Goal: Task Accomplishment & Management: Complete application form

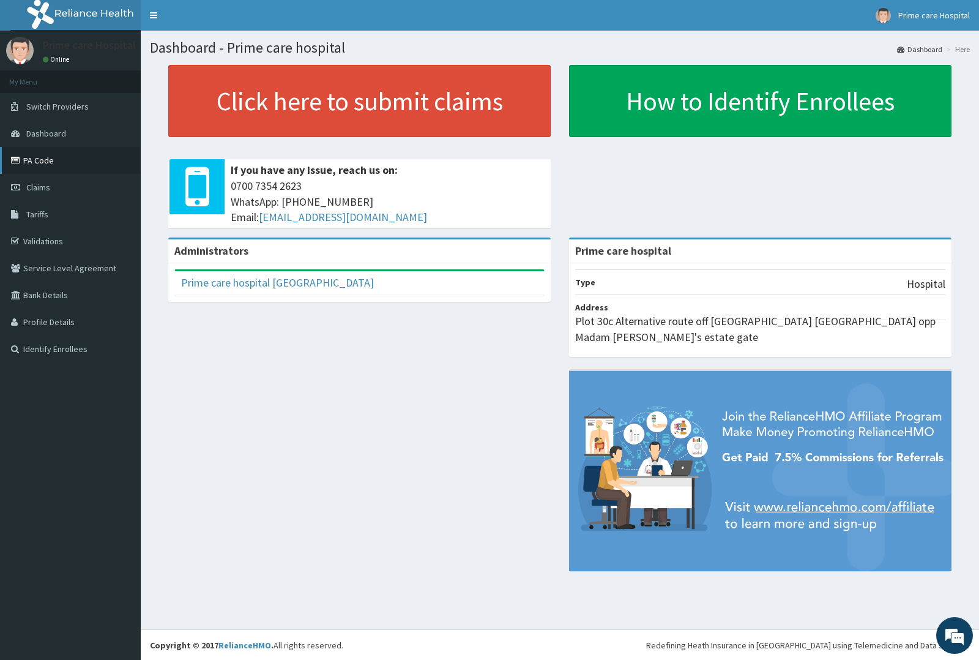
click at [57, 163] on link "PA Code" at bounding box center [70, 160] width 141 height 27
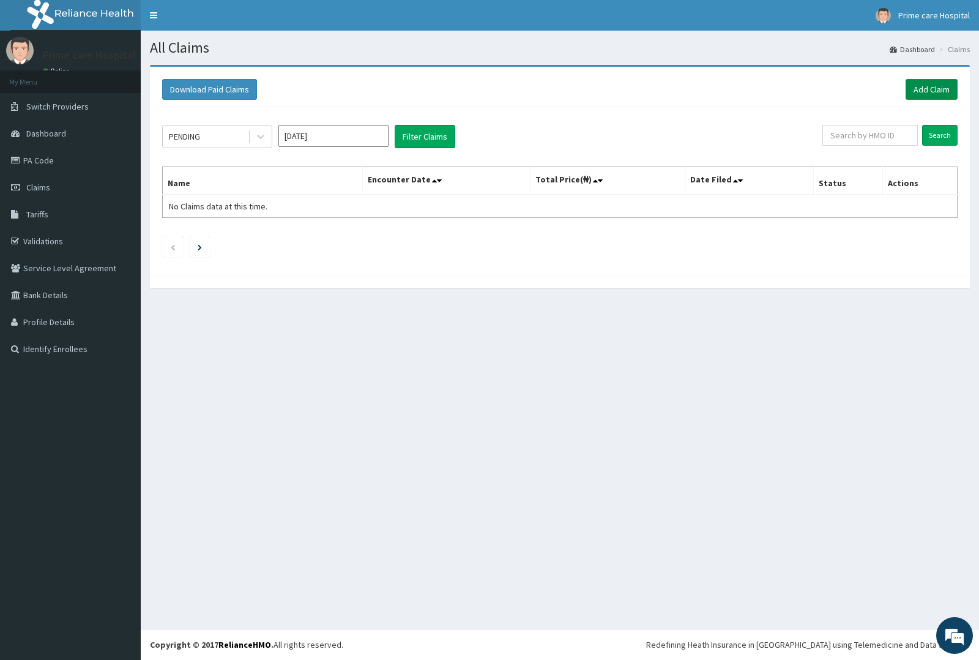
click at [934, 83] on link "Add Claim" at bounding box center [932, 89] width 52 height 21
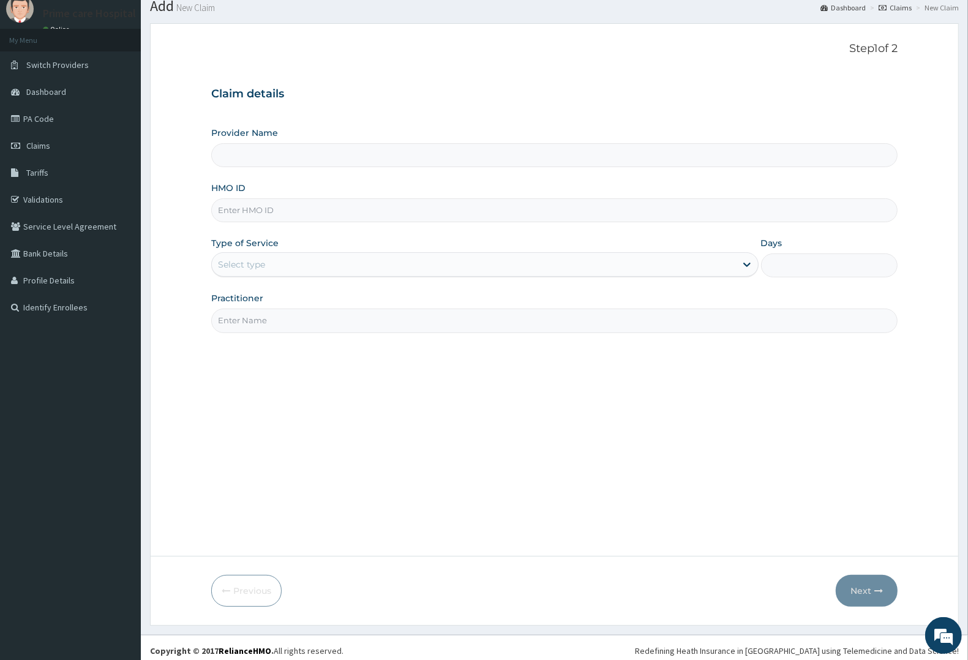
scroll to position [48, 0]
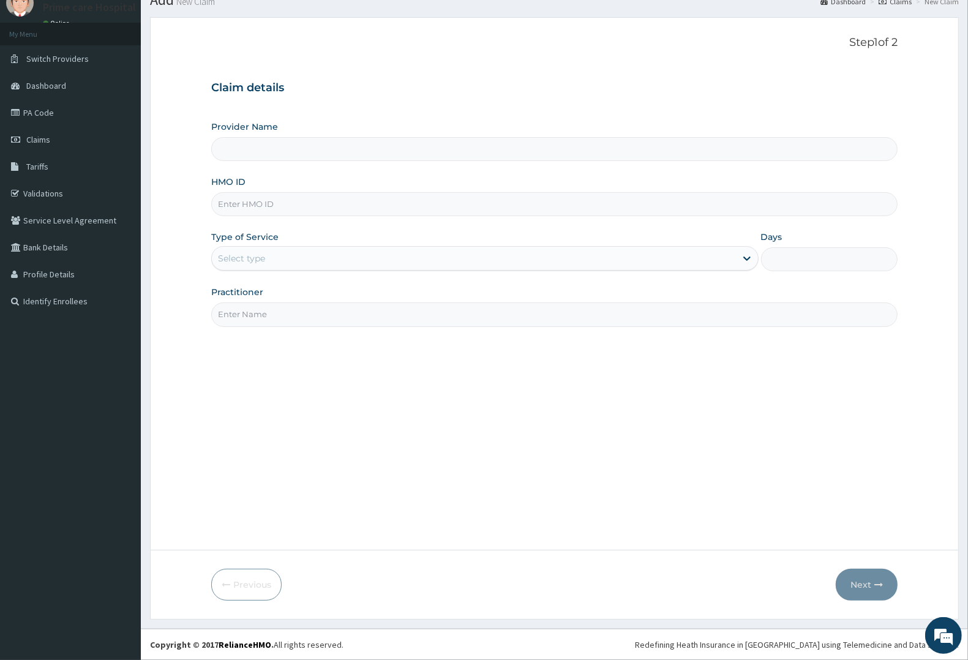
click at [305, 212] on input "HMO ID" at bounding box center [554, 204] width 686 height 24
type input "Prime care hospital"
type input "USL/10430/A"
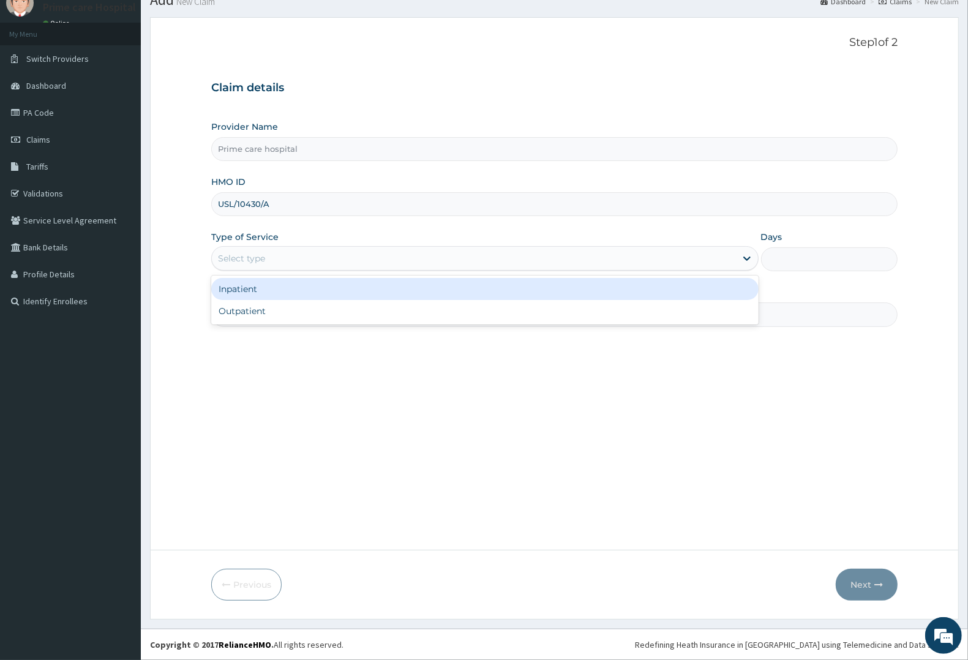
click at [259, 246] on div "Select type" at bounding box center [484, 258] width 547 height 24
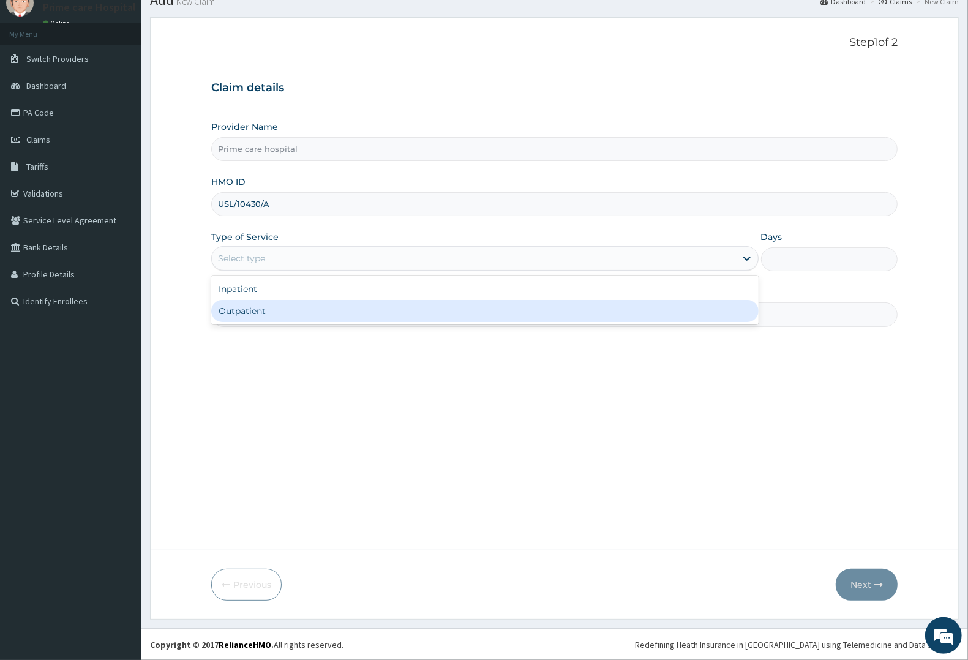
click at [245, 308] on div "Outpatient" at bounding box center [484, 311] width 547 height 22
type input "1"
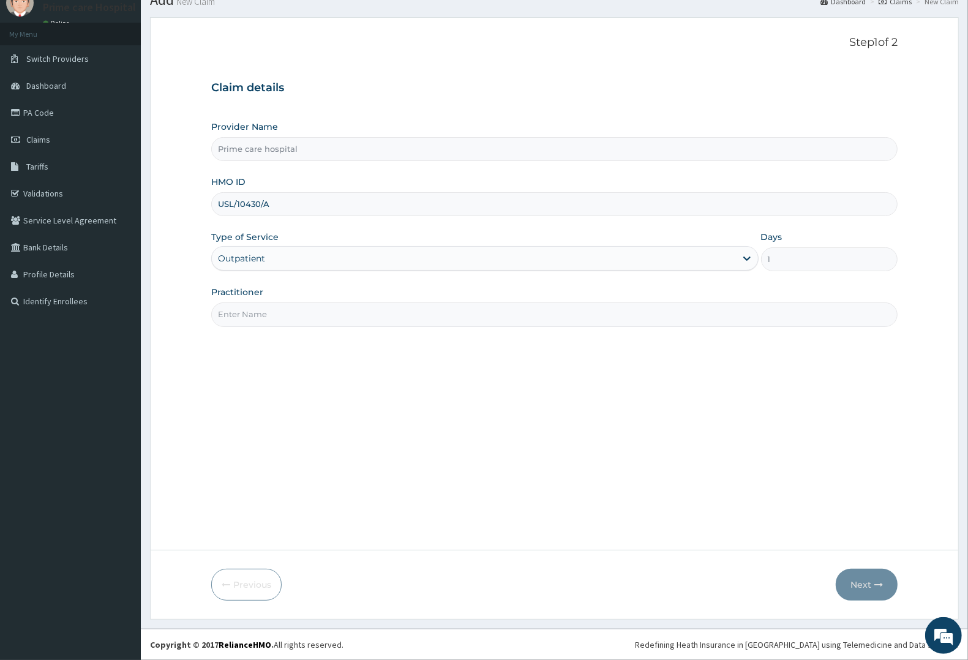
drag, startPoint x: 245, startPoint y: 308, endPoint x: 225, endPoint y: 262, distance: 49.9
click at [244, 306] on input "Practitioner" at bounding box center [554, 314] width 686 height 24
type input "DR MIKE"
click at [871, 588] on button "Next" at bounding box center [867, 585] width 62 height 32
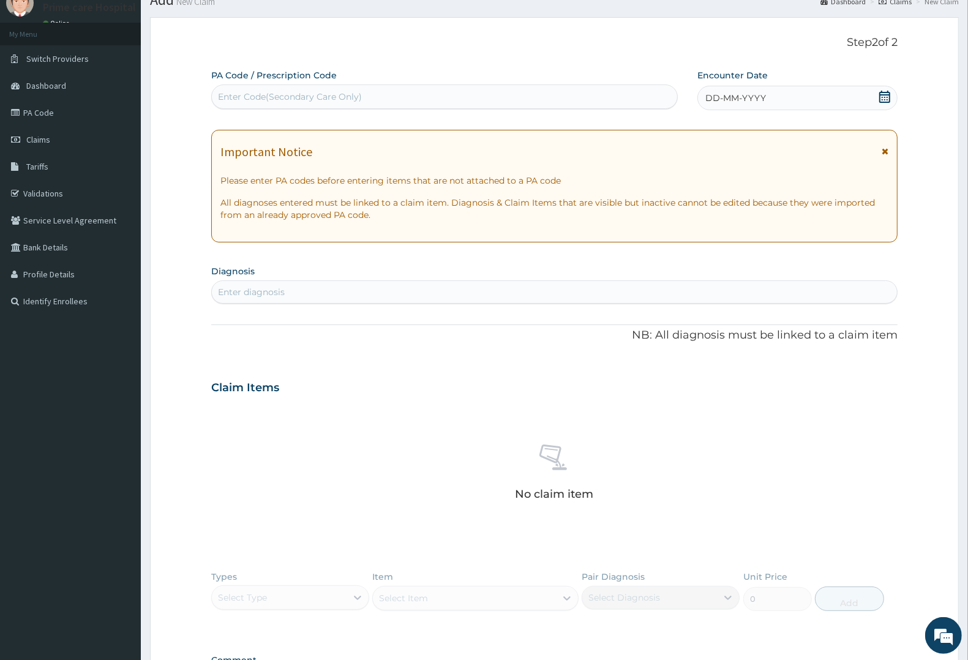
click at [732, 96] on span "DD-MM-YYYY" at bounding box center [735, 98] width 61 height 12
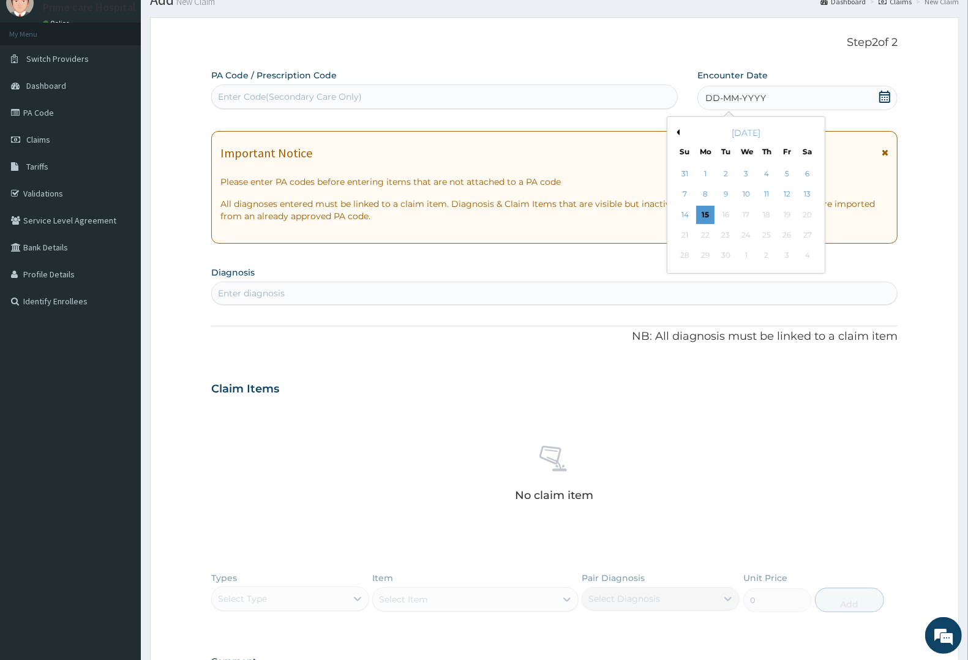
click at [680, 130] on div "[DATE]" at bounding box center [746, 133] width 148 height 12
click at [680, 127] on div "September 2025" at bounding box center [746, 133] width 148 height 12
click at [677, 129] on button "Previous Month" at bounding box center [676, 132] width 6 height 6
click at [763, 233] on div "21" at bounding box center [766, 235] width 18 height 18
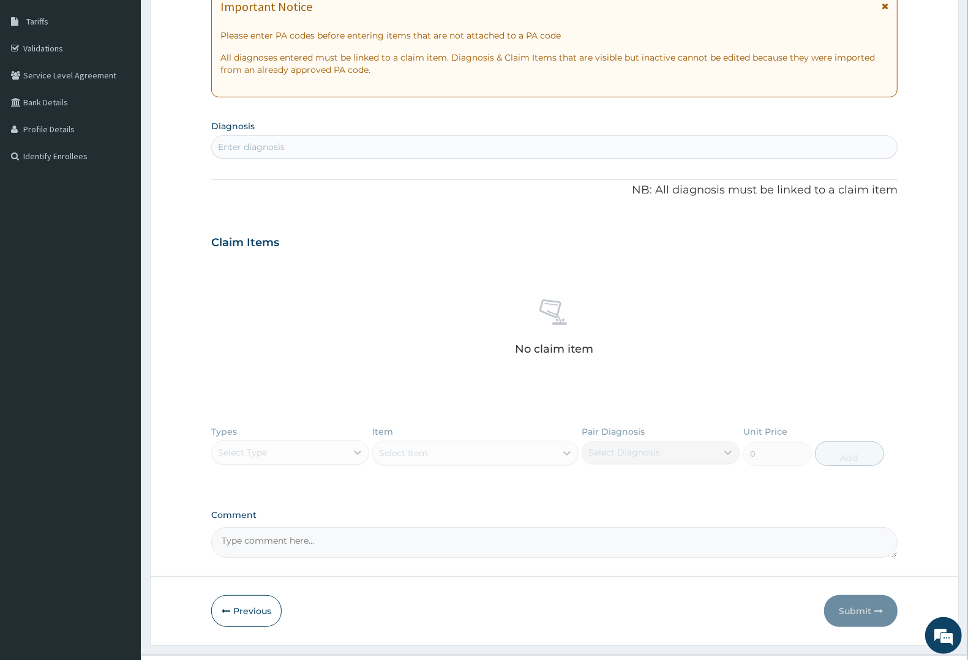
scroll to position [219, 0]
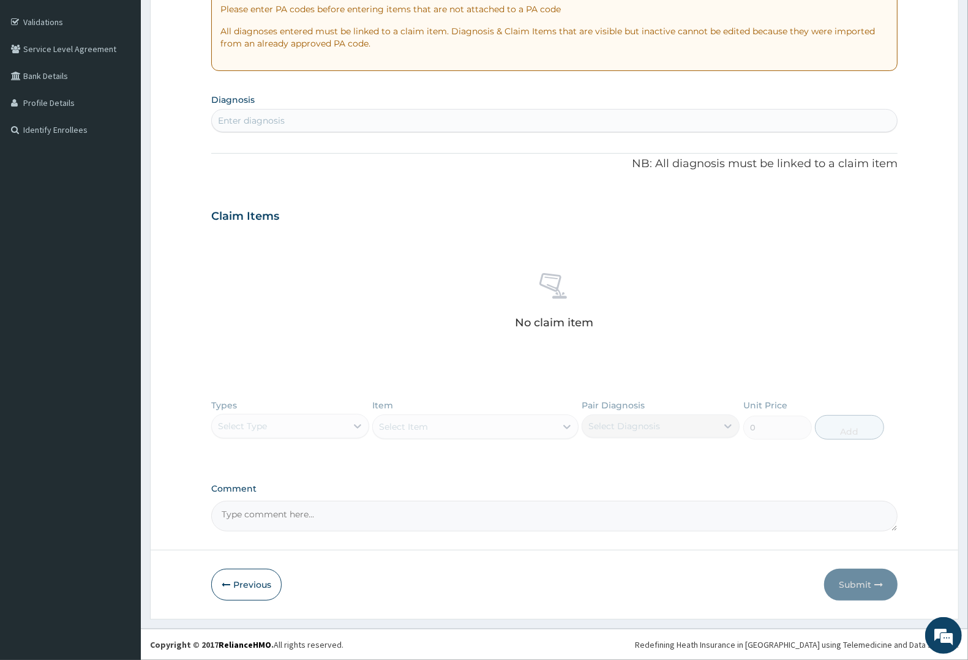
click at [321, 129] on div "Enter diagnosis" at bounding box center [554, 121] width 685 height 20
type input "MALAR"
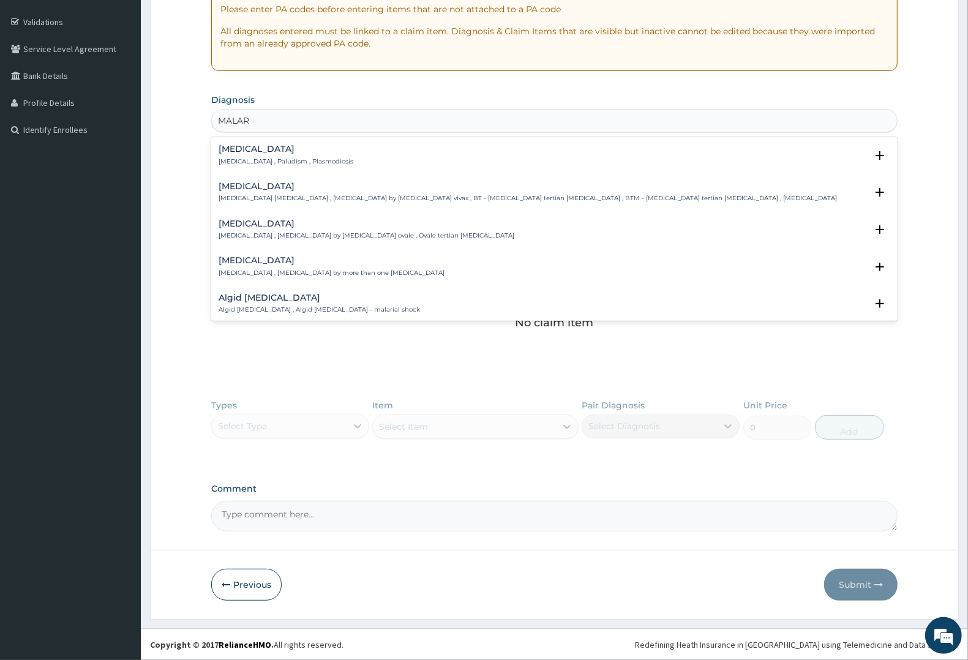
click at [258, 160] on p "Malaria , Paludism , Plasmodiosis" at bounding box center [286, 161] width 135 height 9
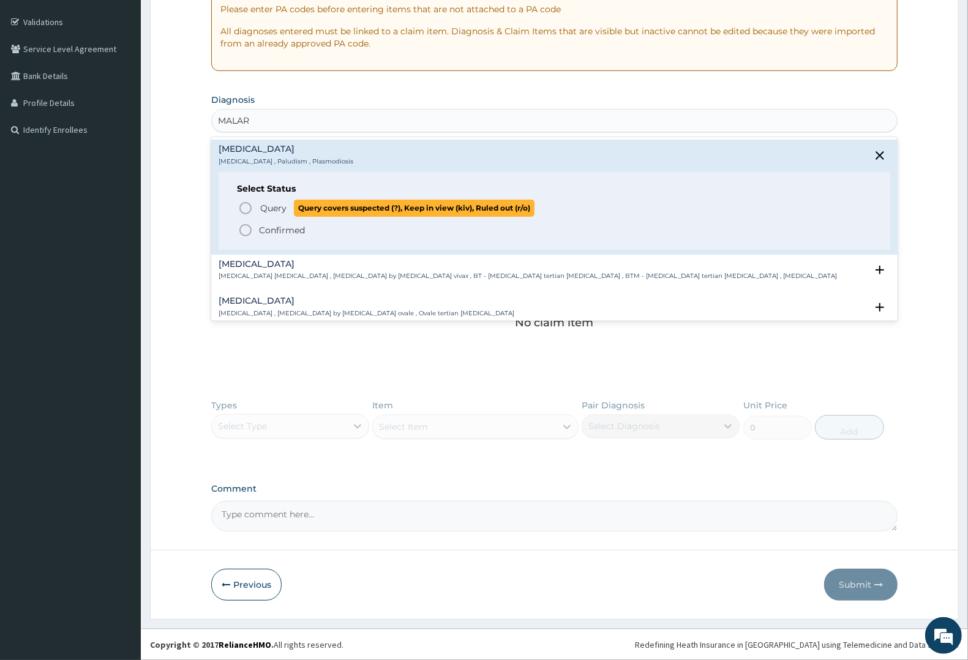
click at [259, 205] on p "Query Query covers suspected (?), Keep in view (kiv), Ruled out (r/o)" at bounding box center [396, 208] width 275 height 17
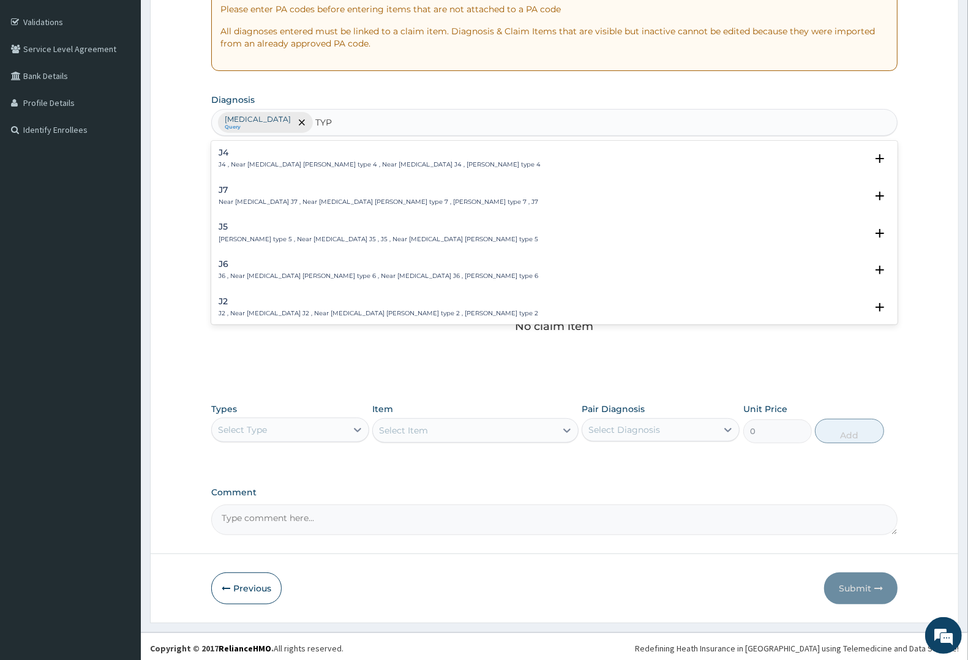
type input "TYPH"
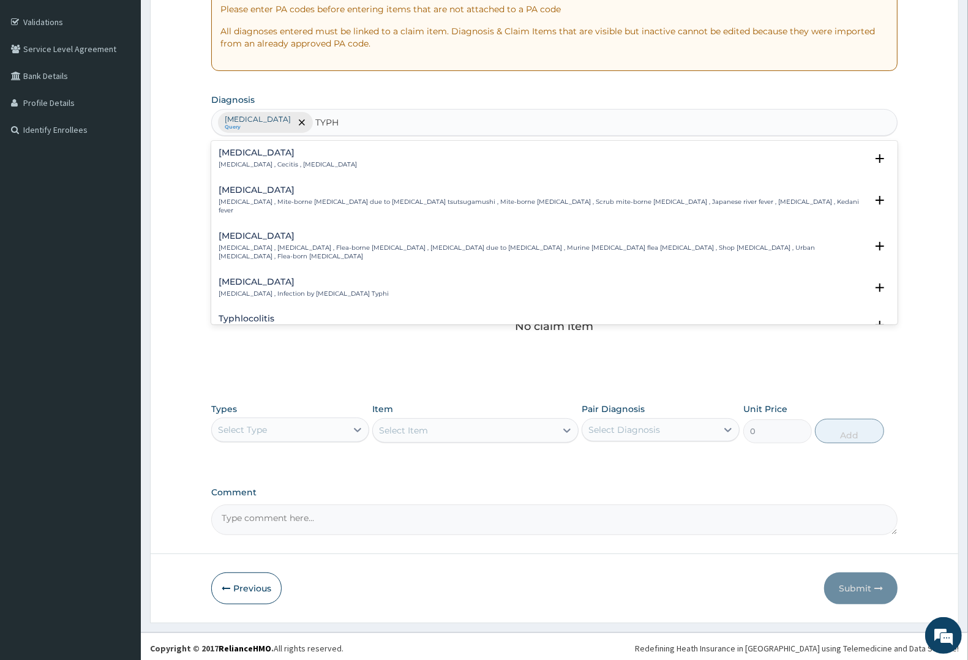
click at [267, 277] on h4 "Typhoid fever" at bounding box center [304, 281] width 170 height 9
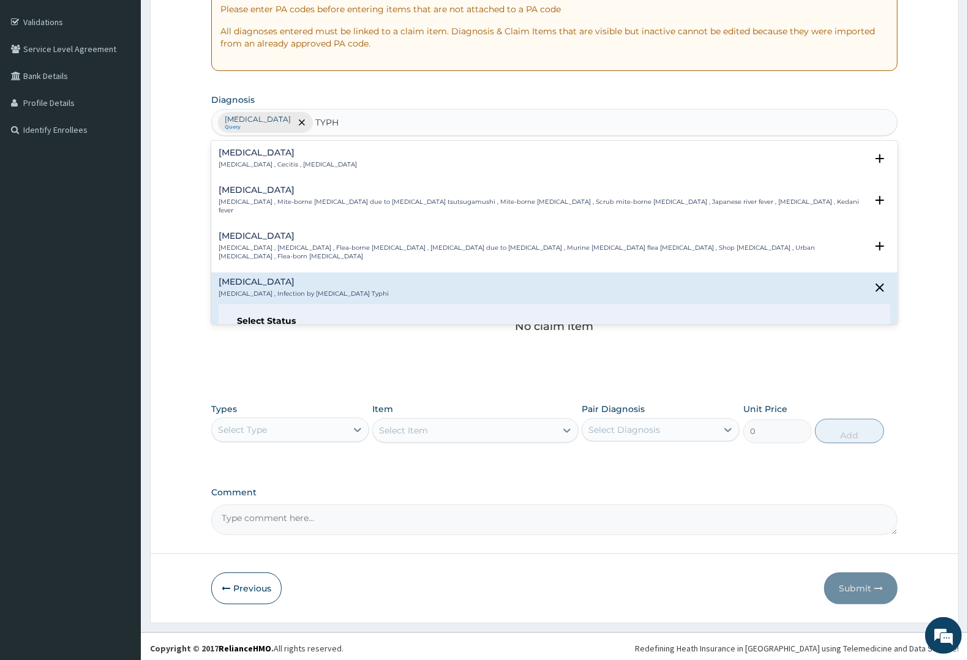
click at [280, 334] on span "Query" at bounding box center [273, 340] width 26 height 12
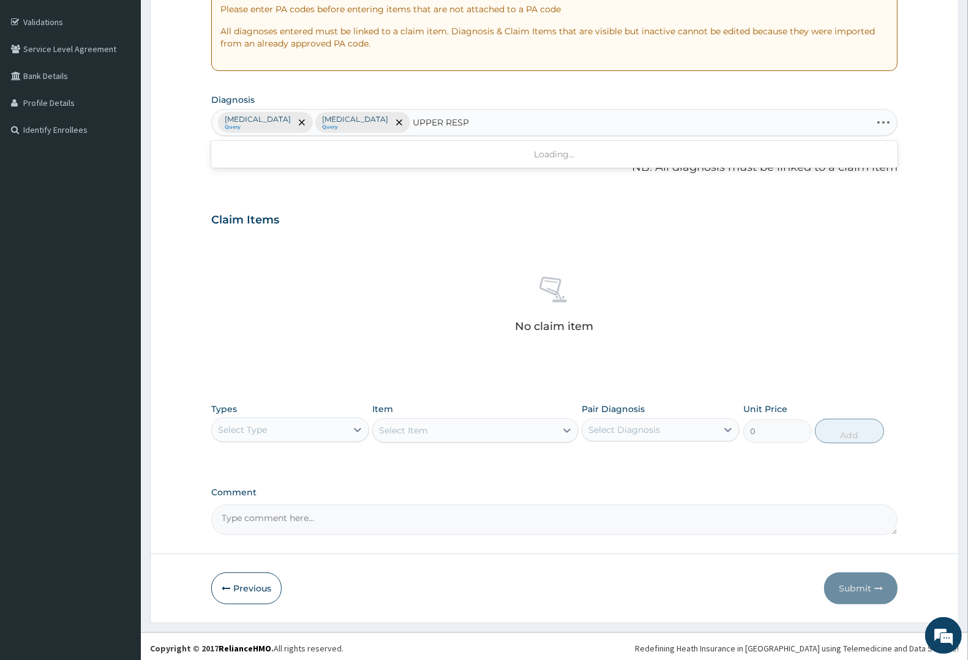
type input "UPPER RESPI"
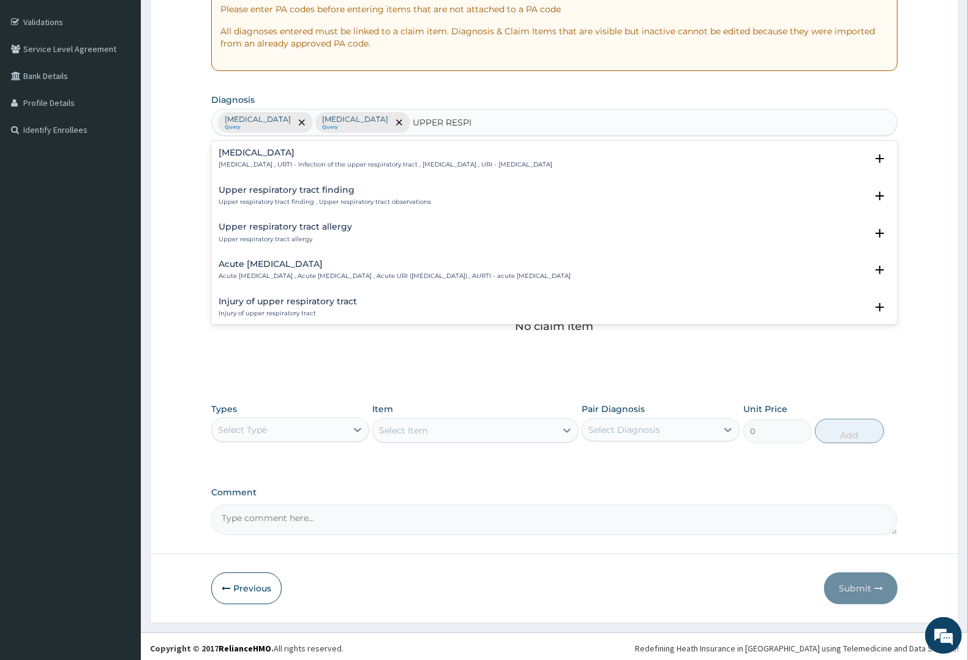
click at [306, 155] on h4 "Upper respiratory infection" at bounding box center [386, 152] width 334 height 9
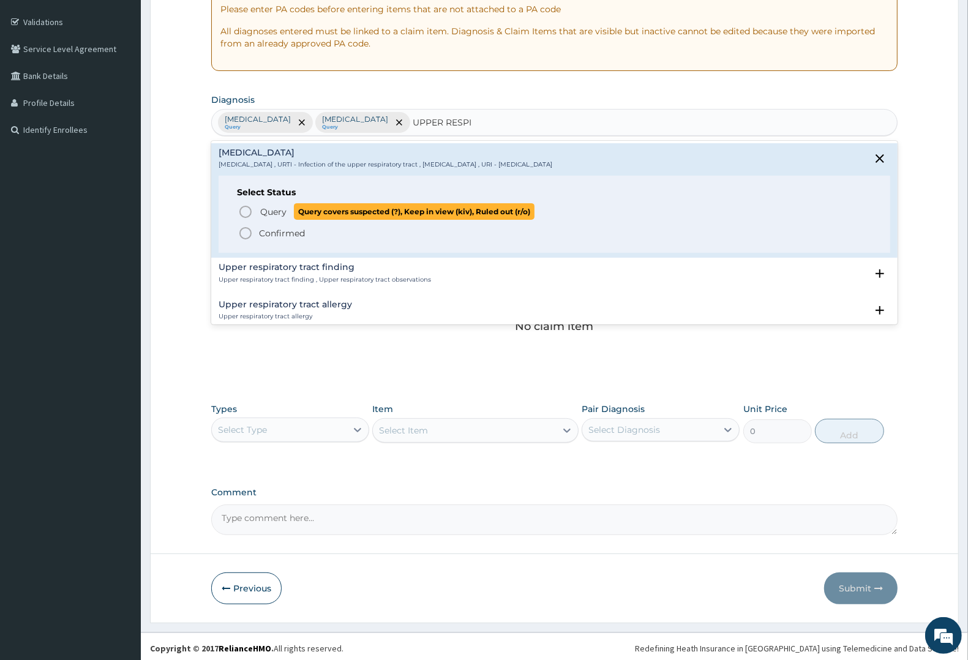
click at [277, 212] on span "Query" at bounding box center [273, 212] width 26 height 12
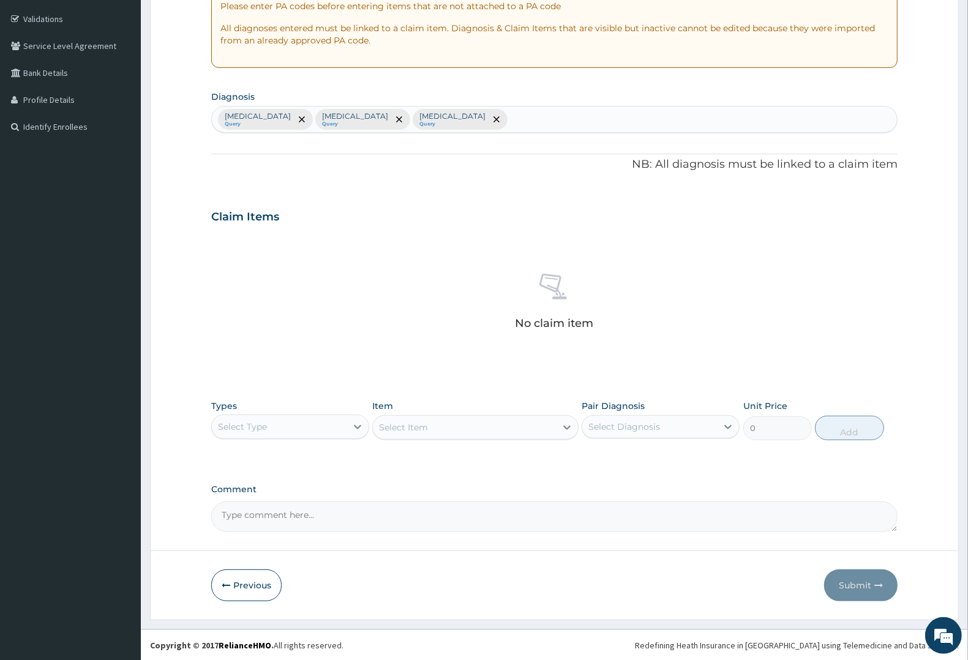
scroll to position [223, 0]
click at [269, 422] on div "Select Type" at bounding box center [279, 426] width 135 height 20
click at [266, 497] on div "Procedures" at bounding box center [290, 501] width 158 height 22
click at [432, 426] on div "Select Item" at bounding box center [464, 427] width 182 height 20
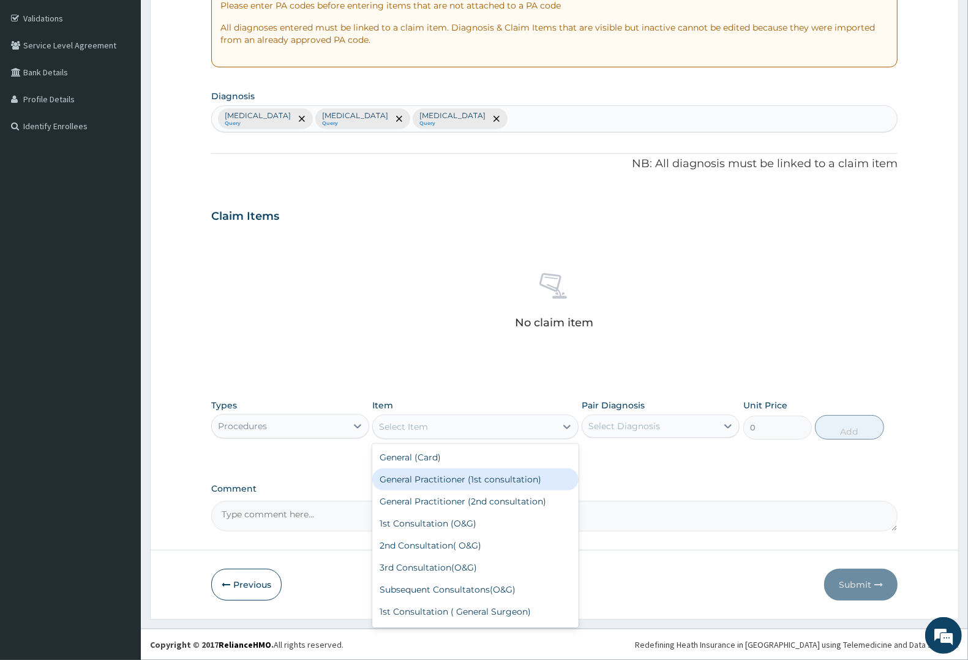
drag, startPoint x: 435, startPoint y: 475, endPoint x: 552, endPoint y: 476, distance: 116.9
click at [442, 476] on div "General Practitioner (1st consultation)" at bounding box center [475, 479] width 206 height 22
type input "2250"
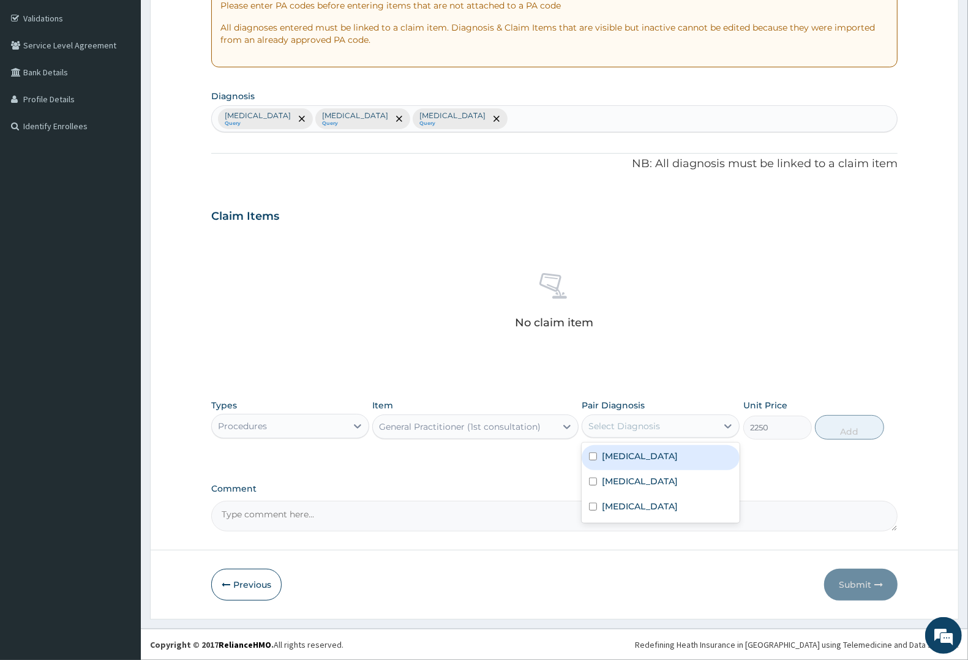
click at [651, 422] on div "Select Diagnosis" at bounding box center [624, 426] width 72 height 12
click at [631, 482] on label "Typhoid fever" at bounding box center [640, 481] width 76 height 12
checkbox input "true"
drag, startPoint x: 619, startPoint y: 457, endPoint x: 616, endPoint y: 503, distance: 45.4
click at [617, 459] on label "[MEDICAL_DATA]" at bounding box center [640, 456] width 76 height 12
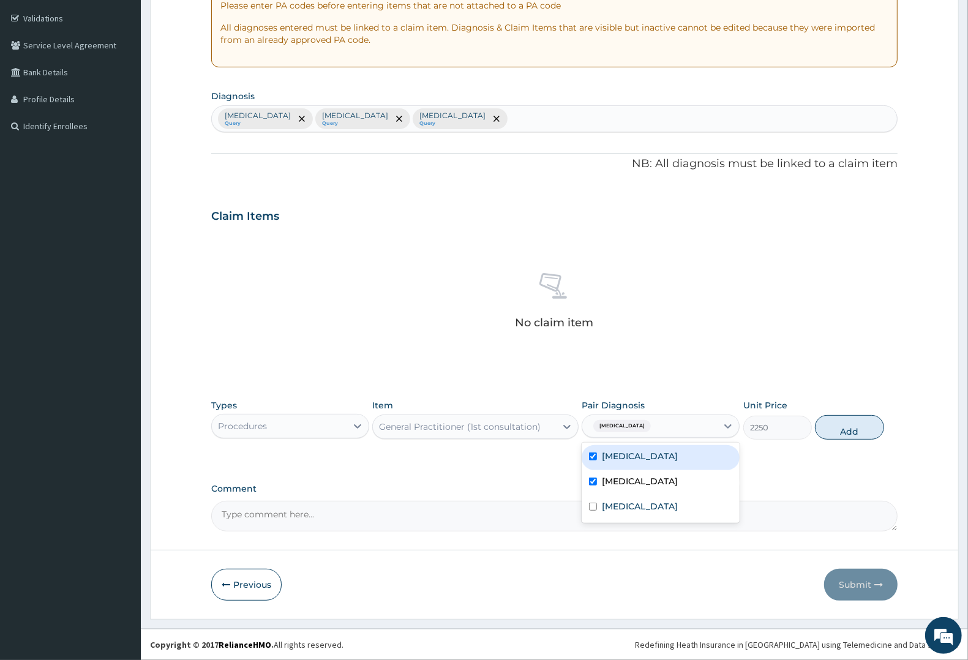
checkbox input "true"
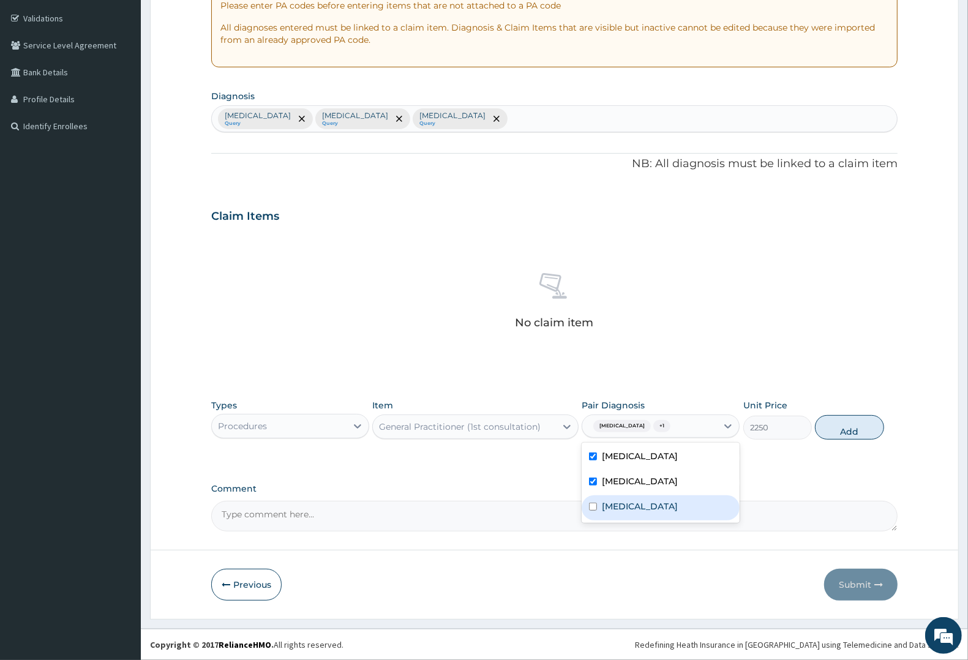
drag, startPoint x: 616, startPoint y: 510, endPoint x: 702, endPoint y: 481, distance: 89.8
click at [618, 510] on label "Upper respiratory infection" at bounding box center [640, 506] width 76 height 12
checkbox input "true"
click at [860, 427] on button "Add" at bounding box center [849, 427] width 69 height 24
type input "0"
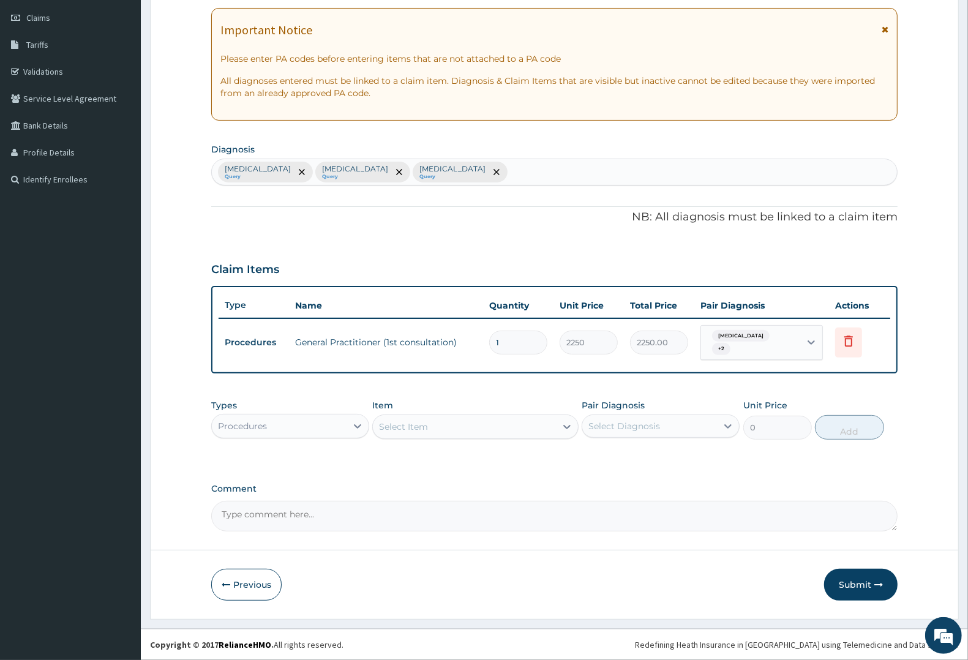
scroll to position [163, 0]
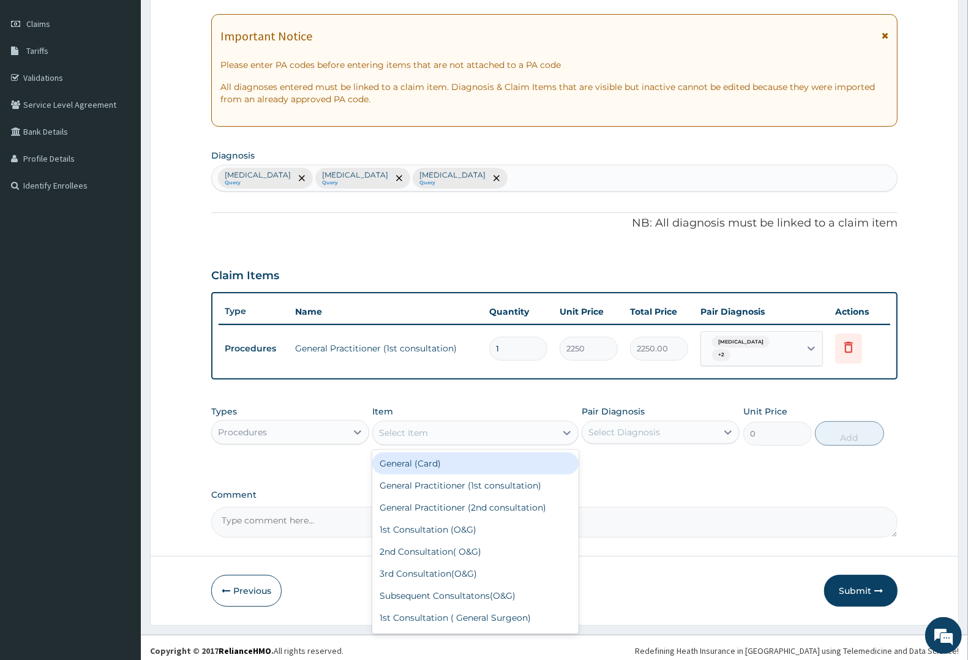
click at [414, 427] on div "Select Item" at bounding box center [403, 433] width 49 height 12
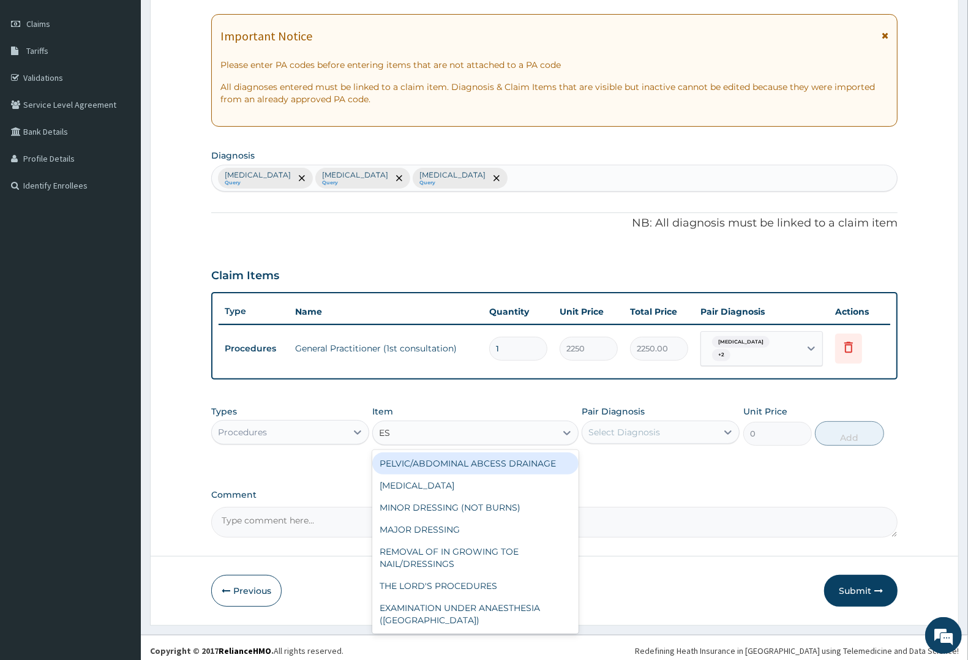
type input "ESR"
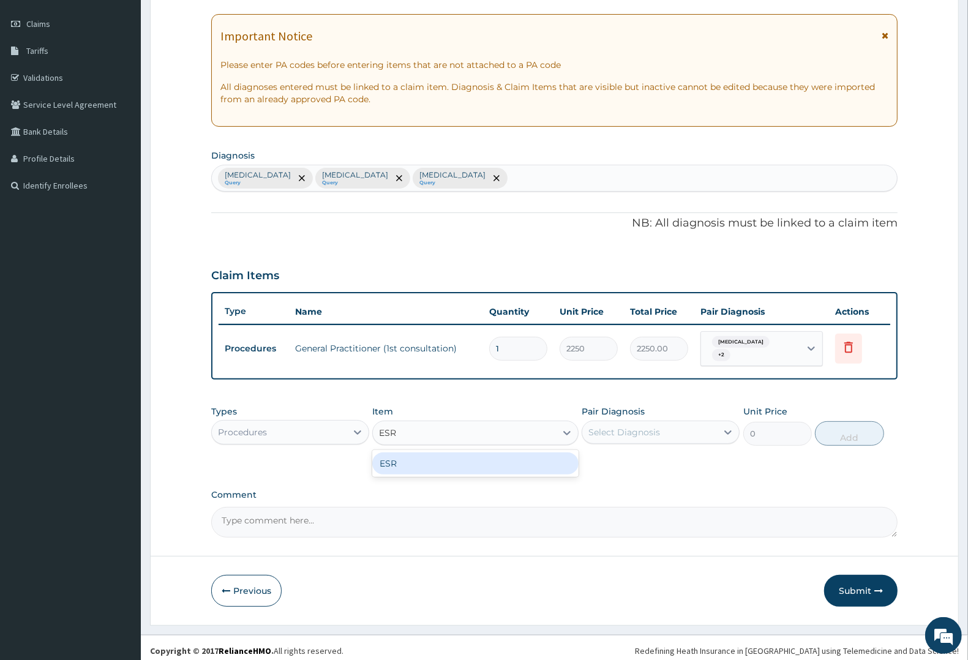
click at [416, 452] on div "ESR" at bounding box center [475, 463] width 206 height 22
type input "4000"
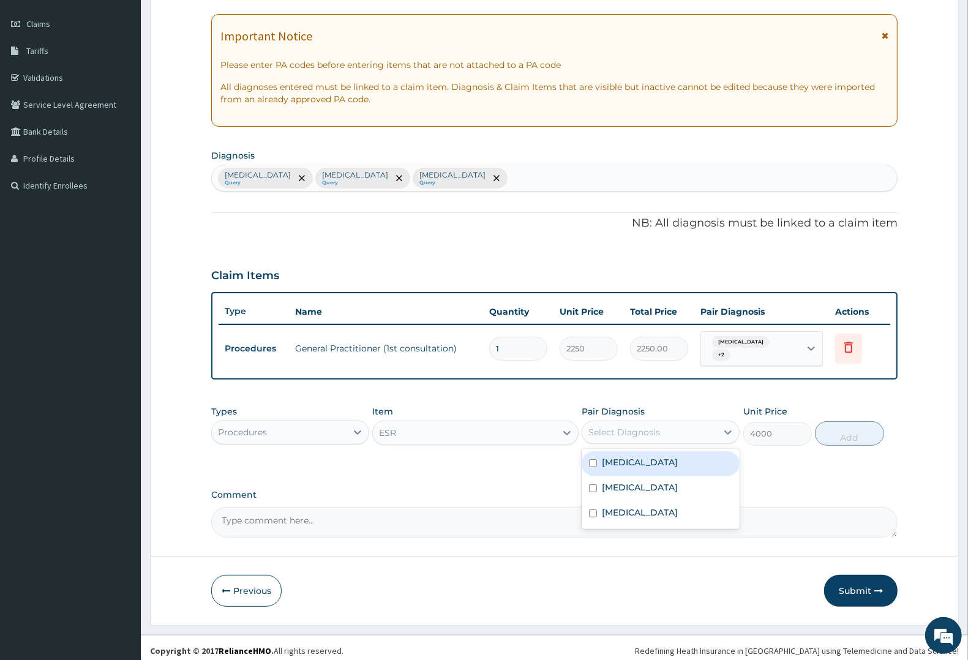
click at [650, 426] on div "Select Diagnosis" at bounding box center [624, 432] width 72 height 12
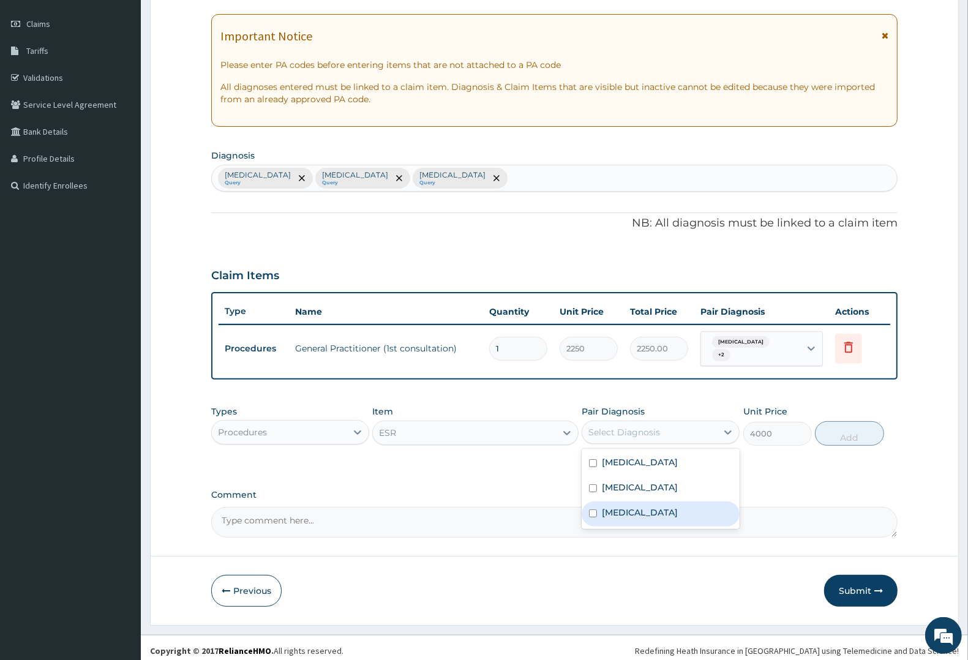
click at [632, 506] on label "Upper respiratory infection" at bounding box center [640, 512] width 76 height 12
checkbox input "true"
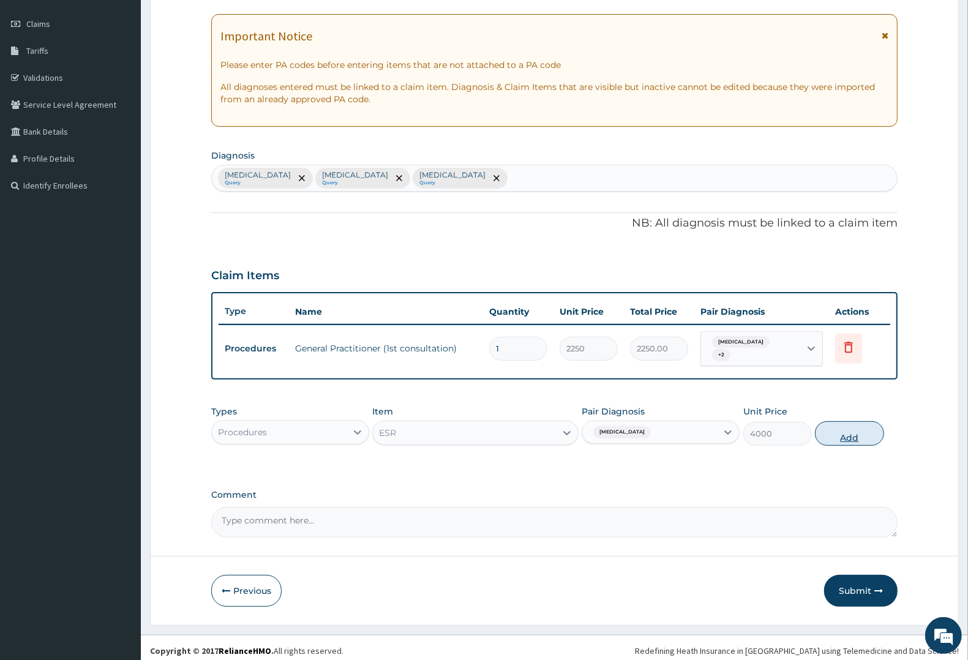
click at [839, 429] on button "Add" at bounding box center [849, 433] width 69 height 24
type input "0"
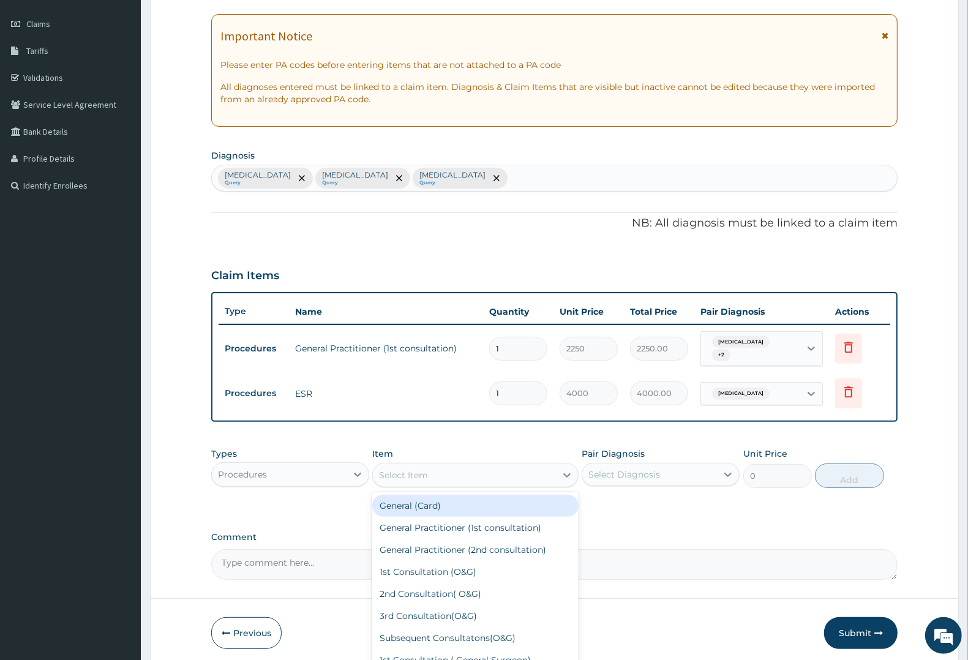
click at [427, 470] on div "Select Item" at bounding box center [403, 475] width 49 height 12
type input "CIP"
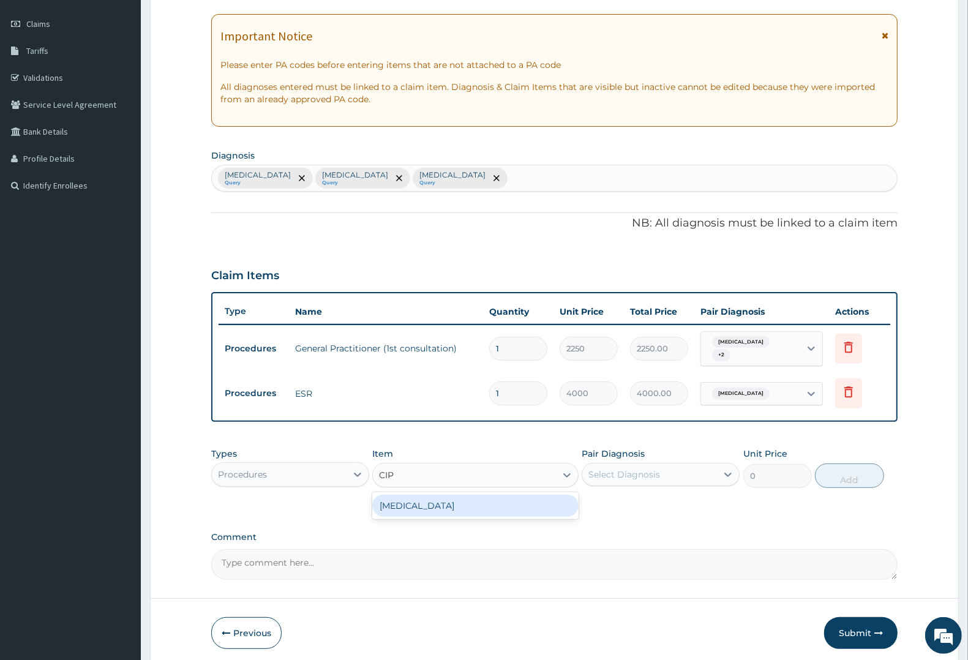
drag, startPoint x: 433, startPoint y: 496, endPoint x: 457, endPoint y: 494, distance: 23.3
click at [439, 495] on div "CIPROFLOXACIN" at bounding box center [475, 506] width 206 height 22
type input "150"
click at [632, 465] on div "Select Diagnosis" at bounding box center [649, 475] width 135 height 20
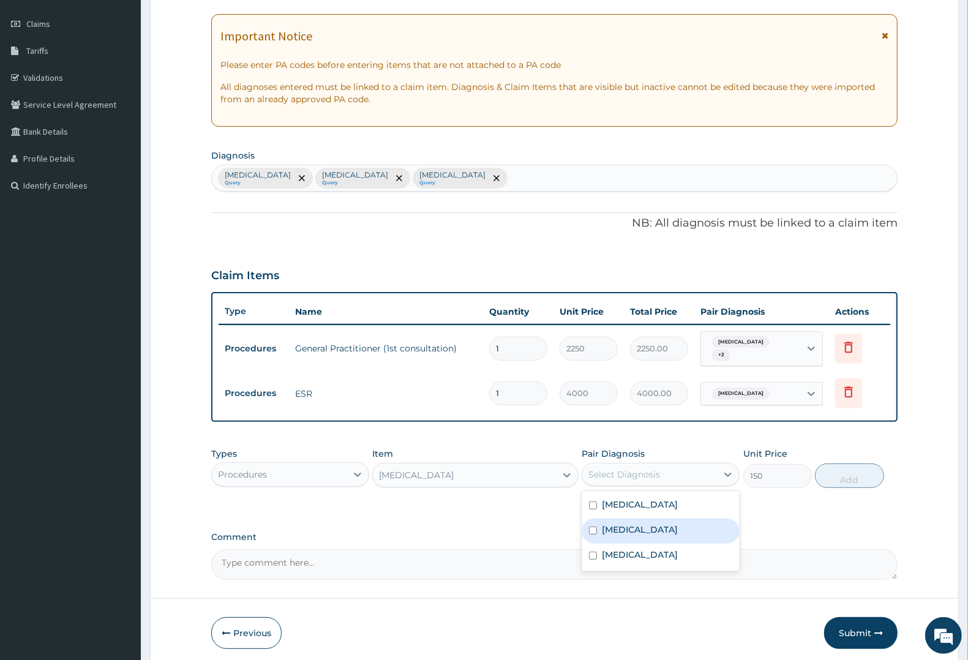
click at [622, 523] on label "Typhoid fever" at bounding box center [640, 529] width 76 height 12
checkbox input "true"
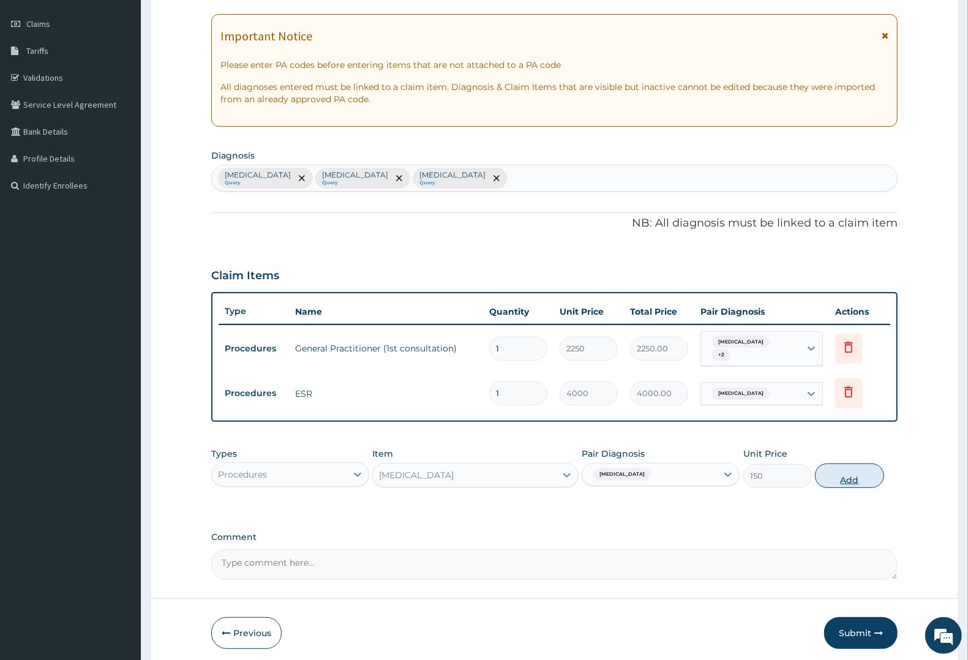
click at [850, 472] on button "Add" at bounding box center [849, 475] width 69 height 24
type input "0"
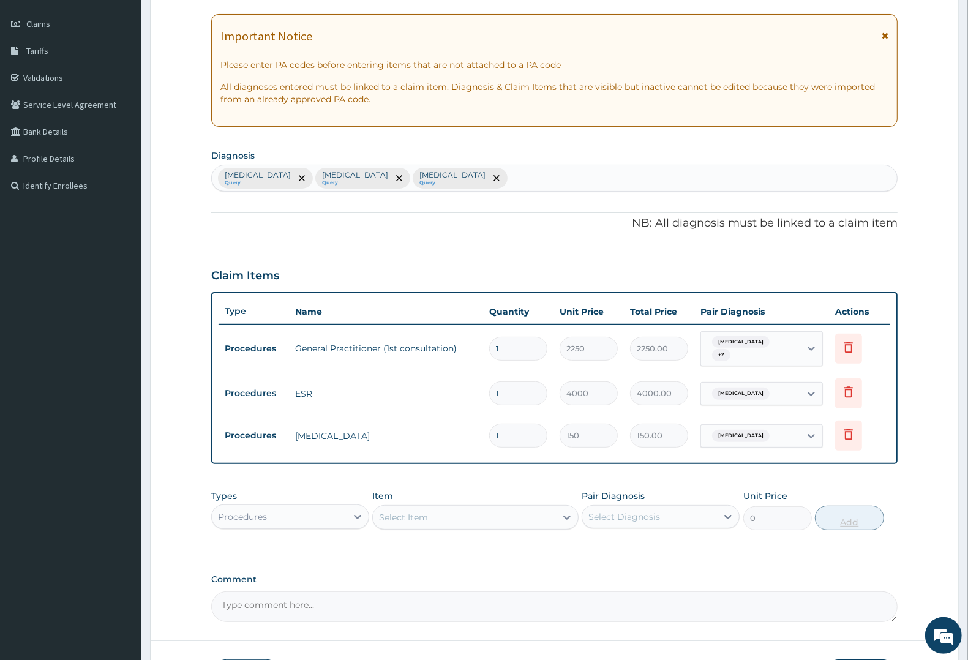
type input "10"
type input "1500.00"
type input "10"
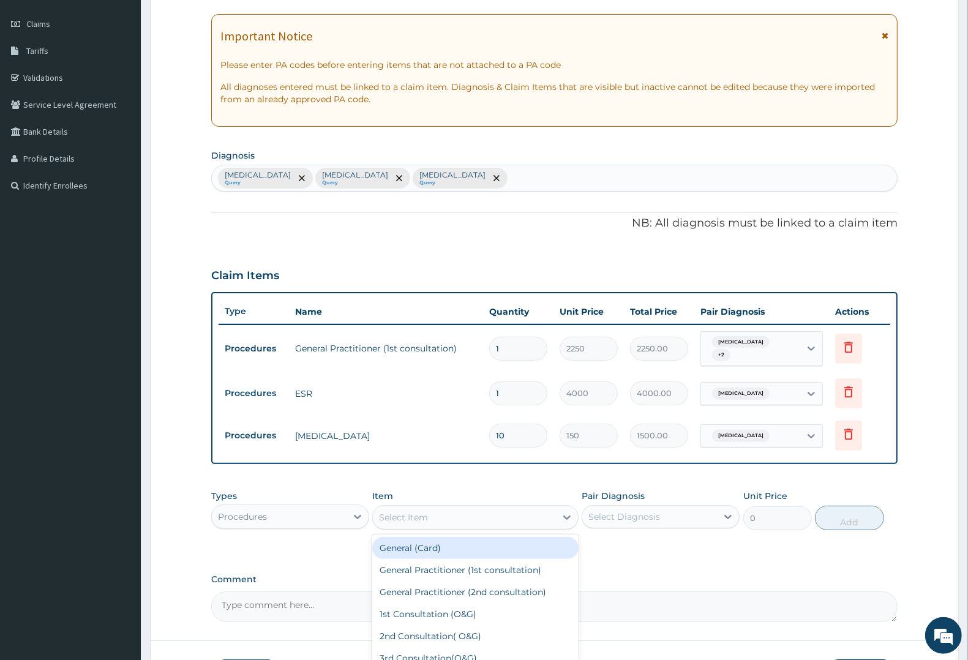
click at [403, 512] on div "Select Item" at bounding box center [403, 517] width 49 height 12
type input "IV P"
click at [420, 542] on div "IV PARACETAMOL 600 mg" at bounding box center [475, 548] width 206 height 22
type input "800"
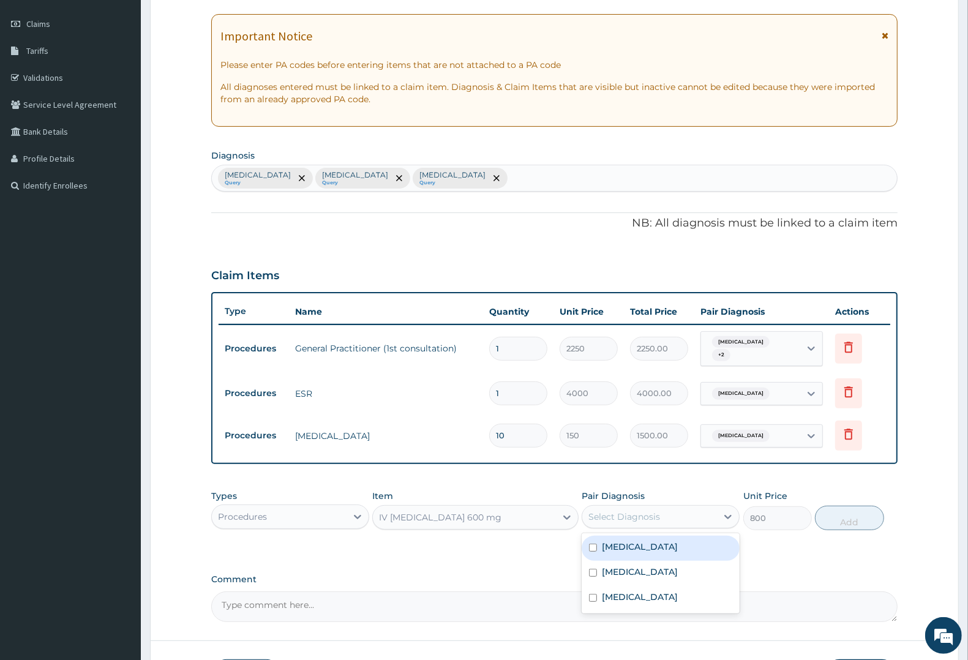
click at [634, 511] on div "Select Diagnosis" at bounding box center [624, 517] width 72 height 12
click at [629, 545] on label "[MEDICAL_DATA]" at bounding box center [640, 547] width 76 height 12
checkbox input "true"
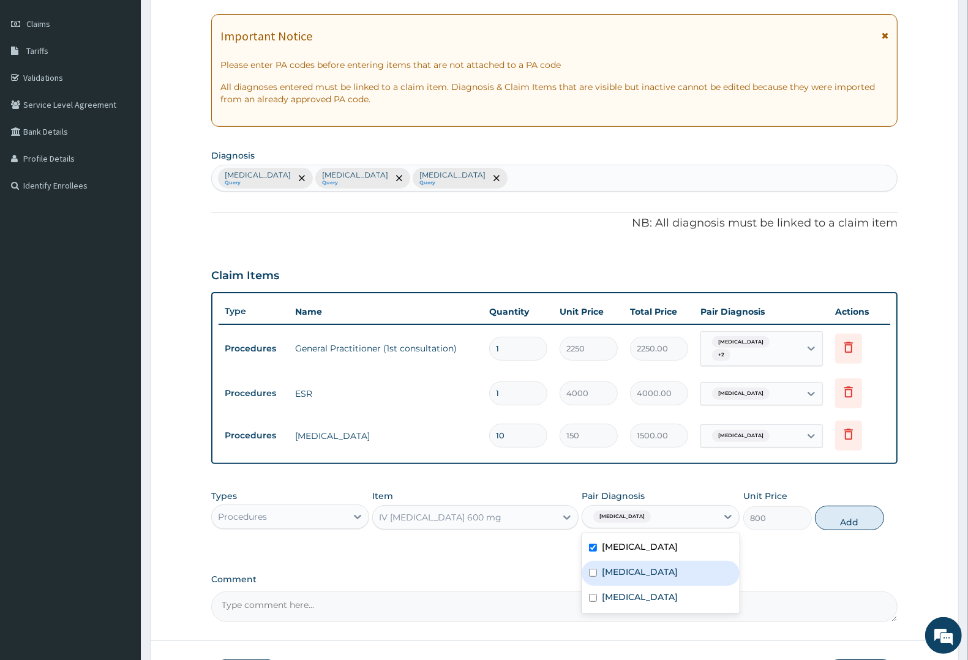
drag, startPoint x: 627, startPoint y: 569, endPoint x: 626, endPoint y: 585, distance: 15.4
click at [627, 573] on div "Typhoid fever" at bounding box center [661, 573] width 158 height 25
checkbox input "true"
click at [626, 591] on label "Upper respiratory infection" at bounding box center [640, 597] width 76 height 12
checkbox input "true"
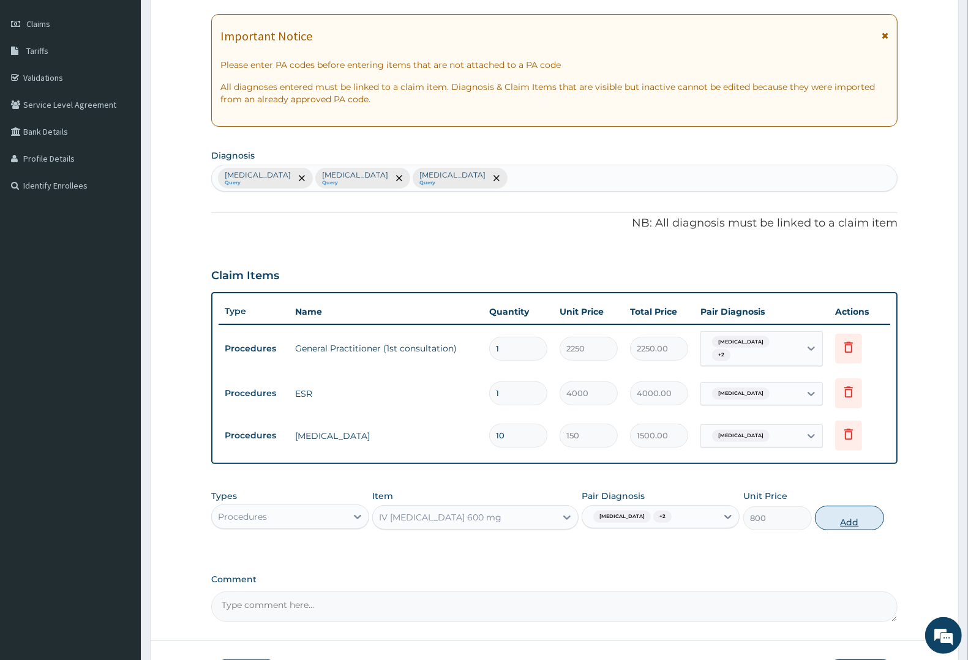
click at [833, 508] on button "Add" at bounding box center [849, 518] width 69 height 24
type input "0"
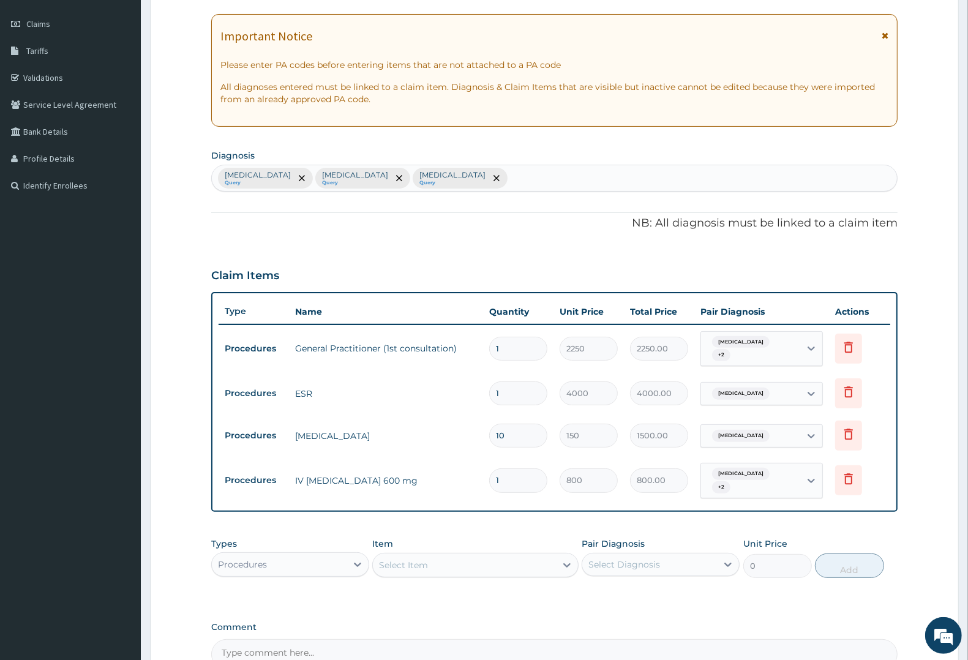
type input "0.00"
type input "2"
type input "1600.00"
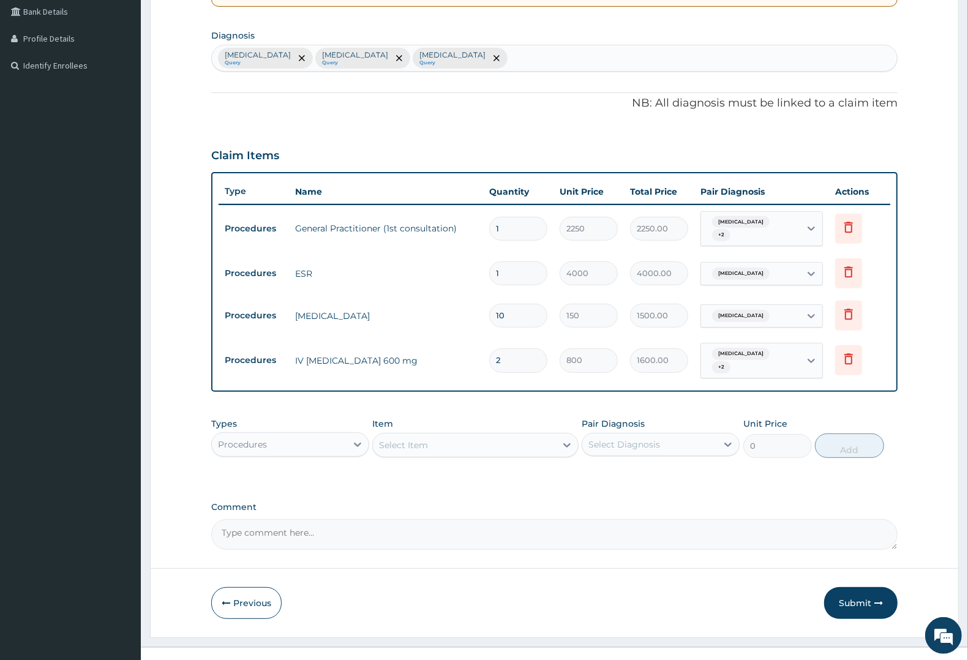
scroll to position [291, 0]
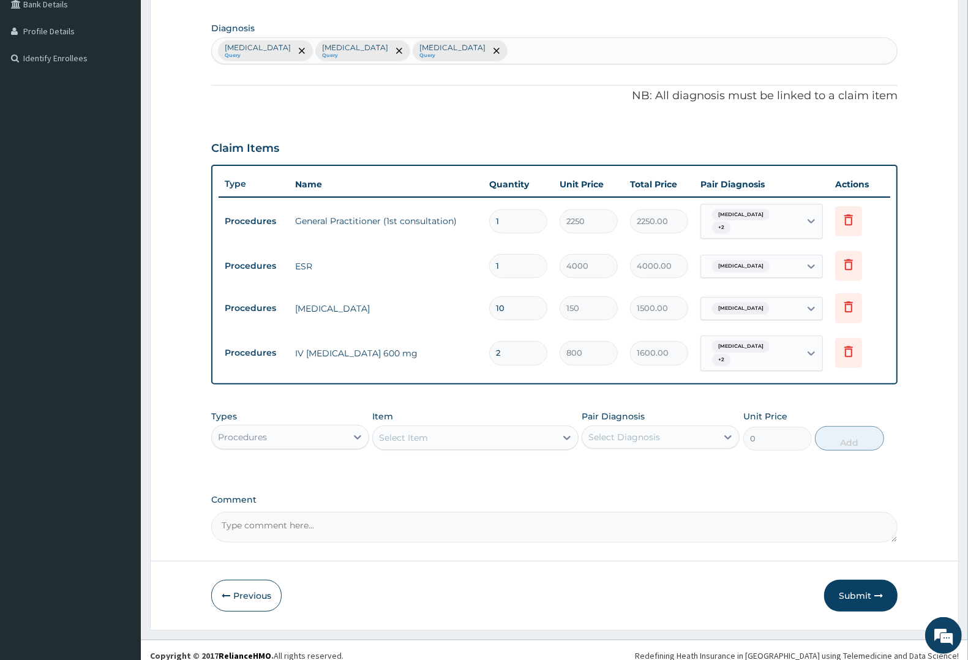
type input "2"
click at [259, 431] on div "Procedures" at bounding box center [242, 437] width 49 height 12
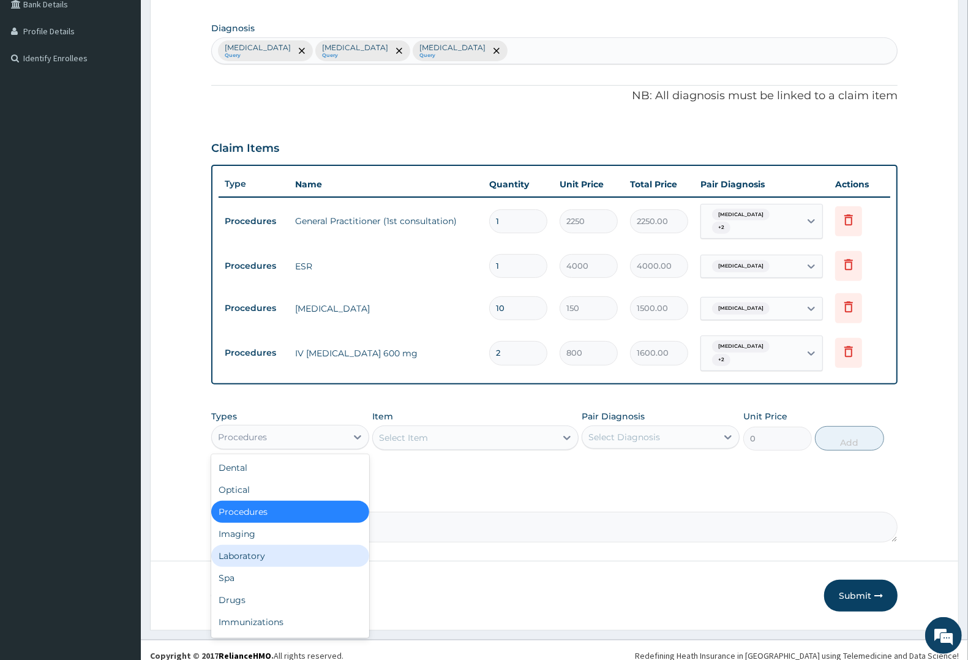
drag, startPoint x: 239, startPoint y: 546, endPoint x: 249, endPoint y: 544, distance: 10.1
click at [241, 546] on div "Laboratory" at bounding box center [290, 556] width 158 height 22
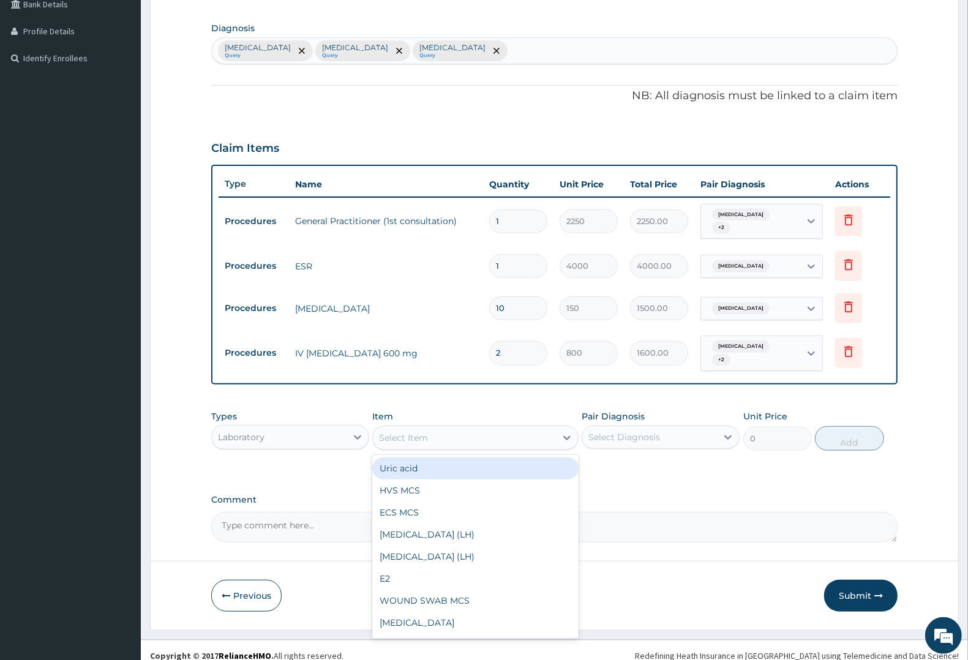
click at [415, 432] on div "Select Item" at bounding box center [403, 438] width 49 height 12
type input "SPU"
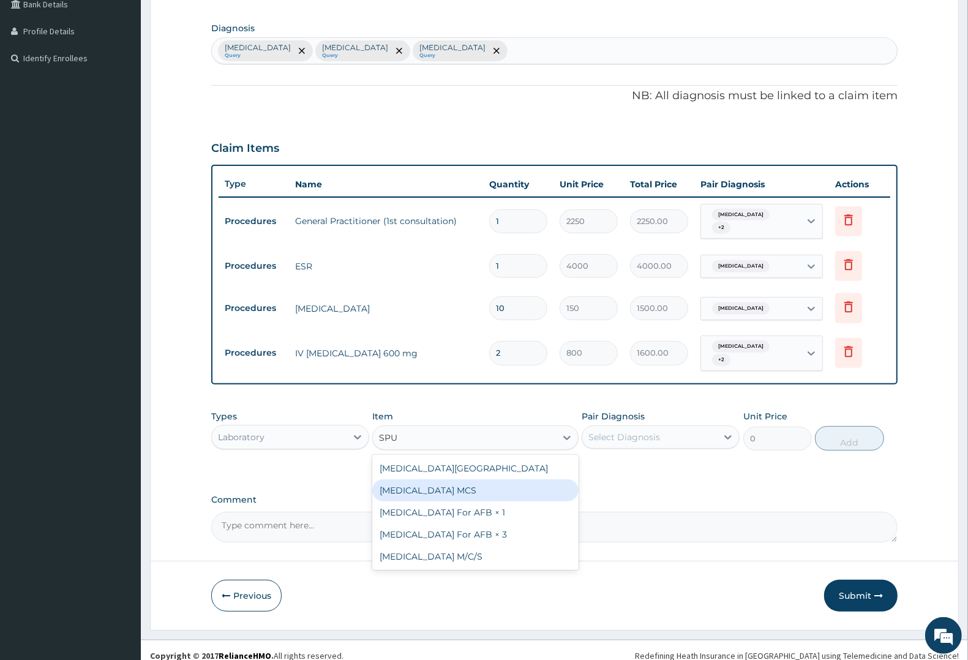
drag, startPoint x: 427, startPoint y: 482, endPoint x: 526, endPoint y: 454, distance: 103.7
click at [433, 479] on div "Sputum MCS" at bounding box center [475, 490] width 206 height 22
type input "3000"
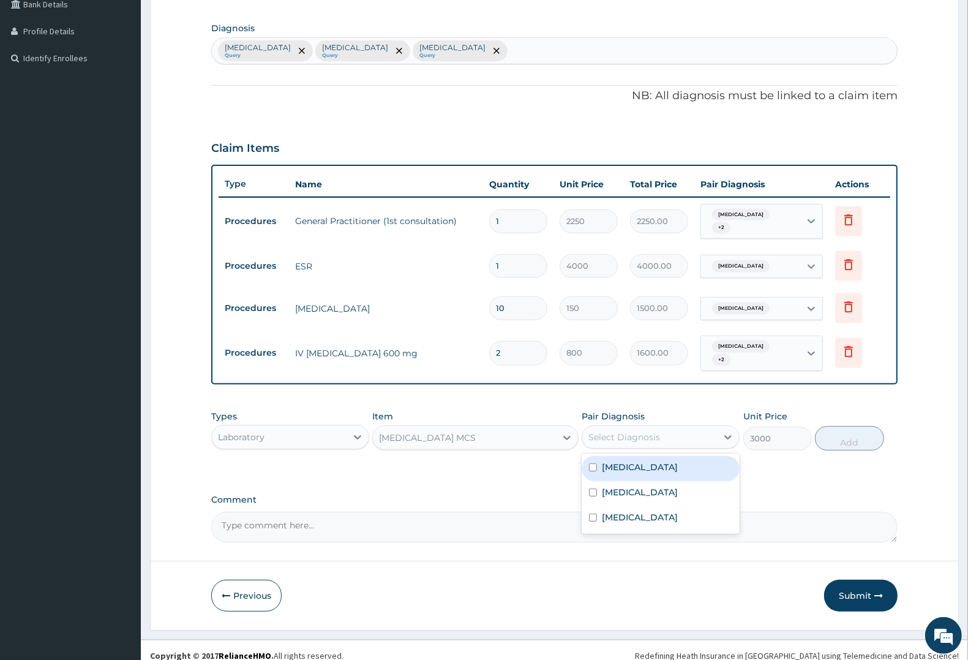
click at [644, 431] on div "Select Diagnosis" at bounding box center [624, 437] width 72 height 12
drag, startPoint x: 634, startPoint y: 503, endPoint x: 641, endPoint y: 499, distance: 8.2
click at [635, 511] on label "Upper respiratory infection" at bounding box center [640, 517] width 76 height 12
checkbox input "true"
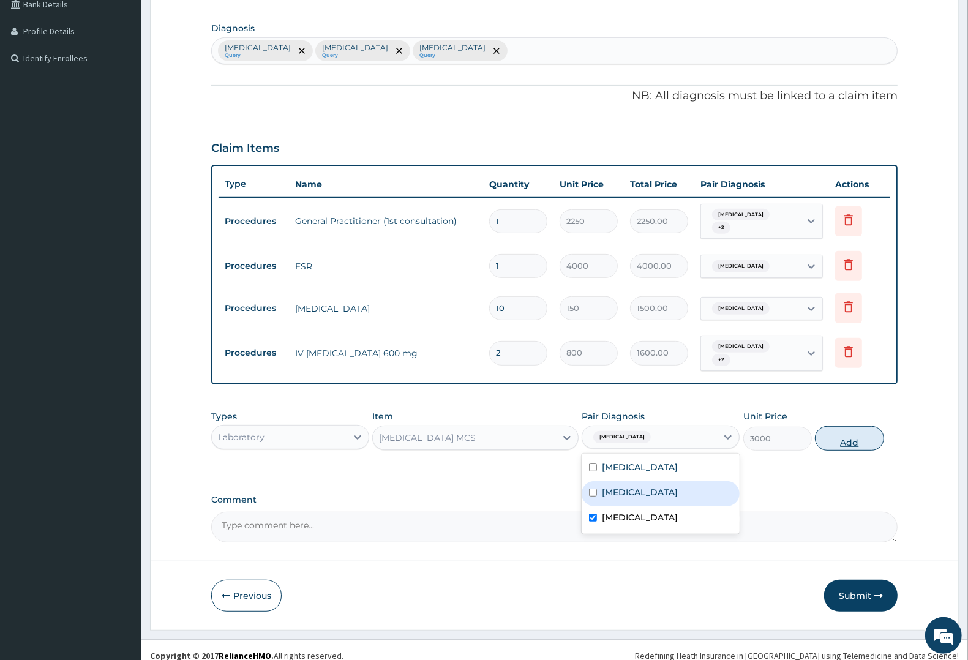
click at [860, 430] on button "Add" at bounding box center [849, 438] width 69 height 24
type input "0"
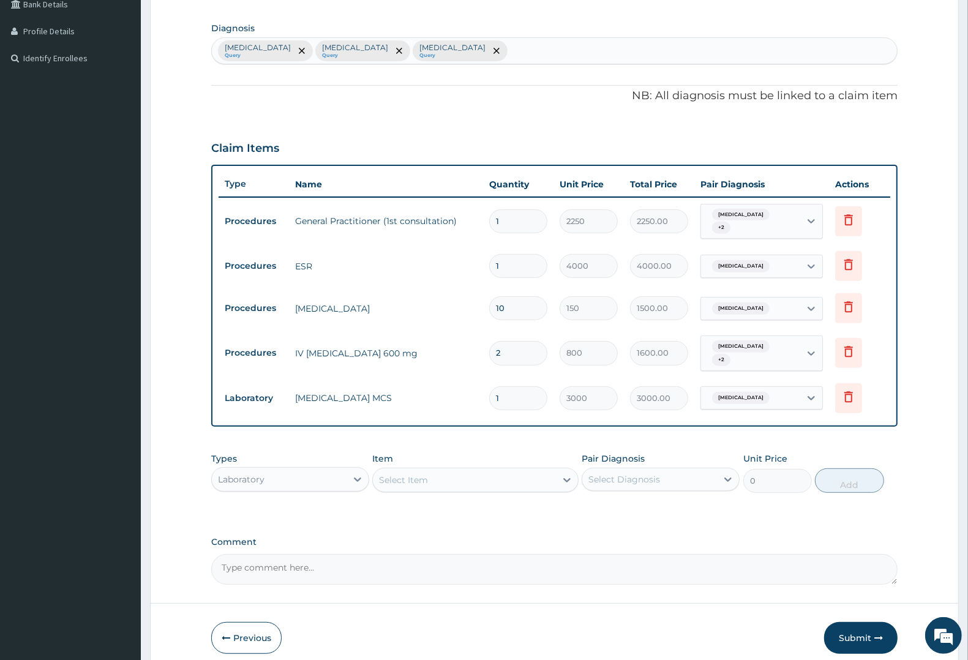
click at [405, 474] on div "Select Item" at bounding box center [403, 480] width 49 height 12
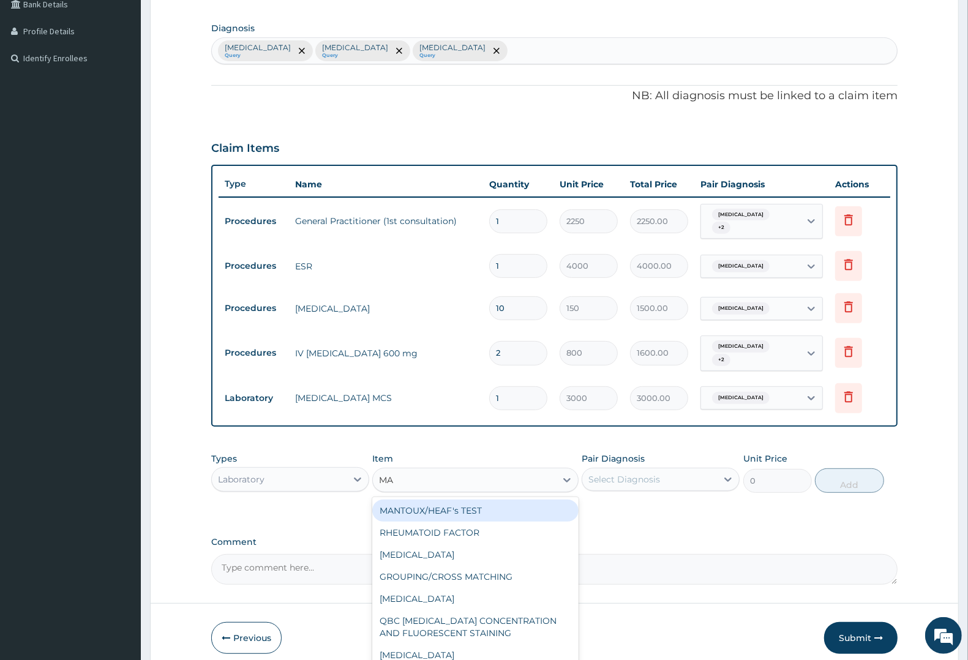
type input "MAL"
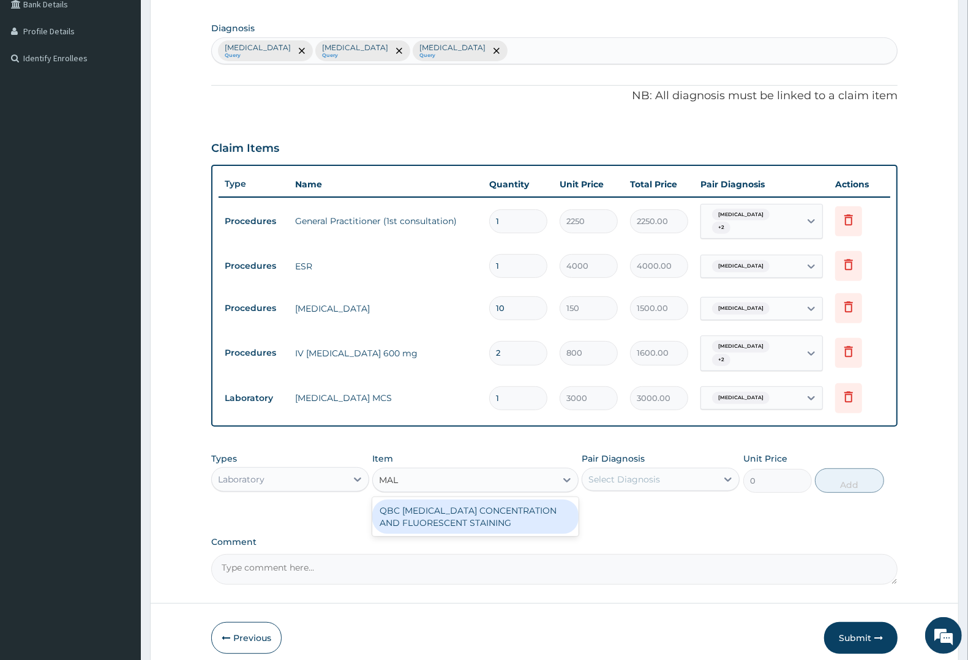
click at [467, 509] on div "QBC MALARIA CONCENTRATION AND FLUORESCENT STAINING" at bounding box center [475, 517] width 206 height 34
type input "1800"
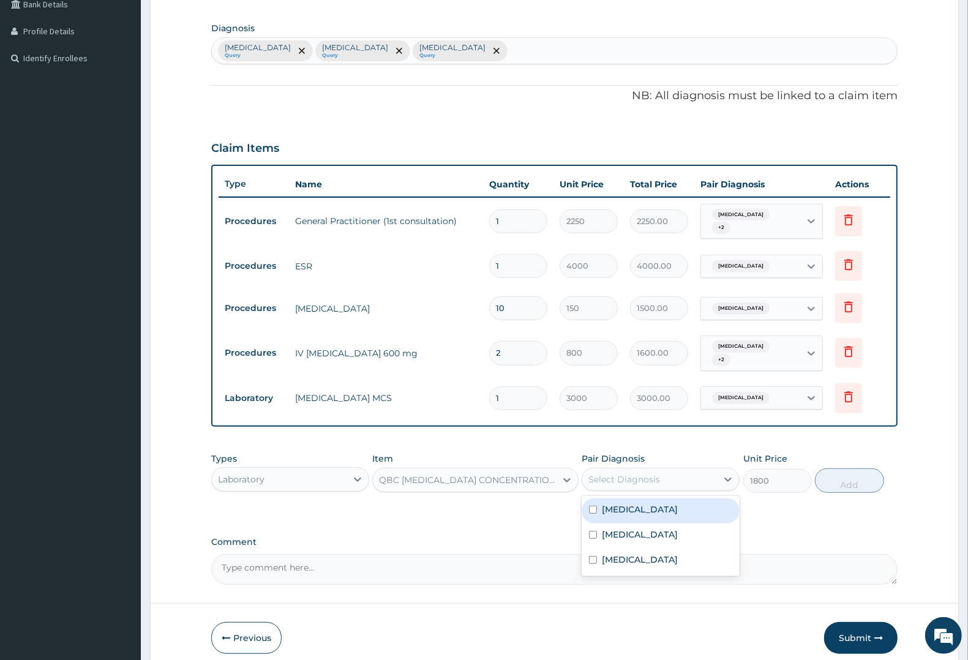
click at [654, 473] on div "Select Diagnosis" at bounding box center [624, 479] width 72 height 12
click at [615, 503] on label "[MEDICAL_DATA]" at bounding box center [640, 509] width 76 height 12
checkbox input "true"
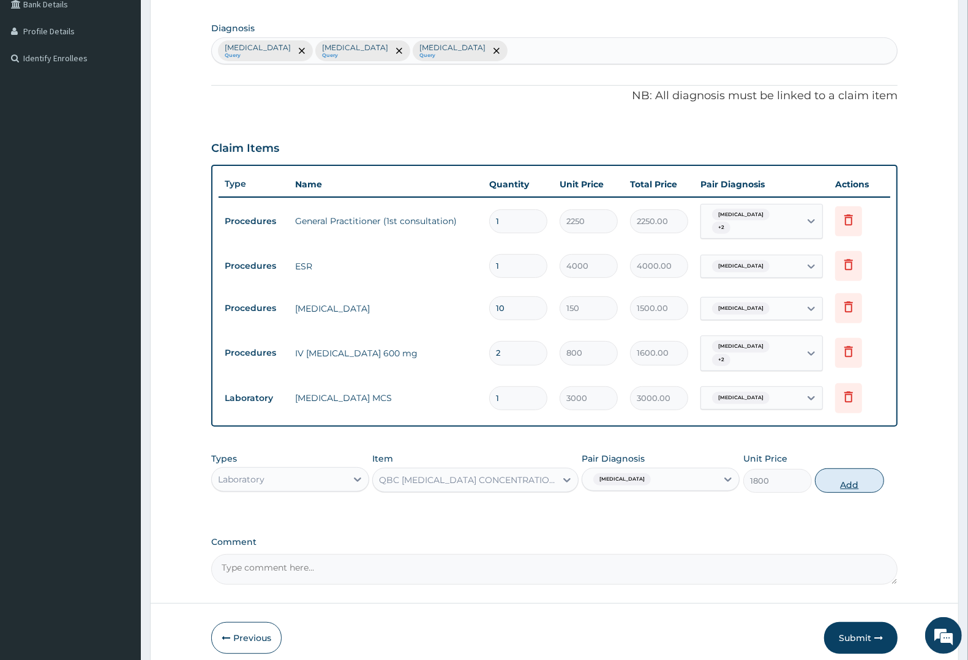
click at [850, 470] on button "Add" at bounding box center [849, 480] width 69 height 24
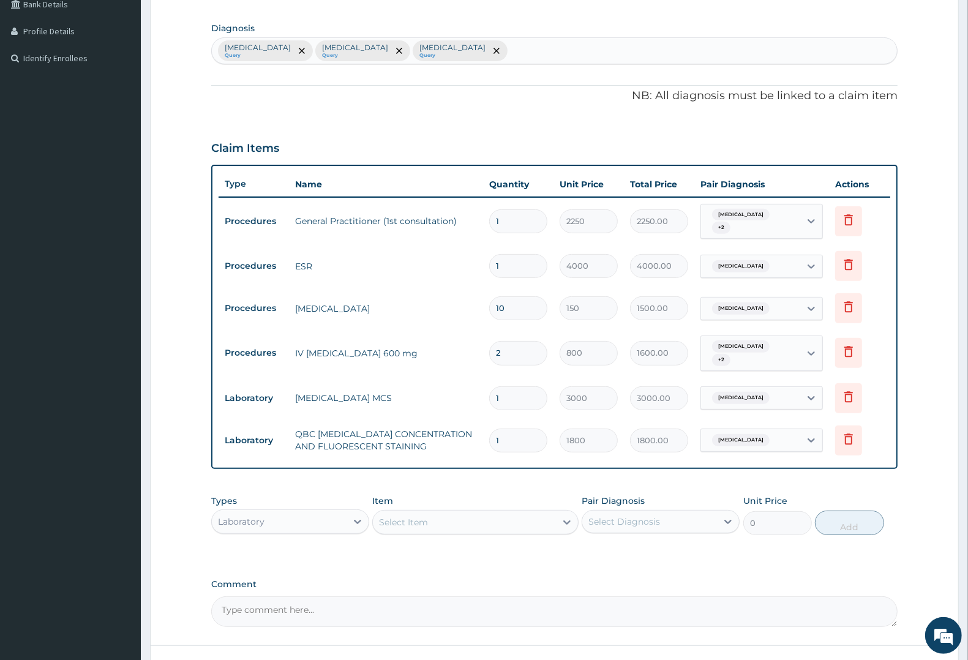
click at [408, 516] on div "Select Item" at bounding box center [403, 522] width 49 height 12
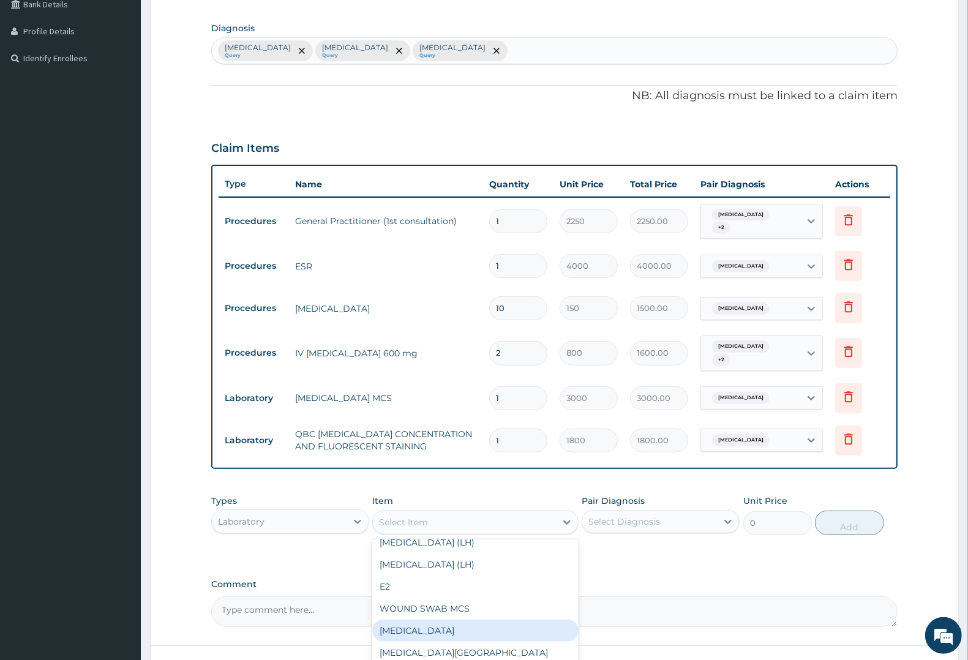
click at [421, 620] on div "Full blood count" at bounding box center [475, 631] width 206 height 22
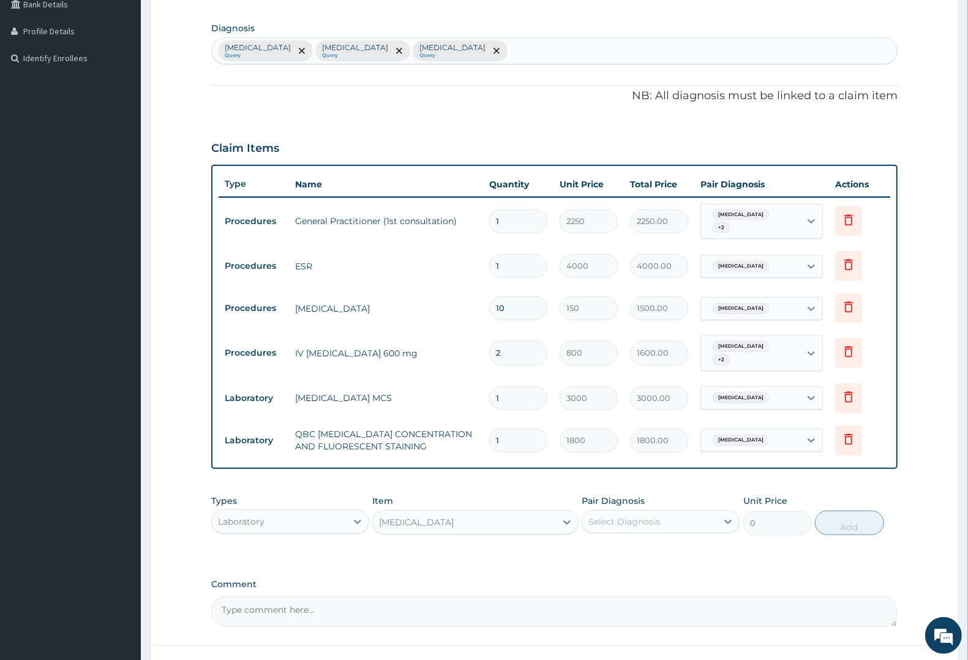
type input "3000"
click at [616, 515] on div "Select Diagnosis" at bounding box center [624, 521] width 72 height 12
click at [620, 546] on label "[MEDICAL_DATA]" at bounding box center [640, 551] width 76 height 12
checkbox input "true"
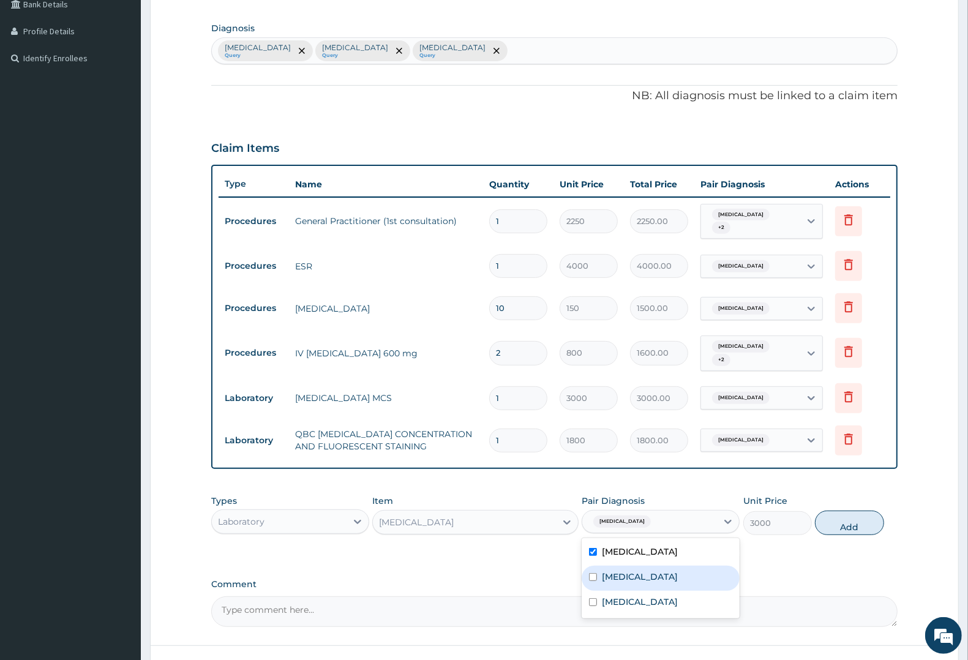
click at [620, 571] on label "Typhoid fever" at bounding box center [640, 577] width 76 height 12
checkbox input "true"
click at [616, 598] on div "Upper respiratory infection" at bounding box center [661, 603] width 158 height 25
checkbox input "true"
click at [850, 513] on button "Add" at bounding box center [849, 523] width 69 height 24
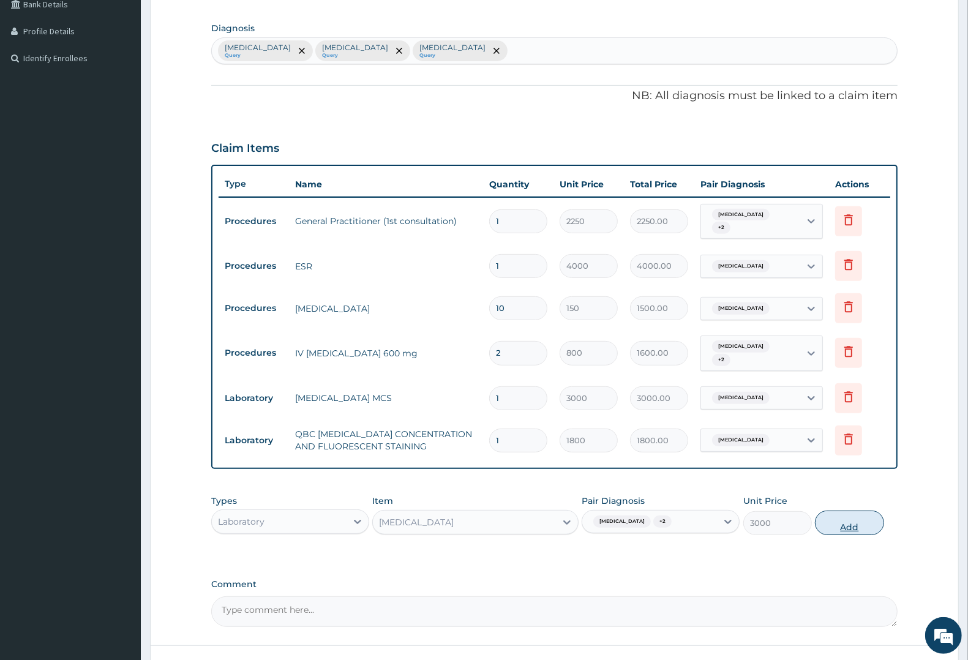
type input "0"
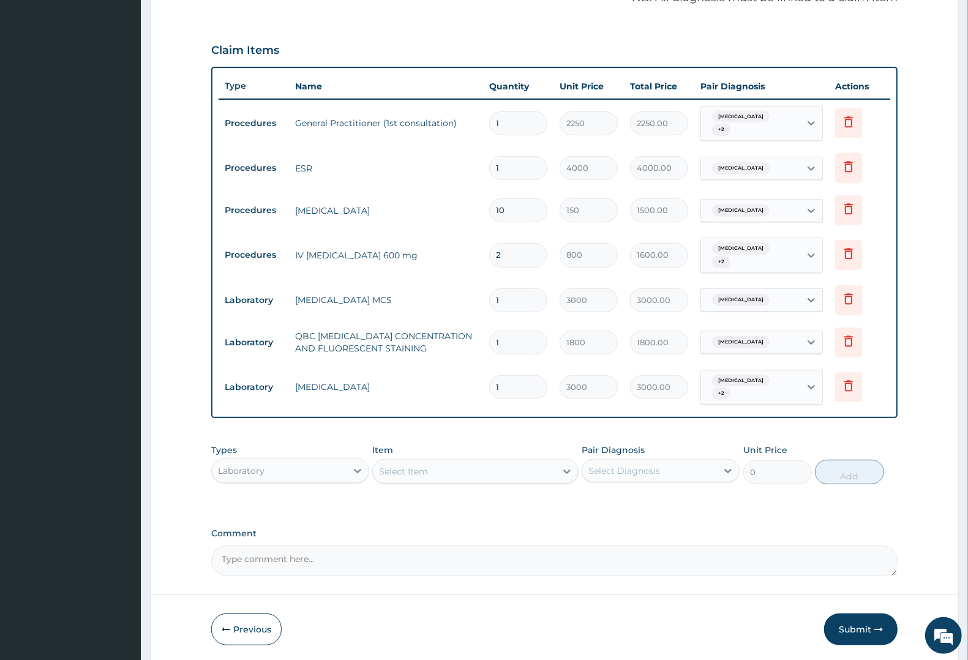
scroll to position [417, 0]
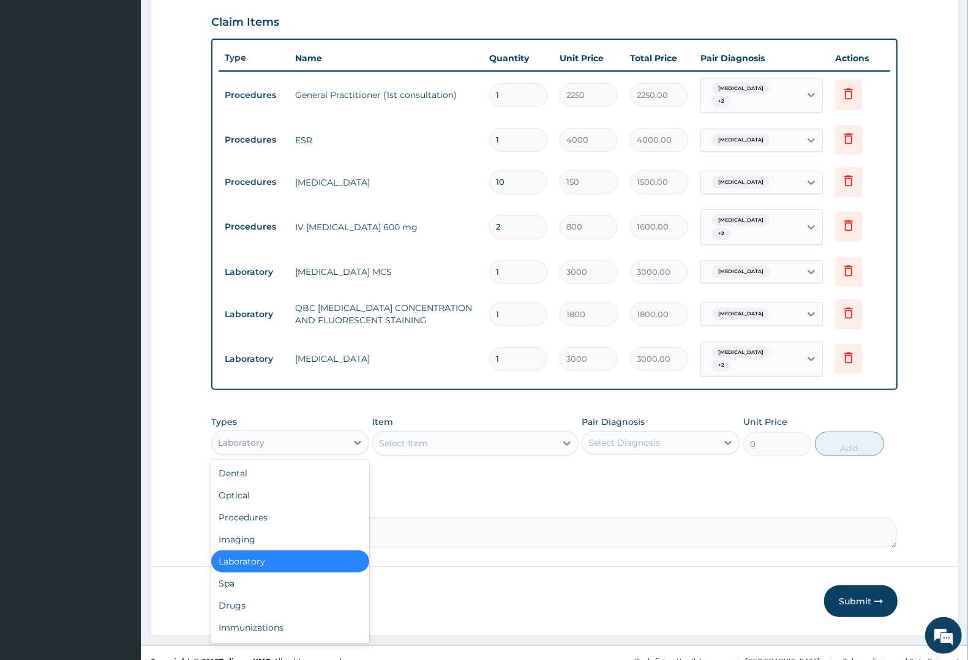
click at [254, 436] on div "Laboratory" at bounding box center [241, 442] width 47 height 12
click at [234, 594] on div "Drugs" at bounding box center [290, 605] width 158 height 22
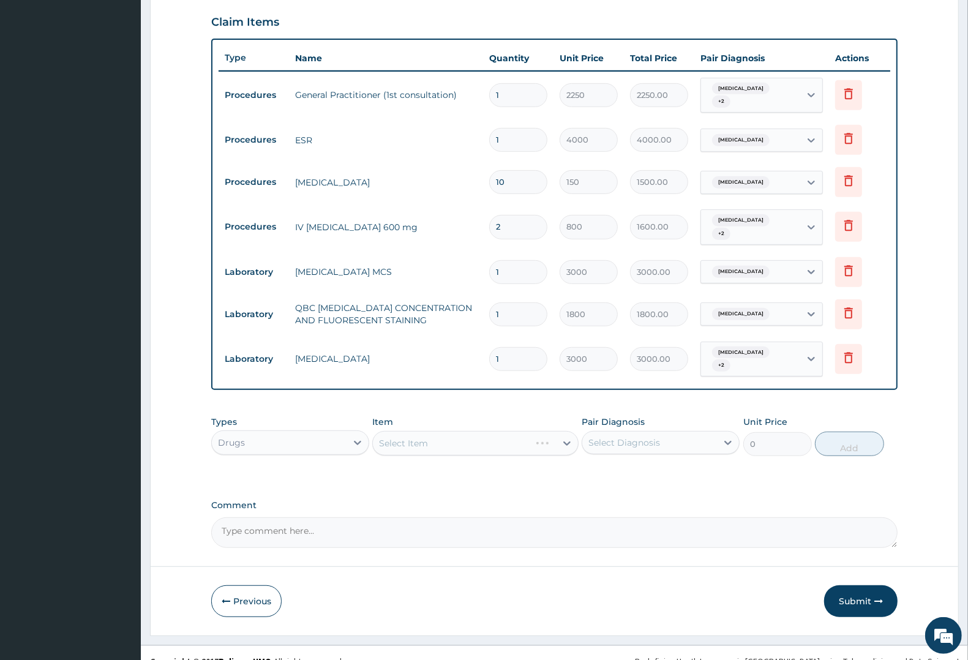
click at [421, 431] on div "Select Item" at bounding box center [475, 443] width 206 height 24
click at [405, 437] on div "Select Item" at bounding box center [403, 443] width 49 height 12
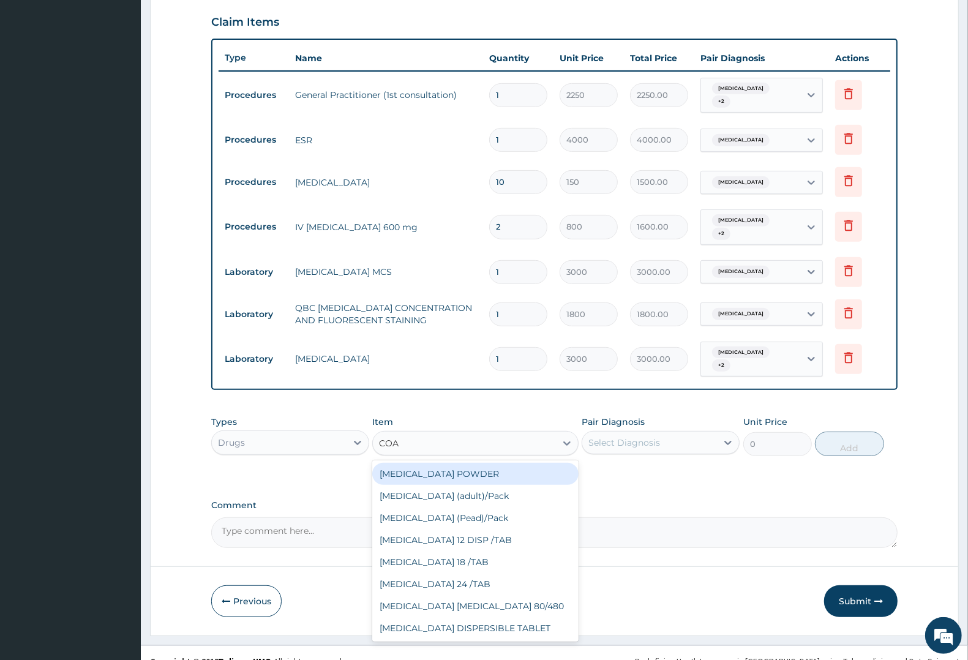
type input "COAR"
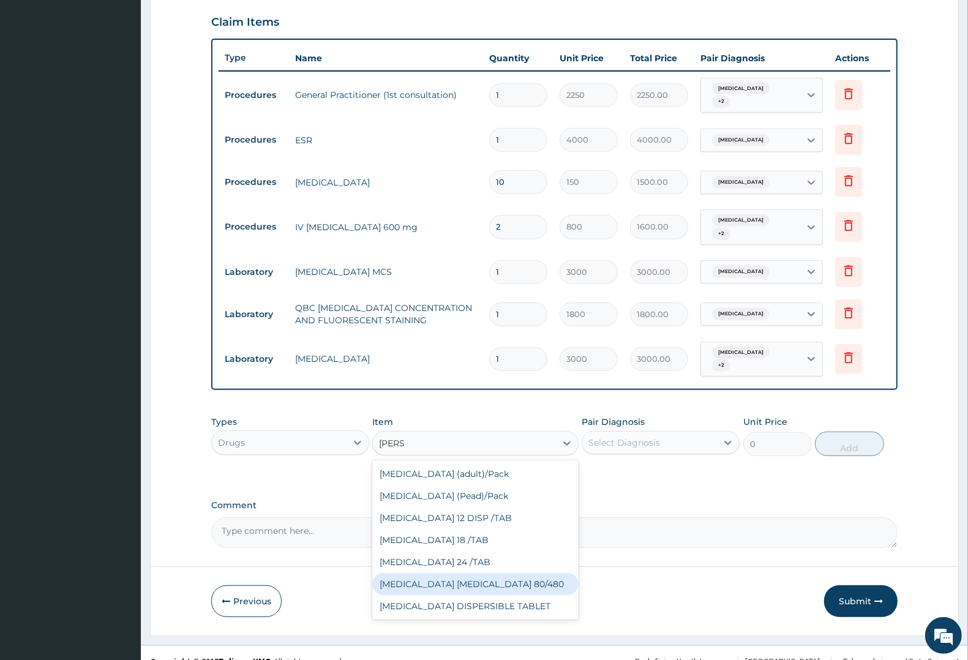
click at [456, 573] on div "COARTEM D TAB 80/480" at bounding box center [475, 584] width 206 height 22
type input "1299.38"
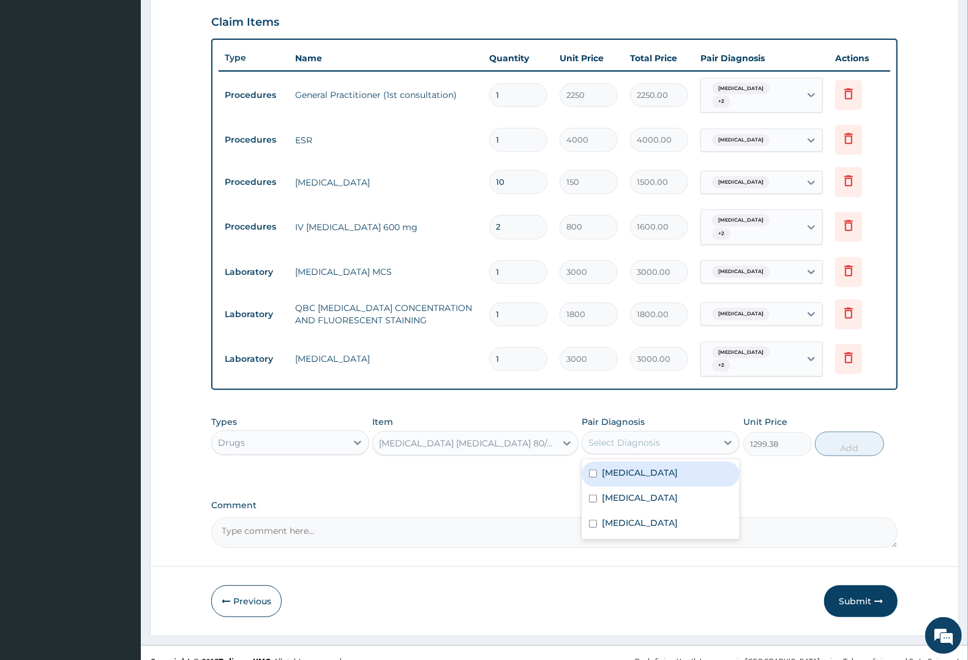
click at [613, 436] on div "Select Diagnosis" at bounding box center [624, 442] width 72 height 12
drag, startPoint x: 623, startPoint y: 460, endPoint x: 672, endPoint y: 447, distance: 50.6
click at [623, 466] on label "[MEDICAL_DATA]" at bounding box center [640, 472] width 76 height 12
checkbox input "true"
click at [867, 433] on button "Add" at bounding box center [849, 444] width 69 height 24
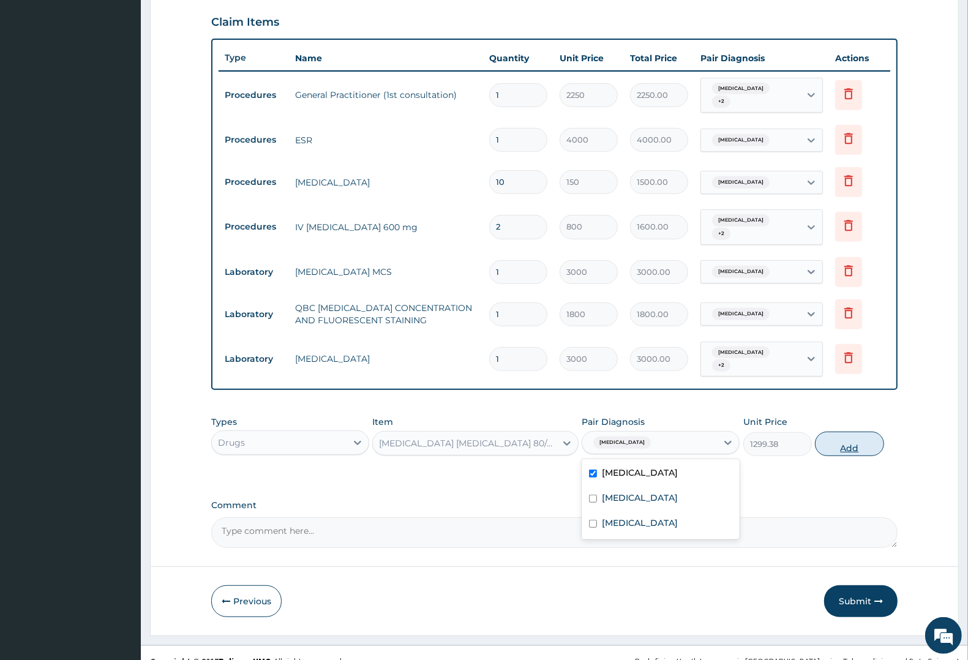
type input "0"
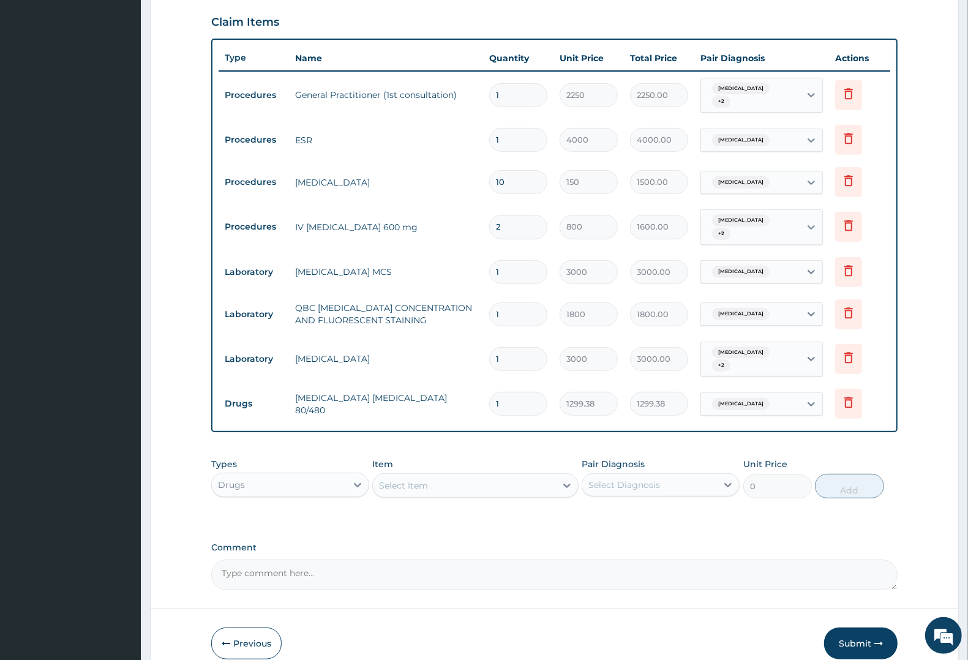
type input "0.00"
type input "6"
type input "7796.28"
type input "6"
click at [399, 479] on div "Select Item" at bounding box center [403, 485] width 49 height 12
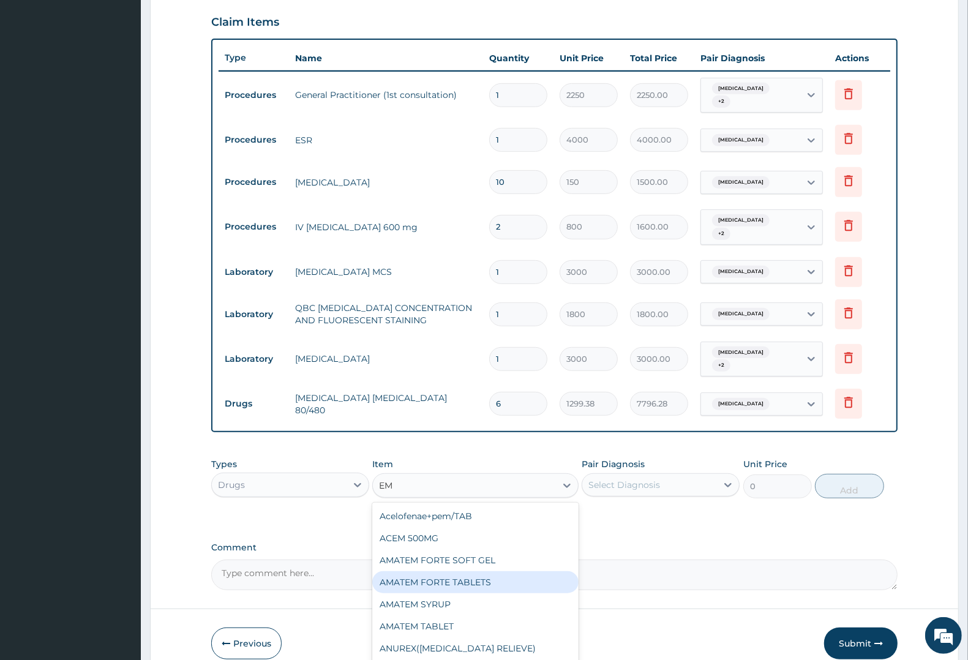
type input "EMA"
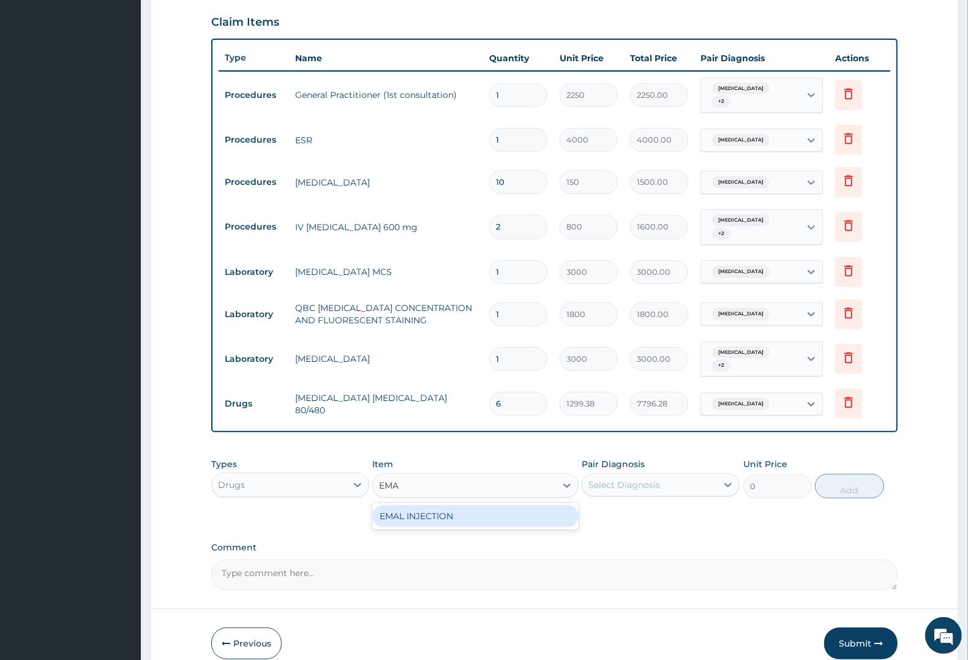
drag, startPoint x: 414, startPoint y: 499, endPoint x: 454, endPoint y: 488, distance: 40.7
click at [418, 505] on div "EMAL INJECTION" at bounding box center [475, 516] width 206 height 22
type input "1063.12"
click at [646, 479] on div "Select Diagnosis" at bounding box center [624, 485] width 72 height 12
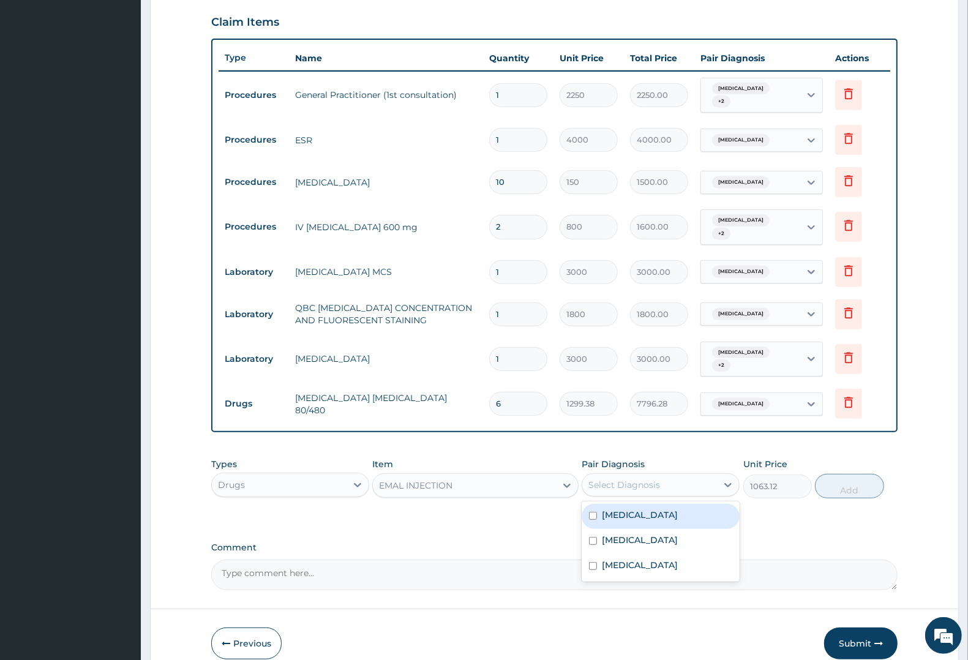
click at [623, 509] on label "Malaria" at bounding box center [640, 515] width 76 height 12
checkbox input "true"
click at [853, 474] on button "Add" at bounding box center [849, 486] width 69 height 24
type input "0"
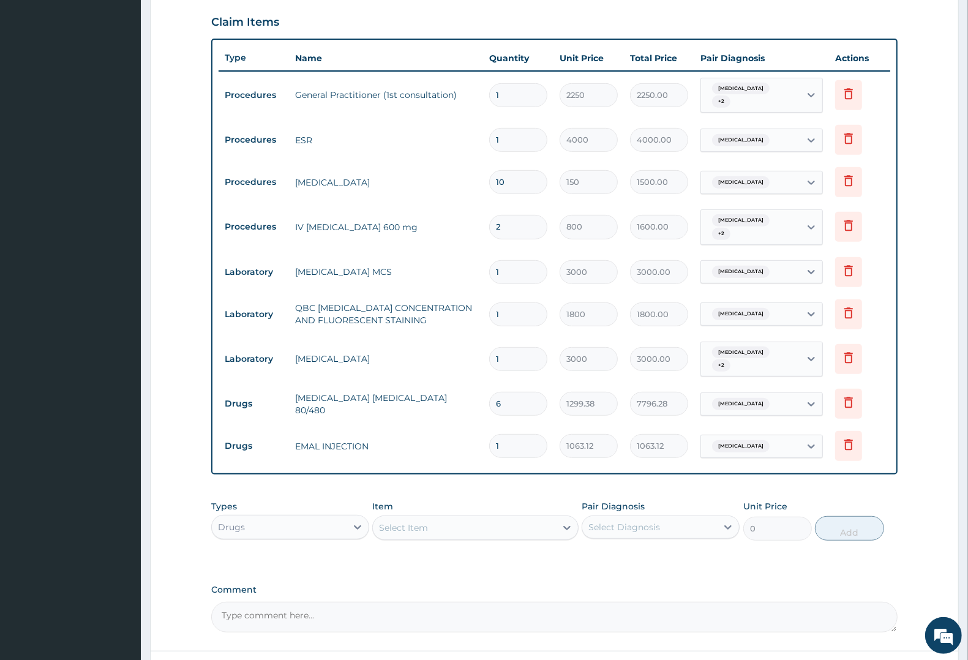
type input "0.00"
type input "3"
type input "3189.36"
type input "3"
click at [420, 522] on div "Select Item" at bounding box center [403, 528] width 49 height 12
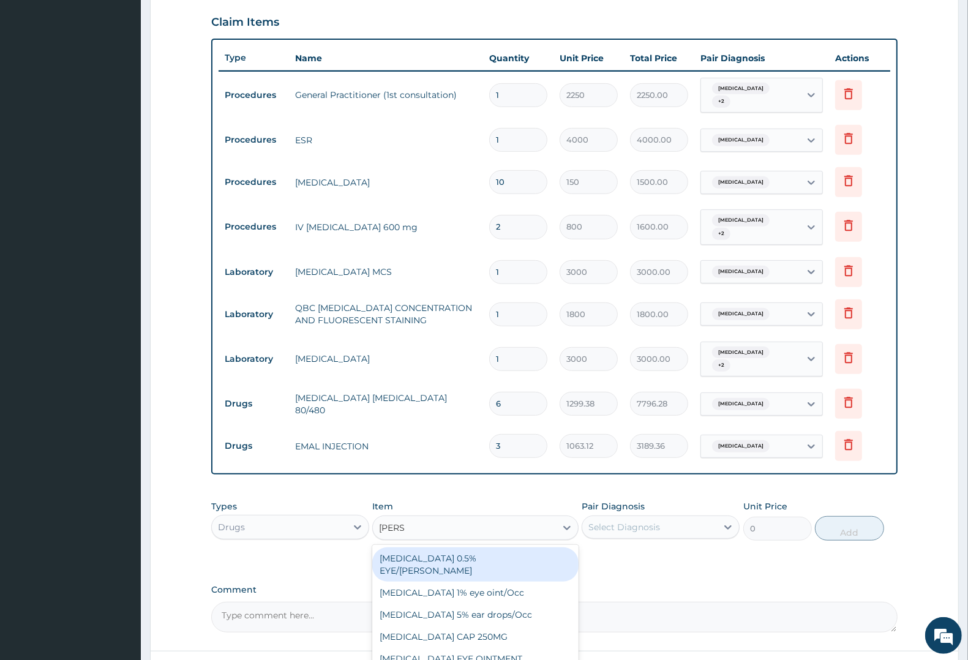
type input "LORAT"
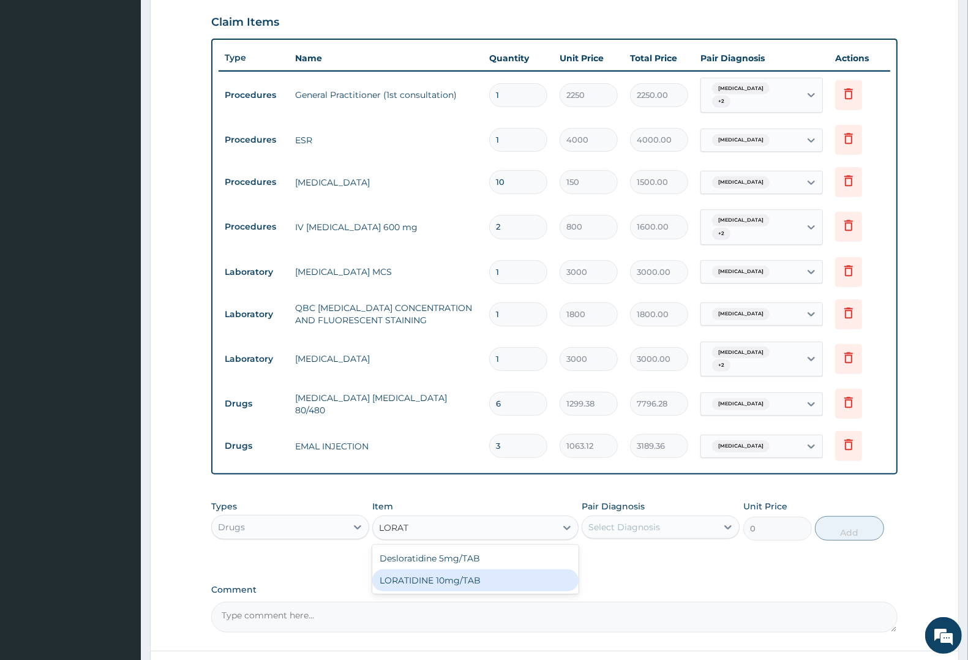
drag, startPoint x: 435, startPoint y: 561, endPoint x: 629, endPoint y: 513, distance: 199.3
click at [463, 569] on div "LORATIDINE 10mg/TAB" at bounding box center [475, 580] width 206 height 22
type input "17.33"
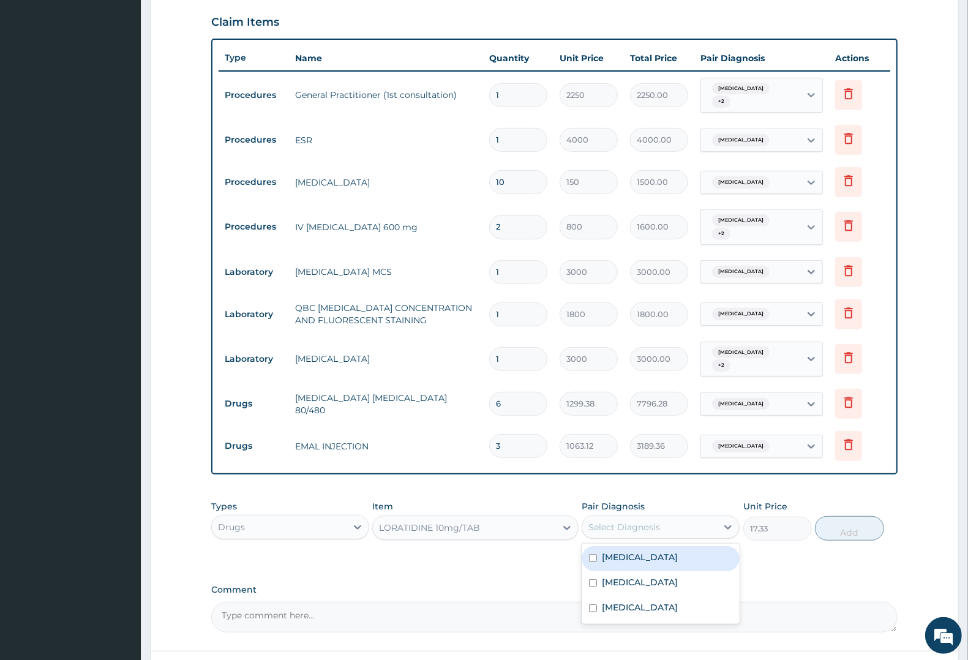
click at [653, 521] on div "Select Diagnosis" at bounding box center [624, 527] width 72 height 12
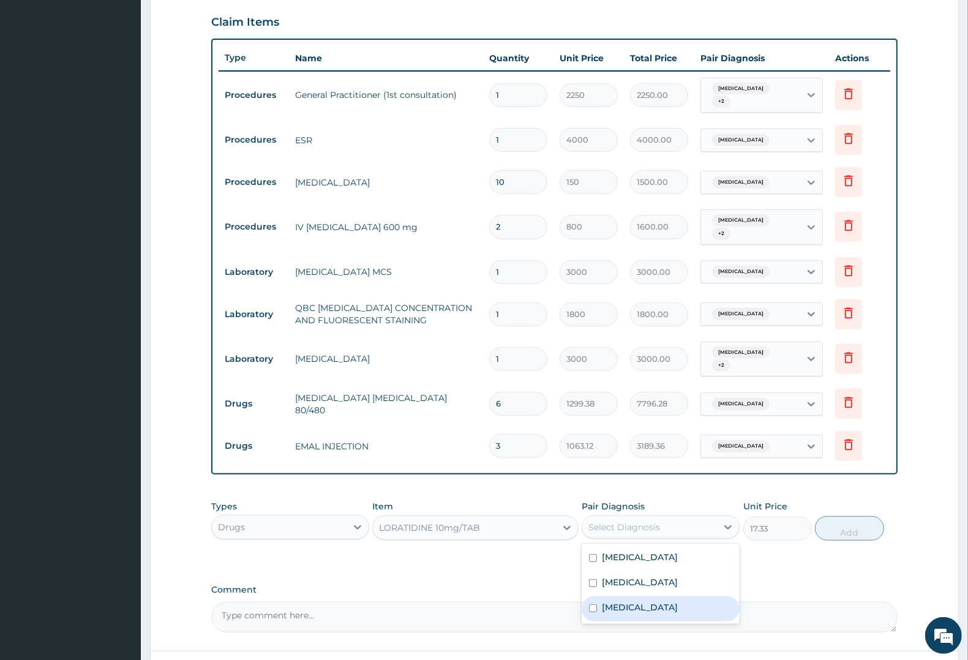
drag, startPoint x: 634, startPoint y: 589, endPoint x: 730, endPoint y: 565, distance: 98.4
click at [635, 601] on label "Upper respiratory infection" at bounding box center [640, 607] width 76 height 12
checkbox input "true"
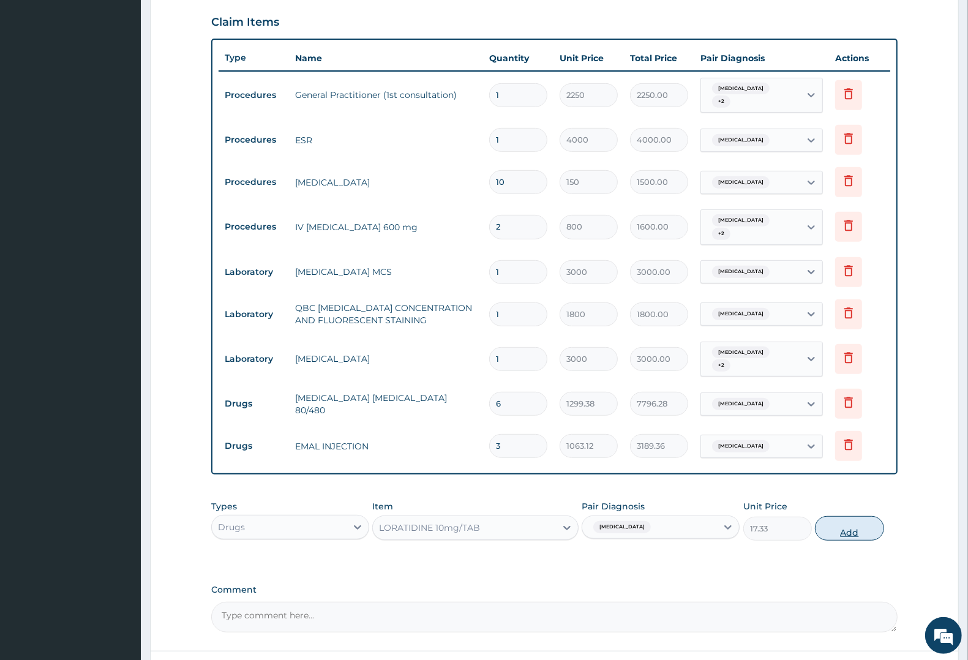
click at [848, 516] on button "Add" at bounding box center [849, 528] width 69 height 24
type input "0"
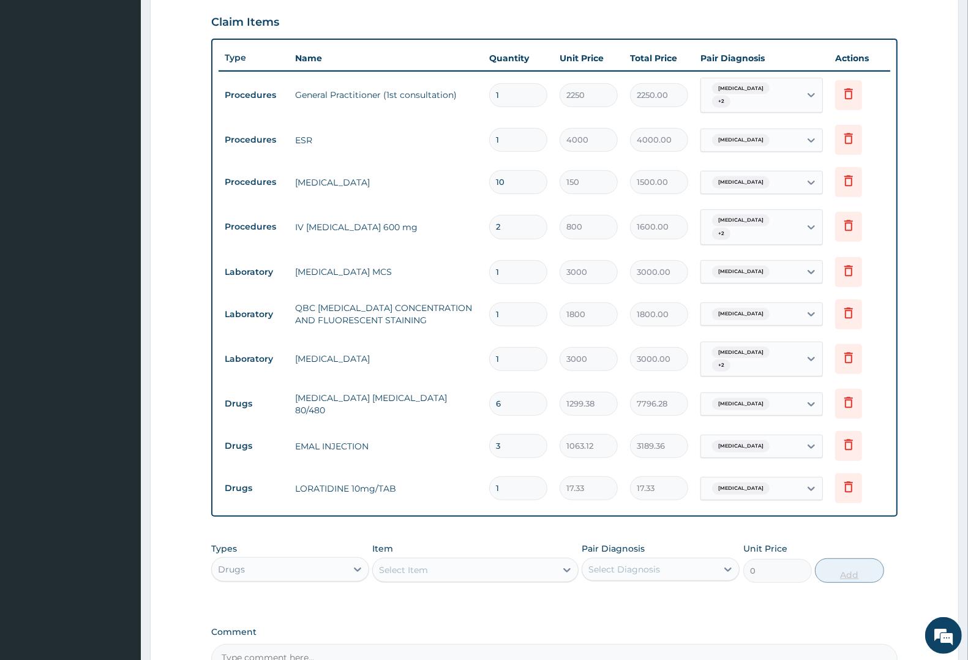
type input "0.00"
type input "5"
type input "86.65"
type input "5"
click at [421, 564] on div "Select Item" at bounding box center [403, 570] width 49 height 12
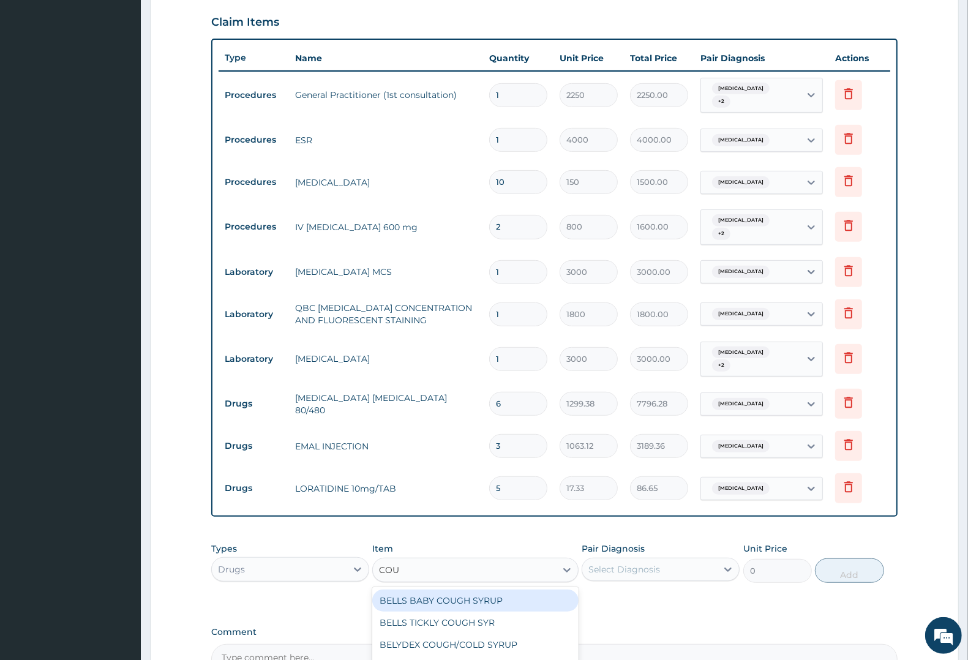
type input "COUG"
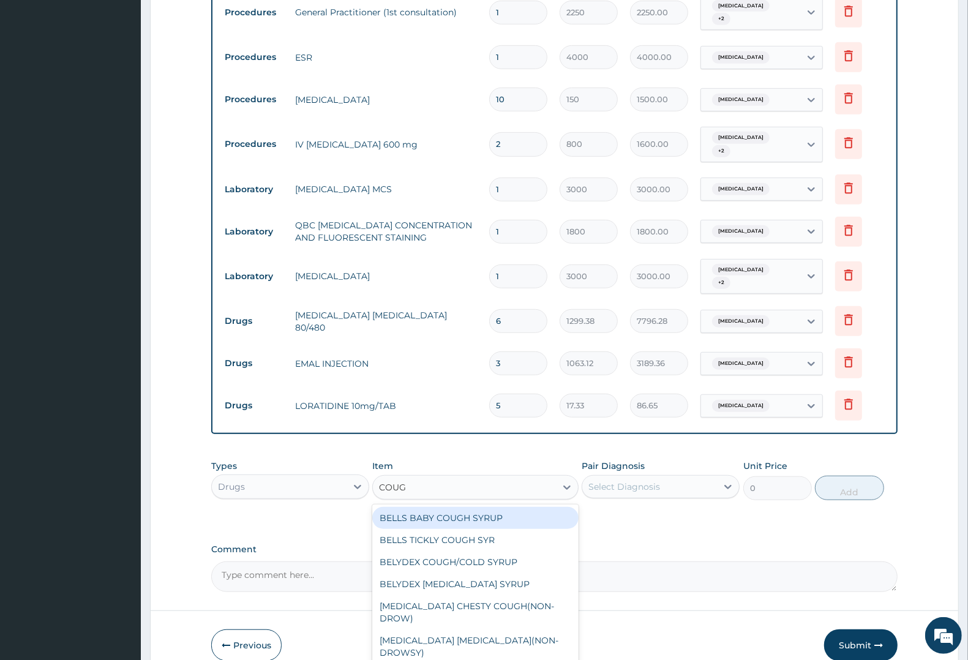
scroll to position [544, 0]
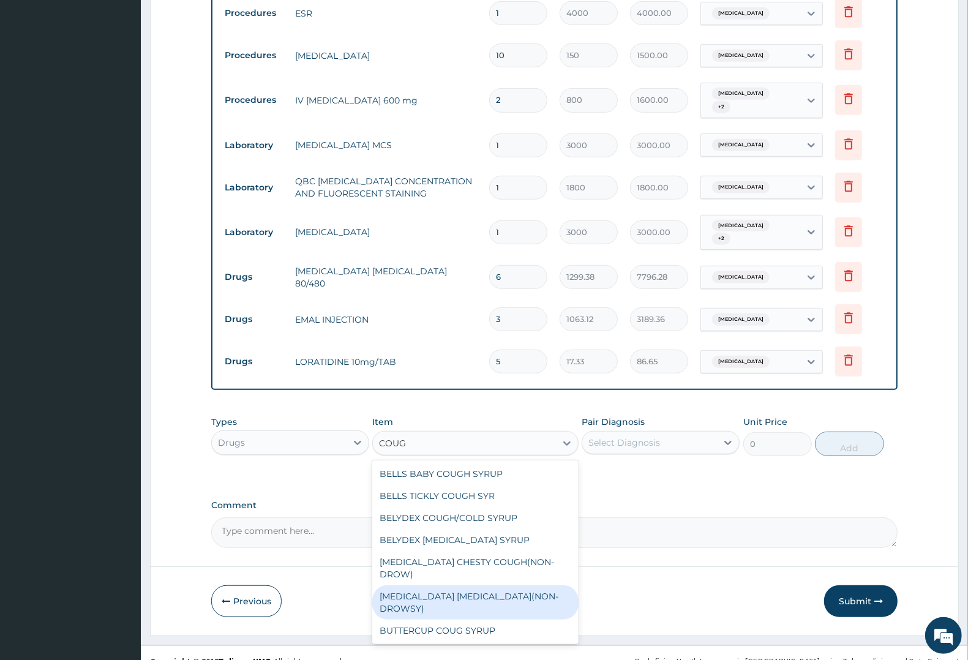
click at [451, 585] on div "BENYLIN DRY COUGH(NON-DROWSY)" at bounding box center [475, 602] width 206 height 34
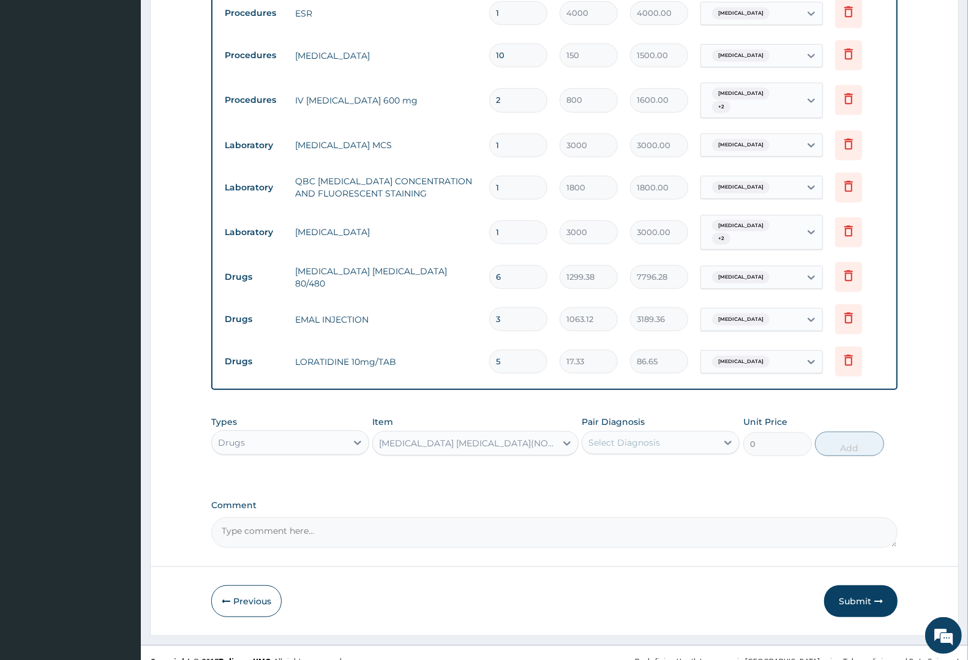
type input "1063.12"
click at [643, 436] on div "Select Diagnosis" at bounding box center [624, 442] width 72 height 12
click at [634, 517] on label "Upper respiratory infection" at bounding box center [640, 523] width 76 height 12
checkbox input "true"
click at [841, 432] on button "Add" at bounding box center [849, 444] width 69 height 24
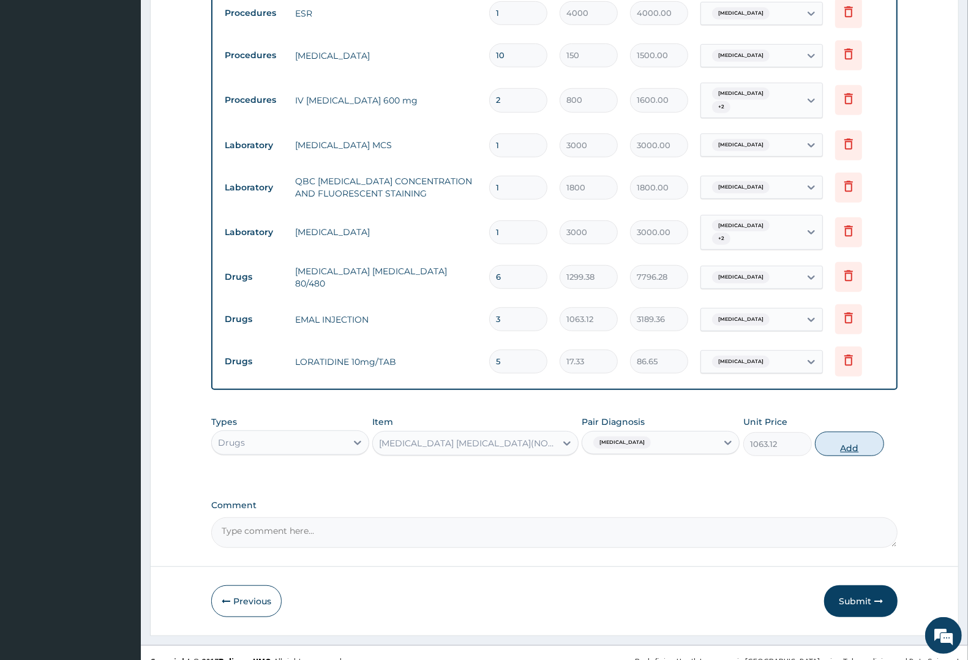
type input "0"
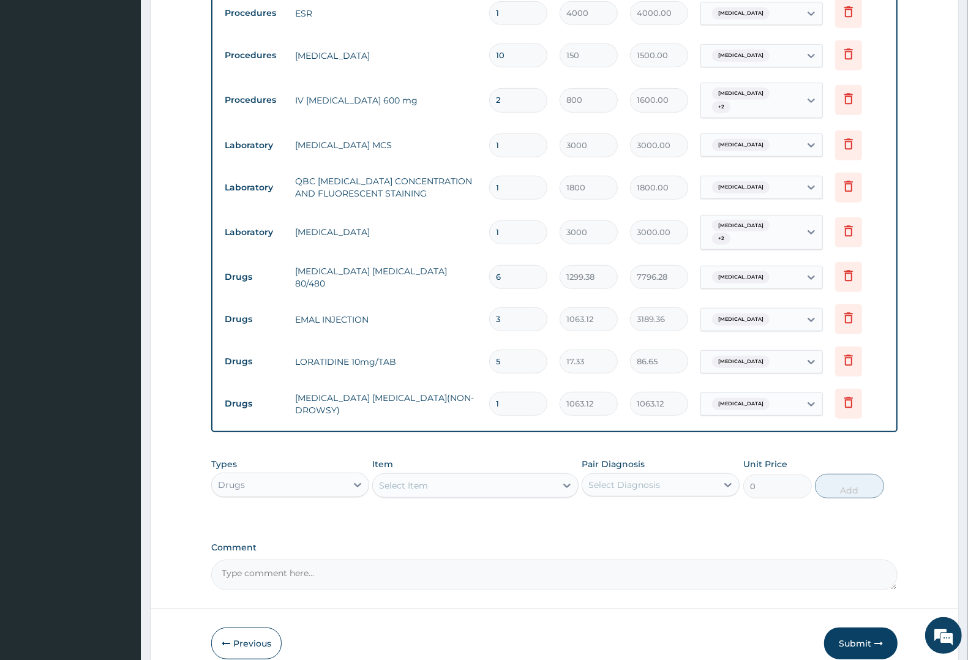
click at [394, 479] on div "Select Item" at bounding box center [403, 485] width 49 height 12
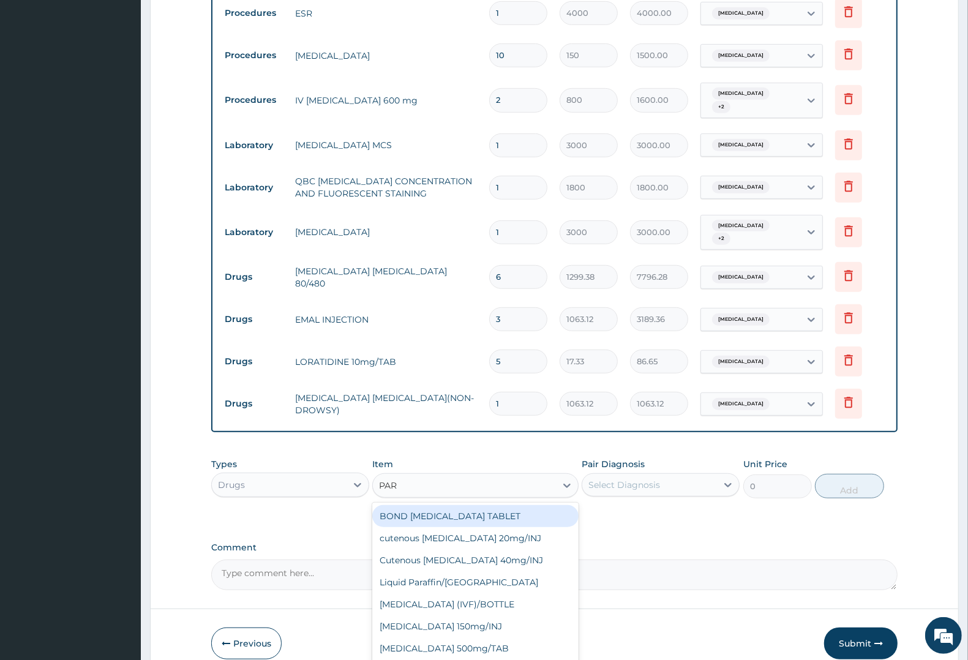
type input "PARA"
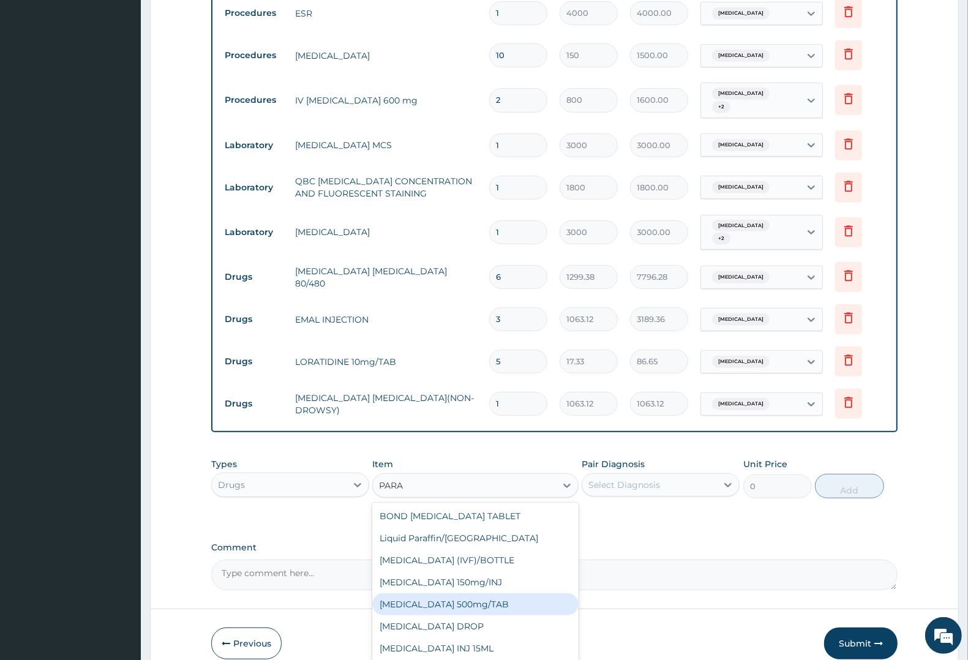
drag, startPoint x: 462, startPoint y: 588, endPoint x: 500, endPoint y: 559, distance: 47.1
click at [463, 593] on div "PARACETAMOL 500mg/TAB" at bounding box center [475, 604] width 206 height 22
type input "7.88"
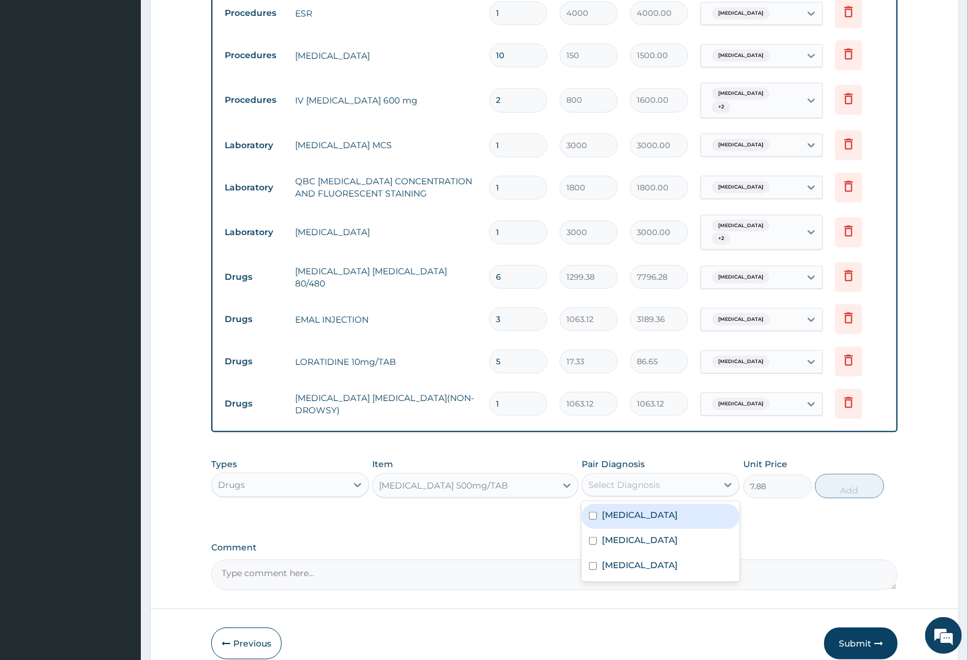
click at [626, 479] on div "Select Diagnosis" at bounding box center [624, 485] width 72 height 12
drag, startPoint x: 624, startPoint y: 496, endPoint x: 626, endPoint y: 521, distance: 25.1
click at [625, 507] on div "Malaria" at bounding box center [661, 516] width 158 height 25
checkbox input "true"
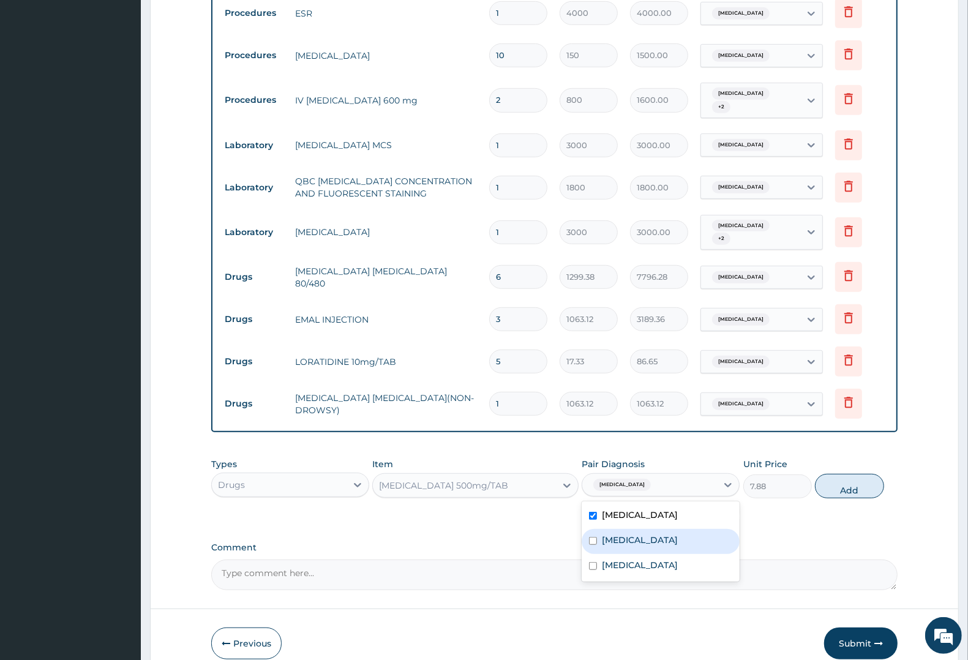
click at [627, 534] on label "Typhoid fever" at bounding box center [640, 540] width 76 height 12
checkbox input "true"
click at [854, 474] on button "Add" at bounding box center [849, 486] width 69 height 24
type input "0"
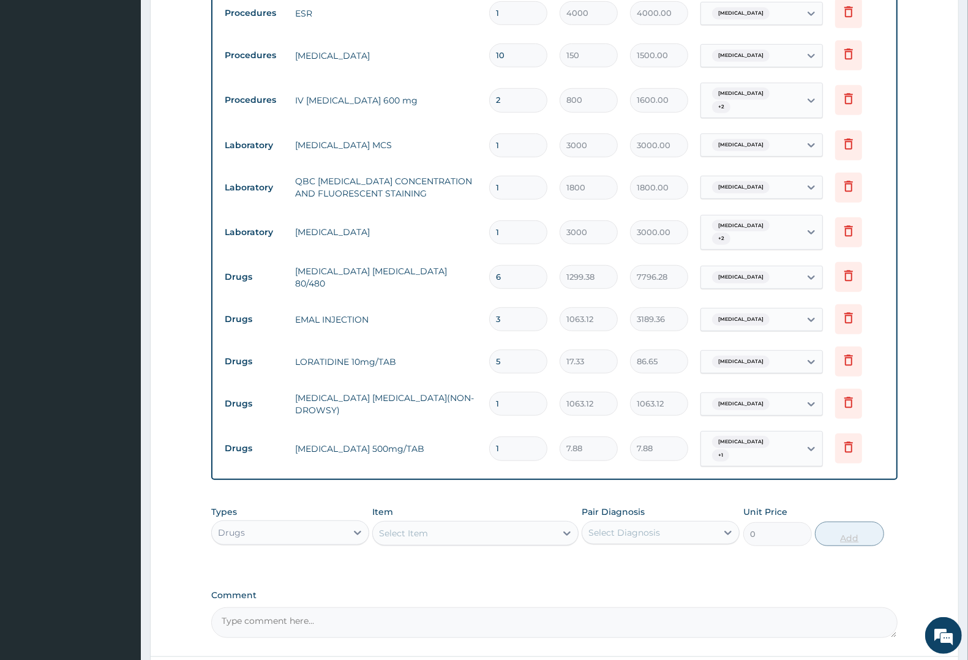
type input "12"
type input "94.56"
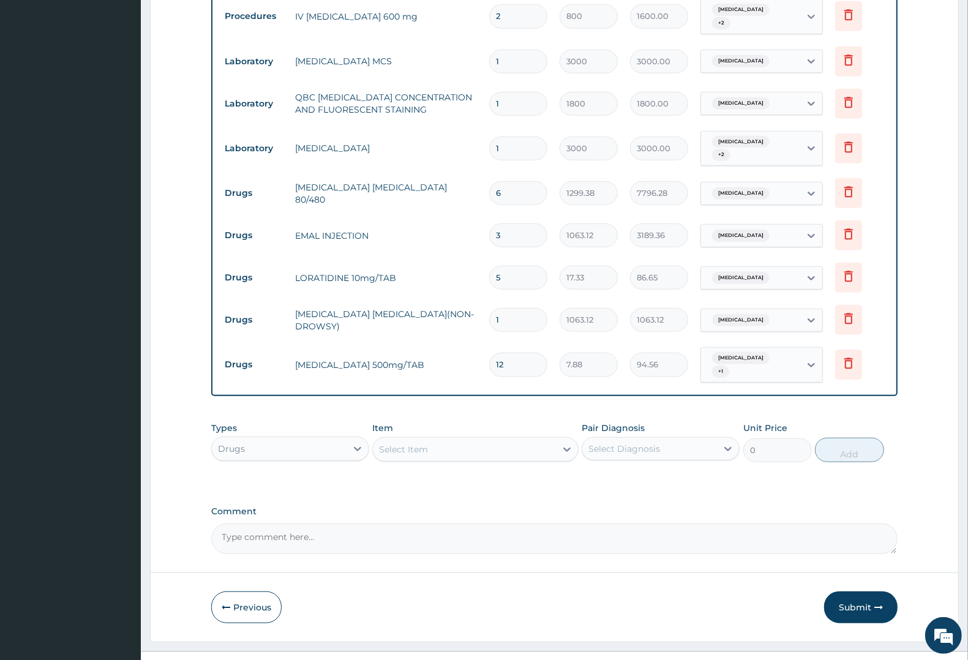
scroll to position [628, 0]
type input "12"
click at [853, 591] on button "Submit" at bounding box center [860, 607] width 73 height 32
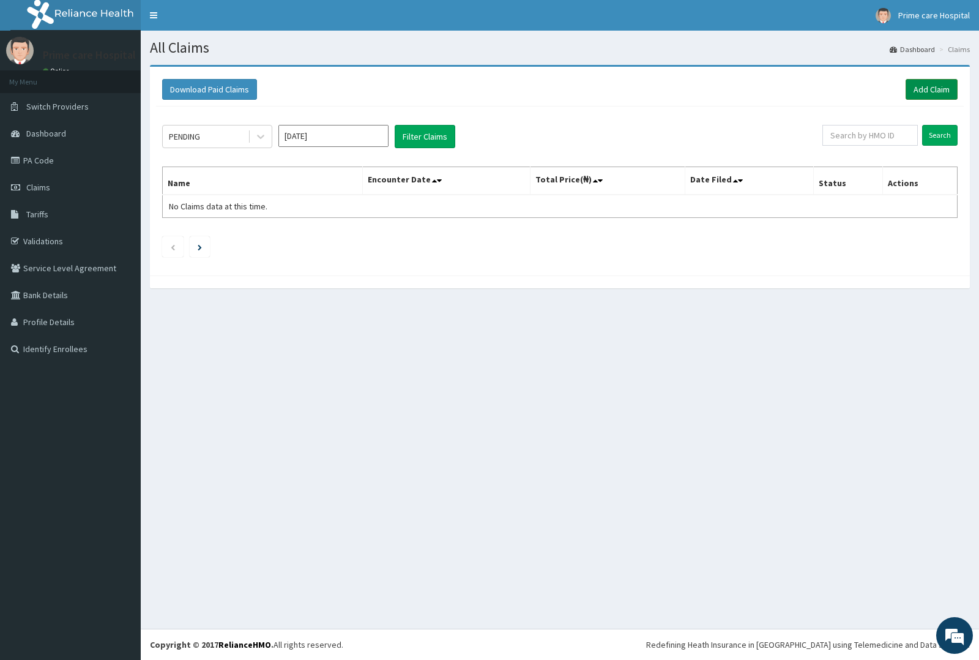
click at [935, 83] on link "Add Claim" at bounding box center [932, 89] width 52 height 21
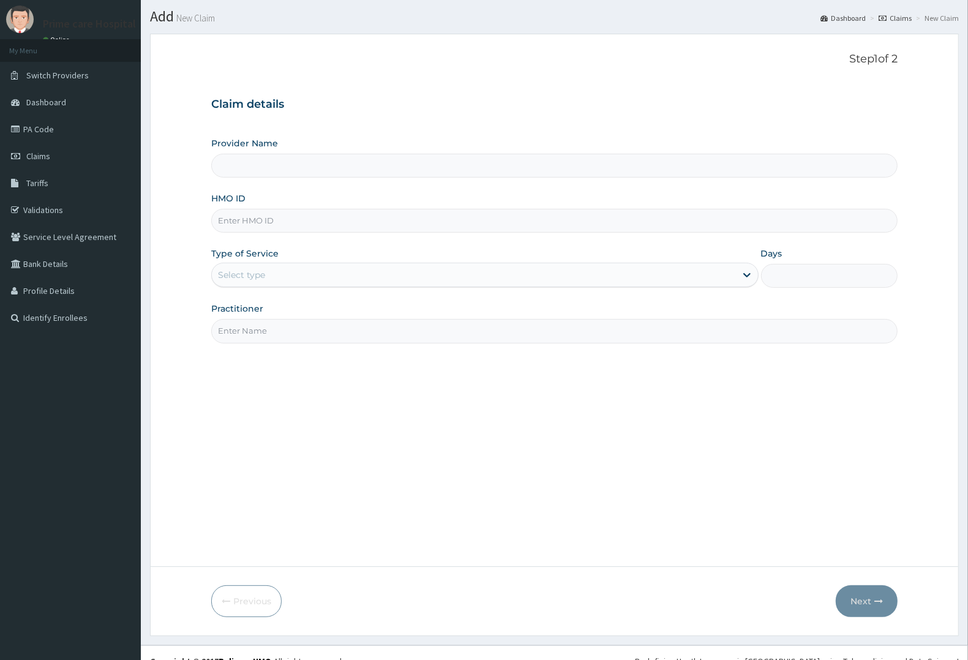
scroll to position [48, 0]
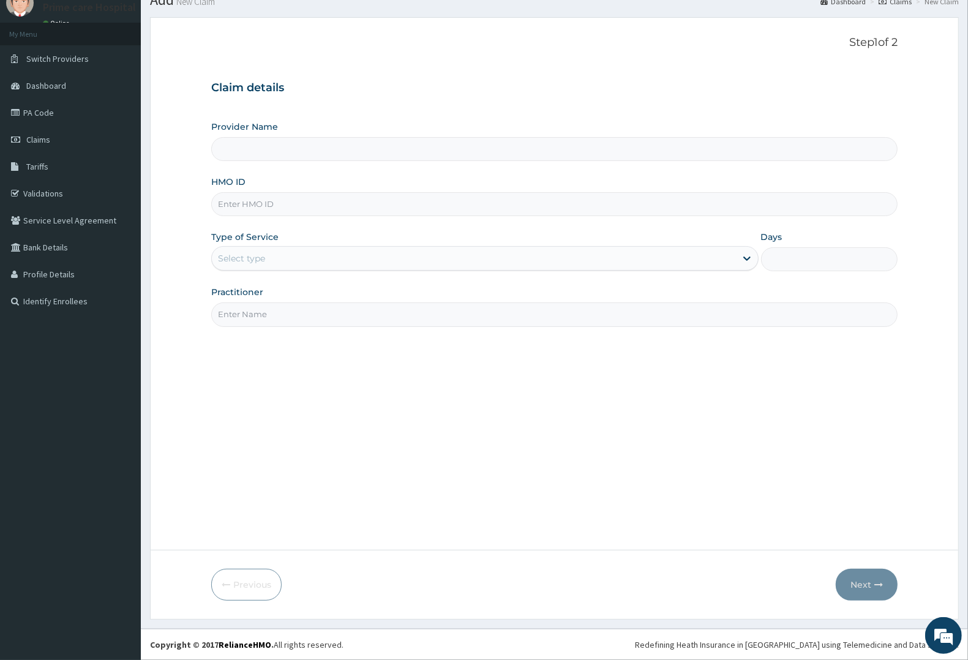
click at [264, 203] on input "HMO ID" at bounding box center [554, 204] width 686 height 24
type input "Prime care hospital"
click at [259, 200] on input "CWP/102117/D" at bounding box center [554, 204] width 686 height 24
type input "CWP/10217/D"
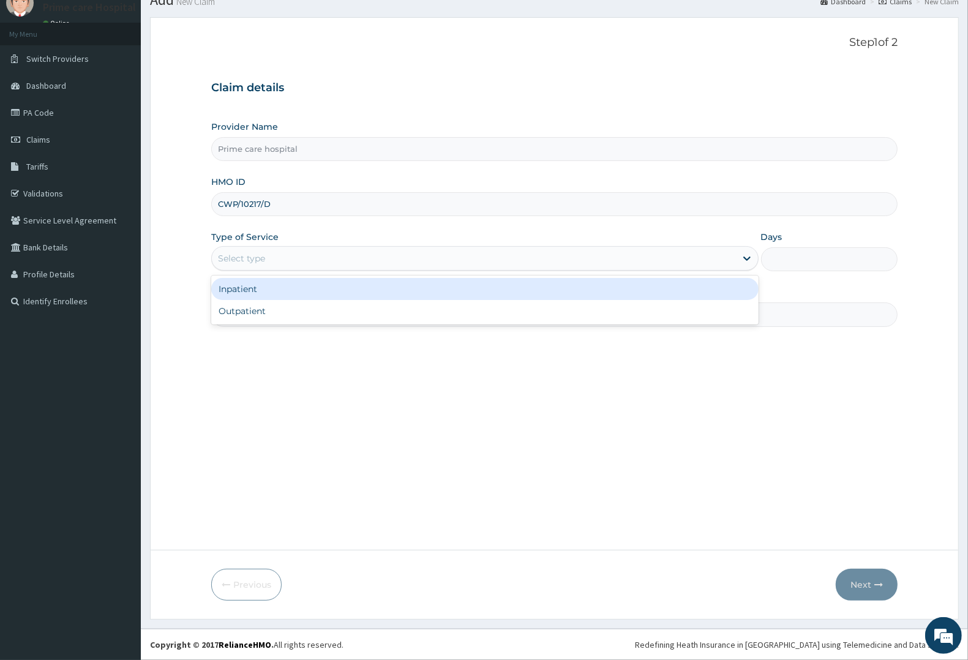
click at [233, 254] on div "Select type" at bounding box center [241, 258] width 47 height 12
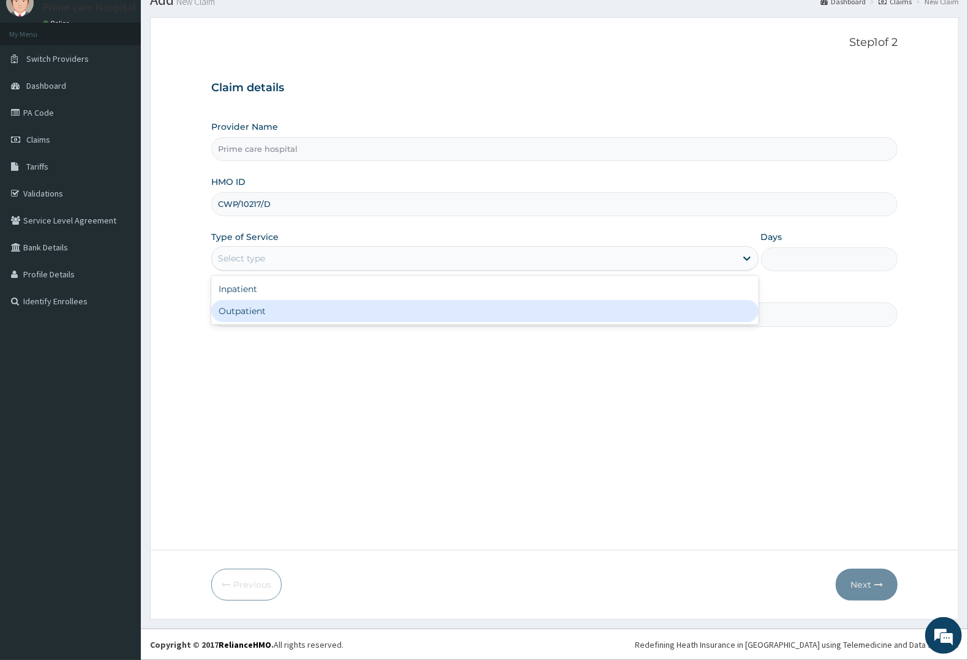
click at [242, 311] on div "Outpatient" at bounding box center [484, 311] width 547 height 22
type input "1"
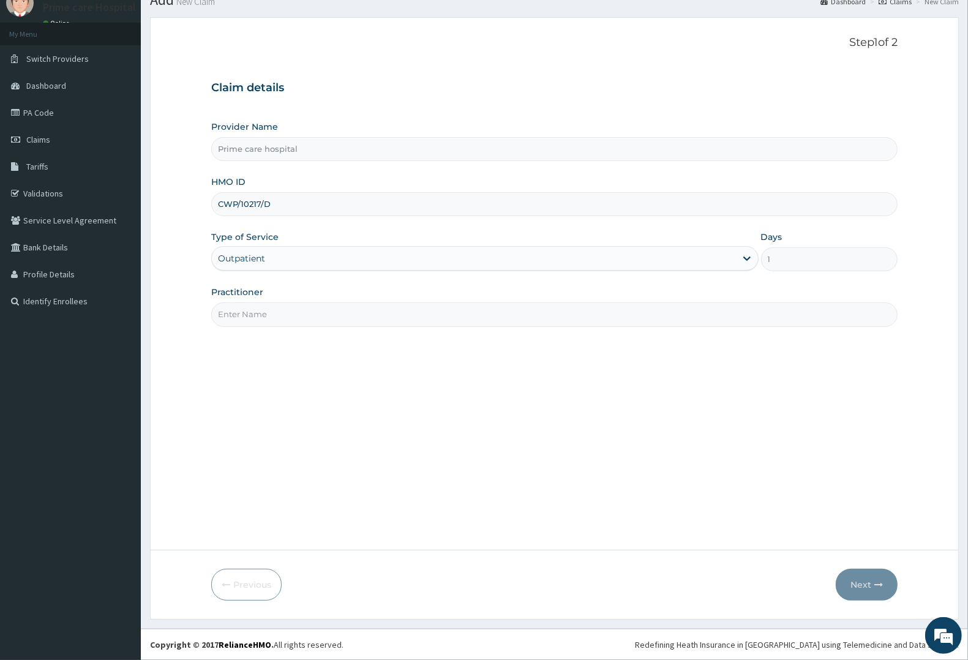
click at [255, 313] on input "Practitioner" at bounding box center [554, 314] width 686 height 24
type input "[PERSON_NAME]"
click at [867, 577] on button "Next" at bounding box center [867, 585] width 62 height 32
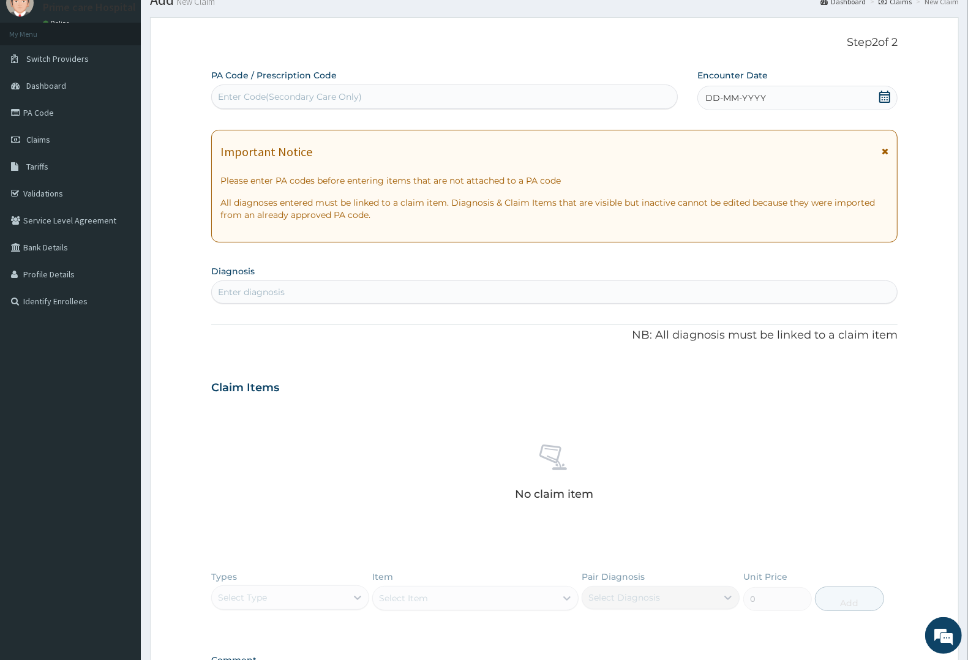
click at [765, 95] on div "DD-MM-YYYY" at bounding box center [797, 98] width 200 height 24
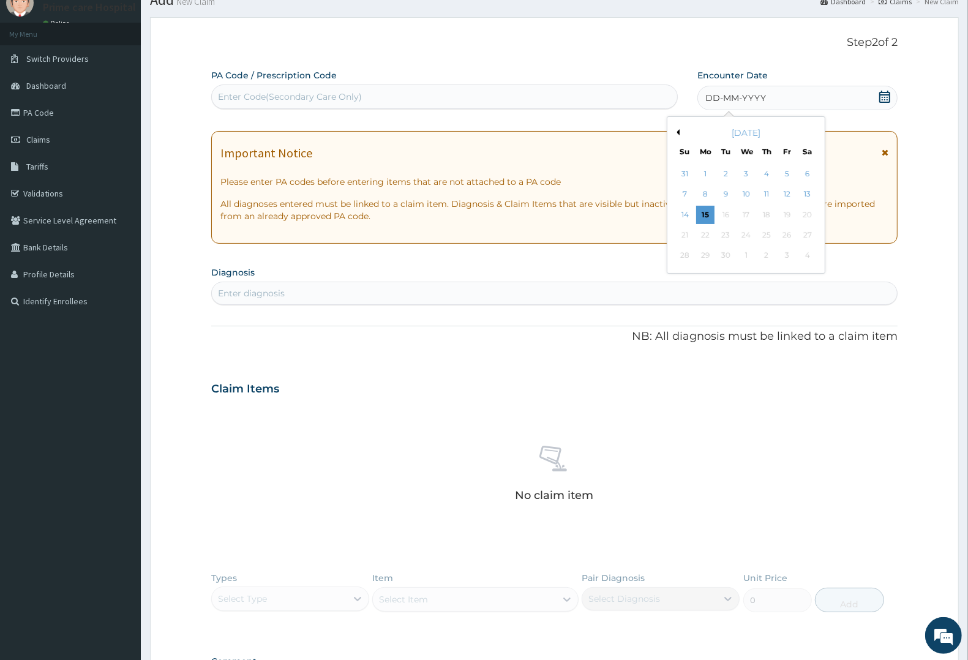
click at [677, 130] on button "Previous Month" at bounding box center [676, 132] width 6 height 6
click at [770, 234] on div "21" at bounding box center [766, 235] width 18 height 18
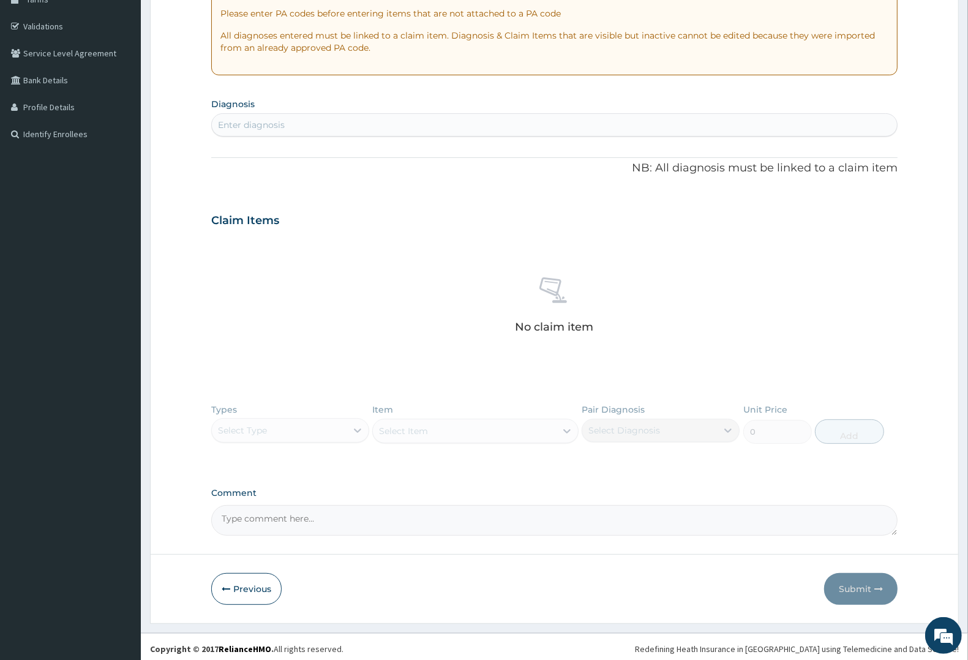
scroll to position [219, 0]
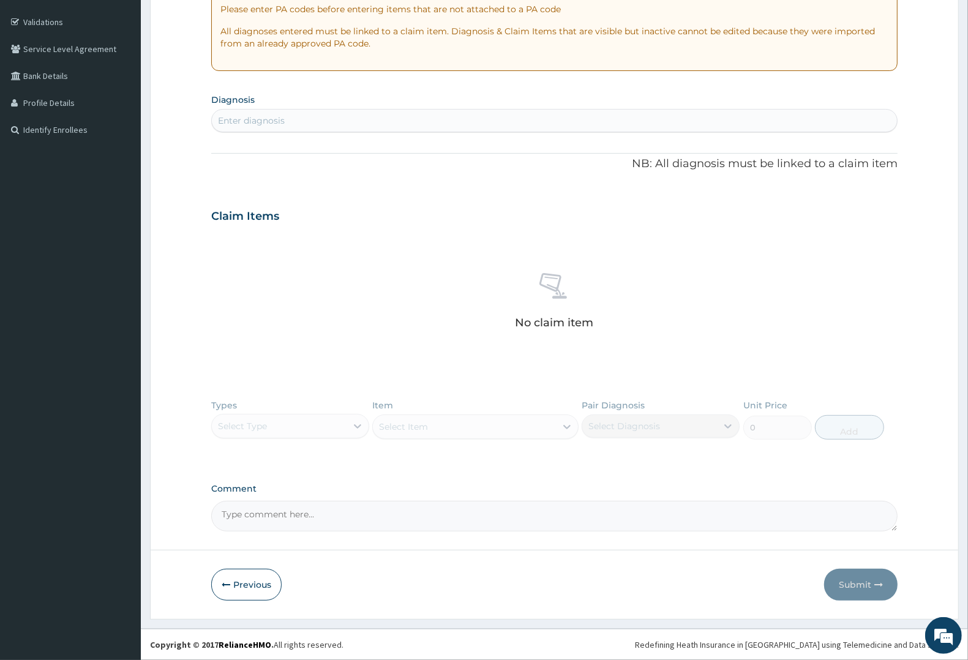
click at [301, 114] on div "Enter diagnosis" at bounding box center [554, 121] width 685 height 20
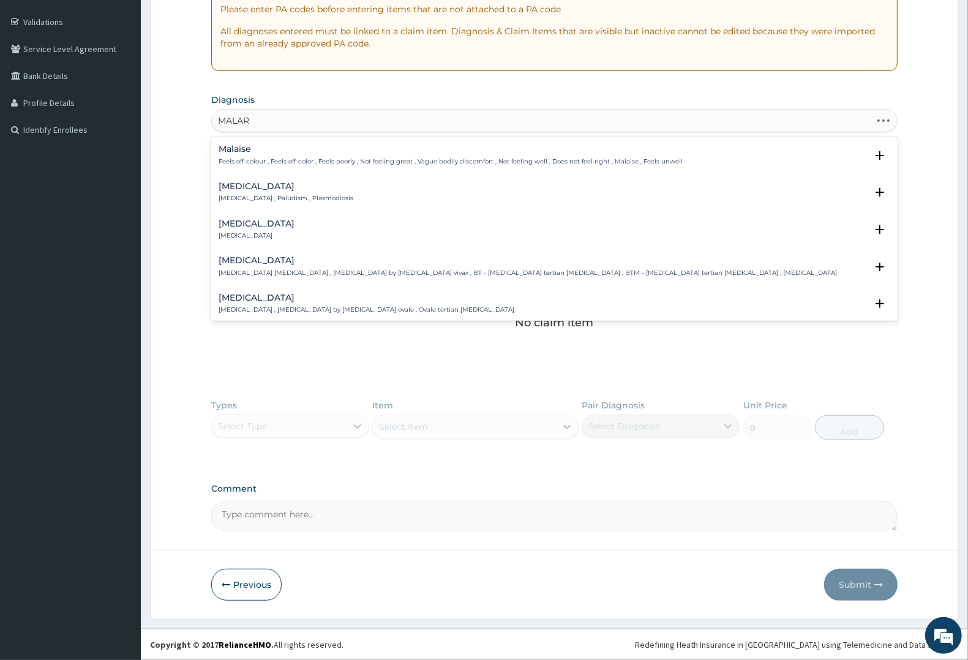
type input "MALAR"
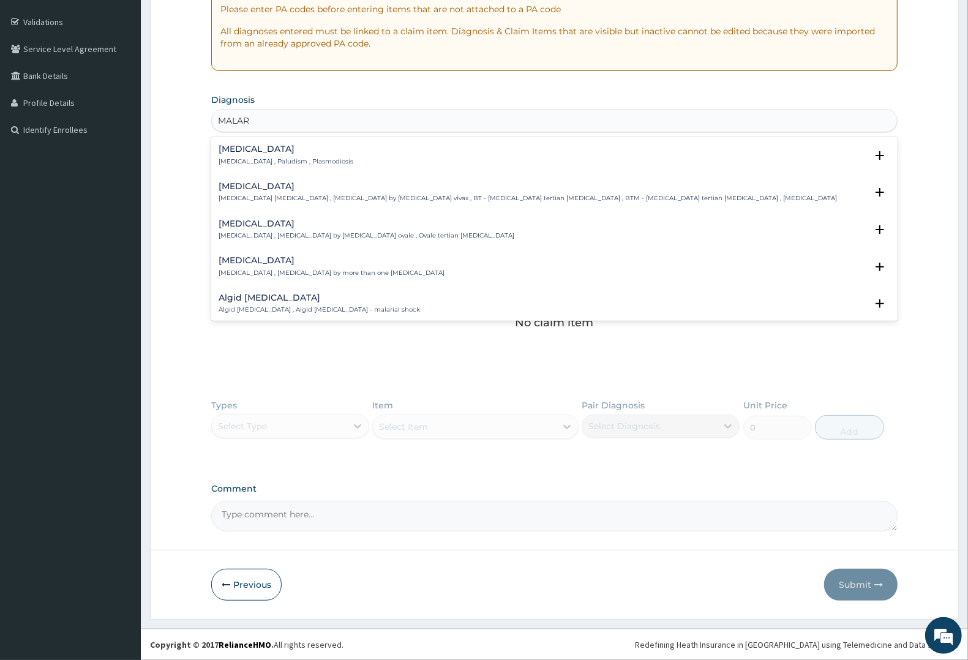
click at [252, 162] on p "Malaria , Paludism , Plasmodiosis" at bounding box center [286, 161] width 135 height 9
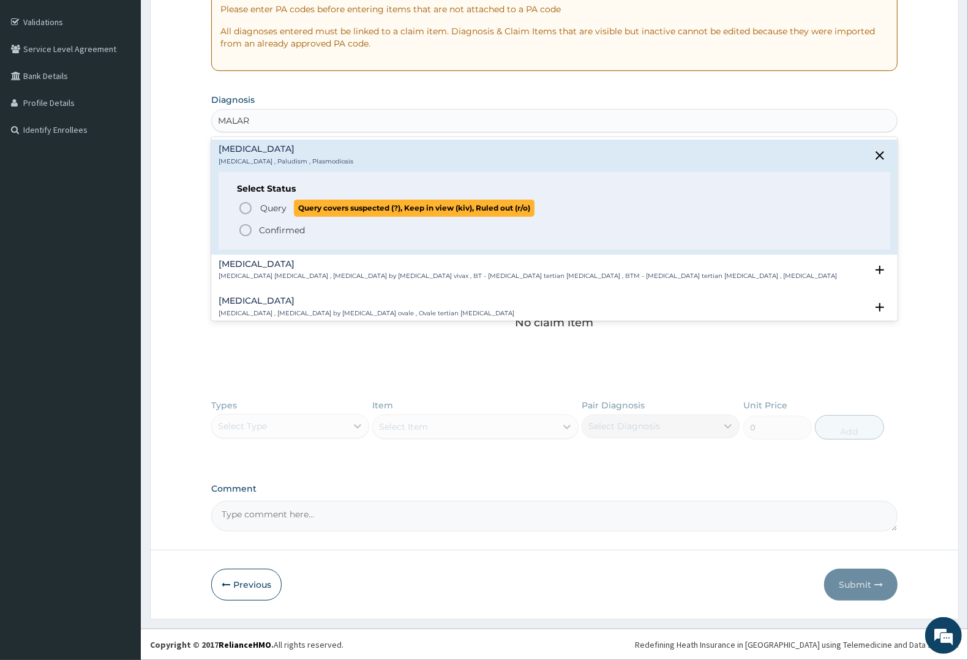
click at [254, 205] on span "Query Query covers suspected (?), Keep in view (kiv), Ruled out (r/o)" at bounding box center [555, 208] width 634 height 17
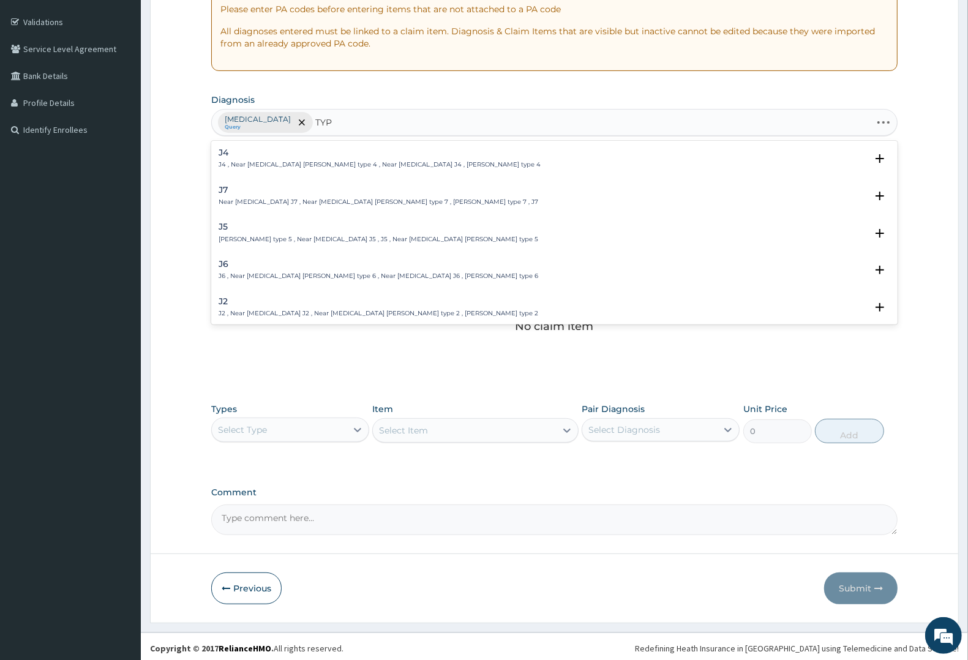
type input "TYPH"
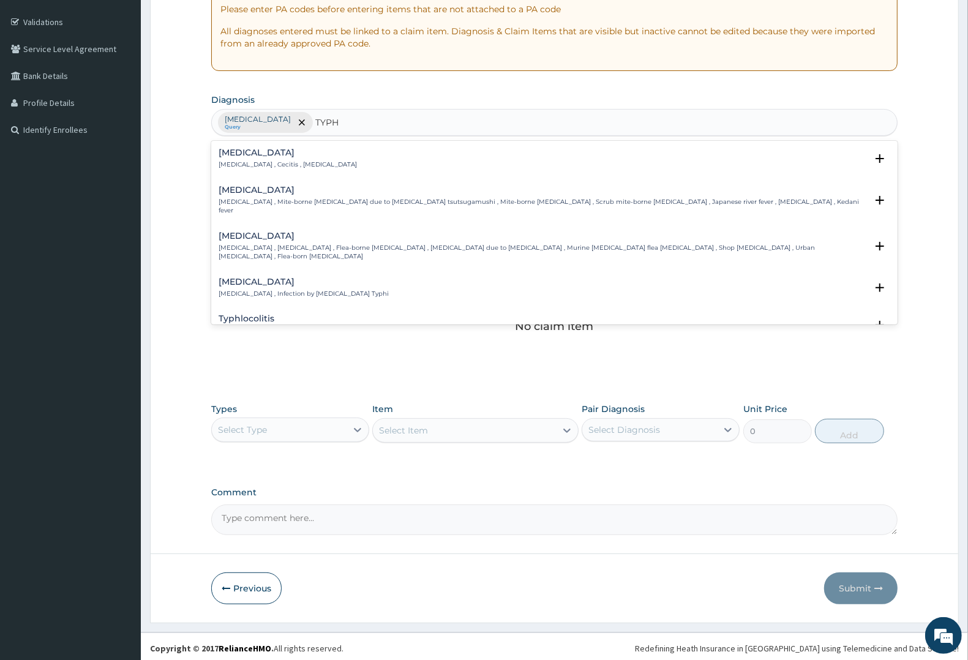
click at [269, 277] on h4 "Typhoid fever" at bounding box center [304, 281] width 170 height 9
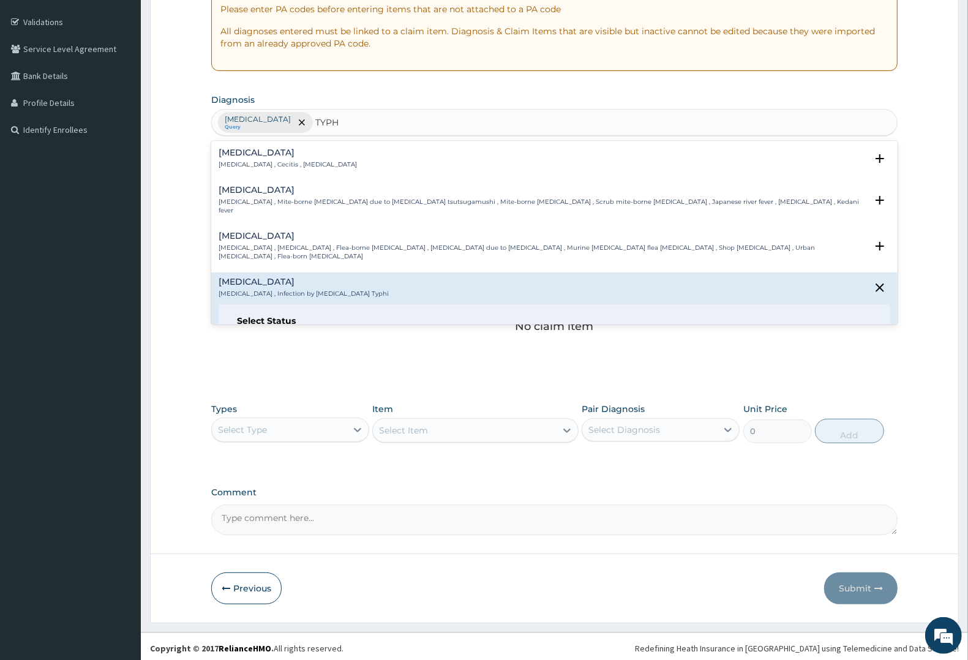
click at [261, 334] on span "Query" at bounding box center [273, 340] width 26 height 12
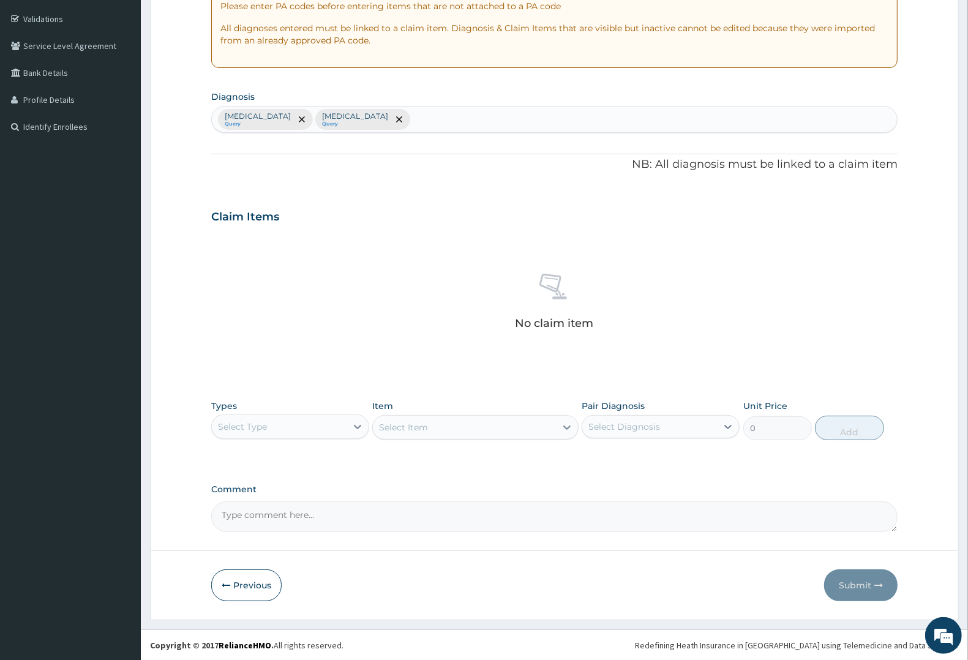
scroll to position [223, 0]
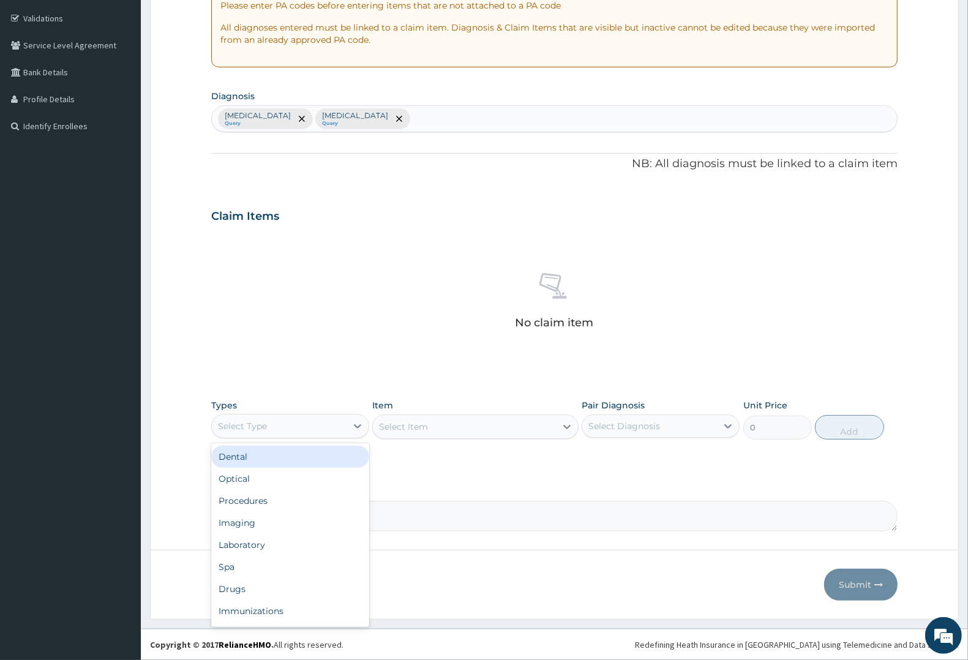
click at [264, 424] on div "Select Type" at bounding box center [242, 426] width 49 height 12
drag, startPoint x: 236, startPoint y: 498, endPoint x: 263, endPoint y: 495, distance: 27.7
click at [239, 499] on div "Procedures" at bounding box center [290, 501] width 158 height 22
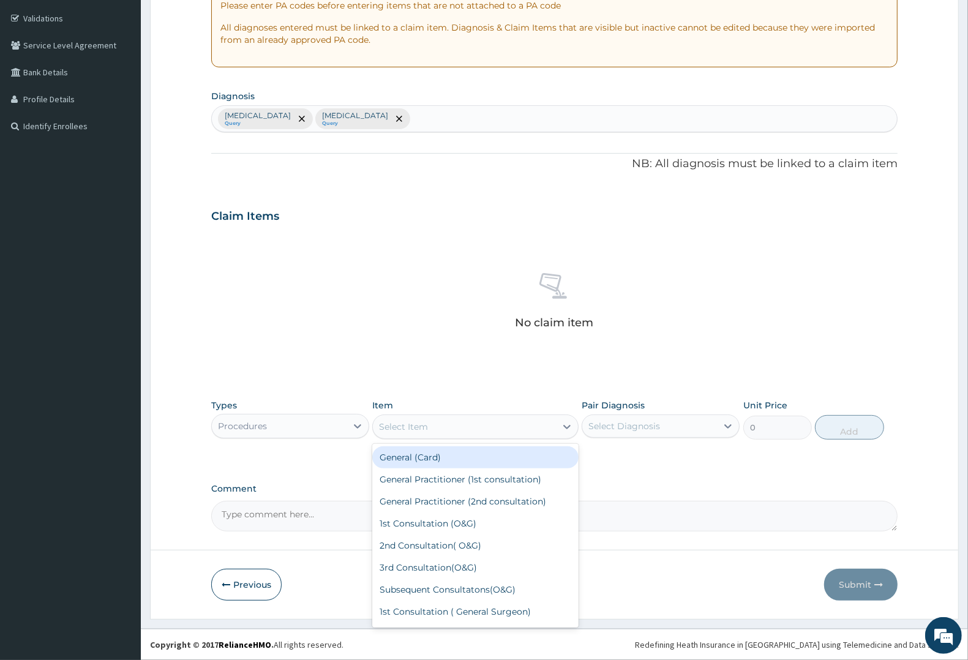
click at [457, 425] on div "Select Item" at bounding box center [464, 427] width 182 height 20
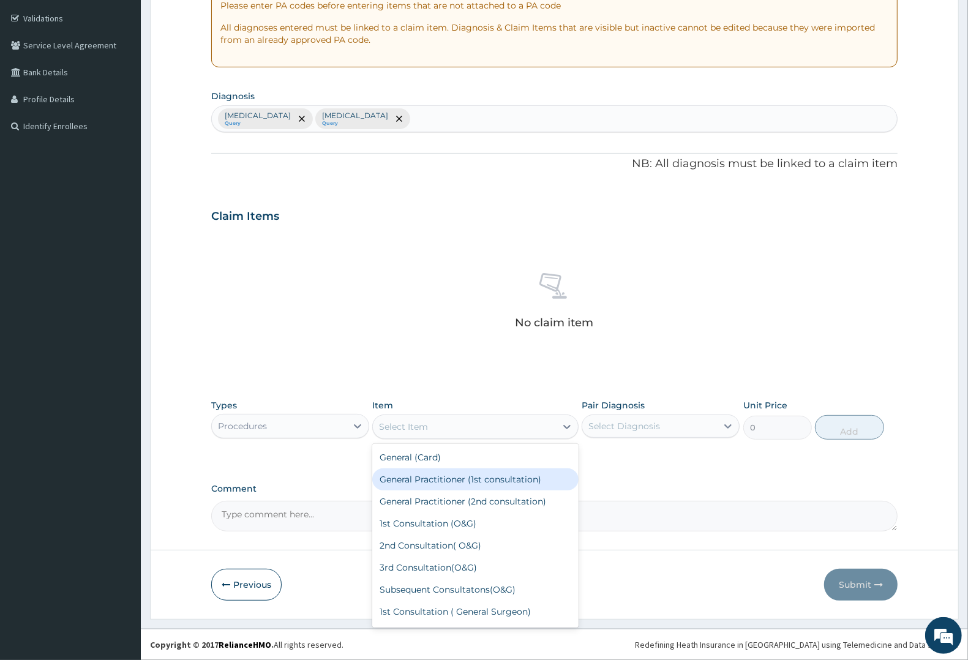
drag, startPoint x: 452, startPoint y: 477, endPoint x: 637, endPoint y: 451, distance: 187.4
click at [479, 476] on div "General Practitioner (1st consultation)" at bounding box center [475, 479] width 206 height 22
type input "2250"
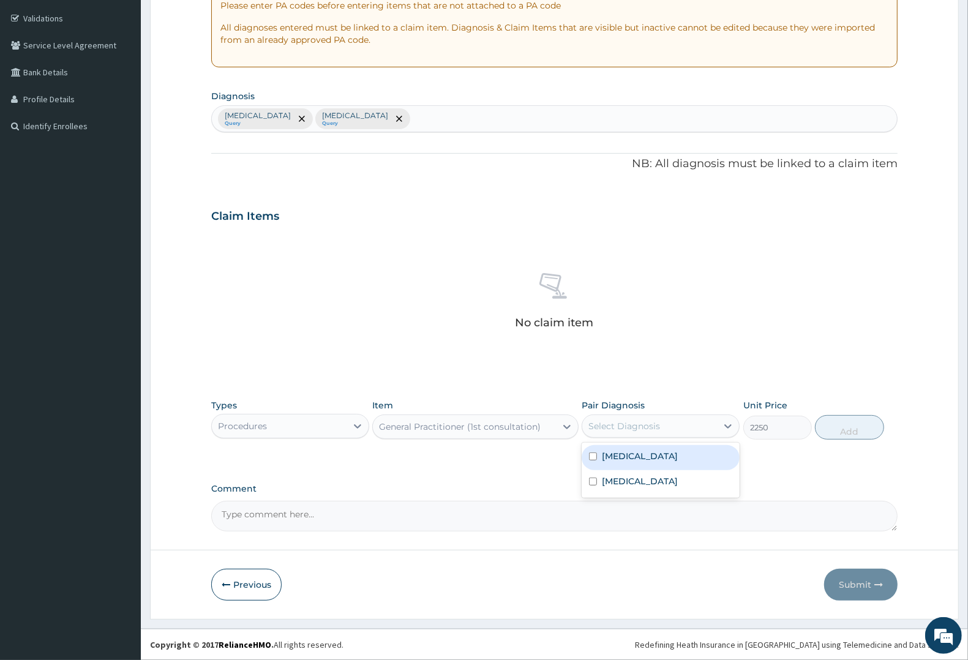
click at [640, 427] on div "Select Diagnosis" at bounding box center [624, 426] width 72 height 12
click at [632, 482] on label "Typhoid fever" at bounding box center [640, 481] width 76 height 12
checkbox input "true"
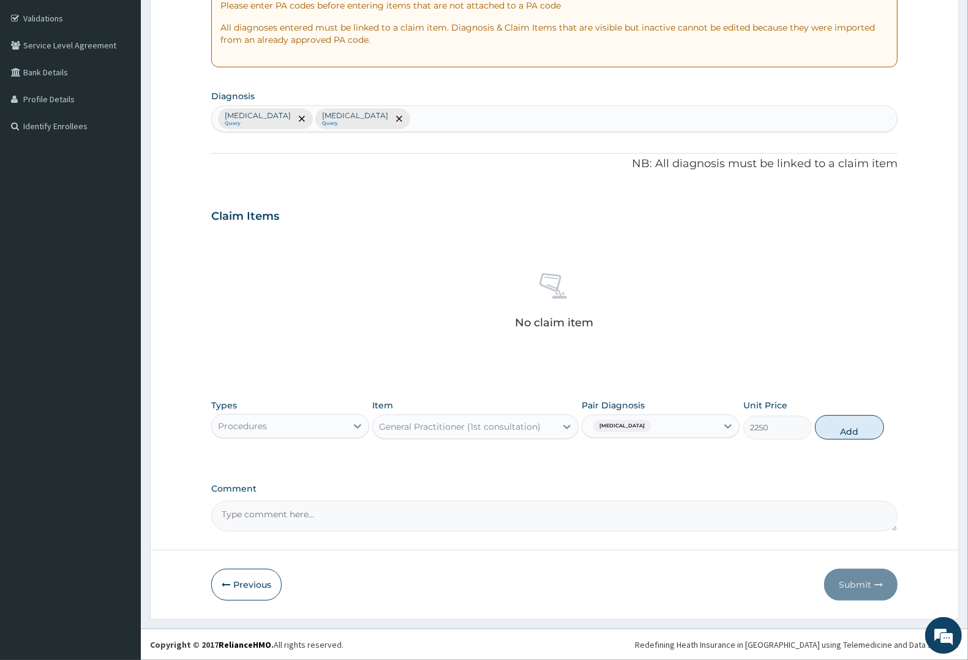
click at [623, 441] on div "Types Procedures Item General Practitioner (1st consultation) Pair Diagnosis Ty…" at bounding box center [554, 419] width 686 height 53
click at [623, 427] on span "Typhoid fever" at bounding box center [622, 426] width 58 height 12
drag, startPoint x: 617, startPoint y: 454, endPoint x: 769, endPoint y: 436, distance: 152.9
click at [616, 454] on label "[MEDICAL_DATA]" at bounding box center [640, 456] width 76 height 12
checkbox input "true"
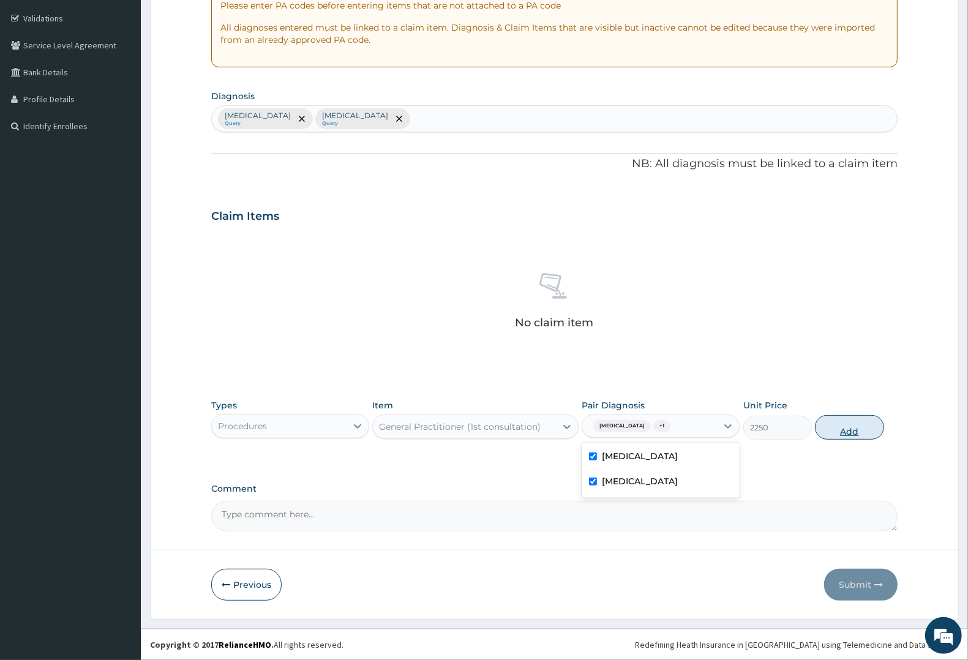
click at [861, 427] on button "Add" at bounding box center [849, 427] width 69 height 24
type input "0"
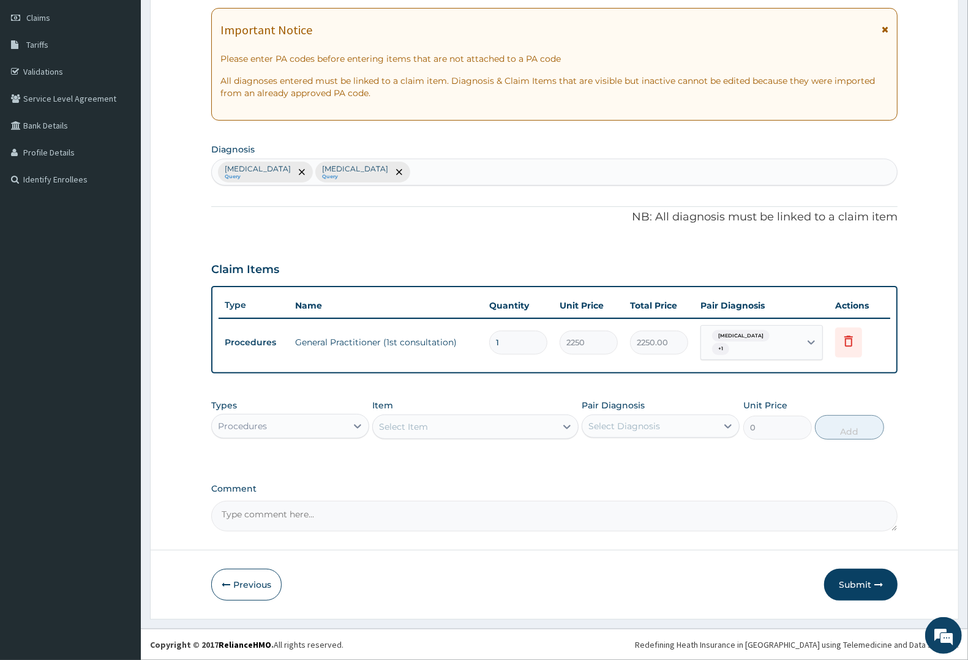
scroll to position [163, 0]
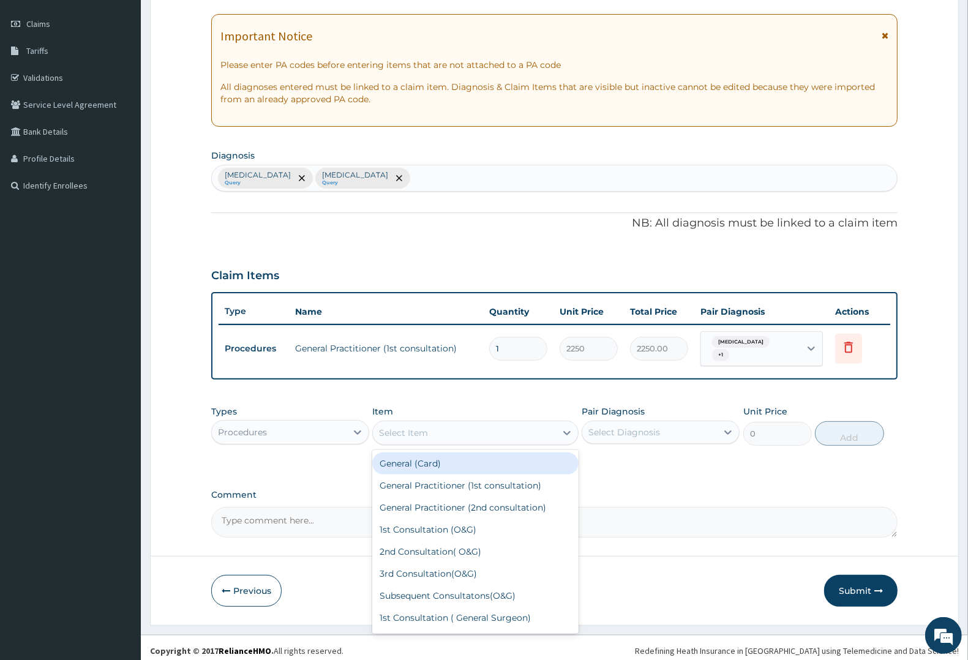
click at [405, 429] on div "Select Item" at bounding box center [403, 433] width 49 height 12
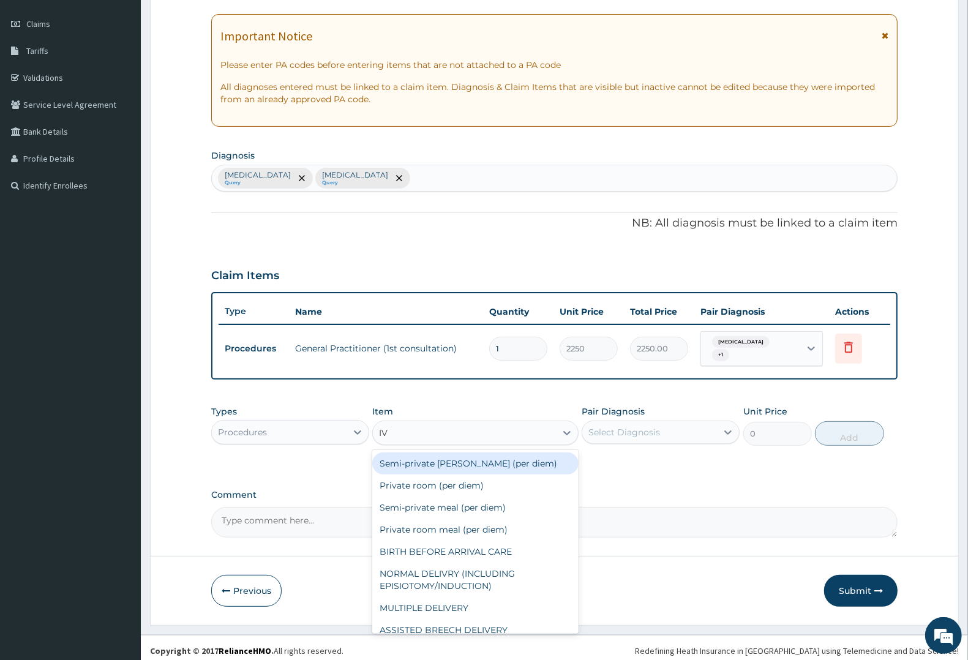
type input "IV P"
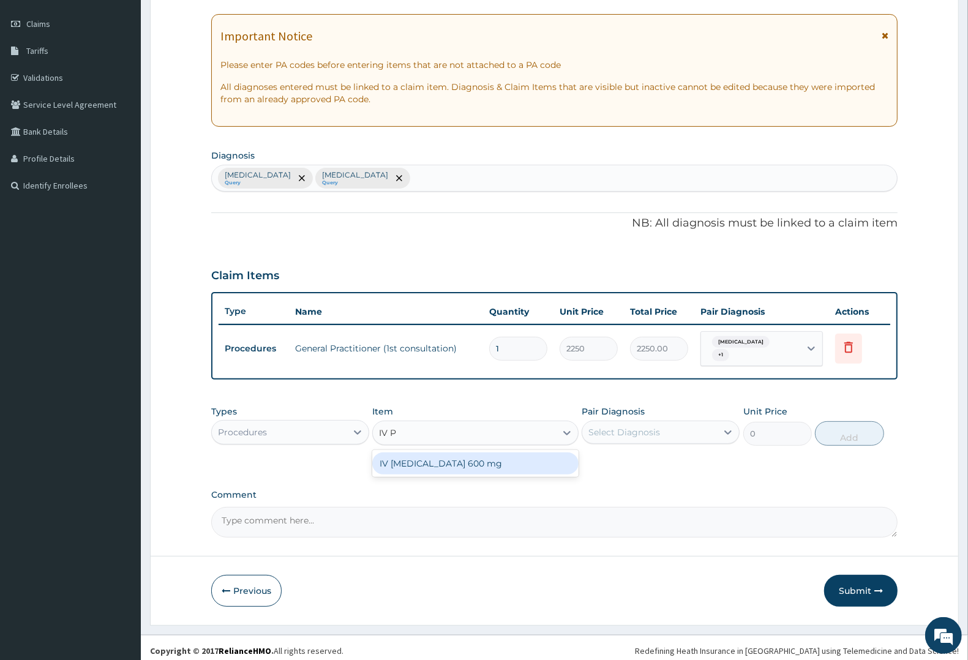
click at [430, 452] on div "IV PARACETAMOL 600 mg" at bounding box center [475, 463] width 206 height 22
type input "800"
click at [653, 426] on div "Select Diagnosis" at bounding box center [624, 432] width 72 height 12
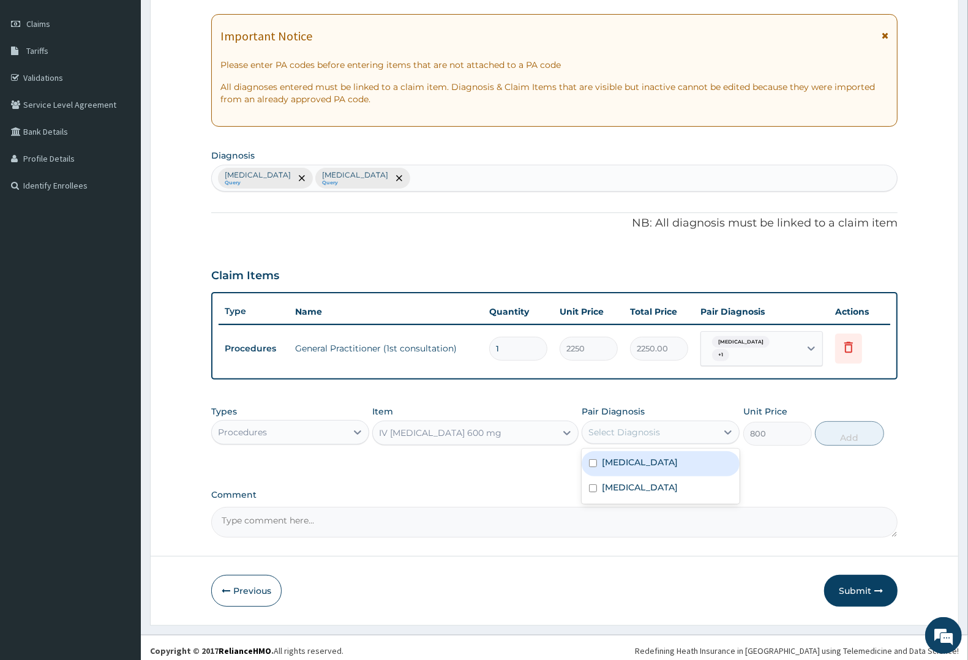
click at [646, 457] on div "[MEDICAL_DATA]" at bounding box center [661, 463] width 158 height 25
checkbox input "true"
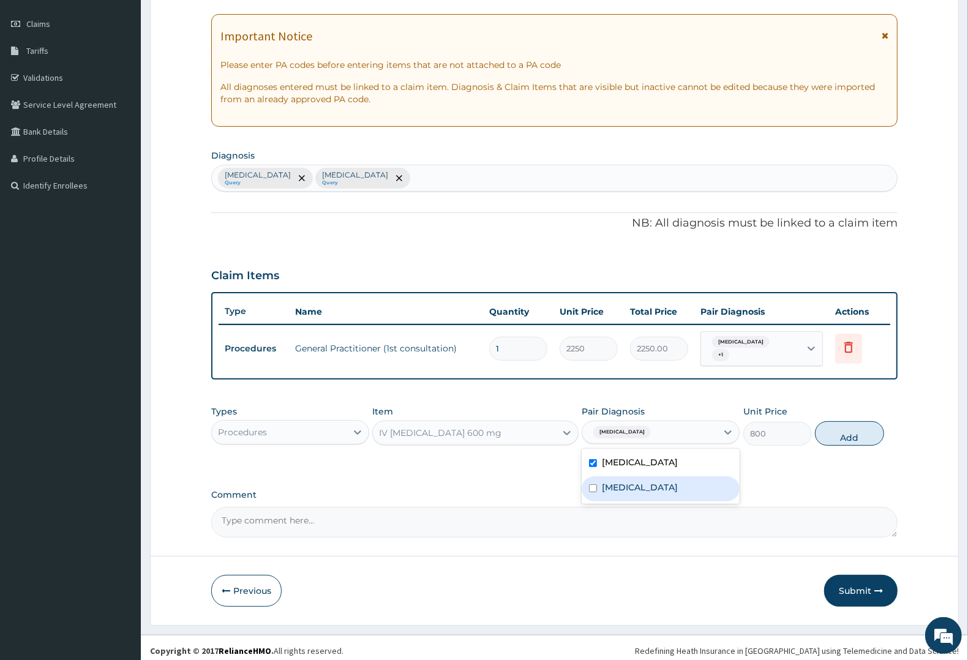
drag, startPoint x: 637, startPoint y: 481, endPoint x: 782, endPoint y: 442, distance: 150.7
click at [641, 481] on label "Typhoid fever" at bounding box center [640, 487] width 76 height 12
checkbox input "true"
click at [848, 426] on button "Add" at bounding box center [849, 433] width 69 height 24
type input "0"
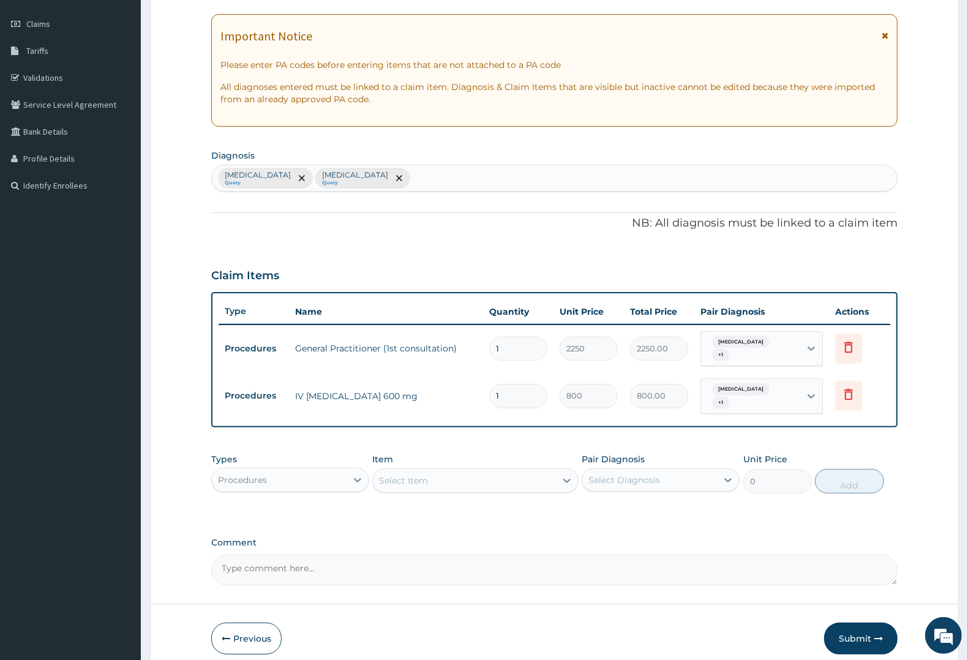
type input "0.00"
type input "2"
type input "1600.00"
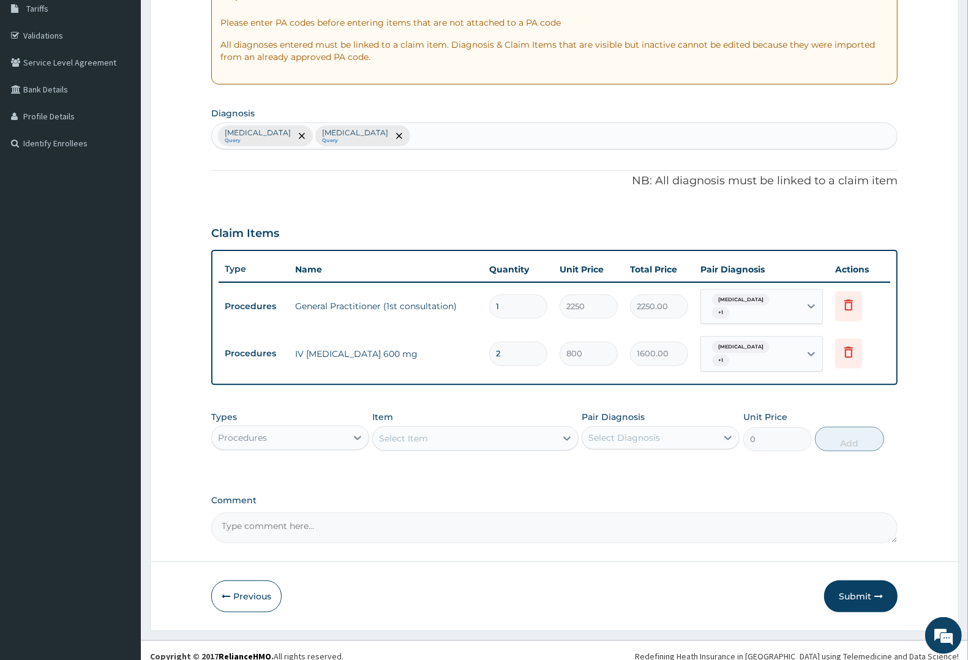
type input "2"
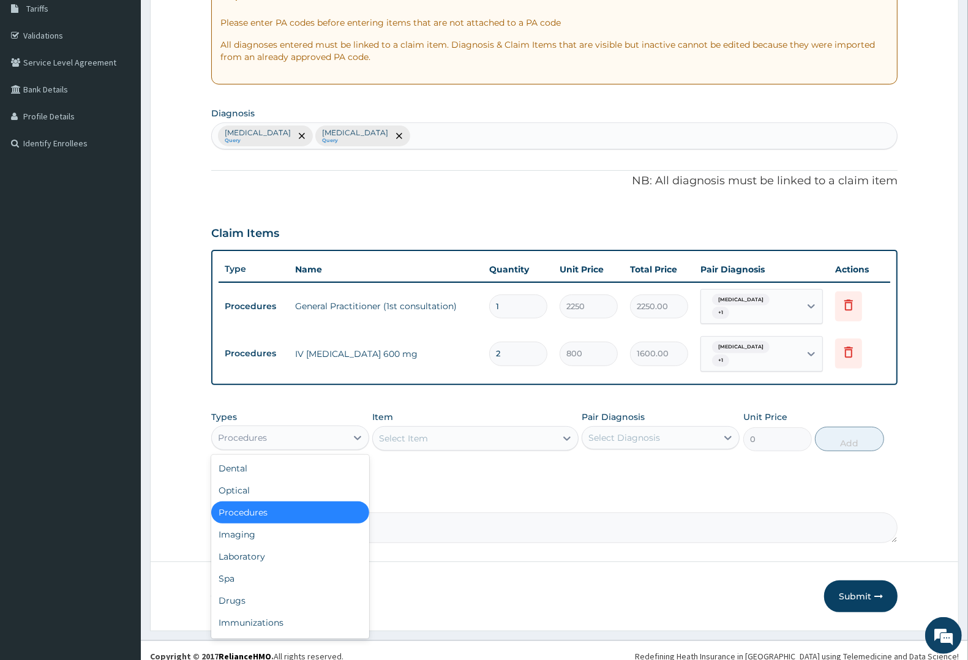
click at [268, 428] on div "Procedures" at bounding box center [279, 438] width 135 height 20
click at [240, 545] on div "Laboratory" at bounding box center [290, 556] width 158 height 22
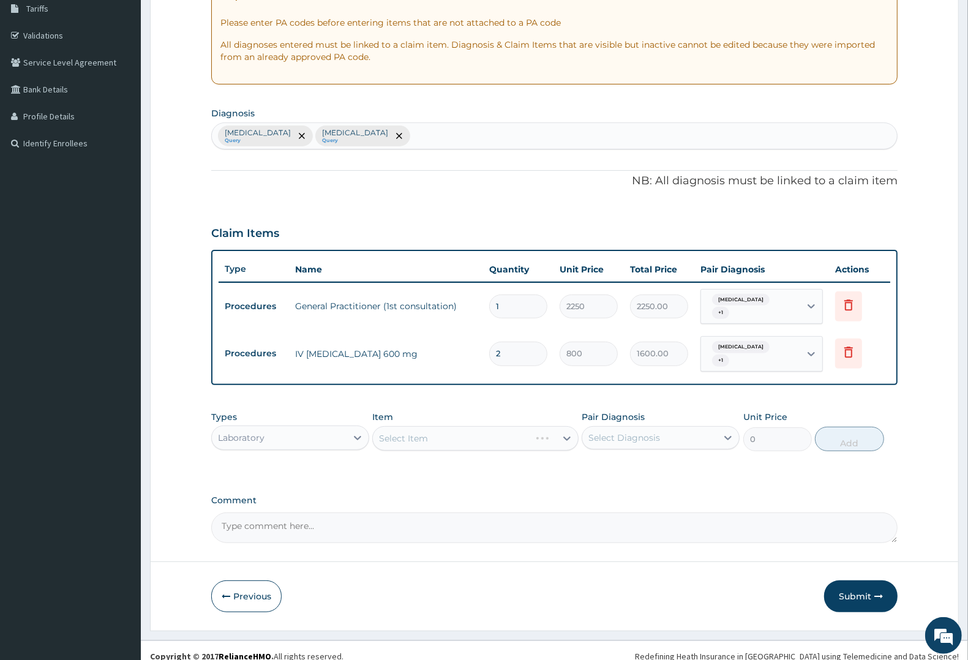
click at [413, 427] on div "Select Item" at bounding box center [475, 438] width 206 height 24
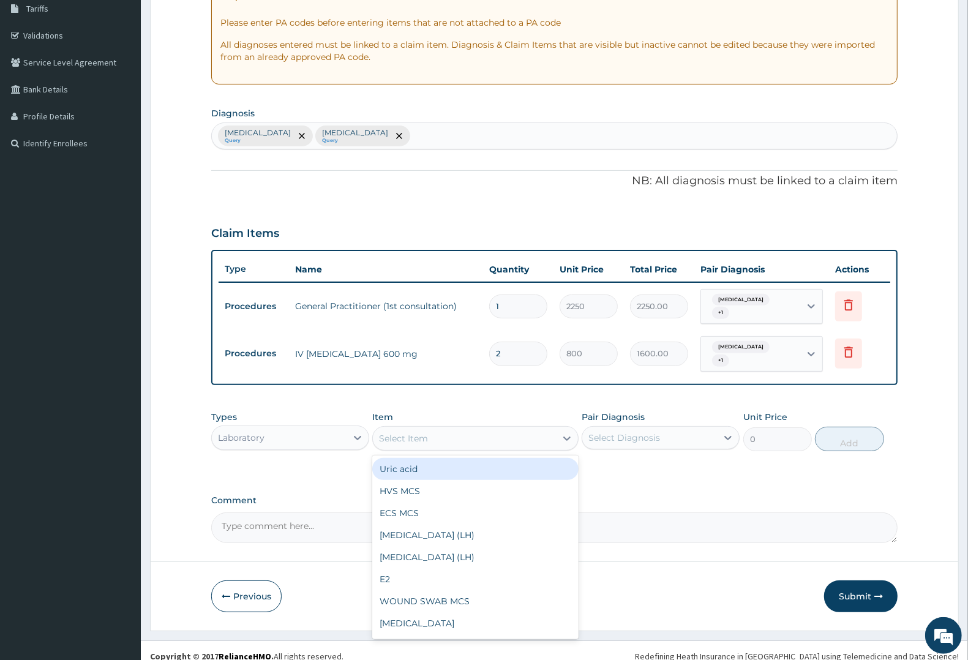
click at [466, 429] on div "Select Item" at bounding box center [464, 439] width 182 height 20
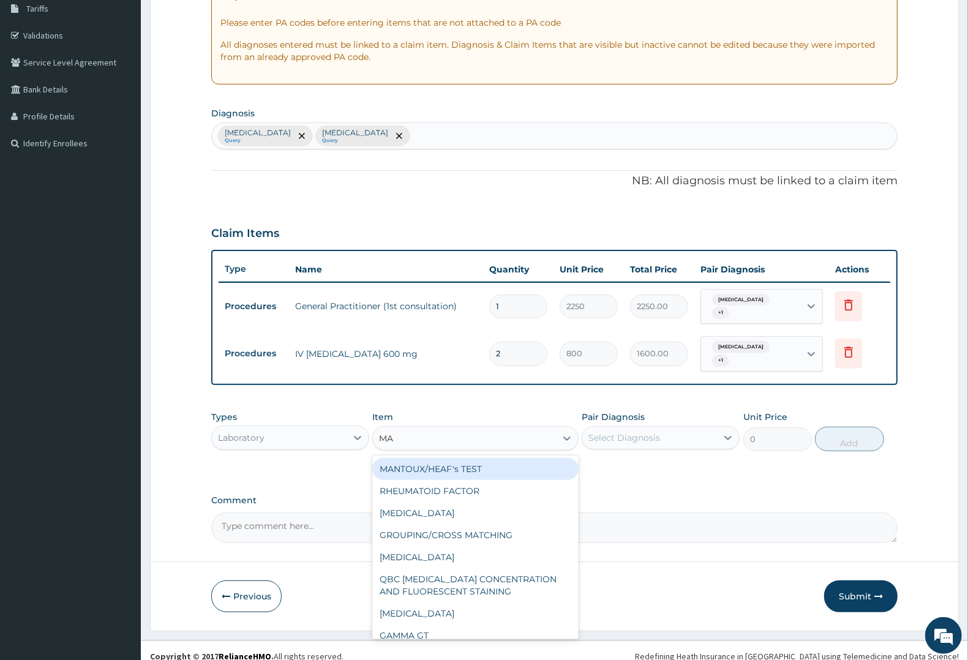
type input "MAL"
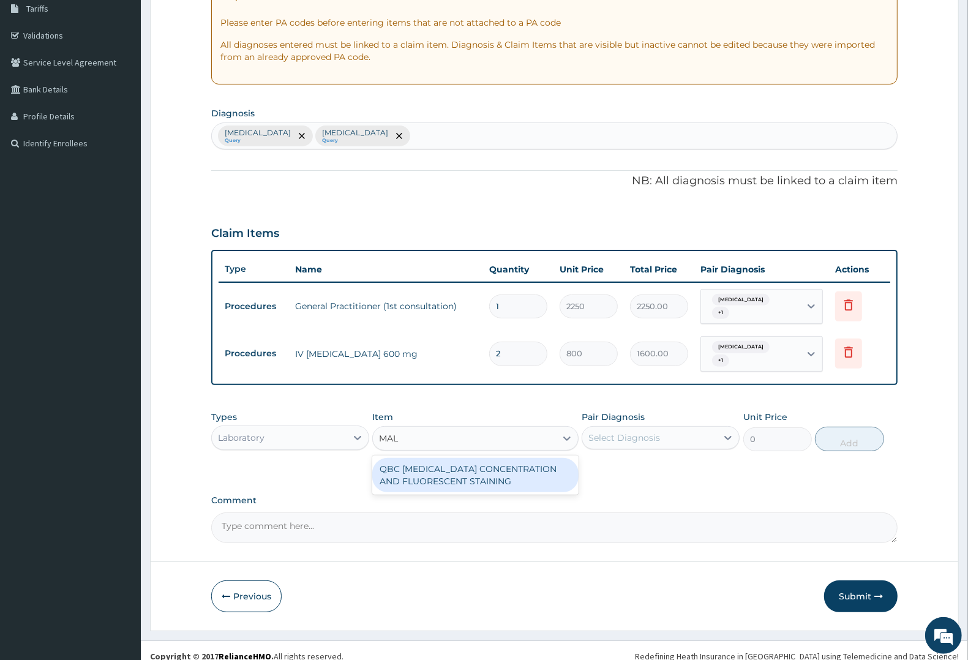
click at [462, 458] on div "QBC MALARIA CONCENTRATION AND FLUORESCENT STAINING" at bounding box center [475, 475] width 206 height 34
type input "1800"
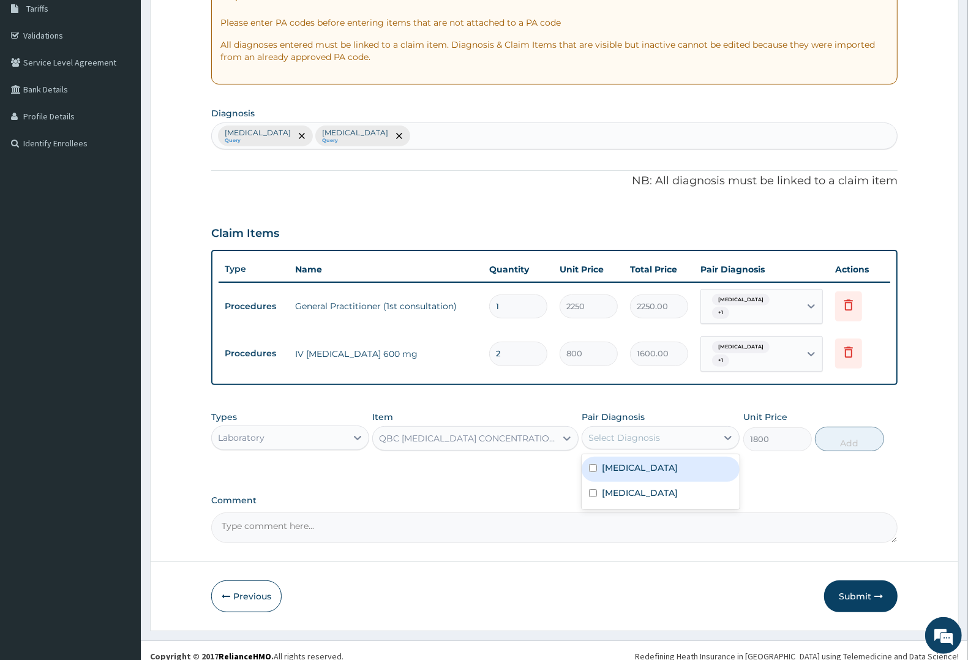
click at [657, 432] on div "Select Diagnosis" at bounding box center [624, 438] width 72 height 12
click at [643, 457] on div "[MEDICAL_DATA]" at bounding box center [661, 469] width 158 height 25
checkbox input "true"
drag, startPoint x: 631, startPoint y: 479, endPoint x: 735, endPoint y: 460, distance: 105.8
click at [650, 482] on div "Typhoid fever" at bounding box center [661, 494] width 158 height 25
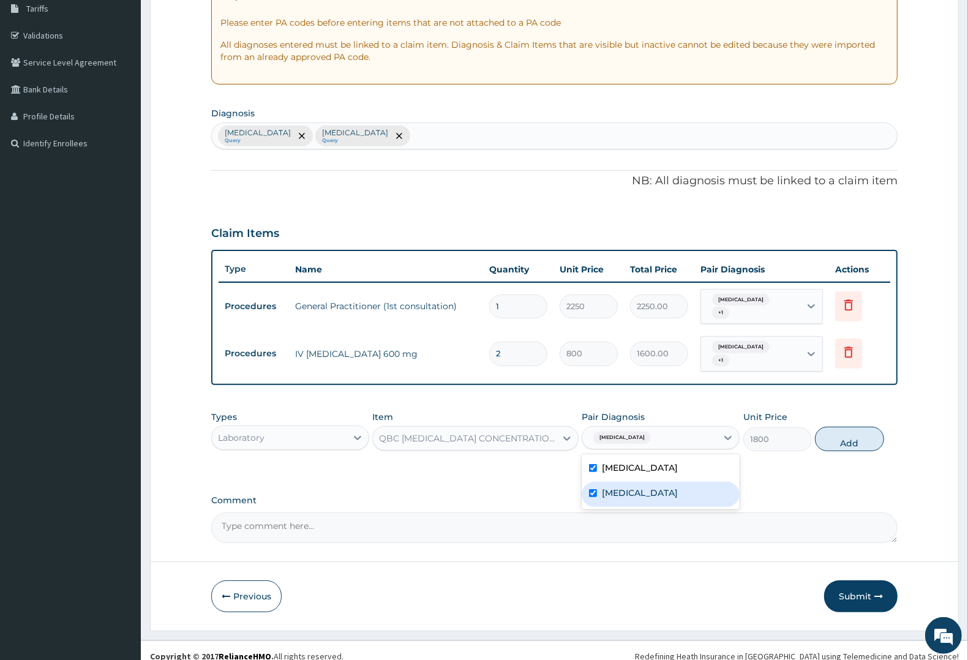
checkbox input "true"
click at [855, 430] on button "Add" at bounding box center [849, 439] width 69 height 24
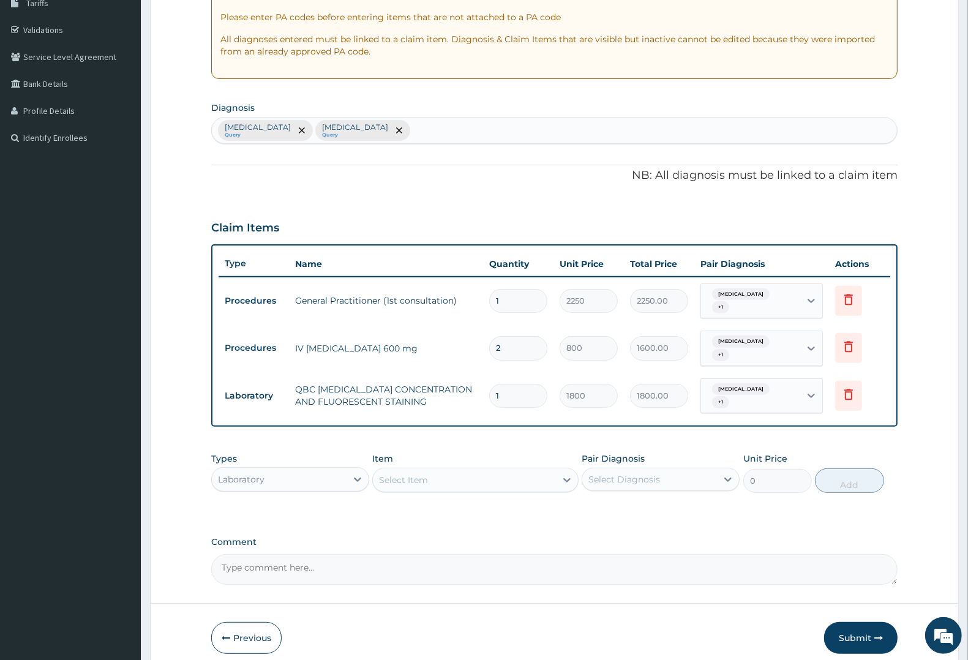
scroll to position [249, 0]
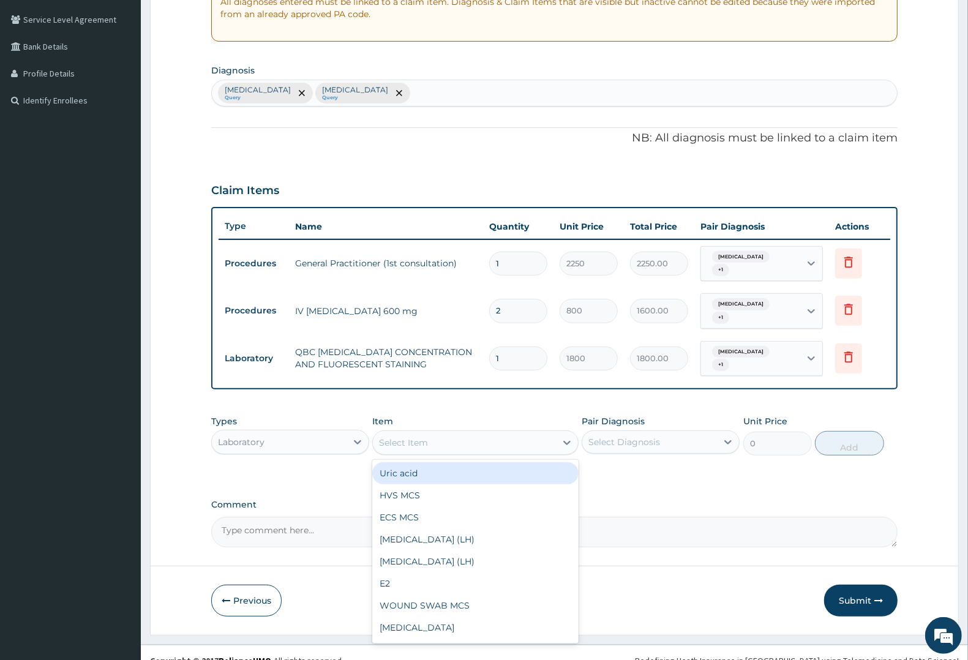
click at [414, 436] on div "Select Item" at bounding box center [403, 442] width 49 height 12
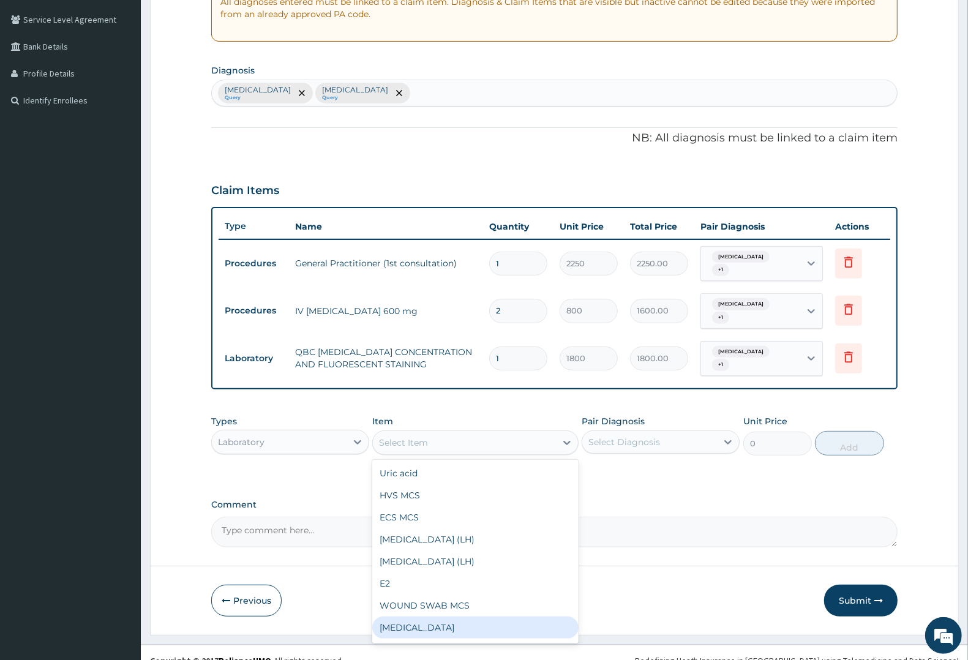
drag, startPoint x: 418, startPoint y: 606, endPoint x: 511, endPoint y: 567, distance: 101.0
click at [443, 616] on div "Full blood count" at bounding box center [475, 627] width 206 height 22
type input "3000"
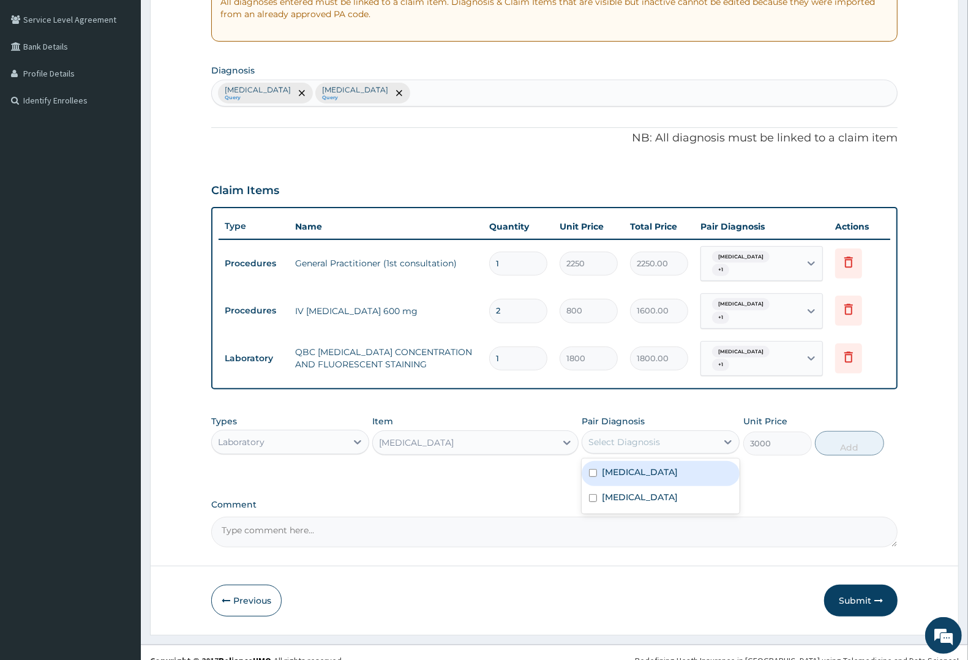
click at [639, 436] on div "Select Diagnosis" at bounding box center [624, 442] width 72 height 12
click at [623, 466] on label "[MEDICAL_DATA]" at bounding box center [640, 472] width 76 height 12
checkbox input "true"
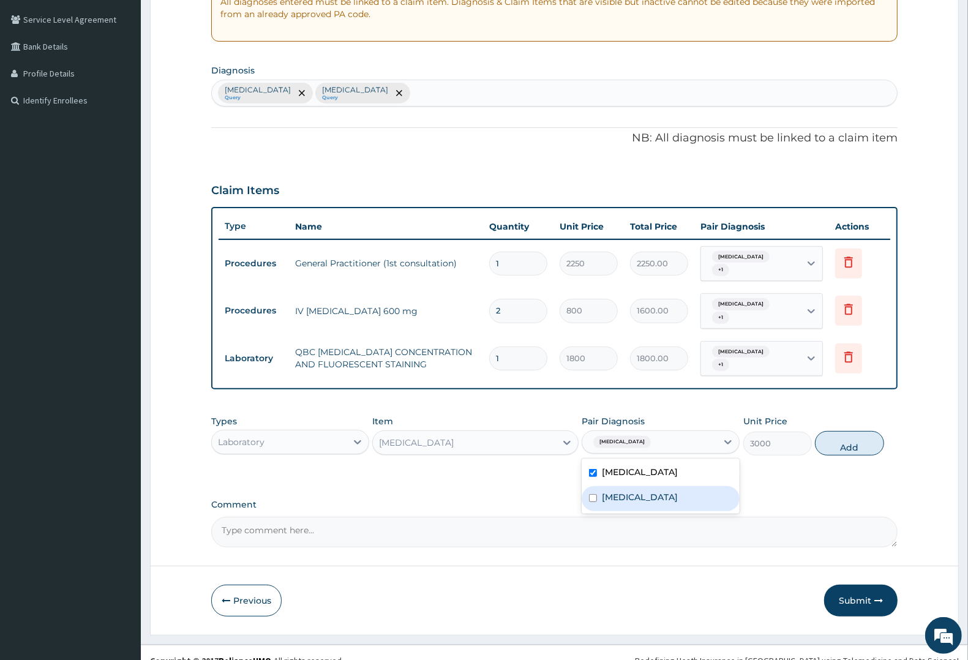
click at [637, 491] on label "Typhoid fever" at bounding box center [640, 497] width 76 height 12
checkbox input "true"
click at [858, 432] on button "Add" at bounding box center [849, 443] width 69 height 24
type input "0"
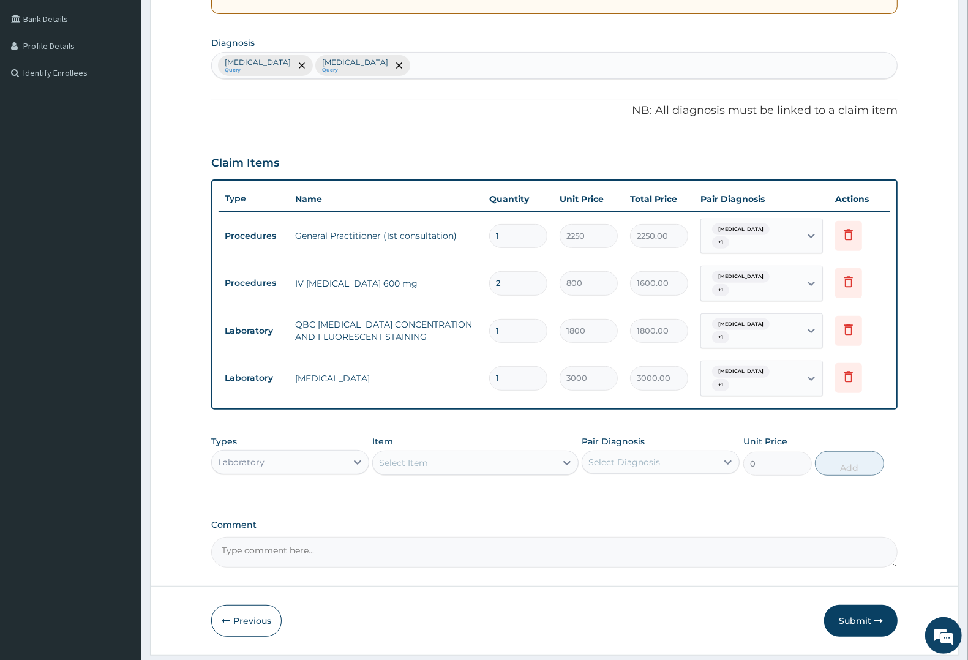
scroll to position [291, 0]
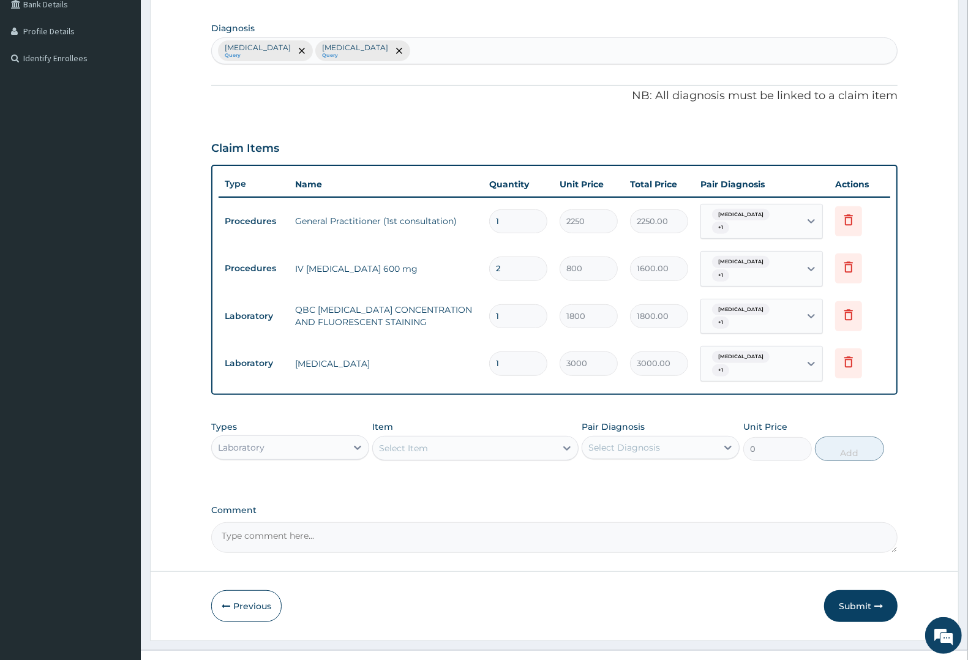
click at [276, 438] on div "Laboratory" at bounding box center [279, 448] width 135 height 20
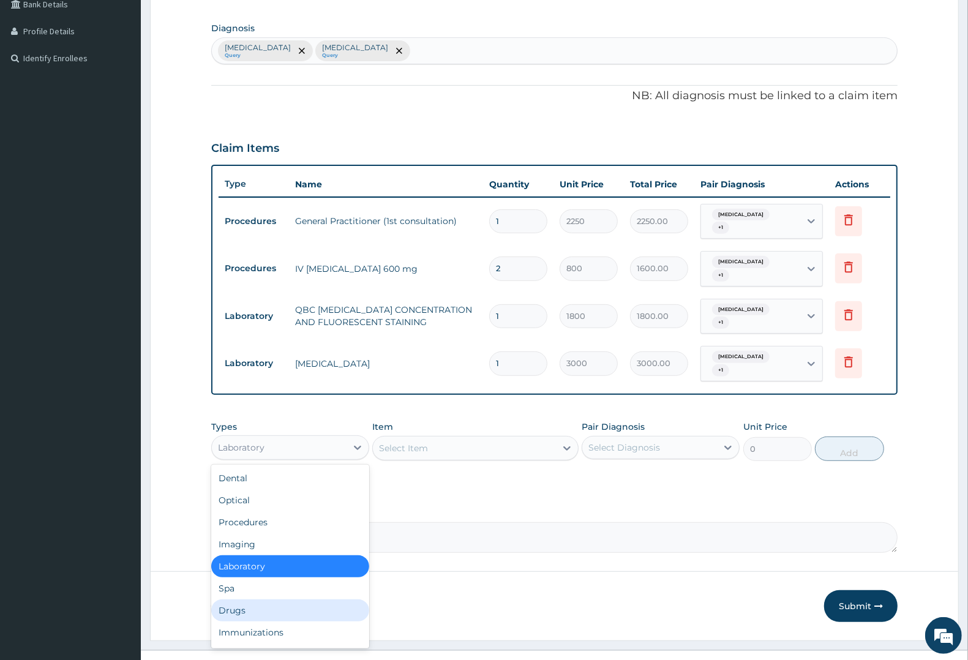
click at [241, 599] on div "Drugs" at bounding box center [290, 610] width 158 height 22
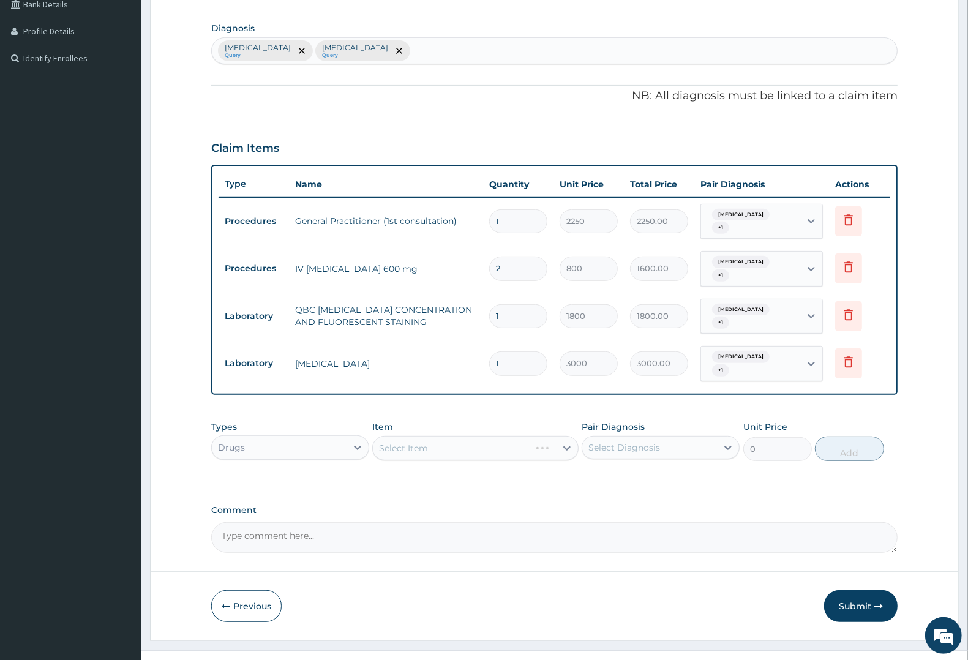
click at [406, 436] on div "Select Item" at bounding box center [475, 448] width 206 height 24
click at [441, 438] on div "Select Item" at bounding box center [464, 448] width 182 height 20
type input "EMAL"
drag, startPoint x: 439, startPoint y: 460, endPoint x: 485, endPoint y: 457, distance: 46.6
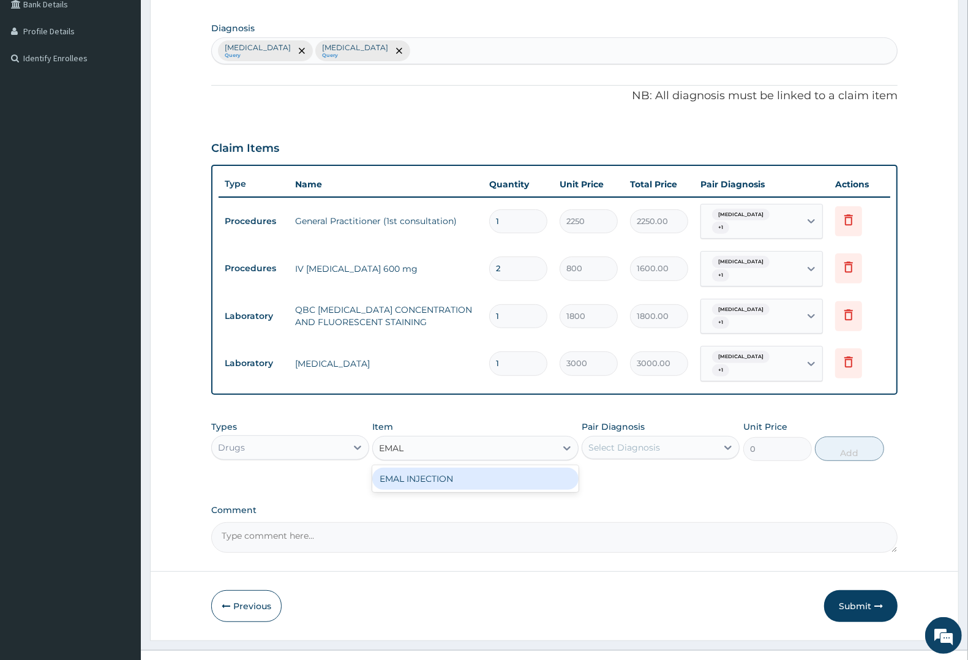
click at [440, 468] on div "EMAL INJECTION" at bounding box center [475, 479] width 206 height 22
type input "1063.12"
click at [627, 441] on div "Select Diagnosis" at bounding box center [624, 447] width 72 height 12
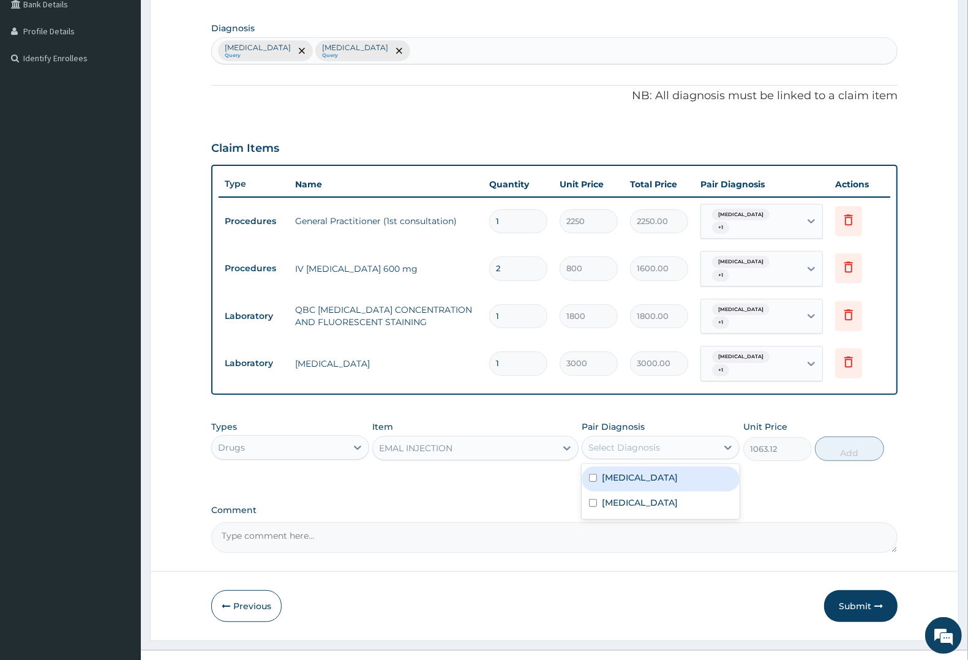
click at [626, 471] on label "[MEDICAL_DATA]" at bounding box center [640, 477] width 76 height 12
checkbox input "true"
click at [831, 436] on button "Add" at bounding box center [849, 448] width 69 height 24
type input "0"
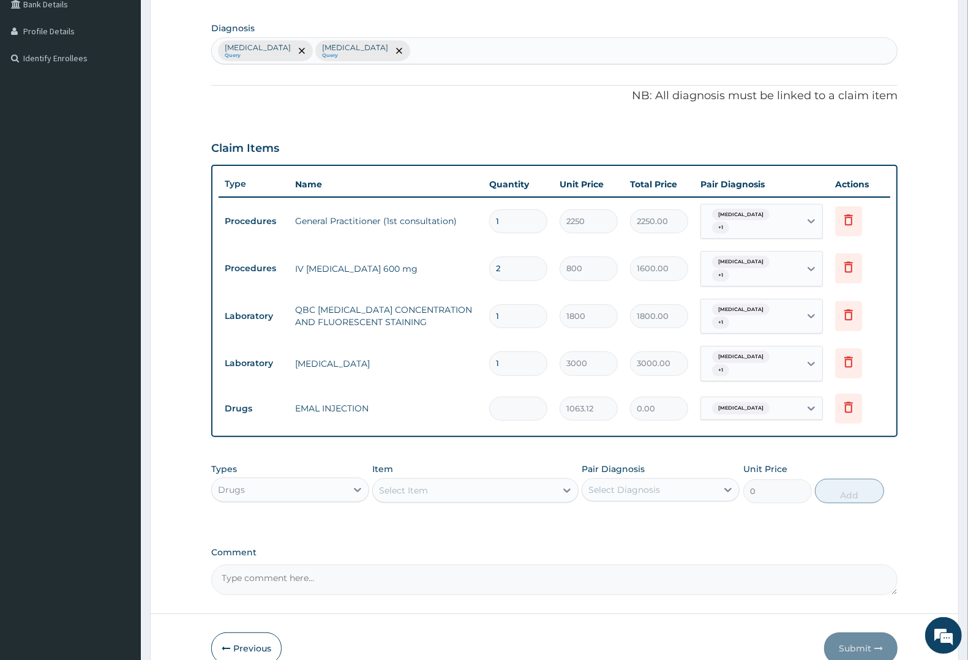
type input "0.00"
type input "3"
type input "3189.36"
type input "3"
click at [429, 481] on div "Select Item" at bounding box center [464, 491] width 182 height 20
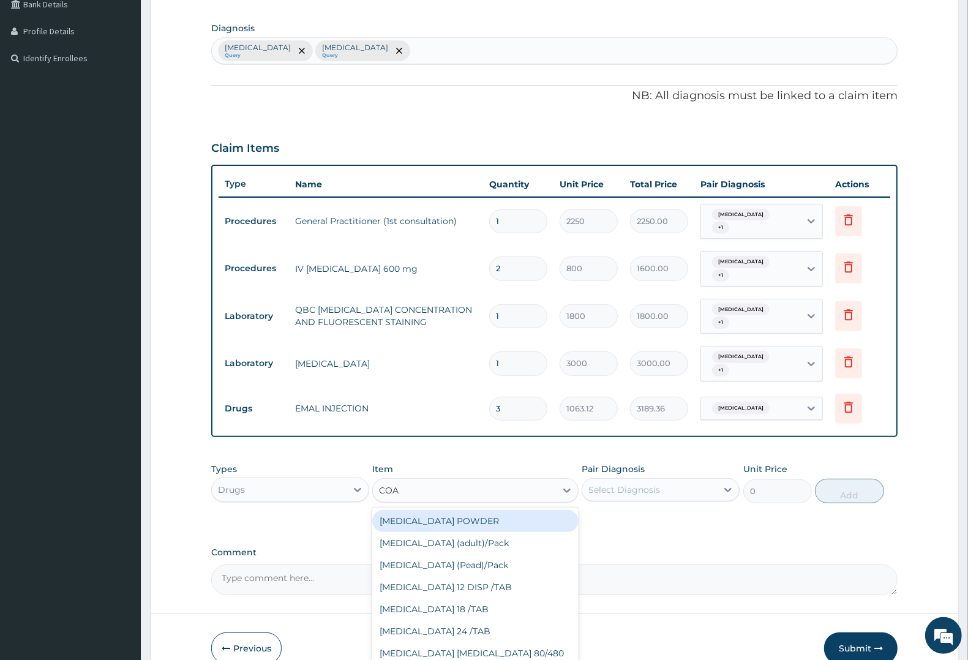
type input "COAR"
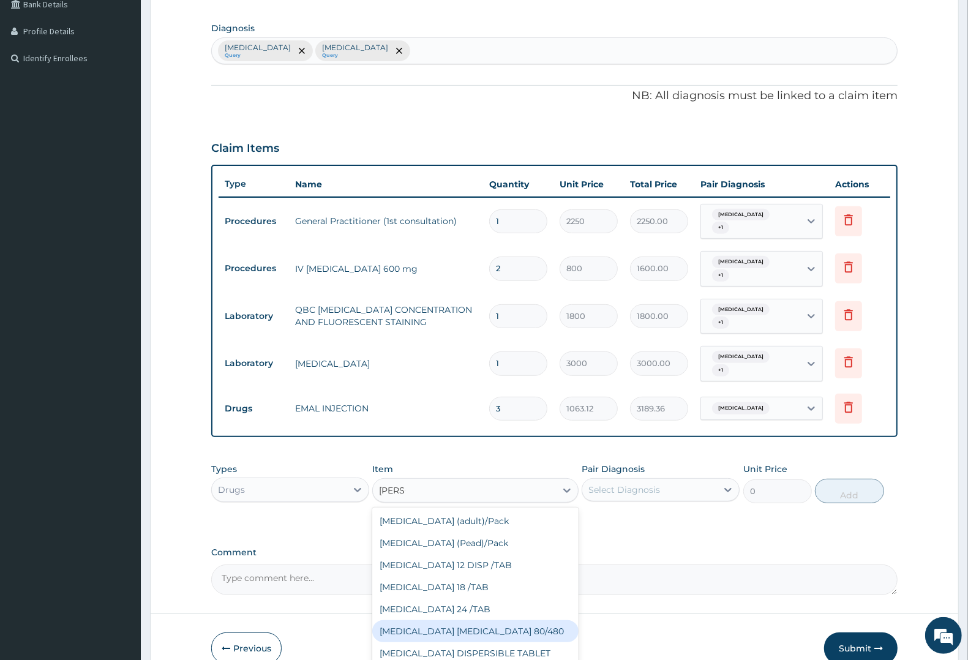
click at [464, 620] on div "COARTEM D TAB 80/480" at bounding box center [475, 631] width 206 height 22
type input "1299.38"
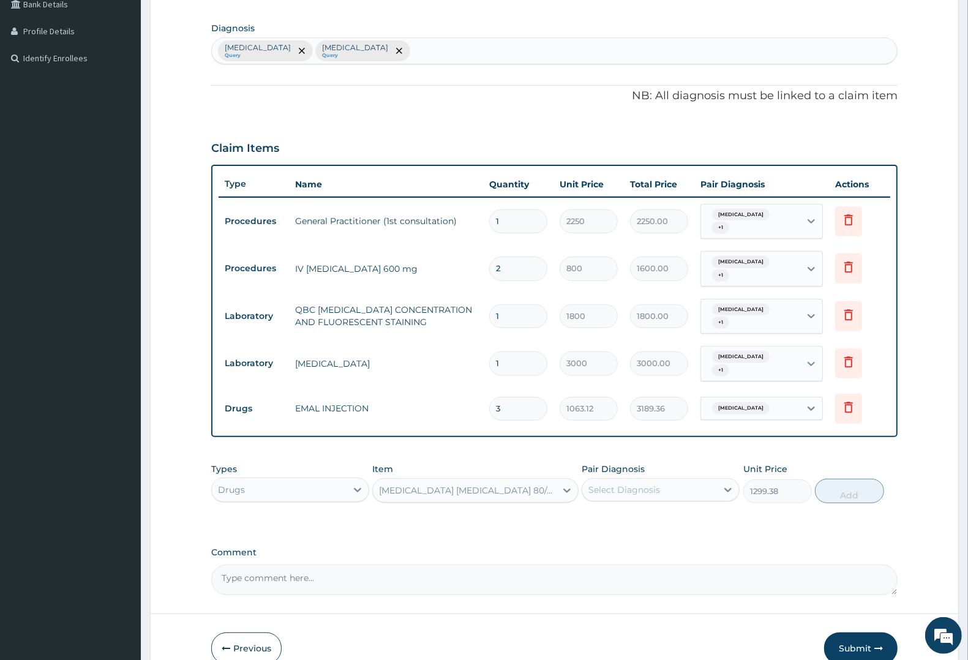
click at [634, 480] on div "Select Diagnosis" at bounding box center [649, 490] width 135 height 20
click at [614, 514] on label "[MEDICAL_DATA]" at bounding box center [640, 520] width 76 height 12
checkbox input "true"
click at [830, 479] on button "Add" at bounding box center [849, 491] width 69 height 24
type input "0"
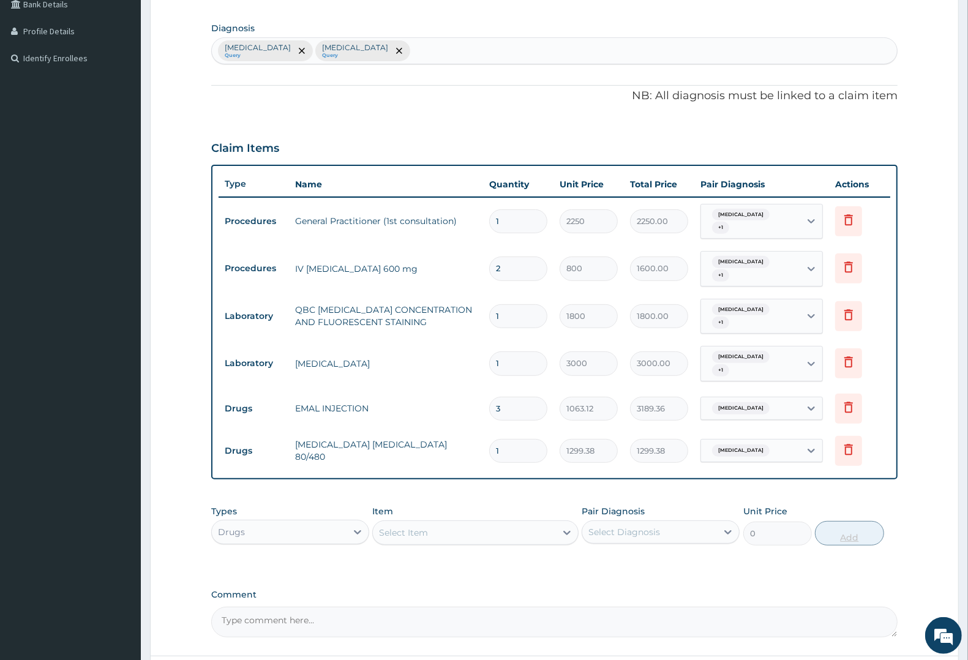
type input "0.00"
type input "6"
type input "7796.28"
type input "6"
click at [433, 523] on div "Select Item" at bounding box center [464, 533] width 182 height 20
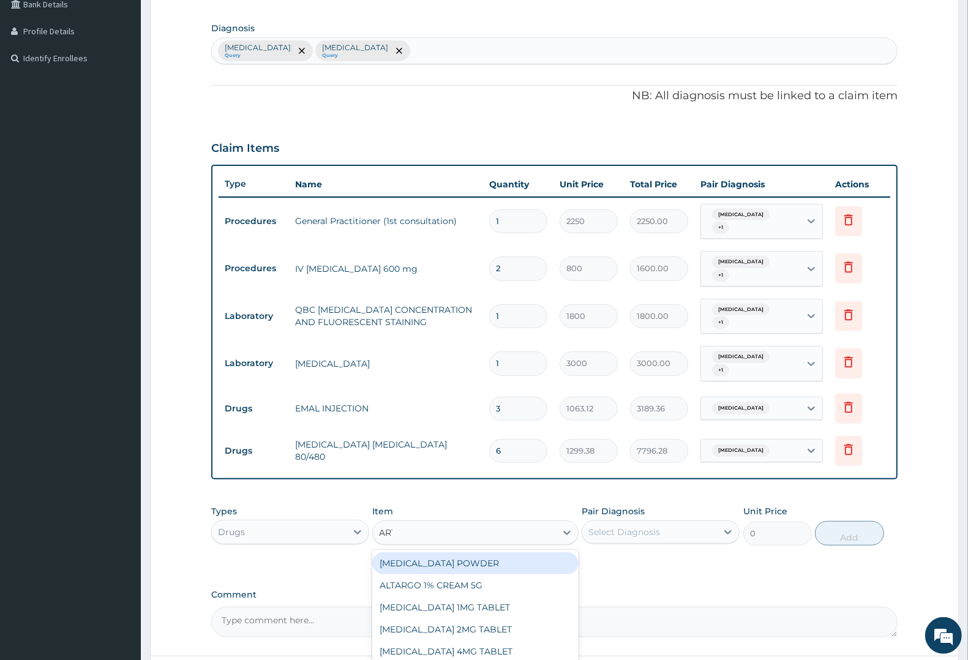
type input "ARTE"
click at [455, 552] on div "ARTEMETER INJECTION 80MG" at bounding box center [475, 563] width 206 height 22
type input "315"
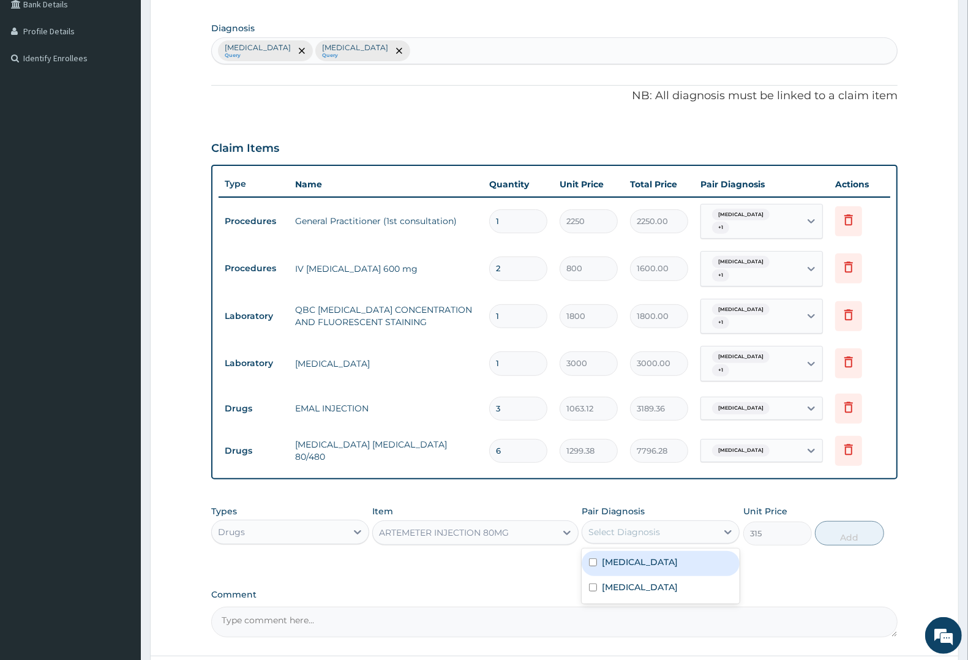
drag, startPoint x: 637, startPoint y: 505, endPoint x: 637, endPoint y: 528, distance: 23.3
click at [637, 526] on div "Select Diagnosis" at bounding box center [624, 532] width 72 height 12
click at [634, 556] on label "[MEDICAL_DATA]" at bounding box center [640, 562] width 76 height 12
checkbox input "true"
click at [846, 521] on button "Add" at bounding box center [849, 533] width 69 height 24
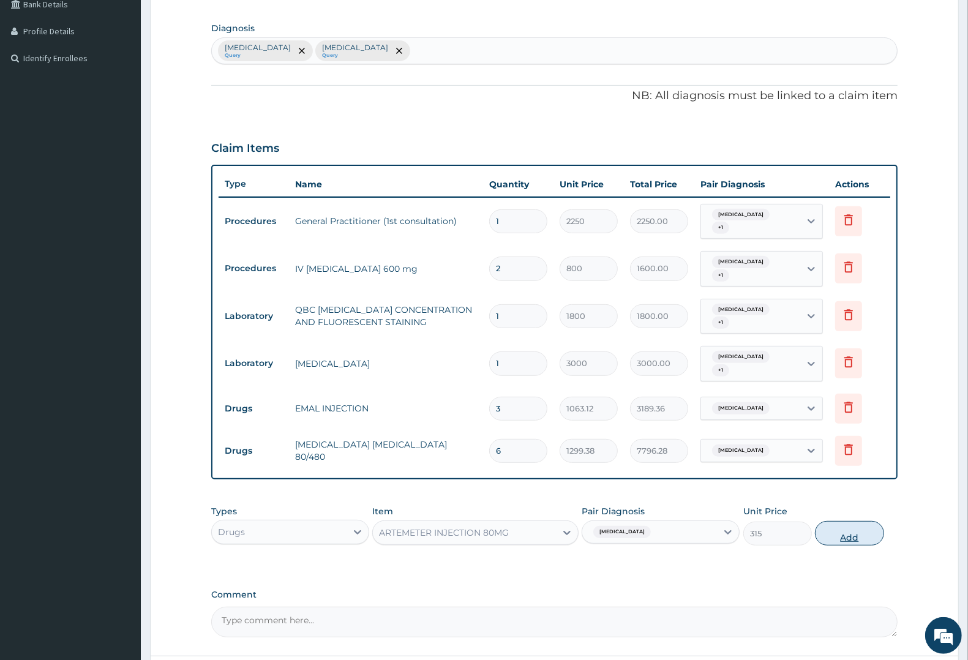
type input "0"
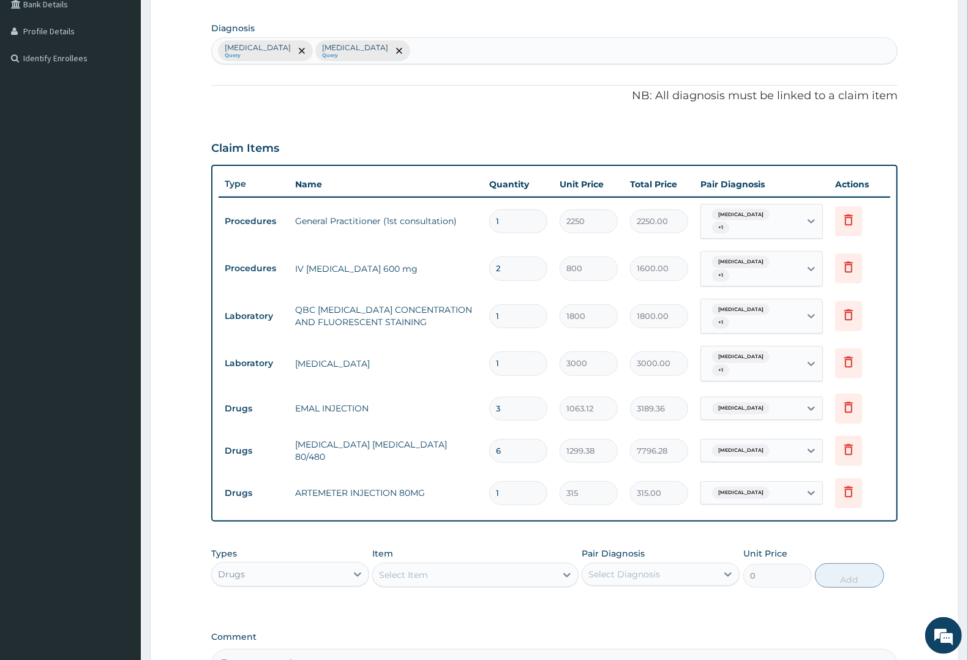
type input "0.00"
type input "6"
type input "1890.00"
type input "6"
click at [845, 486] on icon at bounding box center [848, 491] width 9 height 11
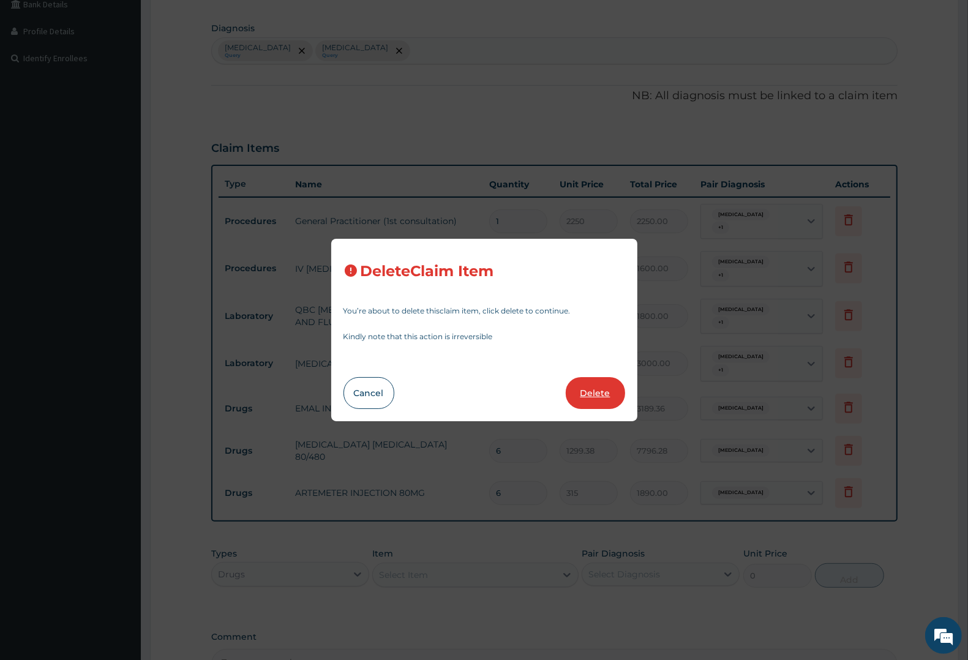
click at [588, 390] on button "Delete" at bounding box center [595, 393] width 59 height 32
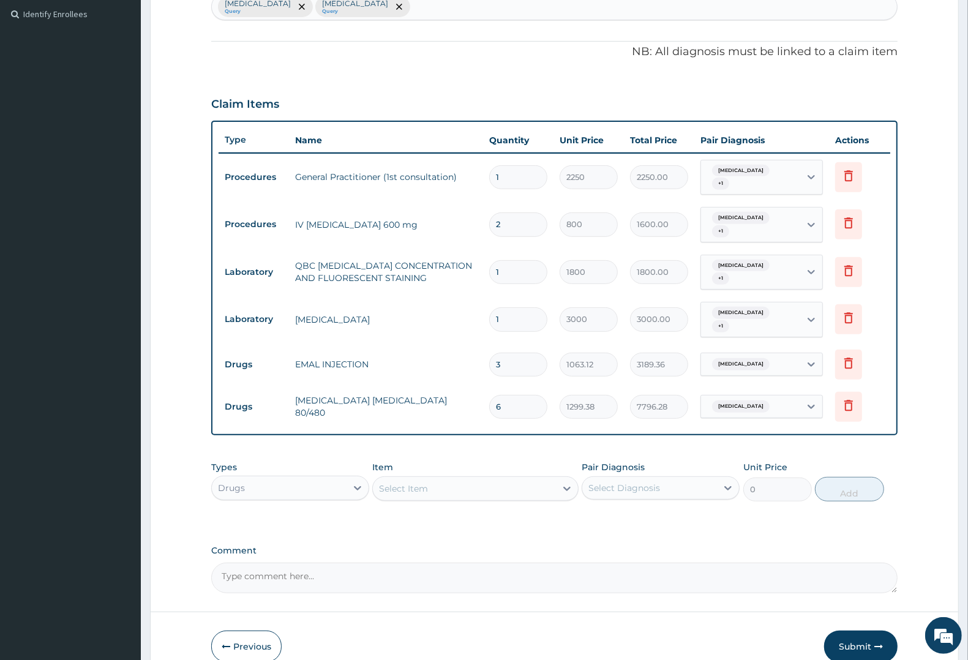
scroll to position [375, 0]
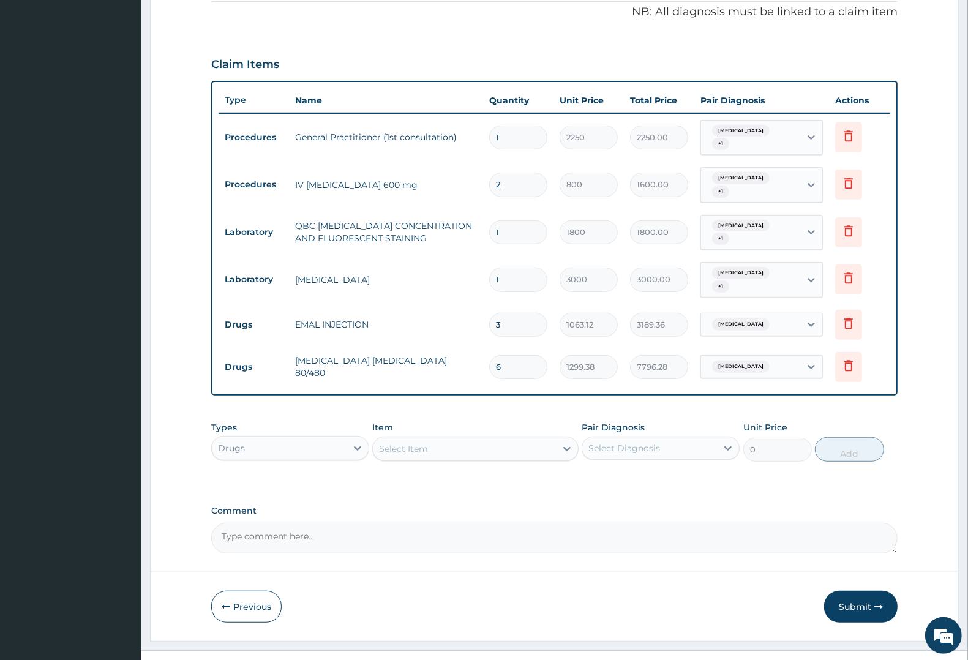
click at [426, 443] on div "Select Item" at bounding box center [403, 449] width 49 height 12
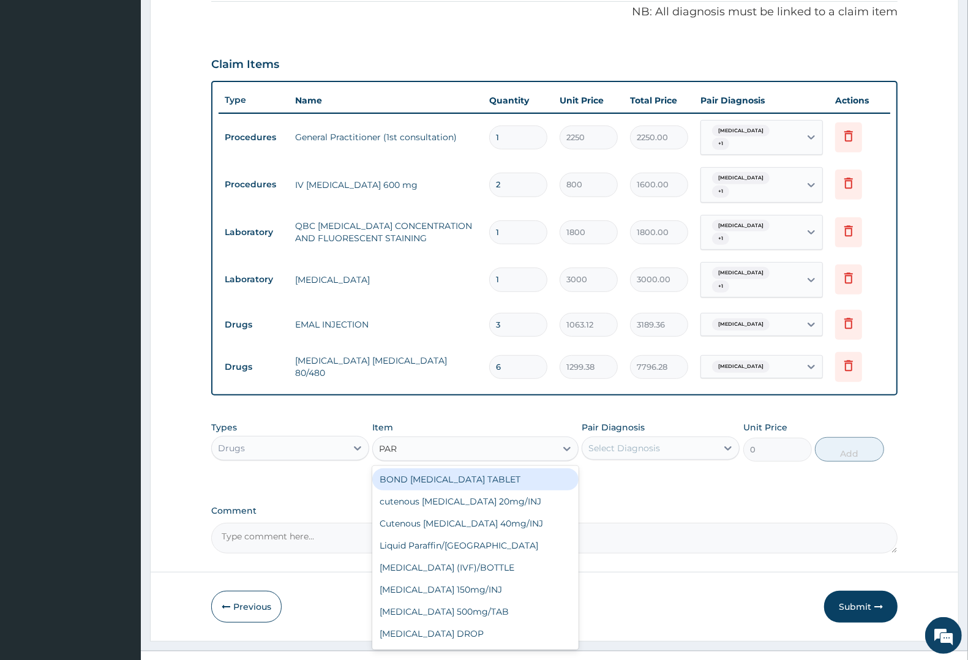
type input "PARA"
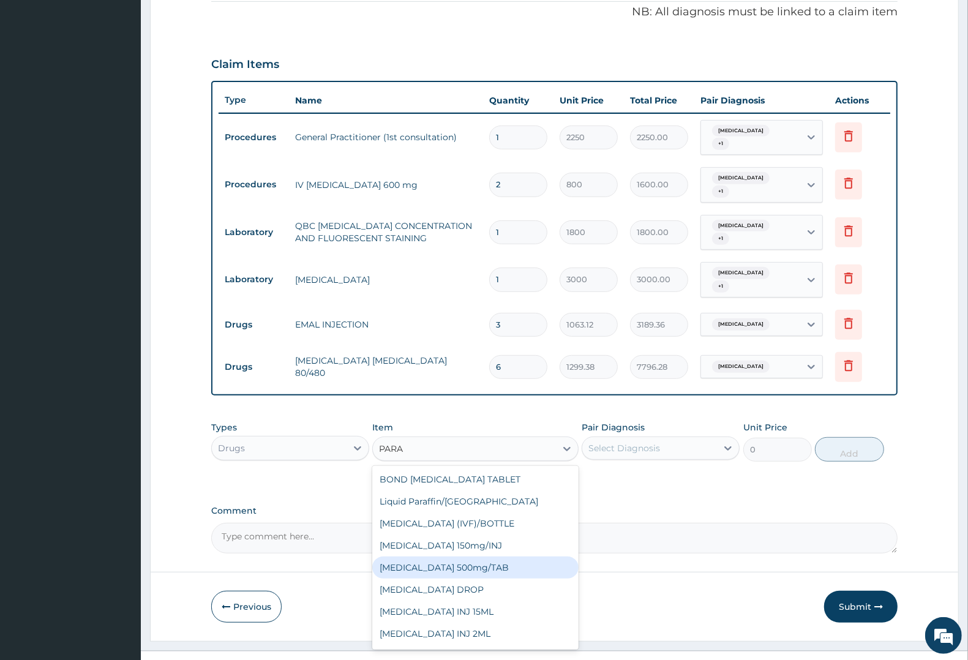
drag, startPoint x: 427, startPoint y: 542, endPoint x: 459, endPoint y: 527, distance: 35.1
click at [429, 556] on div "PARACETAMOL 500mg/TAB" at bounding box center [475, 567] width 206 height 22
type input "7.88"
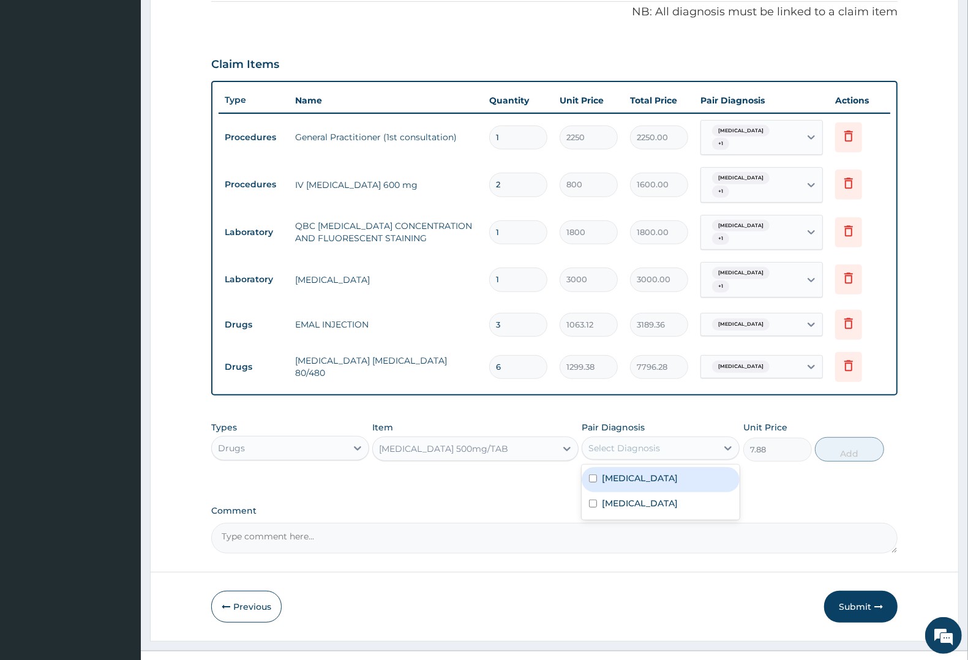
click at [656, 442] on div "Select Diagnosis" at bounding box center [624, 448] width 72 height 12
click at [645, 467] on div "[MEDICAL_DATA]" at bounding box center [661, 479] width 158 height 25
checkbox input "true"
drag, startPoint x: 640, startPoint y: 476, endPoint x: 782, endPoint y: 452, distance: 144.1
click at [640, 497] on label "Typhoid fever" at bounding box center [640, 503] width 76 height 12
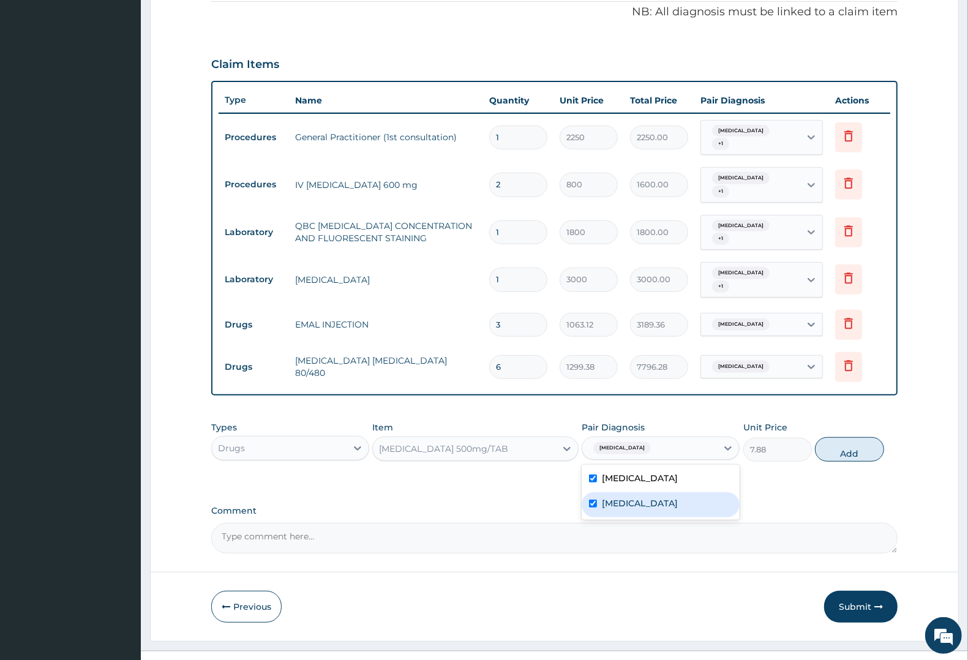
checkbox input "true"
click at [853, 437] on button "Add" at bounding box center [849, 449] width 69 height 24
type input "0"
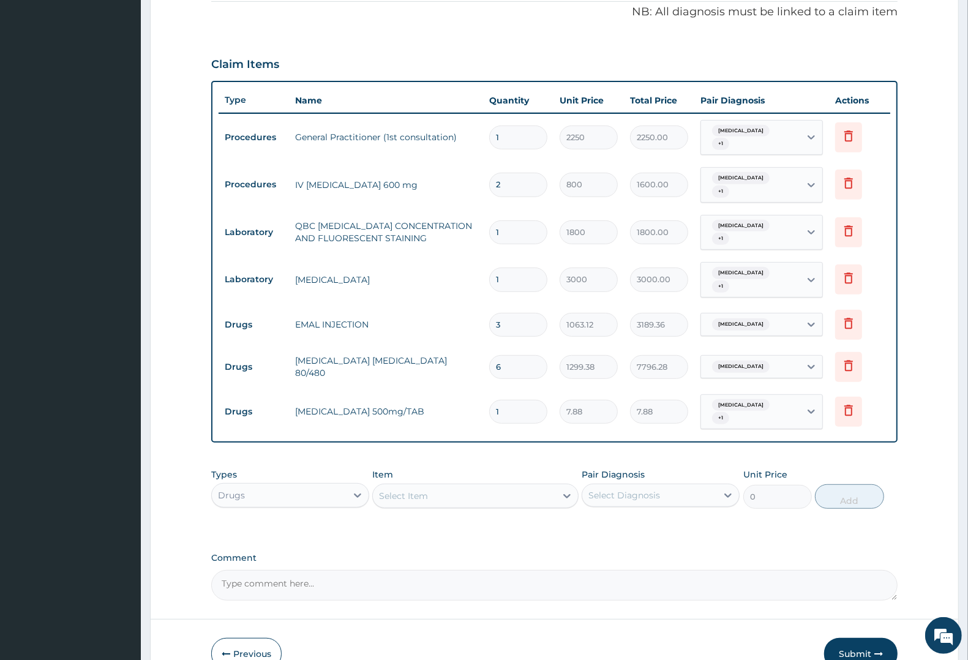
type input "18"
type input "141.84"
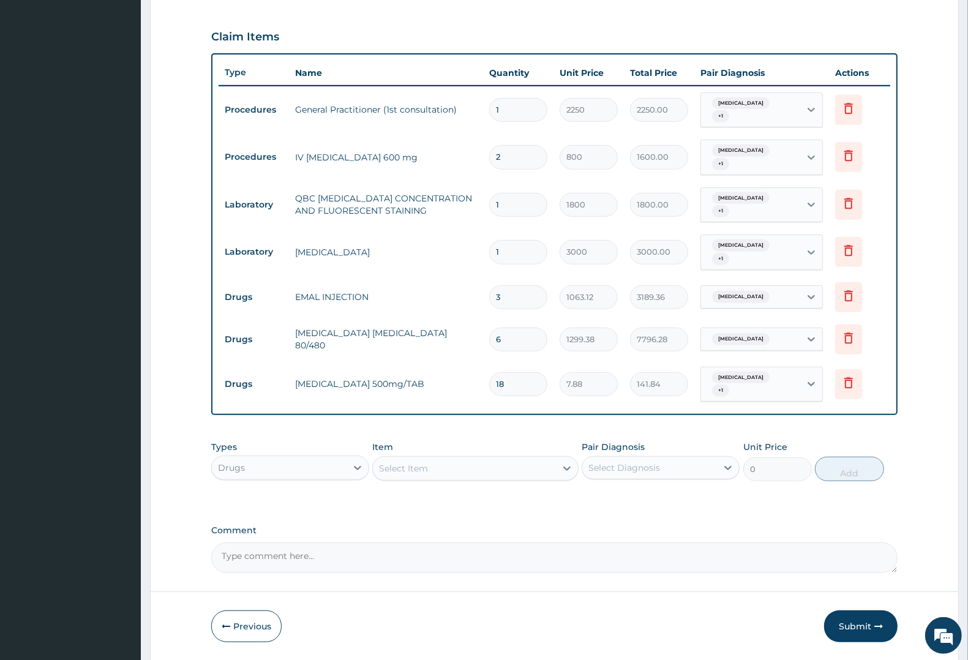
scroll to position [417, 0]
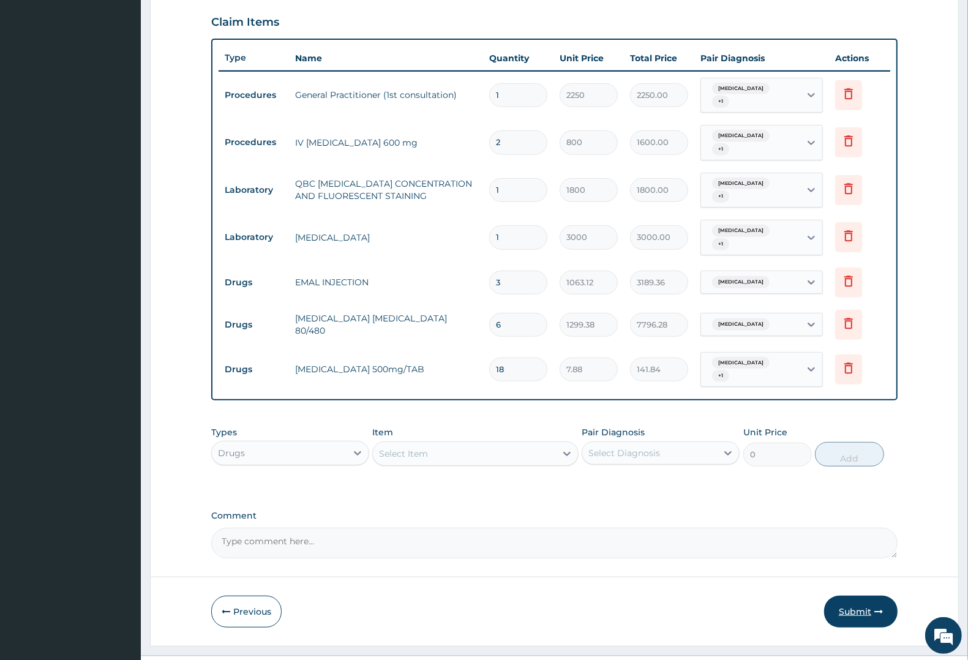
type input "18"
click at [861, 596] on button "Submit" at bounding box center [860, 612] width 73 height 32
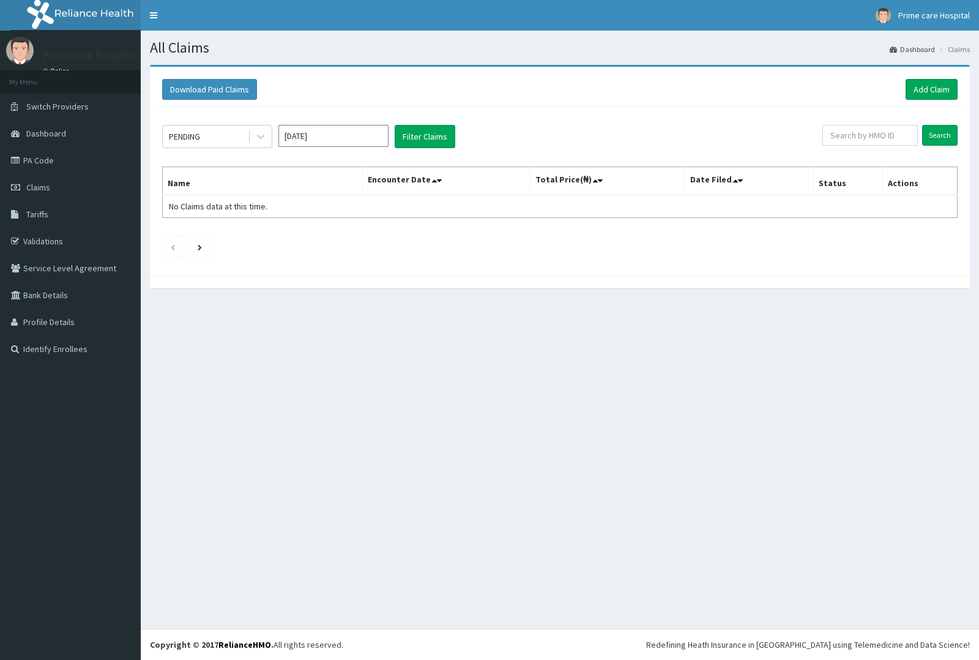
click at [301, 140] on input "Sep 2025" at bounding box center [334, 136] width 110 height 22
click at [338, 237] on div "Aug" at bounding box center [333, 238] width 24 height 23
type input "Aug 2025"
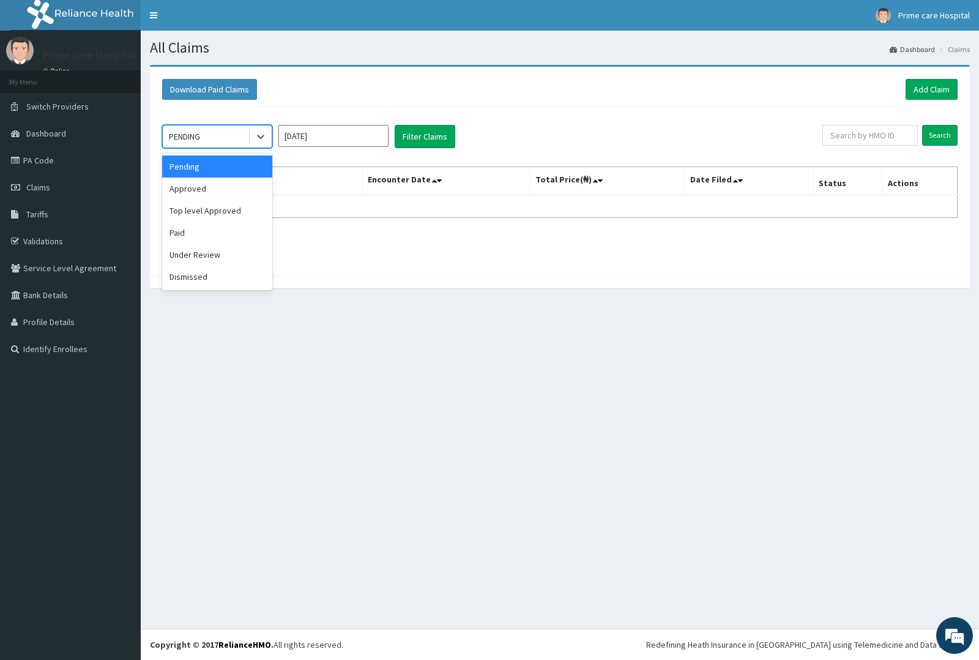
click at [217, 135] on div "PENDING" at bounding box center [205, 137] width 85 height 20
drag, startPoint x: 203, startPoint y: 191, endPoint x: 331, endPoint y: 148, distance: 135.1
click at [222, 184] on div "Approved" at bounding box center [217, 189] width 110 height 22
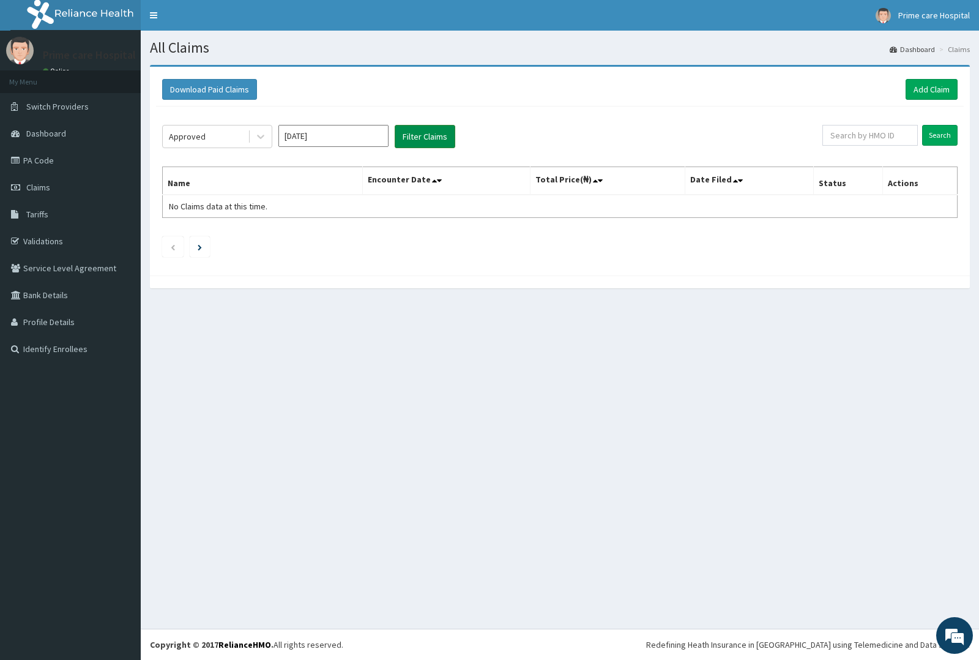
click at [421, 135] on button "Filter Claims" at bounding box center [425, 136] width 61 height 23
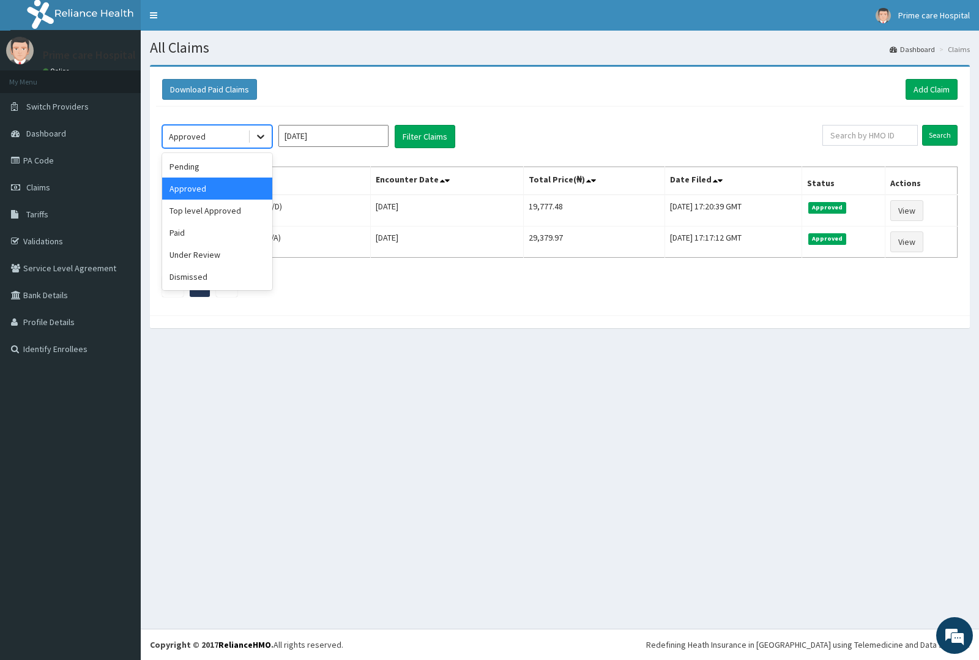
click at [260, 138] on icon at bounding box center [260, 137] width 7 height 4
click at [214, 217] on div "Top level Approved" at bounding box center [217, 211] width 110 height 22
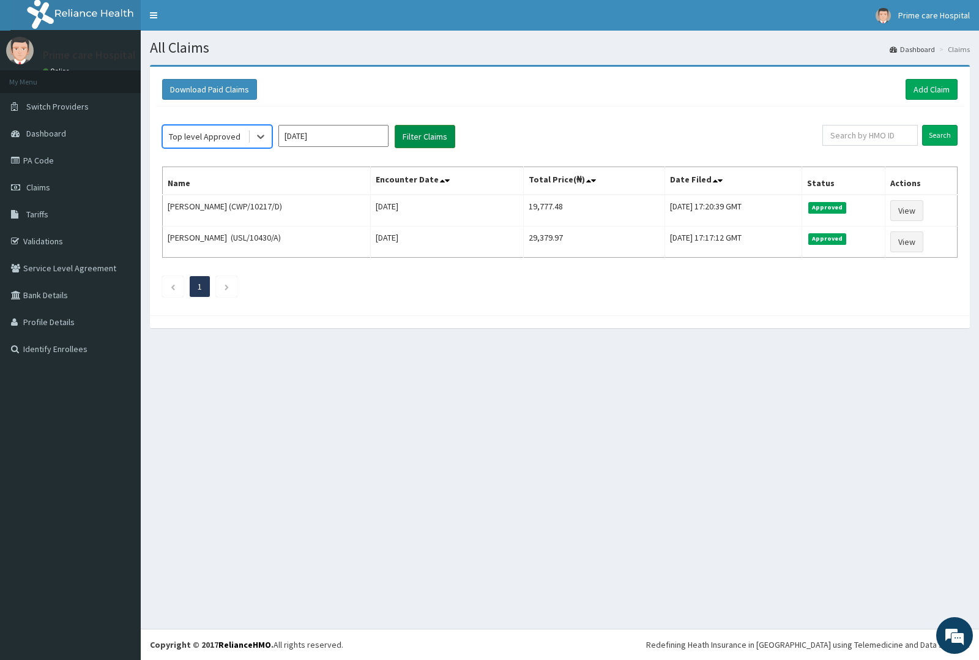
click at [427, 136] on button "Filter Claims" at bounding box center [425, 136] width 61 height 23
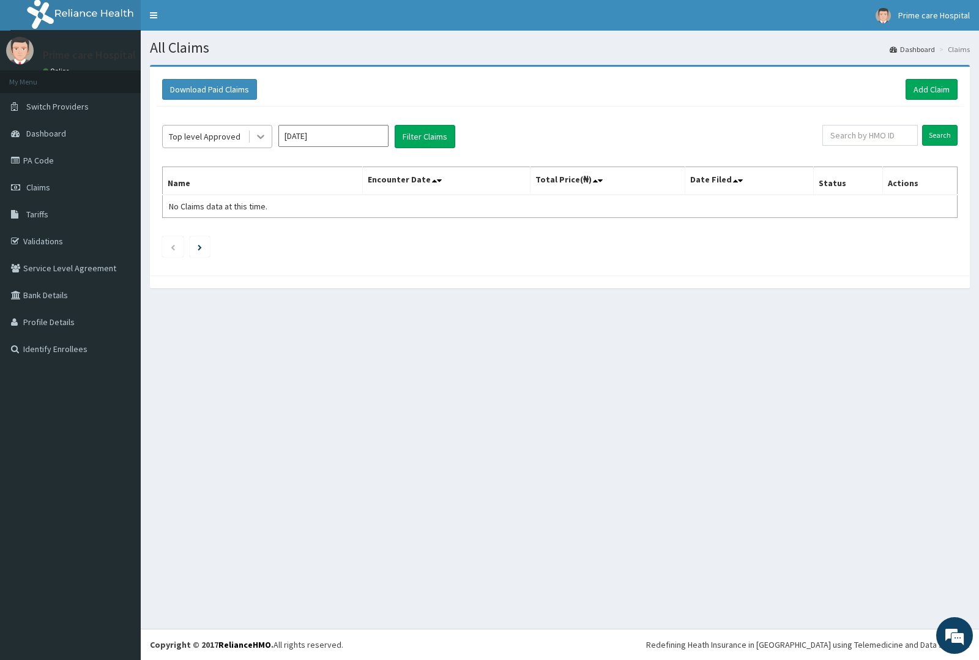
click at [259, 135] on icon at bounding box center [261, 136] width 12 height 12
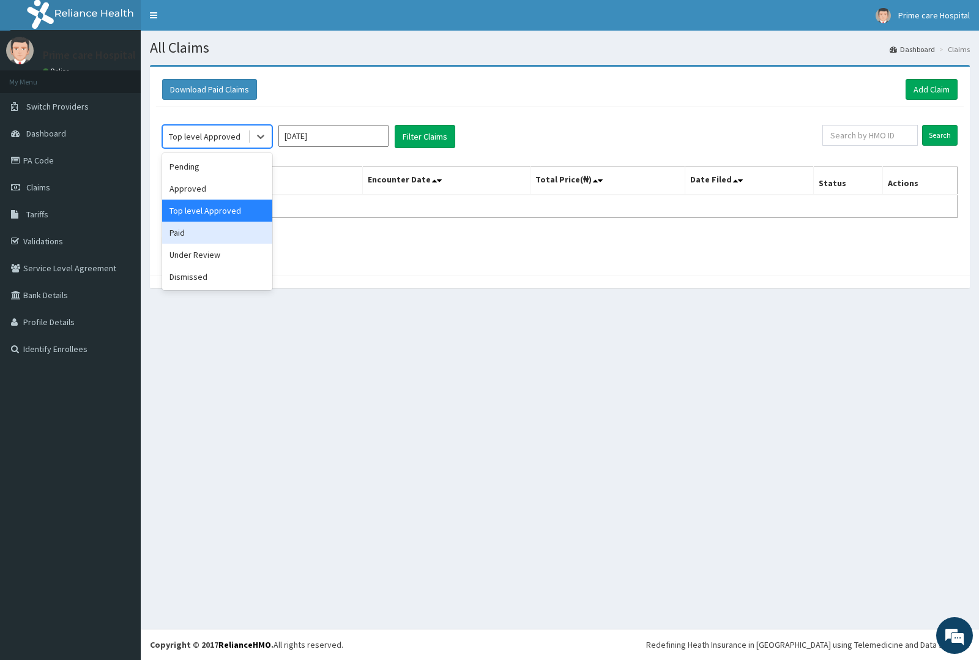
click at [203, 233] on div "Paid" at bounding box center [217, 233] width 110 height 22
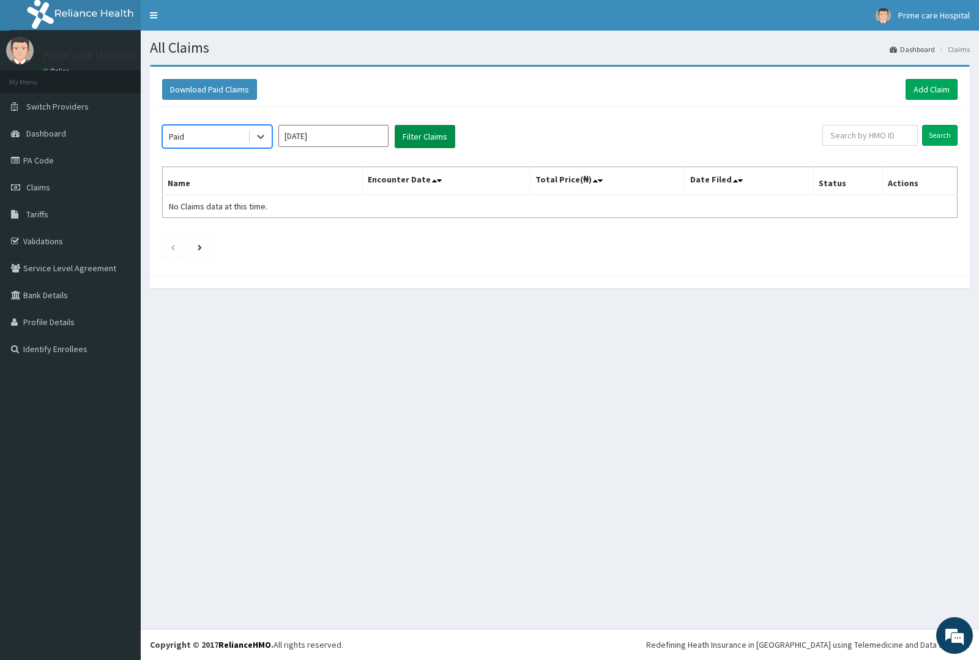
click at [433, 133] on button "Filter Claims" at bounding box center [425, 136] width 61 height 23
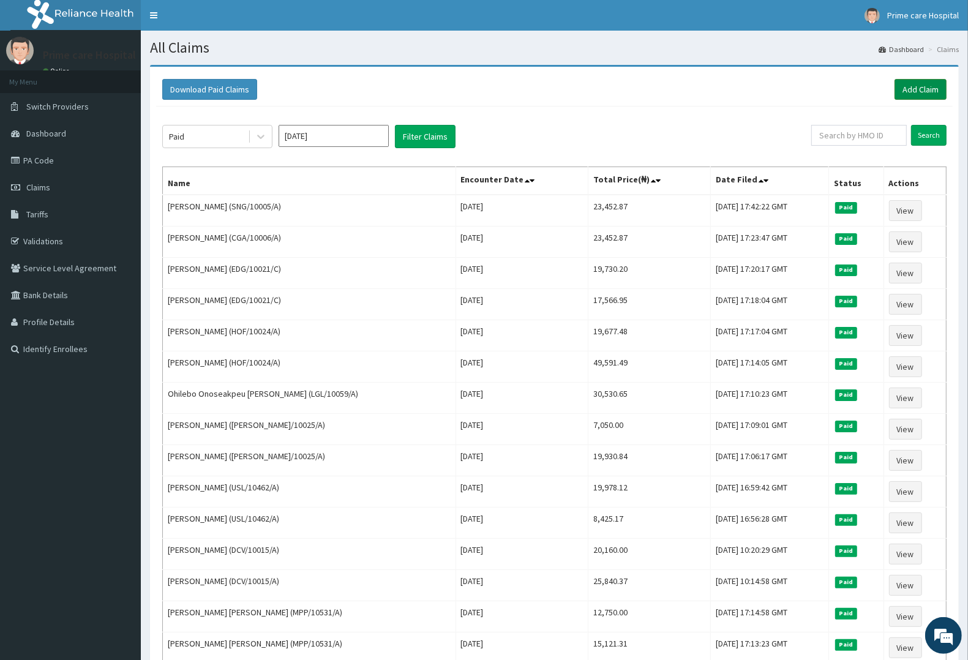
click at [926, 87] on link "Add Claim" at bounding box center [920, 89] width 52 height 21
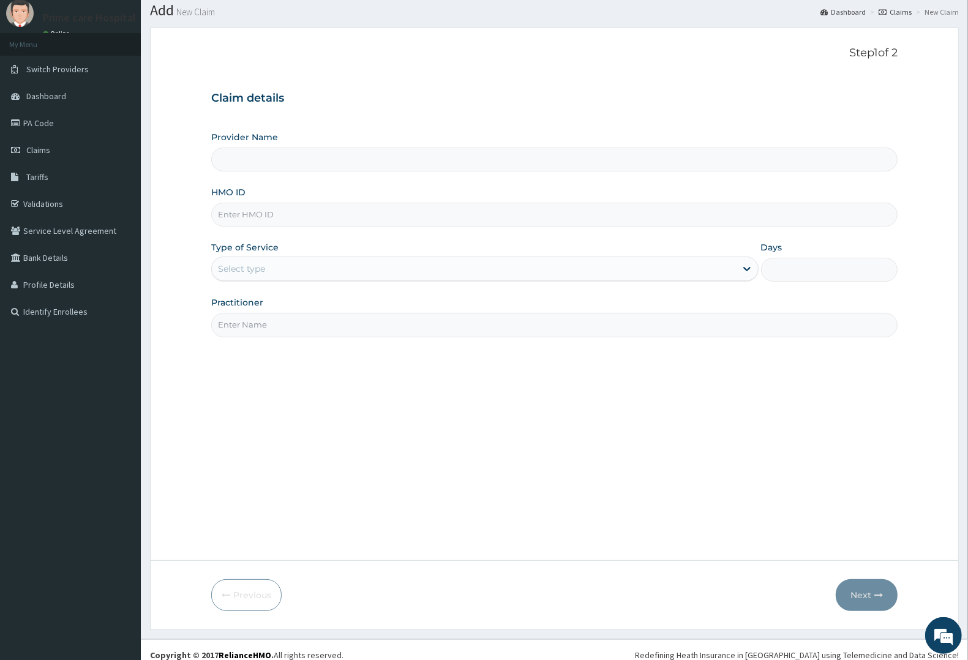
scroll to position [48, 0]
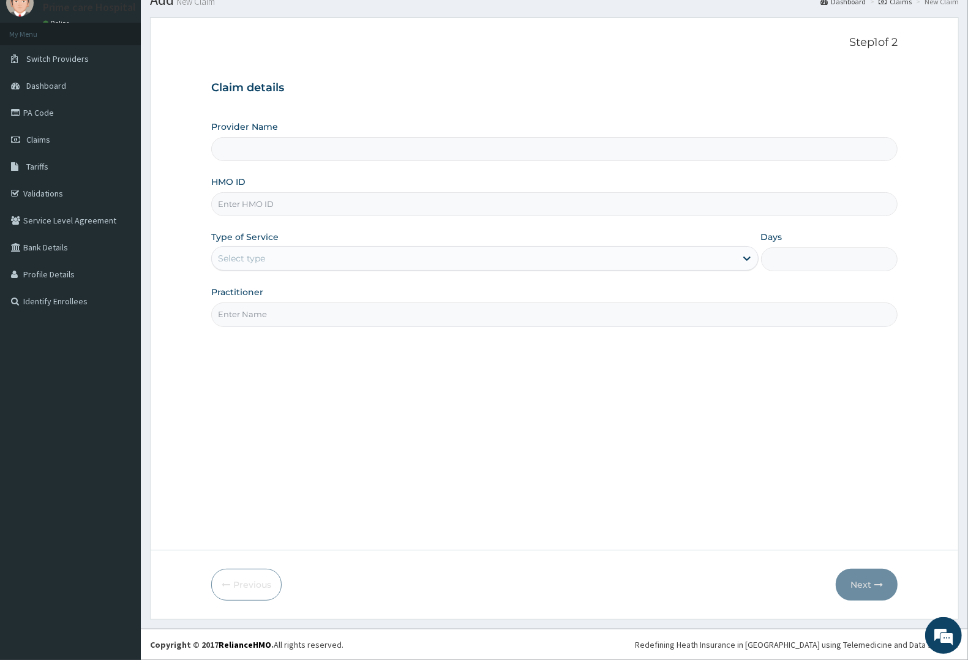
type input "Prime care hospital"
click at [285, 203] on input "HMO ID" at bounding box center [554, 204] width 686 height 24
type input "MKI/10043/A"
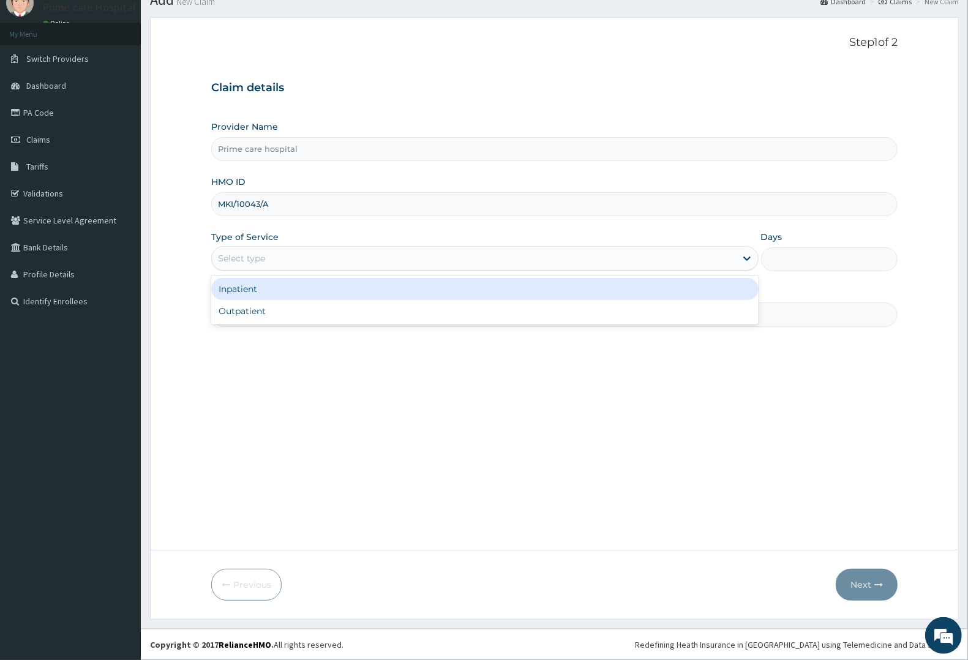
click at [271, 249] on div "Select type" at bounding box center [474, 259] width 524 height 20
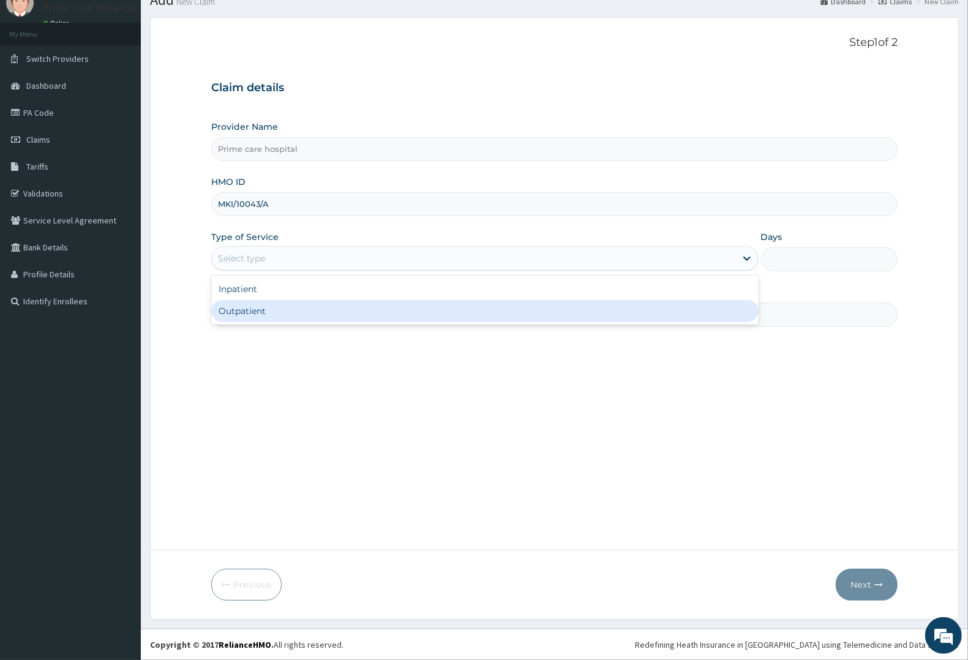
click at [248, 310] on div "Outpatient" at bounding box center [484, 311] width 547 height 22
type input "1"
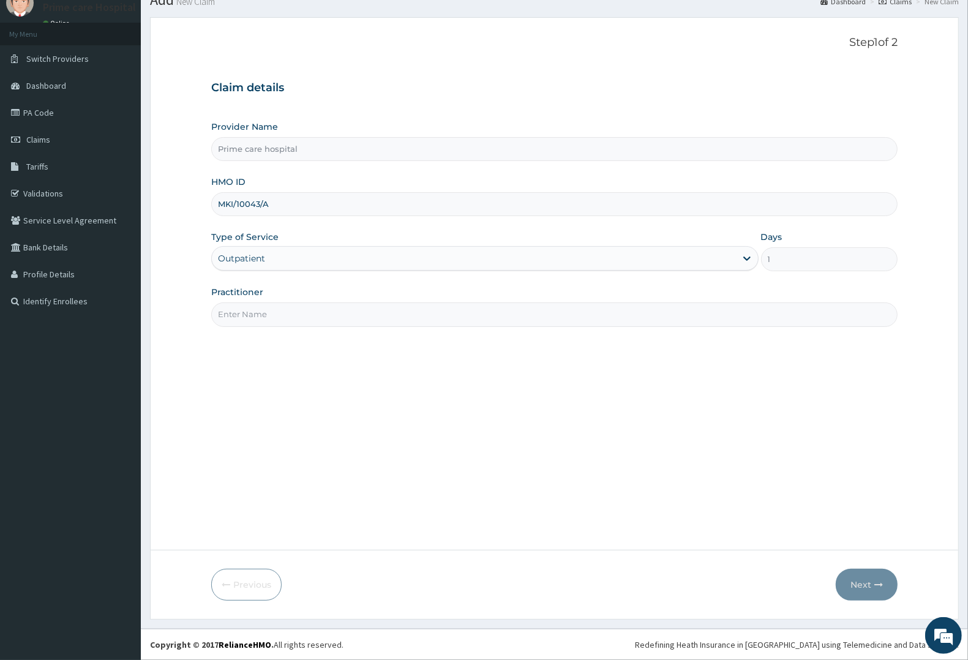
click at [248, 310] on input "Practitioner" at bounding box center [554, 314] width 686 height 24
type input "DR [PERSON_NAME]"
click at [878, 580] on icon "button" at bounding box center [878, 584] width 9 height 9
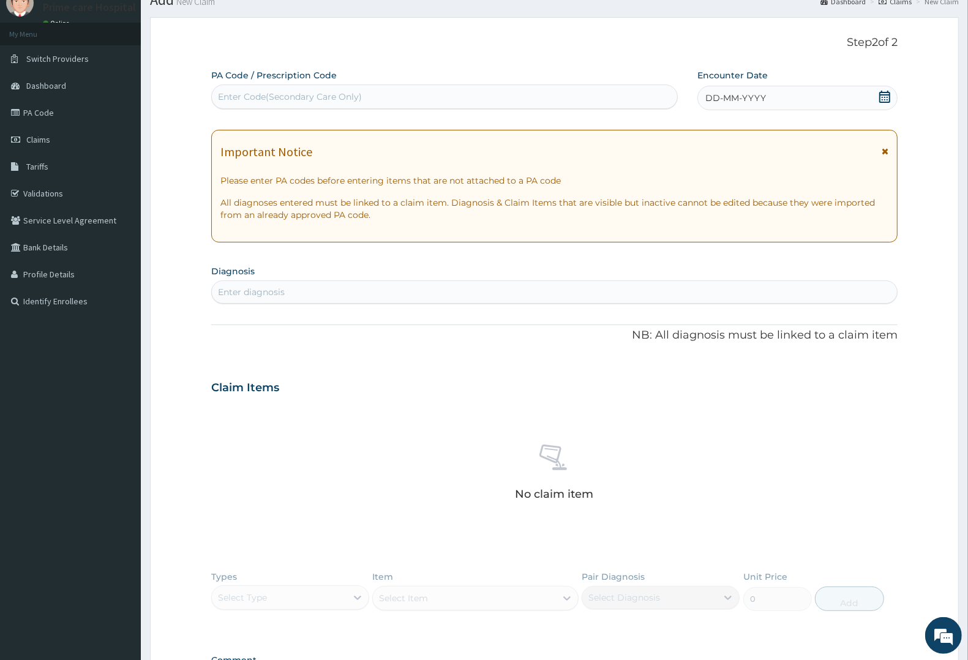
click at [365, 98] on div "Enter Code(Secondary Care Only)" at bounding box center [444, 97] width 465 height 20
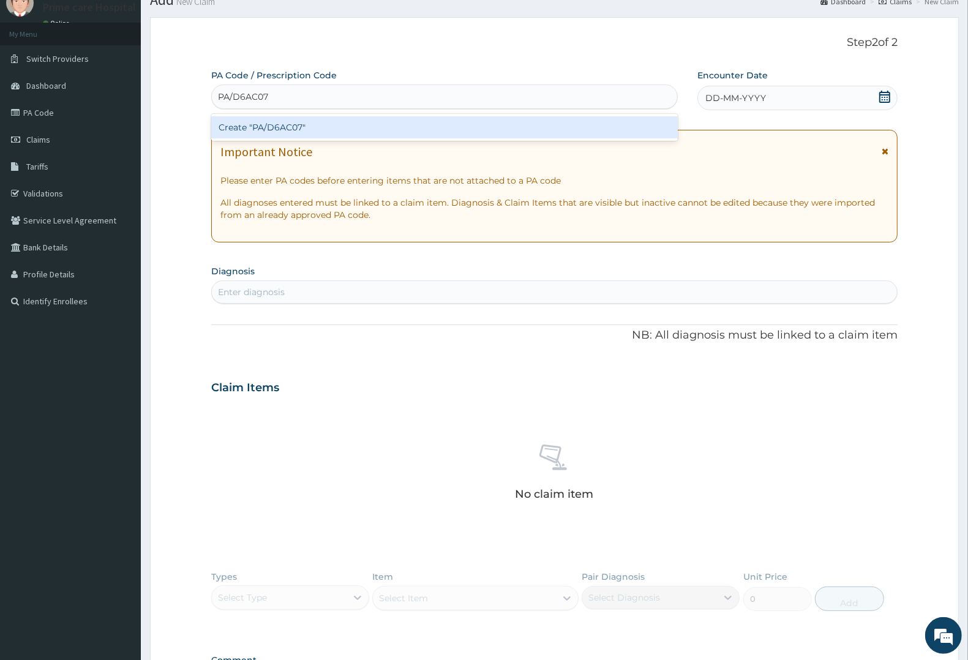
type input "PA/D6AC07"
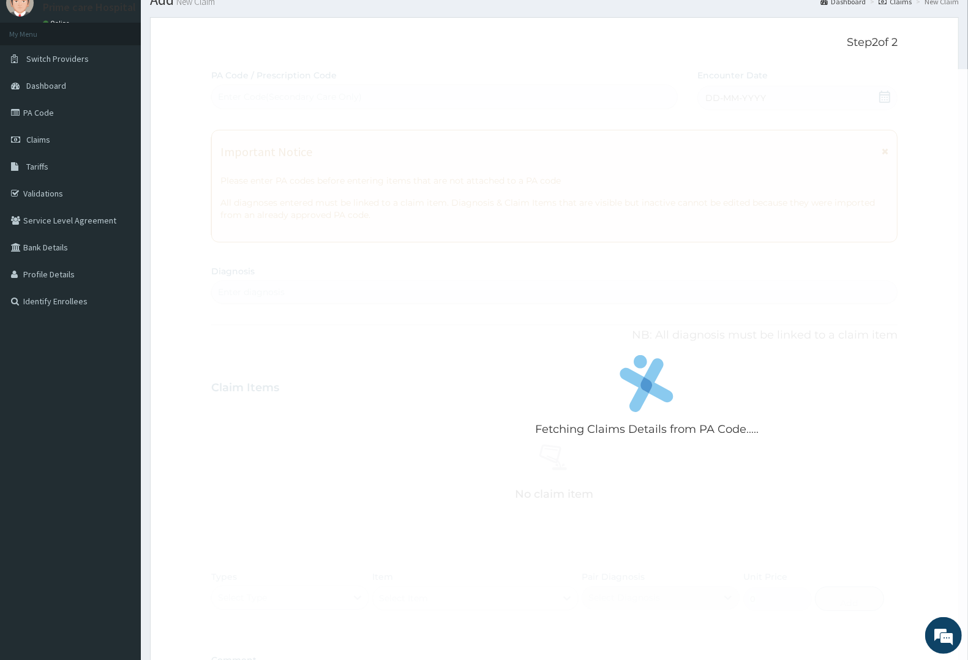
click at [770, 96] on div "Fetching Claims Details from PA Code..... PA Code / Prescription Code Enter Cod…" at bounding box center [554, 386] width 686 height 634
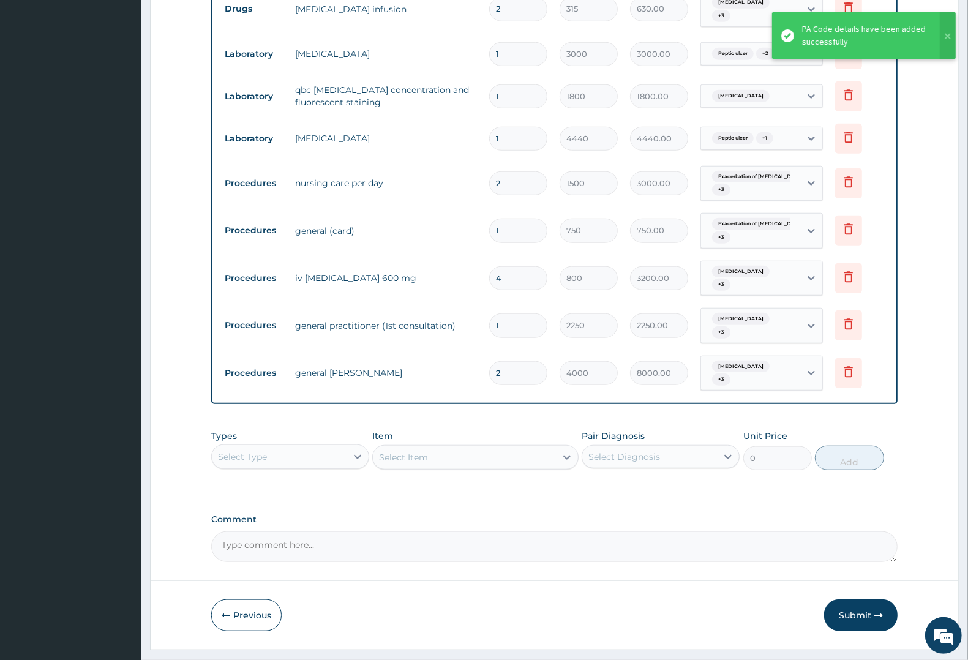
scroll to position [819, 0]
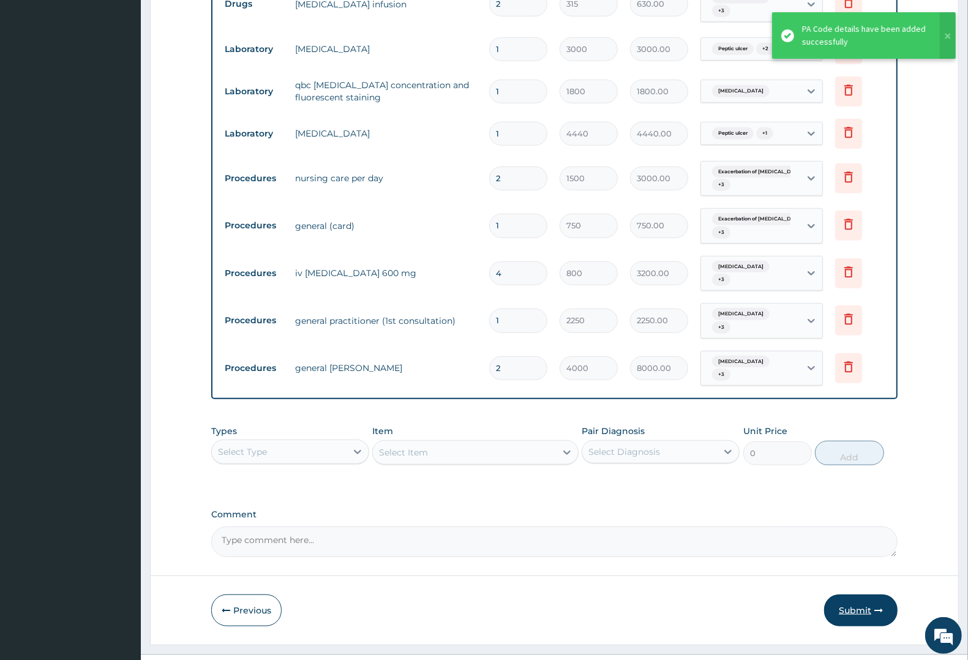
click at [864, 594] on button "Submit" at bounding box center [860, 610] width 73 height 32
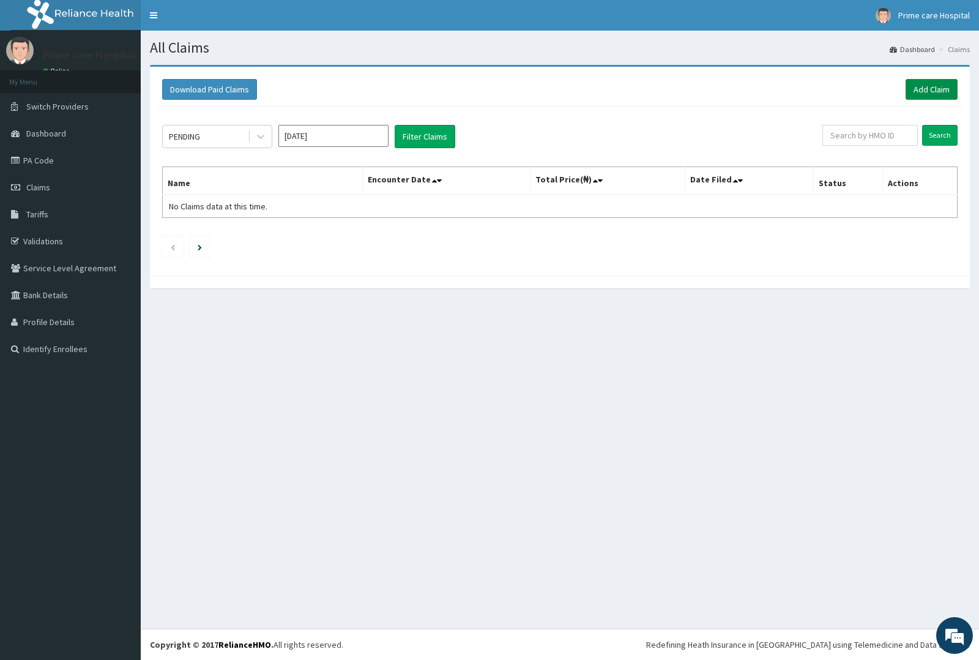
click at [938, 89] on link "Add Claim" at bounding box center [932, 89] width 52 height 21
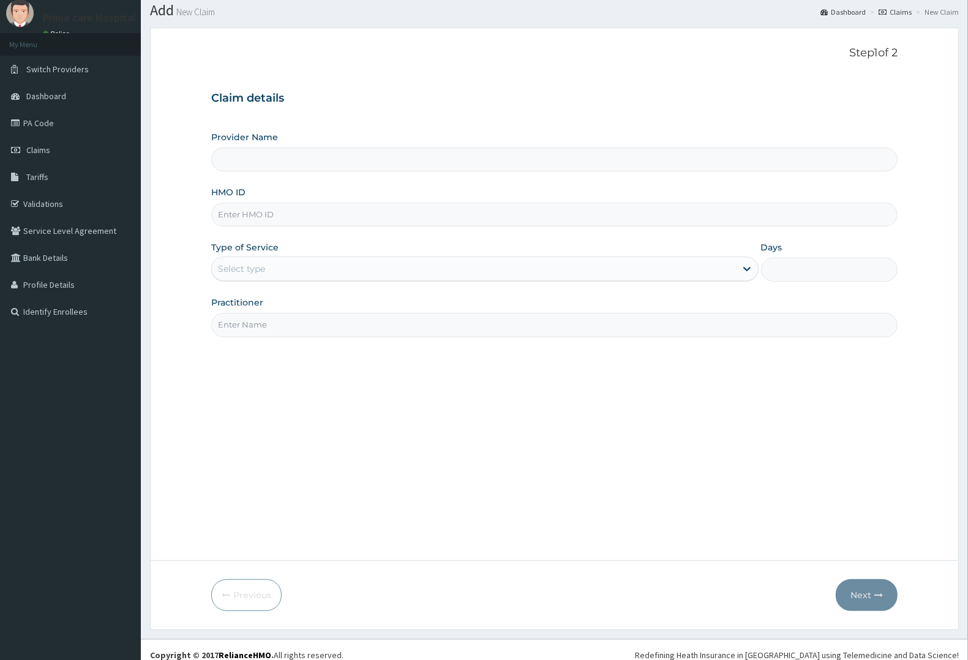
scroll to position [48, 0]
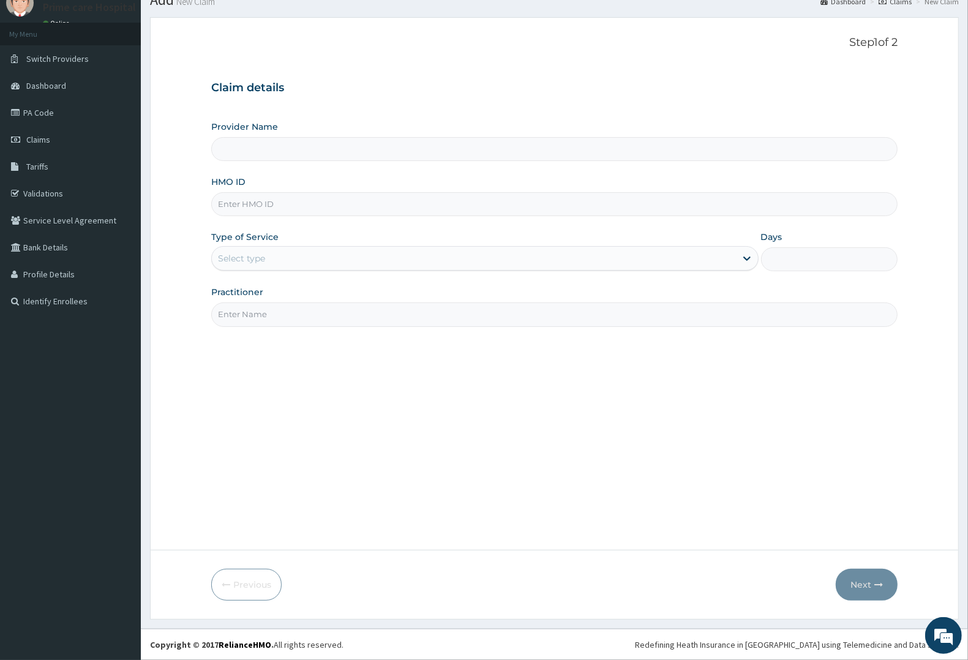
click at [274, 200] on input "HMO ID" at bounding box center [554, 204] width 686 height 24
type input "Prime care hospital"
type input "SEL/10160/A"
click at [283, 245] on div "Type of Service Select type" at bounding box center [484, 251] width 547 height 40
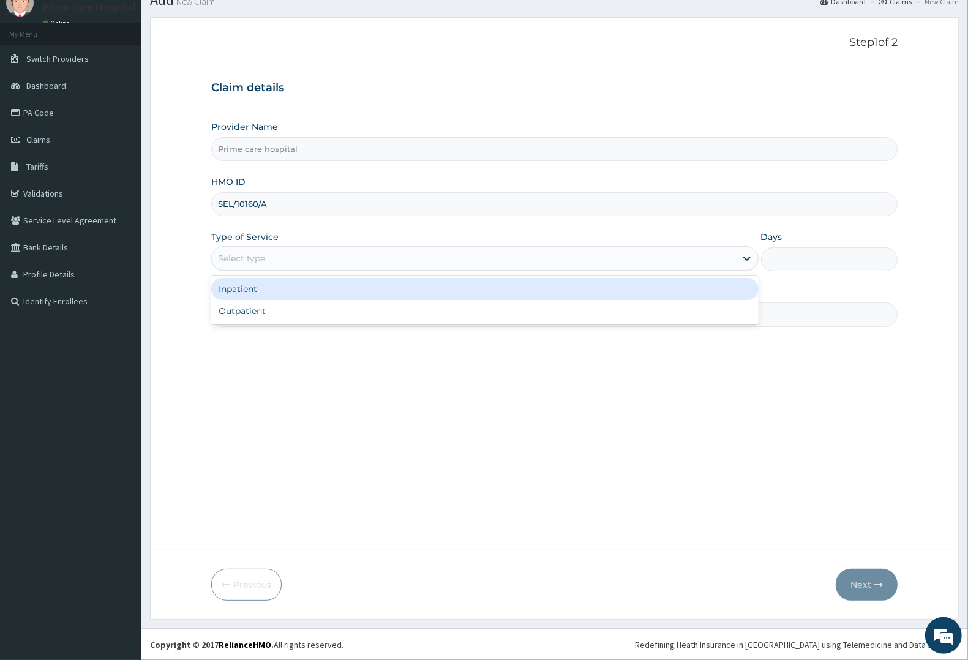
drag, startPoint x: 291, startPoint y: 257, endPoint x: 275, endPoint y: 302, distance: 47.4
click at [291, 258] on div "Select type" at bounding box center [474, 259] width 524 height 20
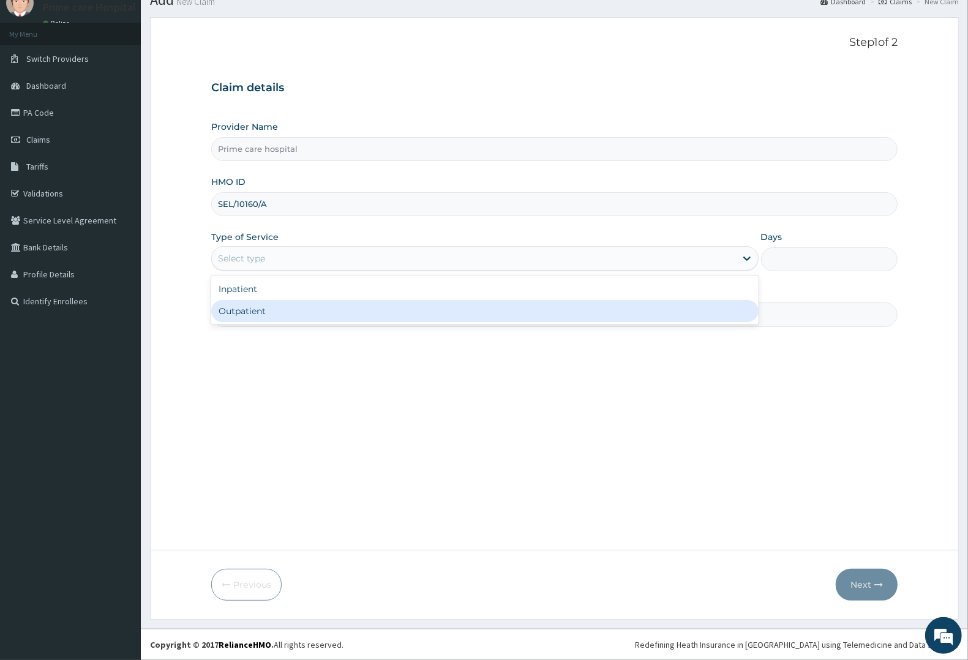
click at [271, 310] on div "Outpatient" at bounding box center [484, 311] width 547 height 22
type input "1"
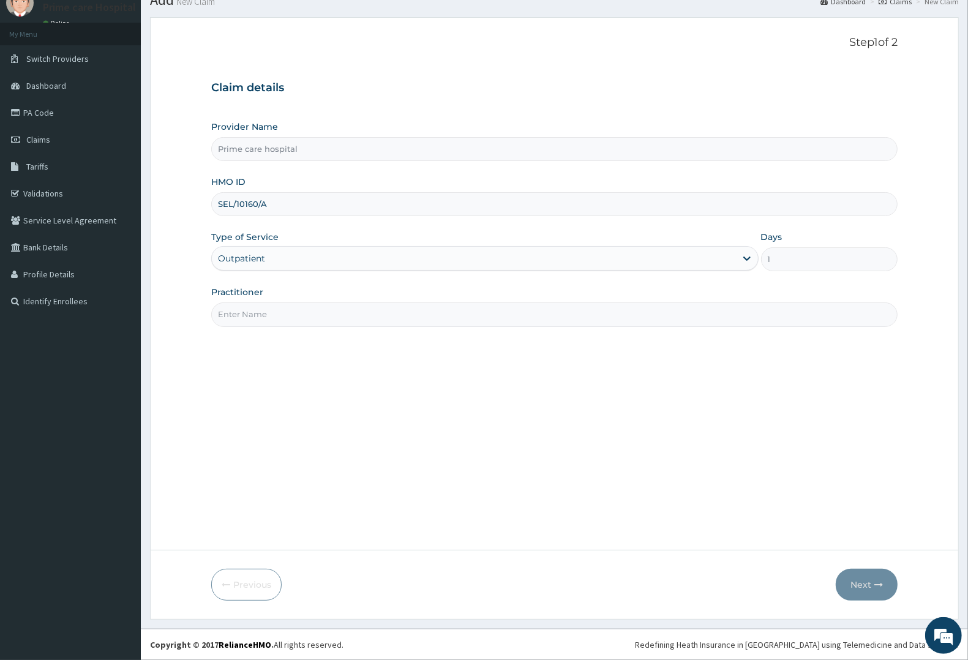
click at [271, 310] on input "Practitioner" at bounding box center [554, 314] width 686 height 24
type input "DR [PERSON_NAME]"
click at [859, 582] on button "Next" at bounding box center [867, 585] width 62 height 32
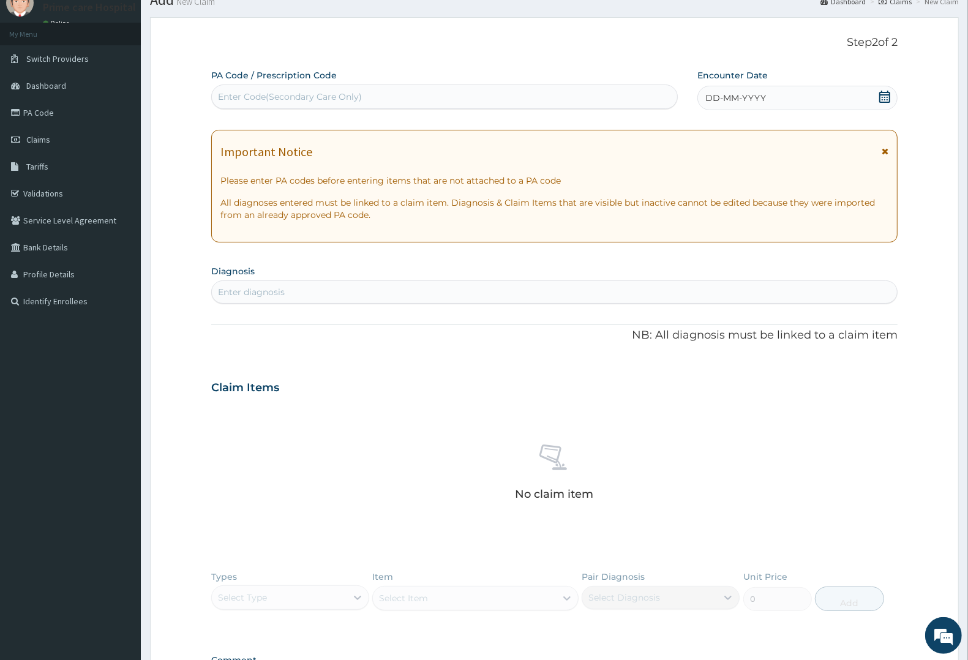
click at [263, 94] on div "Enter Code(Secondary Care Only)" at bounding box center [290, 97] width 144 height 12
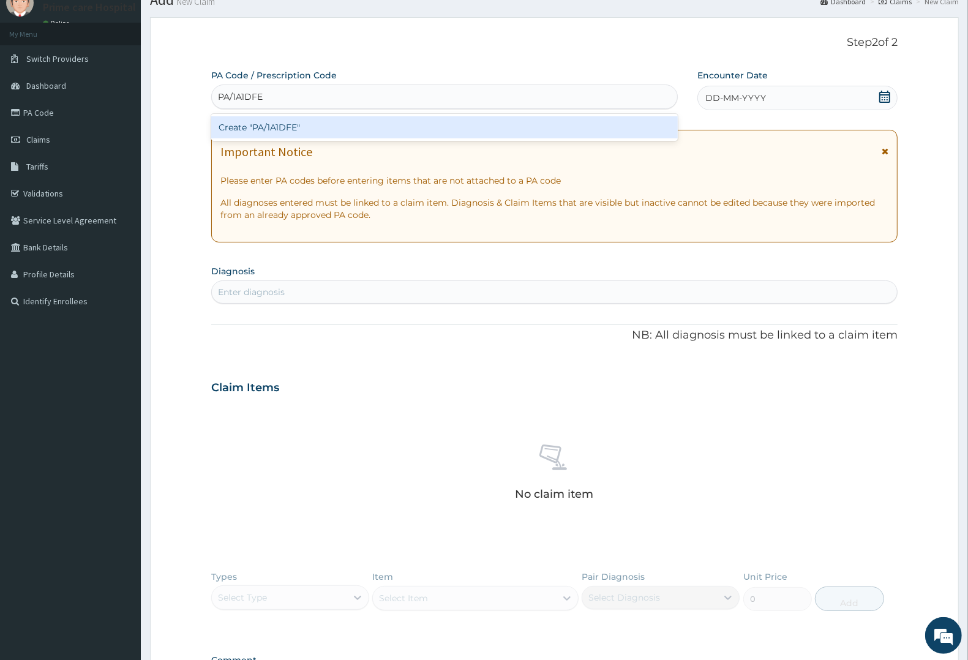
type input "PA/1A1DFE"
click at [743, 99] on div "PA Code / Prescription Code option Create "PA/1A1DFE" focused, 1 of 1. 1 result…" at bounding box center [554, 386] width 686 height 634
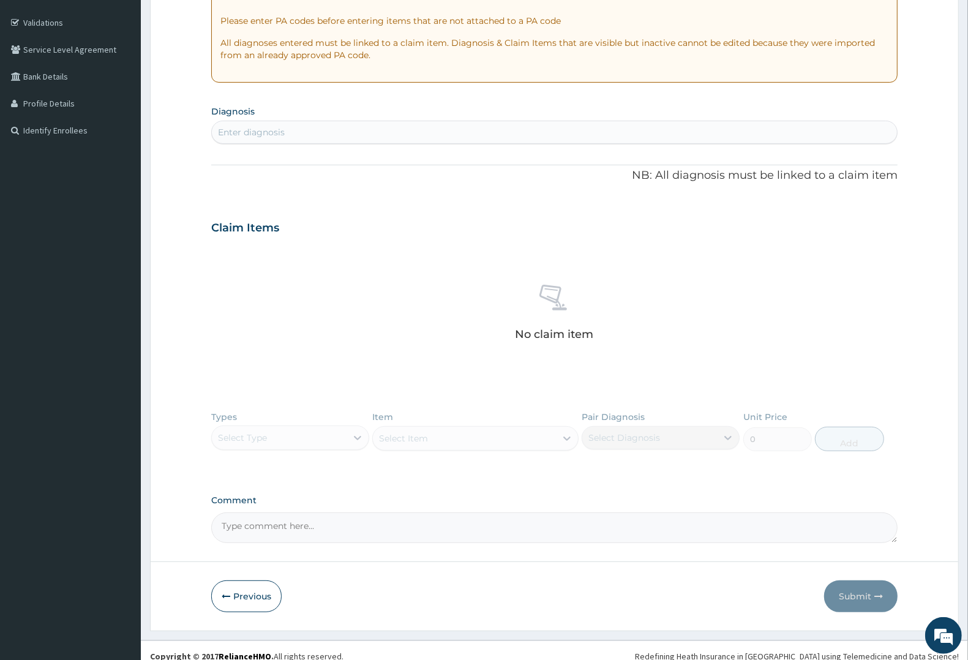
scroll to position [231, 0]
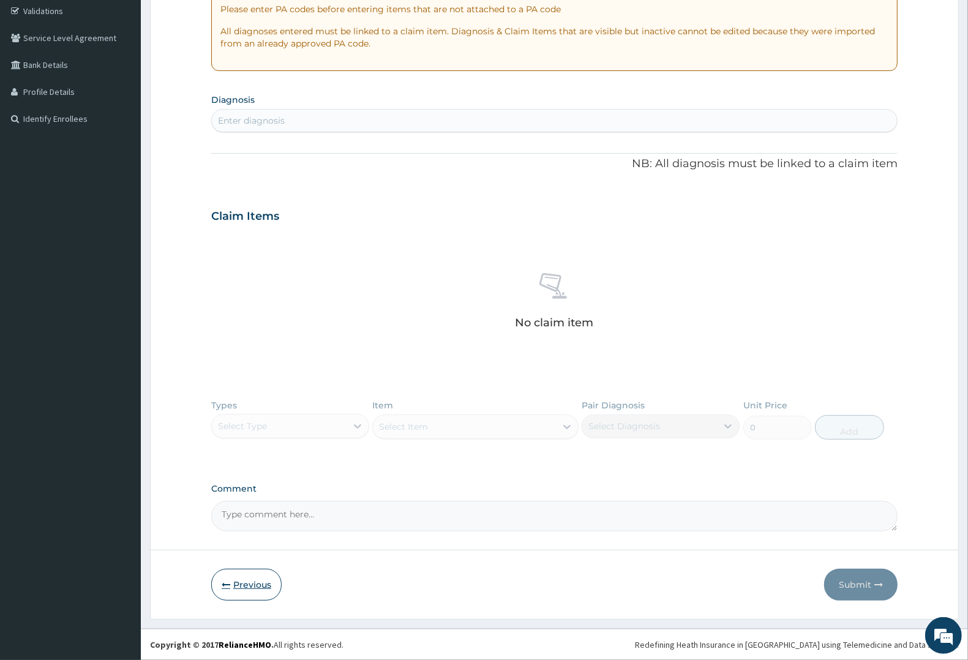
click at [245, 591] on button "Previous" at bounding box center [246, 585] width 70 height 32
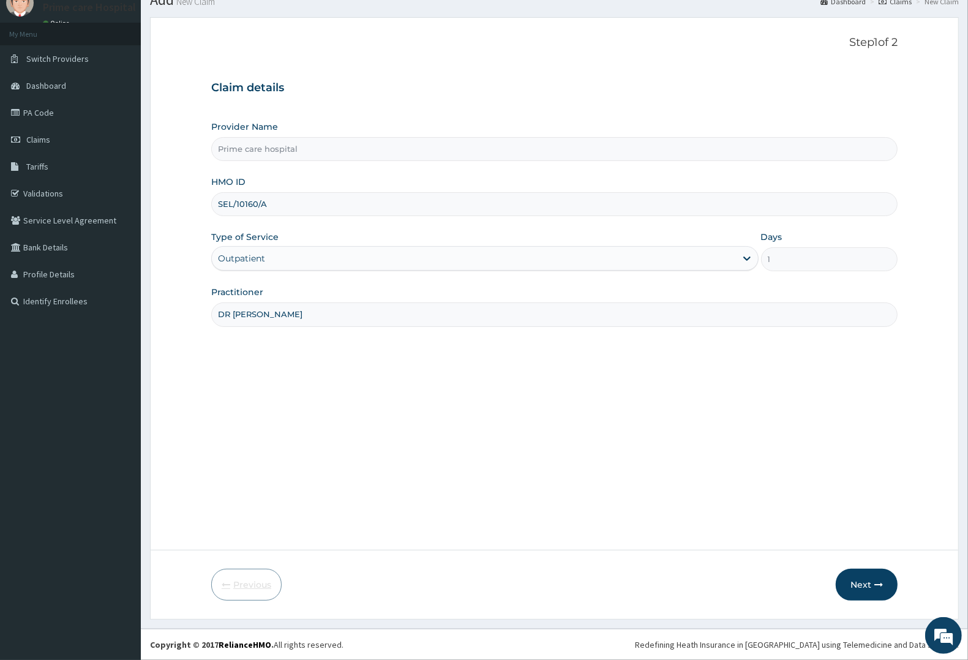
scroll to position [48, 0]
click at [227, 206] on input "SEL/10160/A" at bounding box center [554, 204] width 686 height 24
type input "SFL/10160/A"
click at [863, 591] on button "Next" at bounding box center [867, 585] width 62 height 32
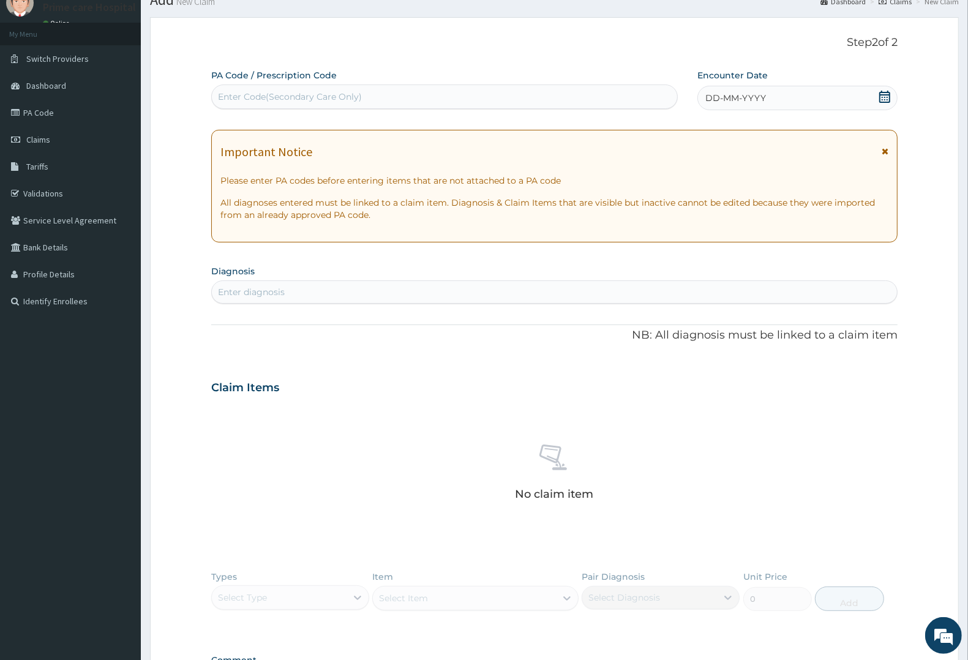
click at [383, 95] on div "Enter Code(Secondary Care Only)" at bounding box center [444, 97] width 465 height 20
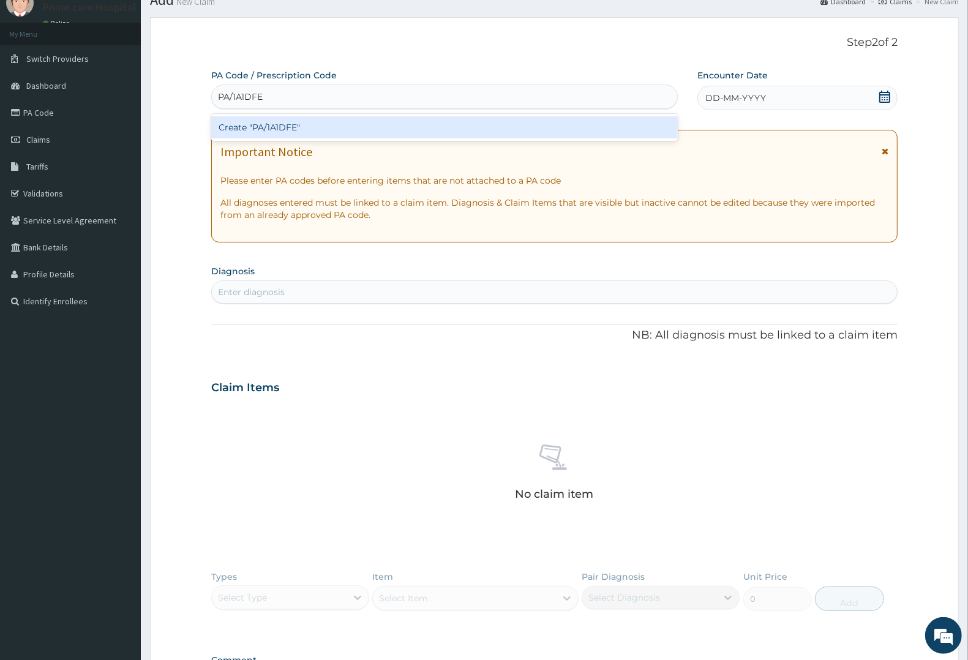
type input "PA/1A1DFE"
click at [741, 100] on div "PA Code / Prescription Code option Create "PA/1A1DFE" focused, 1 of 1. 1 result…" at bounding box center [554, 386] width 686 height 634
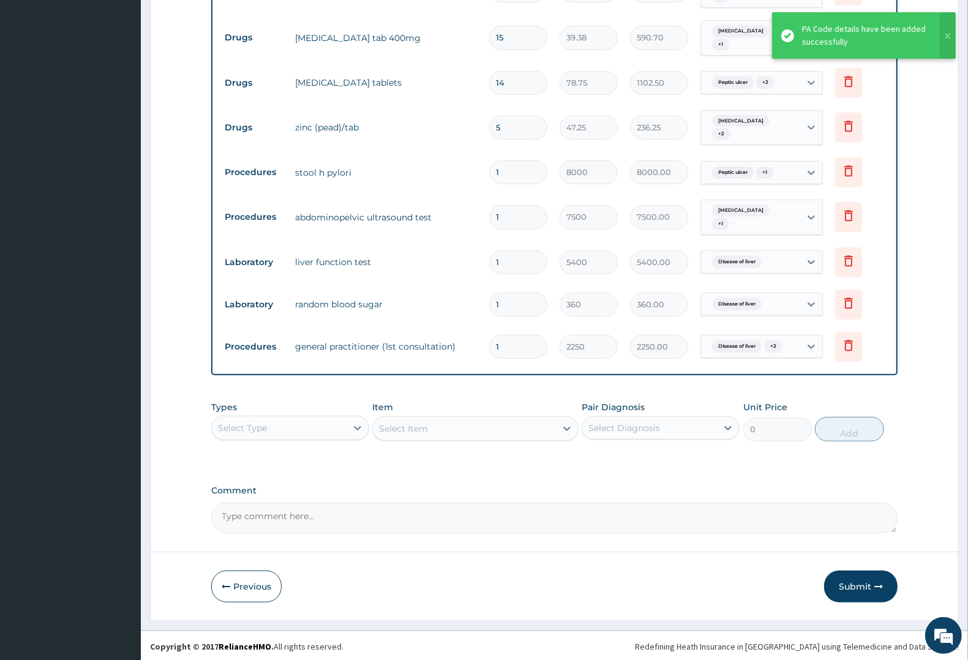
scroll to position [523, 0]
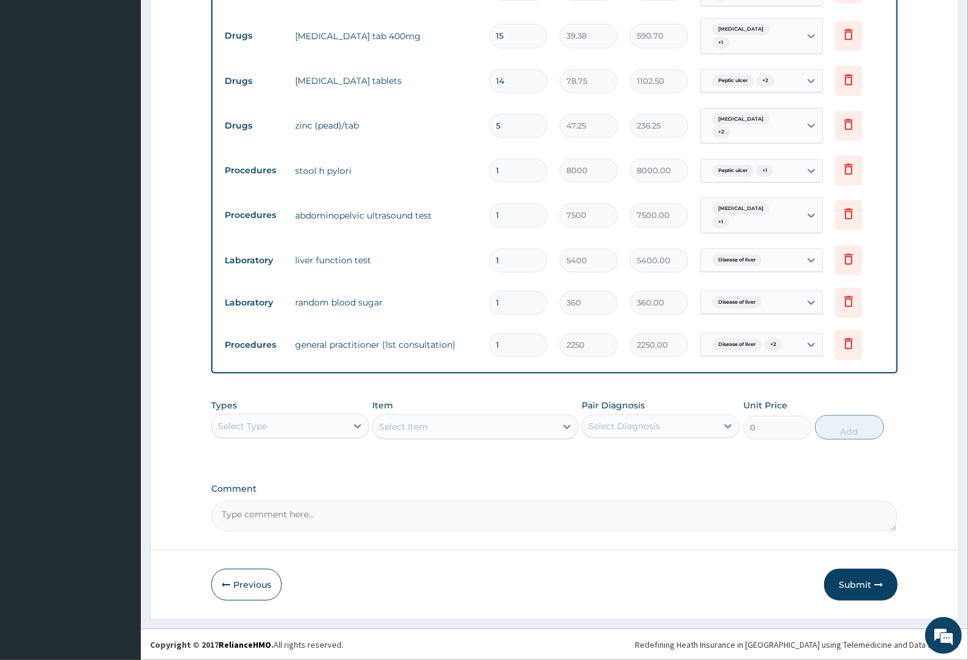
click at [859, 585] on button "Submit" at bounding box center [860, 585] width 73 height 32
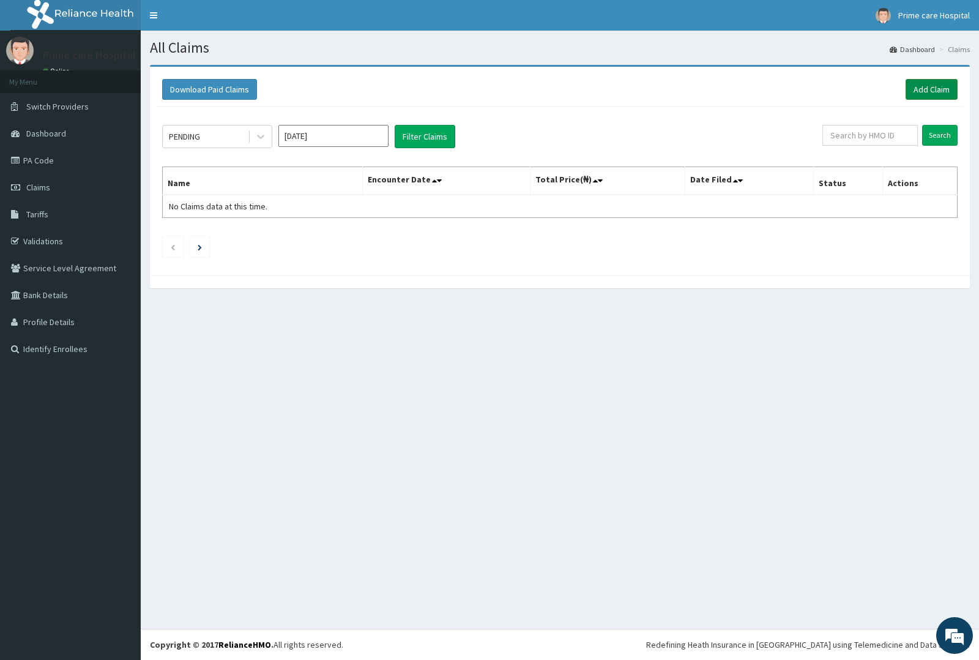
click at [942, 84] on link "Add Claim" at bounding box center [932, 89] width 52 height 21
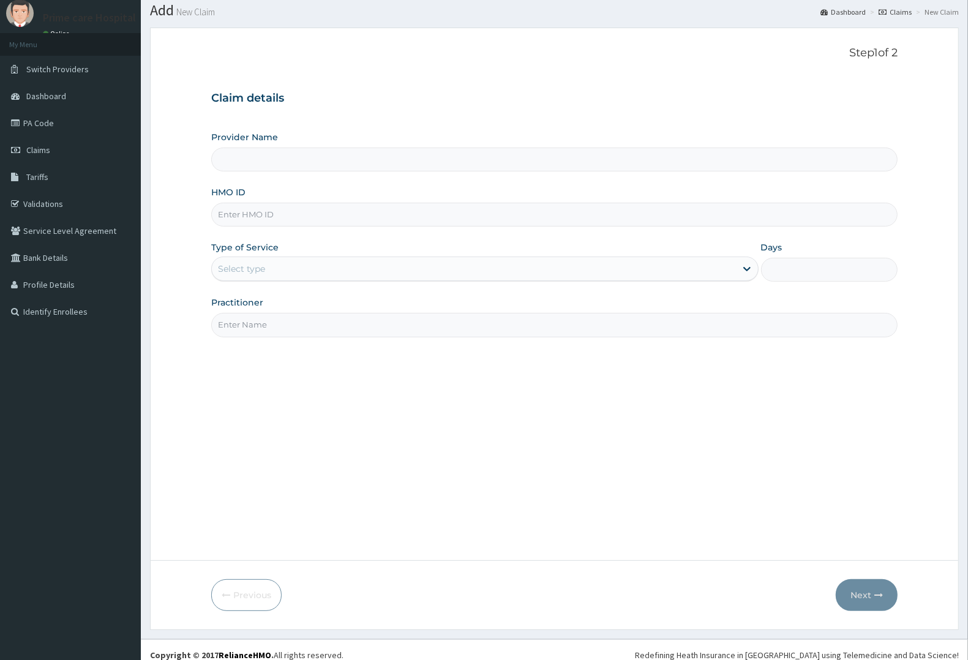
scroll to position [48, 0]
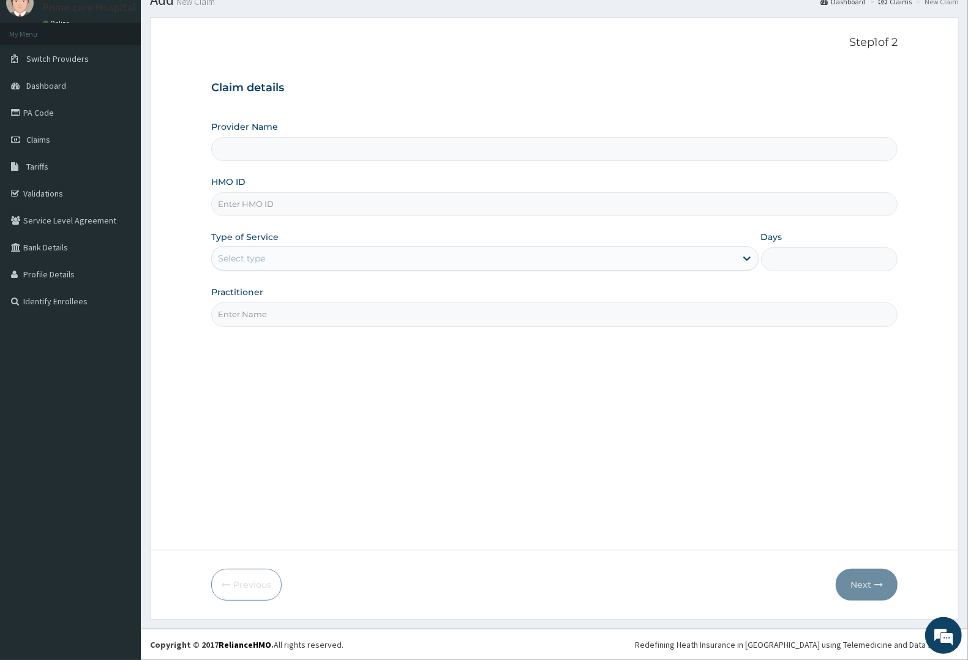
click at [298, 203] on input "HMO ID" at bounding box center [554, 204] width 686 height 24
type input "Prime care hospital"
type input "ORI/10109/A"
drag, startPoint x: 276, startPoint y: 256, endPoint x: 274, endPoint y: 272, distance: 16.7
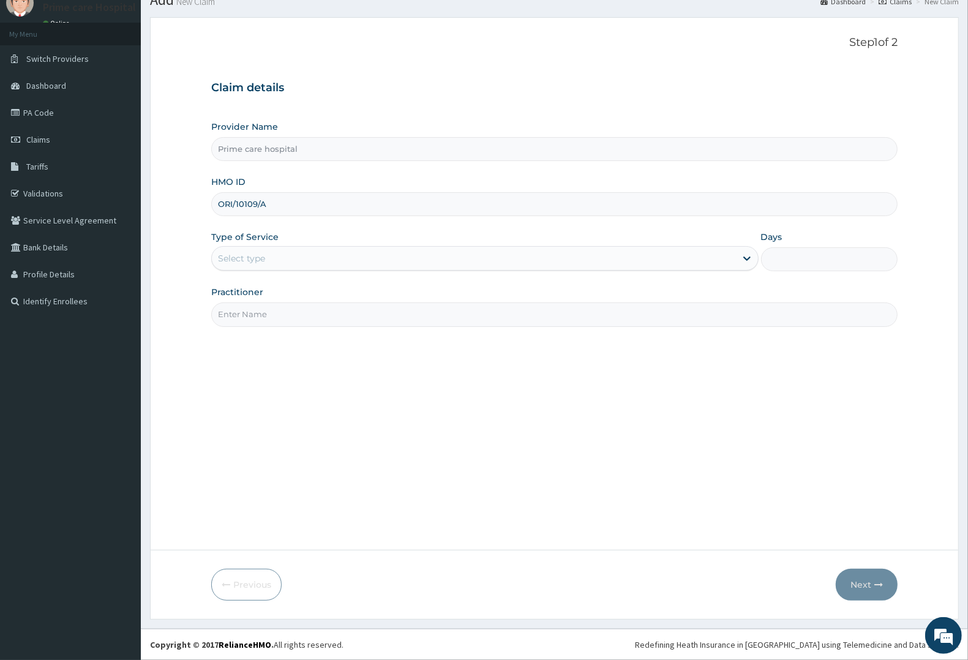
click at [275, 265] on div "Select type" at bounding box center [474, 259] width 524 height 20
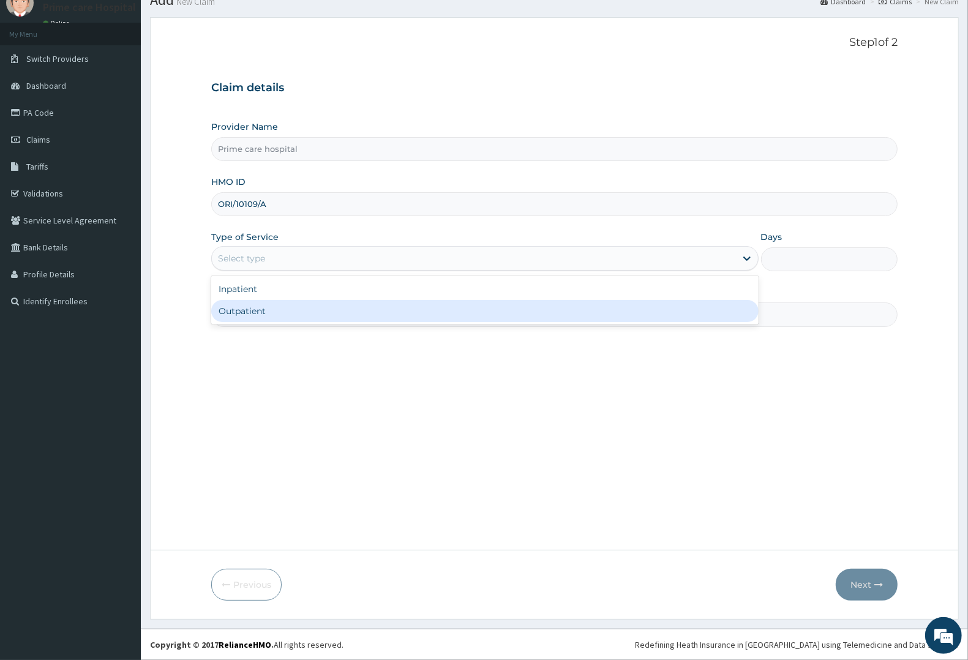
click at [264, 310] on div "Outpatient" at bounding box center [484, 311] width 547 height 22
type input "1"
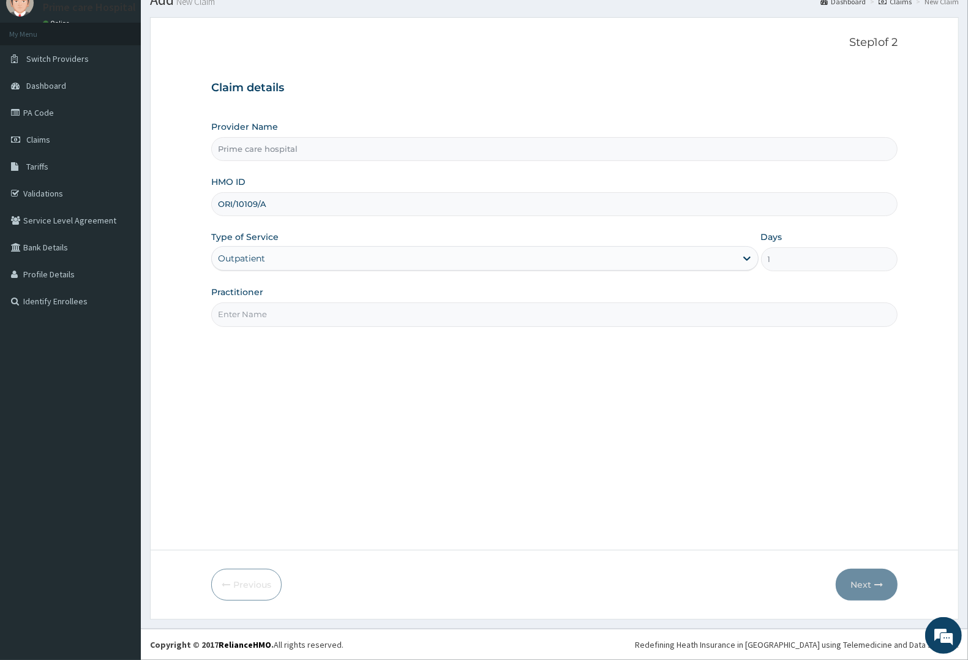
click at [264, 310] on input "Practitioner" at bounding box center [554, 314] width 686 height 24
type input "DR [PERSON_NAME]"
click at [858, 585] on button "Next" at bounding box center [867, 585] width 62 height 32
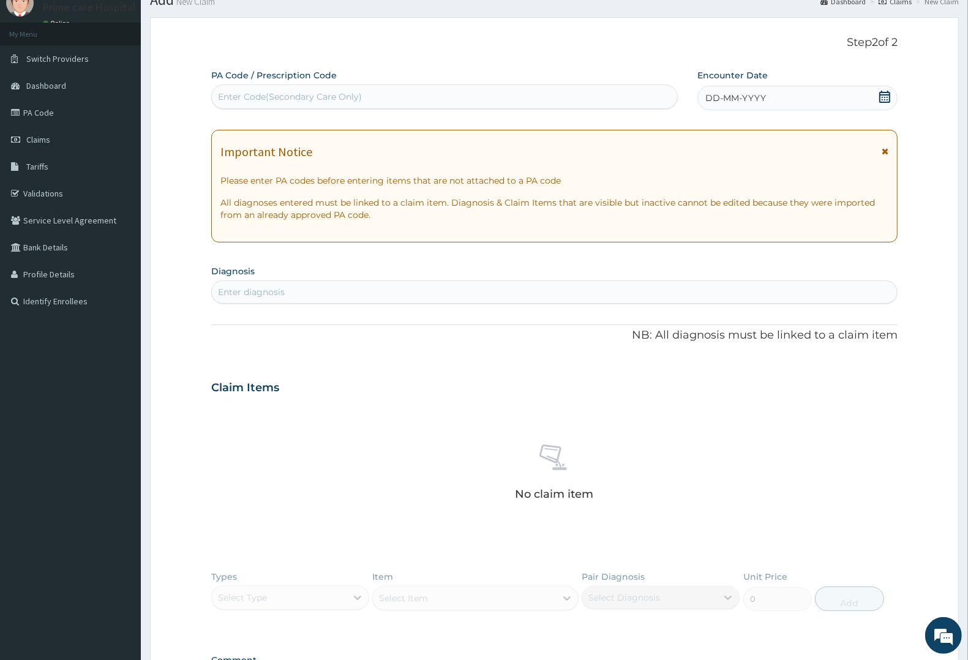
click at [259, 92] on div "Enter Code(Secondary Care Only)" at bounding box center [290, 97] width 144 height 12
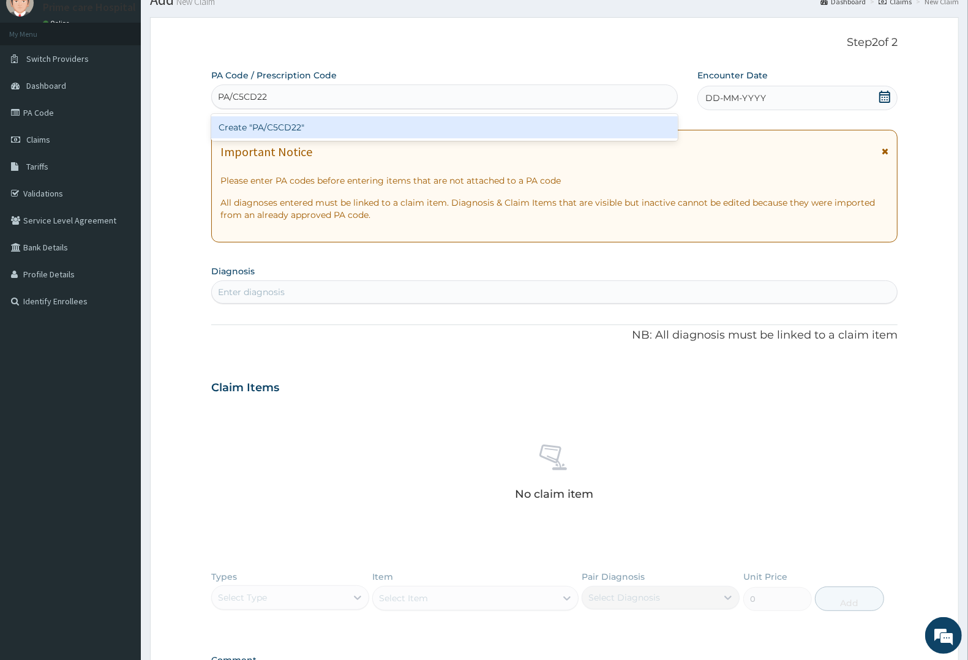
type input "PA/C5CD22"
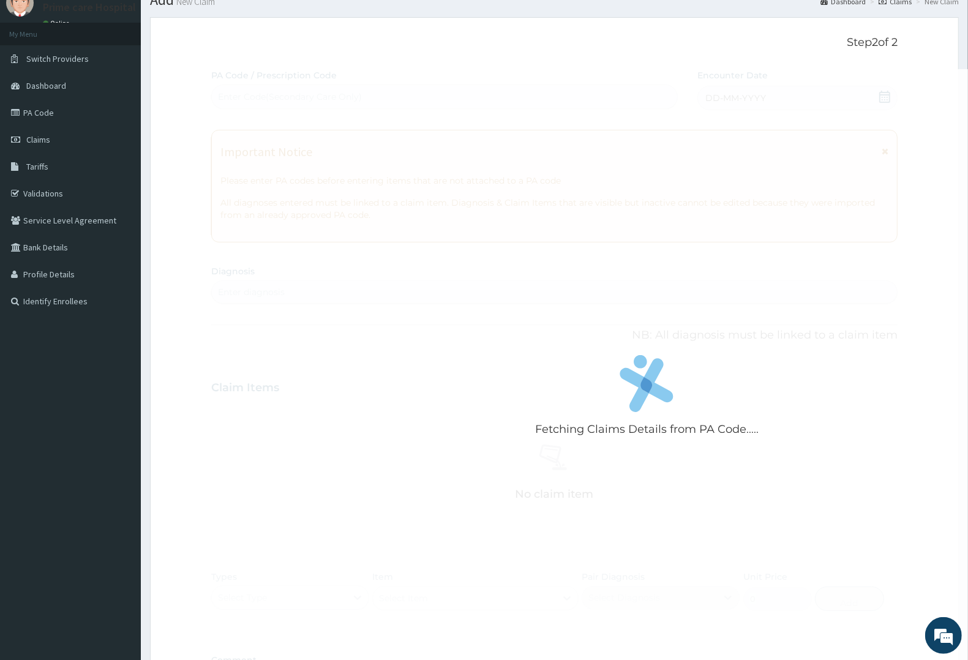
click at [747, 94] on div "Fetching Claims Details from PA Code..... PA Code / Prescription Code Enter Cod…" at bounding box center [554, 386] width 686 height 634
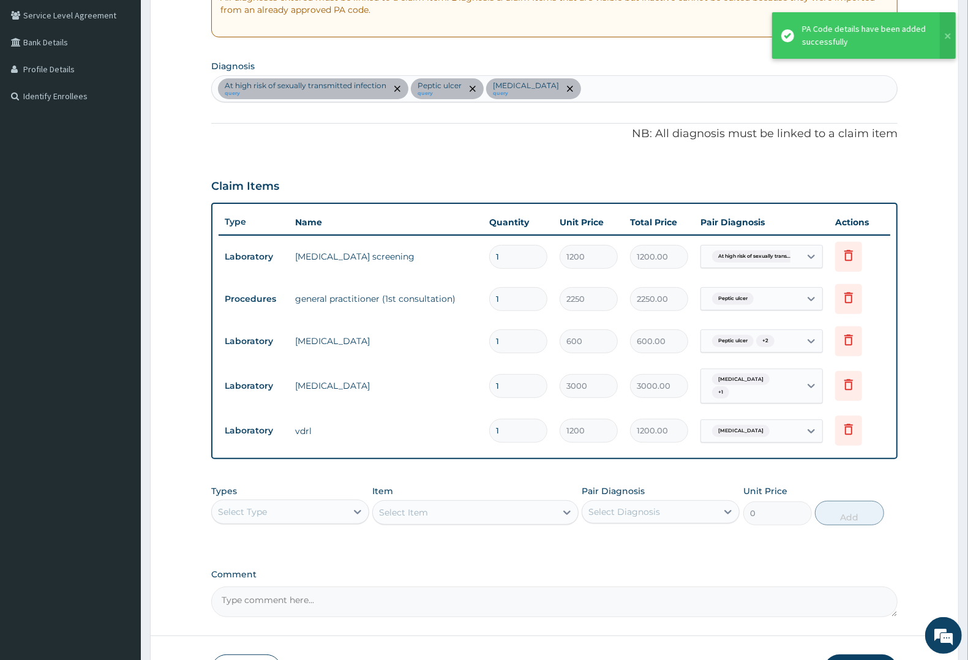
scroll to position [332, 0]
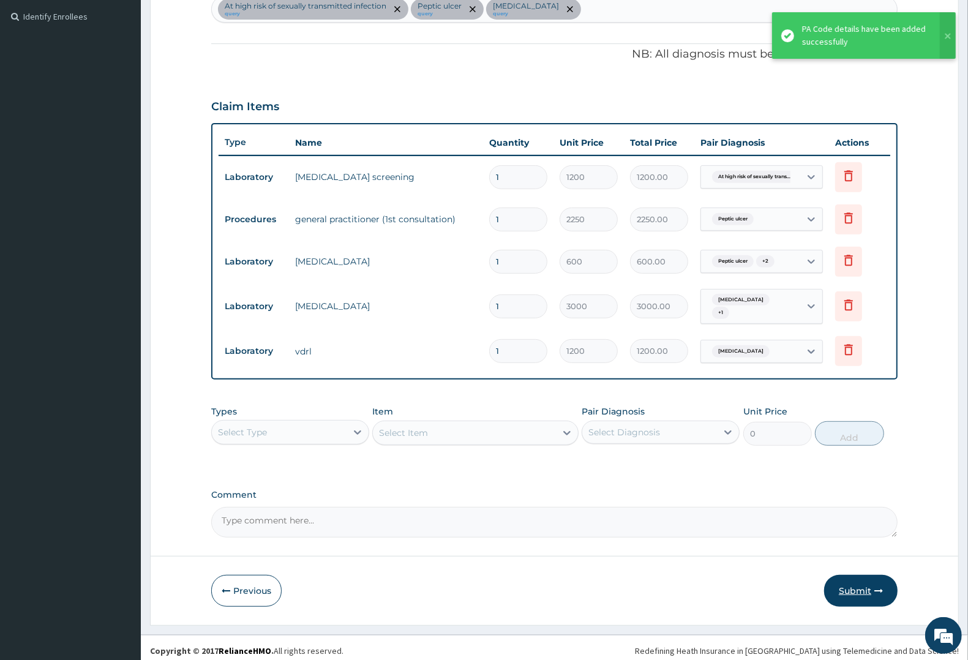
click at [863, 580] on button "Submit" at bounding box center [860, 591] width 73 height 32
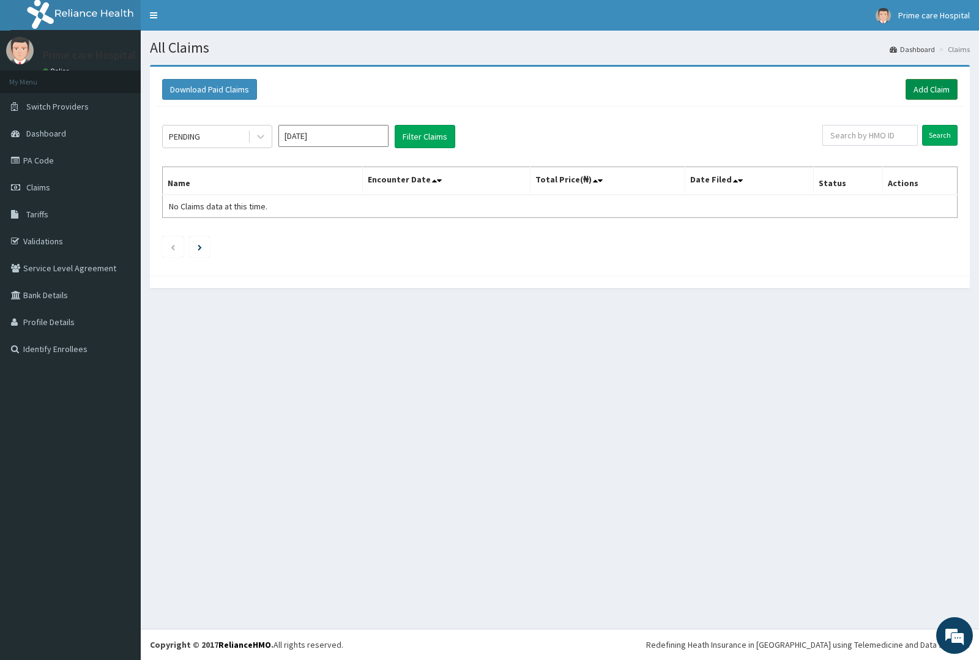
click at [937, 89] on link "Add Claim" at bounding box center [932, 89] width 52 height 21
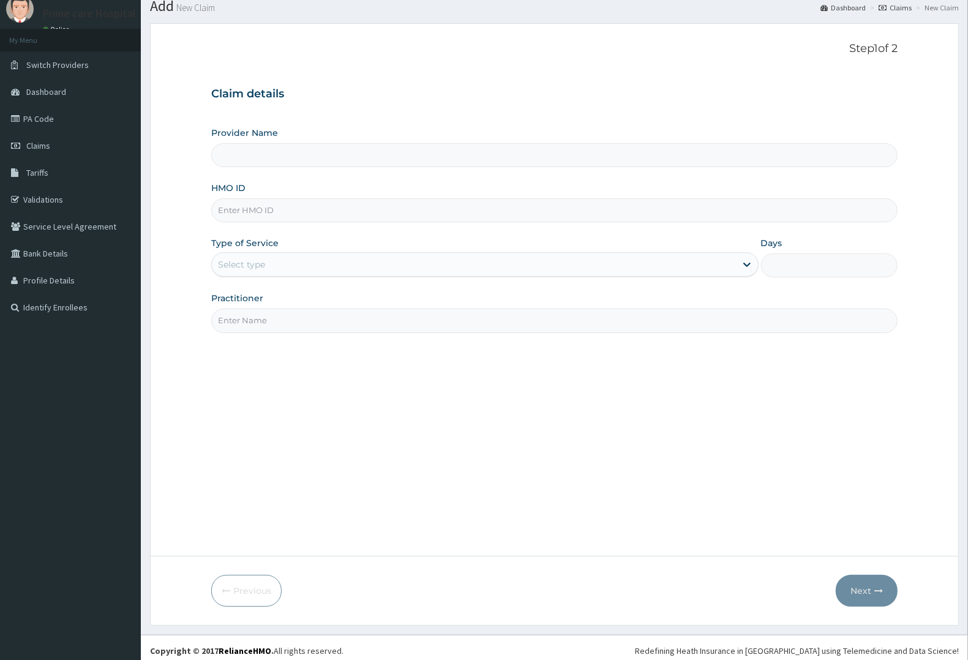
scroll to position [48, 0]
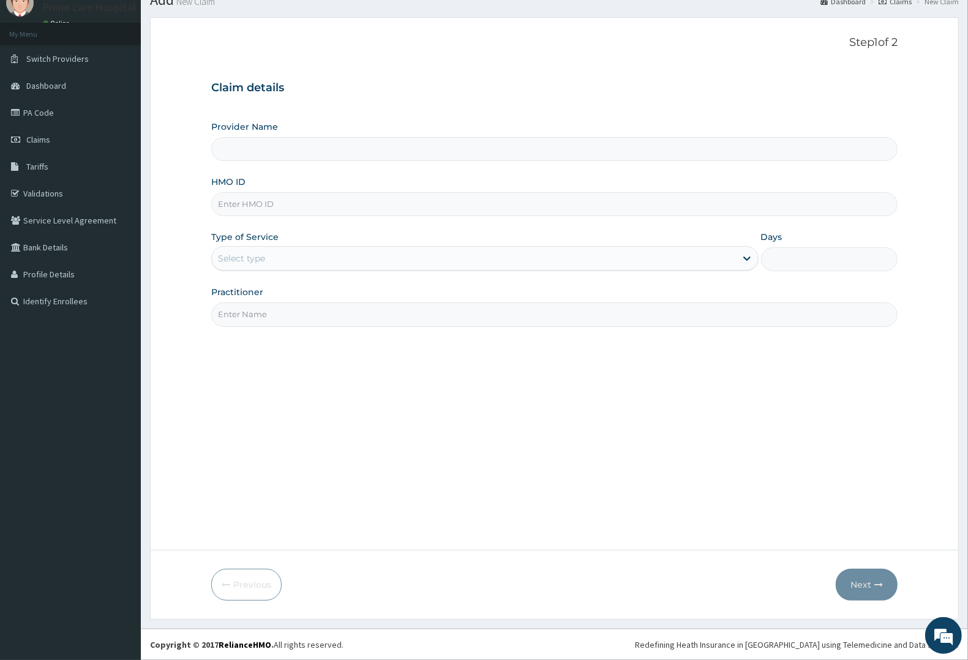
click at [296, 206] on input "HMO ID" at bounding box center [554, 204] width 686 height 24
type input "Prime care hospital"
type input "HOF/10033/A"
click at [269, 255] on div "Select type" at bounding box center [474, 259] width 524 height 20
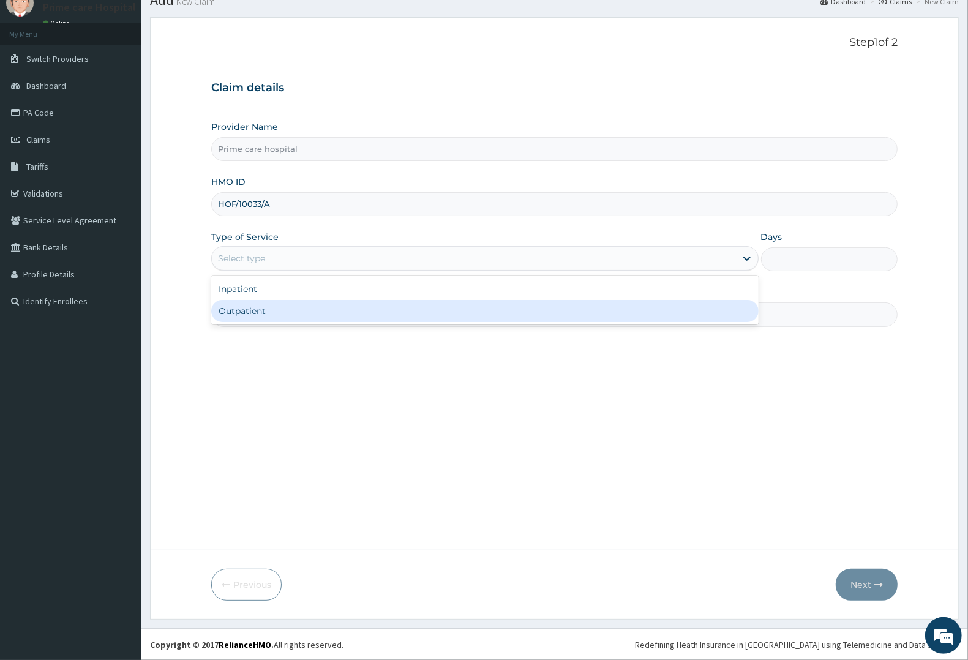
click at [261, 311] on div "Outpatient" at bounding box center [484, 311] width 547 height 22
type input "1"
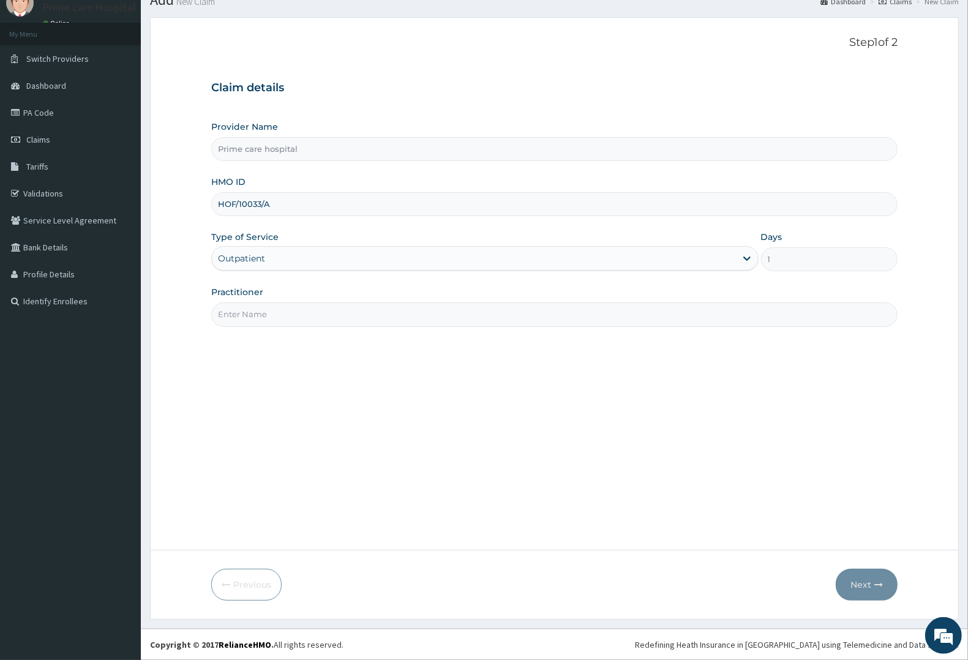
click at [268, 322] on input "Practitioner" at bounding box center [554, 314] width 686 height 24
type input "DR DENNIS"
click at [858, 577] on button "Next" at bounding box center [867, 585] width 62 height 32
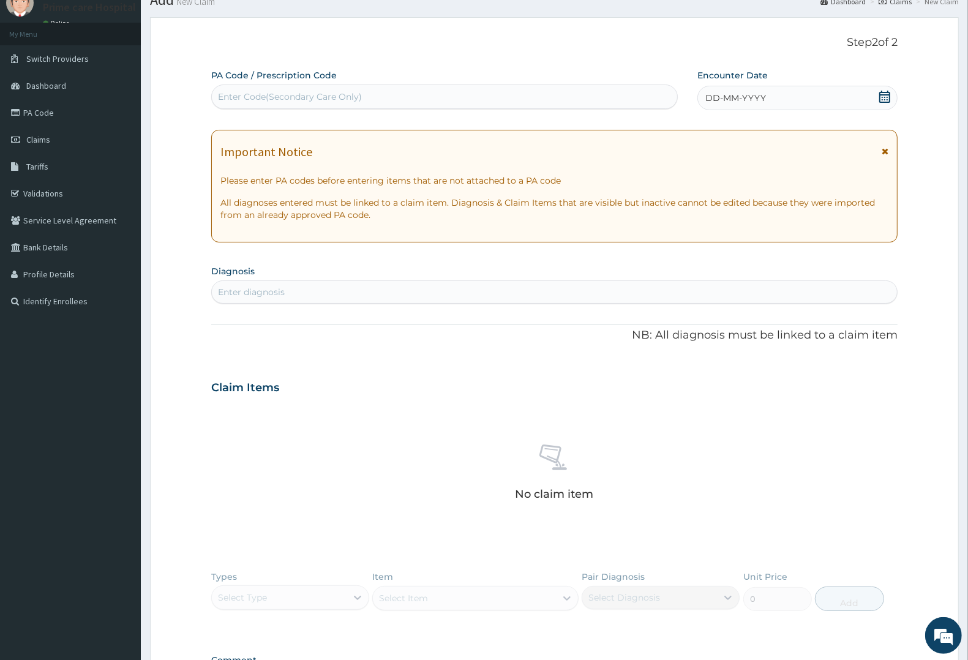
click at [329, 92] on div "Enter Code(Secondary Care Only)" at bounding box center [290, 97] width 144 height 12
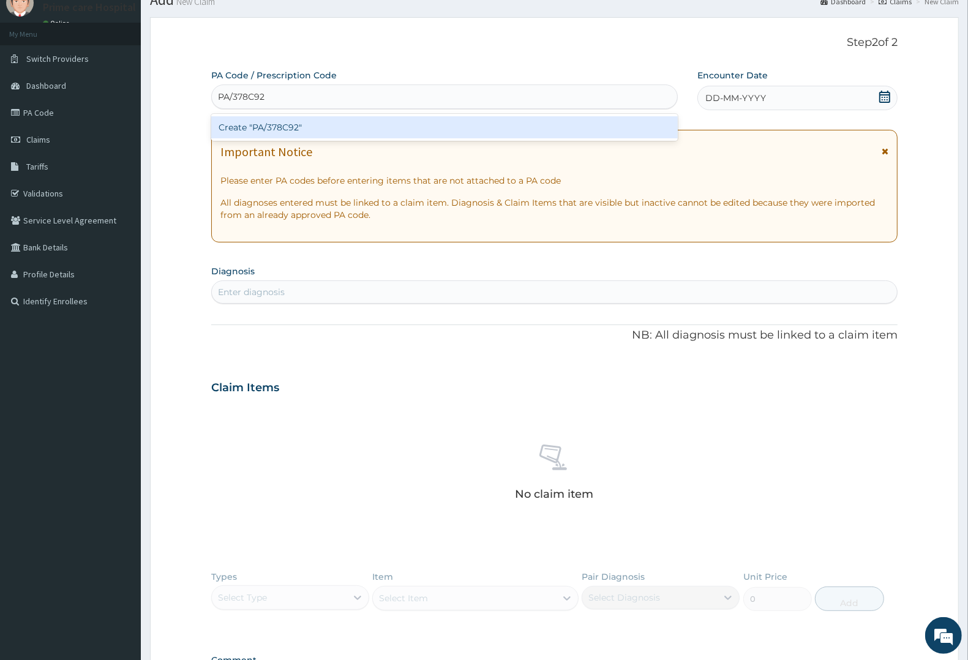
type input "PA/378C92"
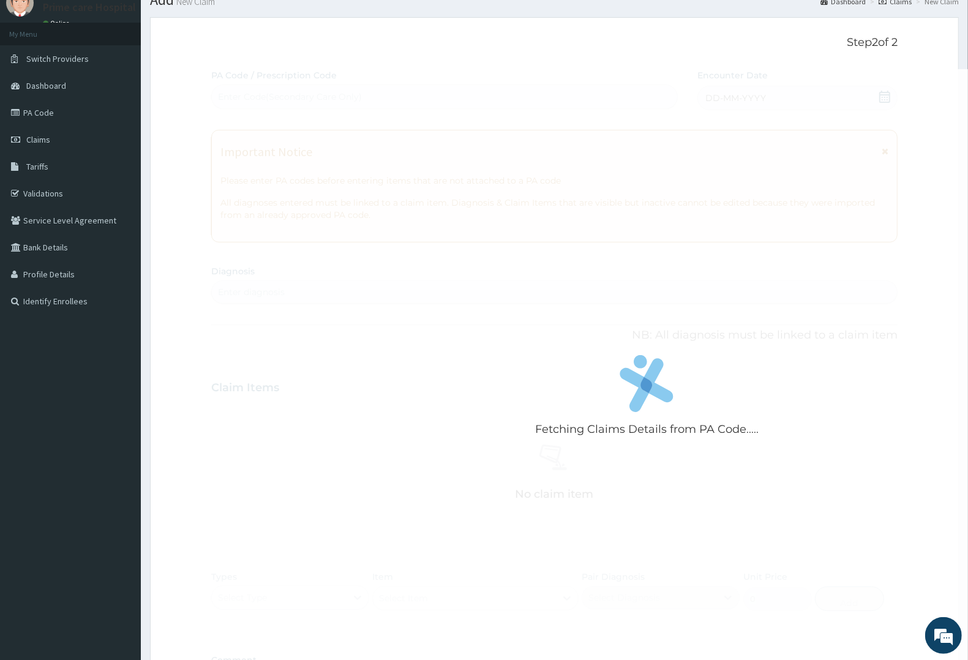
click at [745, 97] on div "Fetching Claims Details from PA Code..... PA Code / Prescription Code Enter Cod…" at bounding box center [554, 386] width 686 height 634
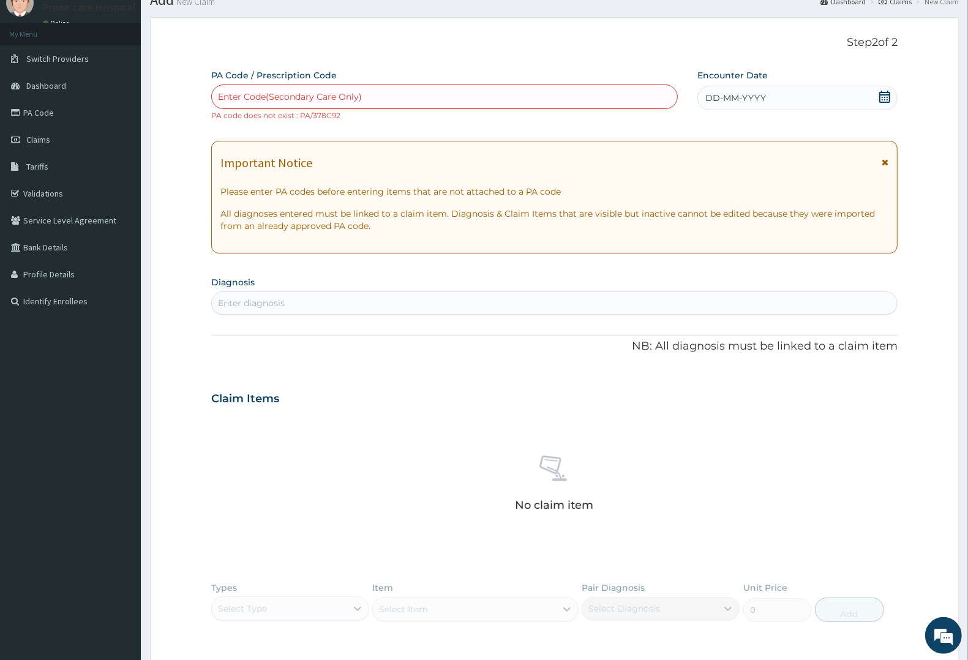
click at [365, 96] on div "Enter Code(Secondary Care Only)" at bounding box center [444, 97] width 465 height 20
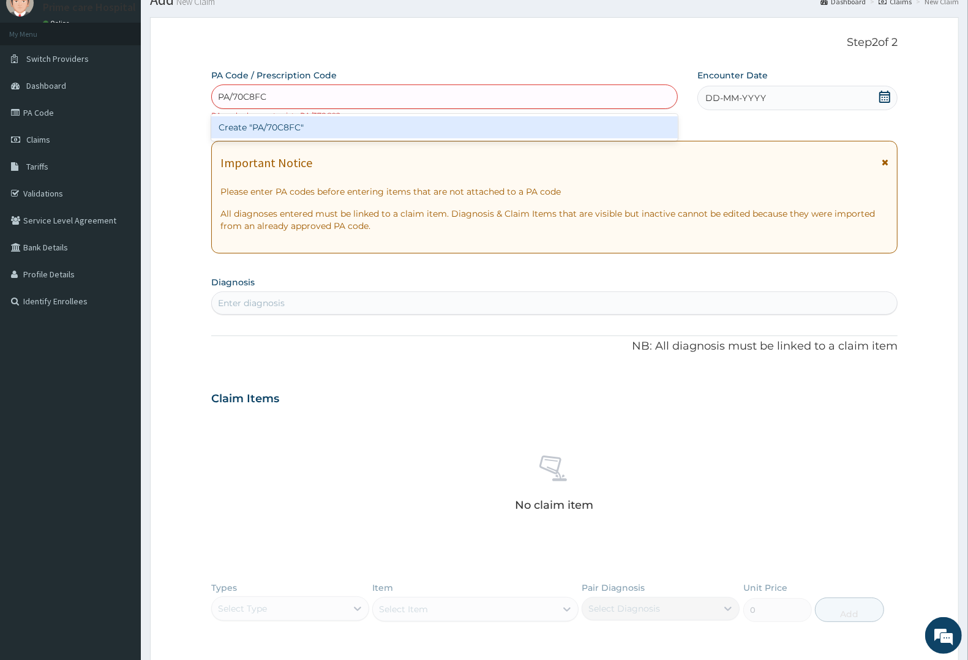
type input "PA/70C8FC"
click at [743, 94] on div "PA Code / Prescription Code option Create "PA/70C8FC" focused, 1 of 1. 1 result…" at bounding box center [554, 391] width 686 height 645
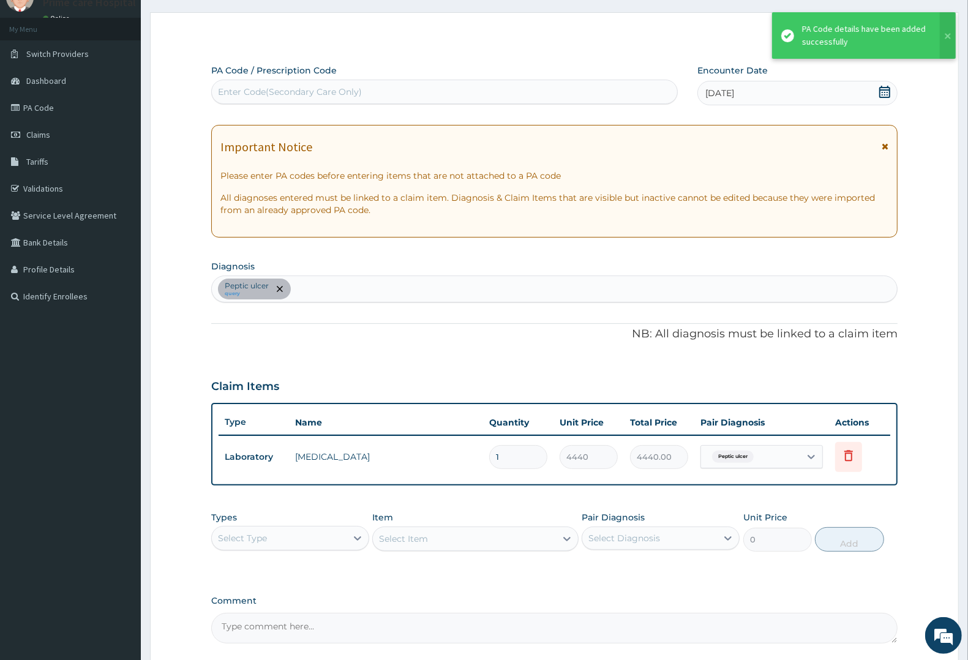
scroll to position [163, 0]
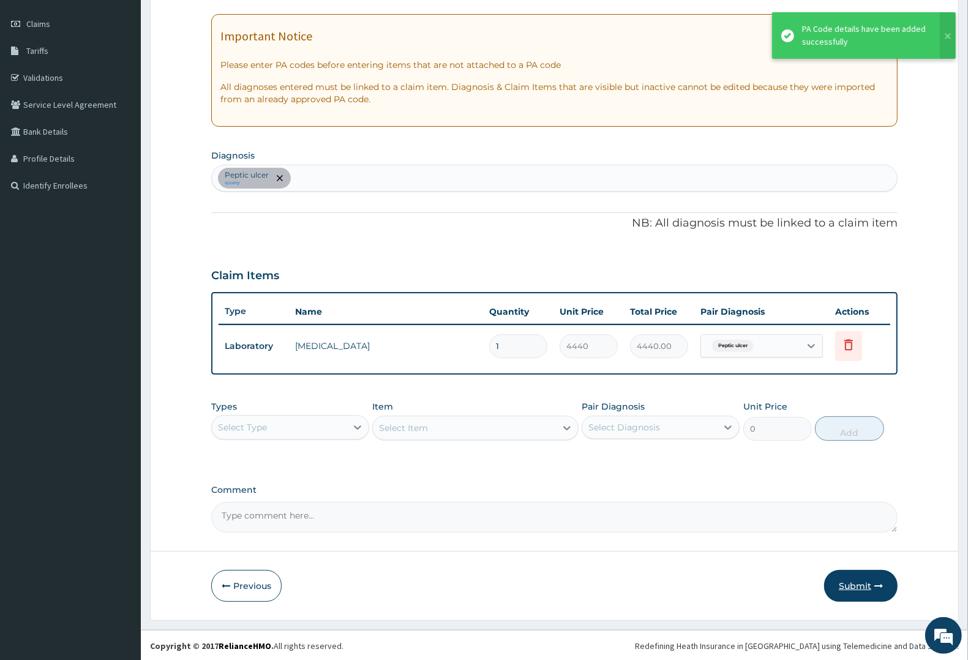
click at [862, 579] on button "Submit" at bounding box center [860, 586] width 73 height 32
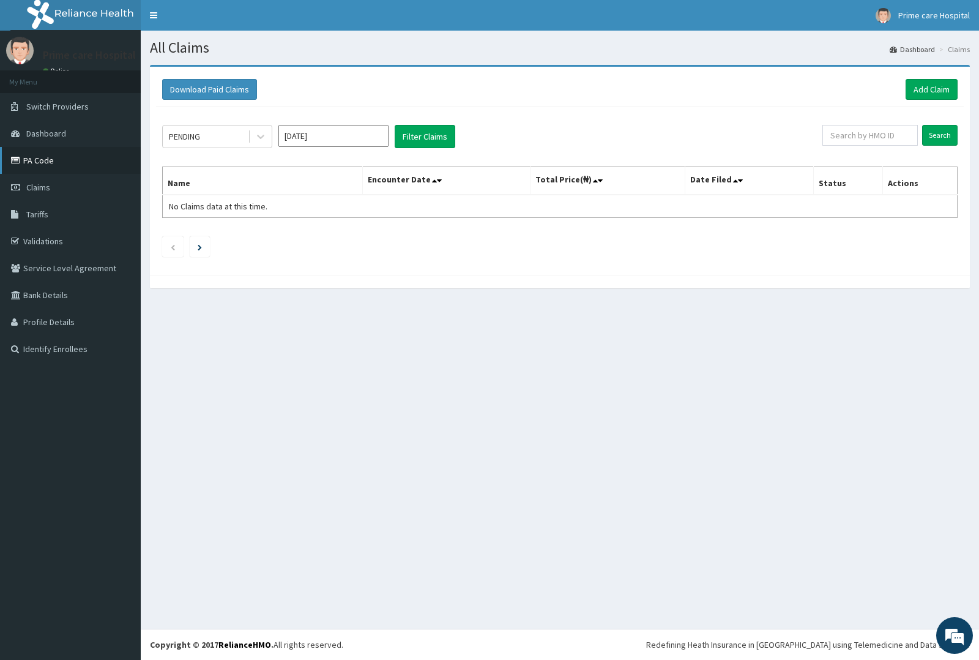
click at [60, 157] on link "PA Code" at bounding box center [70, 160] width 141 height 27
click at [927, 89] on link "Add Claim" at bounding box center [932, 89] width 52 height 21
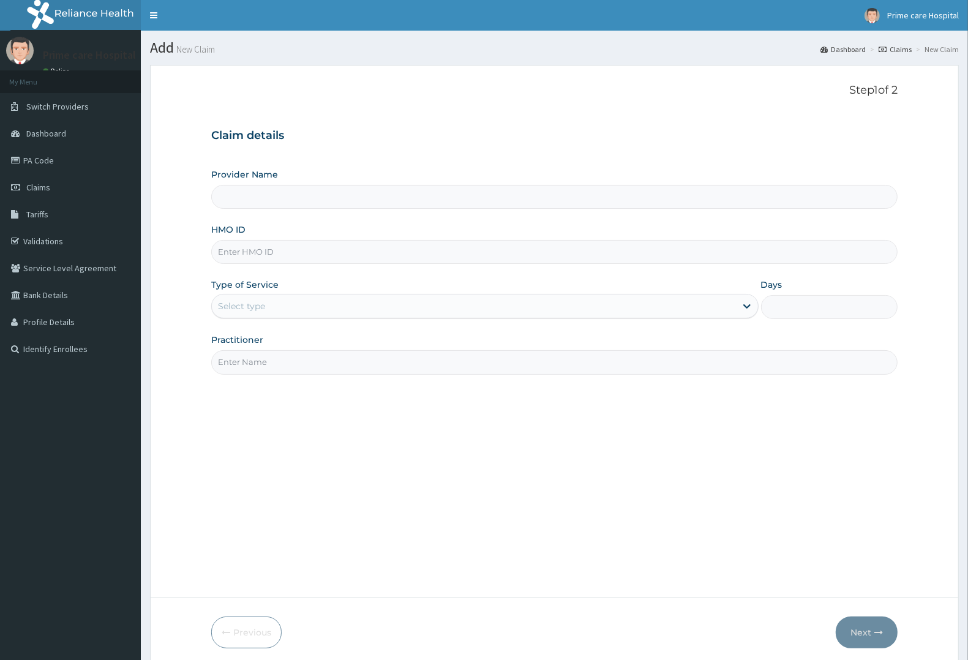
scroll to position [48, 0]
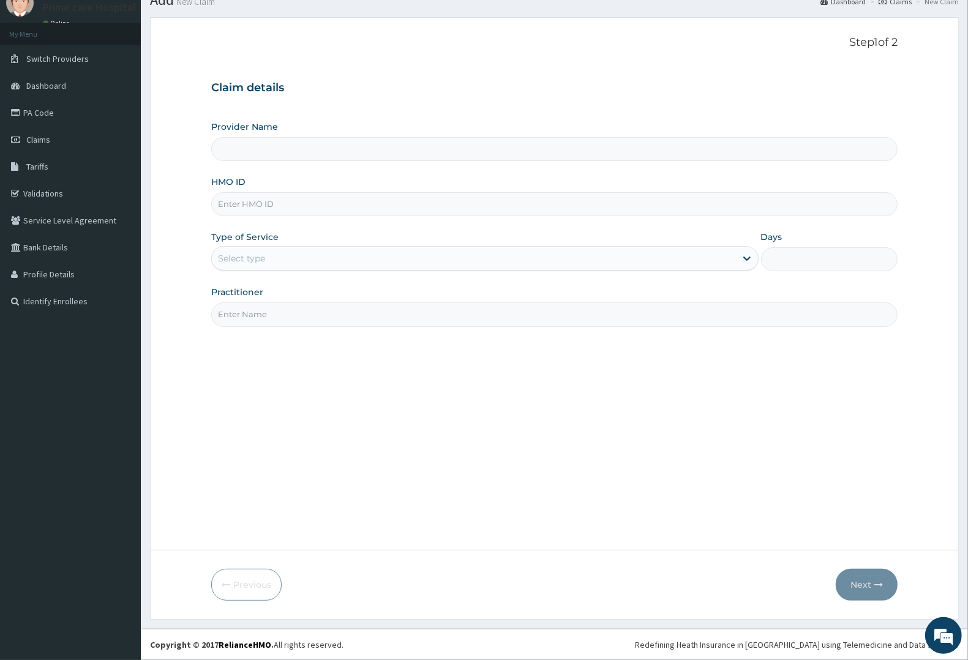
click at [279, 203] on input "HMO ID" at bounding box center [554, 204] width 686 height 24
type input "Prime care hospital"
type input "S"
type input "HOF/10033/A"
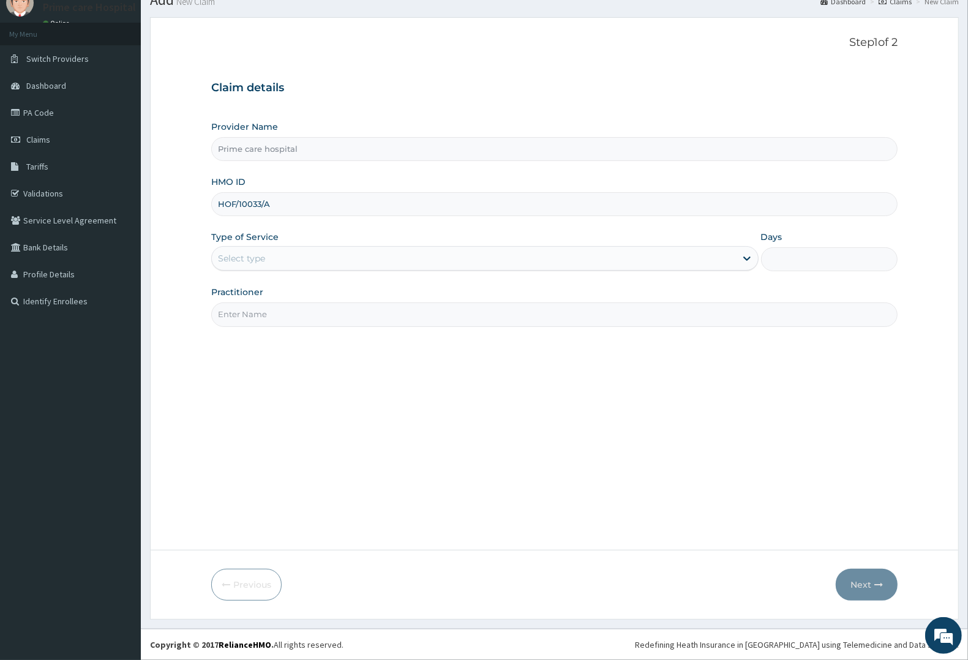
click at [257, 258] on div "Select type" at bounding box center [241, 258] width 47 height 12
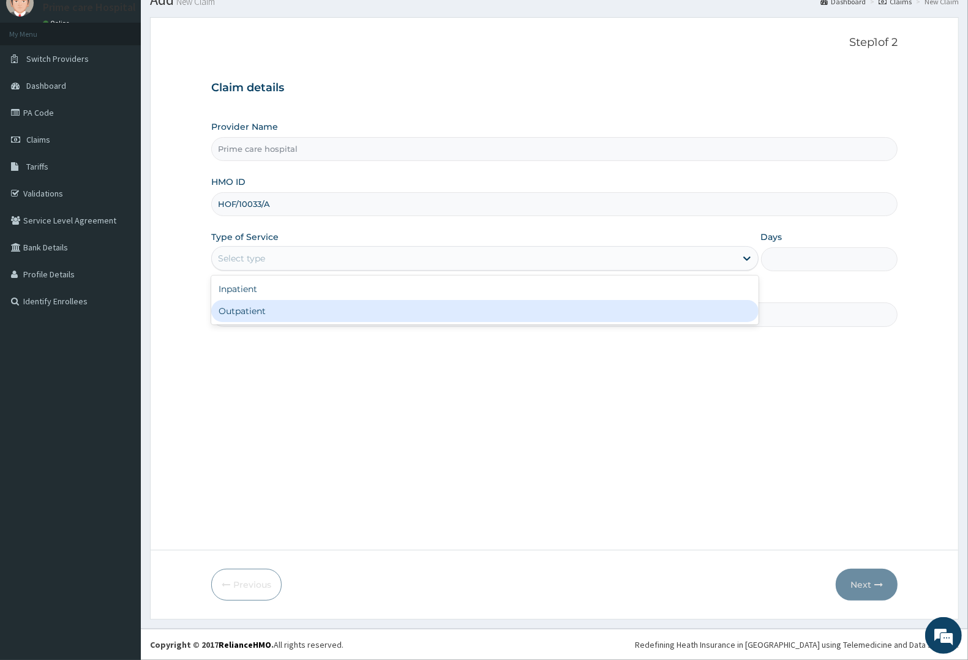
click at [258, 313] on div "Outpatient" at bounding box center [484, 311] width 547 height 22
type input "1"
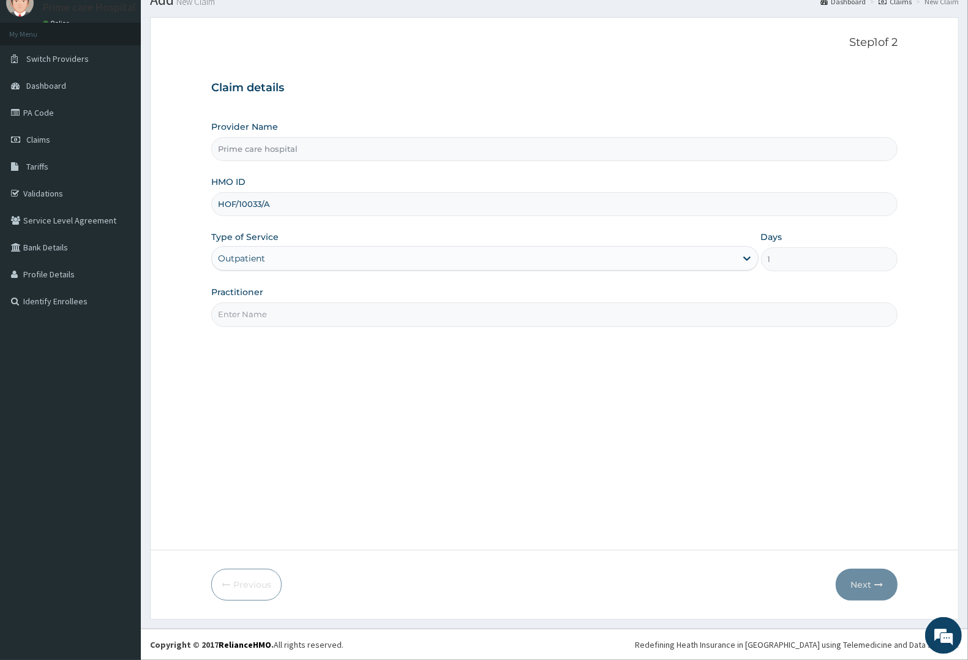
click at [258, 313] on input "Practitioner" at bounding box center [554, 314] width 686 height 24
type input "DR [PERSON_NAME]"
click at [870, 580] on button "Next" at bounding box center [867, 585] width 62 height 32
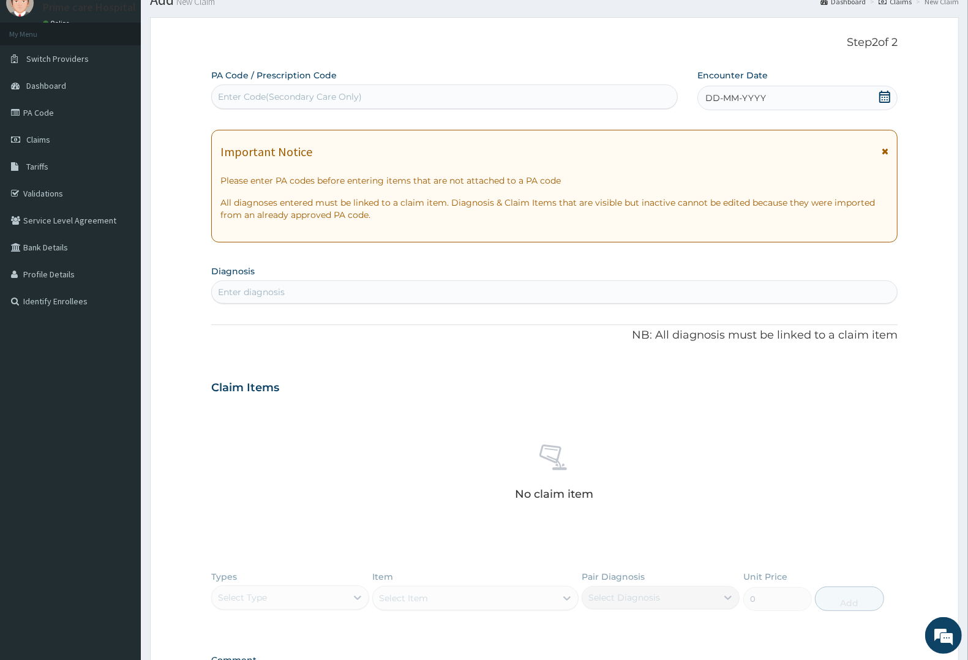
click at [303, 95] on div "Enter Code(Secondary Care Only)" at bounding box center [290, 97] width 144 height 12
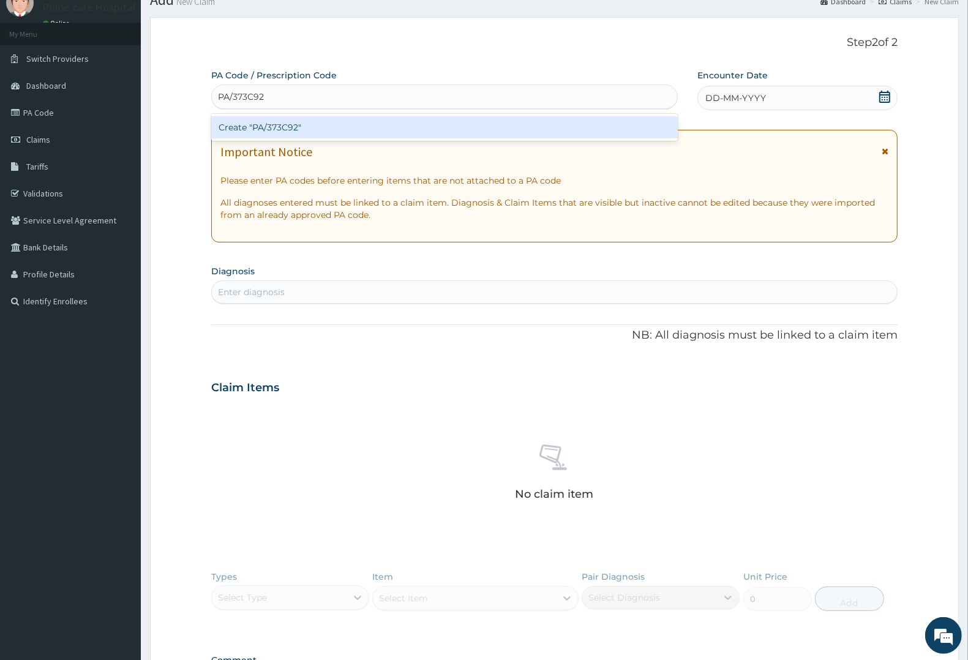
type input "PA/373C92"
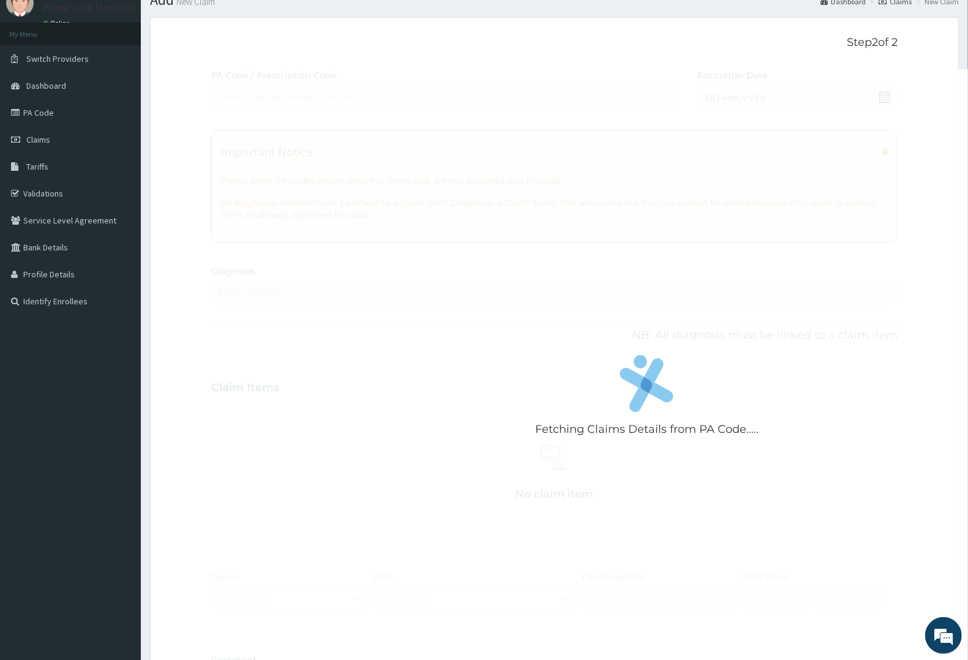
click at [756, 99] on div "Fetching Claims Details from PA Code..... PA Code / Prescription Code Enter Cod…" at bounding box center [554, 386] width 686 height 634
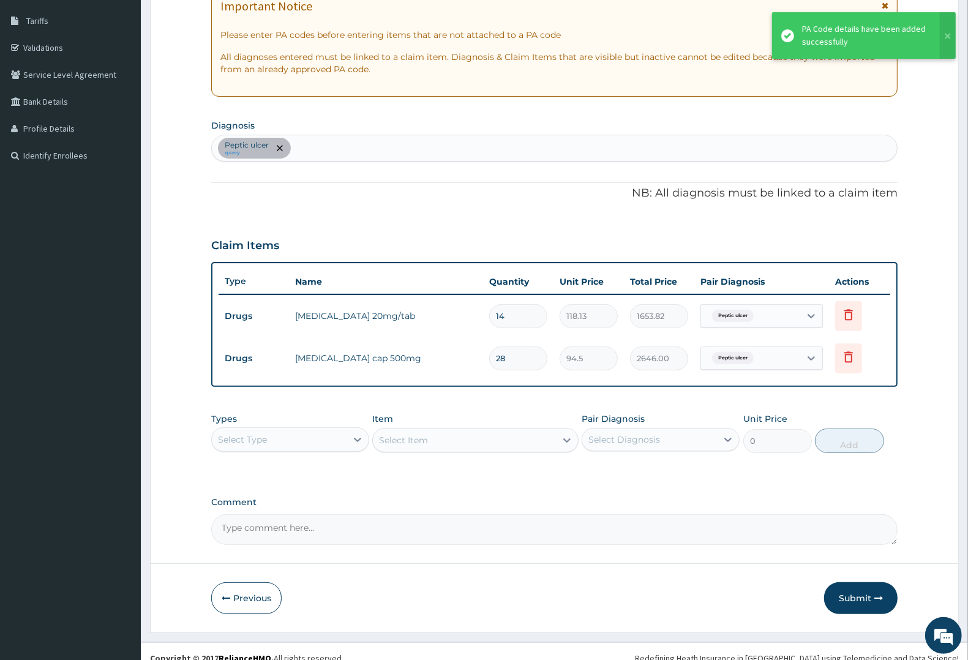
scroll to position [206, 0]
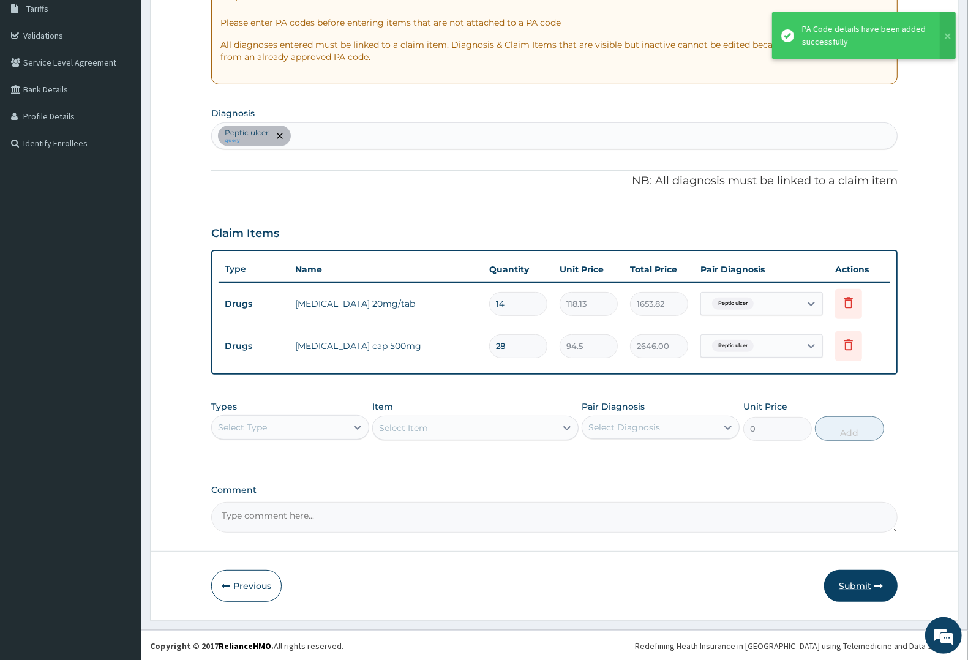
click at [848, 585] on button "Submit" at bounding box center [860, 586] width 73 height 32
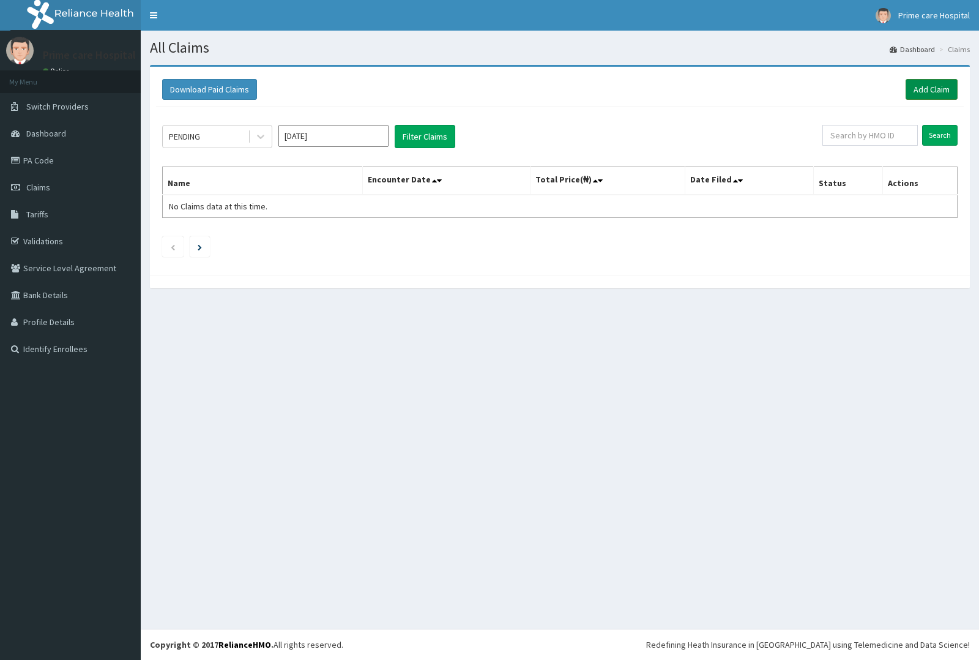
click at [935, 88] on link "Add Claim" at bounding box center [932, 89] width 52 height 21
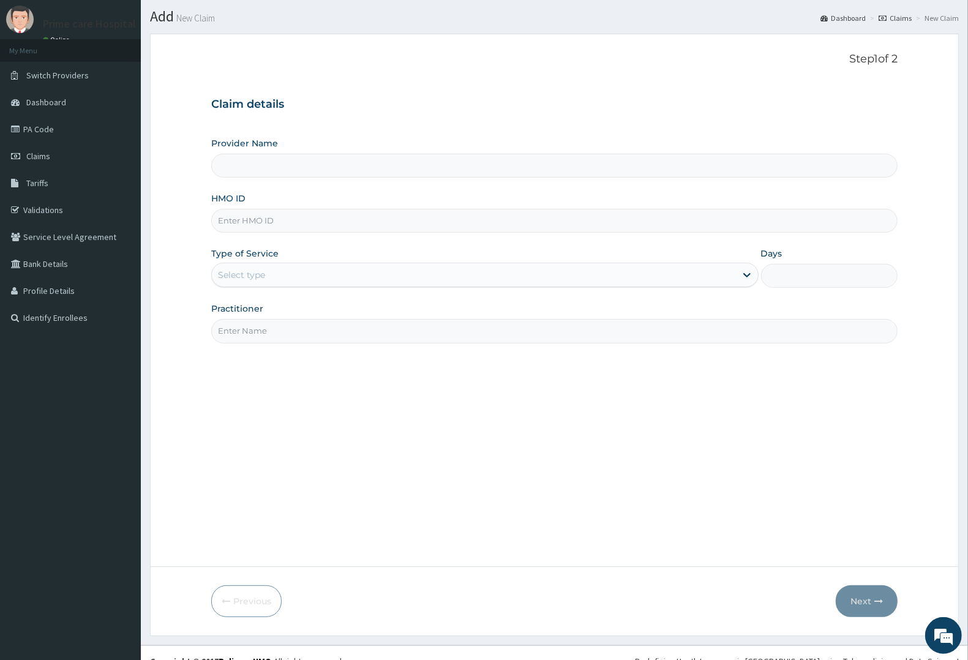
scroll to position [48, 0]
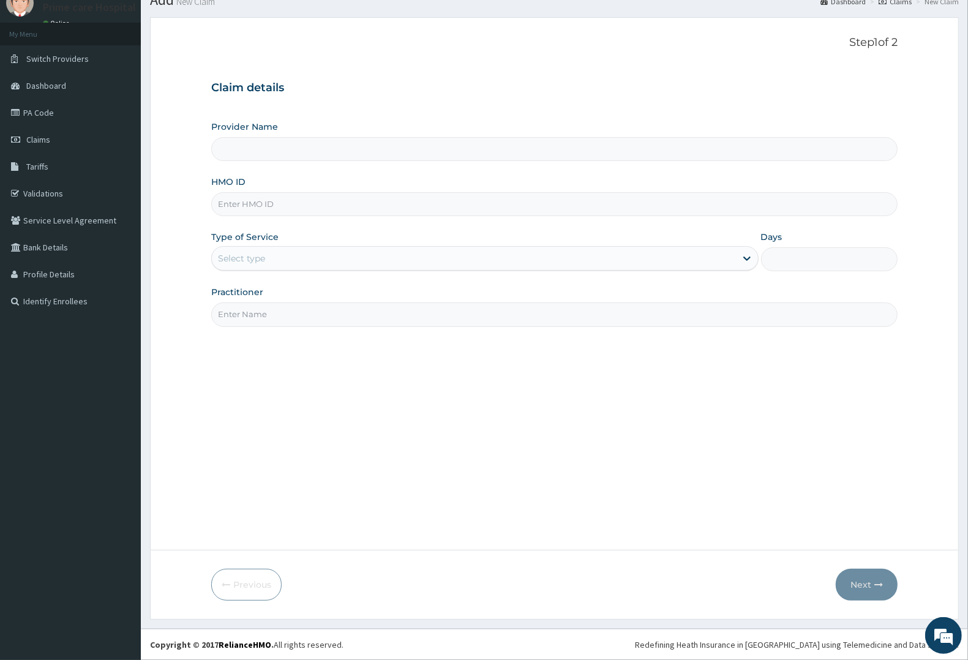
click at [271, 203] on input "HMO ID" at bounding box center [554, 204] width 686 height 24
type input "Prime care hospital"
type input "HOF/10033/A"
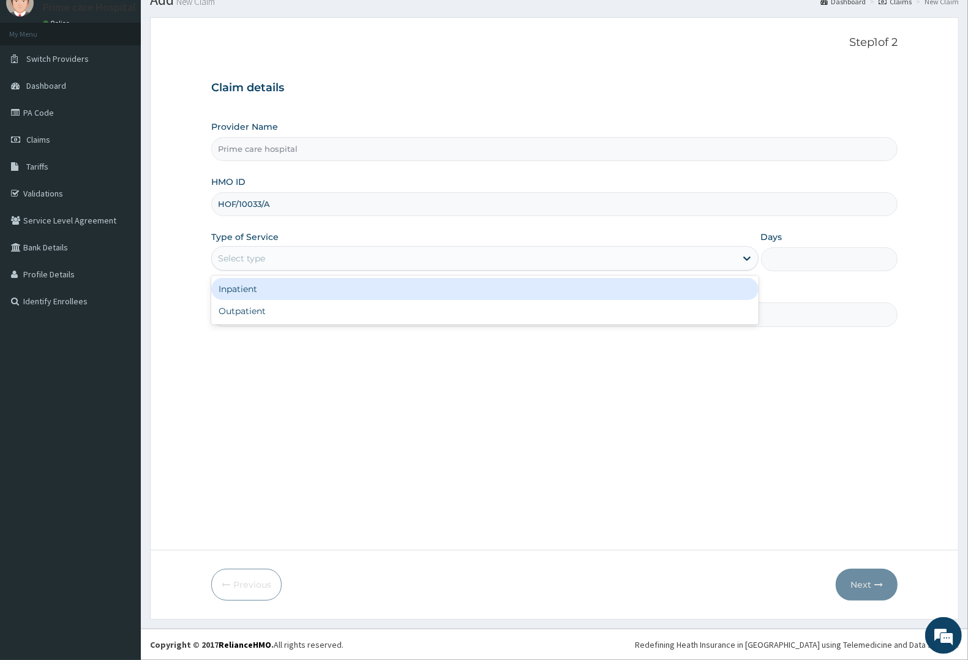
click at [271, 259] on div "Select type" at bounding box center [474, 259] width 524 height 20
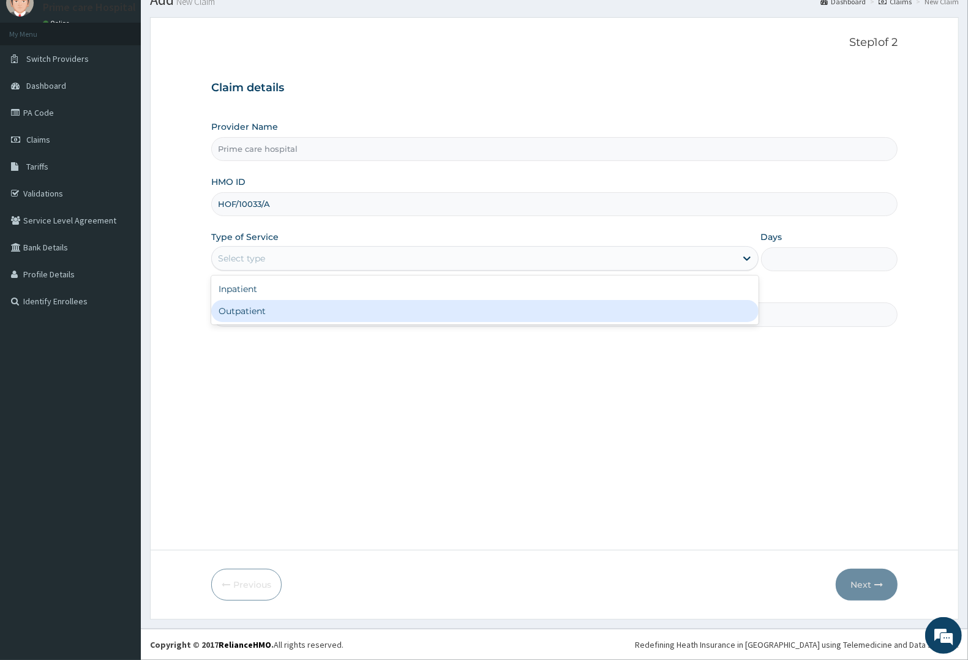
click at [258, 313] on div "Outpatient" at bounding box center [484, 311] width 547 height 22
type input "1"
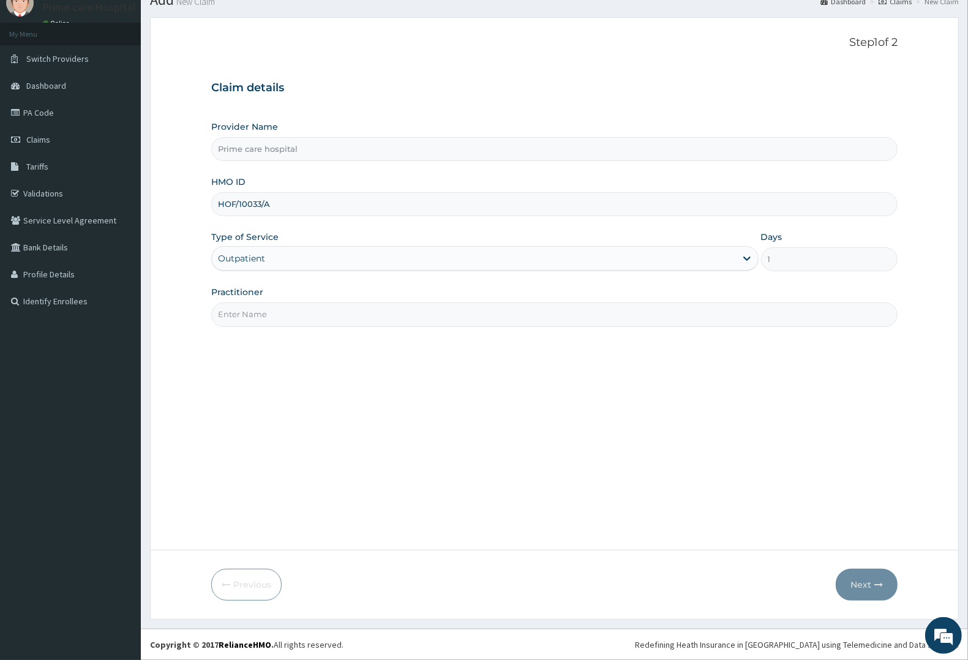
click at [262, 320] on input "Practitioner" at bounding box center [554, 314] width 686 height 24
type input "DR MIKE"
click at [867, 580] on button "Next" at bounding box center [867, 585] width 62 height 32
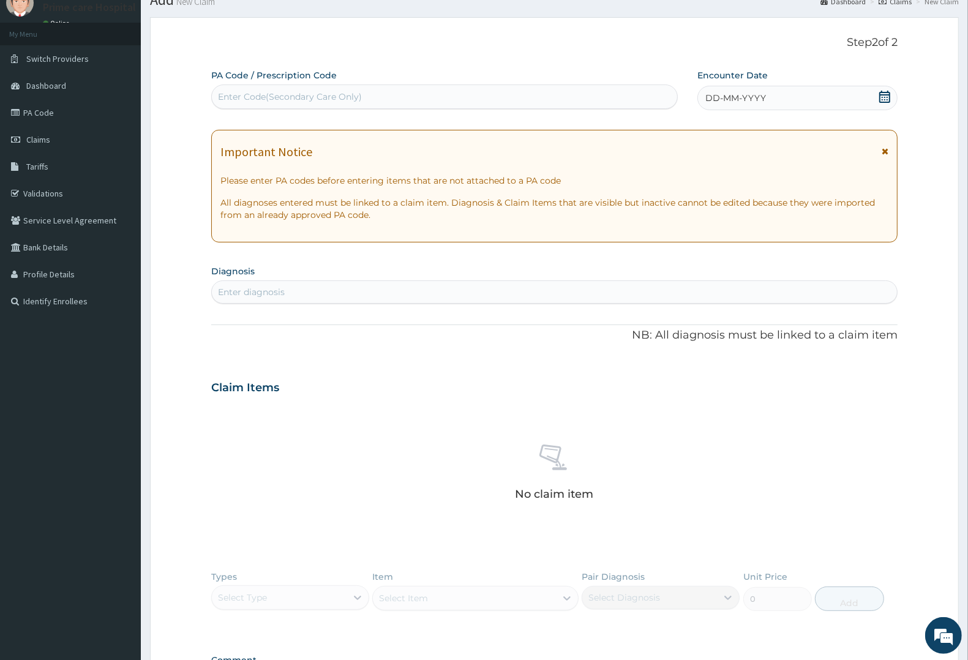
click at [754, 99] on span "DD-MM-YYYY" at bounding box center [735, 98] width 61 height 12
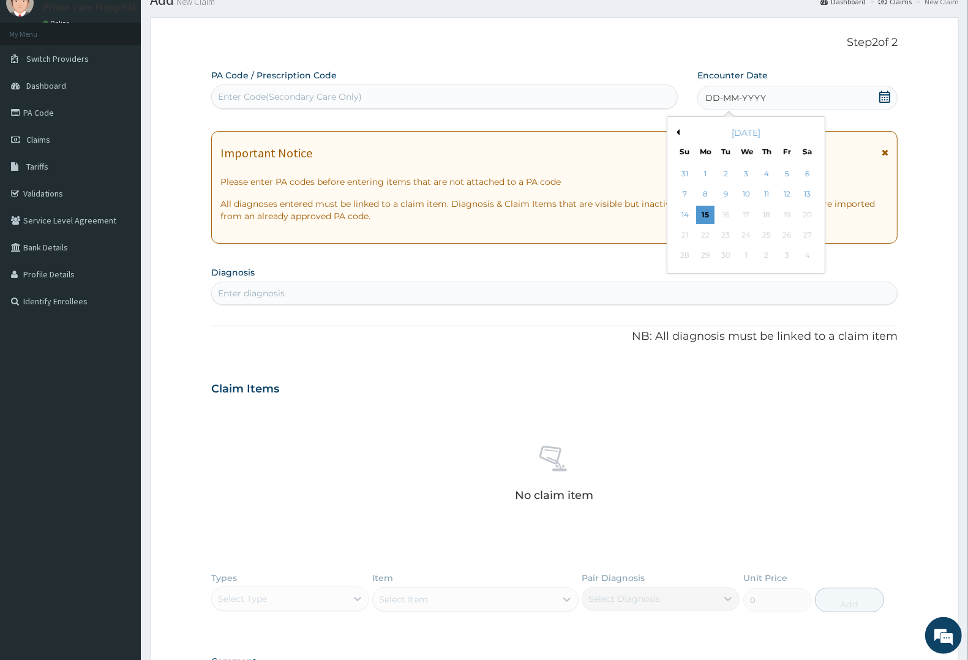
click at [680, 130] on button "Previous Month" at bounding box center [676, 132] width 6 height 6
click at [808, 233] on div "23" at bounding box center [807, 235] width 18 height 18
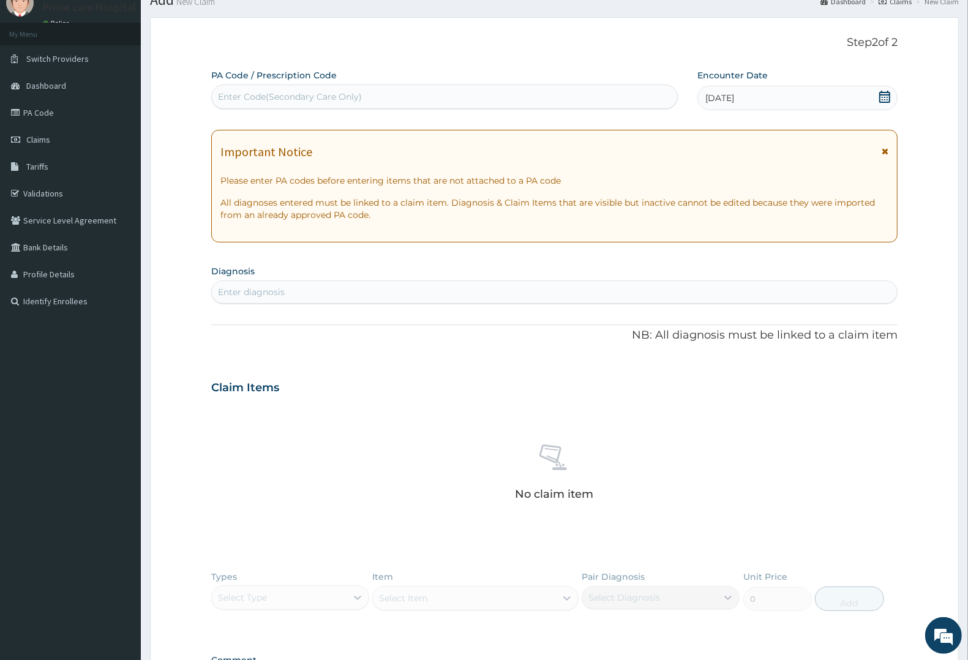
scroll to position [219, 0]
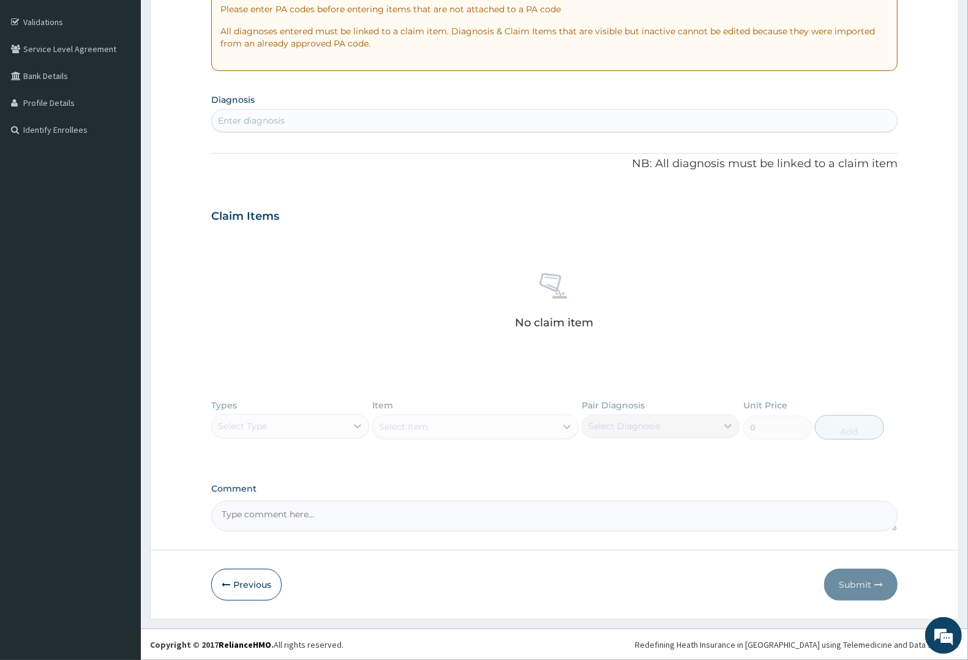
click at [360, 118] on div "Enter diagnosis" at bounding box center [554, 121] width 685 height 20
type input "MALAR"
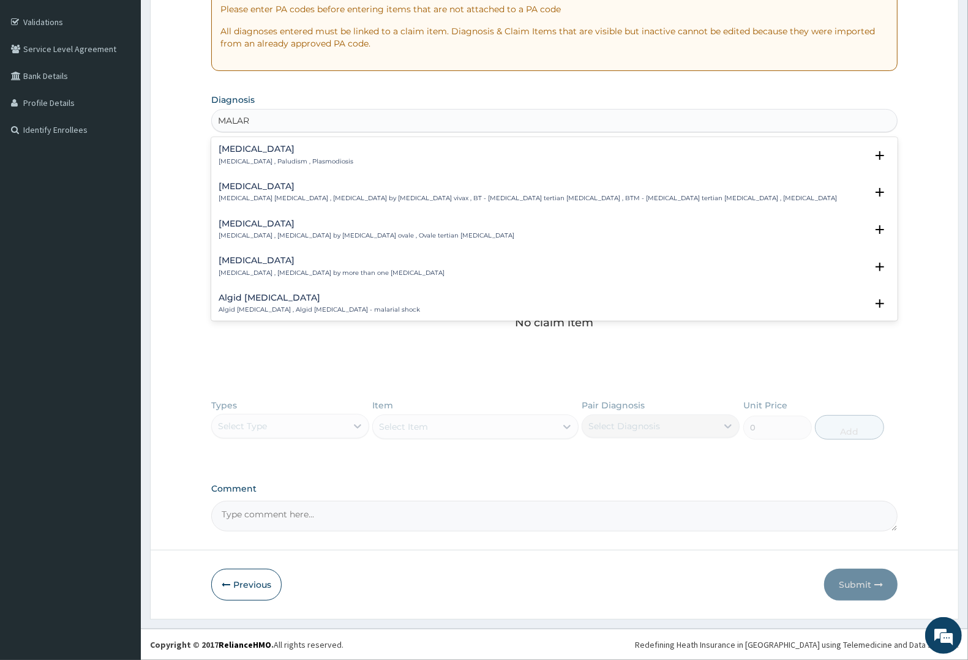
click at [255, 151] on h4 "Malaria" at bounding box center [286, 148] width 135 height 9
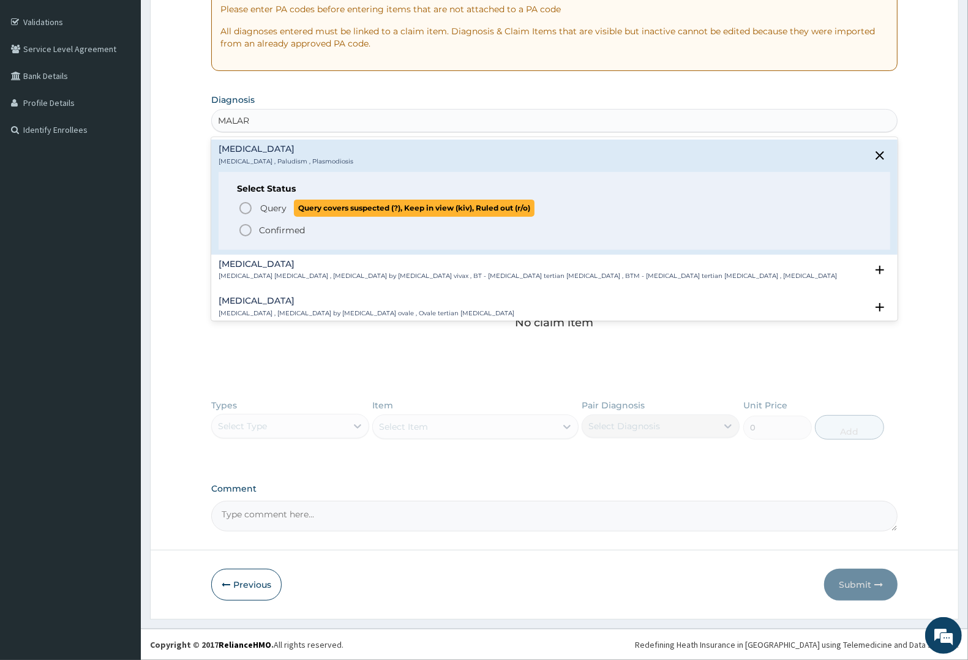
click at [277, 205] on span "Query" at bounding box center [273, 208] width 26 height 12
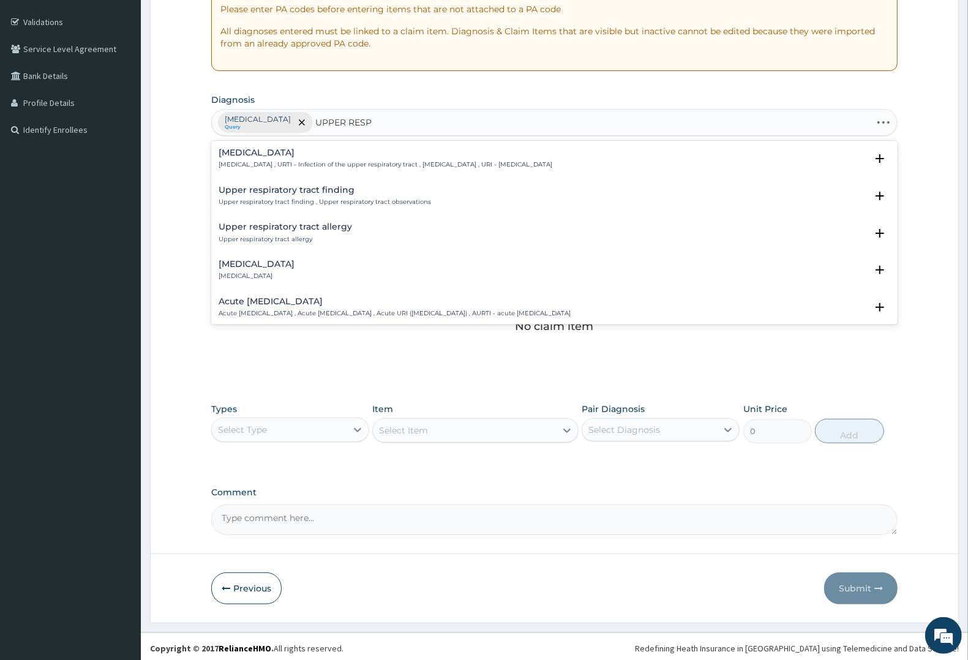
type input "UPPER RESPI"
click at [298, 154] on h4 "Upper respiratory infection" at bounding box center [386, 152] width 334 height 9
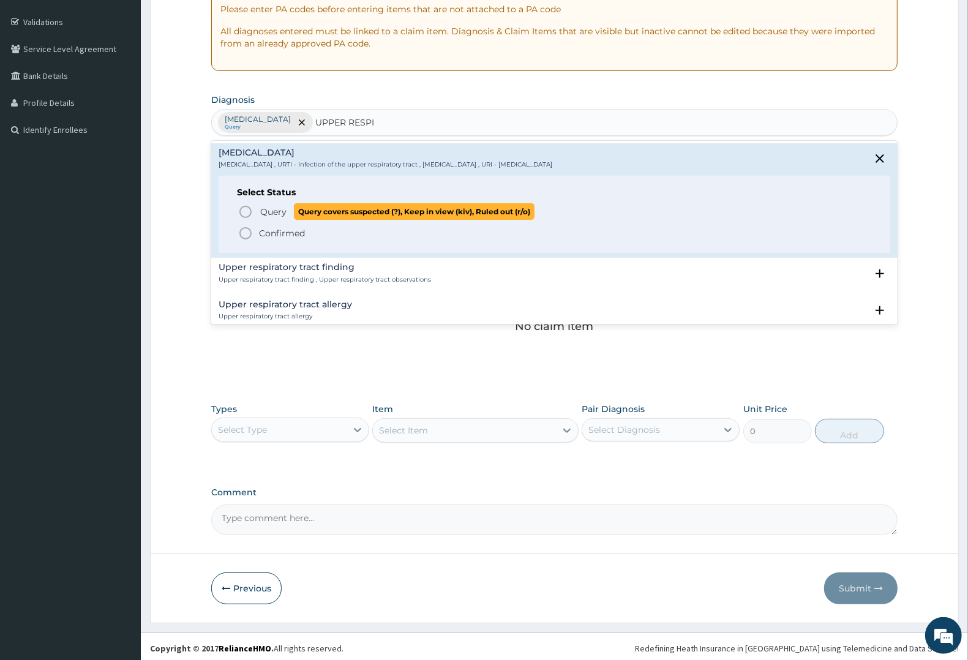
click at [277, 210] on span "Query" at bounding box center [273, 212] width 26 height 12
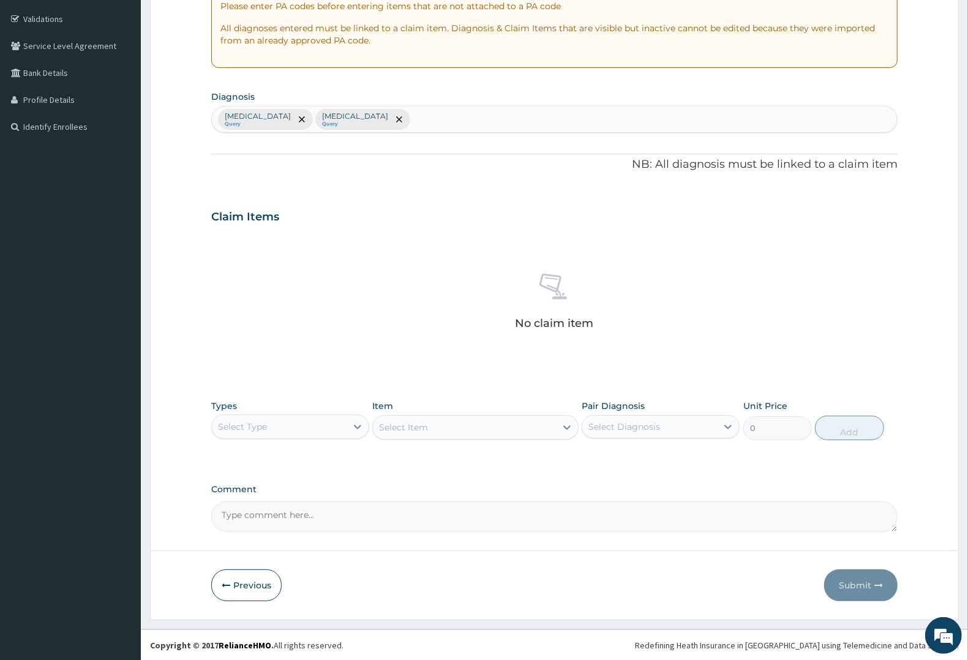
scroll to position [223, 0]
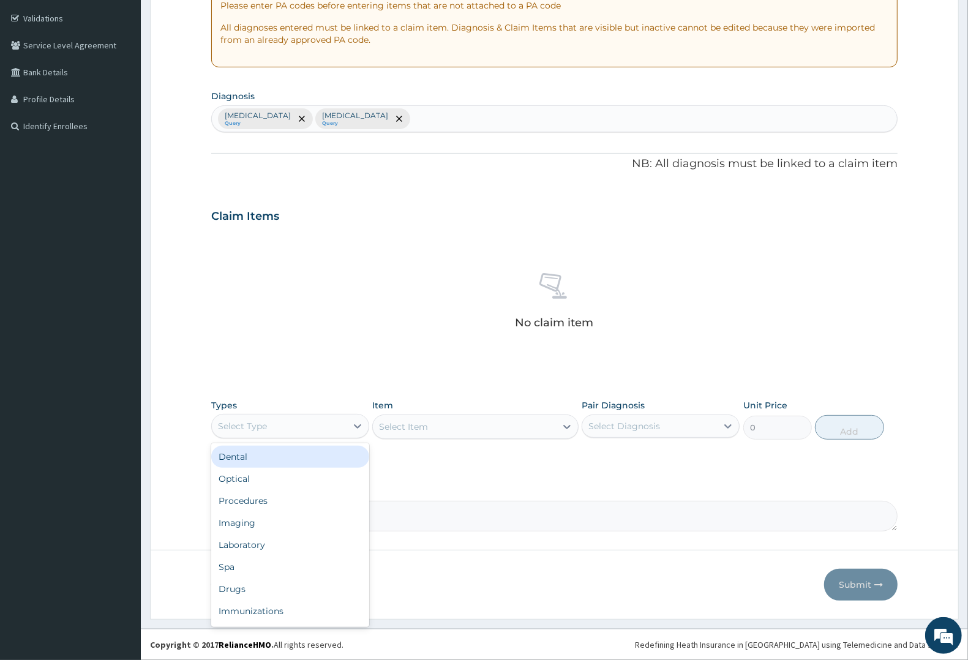
click at [279, 426] on div "Select Type" at bounding box center [279, 426] width 135 height 20
click at [274, 503] on div "Procedures" at bounding box center [290, 501] width 158 height 22
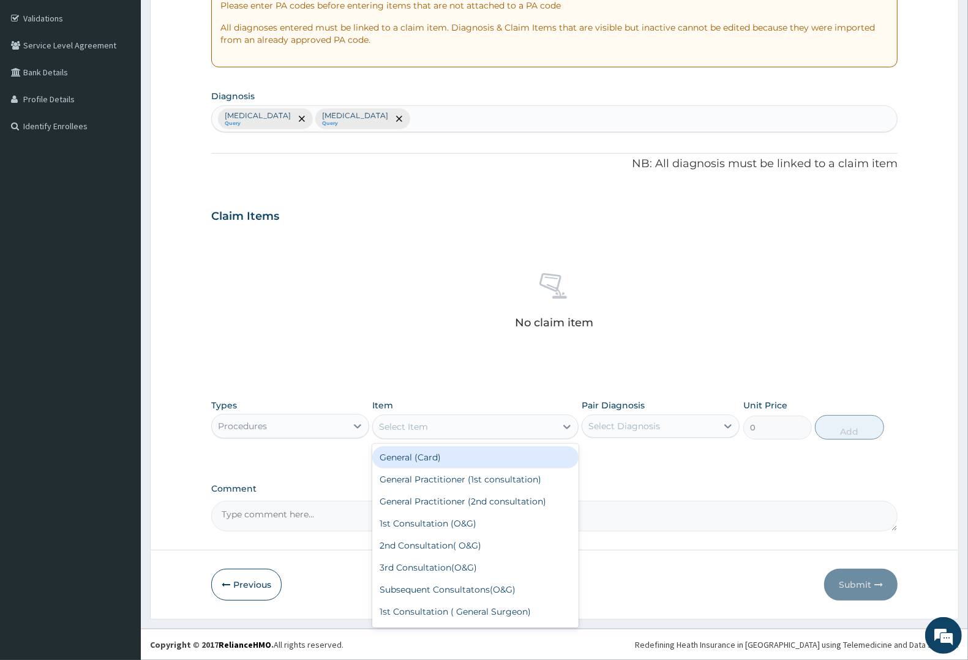
click at [463, 424] on div "Select Item" at bounding box center [464, 427] width 182 height 20
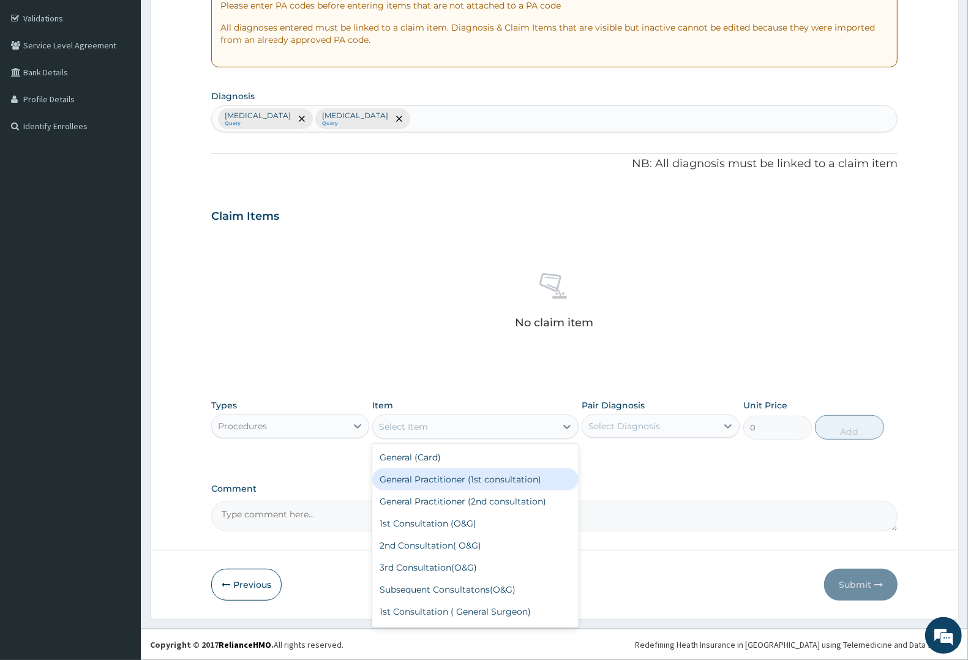
click at [442, 479] on div "General Practitioner (1st consultation)" at bounding box center [475, 479] width 206 height 22
type input "2250"
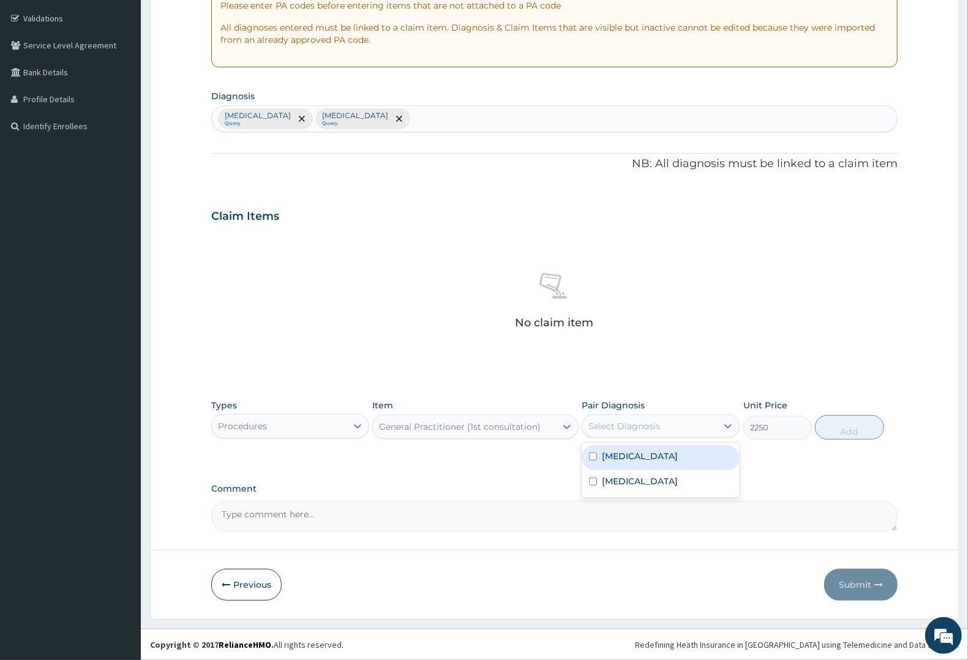
click at [640, 429] on div "Select Diagnosis" at bounding box center [624, 426] width 72 height 12
click at [639, 464] on div "Malaria" at bounding box center [661, 457] width 158 height 25
checkbox input "true"
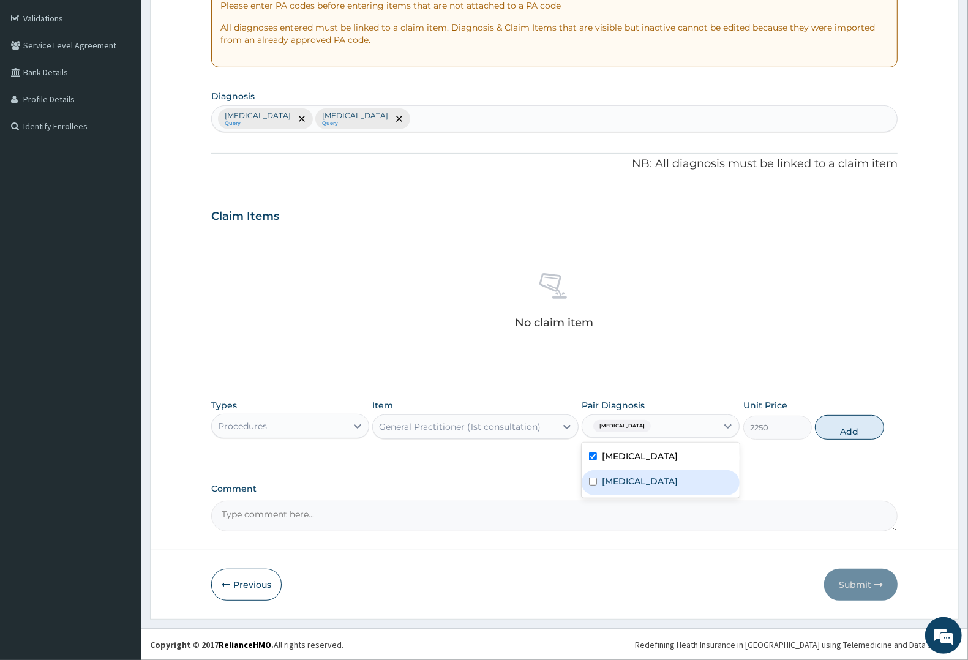
click at [635, 484] on label "Upper respiratory infection" at bounding box center [640, 481] width 76 height 12
checkbox input "true"
click at [831, 430] on button "Add" at bounding box center [849, 427] width 69 height 24
type input "0"
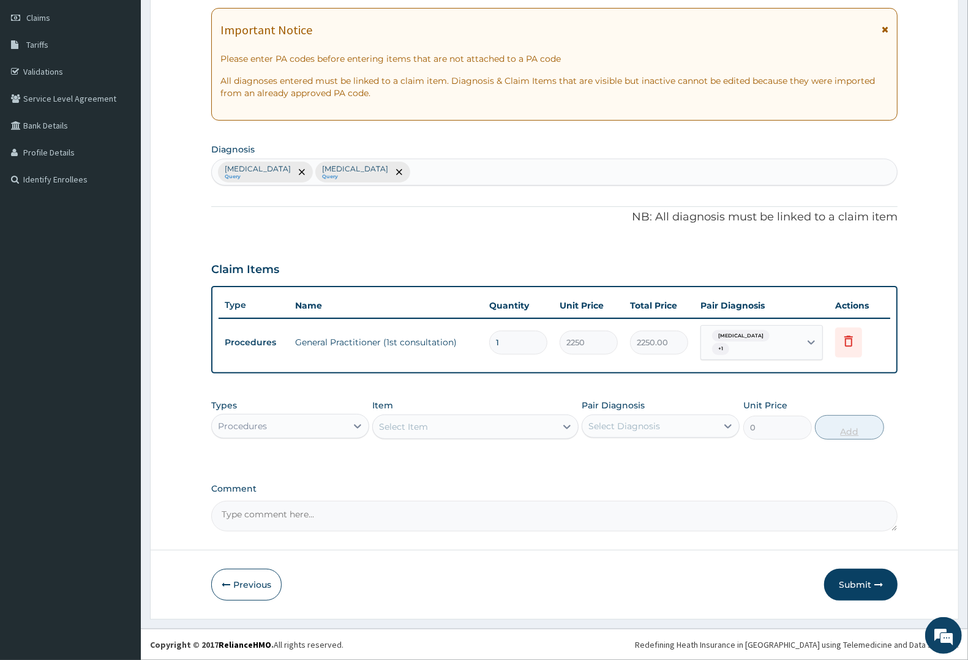
scroll to position [163, 0]
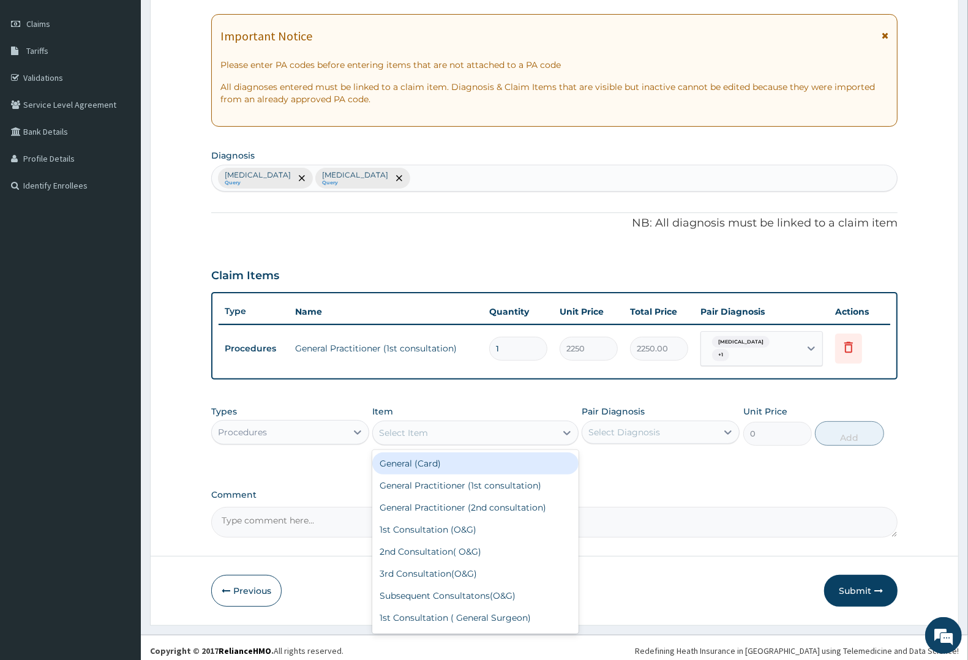
click at [394, 427] on div "Select Item" at bounding box center [403, 433] width 49 height 12
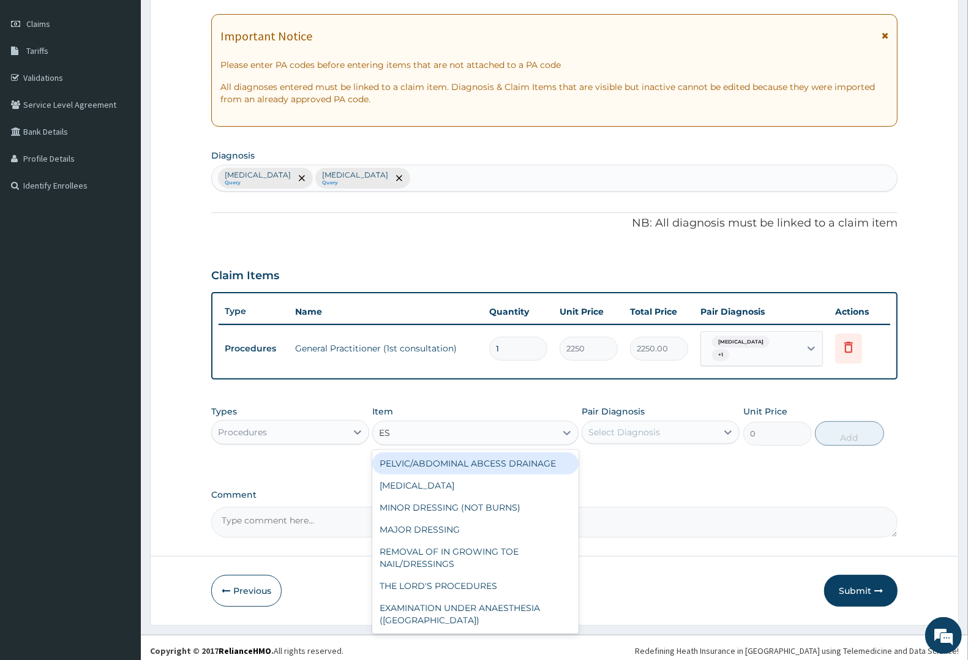
type input "ESR"
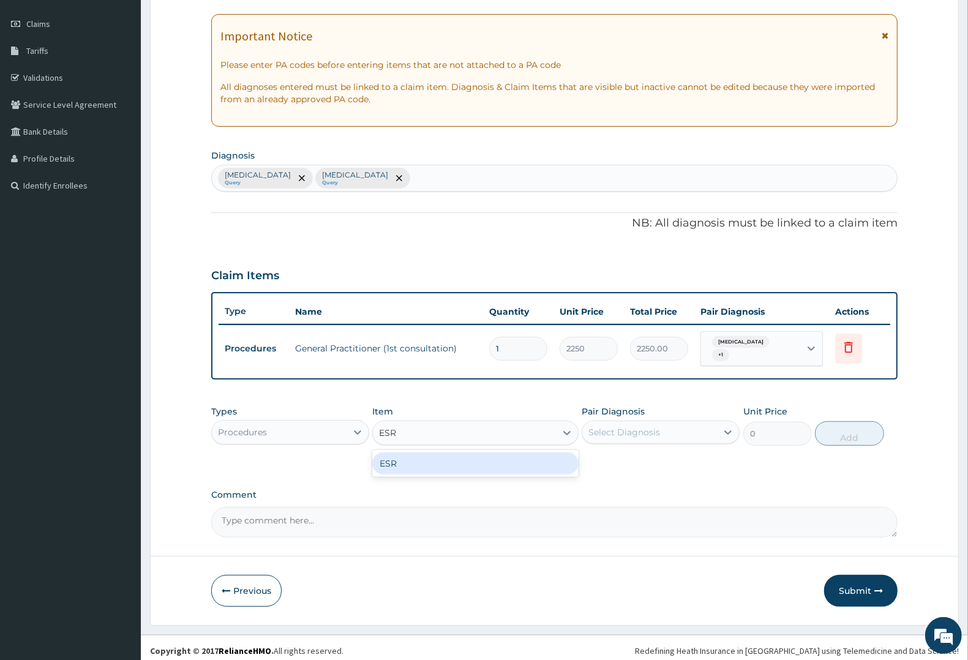
drag, startPoint x: 400, startPoint y: 453, endPoint x: 463, endPoint y: 438, distance: 64.7
click at [404, 454] on div "ESR" at bounding box center [475, 463] width 206 height 22
type input "4000"
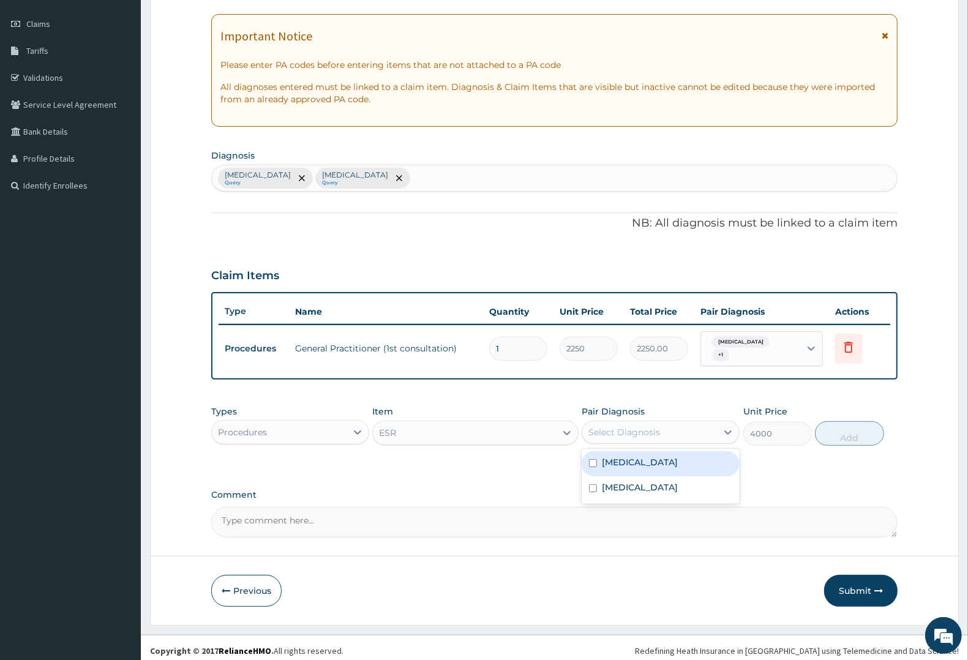
drag, startPoint x: 628, startPoint y: 421, endPoint x: 629, endPoint y: 482, distance: 60.6
click at [629, 430] on div "Select Diagnosis" at bounding box center [649, 432] width 135 height 20
drag, startPoint x: 641, startPoint y: 478, endPoint x: 650, endPoint y: 474, distance: 9.9
click at [643, 481] on label "Upper respiratory infection" at bounding box center [640, 487] width 76 height 12
checkbox input "true"
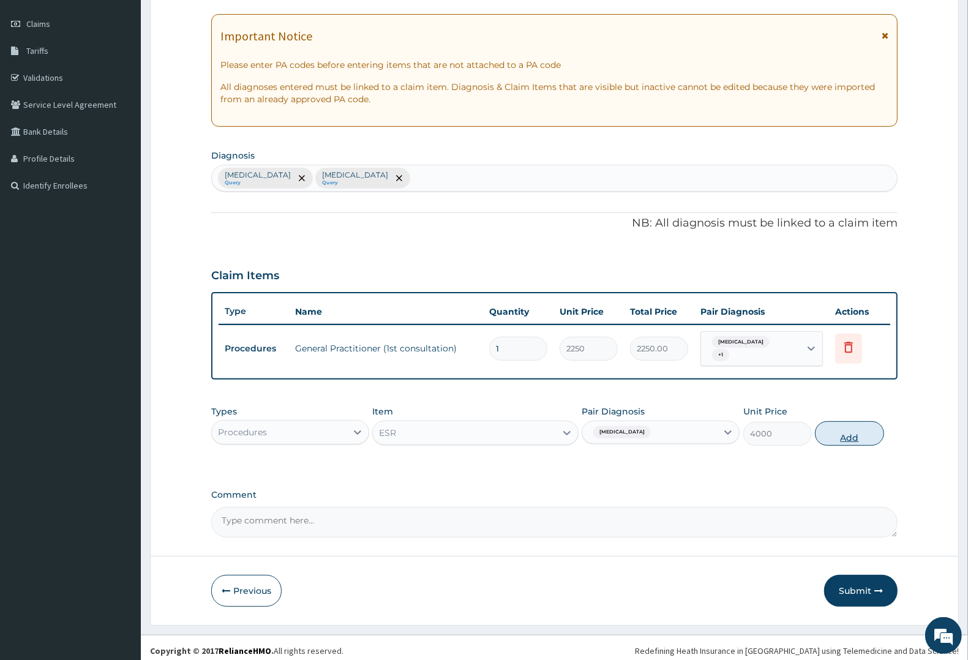
click at [848, 427] on button "Add" at bounding box center [849, 433] width 69 height 24
type input "0"
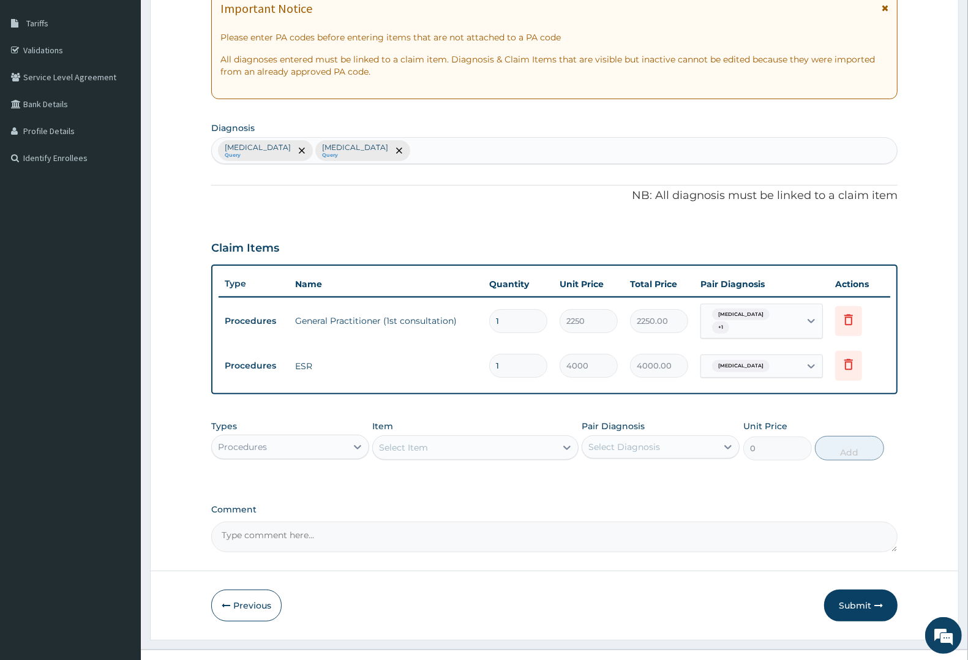
scroll to position [206, 0]
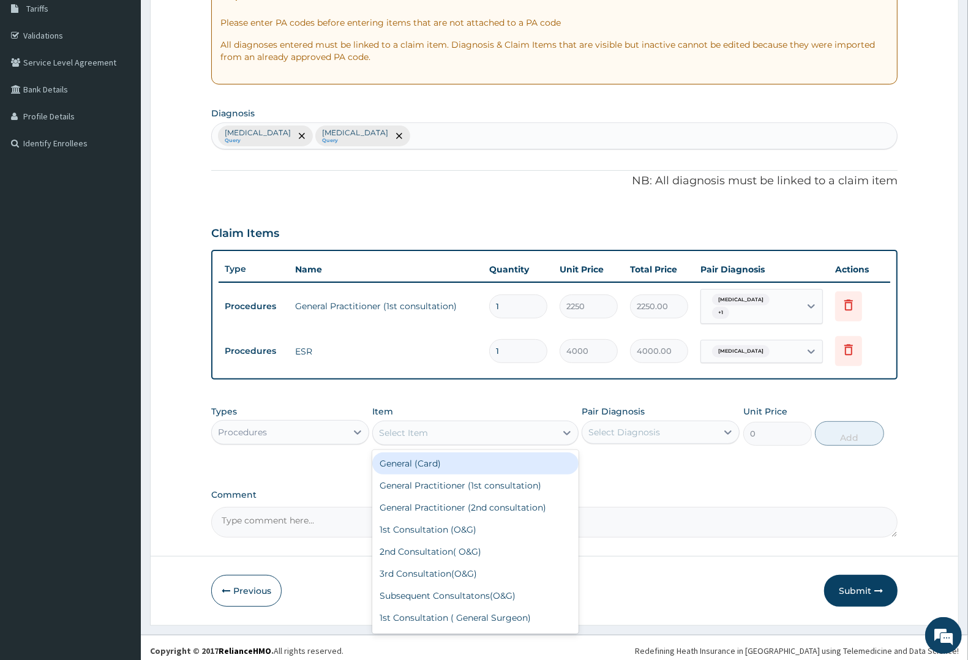
click at [404, 427] on div "Select Item" at bounding box center [403, 433] width 49 height 12
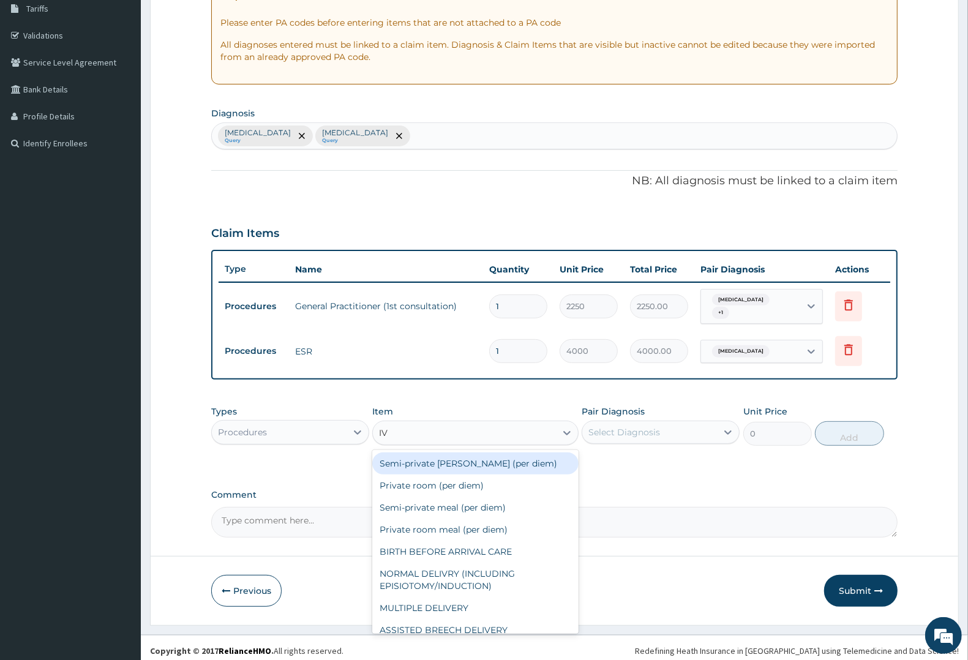
type input "IV P"
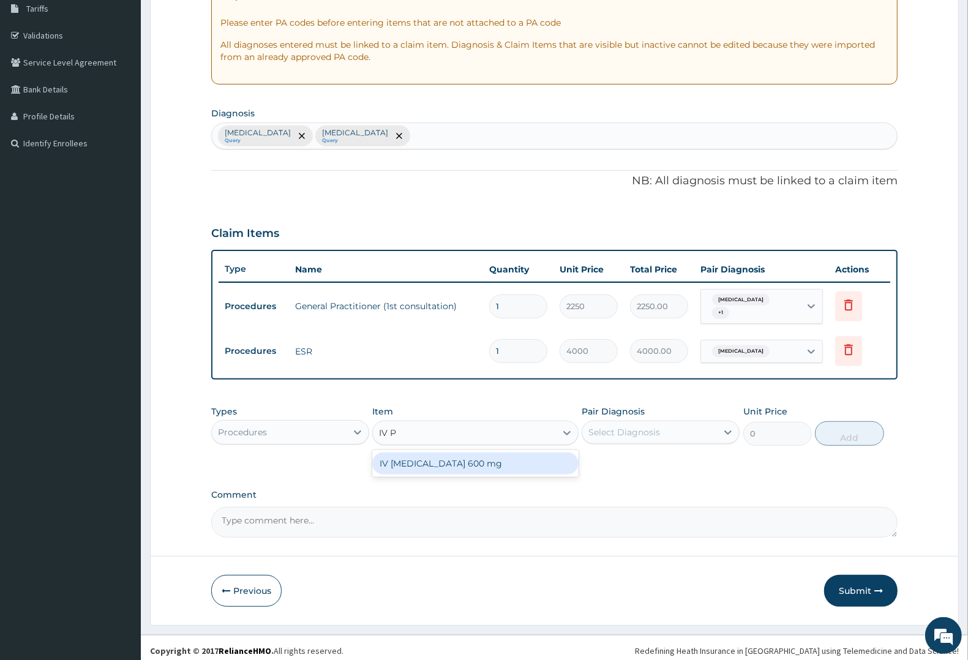
click at [411, 458] on div "IV PARACETAMOL 600 mg" at bounding box center [475, 463] width 206 height 22
type input "800"
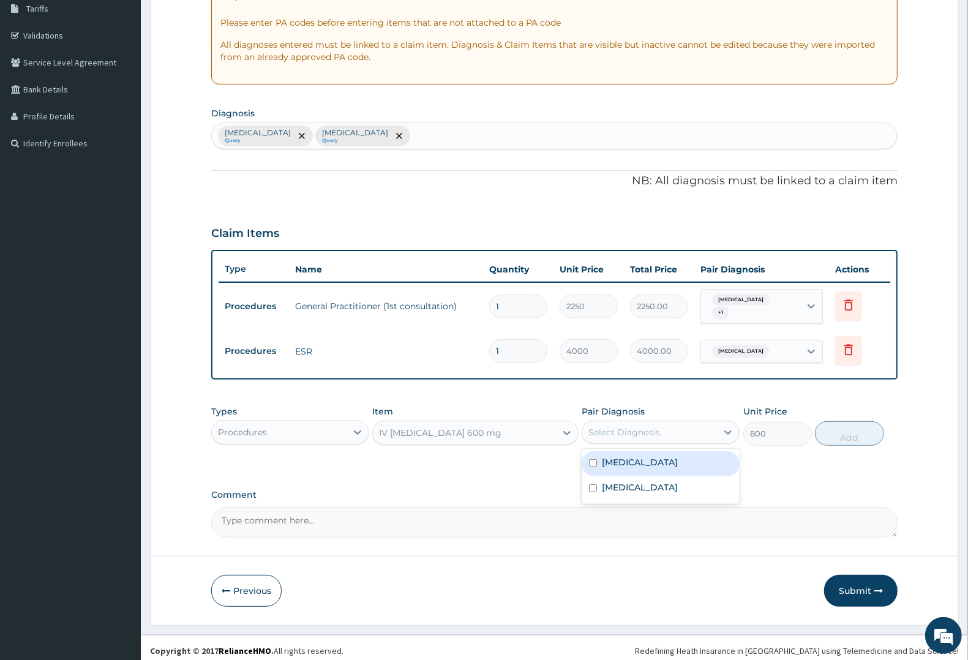
click at [656, 426] on div "Select Diagnosis" at bounding box center [624, 432] width 72 height 12
click at [646, 461] on div "Malaria" at bounding box center [661, 463] width 158 height 25
checkbox input "true"
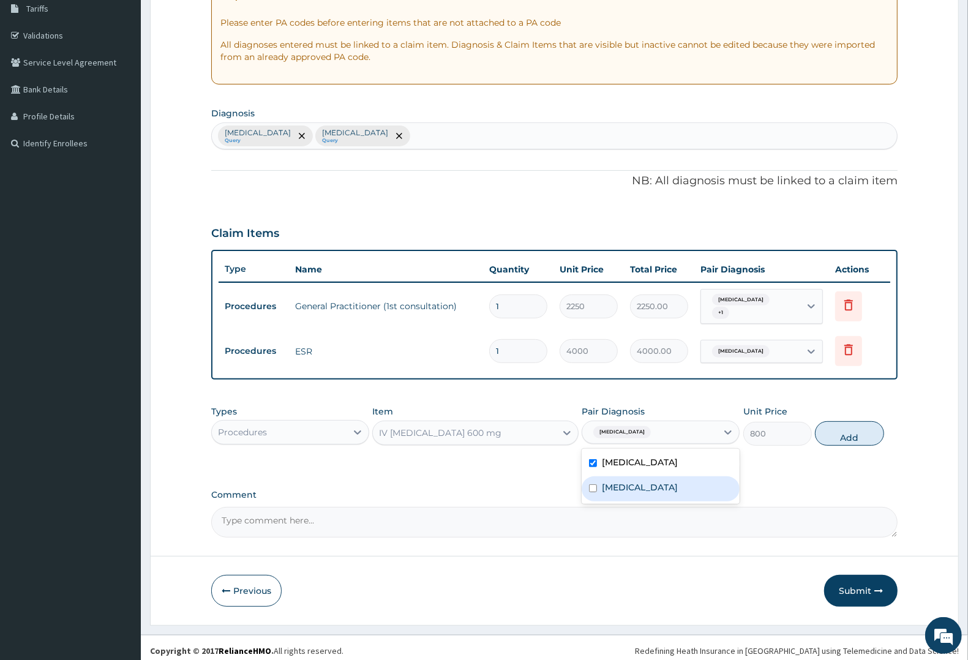
click at [646, 481] on label "Upper respiratory infection" at bounding box center [640, 487] width 76 height 12
checkbox input "true"
click at [826, 424] on button "Add" at bounding box center [849, 433] width 69 height 24
type input "0"
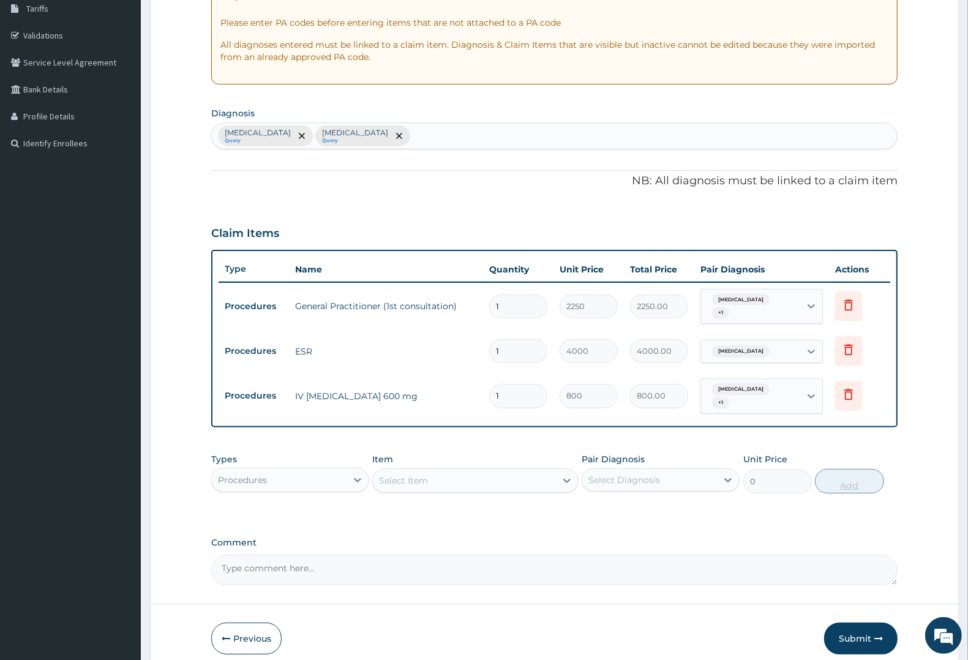
type input "0.00"
type input "2"
type input "1600.00"
type input "2"
click at [249, 474] on div "Procedures" at bounding box center [242, 480] width 49 height 12
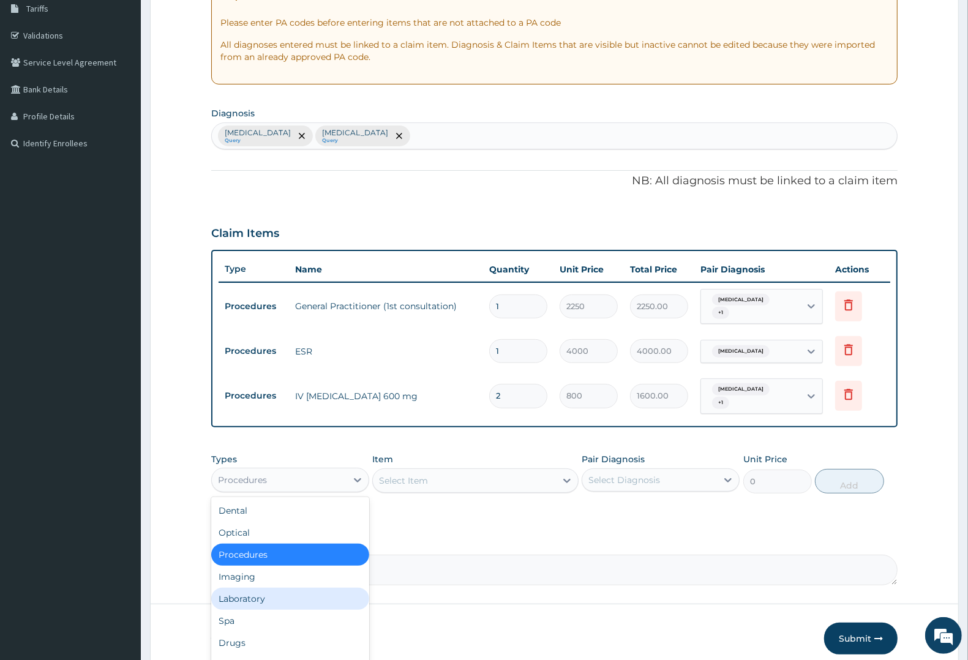
drag, startPoint x: 231, startPoint y: 583, endPoint x: 390, endPoint y: 525, distance: 169.7
click at [231, 588] on div "Laboratory" at bounding box center [290, 599] width 158 height 22
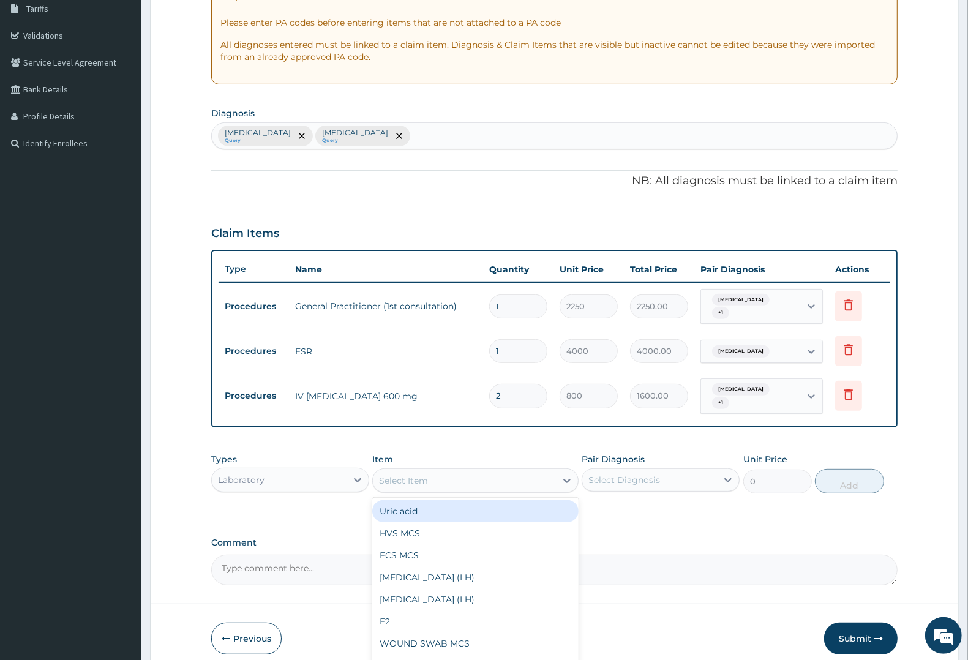
click at [430, 471] on div "Select Item" at bounding box center [464, 481] width 182 height 20
type input "SP"
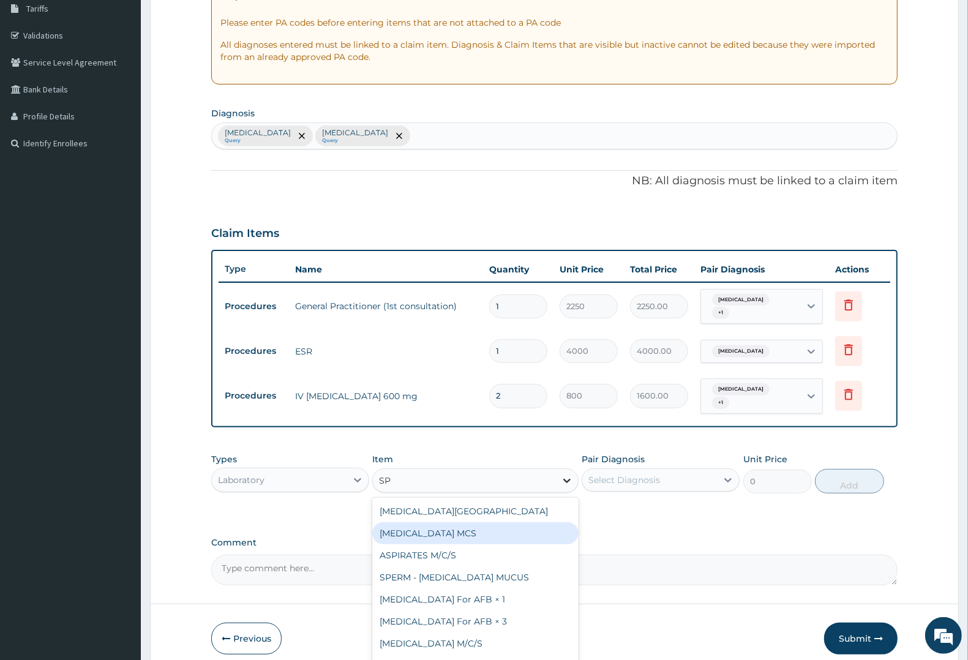
drag, startPoint x: 420, startPoint y: 522, endPoint x: 563, endPoint y: 479, distance: 149.3
click at [423, 522] on div "Sputum MCS" at bounding box center [475, 533] width 206 height 22
type input "3000"
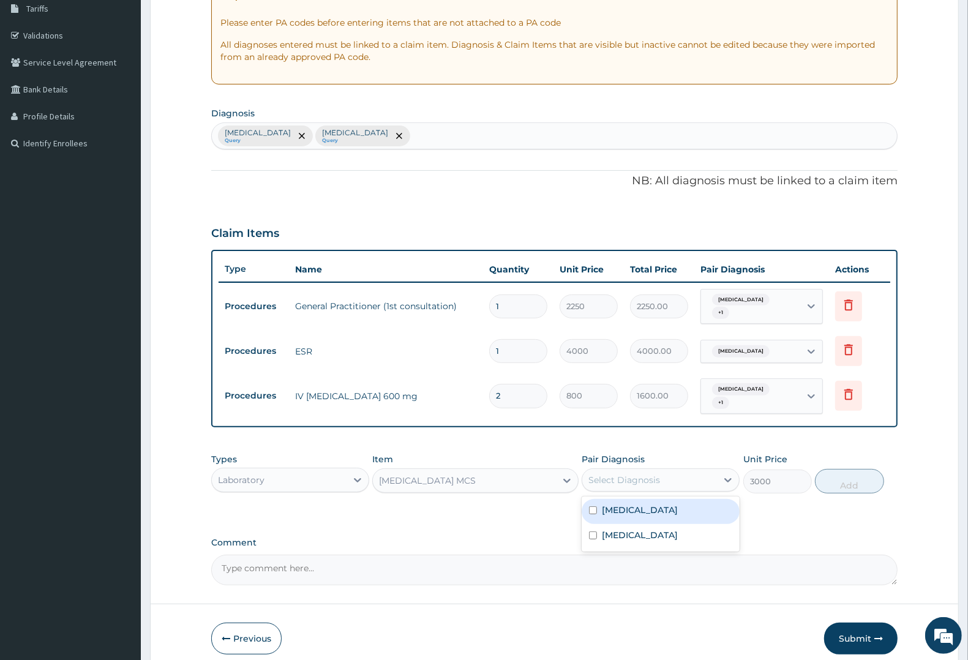
click at [602, 474] on div "Select Diagnosis" at bounding box center [624, 480] width 72 height 12
drag, startPoint x: 632, startPoint y: 521, endPoint x: 717, endPoint y: 493, distance: 90.0
click at [640, 529] on label "Upper respiratory infection" at bounding box center [640, 535] width 76 height 12
checkbox input "true"
click at [834, 470] on button "Add" at bounding box center [849, 481] width 69 height 24
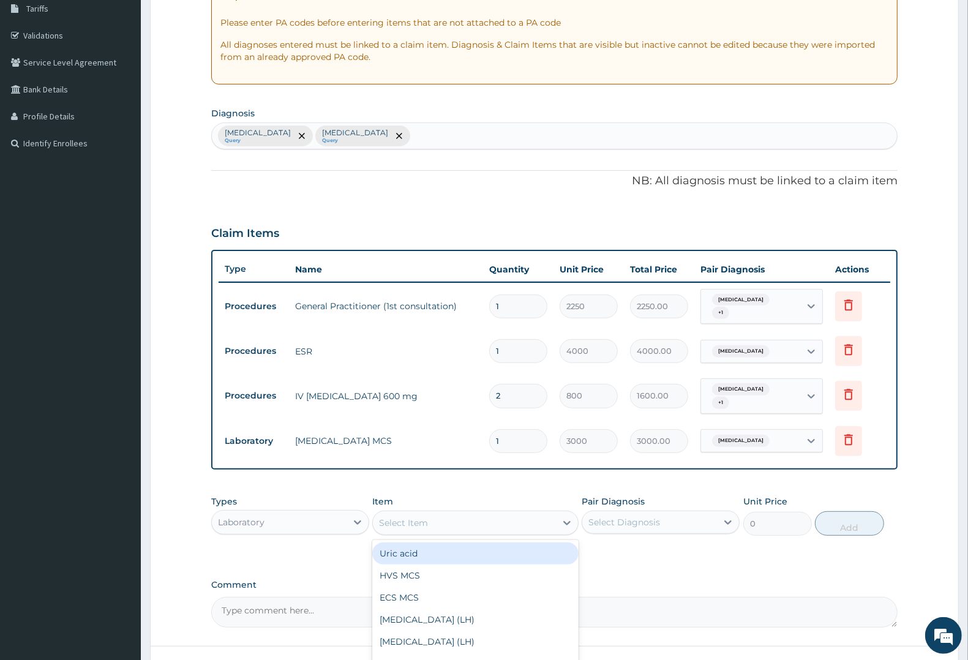
click at [421, 517] on div "Select Item" at bounding box center [403, 523] width 49 height 12
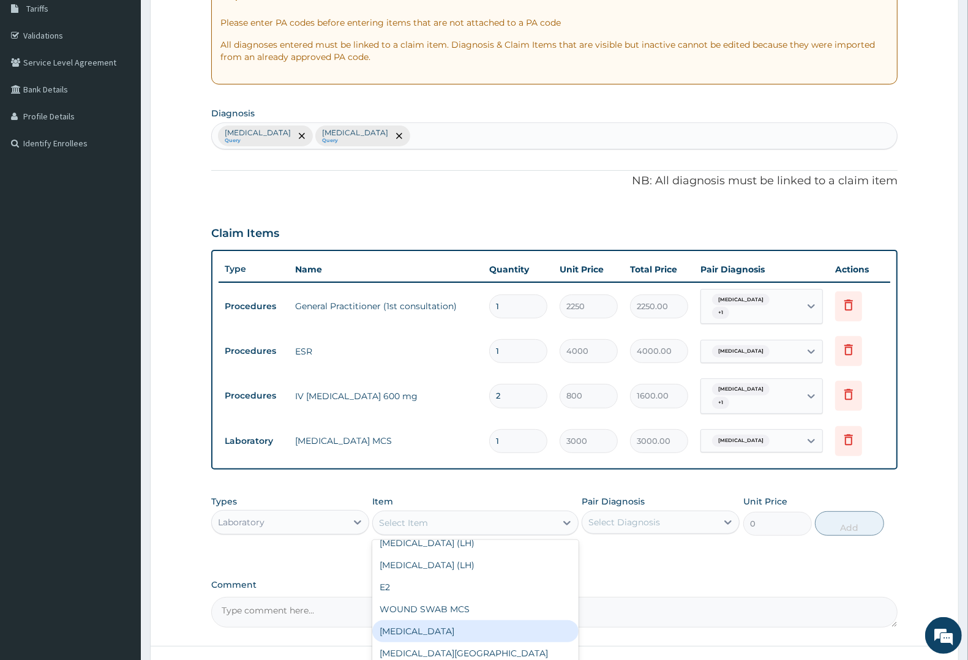
drag, startPoint x: 399, startPoint y: 616, endPoint x: 591, endPoint y: 530, distance: 211.3
click at [409, 620] on div "Full blood count" at bounding box center [475, 631] width 206 height 22
type input "3000"
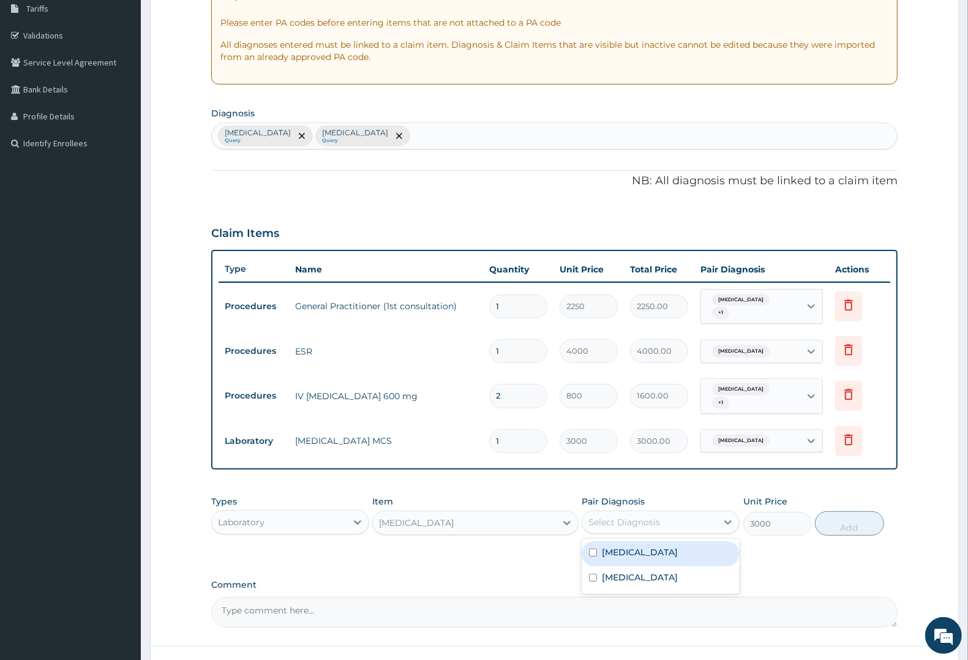
drag, startPoint x: 646, startPoint y: 516, endPoint x: 650, endPoint y: 510, distance: 7.1
click at [649, 516] on div "Select Diagnosis" at bounding box center [624, 522] width 72 height 12
click at [634, 541] on div "Malaria" at bounding box center [661, 553] width 158 height 25
checkbox input "true"
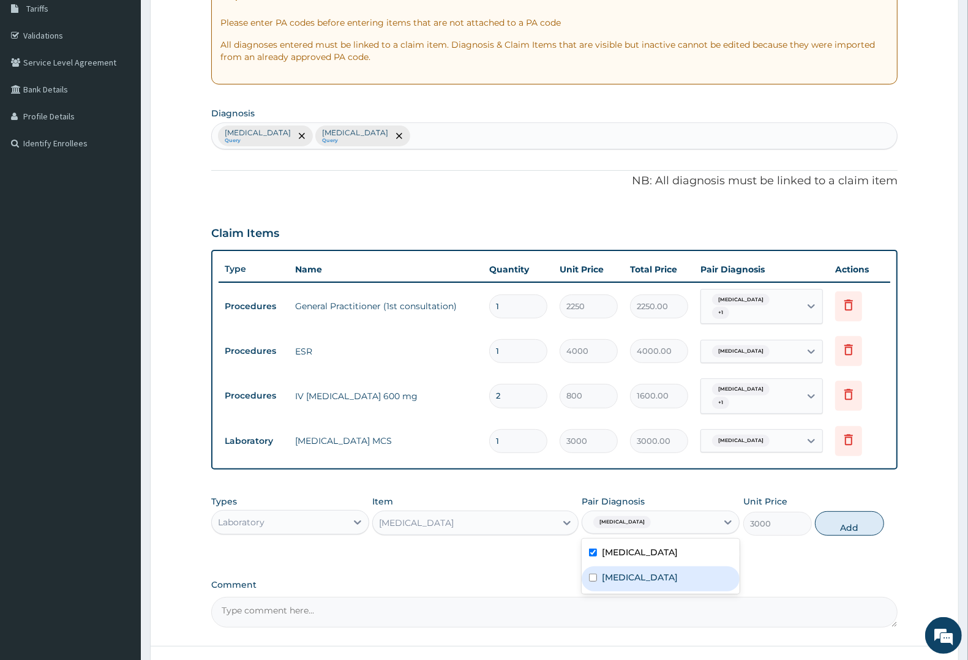
click at [628, 571] on label "Upper respiratory infection" at bounding box center [640, 577] width 76 height 12
checkbox input "true"
click at [840, 511] on button "Add" at bounding box center [849, 523] width 69 height 24
type input "0"
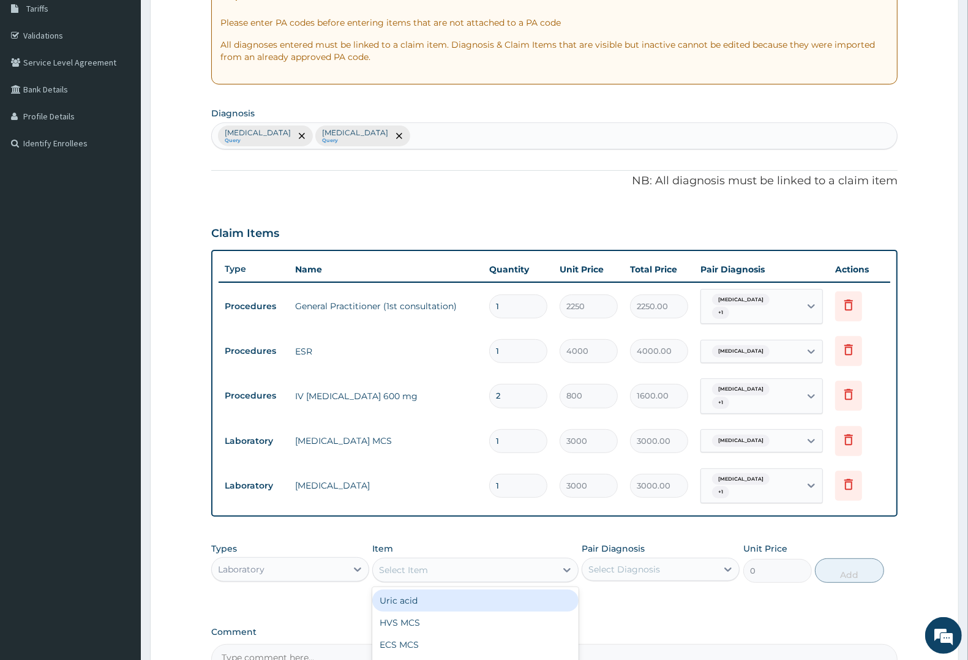
click at [424, 564] on div "Select Item" at bounding box center [403, 570] width 49 height 12
type input "MAL"
drag, startPoint x: 417, startPoint y: 585, endPoint x: 580, endPoint y: 564, distance: 164.2
click at [421, 590] on div "QBC MALARIA CONCENTRATION AND FLUORESCENT STAINING" at bounding box center [475, 607] width 206 height 34
type input "1800"
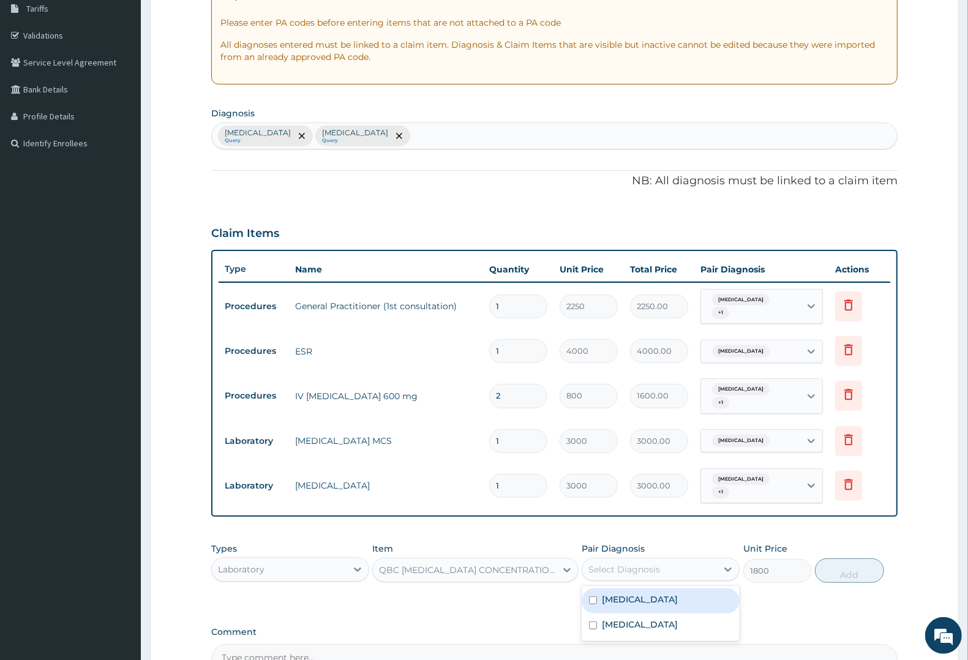
drag, startPoint x: 625, startPoint y: 550, endPoint x: 625, endPoint y: 574, distance: 23.9
click at [626, 563] on div "Select Diagnosis" at bounding box center [624, 569] width 72 height 12
drag, startPoint x: 625, startPoint y: 585, endPoint x: 747, endPoint y: 577, distance: 122.0
click at [632, 593] on label "Malaria" at bounding box center [640, 599] width 76 height 12
checkbox input "true"
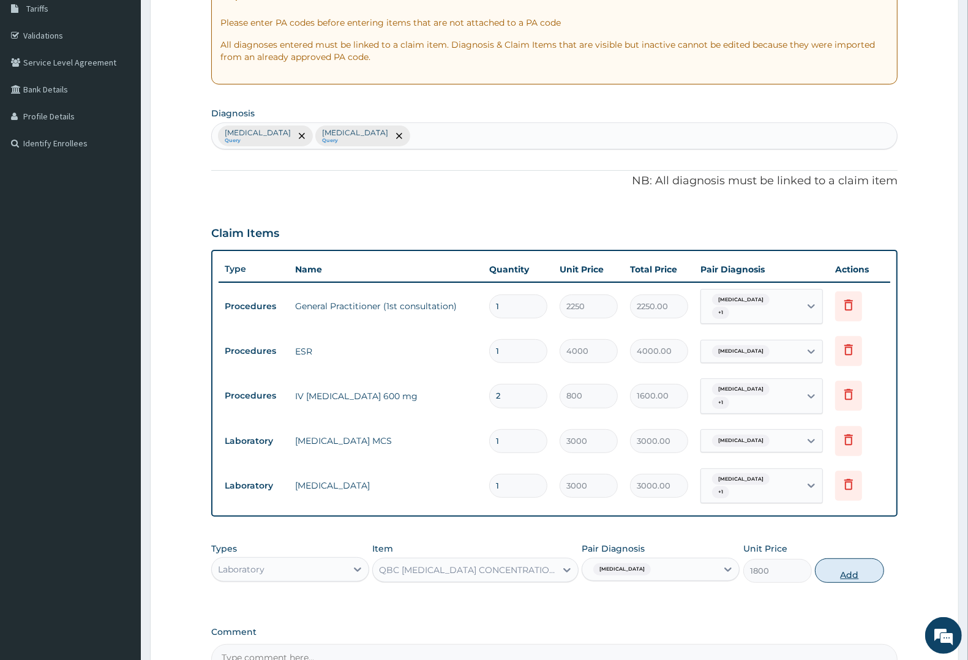
click at [843, 558] on button "Add" at bounding box center [849, 570] width 69 height 24
type input "0"
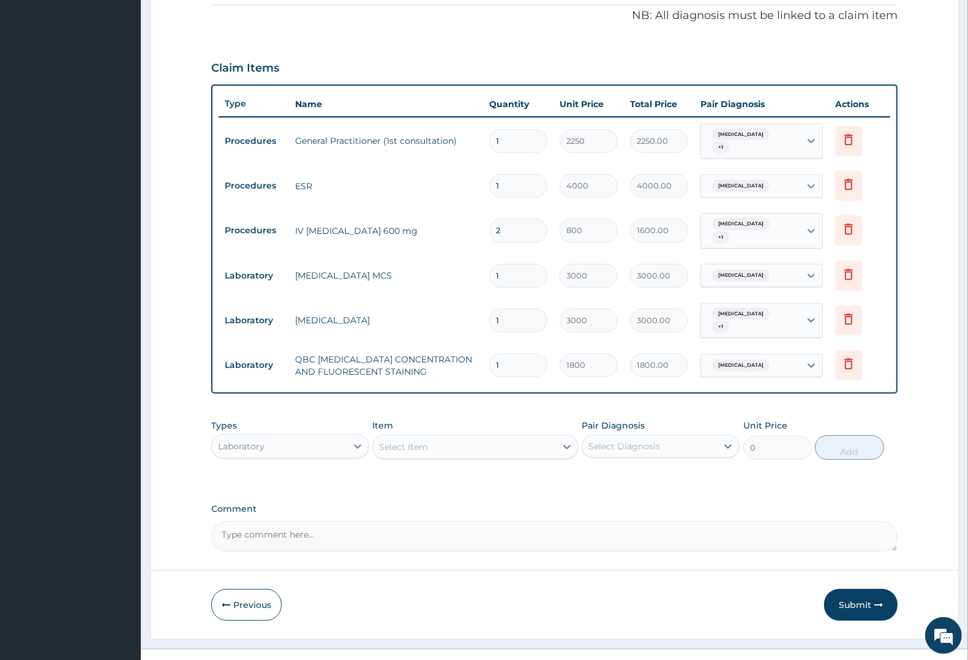
scroll to position [375, 0]
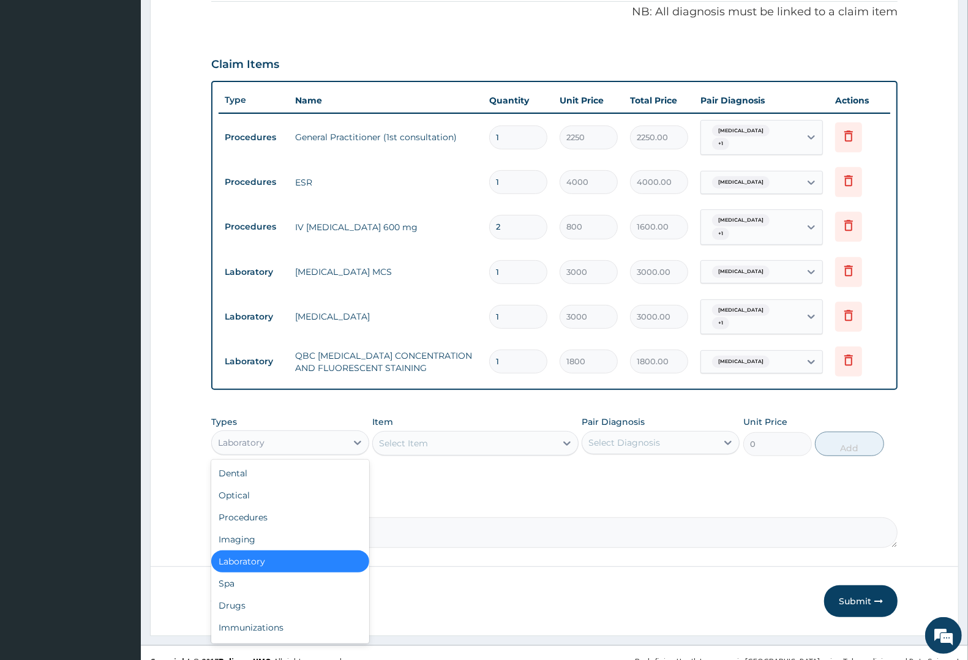
click at [242, 436] on div "Laboratory" at bounding box center [241, 442] width 47 height 12
click at [234, 594] on div "Drugs" at bounding box center [290, 605] width 158 height 22
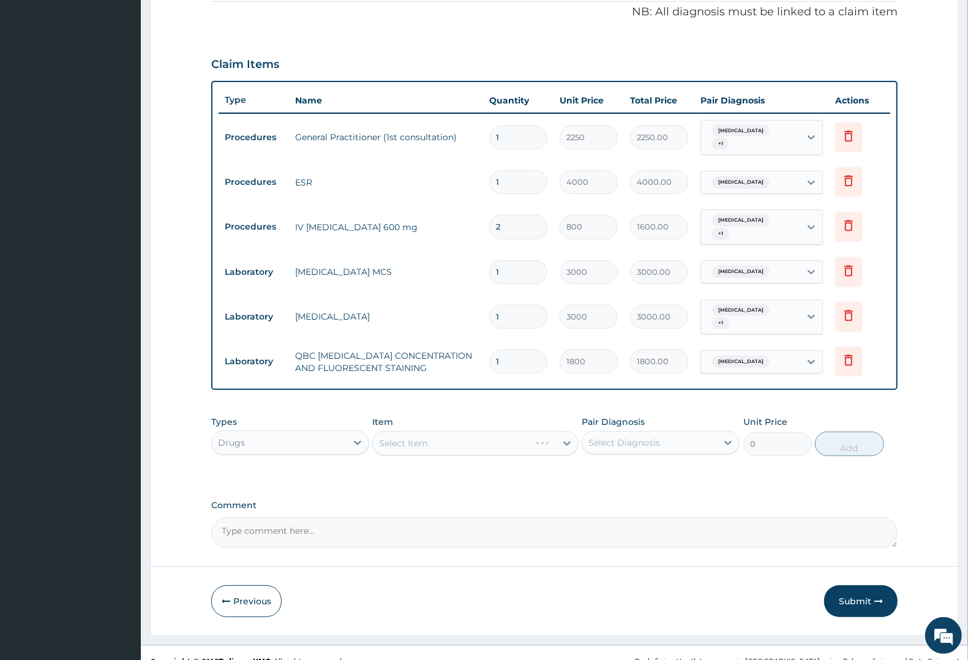
click at [429, 431] on div "Select Item" at bounding box center [475, 443] width 206 height 24
click at [419, 437] on div "Select Item" at bounding box center [403, 443] width 49 height 12
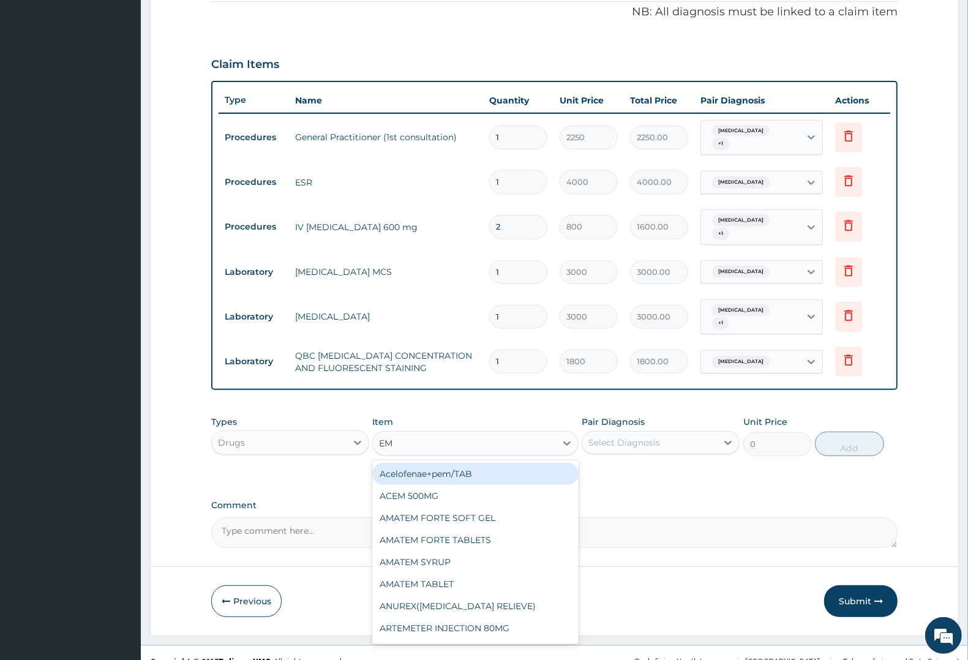
type input "EMA"
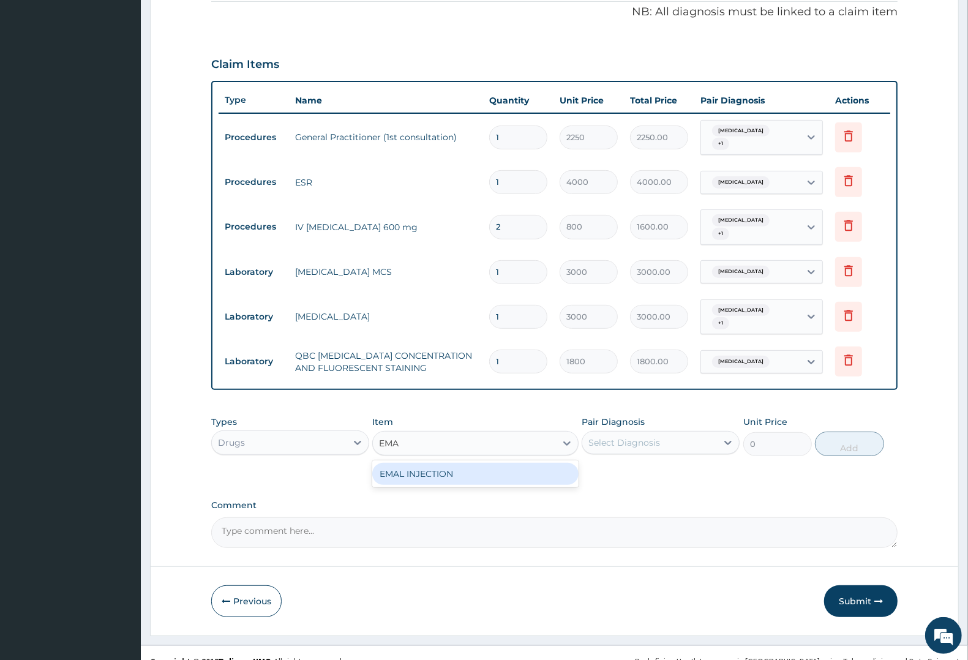
drag, startPoint x: 416, startPoint y: 458, endPoint x: 517, endPoint y: 442, distance: 102.3
click at [427, 463] on div "EMAL INJECTION" at bounding box center [475, 474] width 206 height 22
type input "1063.12"
drag, startPoint x: 614, startPoint y: 424, endPoint x: 619, endPoint y: 432, distance: 9.9
click at [617, 436] on div "Select Diagnosis" at bounding box center [624, 442] width 72 height 12
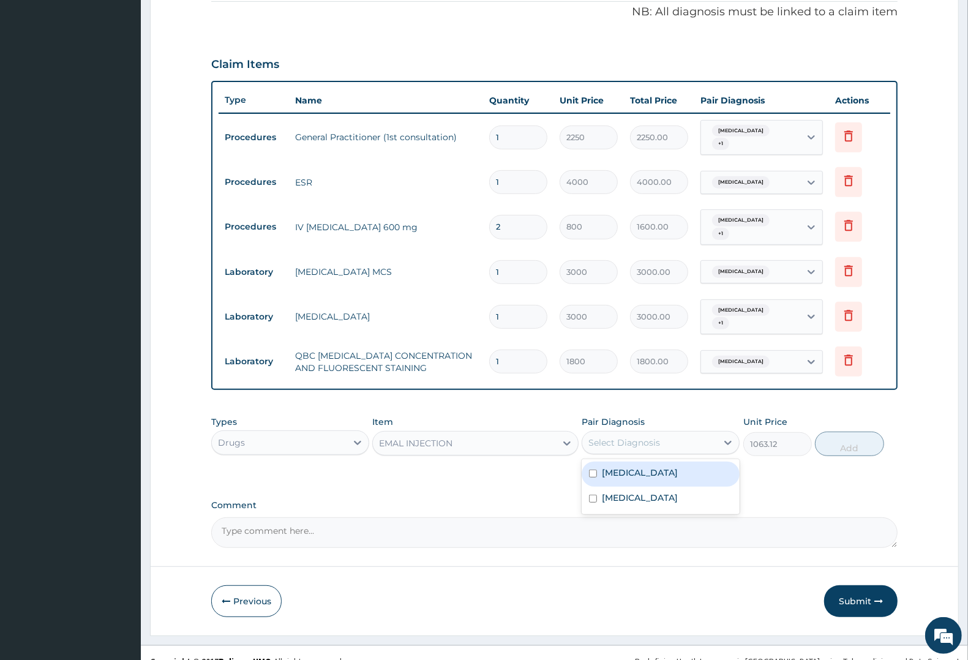
click at [620, 466] on label "Malaria" at bounding box center [640, 472] width 76 height 12
checkbox input "true"
click at [846, 432] on button "Add" at bounding box center [849, 444] width 69 height 24
type input "0"
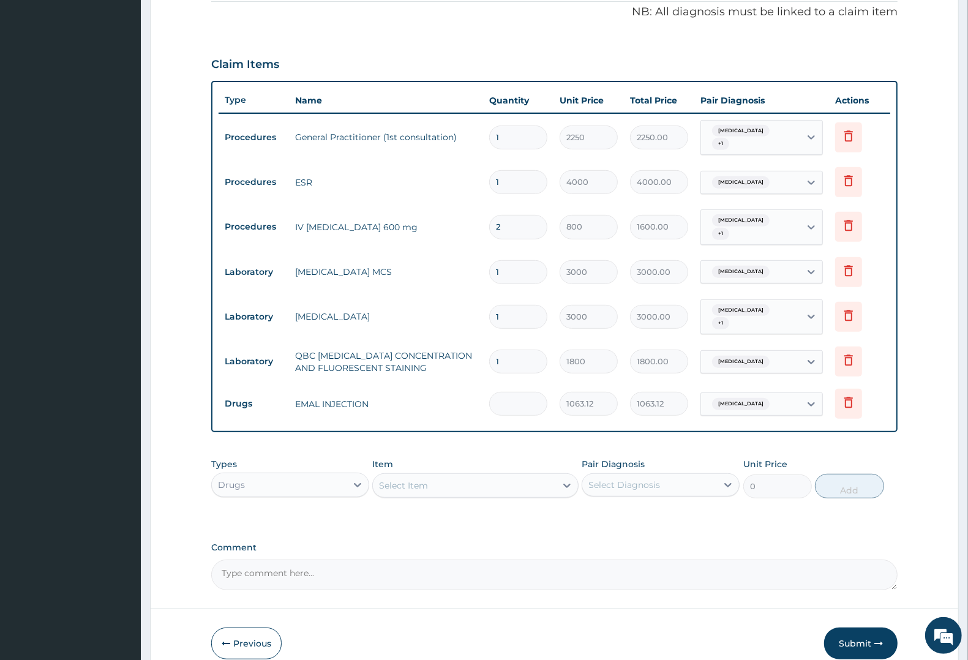
type input "0.00"
type input "3"
type input "3189.36"
type input "3"
click at [418, 479] on div "Select Item" at bounding box center [403, 485] width 49 height 12
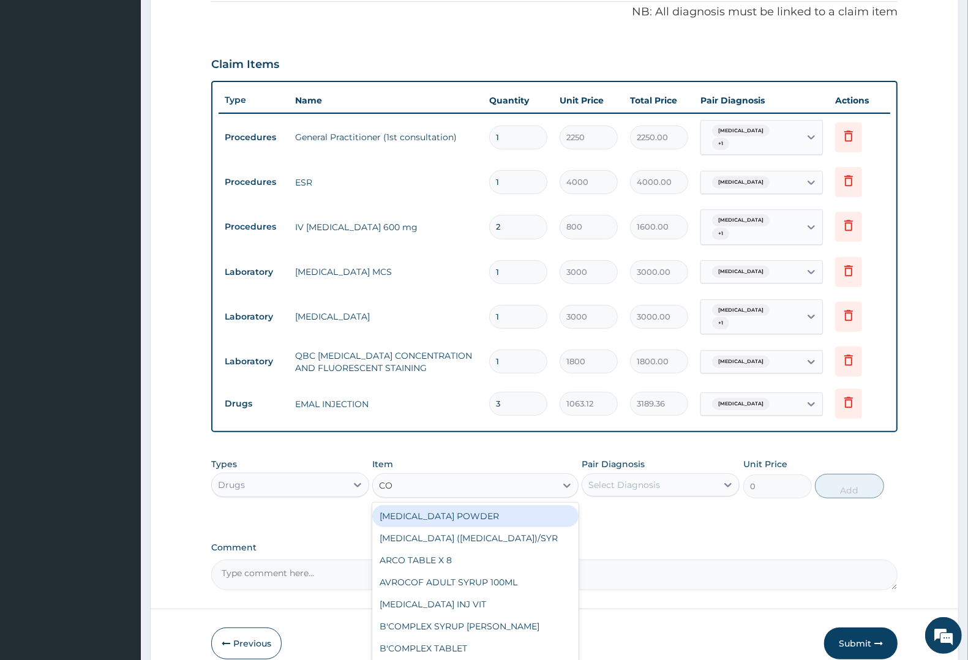
type input "COA"
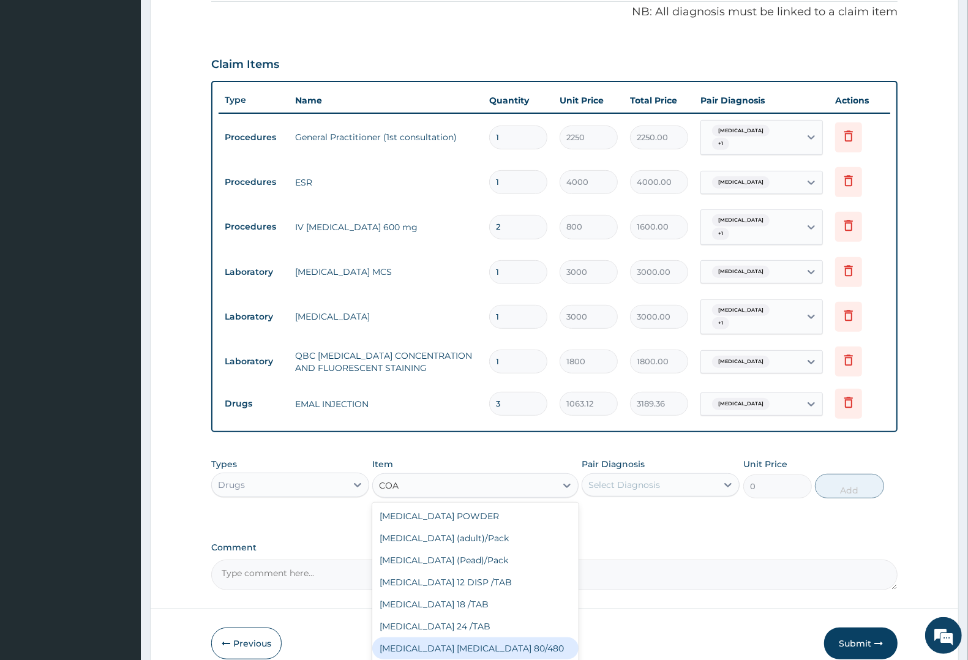
drag, startPoint x: 478, startPoint y: 634, endPoint x: 567, endPoint y: 528, distance: 138.7
click at [482, 637] on div "COARTEM D TAB 80/480" at bounding box center [475, 648] width 206 height 22
type input "1299.38"
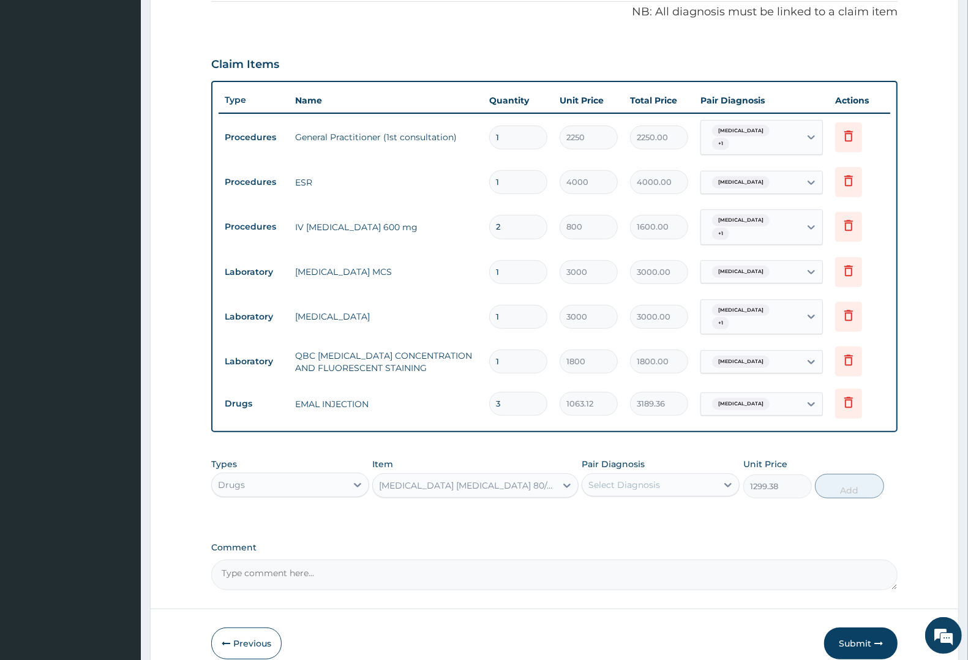
click at [622, 479] on div "Select Diagnosis" at bounding box center [624, 485] width 72 height 12
click at [623, 509] on label "Malaria" at bounding box center [640, 515] width 76 height 12
checkbox input "true"
click at [834, 474] on button "Add" at bounding box center [849, 486] width 69 height 24
type input "0"
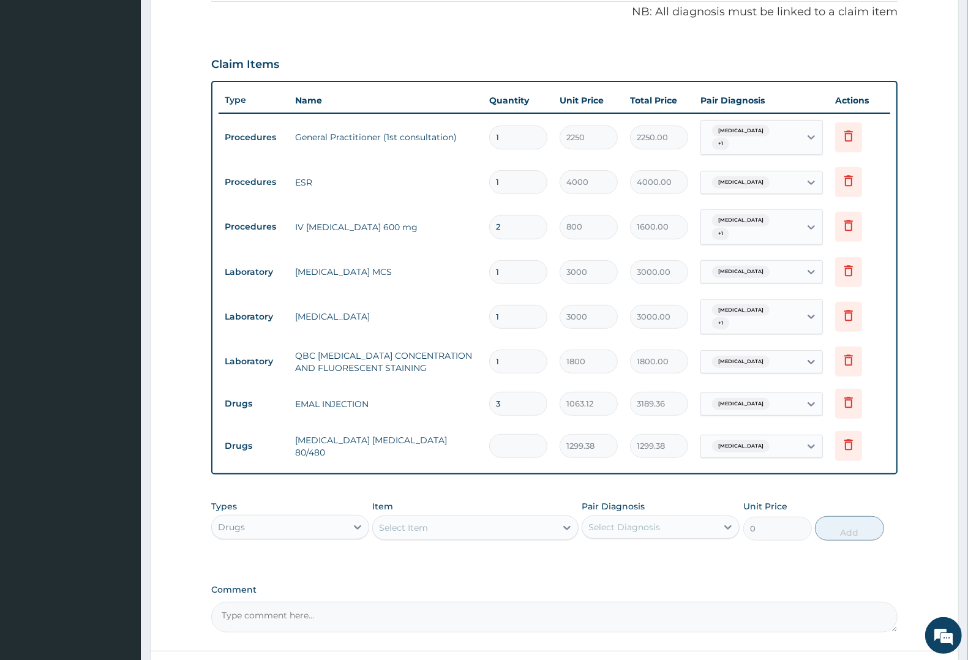
type input "0.00"
type input "6"
type input "7796.28"
type input "6"
click at [415, 522] on div "Select Item" at bounding box center [403, 528] width 49 height 12
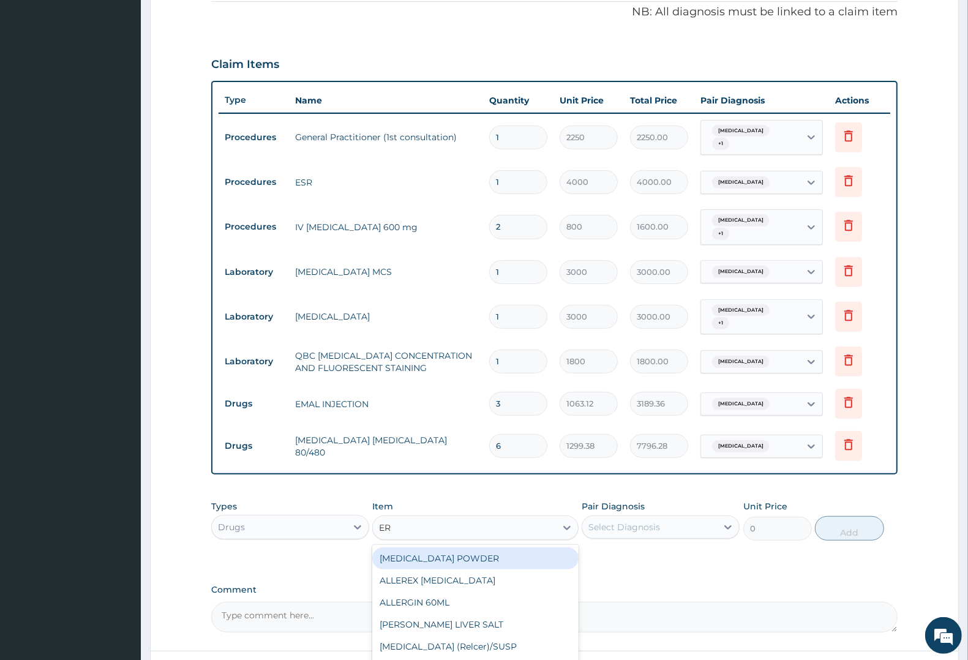
type input "ERY"
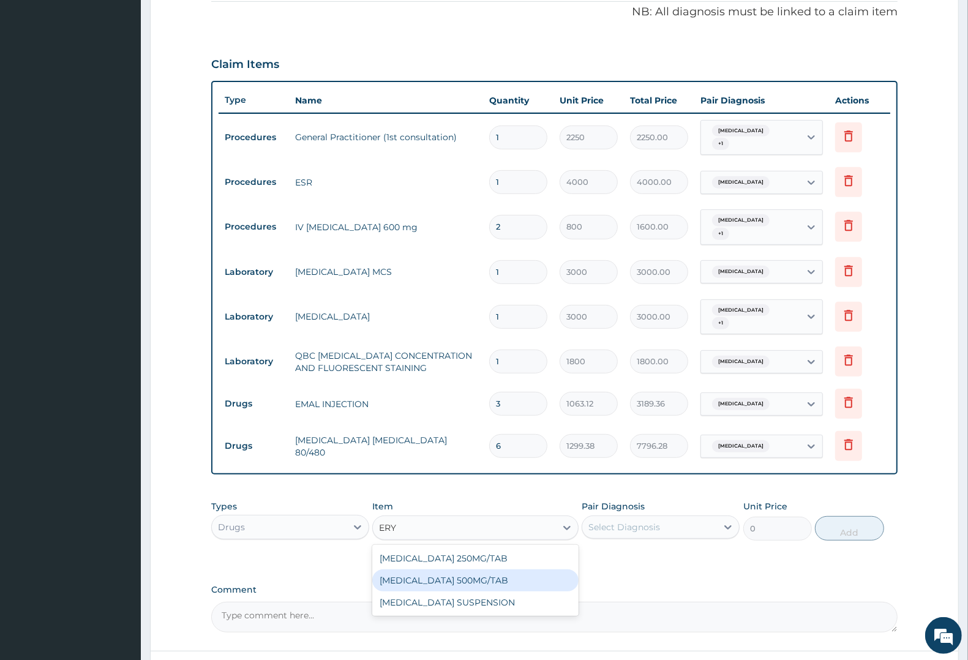
drag, startPoint x: 452, startPoint y: 560, endPoint x: 481, endPoint y: 556, distance: 29.7
click at [455, 569] on div "ERYTHROMYCIN 500MG/TAB" at bounding box center [475, 580] width 206 height 22
type input "27.56"
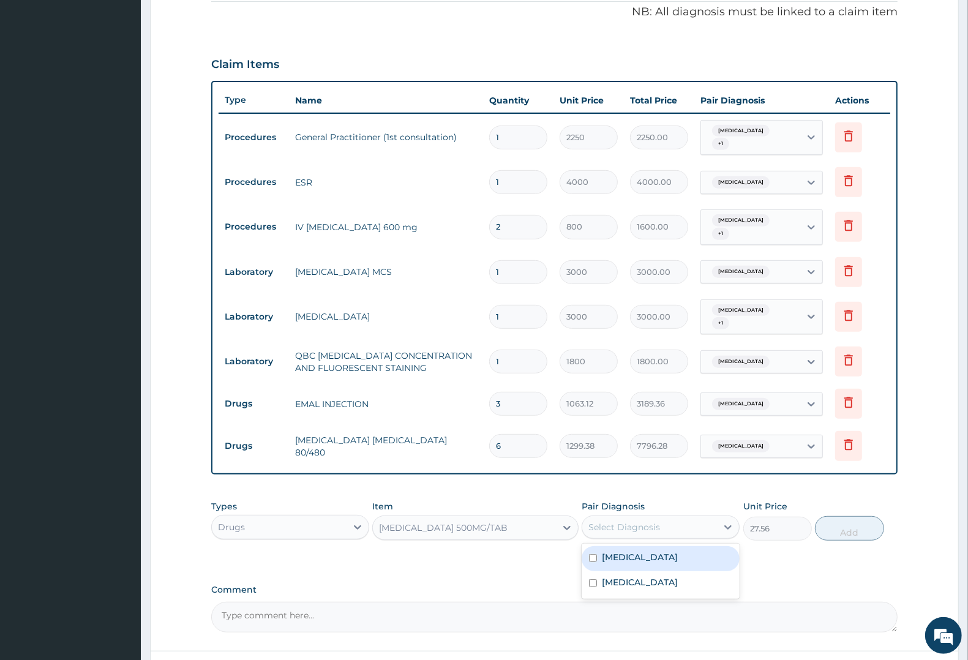
click at [620, 521] on div "Select Diagnosis" at bounding box center [624, 527] width 72 height 12
drag, startPoint x: 619, startPoint y: 562, endPoint x: 626, endPoint y: 558, distance: 8.0
click at [619, 576] on label "Upper respiratory infection" at bounding box center [640, 582] width 76 height 12
checkbox input "true"
click at [834, 516] on button "Add" at bounding box center [849, 528] width 69 height 24
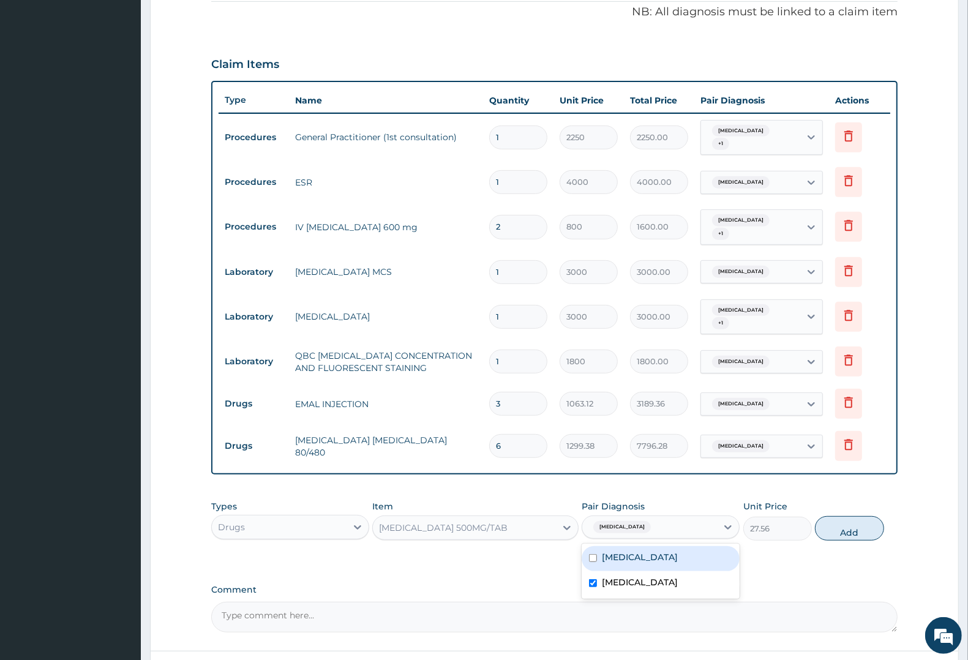
type input "0"
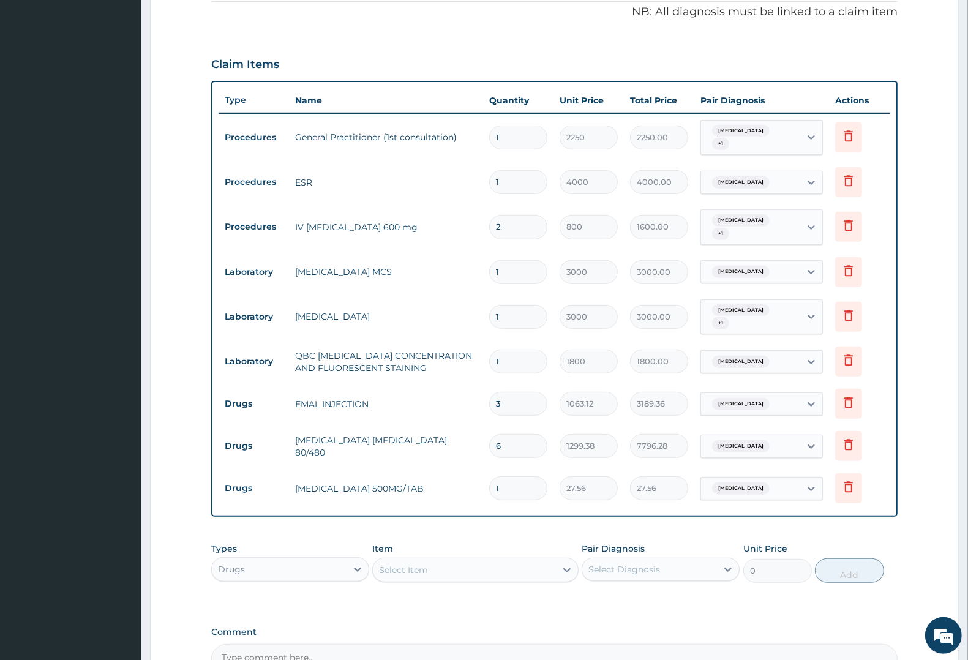
type input "10"
type input "275.60"
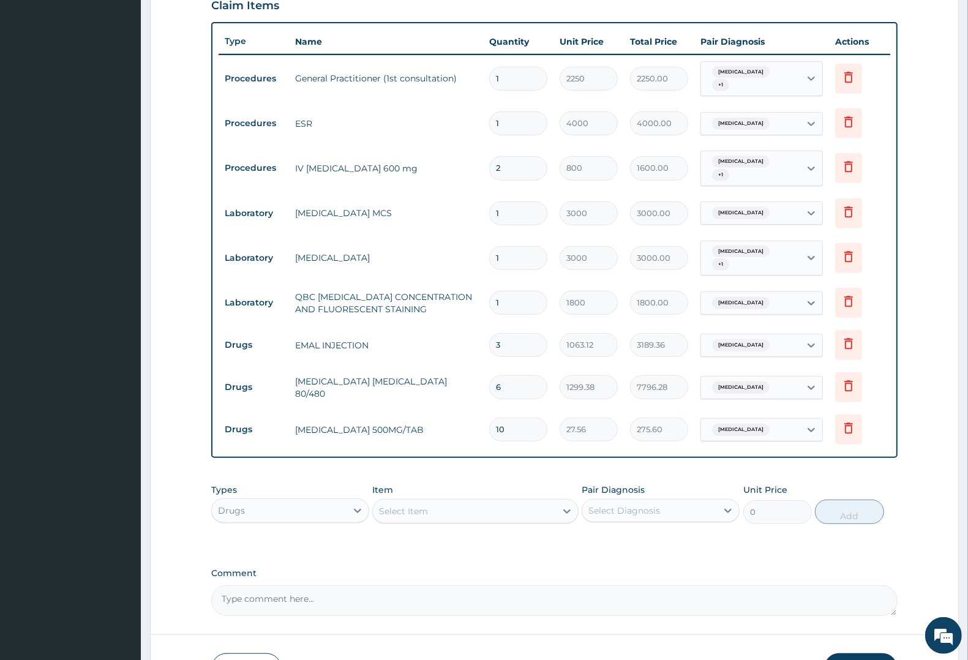
scroll to position [502, 0]
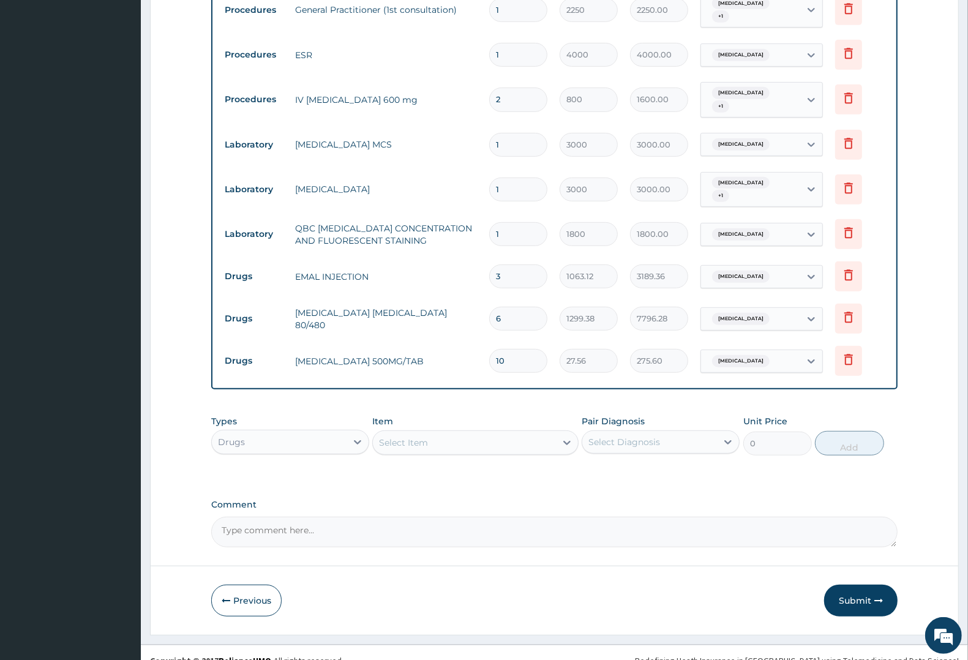
type input "10"
click at [408, 436] on div "Select Item" at bounding box center [403, 442] width 49 height 12
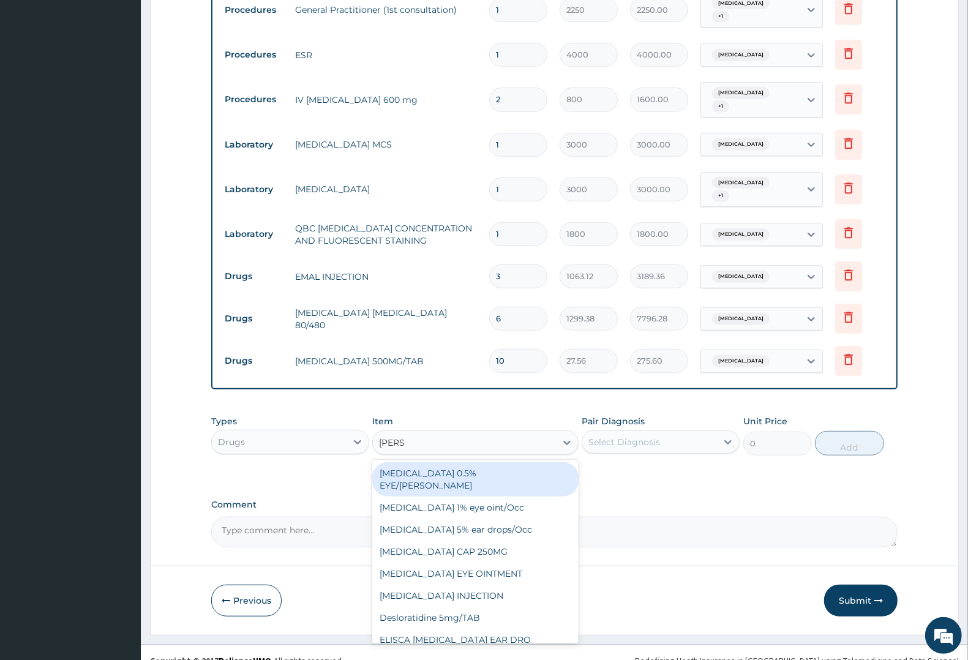
type input "LORAT"
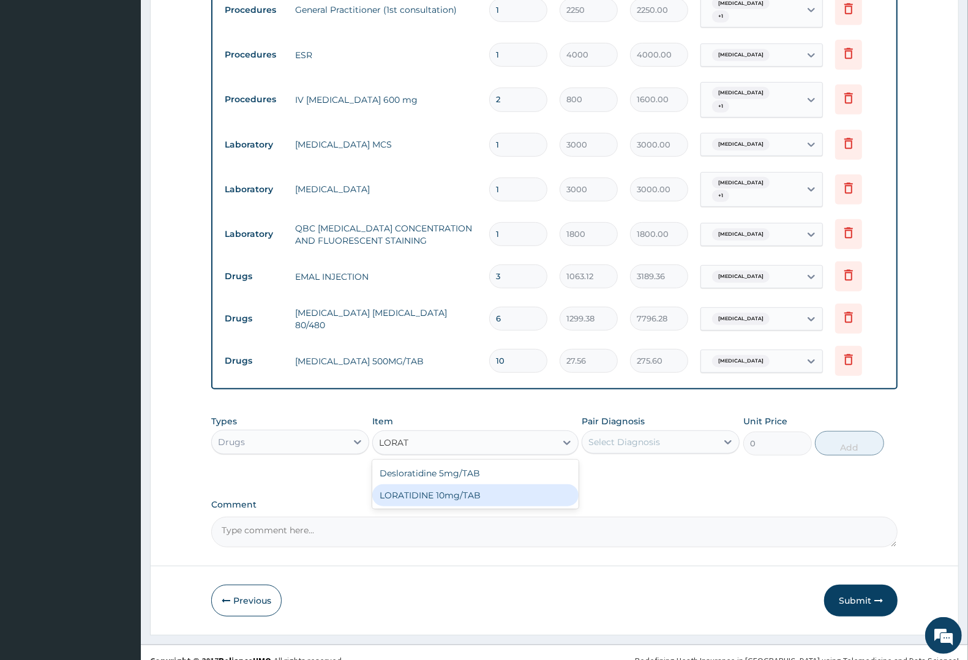
drag, startPoint x: 448, startPoint y: 475, endPoint x: 487, endPoint y: 460, distance: 42.1
click at [454, 484] on div "LORATIDINE 10mg/TAB" at bounding box center [475, 495] width 206 height 22
type input "17.33"
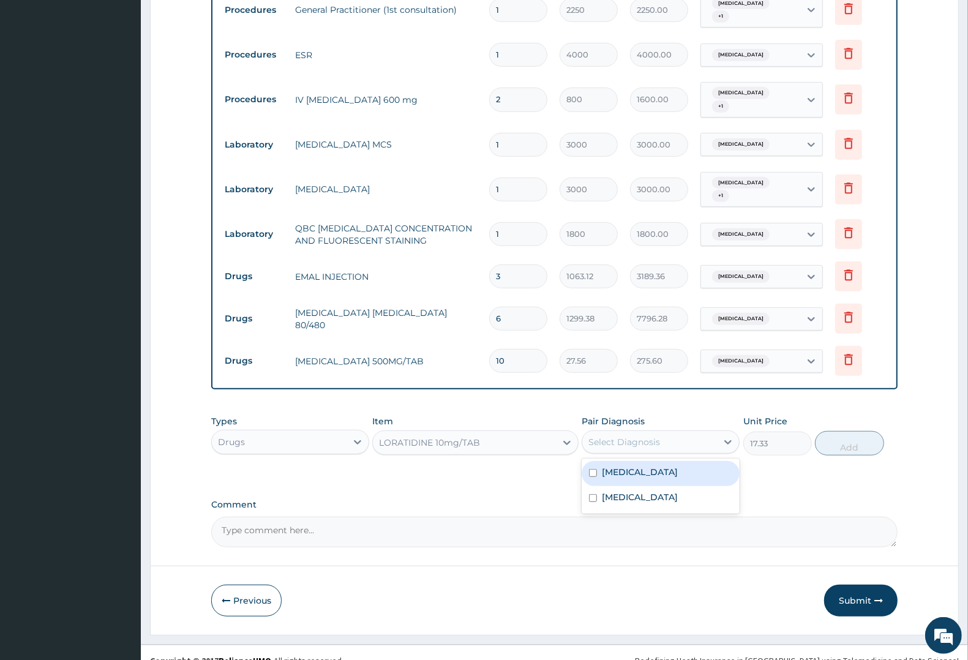
click at [624, 436] on div "Select Diagnosis" at bounding box center [624, 442] width 72 height 12
click at [631, 491] on label "Upper respiratory infection" at bounding box center [640, 497] width 76 height 12
checkbox input "true"
click at [839, 431] on button "Add" at bounding box center [849, 443] width 69 height 24
type input "0"
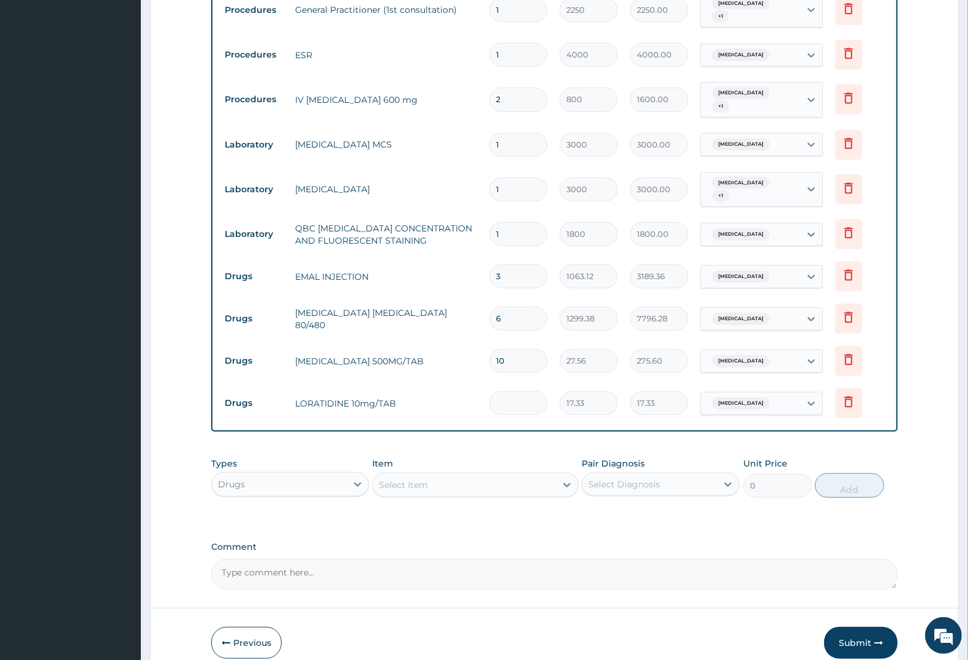
type input "0.00"
type input "5"
type input "86.65"
type input "5"
click at [427, 479] on div "Select Item" at bounding box center [403, 485] width 49 height 12
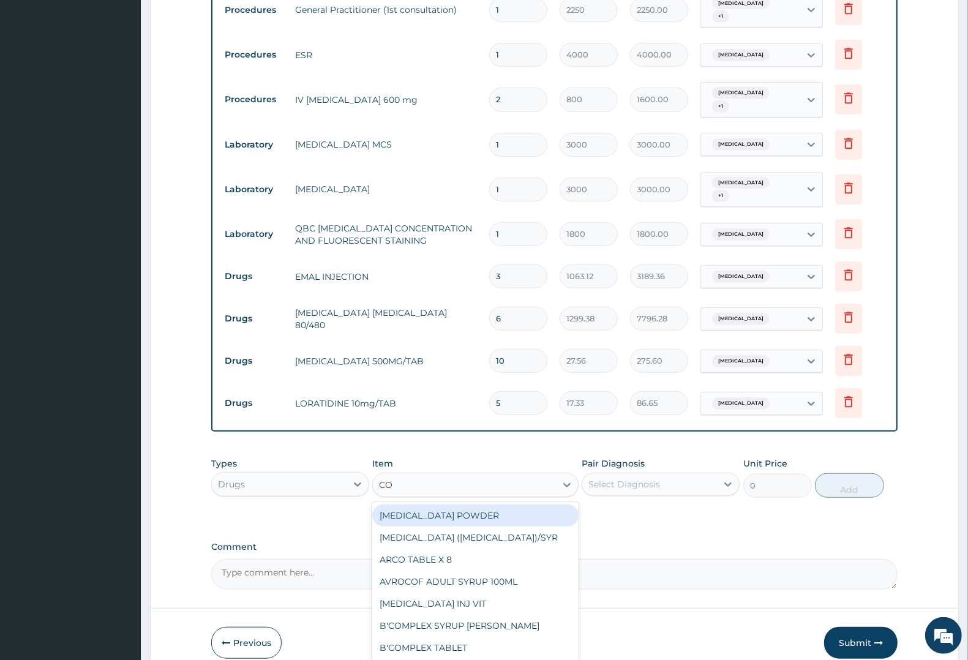
type input "COU"
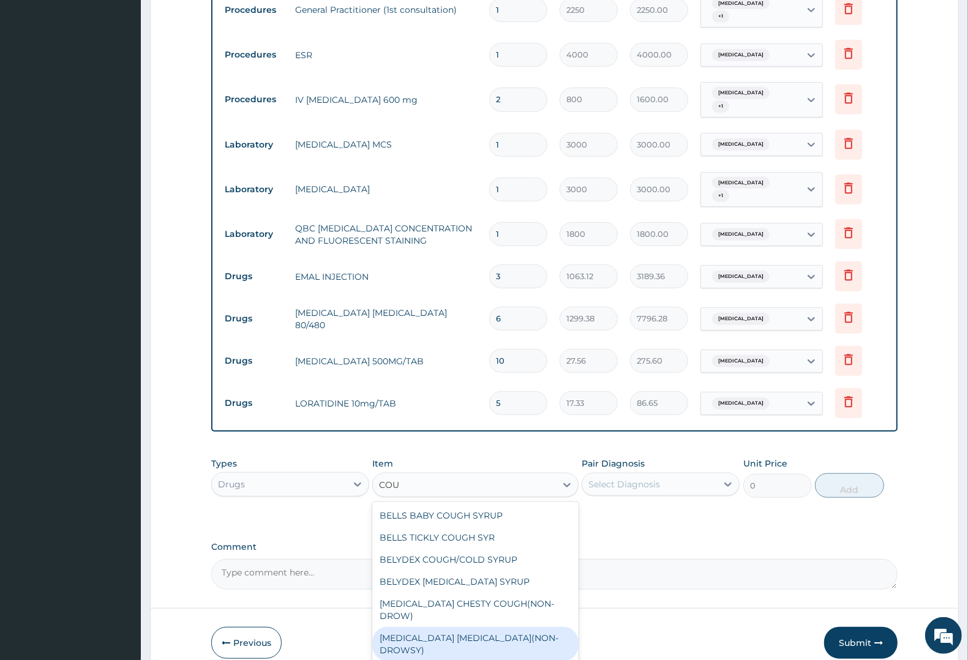
click at [501, 627] on div "BENYLIN DRY COUGH(NON-DROWSY)" at bounding box center [475, 644] width 206 height 34
type input "1063.12"
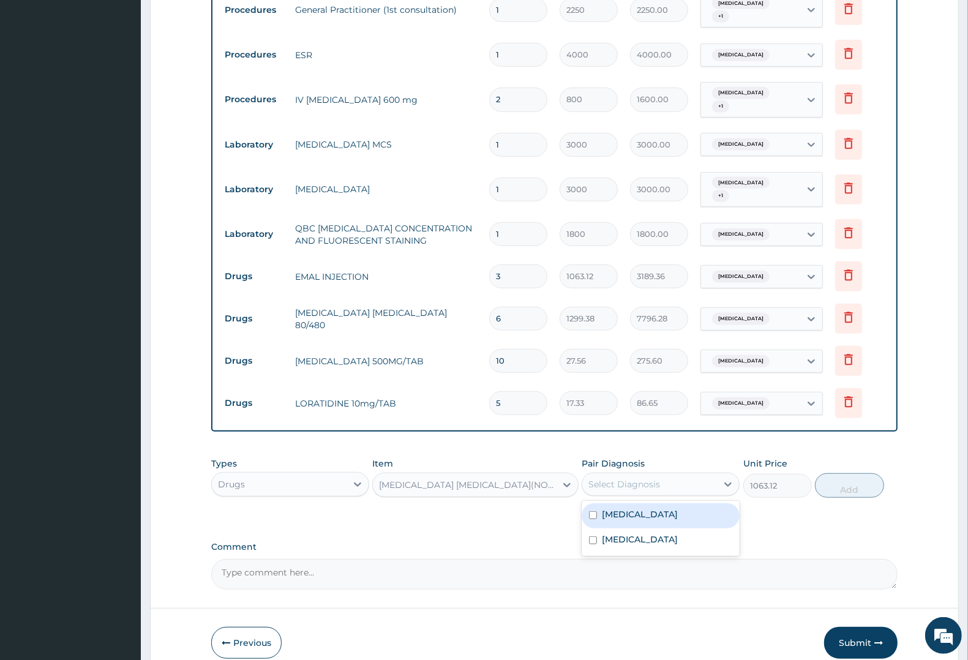
click at [616, 474] on div "Select Diagnosis" at bounding box center [649, 484] width 135 height 20
click at [623, 530] on div "Upper respiratory infection" at bounding box center [661, 540] width 158 height 25
checkbox input "true"
click at [843, 473] on button "Add" at bounding box center [849, 485] width 69 height 24
type input "0"
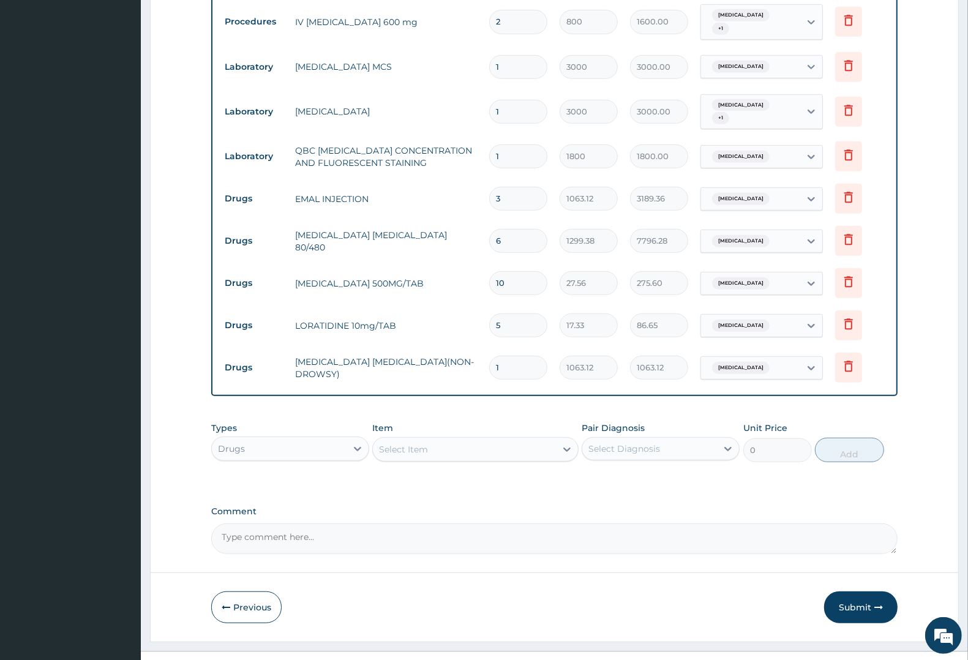
scroll to position [586, 0]
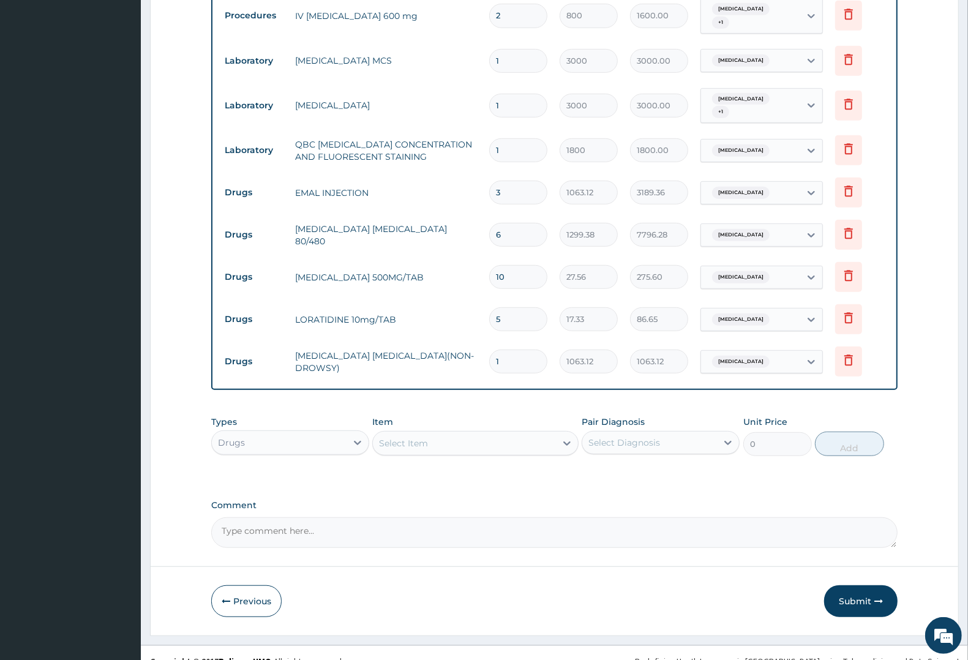
click at [410, 437] on div "Select Item" at bounding box center [403, 443] width 49 height 12
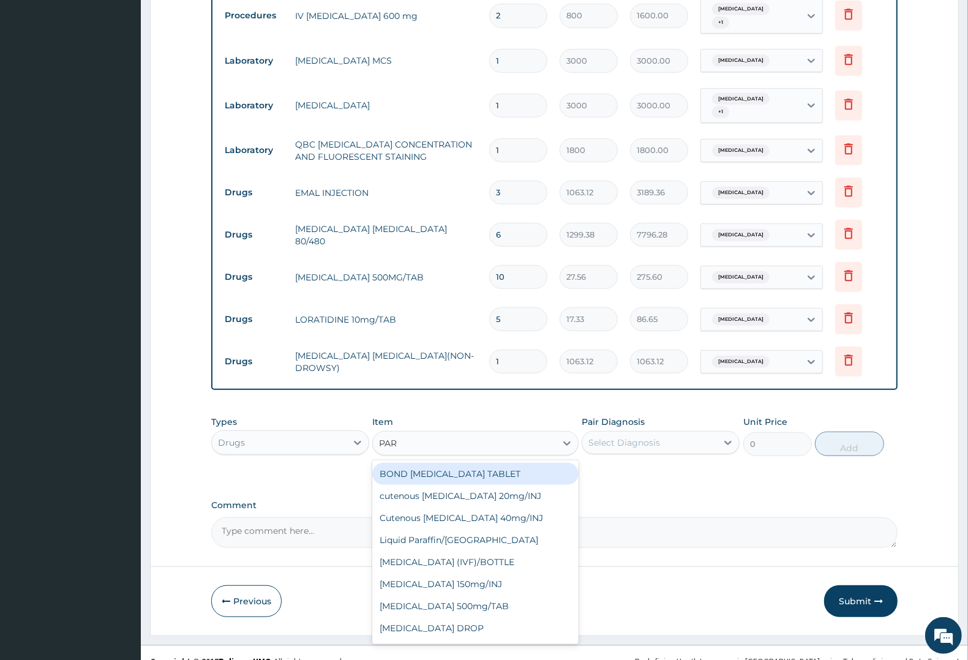
type input "PARA"
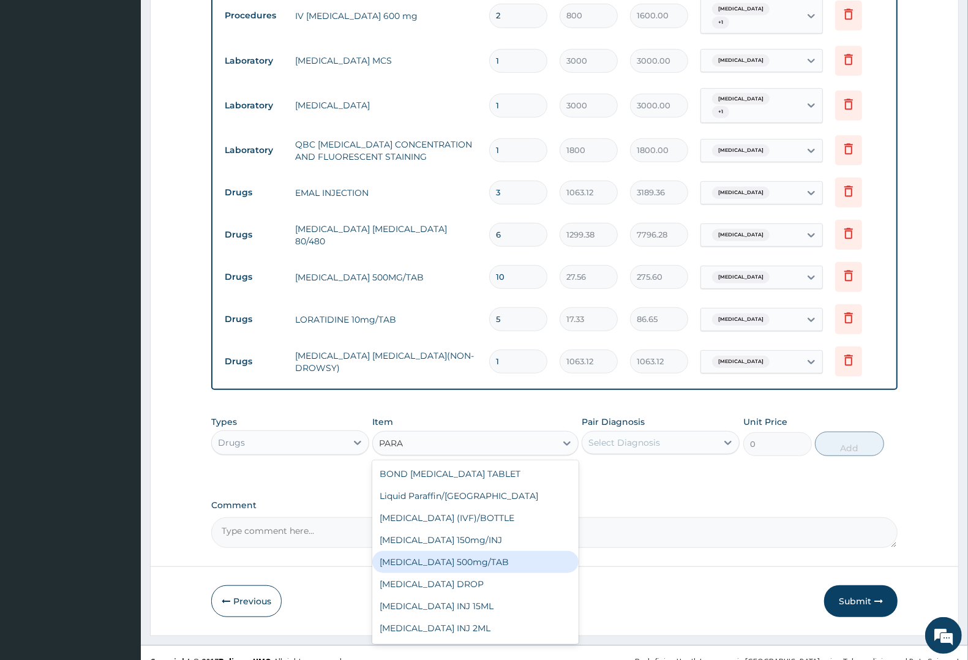
drag, startPoint x: 476, startPoint y: 541, endPoint x: 517, endPoint y: 508, distance: 52.8
click at [476, 551] on div "PARACETAMOL 500mg/TAB" at bounding box center [475, 562] width 206 height 22
type input "7.88"
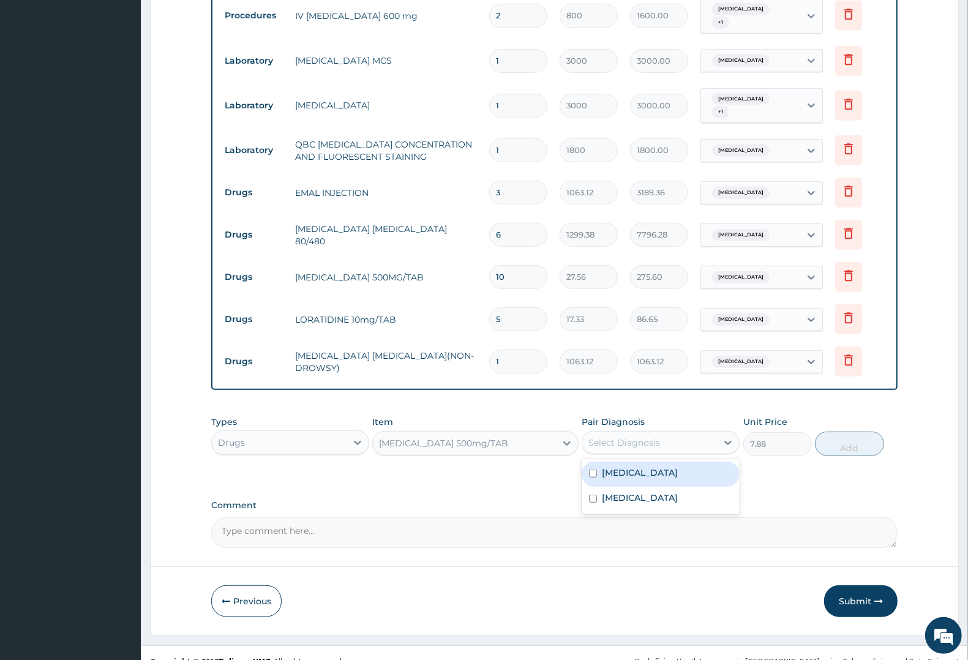
drag, startPoint x: 649, startPoint y: 423, endPoint x: 650, endPoint y: 451, distance: 28.2
click at [650, 436] on div "Select Diagnosis" at bounding box center [624, 442] width 72 height 12
click at [644, 492] on div "Upper respiratory infection" at bounding box center [661, 499] width 158 height 25
checkbox input "true"
drag, startPoint x: 626, startPoint y: 463, endPoint x: 709, endPoint y: 430, distance: 89.6
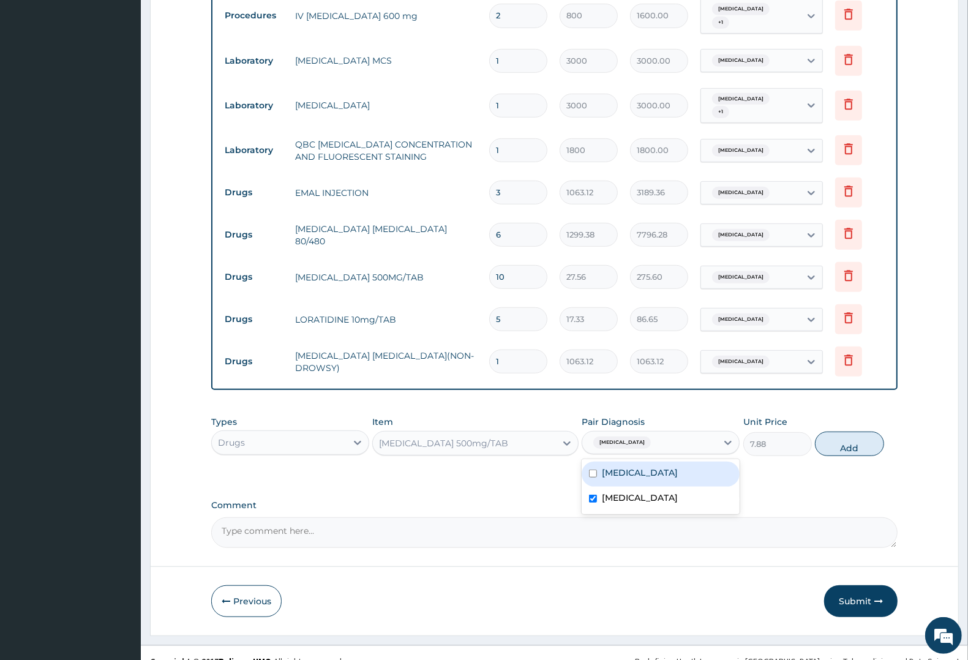
click at [626, 462] on div "Malaria" at bounding box center [661, 474] width 158 height 25
checkbox input "true"
drag, startPoint x: 850, startPoint y: 429, endPoint x: 825, endPoint y: 440, distance: 27.4
click at [851, 432] on button "Add" at bounding box center [849, 444] width 69 height 24
type input "0"
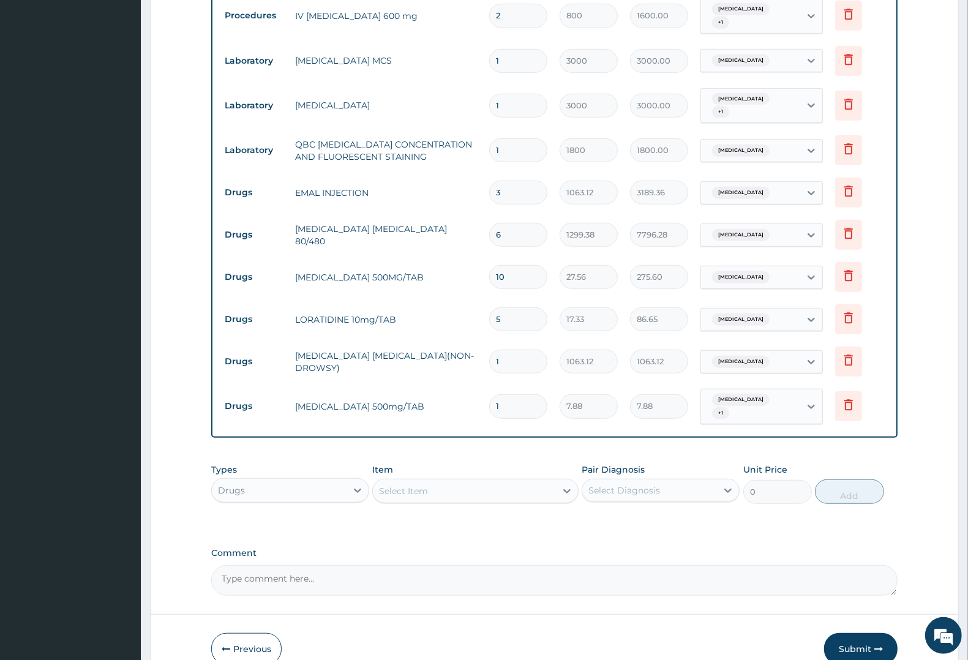
type input "12"
type input "94.56"
type input "12"
click at [853, 633] on button "Submit" at bounding box center [860, 649] width 73 height 32
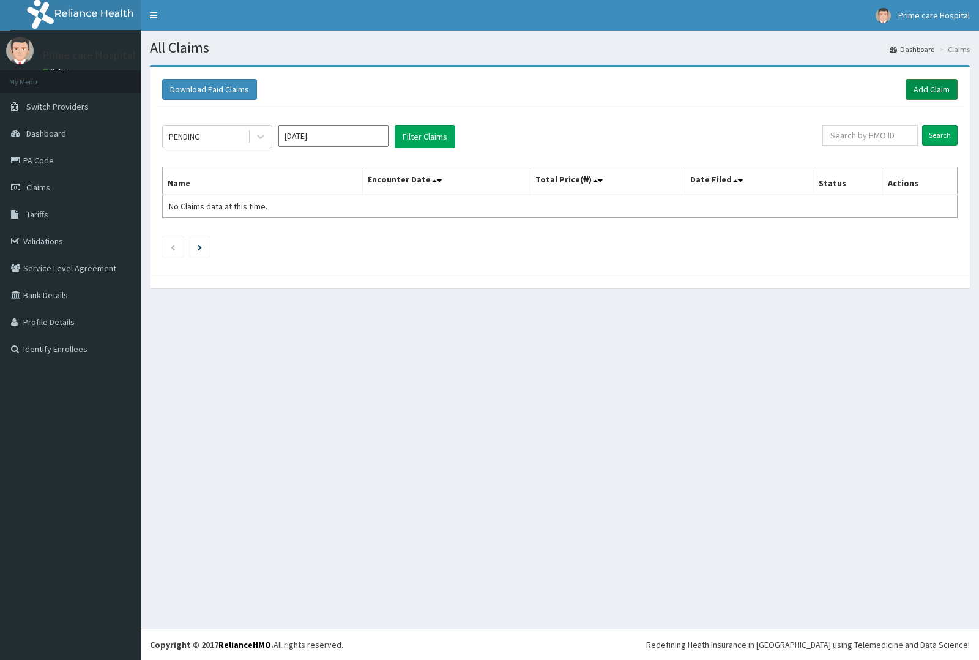
click at [940, 89] on link "Add Claim" at bounding box center [932, 89] width 52 height 21
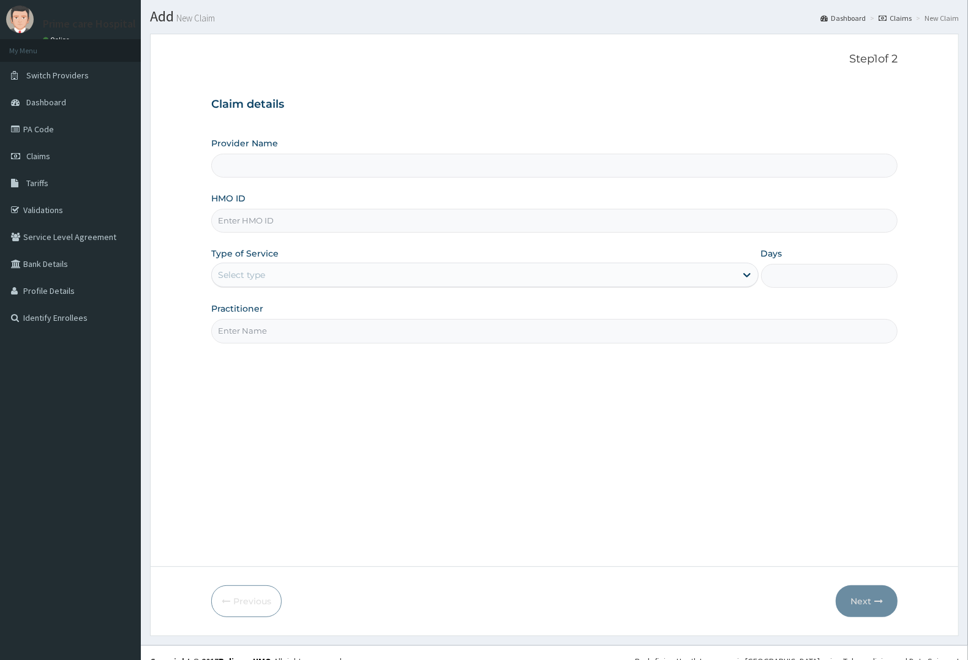
scroll to position [48, 0]
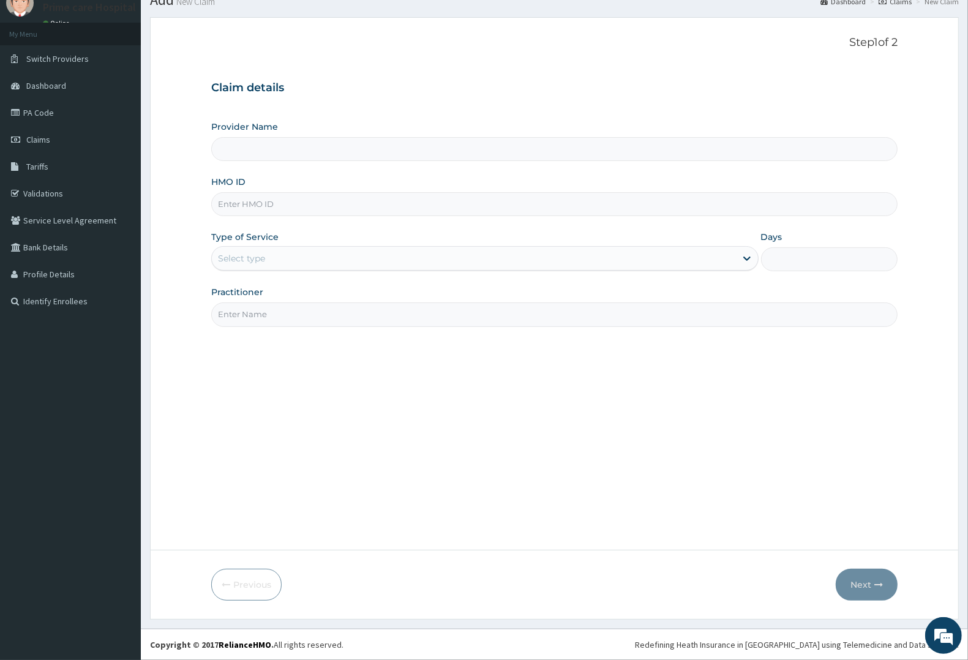
click at [280, 200] on input "HMO ID" at bounding box center [554, 204] width 686 height 24
type input "Prime care hospital"
type input "PHT/10072/A"
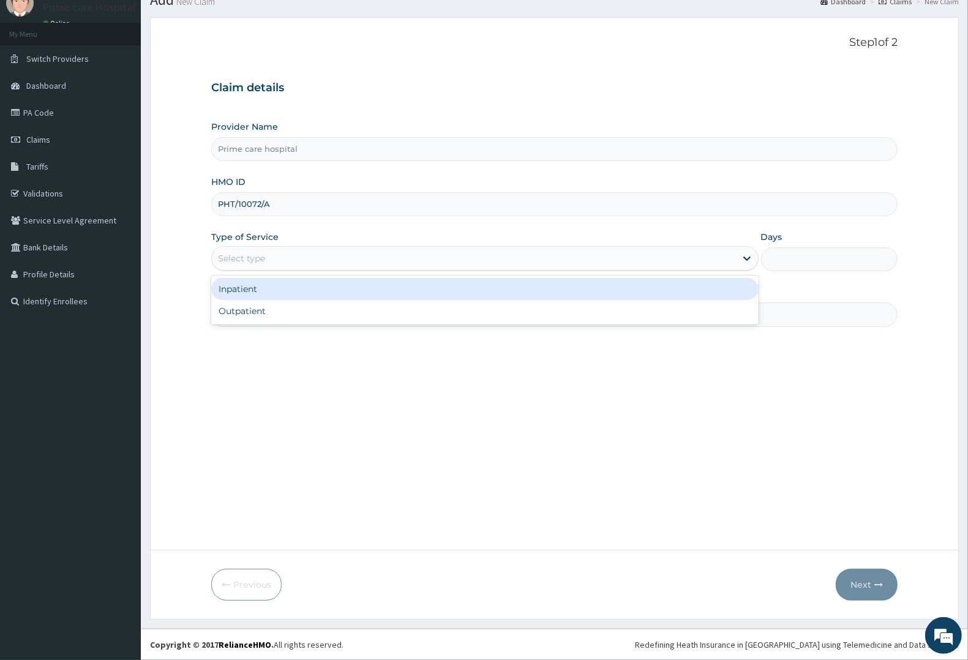
click at [267, 252] on div "Select type" at bounding box center [474, 259] width 524 height 20
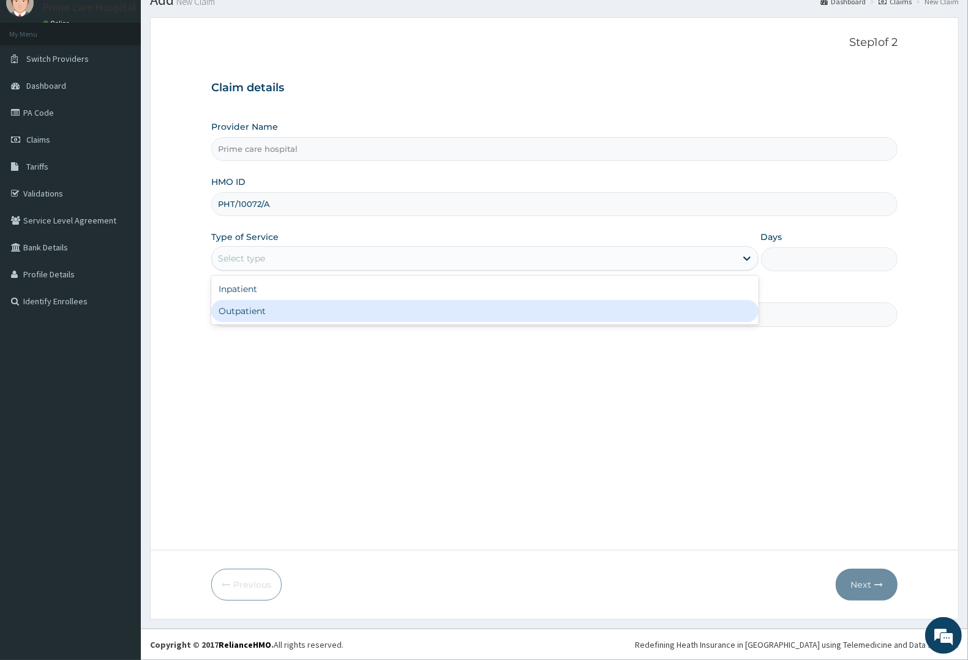
click at [266, 316] on div "Outpatient" at bounding box center [484, 311] width 547 height 22
type input "1"
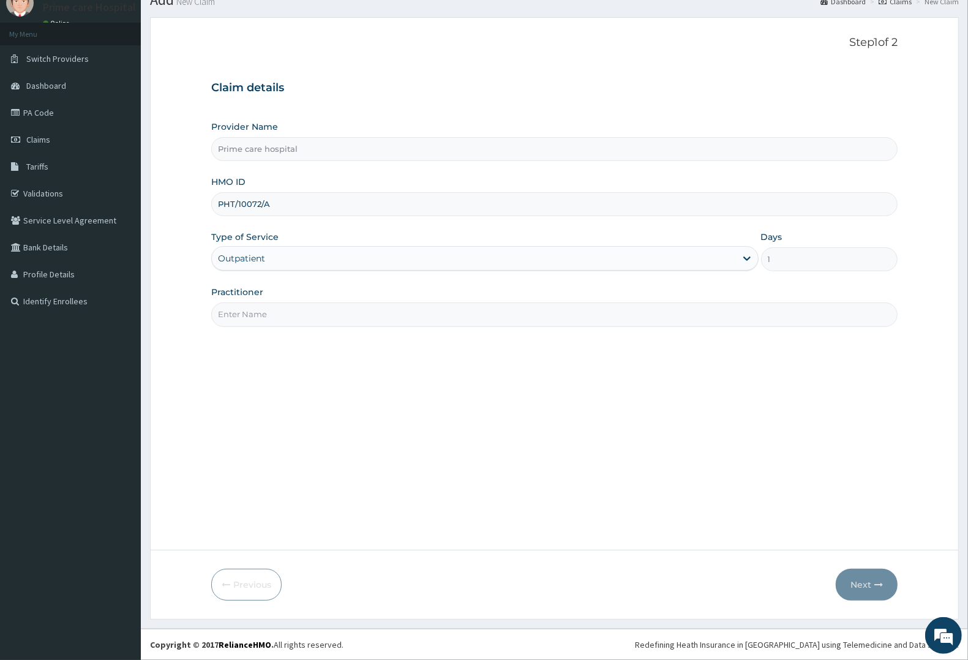
click at [271, 313] on input "Practitioner" at bounding box center [554, 314] width 686 height 24
type input "[PERSON_NAME]"
click at [872, 585] on button "Next" at bounding box center [867, 585] width 62 height 32
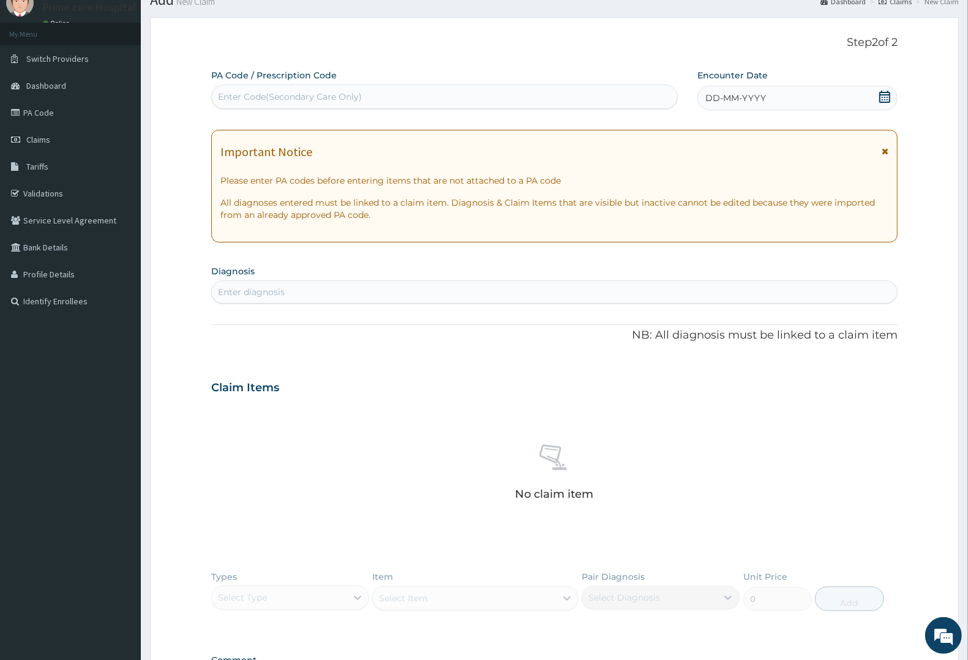
click at [383, 97] on div "Enter Code(Secondary Care Only)" at bounding box center [444, 97] width 465 height 20
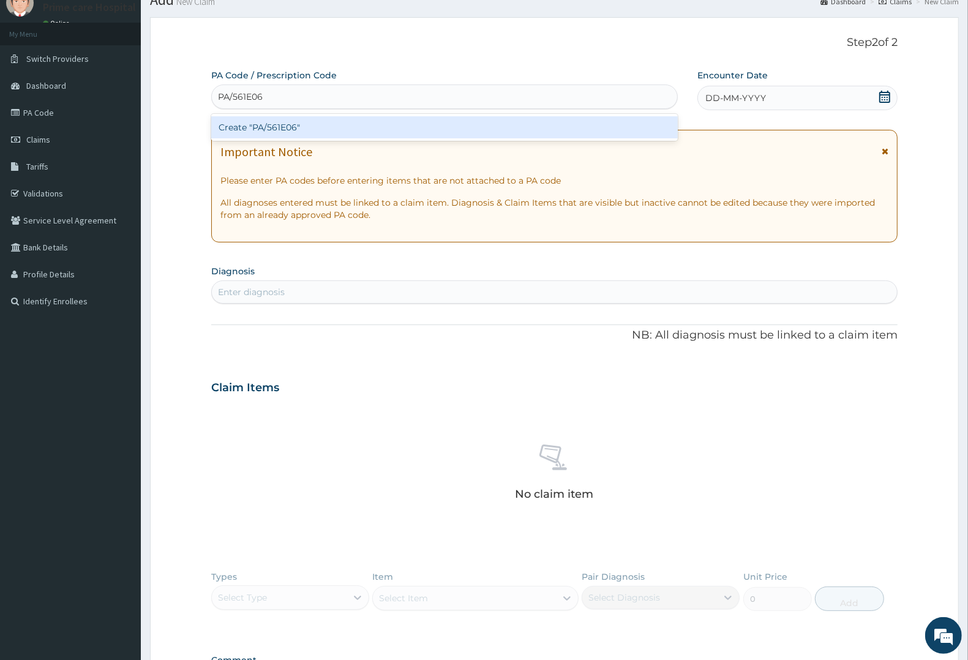
type input "PA/561E06"
click at [788, 92] on div "PA Code / Prescription Code option Create "PA/561E06" focused, 1 of 1. 1 result…" at bounding box center [554, 386] width 686 height 634
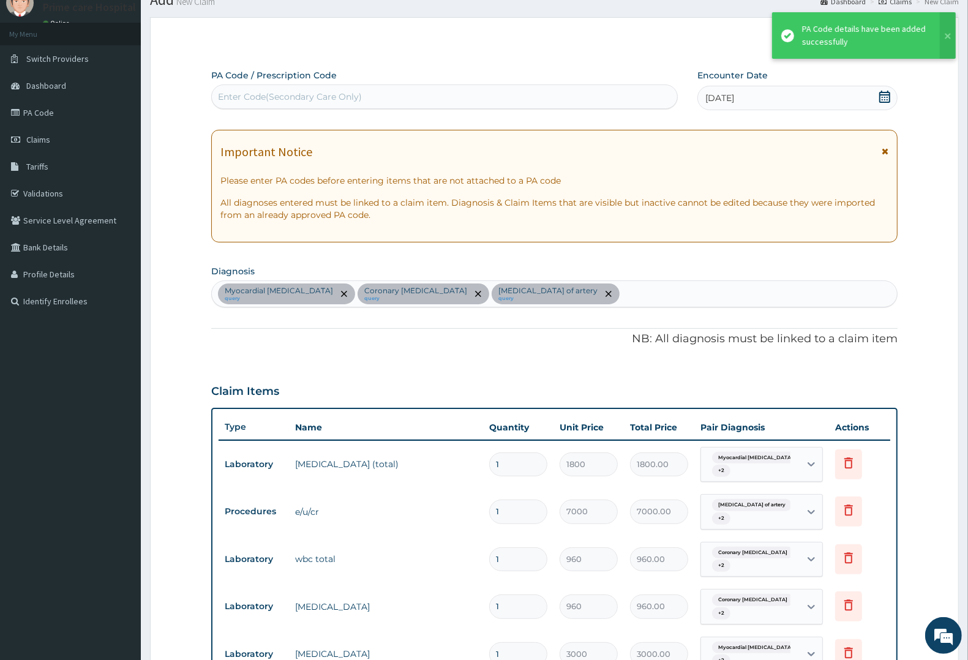
scroll to position [397, 0]
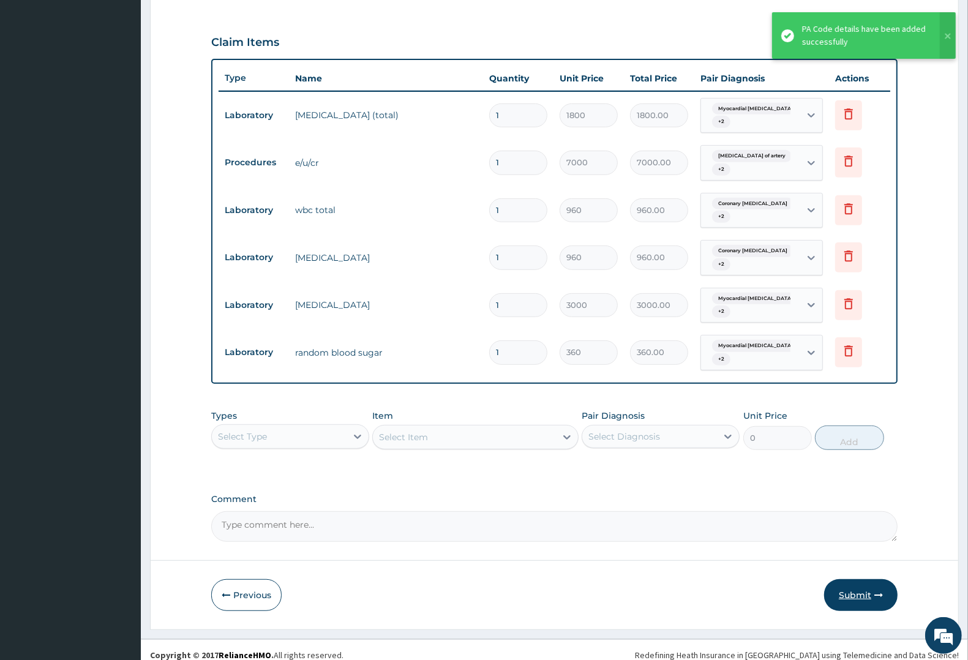
click at [856, 597] on button "Submit" at bounding box center [860, 595] width 73 height 32
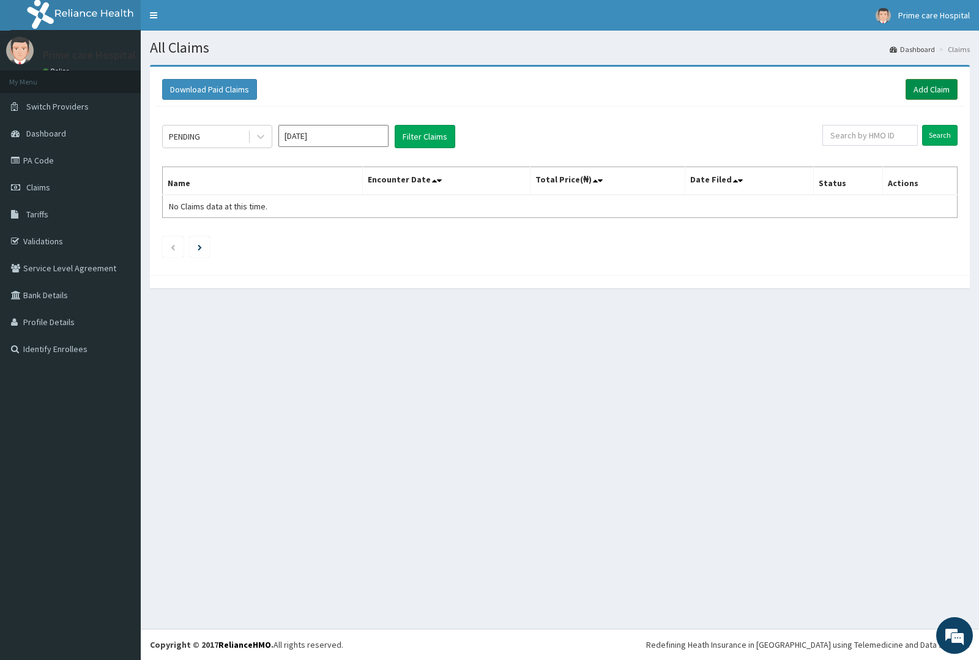
click at [945, 93] on link "Add Claim" at bounding box center [932, 89] width 52 height 21
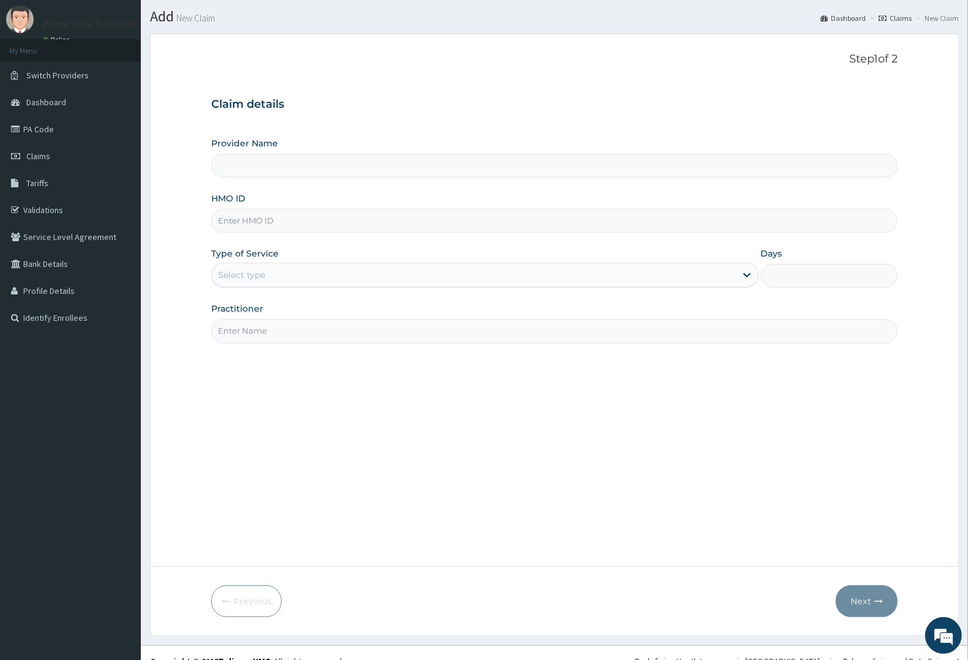
scroll to position [48, 0]
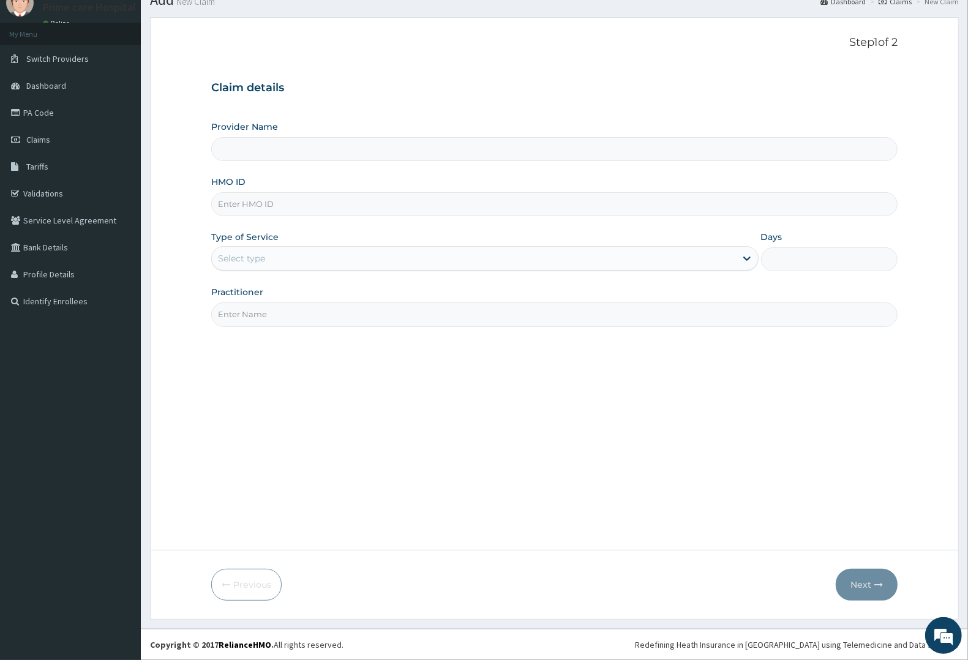
click at [304, 197] on input "HMO ID" at bounding box center [554, 204] width 686 height 24
type input "Prime care hospital"
type input "P"
type input "PHT/10072/A"
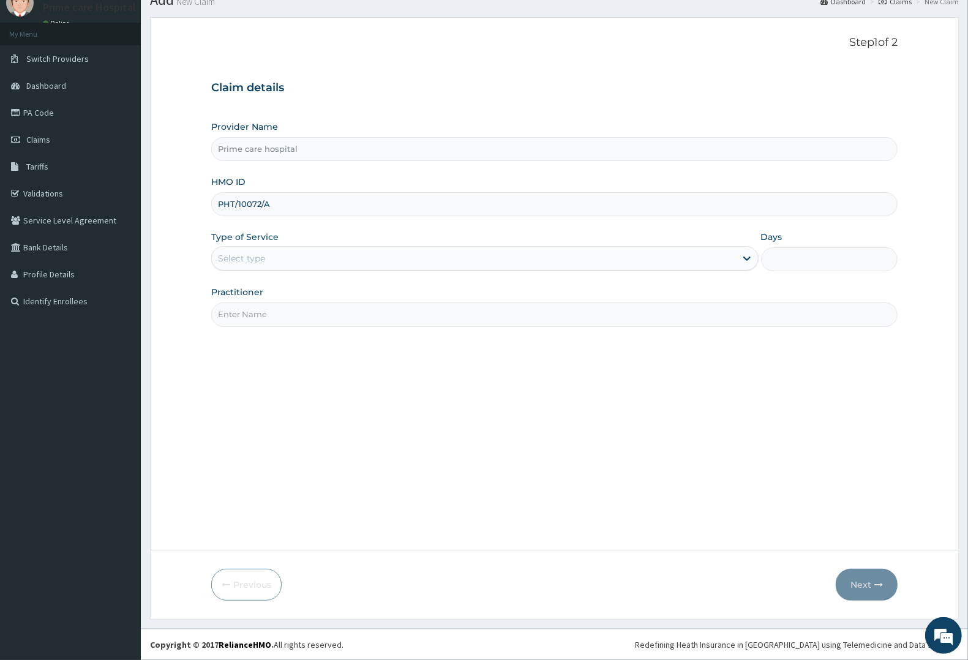
click at [306, 271] on div "Select type" at bounding box center [484, 258] width 547 height 24
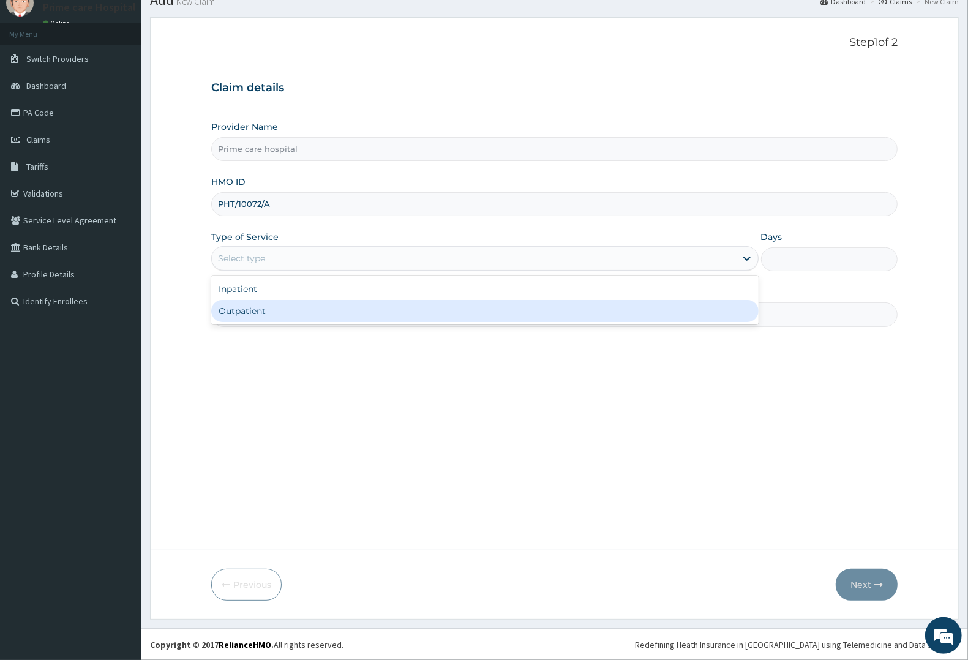
click at [299, 312] on div "Outpatient" at bounding box center [484, 311] width 547 height 22
type input "1"
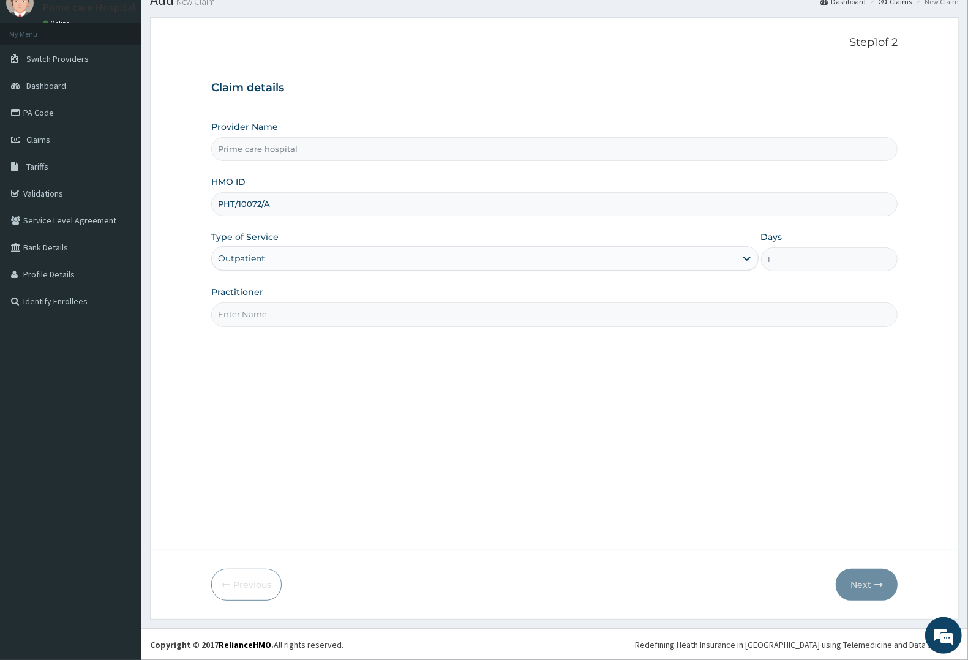
click at [299, 312] on input "Practitioner" at bounding box center [554, 314] width 686 height 24
click at [244, 316] on input "[PERSON_NAME]" at bounding box center [554, 314] width 686 height 24
type input "[PERSON_NAME]"
click at [873, 583] on button "Next" at bounding box center [867, 585] width 62 height 32
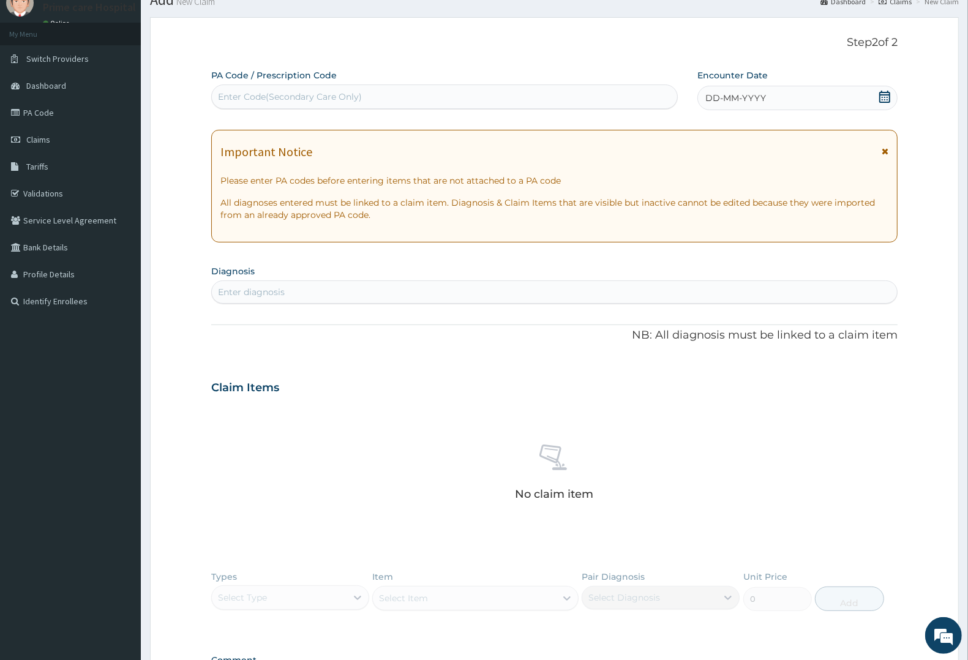
click at [319, 102] on div "Enter Code(Secondary Care Only)" at bounding box center [290, 97] width 144 height 12
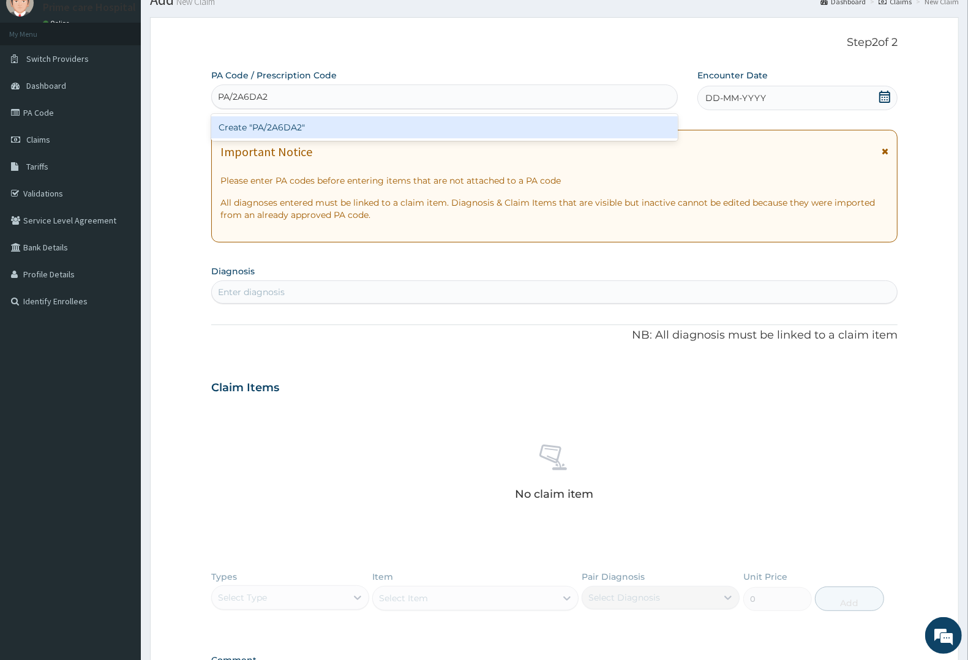
type input "PA/2A6DA2"
click at [761, 93] on div "PA Code / Prescription Code option Create "PA/2A6DA2" focused, 1 of 1. 1 result…" at bounding box center [554, 386] width 686 height 634
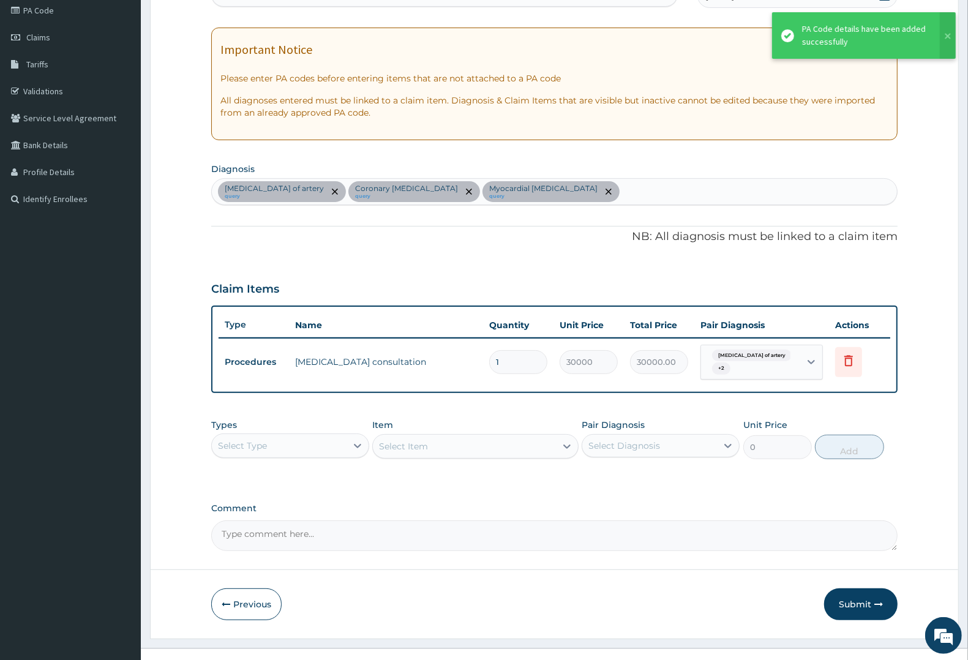
scroll to position [169, 0]
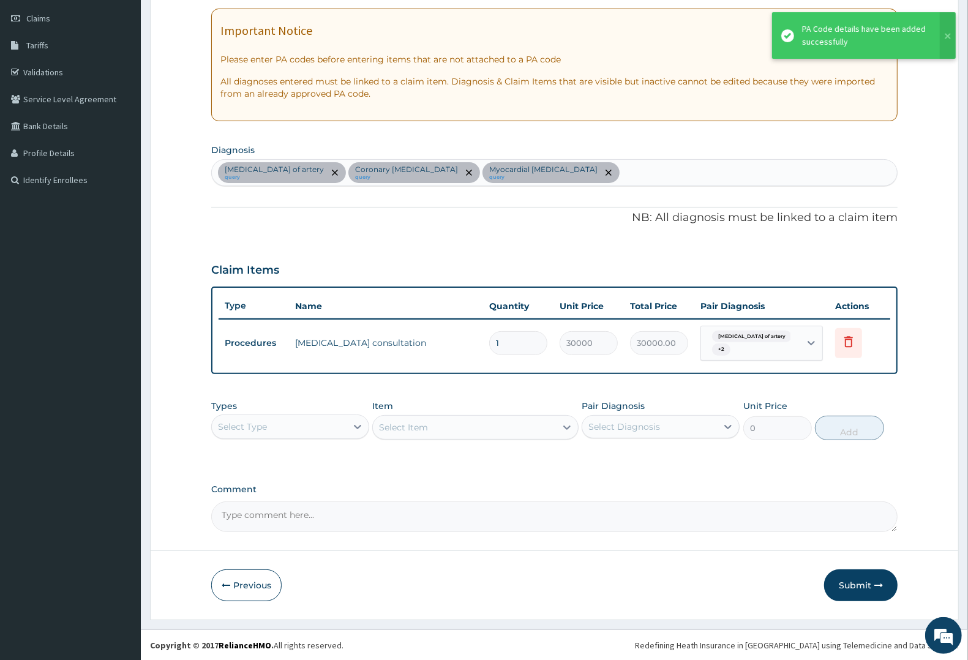
click at [847, 582] on button "Submit" at bounding box center [860, 585] width 73 height 32
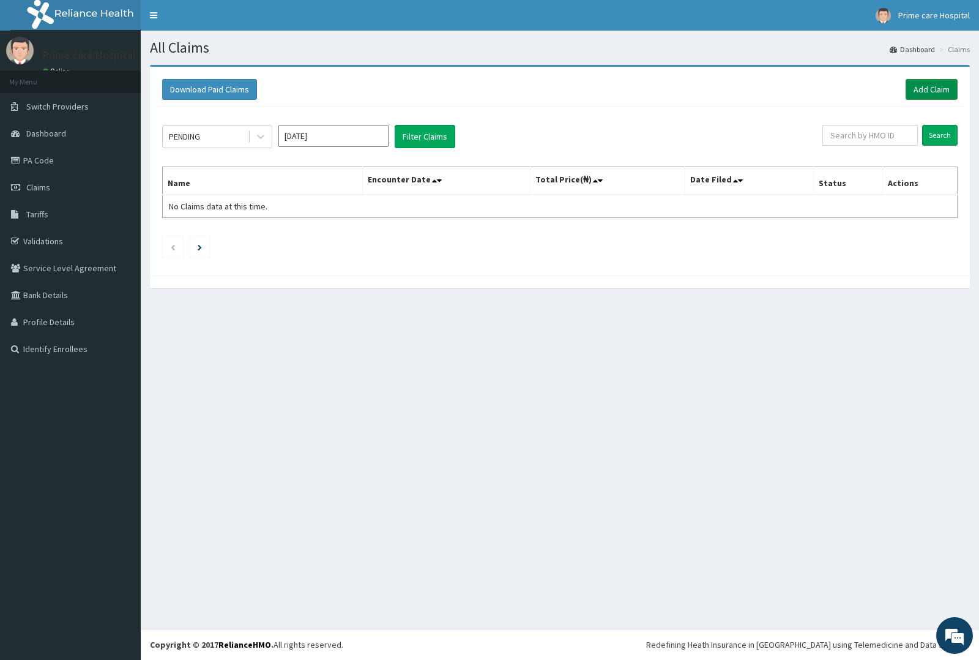
click at [923, 84] on link "Add Claim" at bounding box center [932, 89] width 52 height 21
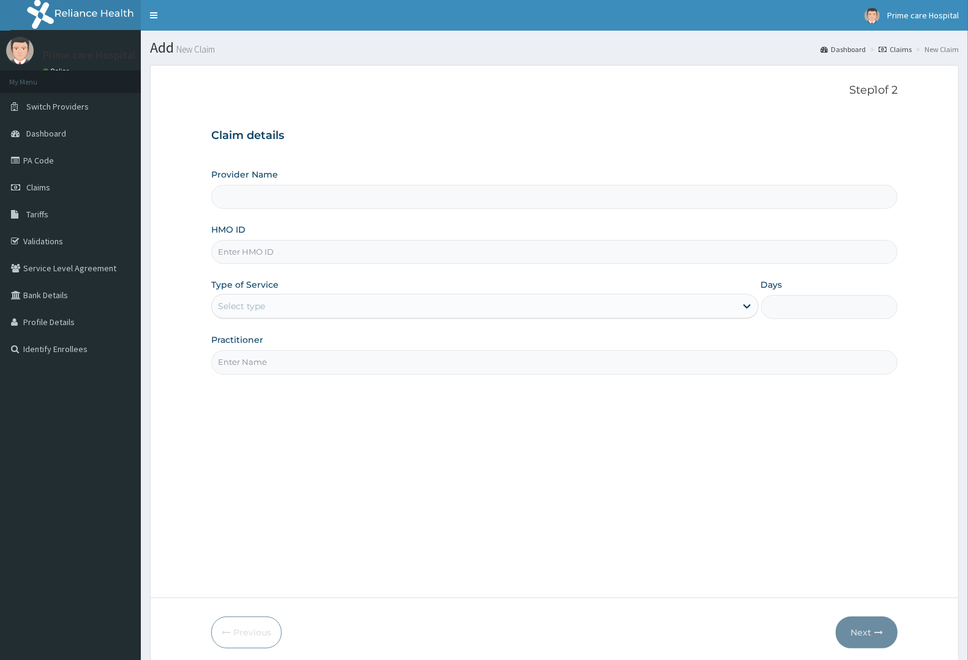
click at [260, 252] on input "HMO ID" at bounding box center [554, 252] width 686 height 24
type input "Prime care hospital"
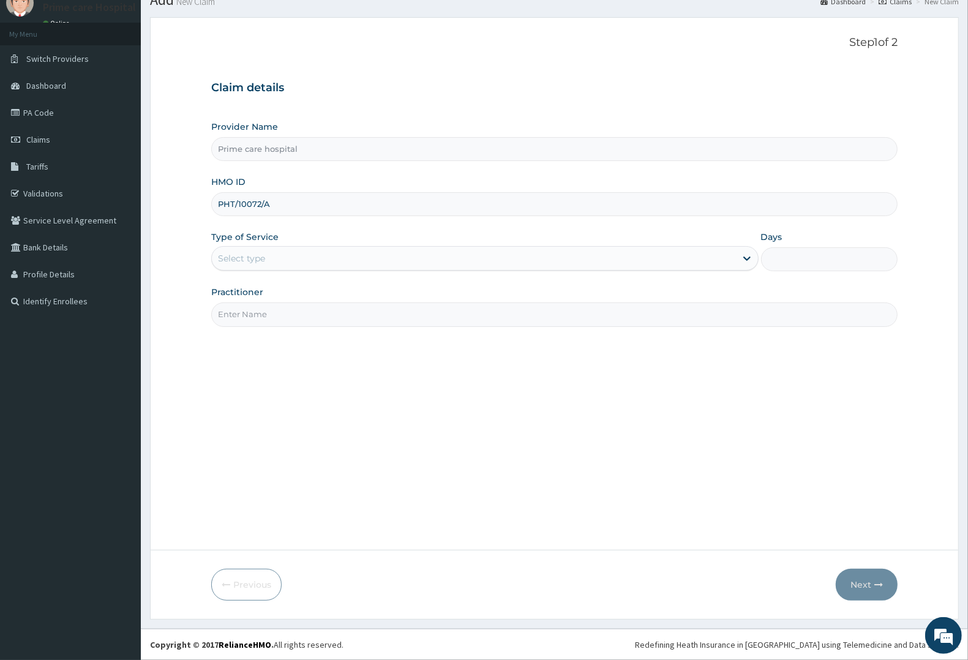
type input "PHT/10072/A"
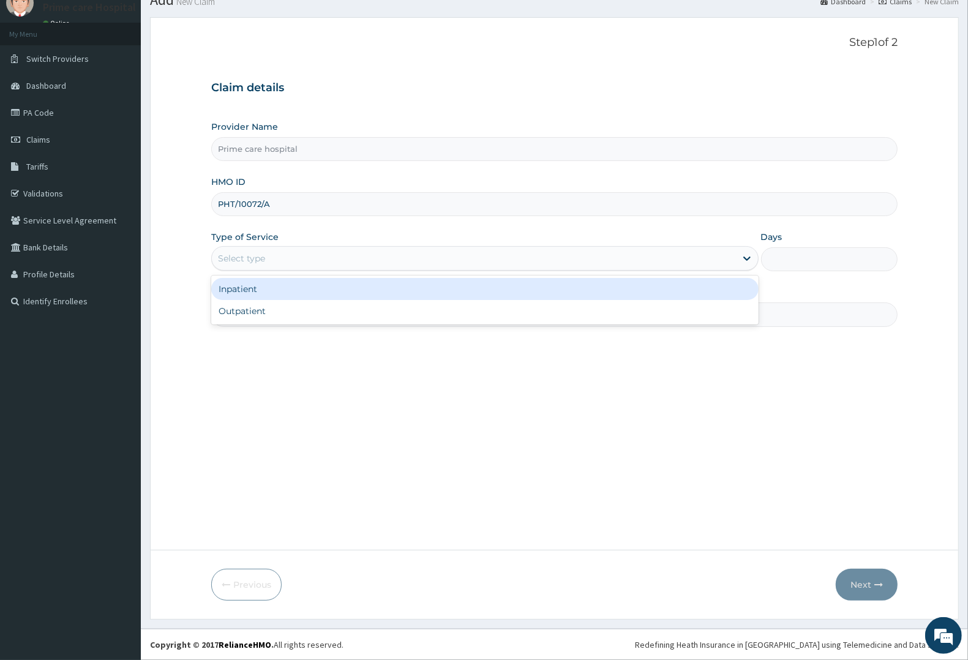
click at [262, 261] on div "Select type" at bounding box center [241, 258] width 47 height 12
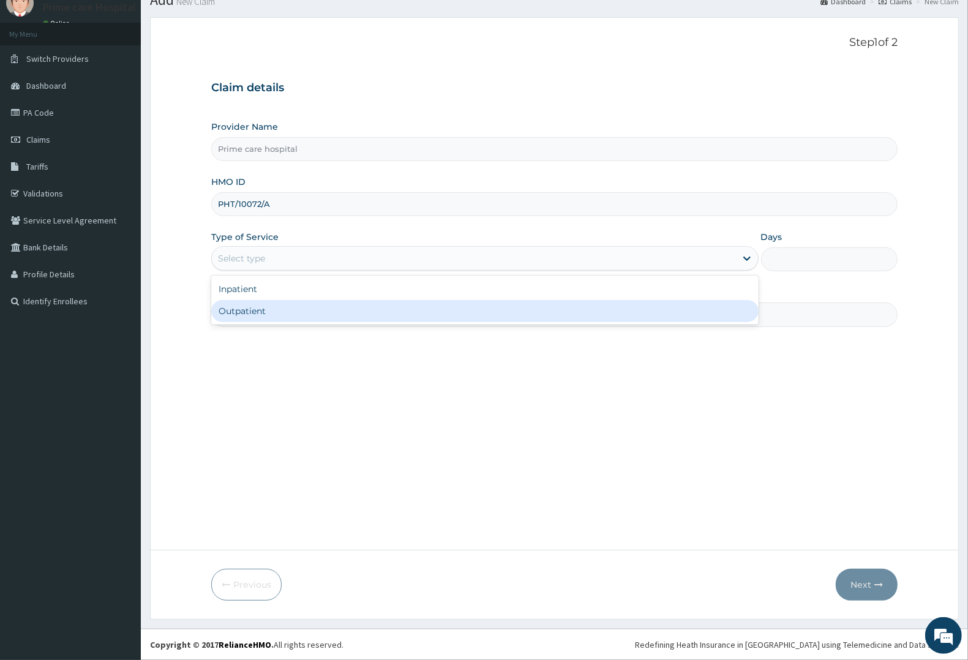
click at [266, 309] on div "Outpatient" at bounding box center [484, 311] width 547 height 22
type input "1"
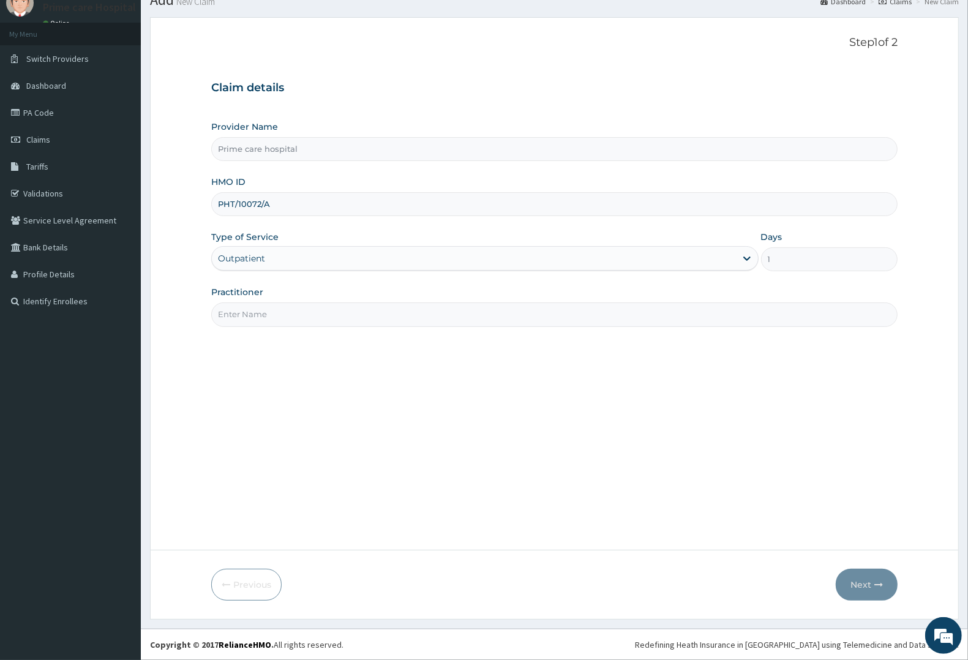
click at [272, 315] on input "Practitioner" at bounding box center [554, 314] width 686 height 24
type input "DR SOLOMON"
click at [872, 582] on button "Next" at bounding box center [867, 585] width 62 height 32
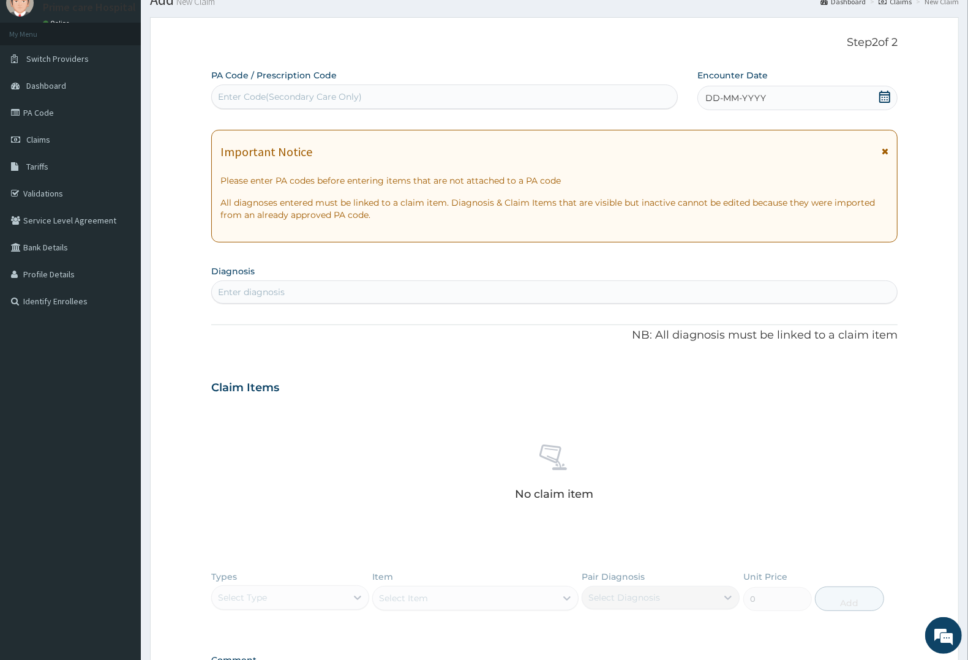
drag, startPoint x: 453, startPoint y: 88, endPoint x: 447, endPoint y: 129, distance: 41.5
click at [452, 93] on div "Enter Code(Secondary Care Only)" at bounding box center [444, 97] width 465 height 20
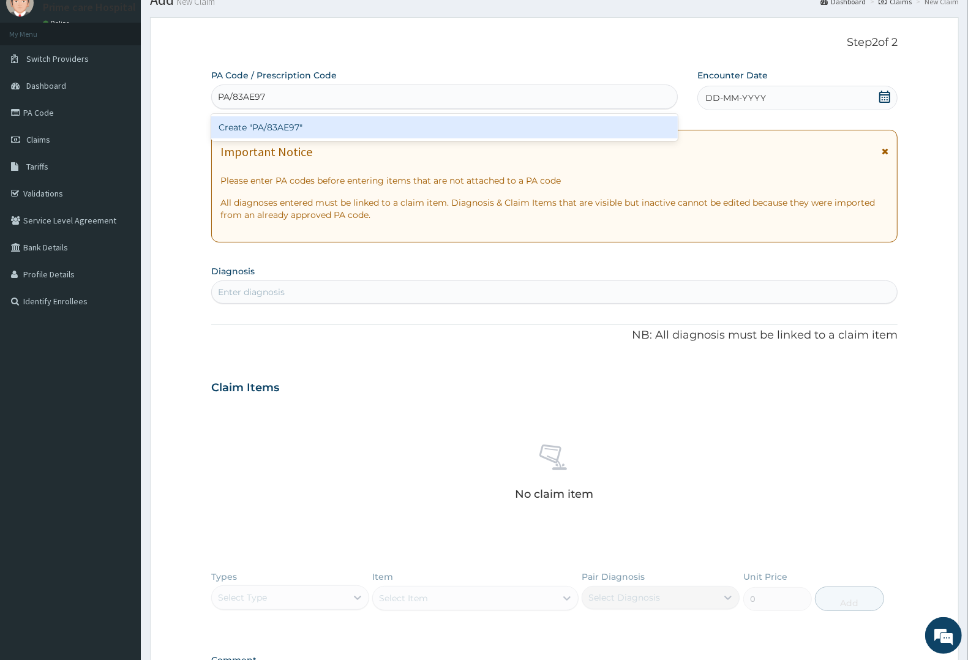
type input "PA/83AE97"
click at [784, 90] on div "PA Code / Prescription Code option Create "PA/83AE97" focused, 1 of 1. 1 result…" at bounding box center [554, 386] width 686 height 634
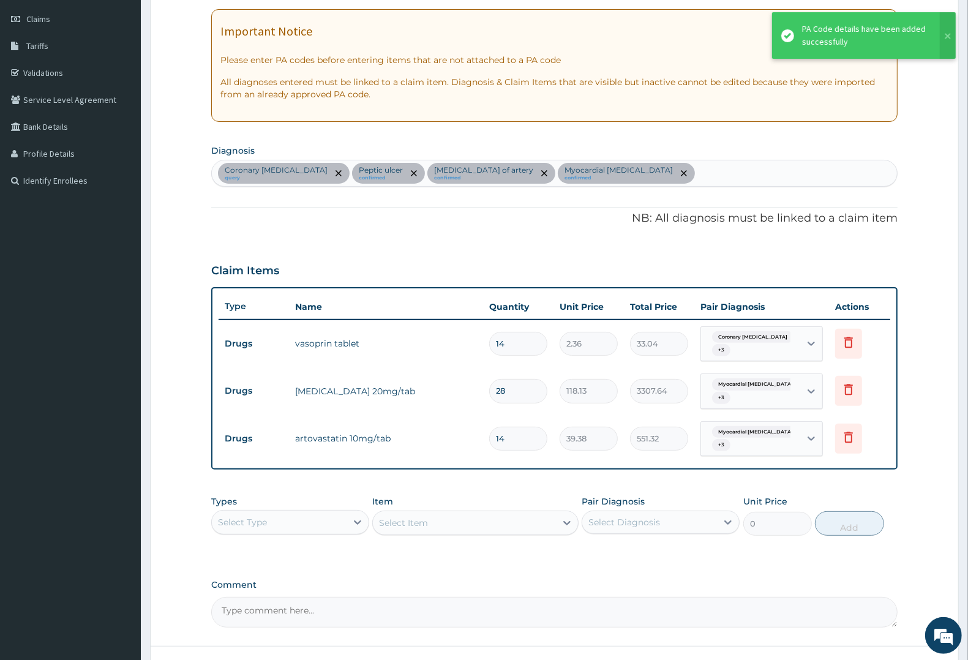
scroll to position [264, 0]
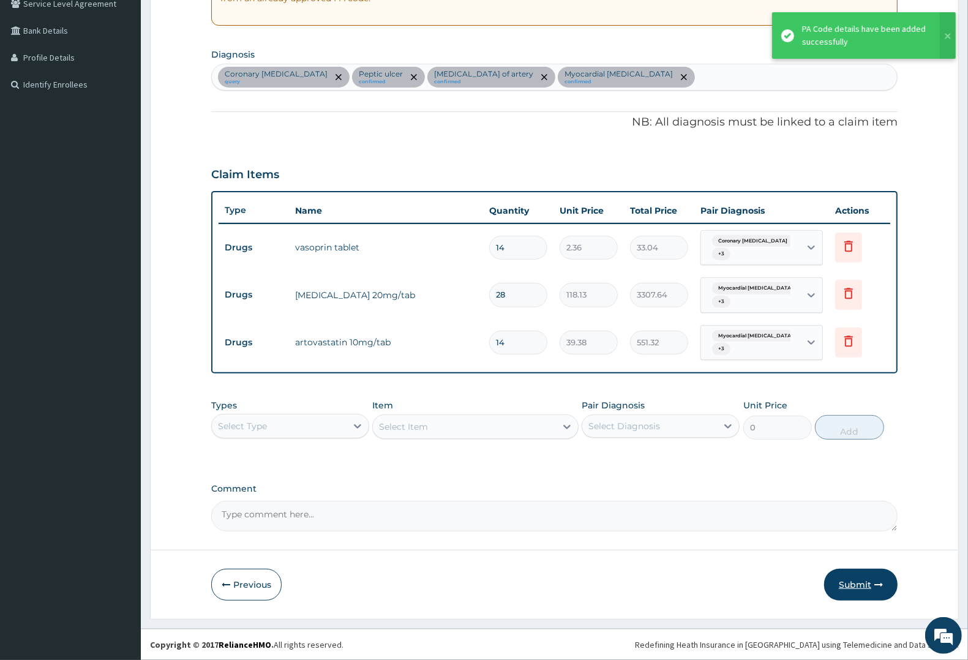
click at [849, 580] on button "Submit" at bounding box center [860, 585] width 73 height 32
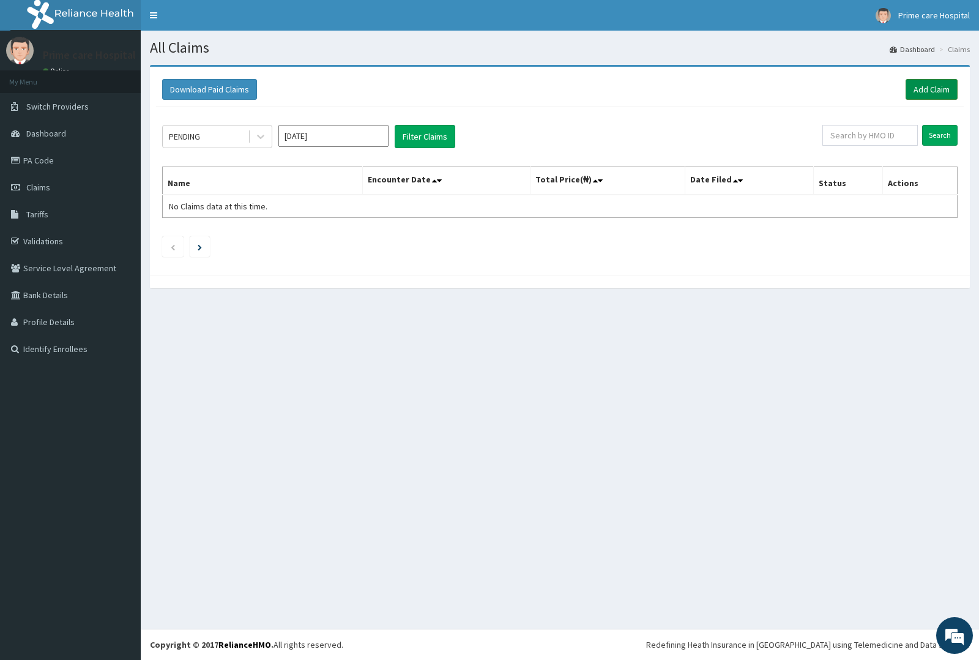
click at [931, 86] on link "Add Claim" at bounding box center [932, 89] width 52 height 21
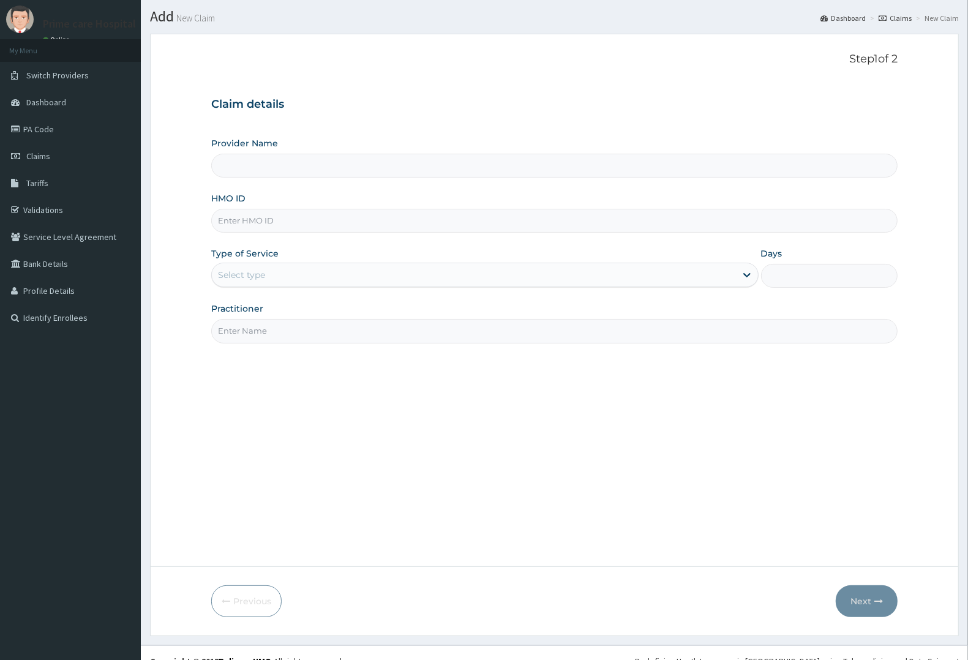
scroll to position [48, 0]
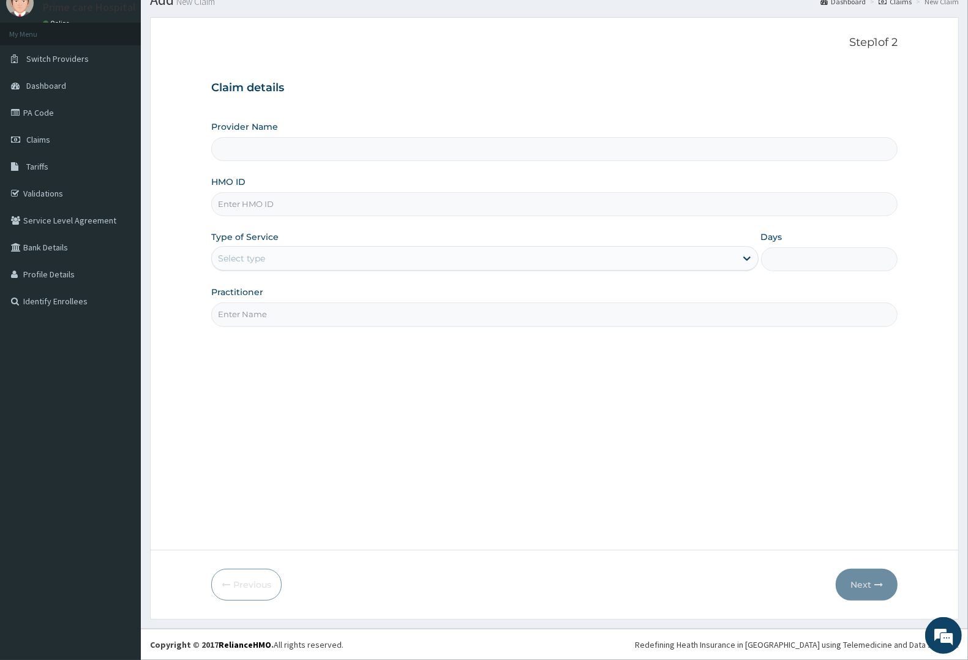
click at [261, 204] on input "HMO ID" at bounding box center [554, 204] width 686 height 24
type input "Prime care hospital"
type input "CWP/10217/D"
drag, startPoint x: 269, startPoint y: 258, endPoint x: 270, endPoint y: 266, distance: 8.0
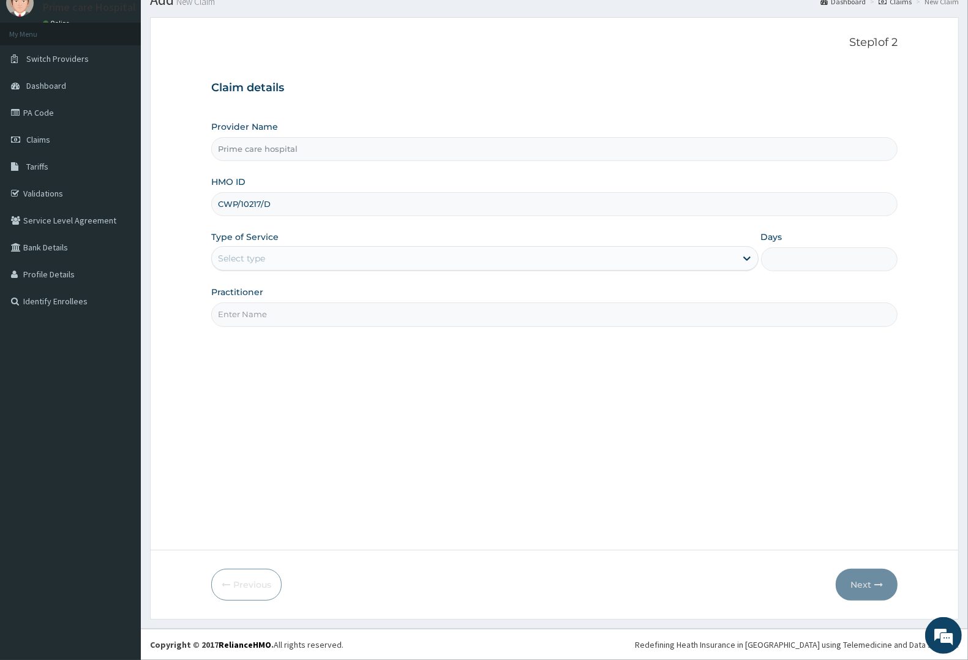
click at [270, 266] on div "Select type" at bounding box center [474, 259] width 524 height 20
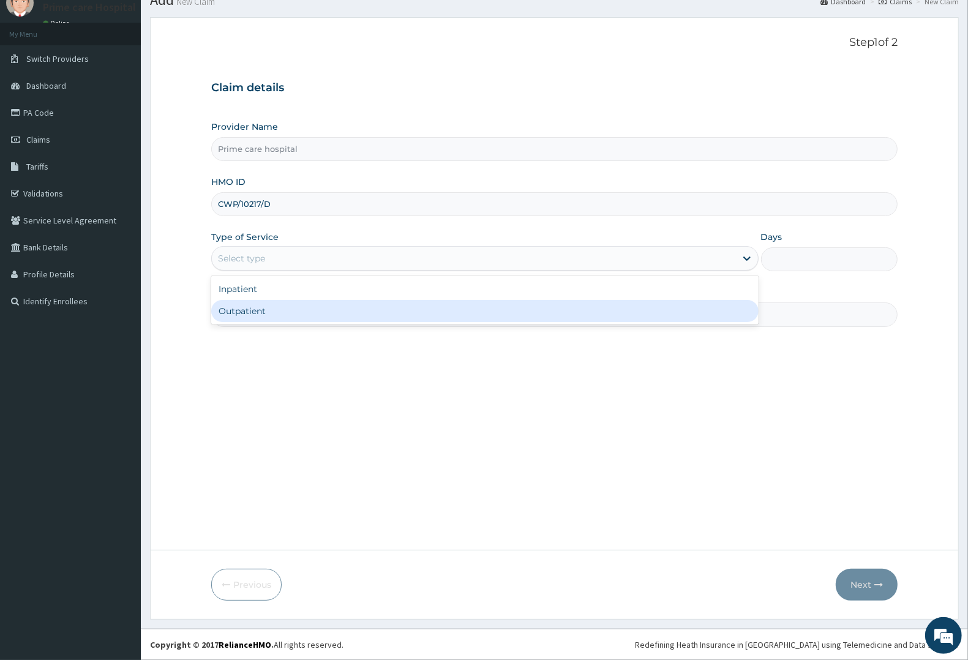
click at [269, 310] on div "Outpatient" at bounding box center [484, 311] width 547 height 22
type input "1"
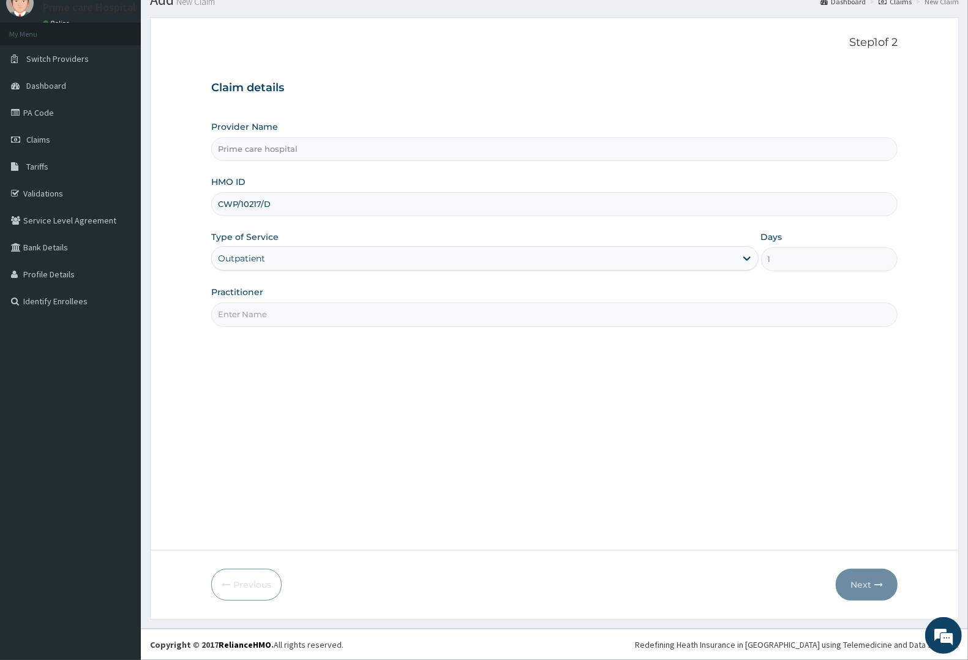
click at [269, 315] on input "Practitioner" at bounding box center [554, 314] width 686 height 24
type input "[PERSON_NAME]"
click at [865, 585] on button "Next" at bounding box center [867, 585] width 62 height 32
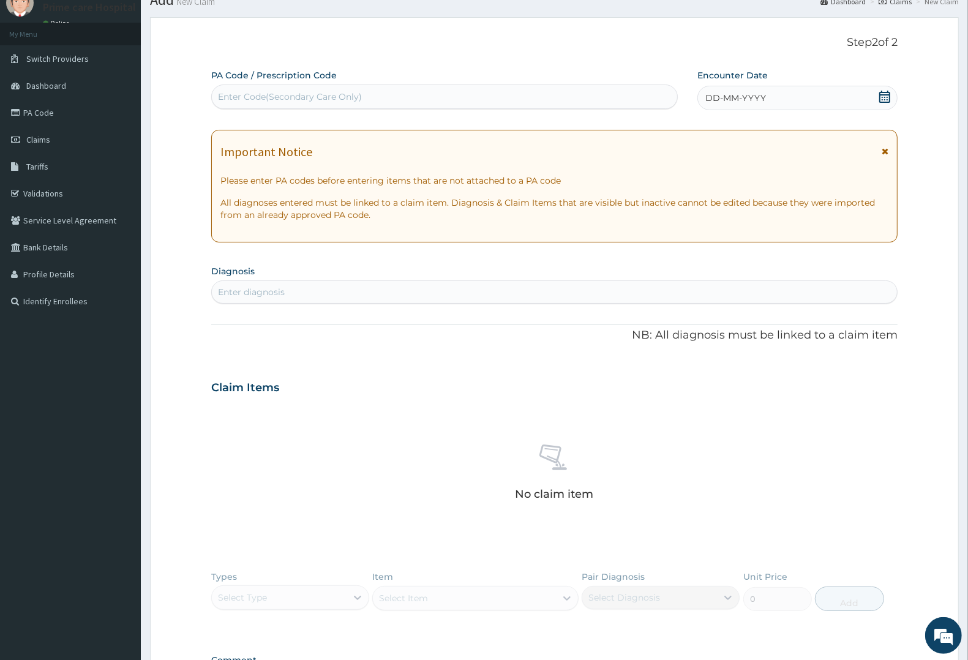
click at [387, 87] on div "Enter Code(Secondary Care Only)" at bounding box center [444, 97] width 465 height 20
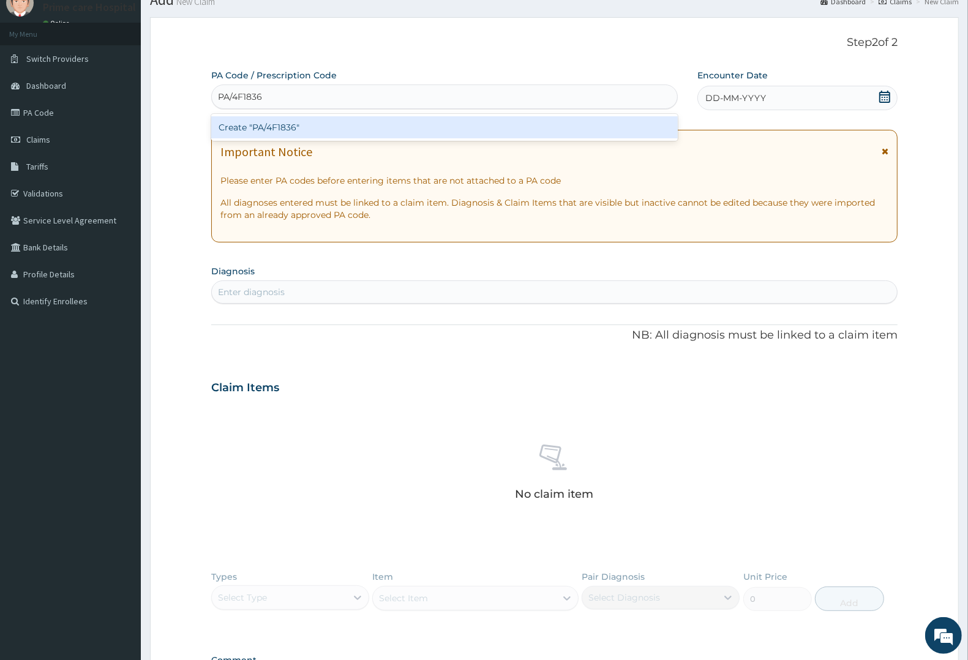
type input "PA/4F1836"
click at [771, 99] on div "PA Code / Prescription Code option Create "PA/4F1836" focused, 1 of 1. 1 result…" at bounding box center [554, 386] width 686 height 634
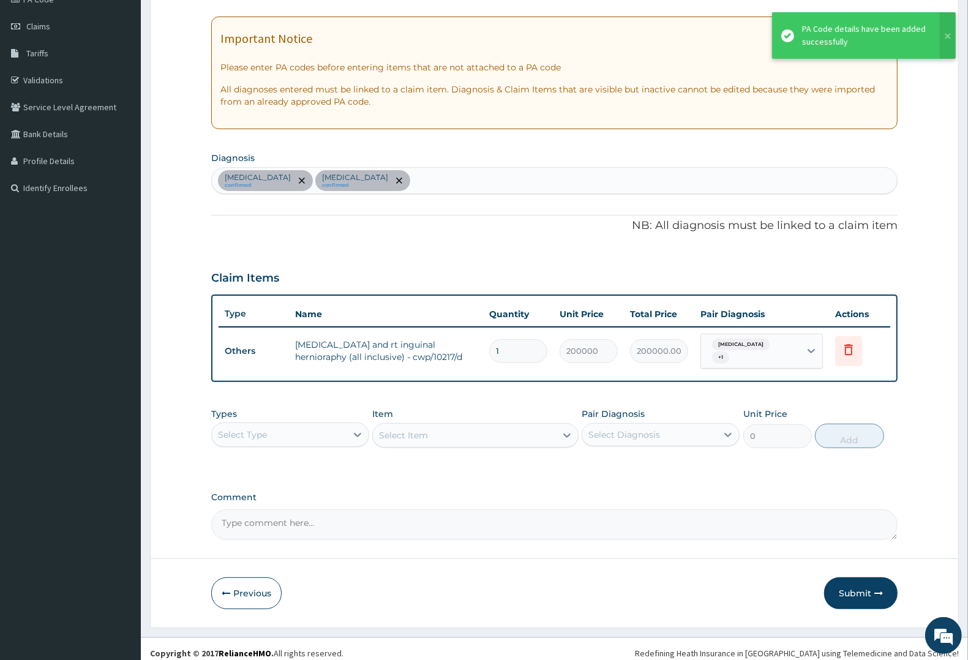
scroll to position [163, 0]
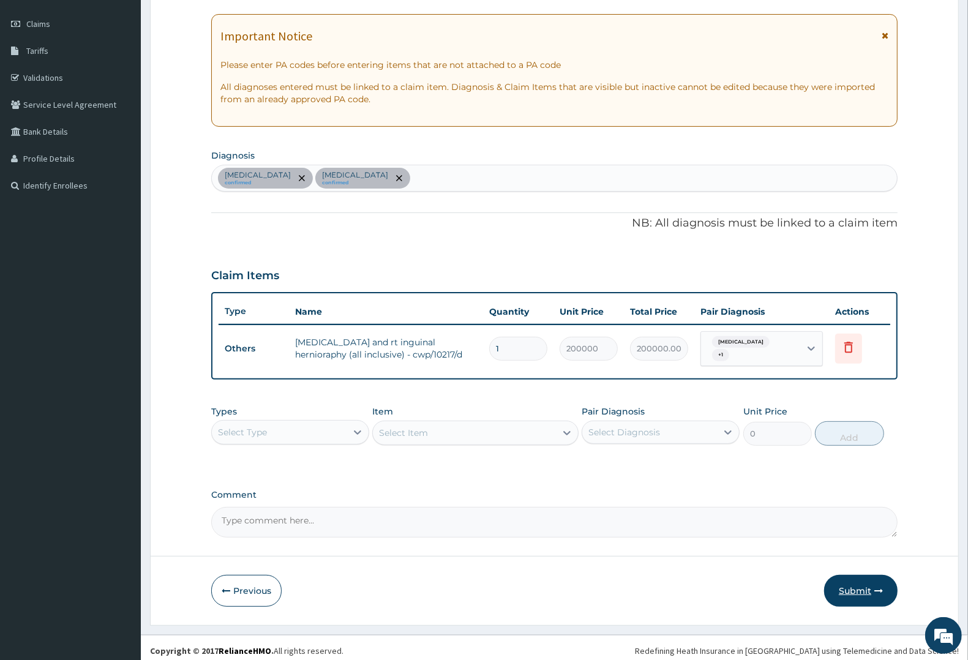
click at [854, 585] on button "Submit" at bounding box center [860, 591] width 73 height 32
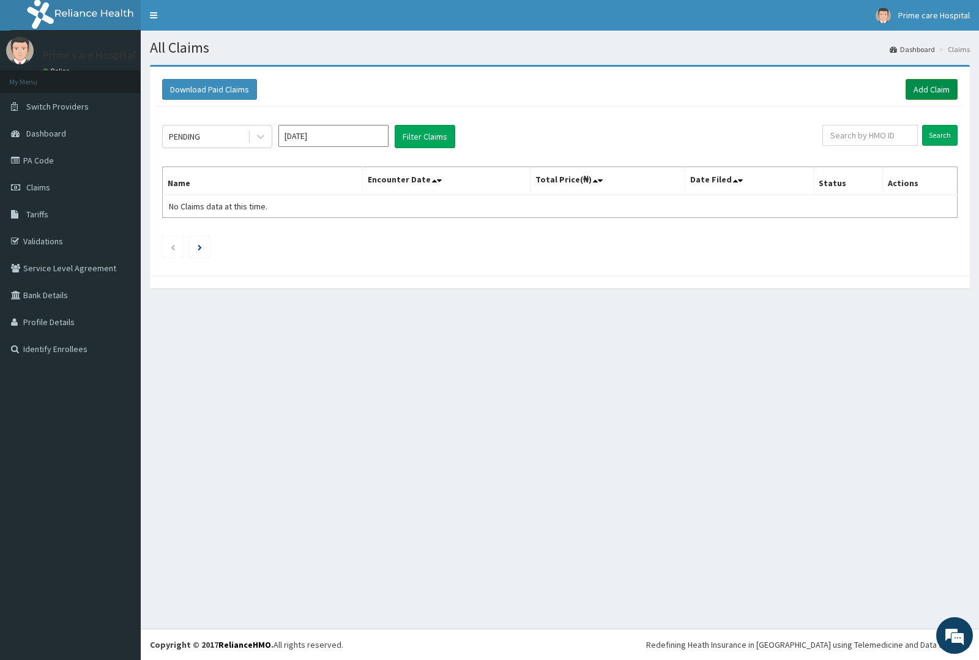
click at [927, 92] on link "Add Claim" at bounding box center [932, 89] width 52 height 21
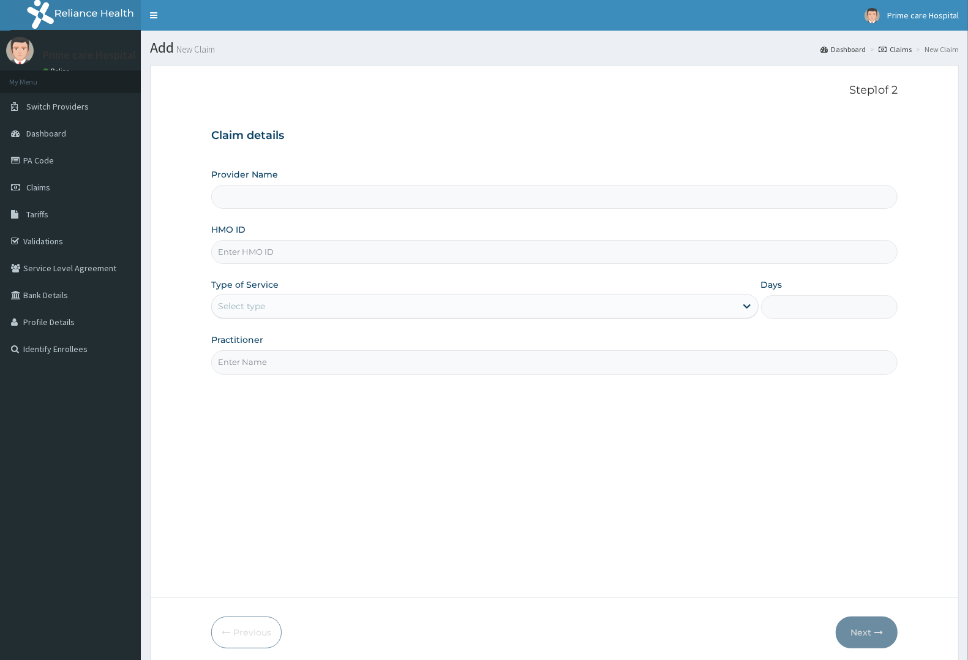
scroll to position [48, 0]
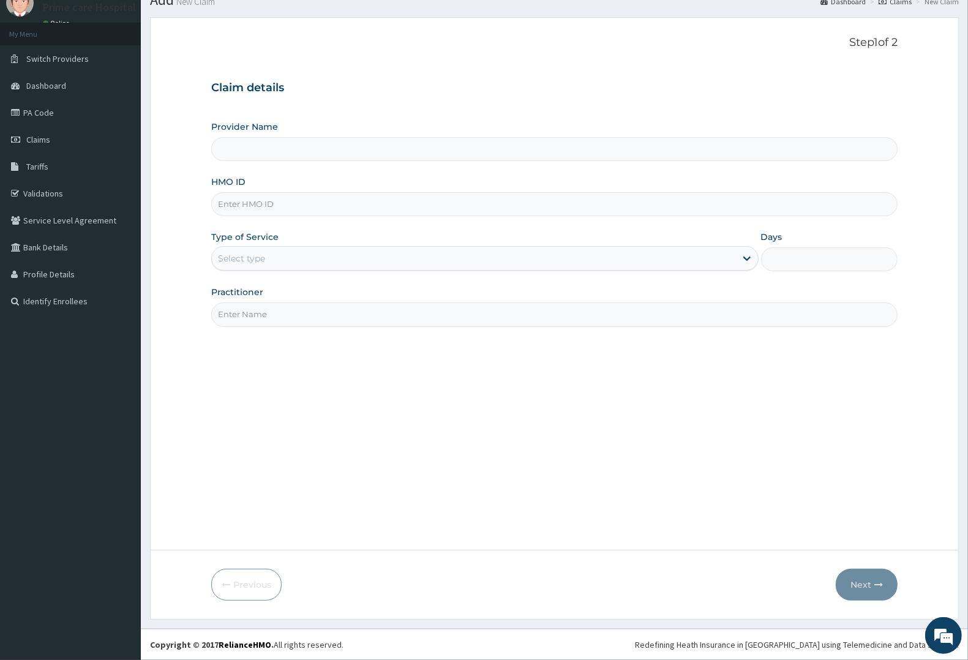
click at [307, 208] on input "HMO ID" at bounding box center [554, 204] width 686 height 24
type input "Prime care hospital"
type input "CWP/10217/D"
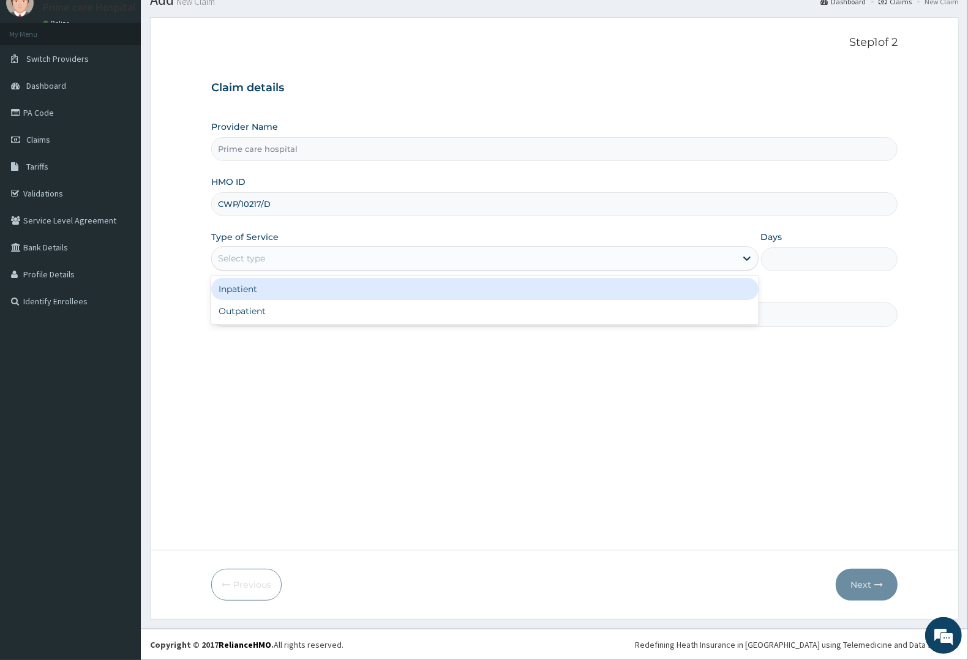
click at [275, 250] on div "Select type" at bounding box center [474, 259] width 524 height 20
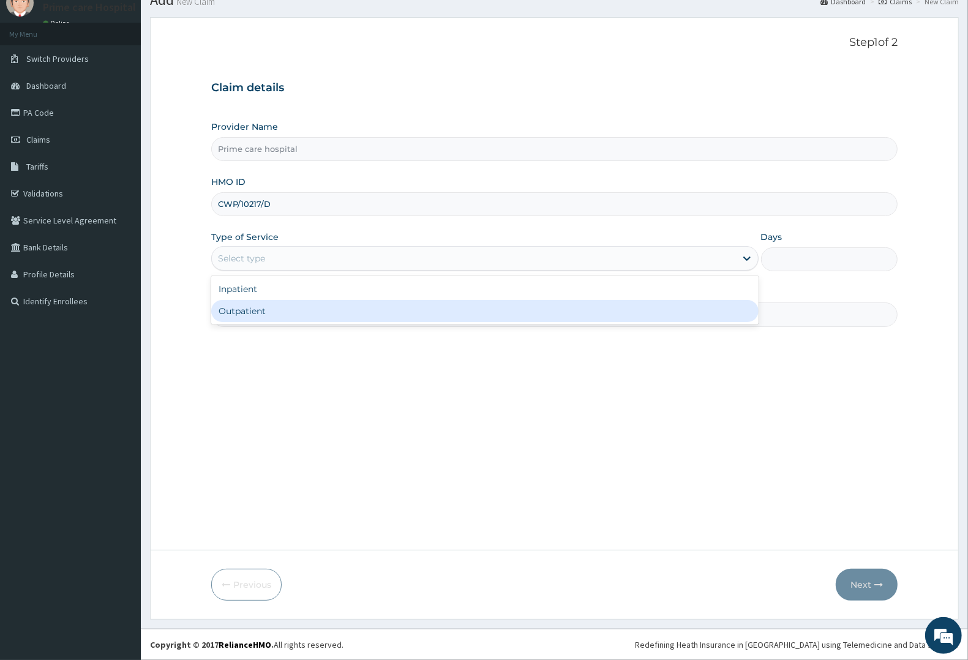
click at [261, 307] on div "Outpatient" at bounding box center [484, 311] width 547 height 22
type input "1"
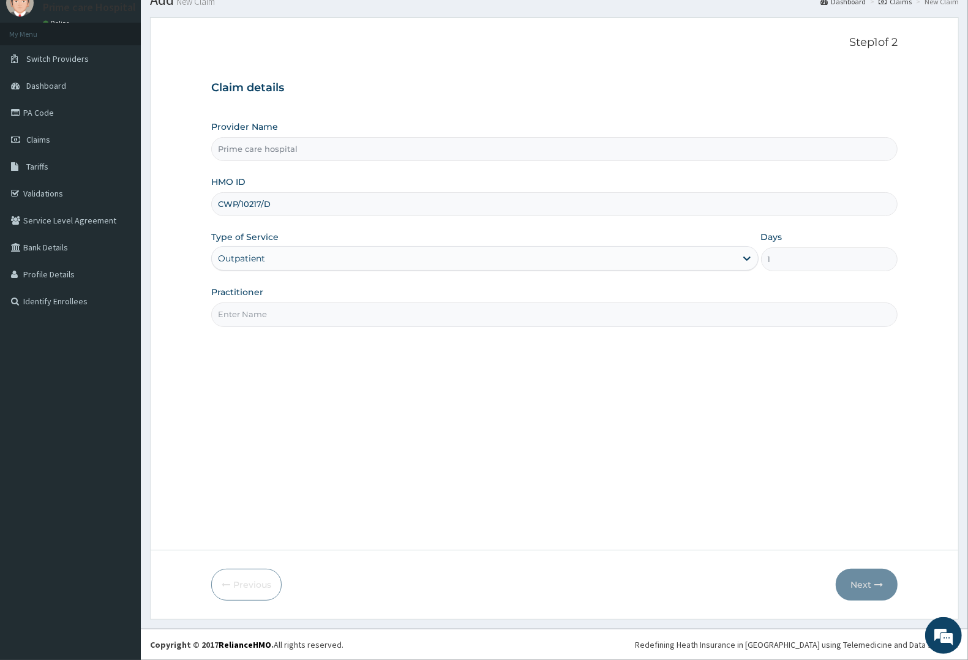
click at [261, 311] on input "Practitioner" at bounding box center [554, 314] width 686 height 24
type input "[PERSON_NAME]"
click at [865, 583] on button "Next" at bounding box center [867, 585] width 62 height 32
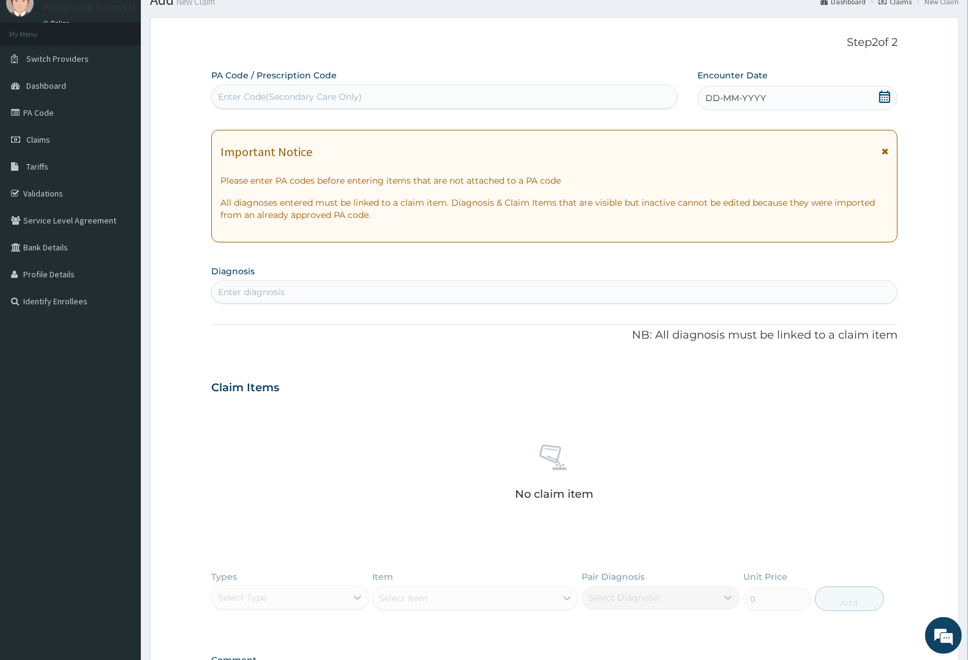
click at [417, 87] on div "Enter Code(Secondary Care Only)" at bounding box center [444, 97] width 465 height 20
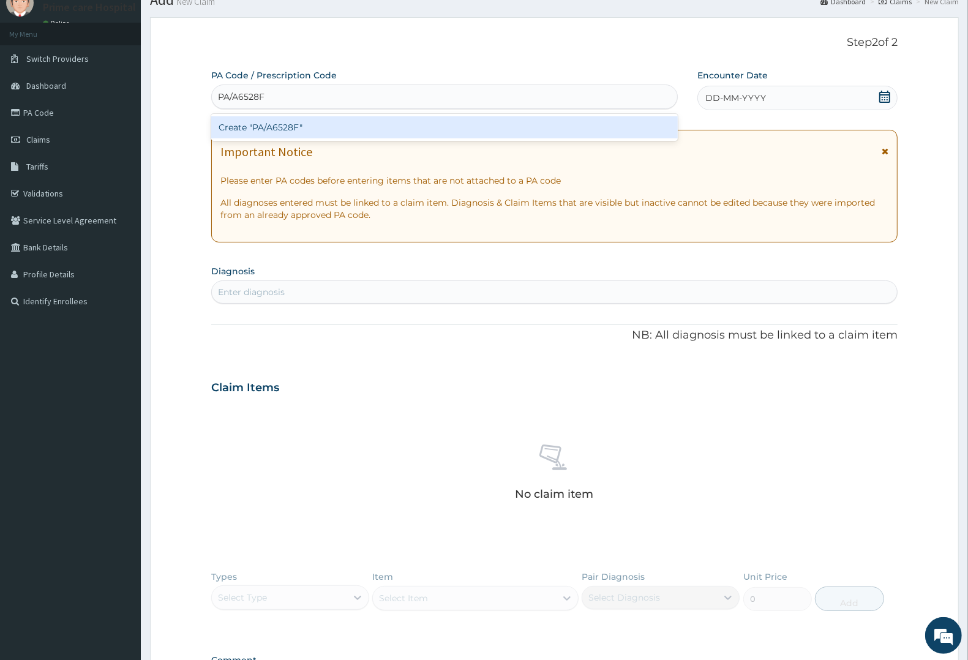
type input "PA/A6528F"
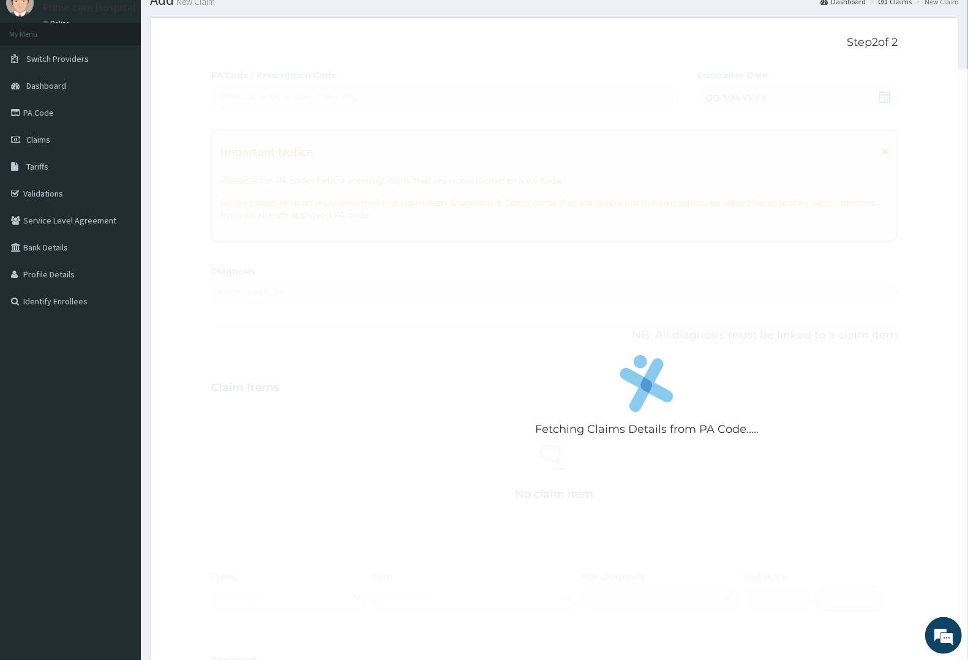
click at [754, 96] on div "Fetching Claims Details from PA Code..... PA Code / Prescription Code Enter Cod…" at bounding box center [554, 386] width 686 height 634
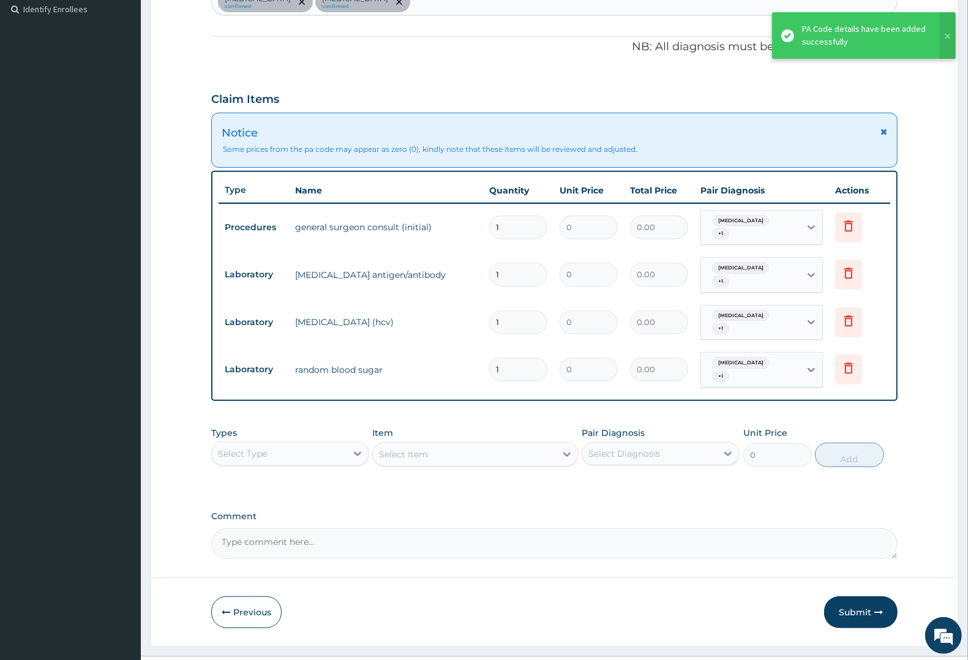
scroll to position [346, 0]
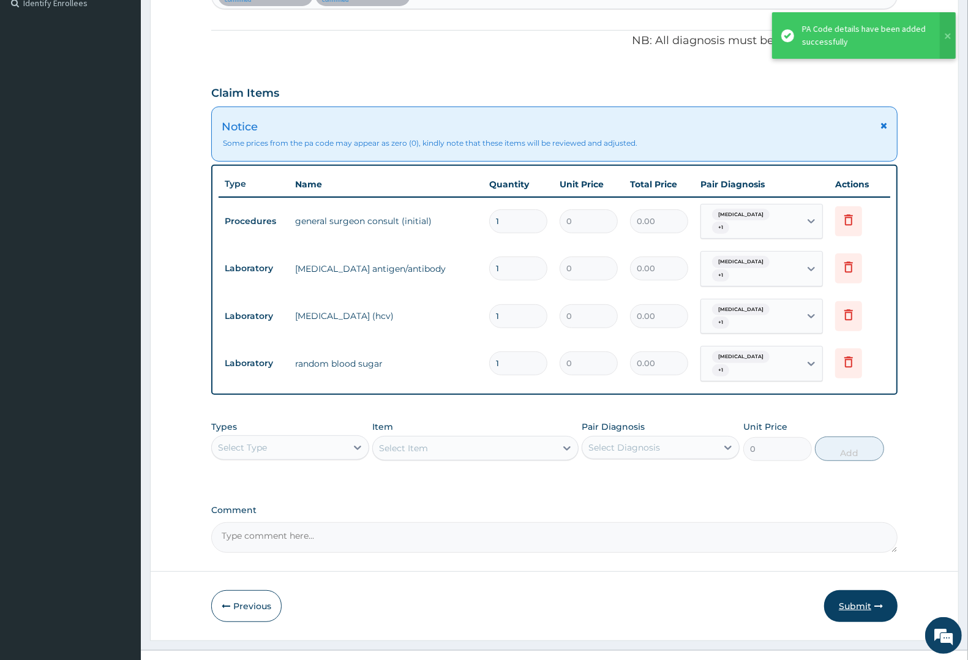
click at [858, 590] on button "Submit" at bounding box center [860, 606] width 73 height 32
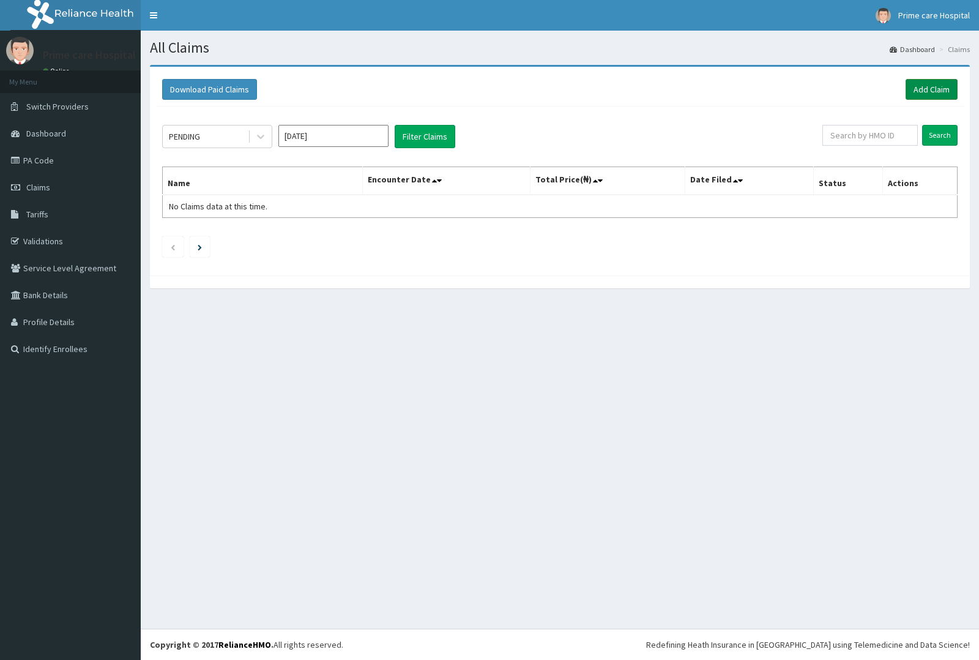
click at [934, 84] on link "Add Claim" at bounding box center [932, 89] width 52 height 21
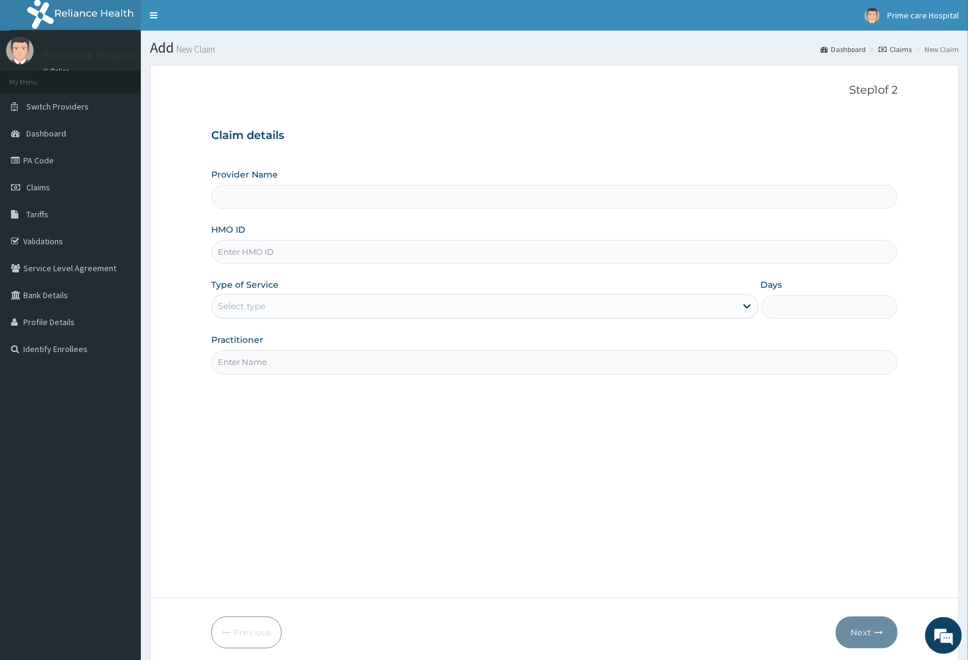
scroll to position [48, 0]
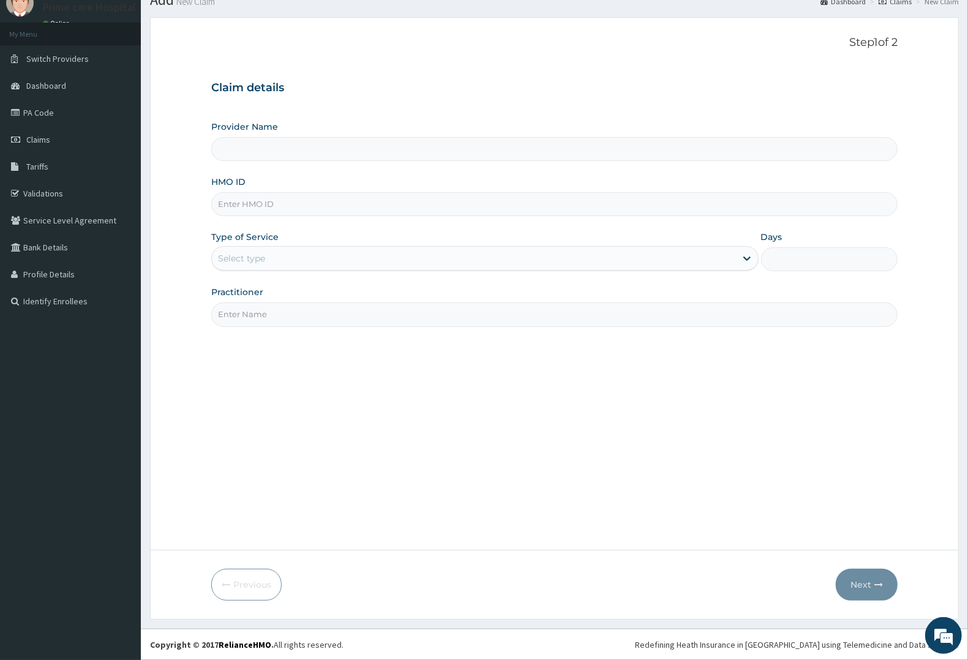
click at [298, 201] on input "HMO ID" at bounding box center [554, 204] width 686 height 24
type input "Prime care hospital"
type input "CWP/10217/D"
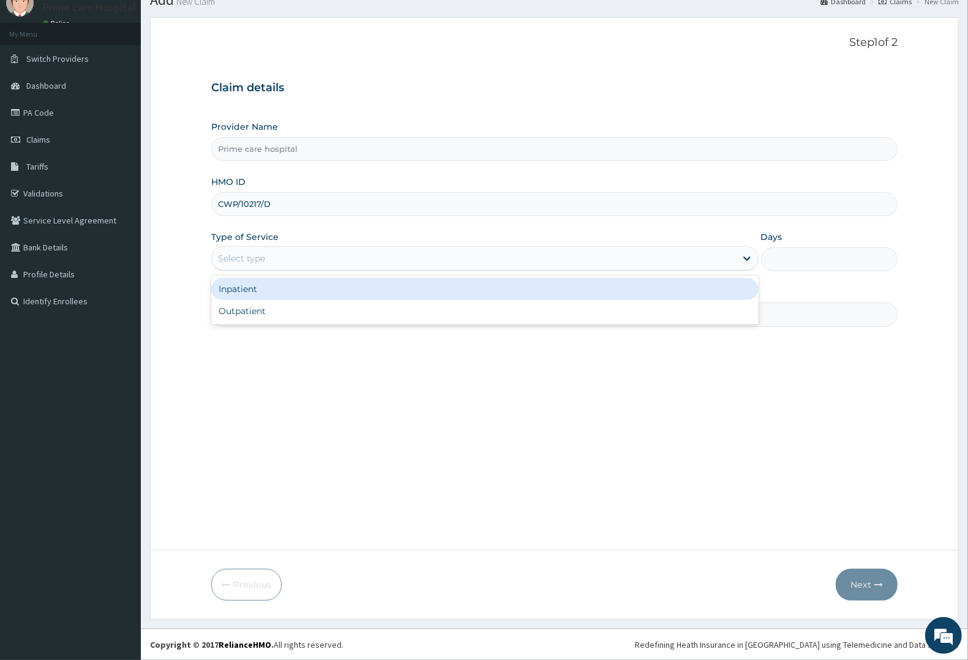
click at [282, 255] on div "Select type" at bounding box center [474, 259] width 524 height 20
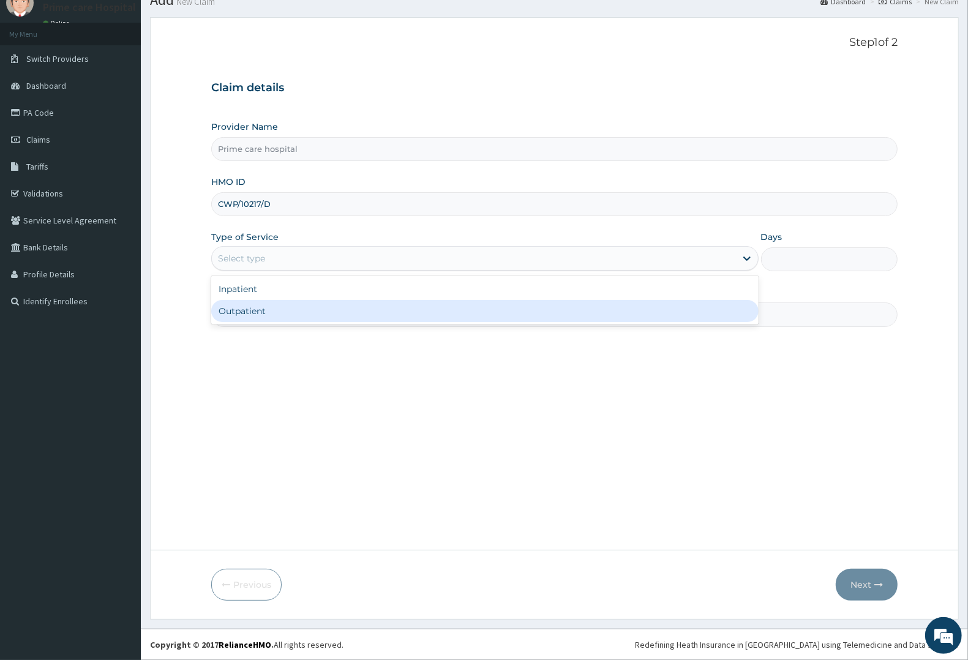
click at [264, 307] on div "Outpatient" at bounding box center [484, 311] width 547 height 22
type input "1"
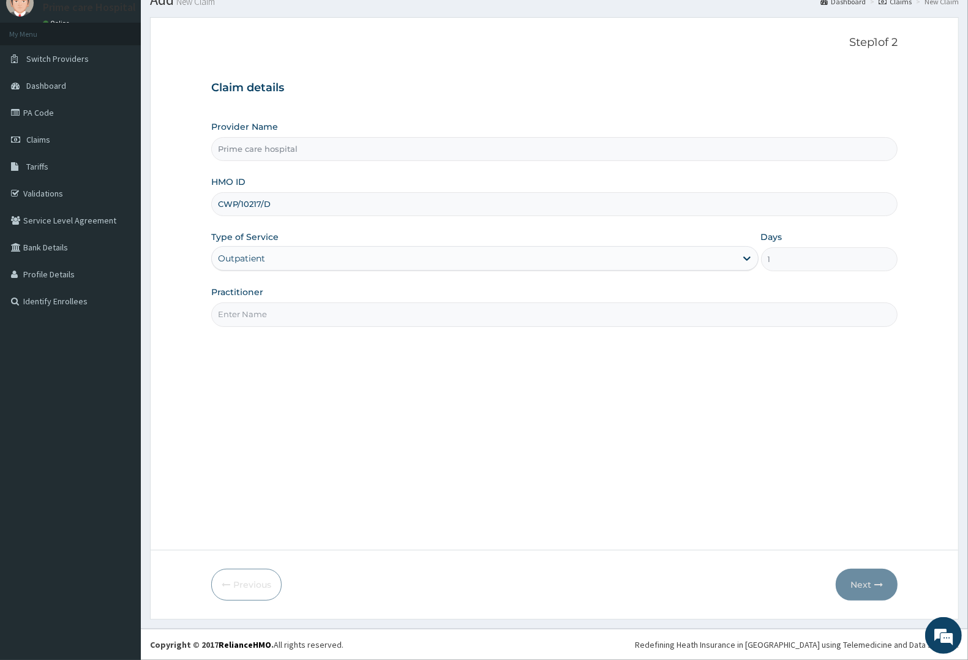
click at [267, 316] on input "Practitioner" at bounding box center [554, 314] width 686 height 24
type input "DR MICHEAL"
click at [853, 580] on button "Next" at bounding box center [867, 585] width 62 height 32
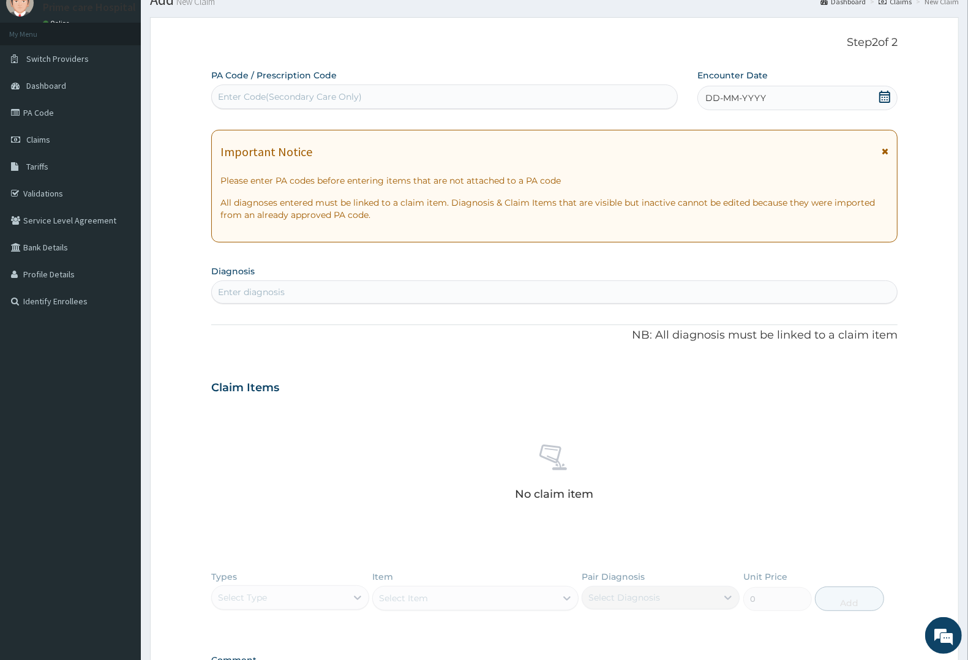
click at [326, 95] on div "Enter Code(Secondary Care Only)" at bounding box center [290, 97] width 144 height 12
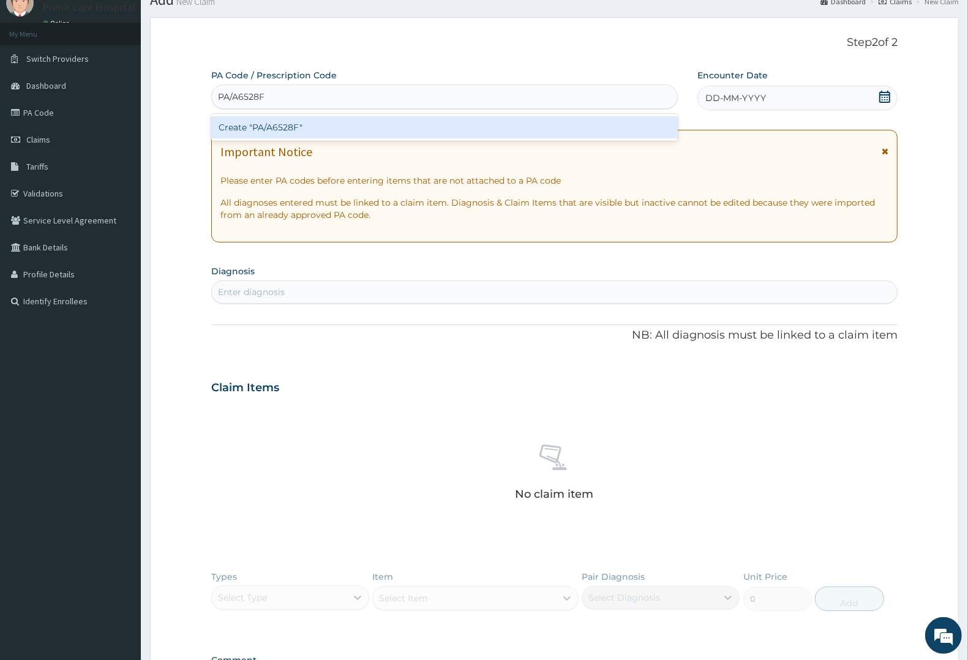
type input "PA/A6528F"
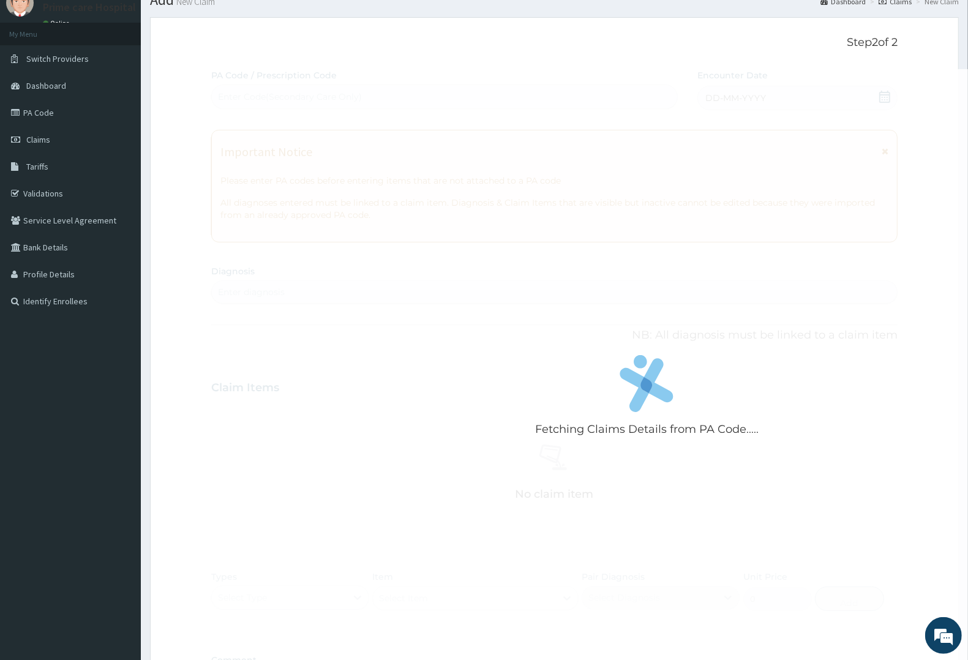
click at [760, 95] on div "Fetching Claims Details from PA Code..... PA Code / Prescription Code Enter Cod…" at bounding box center [554, 386] width 686 height 634
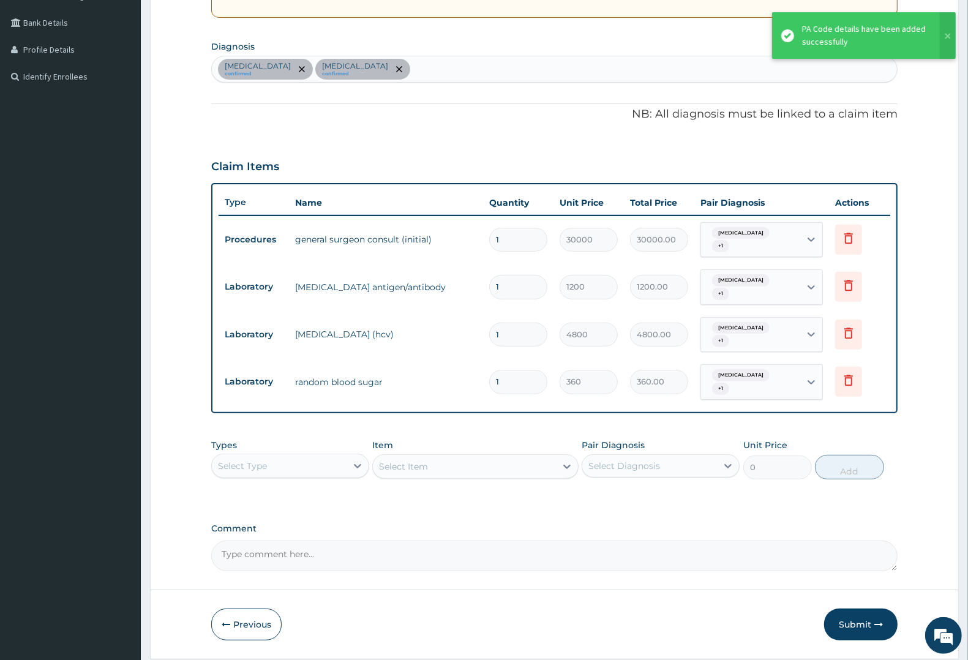
scroll to position [291, 0]
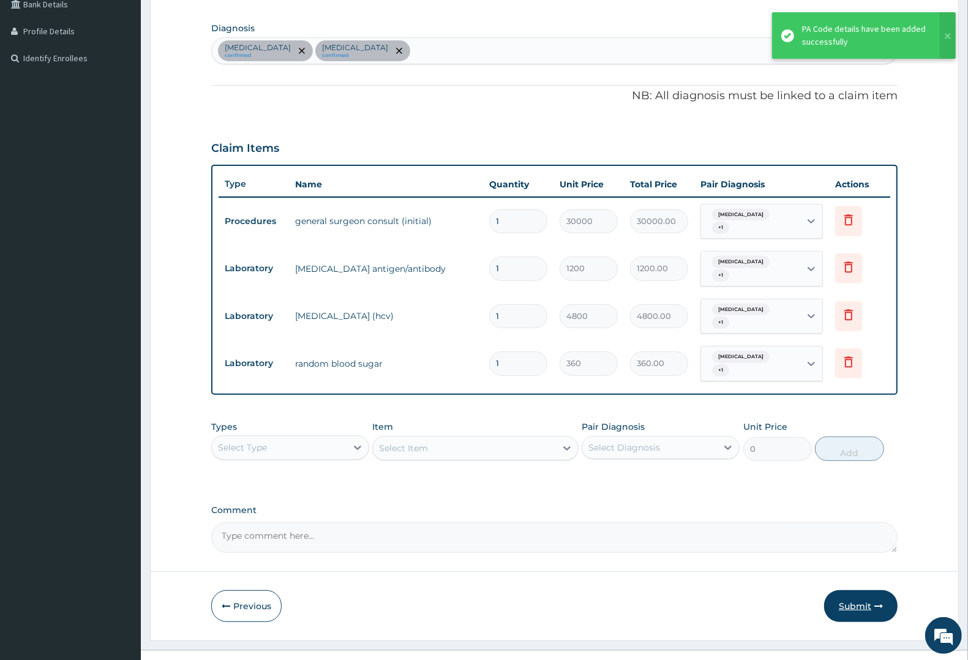
click at [857, 590] on button "Submit" at bounding box center [860, 606] width 73 height 32
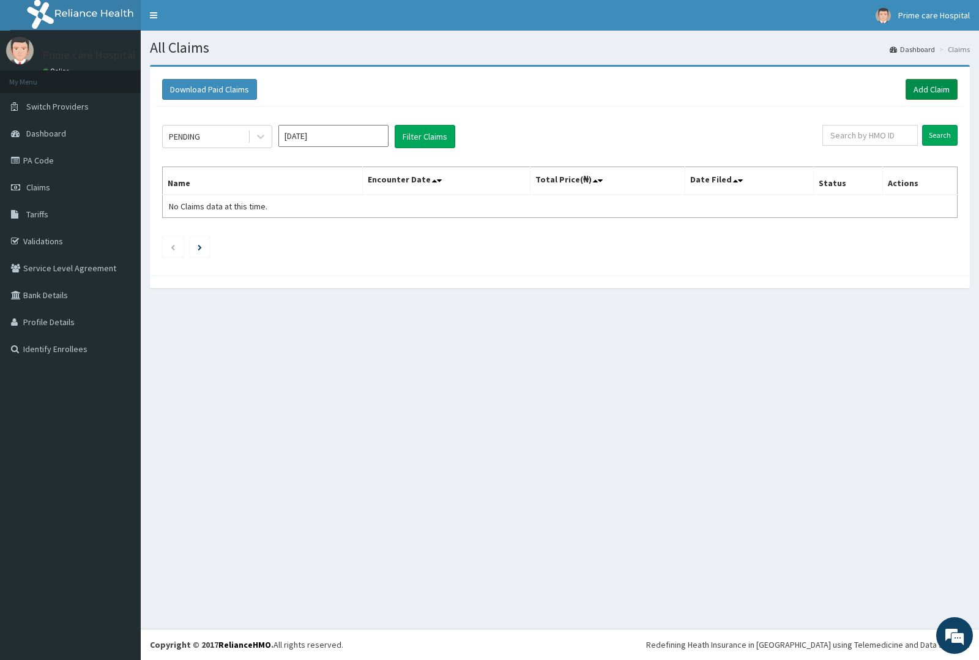
click at [928, 86] on link "Add Claim" at bounding box center [932, 89] width 52 height 21
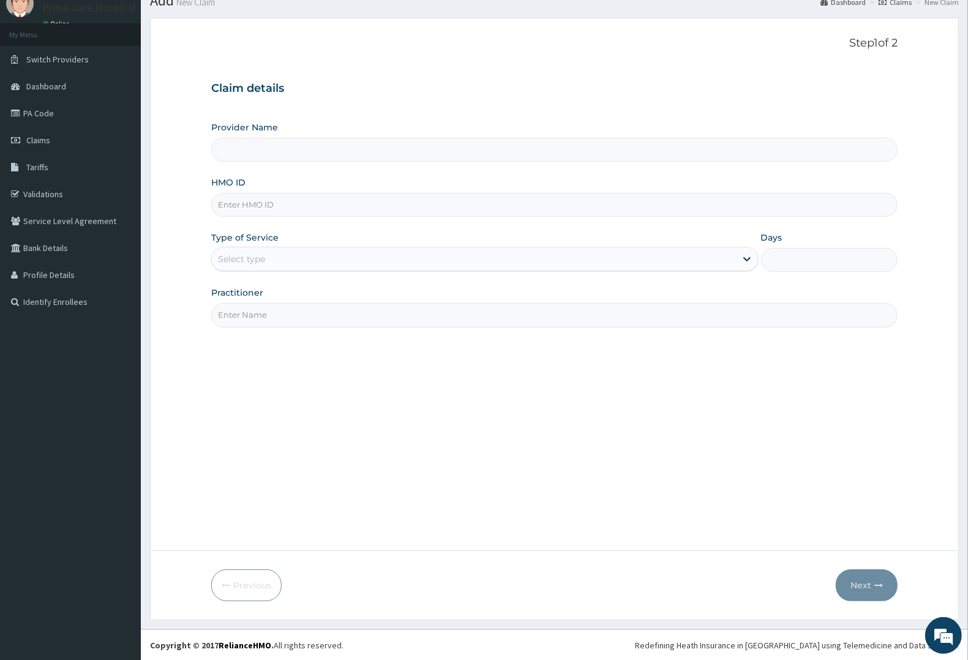
scroll to position [48, 0]
click at [331, 197] on input "HMO ID" at bounding box center [554, 204] width 686 height 24
type input "Prime care hospital"
type input "ACH/10249/A"
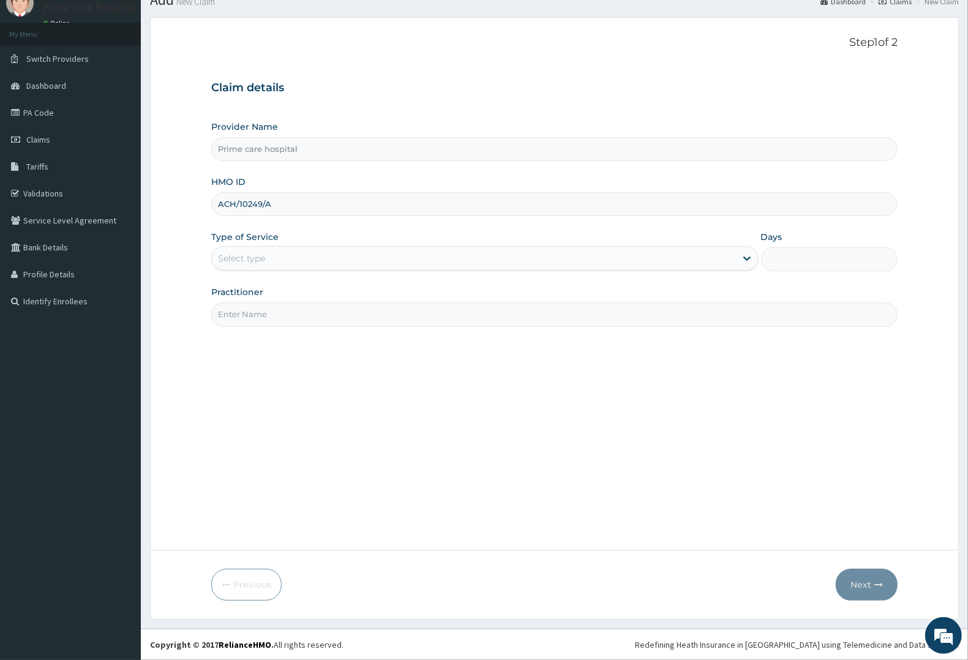
click at [286, 264] on div "Select type" at bounding box center [474, 259] width 524 height 20
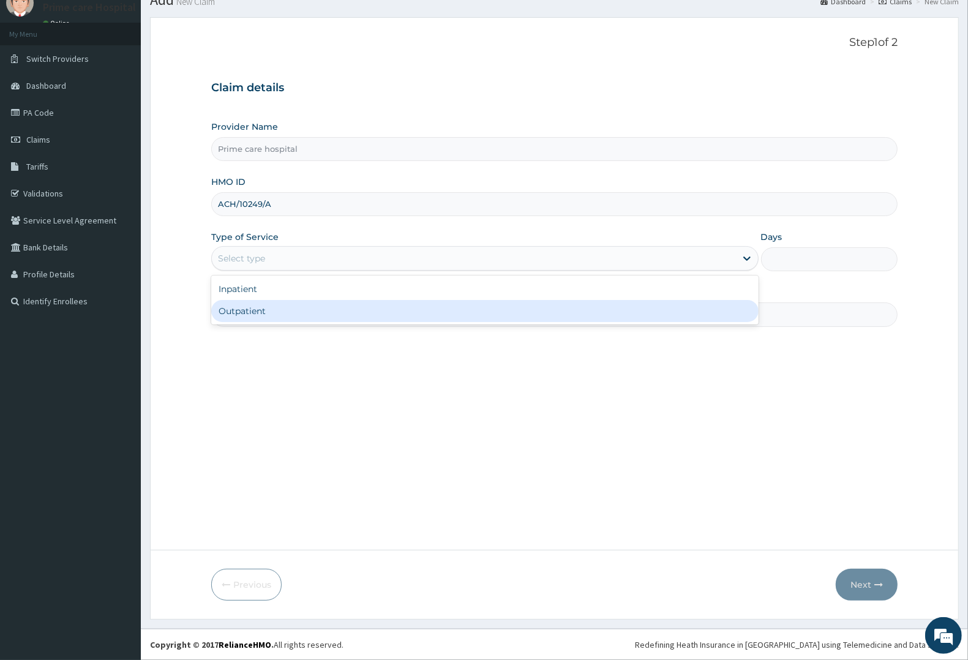
click at [277, 315] on div "Outpatient" at bounding box center [484, 311] width 547 height 22
type input "1"
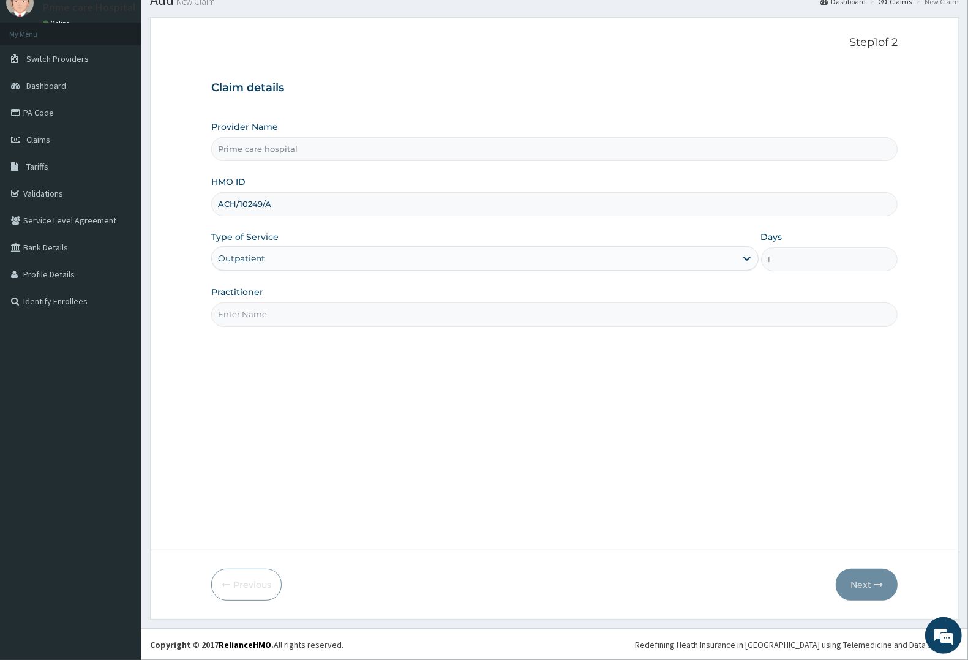
click at [277, 315] on input "Practitioner" at bounding box center [554, 314] width 686 height 24
type input "[PERSON_NAME]"
click at [854, 583] on button "Next" at bounding box center [867, 585] width 62 height 32
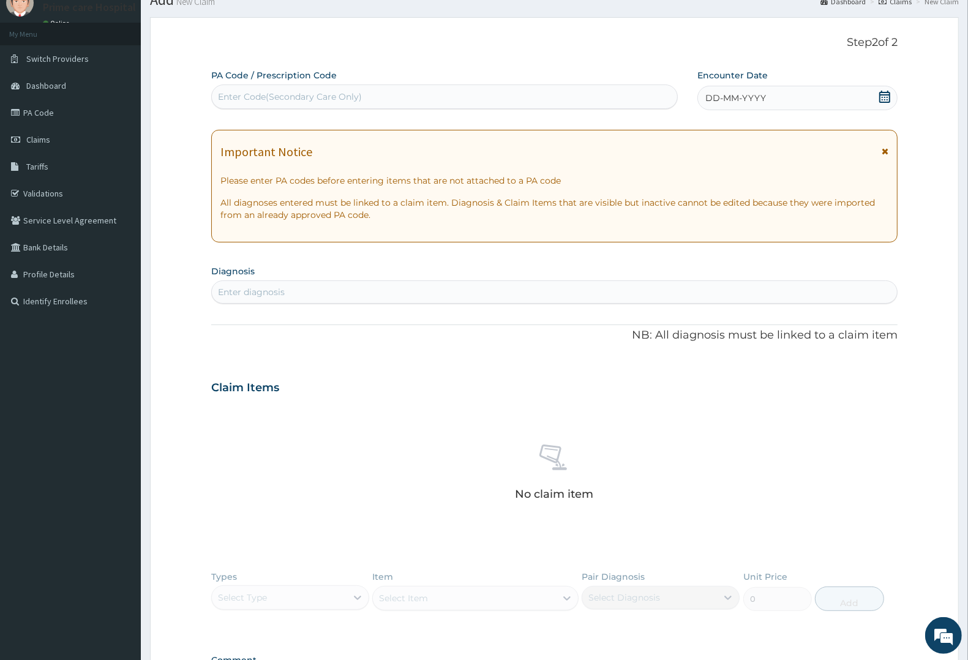
click at [427, 94] on div "Enter Code(Secondary Care Only)" at bounding box center [444, 97] width 465 height 20
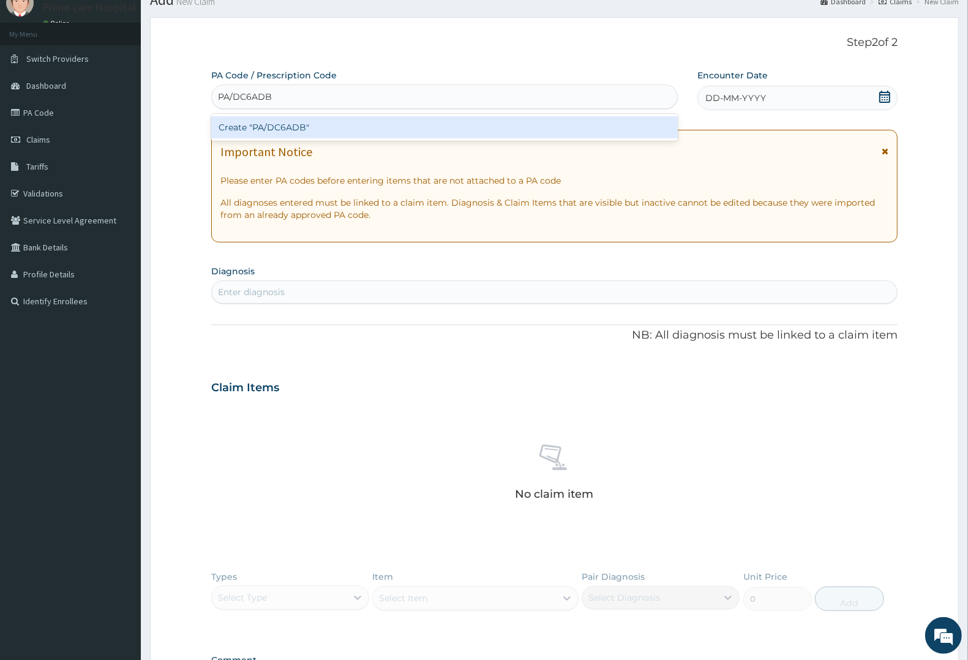
type input "PA/DC6ADB"
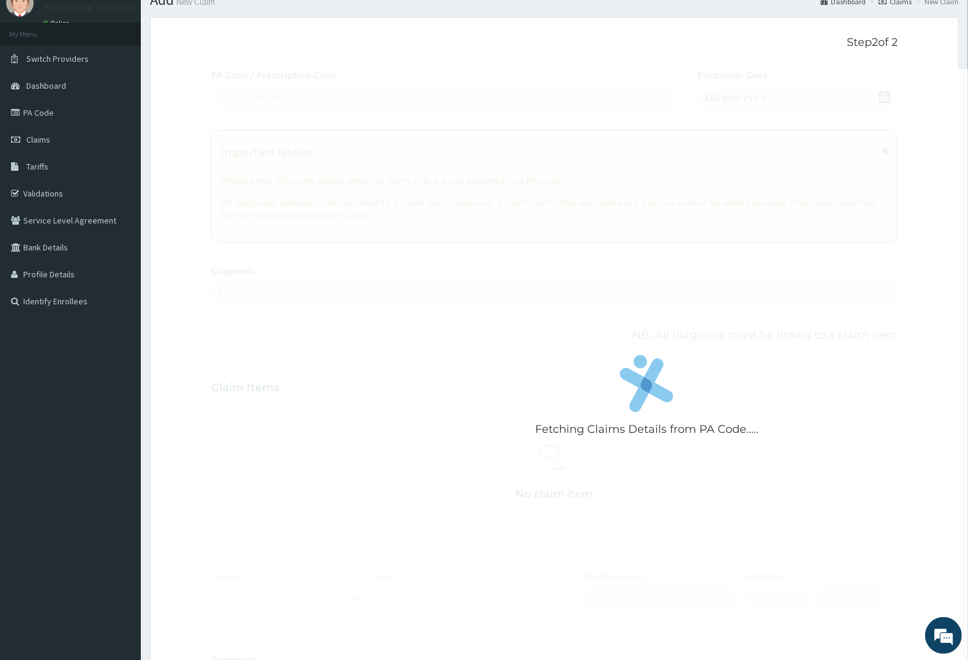
click at [771, 94] on div "Fetching Claims Details from PA Code..... PA Code / Prescription Code Enter Cod…" at bounding box center [554, 386] width 686 height 634
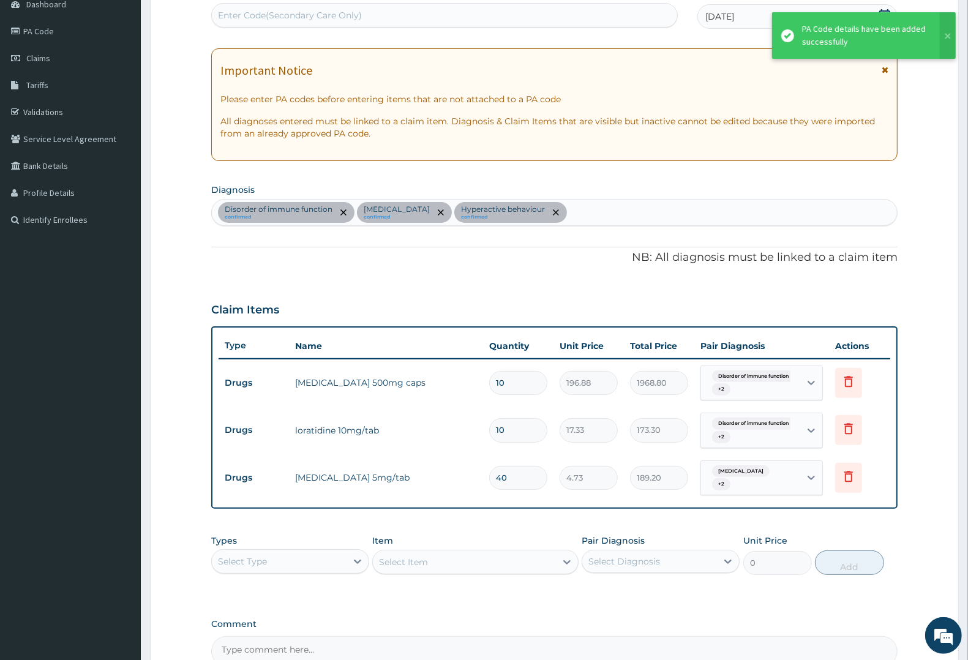
scroll to position [259, 0]
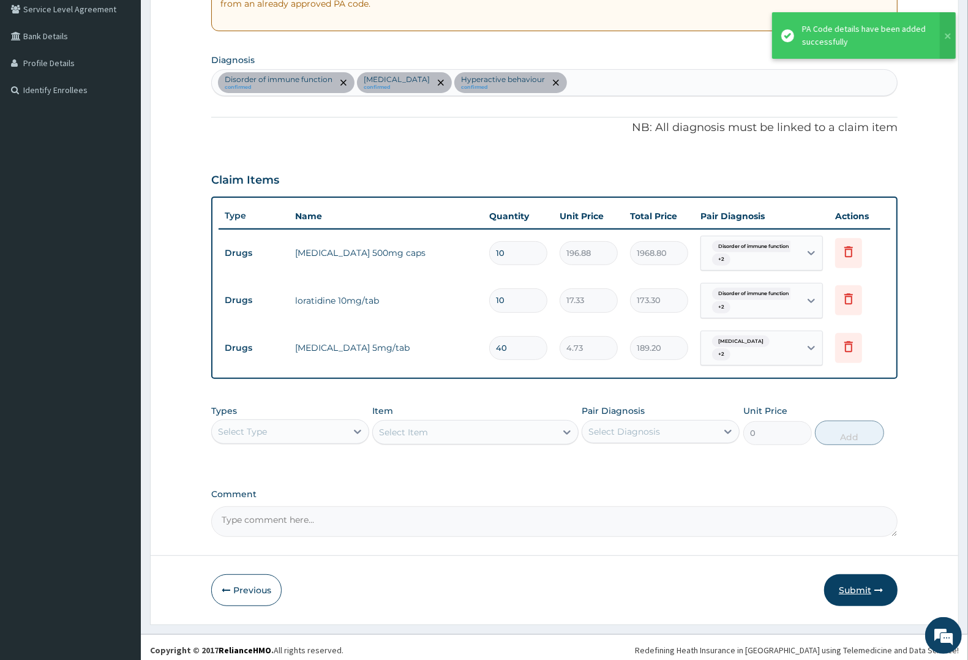
click at [852, 583] on button "Submit" at bounding box center [860, 590] width 73 height 32
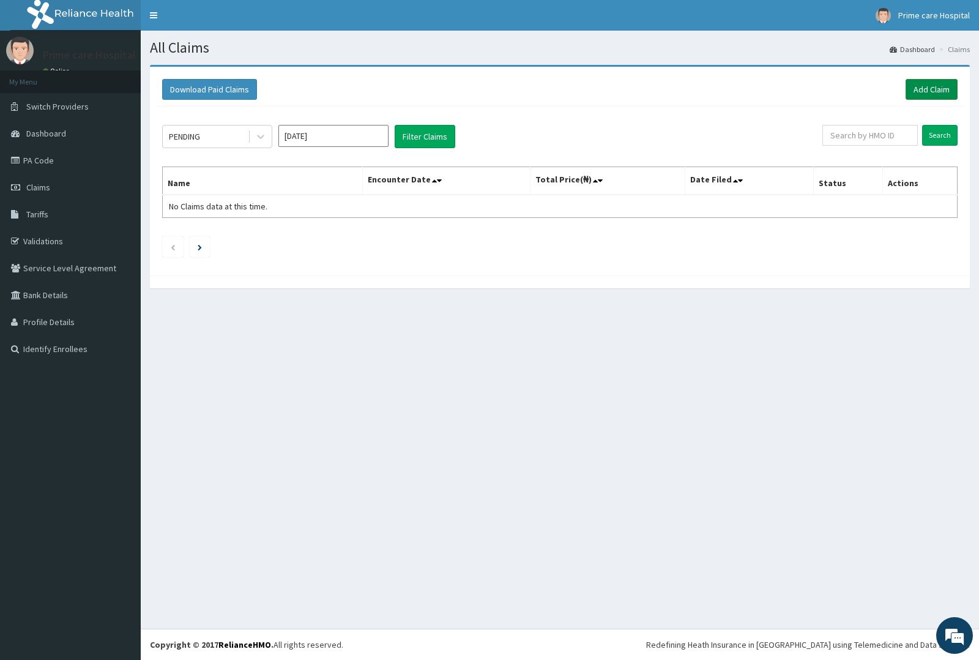
click at [938, 89] on link "Add Claim" at bounding box center [932, 89] width 52 height 21
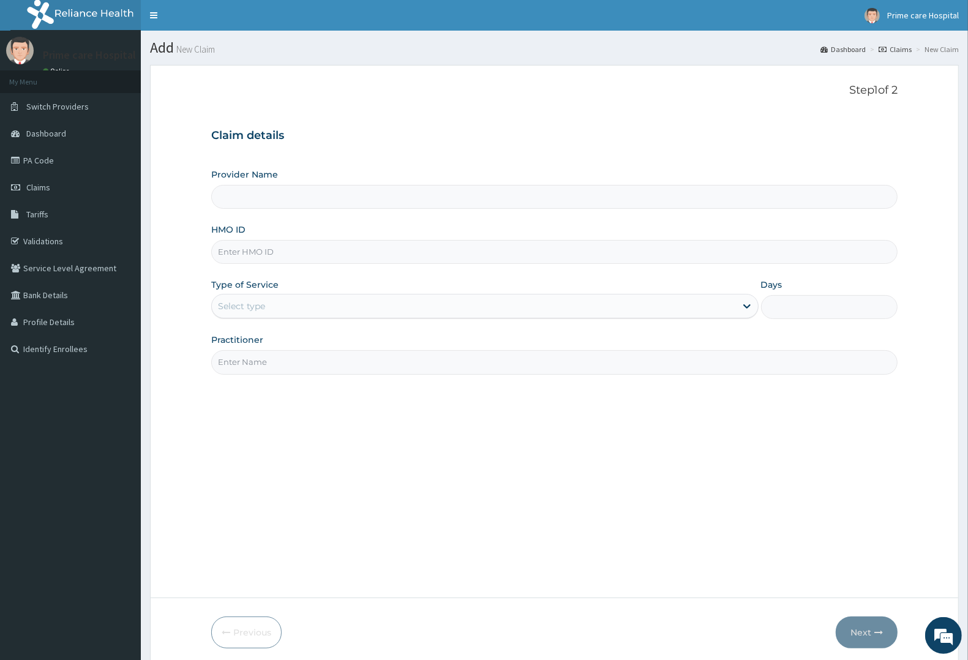
scroll to position [48, 0]
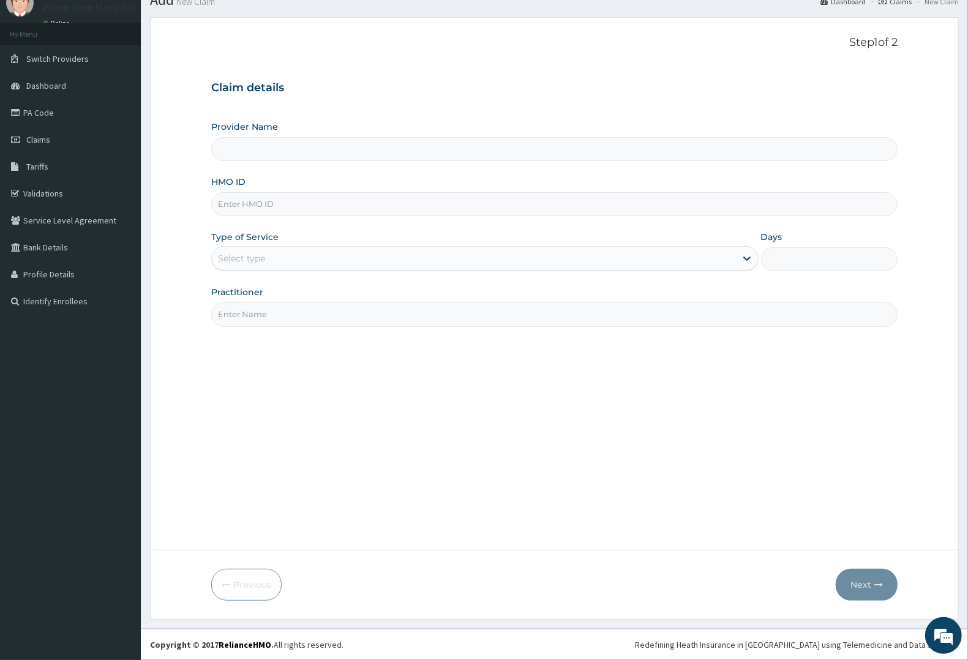
click at [271, 205] on input "HMO ID" at bounding box center [554, 204] width 686 height 24
type input "Prime care hospital"
type input "ACH/10249/A"
click at [261, 264] on div "Select type" at bounding box center [241, 258] width 47 height 12
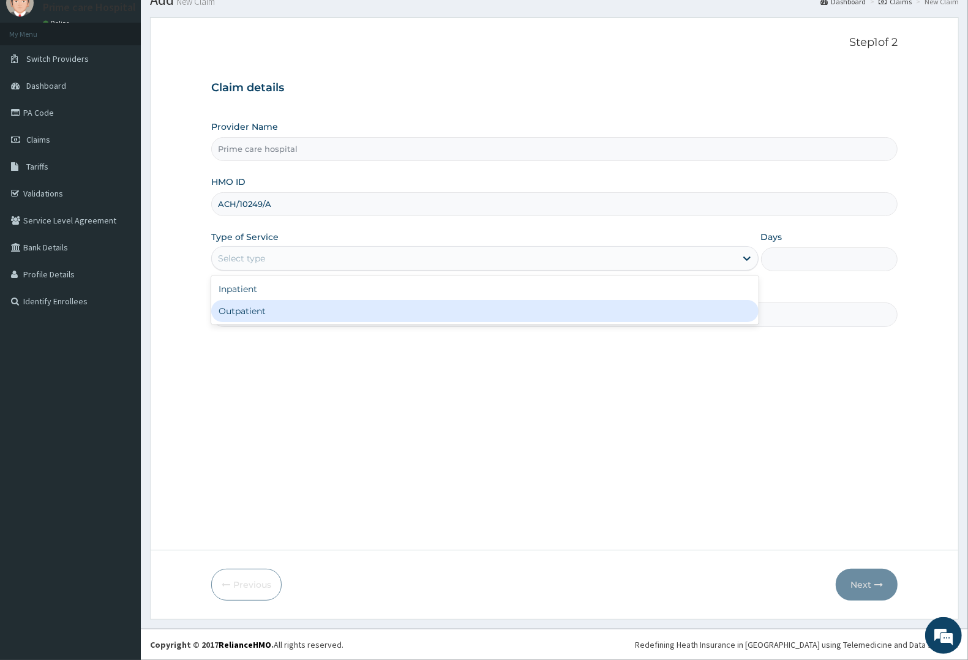
click at [261, 310] on div "Outpatient" at bounding box center [484, 311] width 547 height 22
type input "1"
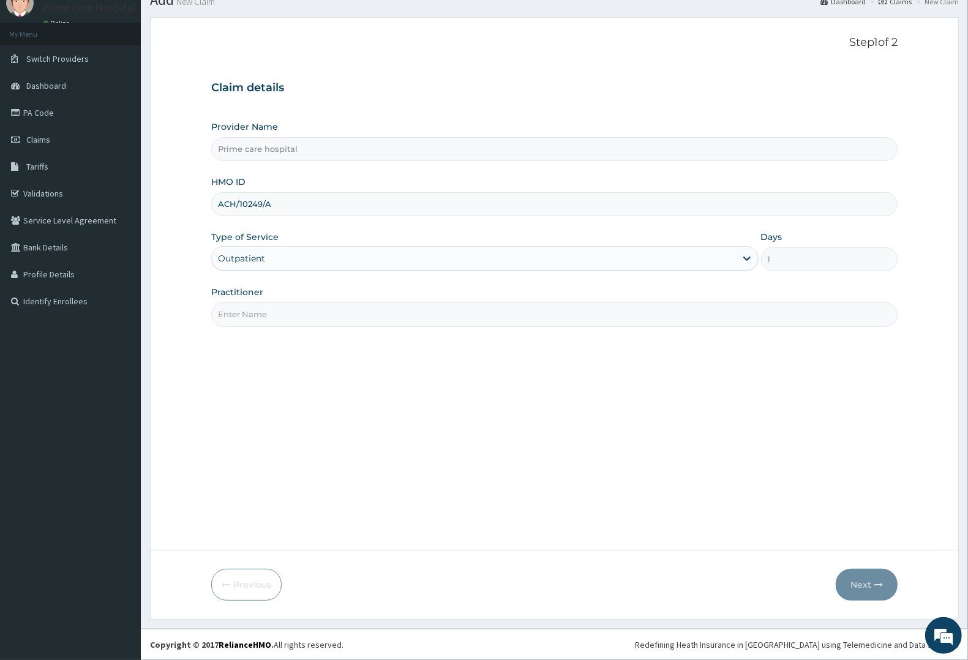
click at [261, 311] on input "Practitioner" at bounding box center [554, 314] width 686 height 24
type input "DR SOLOMON"
click at [864, 583] on button "Next" at bounding box center [867, 585] width 62 height 32
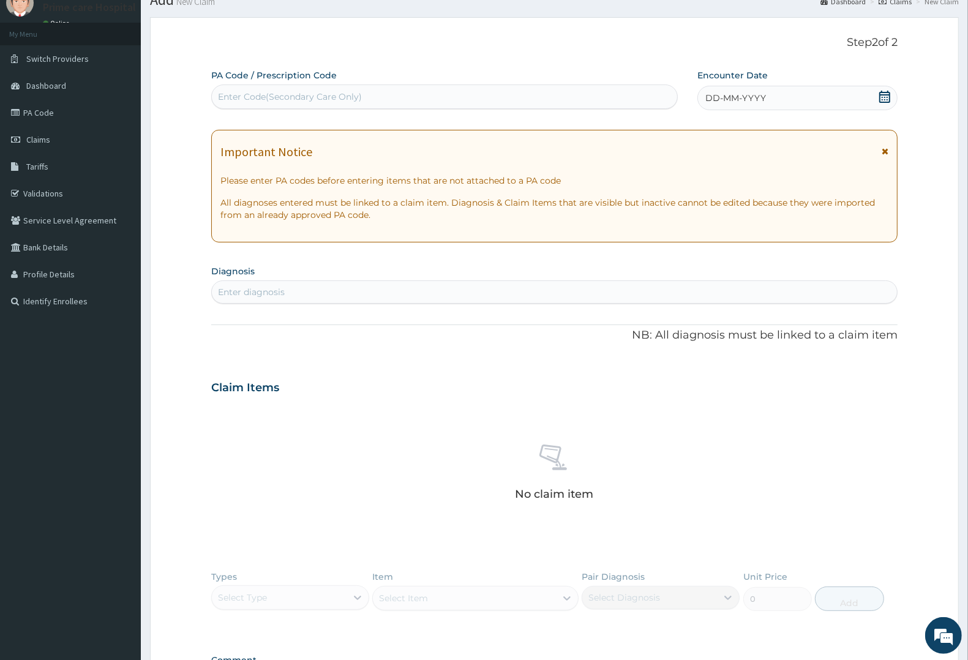
click at [412, 99] on div "Enter Code(Secondary Care Only)" at bounding box center [444, 97] width 465 height 20
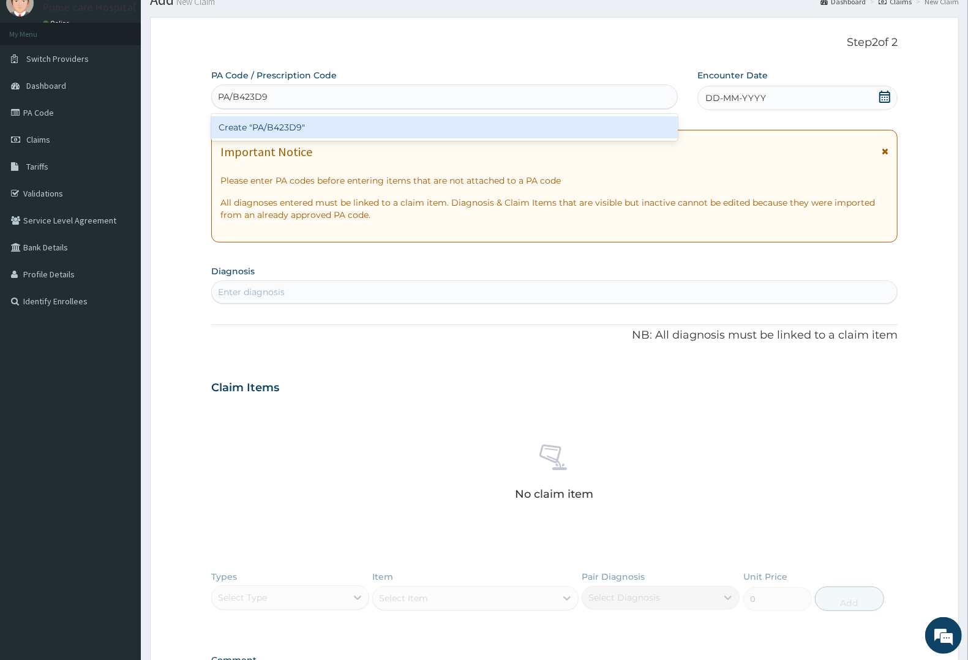
type input "PA/B423D9"
click at [781, 99] on div "PA Code / Prescription Code option Create "PA/B423D9" focused, 1 of 1. 1 result…" at bounding box center [554, 386] width 686 height 634
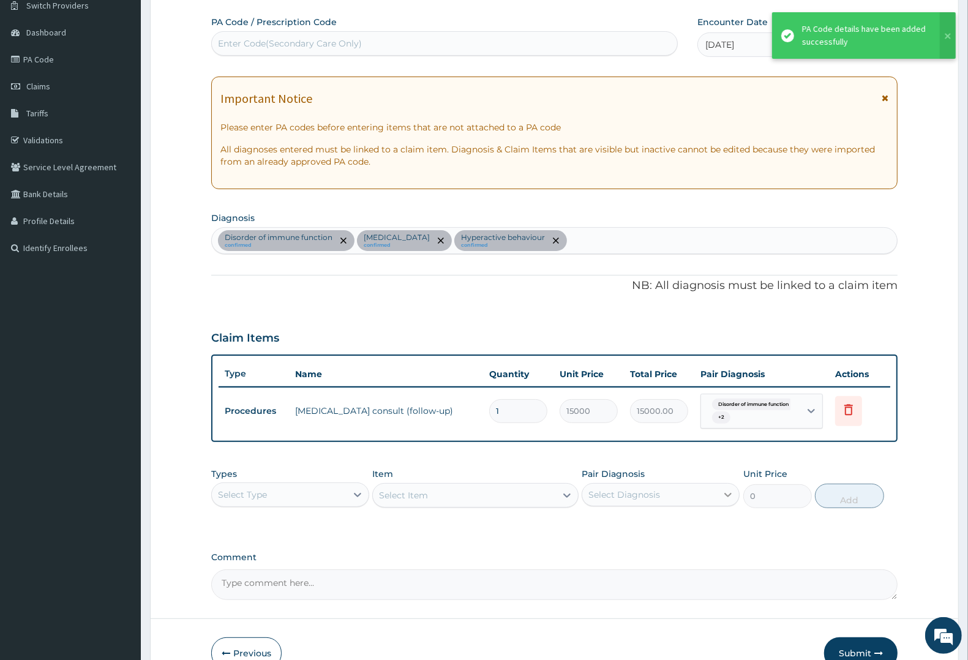
scroll to position [169, 0]
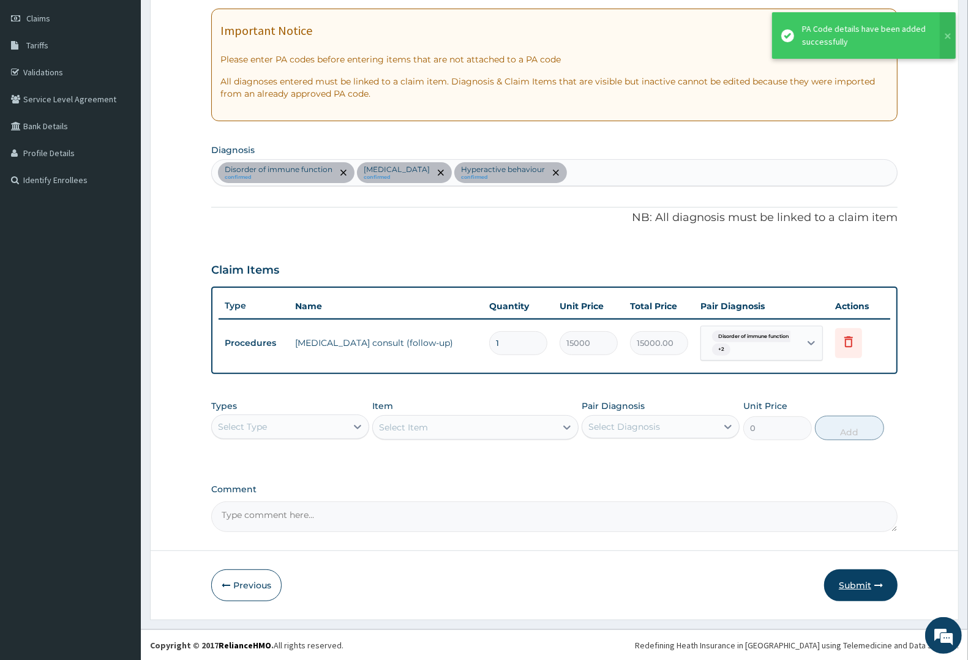
click at [861, 583] on button "Submit" at bounding box center [860, 585] width 73 height 32
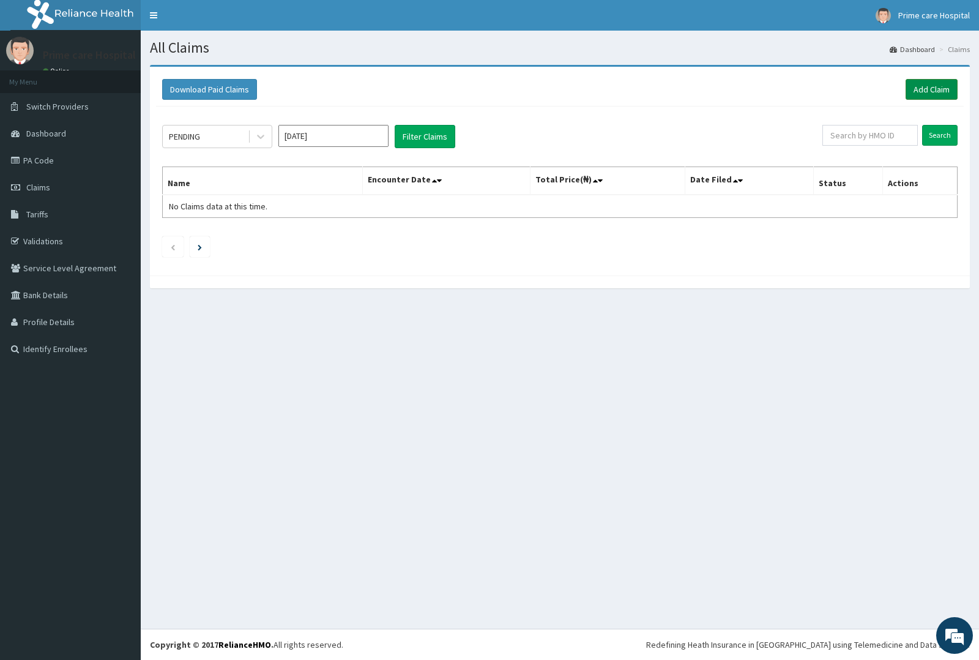
click at [922, 92] on link "Add Claim" at bounding box center [932, 89] width 52 height 21
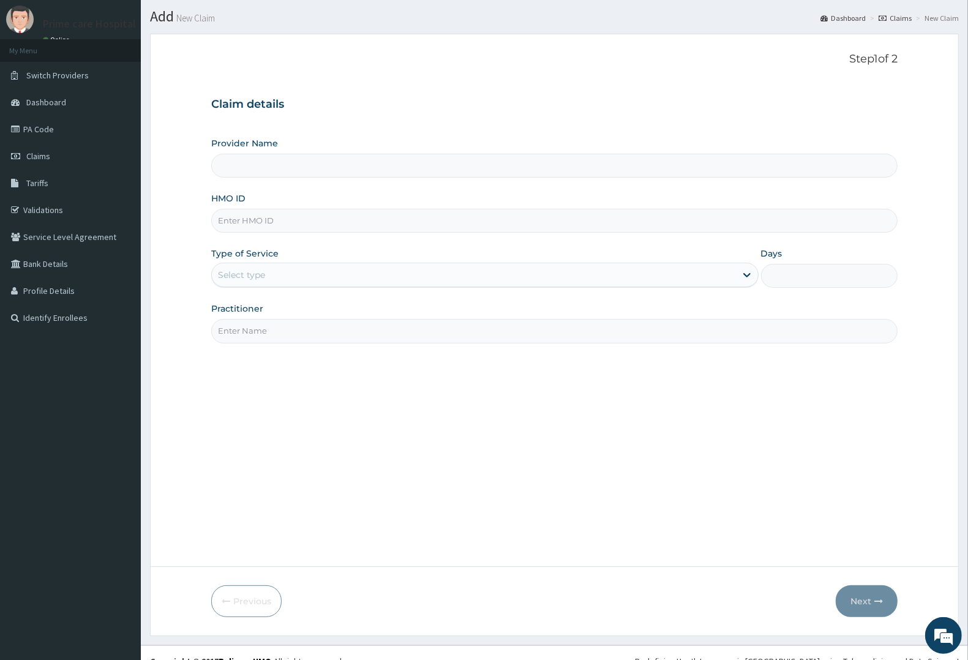
scroll to position [48, 0]
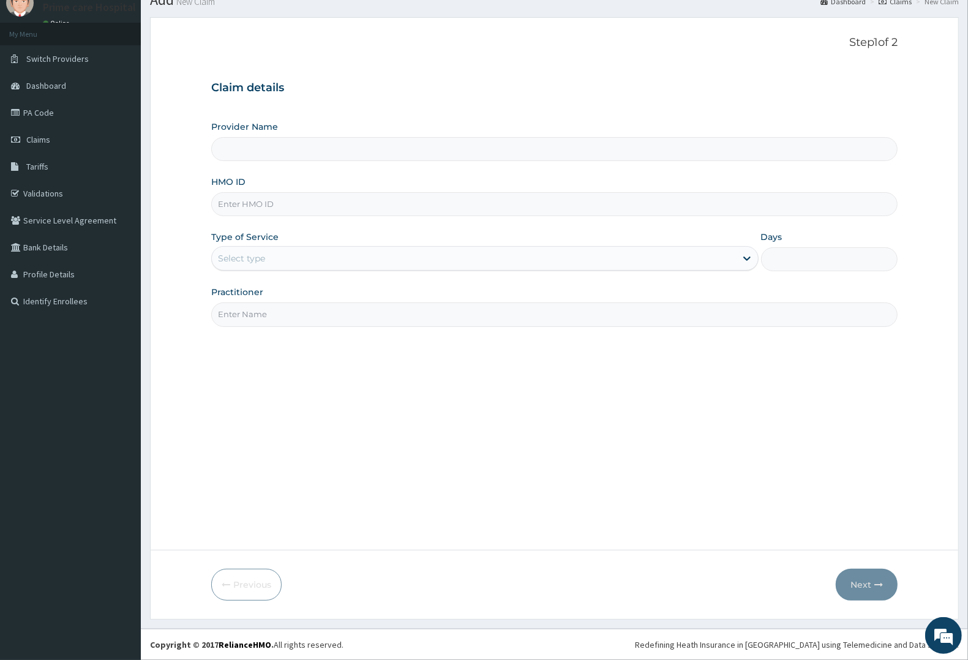
click at [255, 204] on input "HMO ID" at bounding box center [554, 204] width 686 height 24
type input "Prime care hospital"
type input "DCV/10034/A"
click at [244, 259] on div "Select type" at bounding box center [241, 258] width 47 height 12
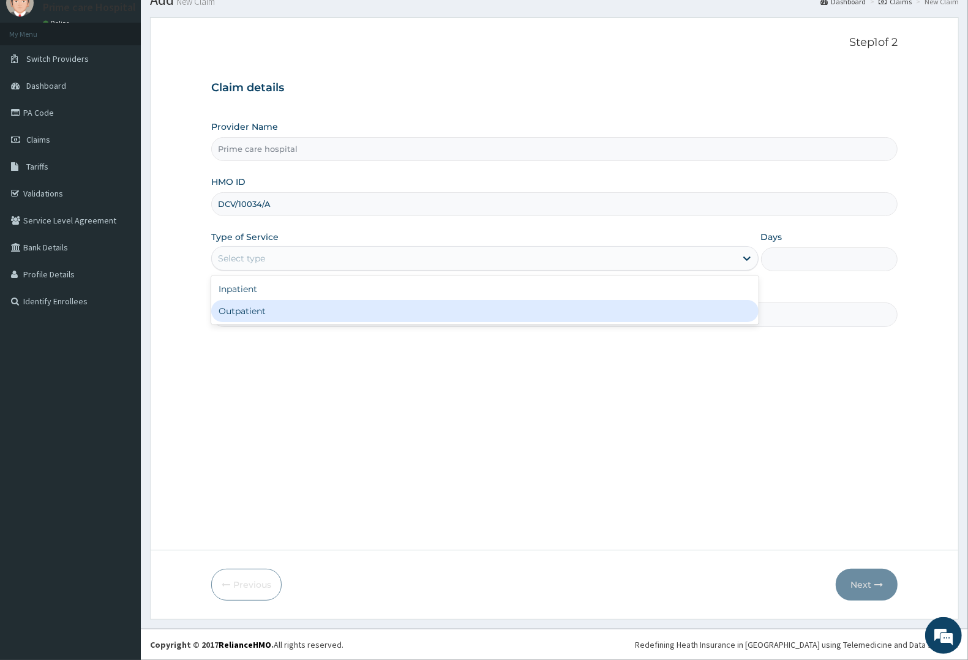
click at [247, 307] on div "Outpatient" at bounding box center [484, 311] width 547 height 22
type input "1"
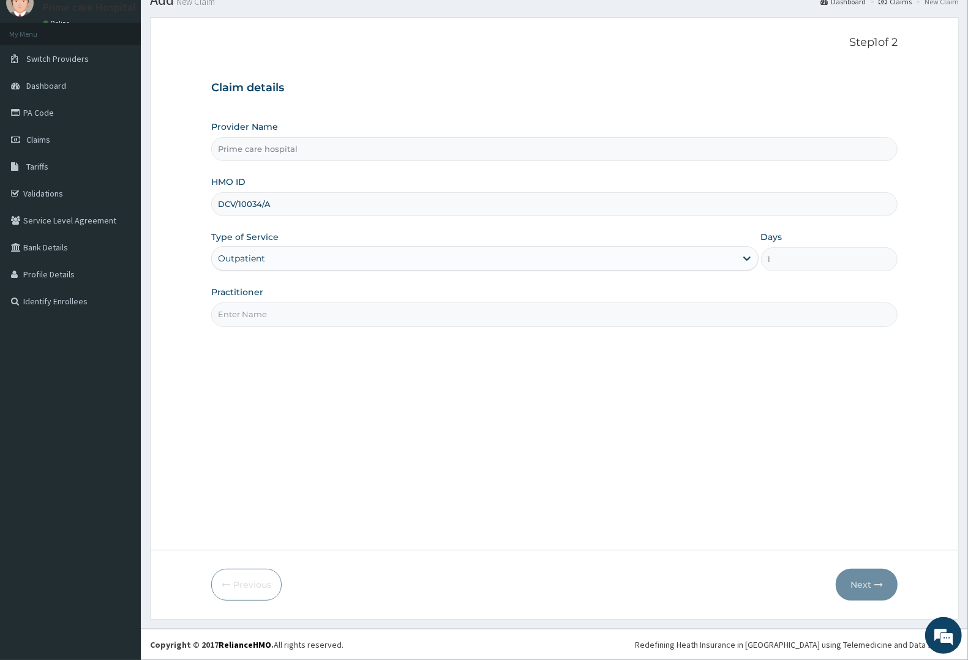
click at [247, 307] on input "Practitioner" at bounding box center [554, 314] width 686 height 24
type input "DR PEACE"
click at [857, 585] on button "Next" at bounding box center [867, 585] width 62 height 32
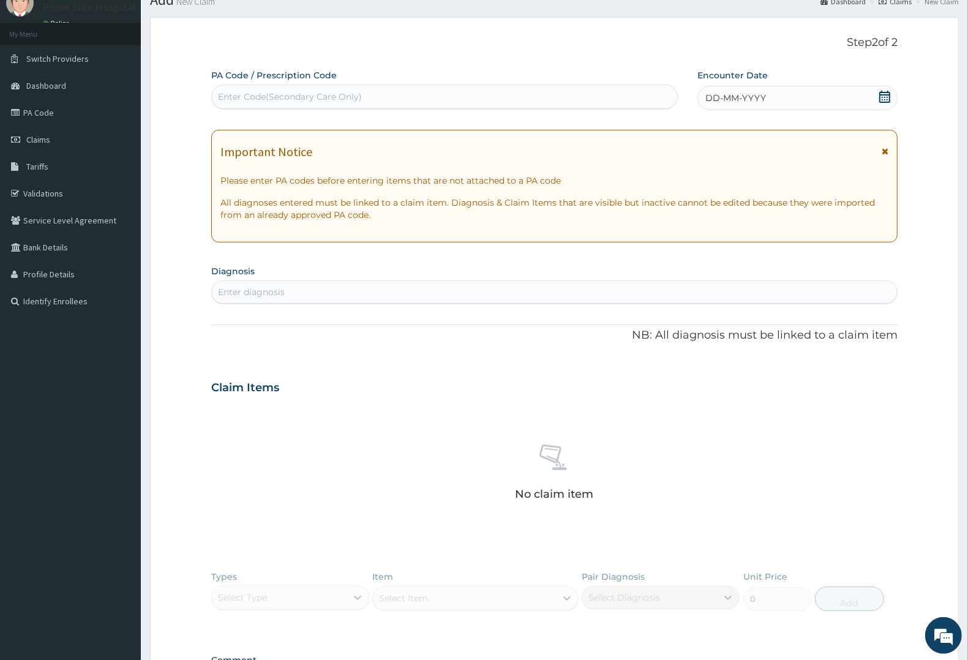
click at [317, 94] on div "Enter Code(Secondary Care Only)" at bounding box center [290, 97] width 144 height 12
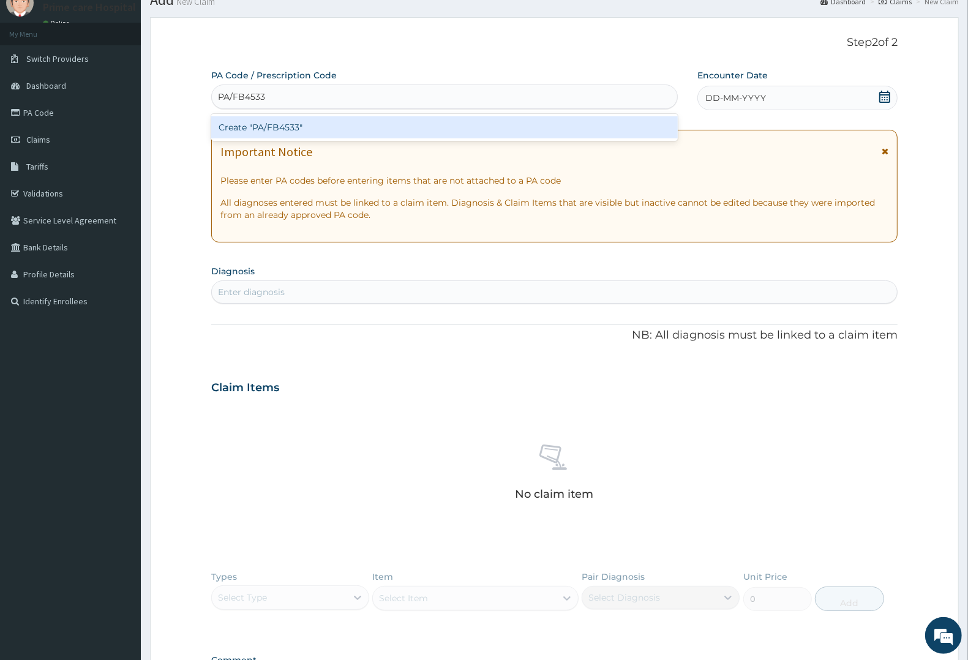
type input "PA/FB4533"
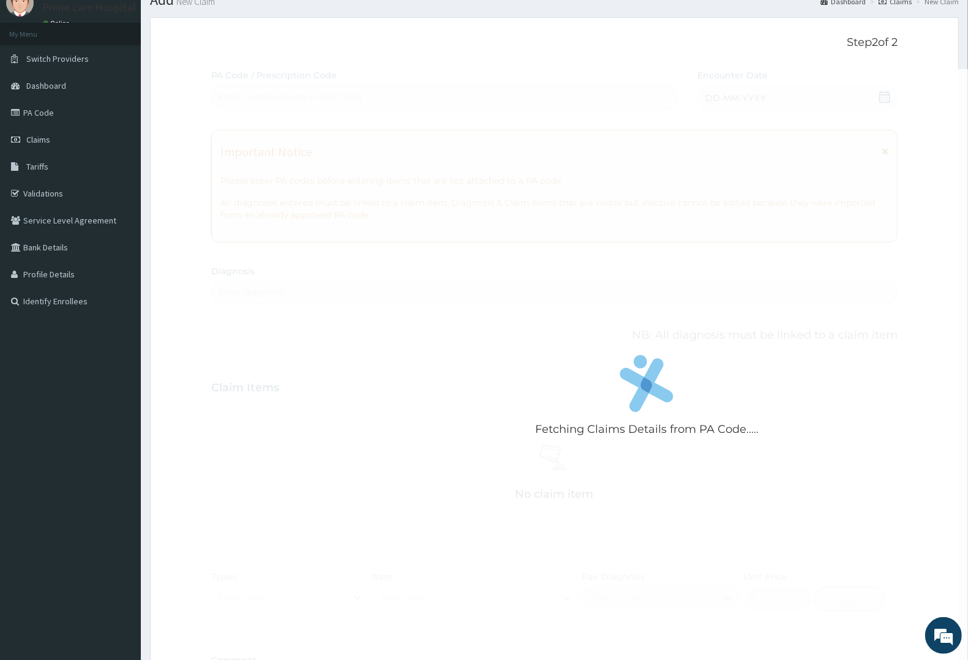
click at [803, 97] on div "Fetching Claims Details from PA Code..... PA Code / Prescription Code Enter Cod…" at bounding box center [554, 386] width 686 height 634
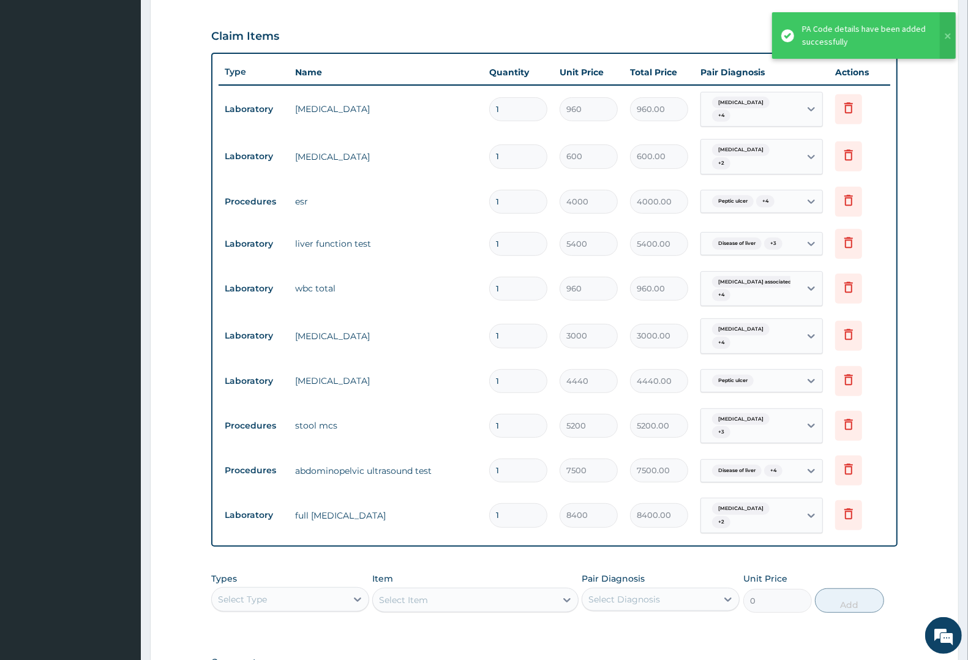
scroll to position [549, 0]
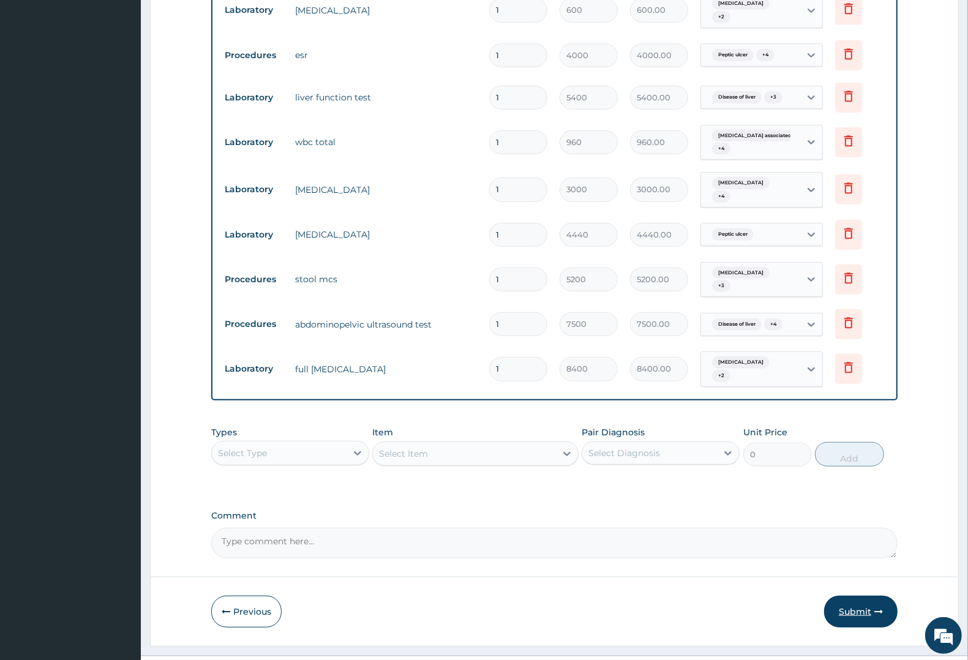
click at [859, 596] on button "Submit" at bounding box center [860, 612] width 73 height 32
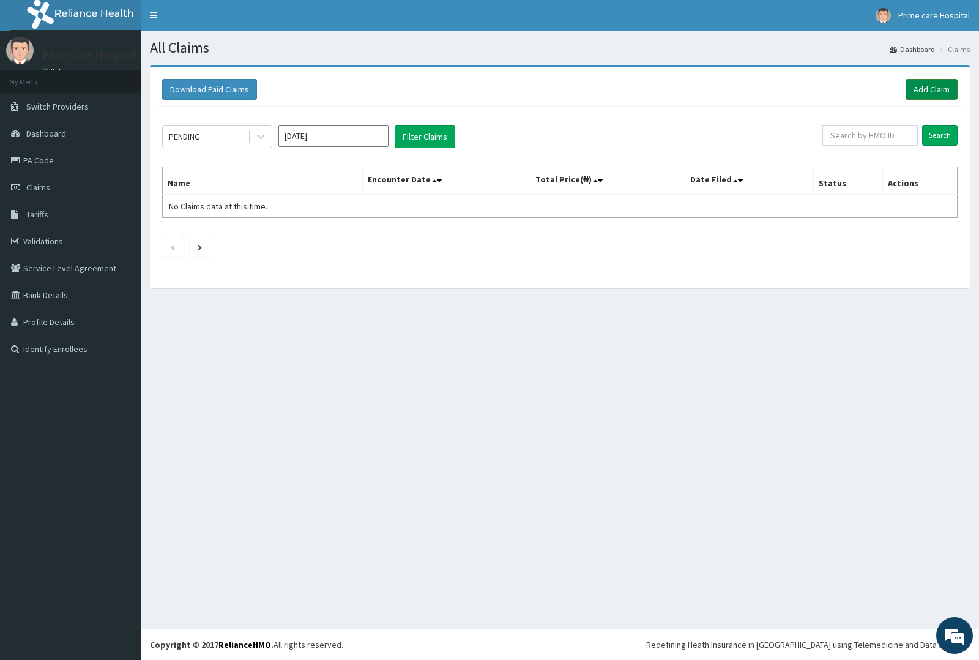
click at [938, 86] on link "Add Claim" at bounding box center [932, 89] width 52 height 21
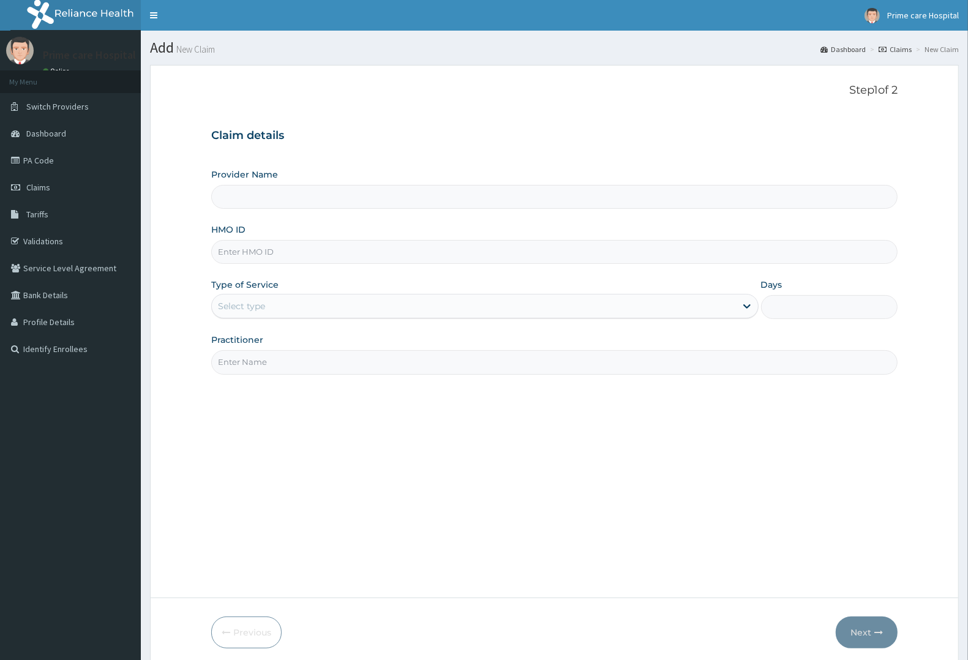
click at [290, 255] on input "HMO ID" at bounding box center [554, 252] width 686 height 24
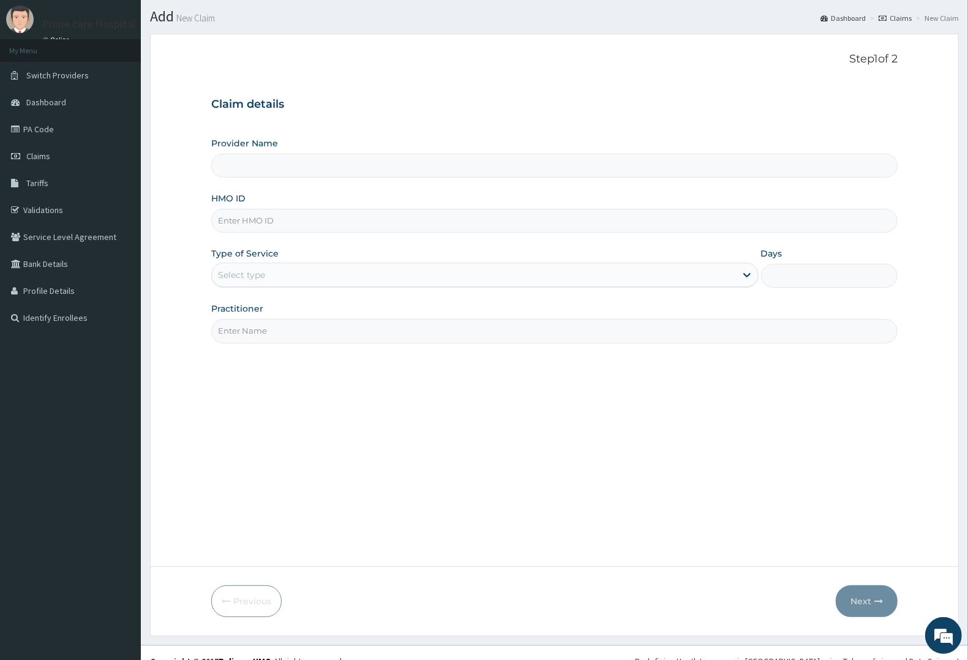
scroll to position [48, 0]
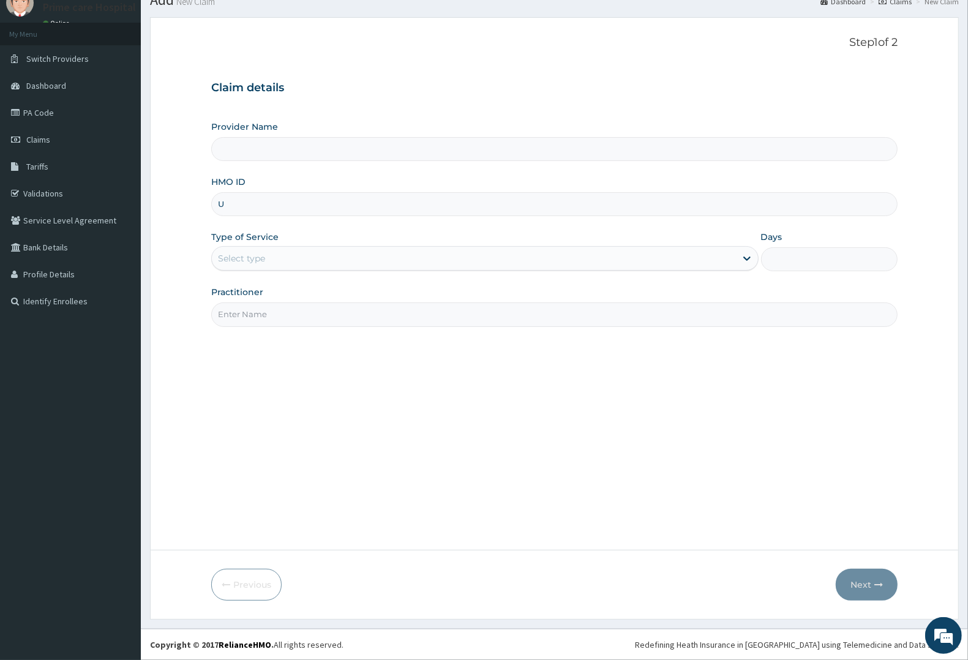
type input "US"
type input "Prime care hospital"
type input "USL/10450/A"
click at [296, 254] on div "Select type" at bounding box center [474, 259] width 524 height 20
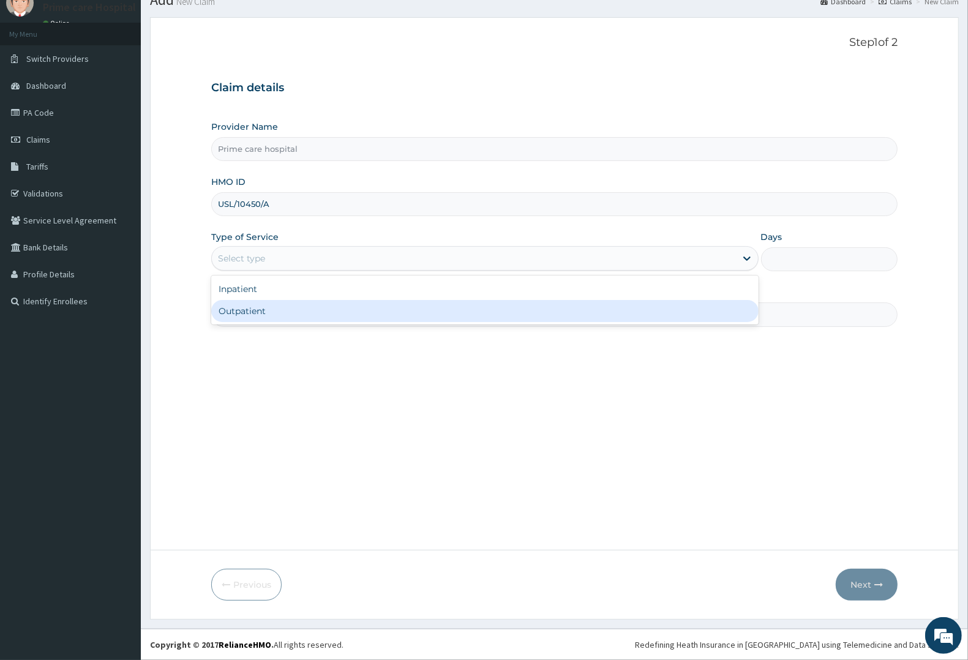
click at [294, 313] on div "Outpatient" at bounding box center [484, 311] width 547 height 22
type input "1"
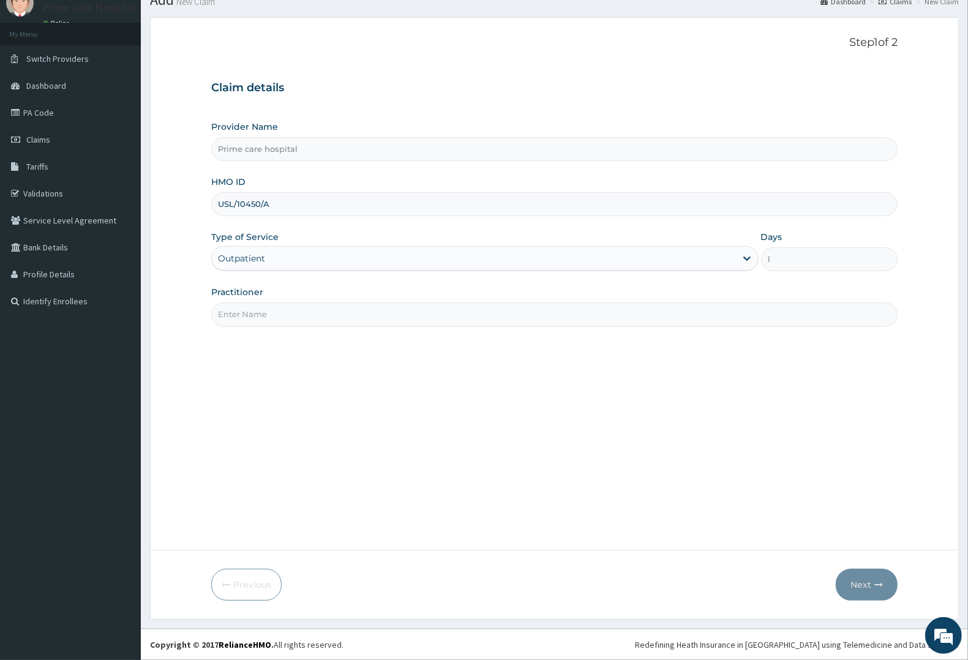
click at [294, 313] on input "Practitioner" at bounding box center [554, 314] width 686 height 24
type input "DR [PERSON_NAME]"
click at [862, 582] on button "Next" at bounding box center [867, 585] width 62 height 32
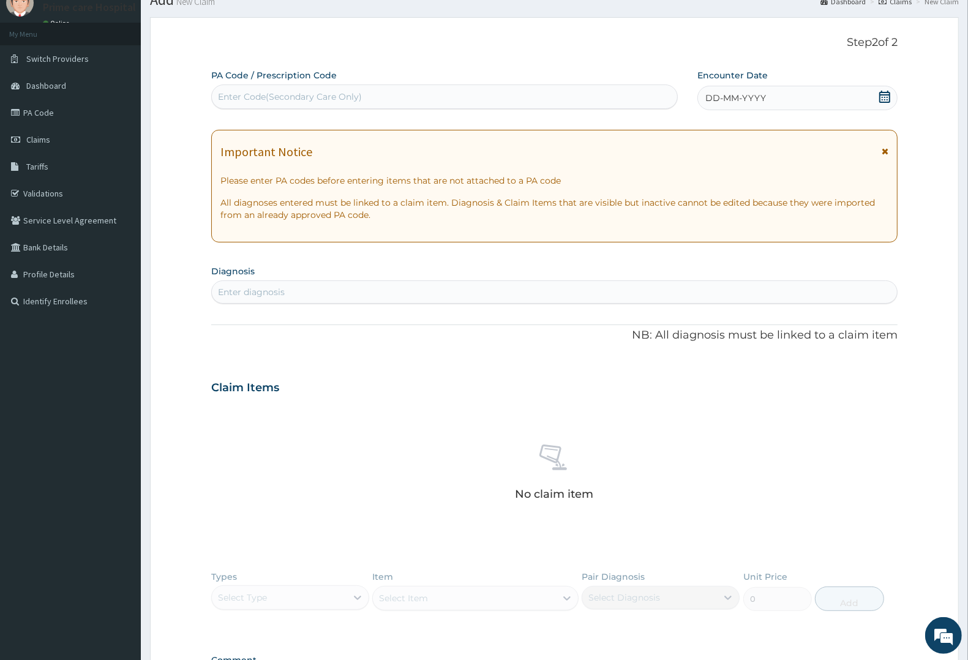
click at [774, 92] on div "DD-MM-YYYY" at bounding box center [797, 98] width 200 height 24
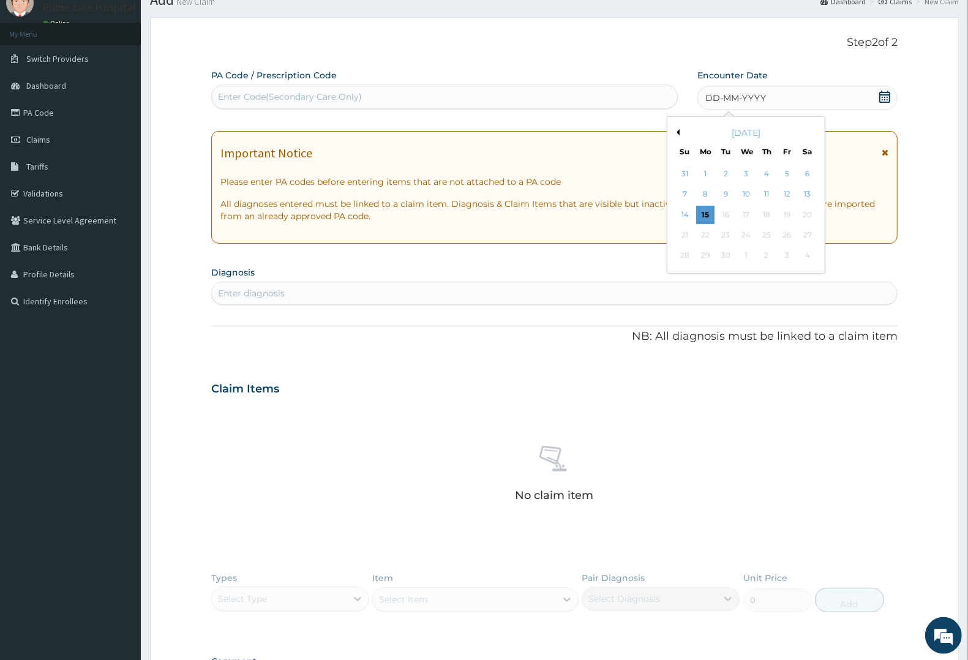
click at [681, 132] on div "September 2025" at bounding box center [746, 133] width 148 height 12
click at [678, 132] on button "Previous Month" at bounding box center [676, 132] width 6 height 6
click at [766, 254] on div "28" at bounding box center [766, 256] width 18 height 18
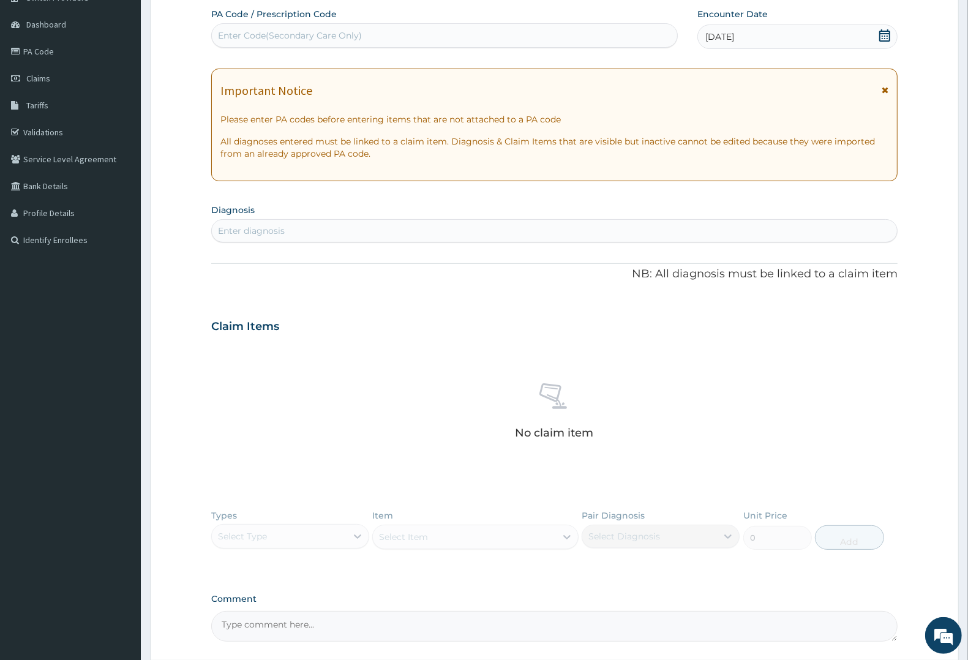
scroll to position [219, 0]
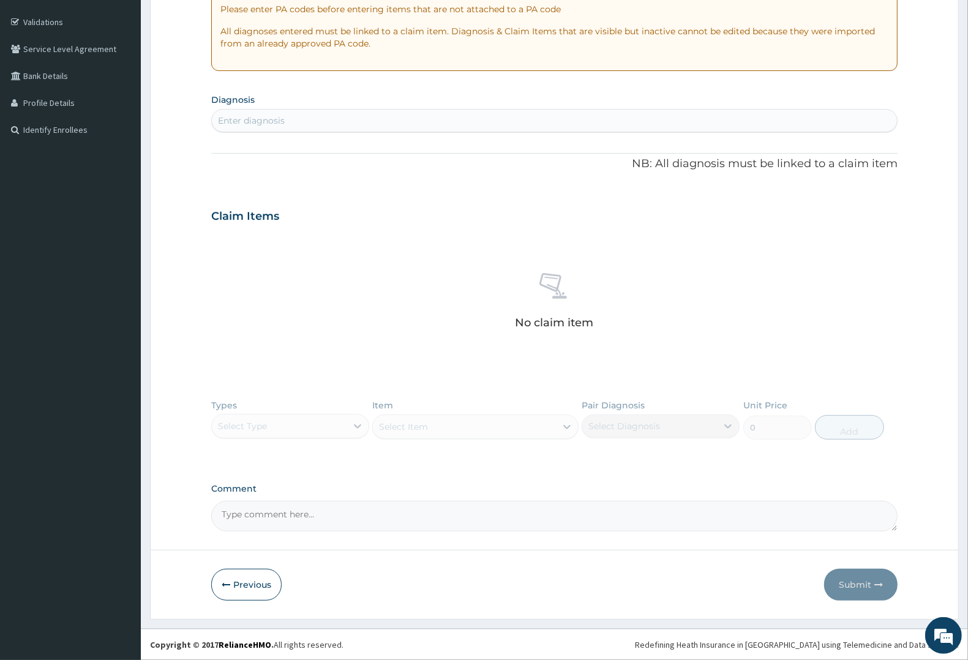
click at [343, 118] on div "Enter diagnosis" at bounding box center [554, 121] width 685 height 20
type input "MALAR"
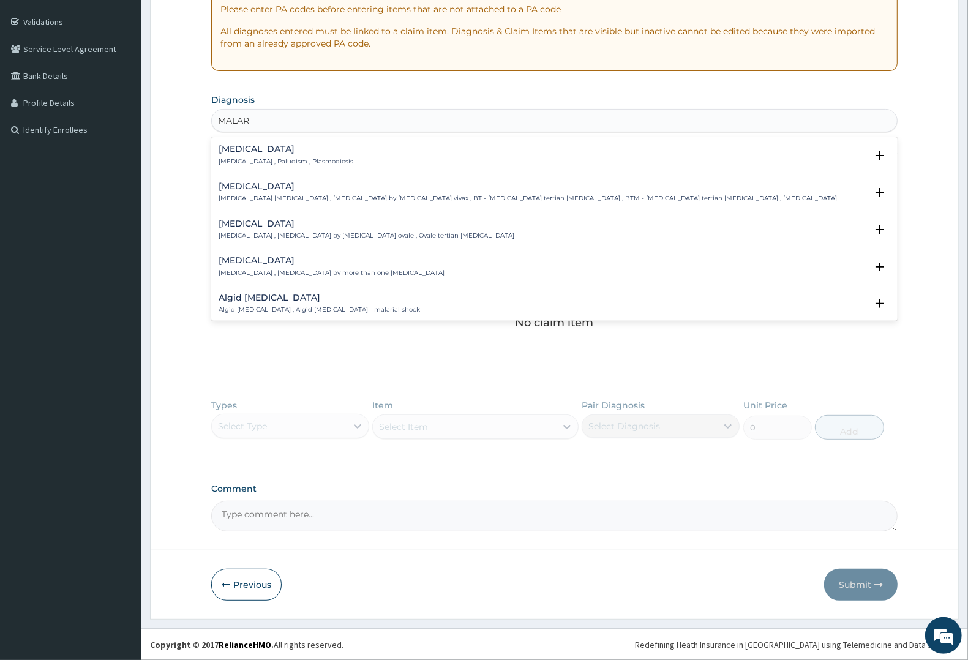
click at [279, 163] on p "Malaria , Paludism , Plasmodiosis" at bounding box center [286, 161] width 135 height 9
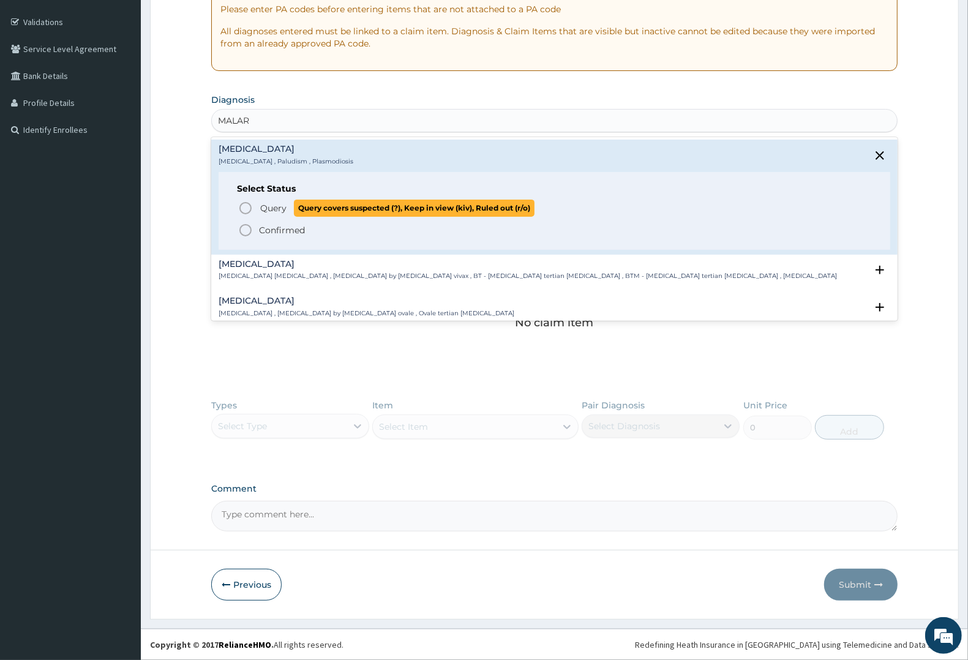
click at [263, 204] on span "Query" at bounding box center [273, 208] width 26 height 12
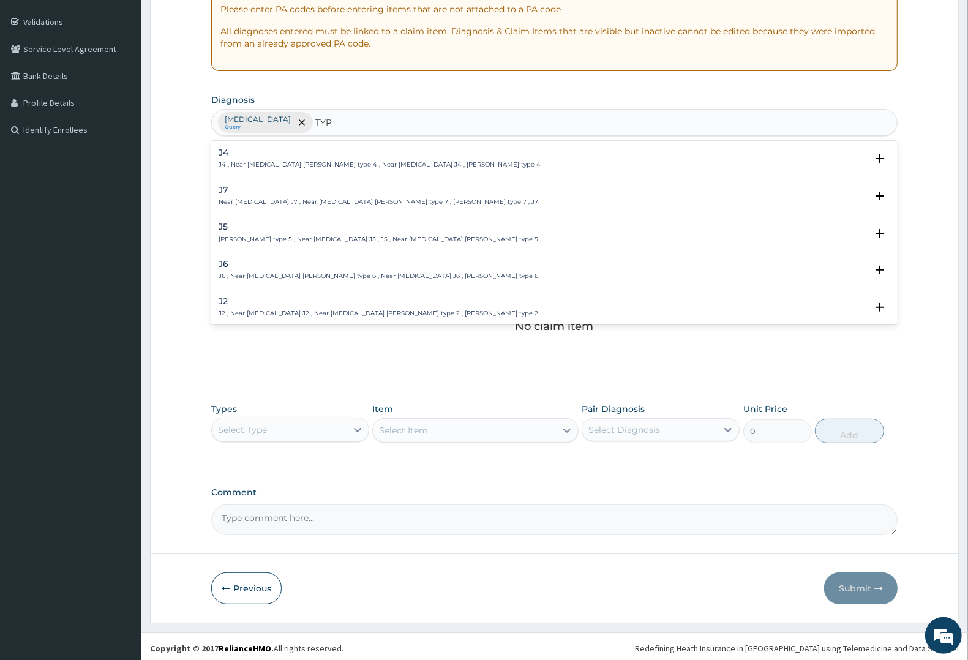
type input "TYPH"
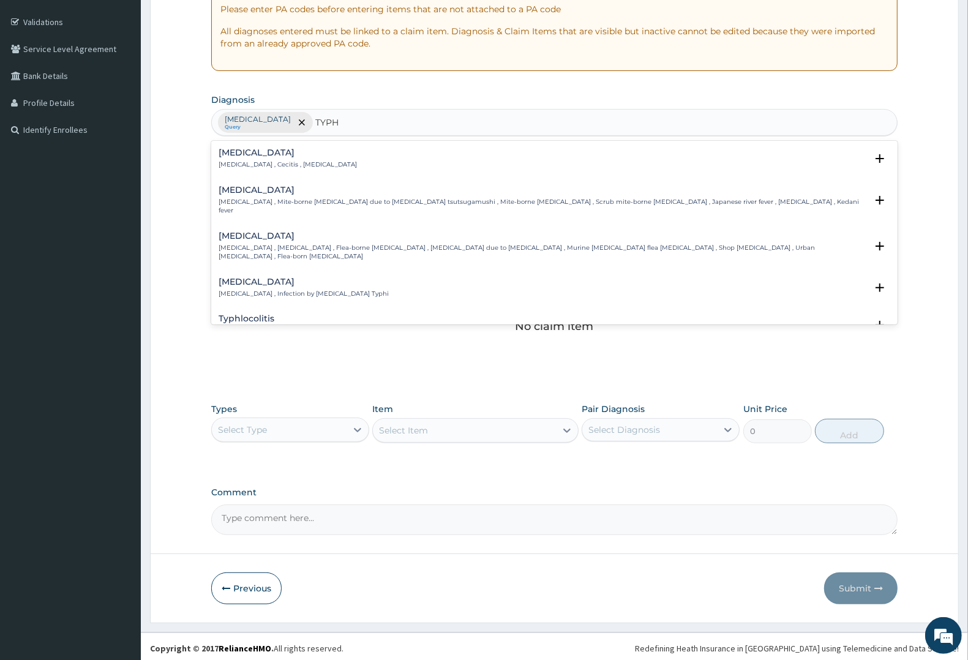
click at [275, 277] on h4 "Typhoid fever" at bounding box center [304, 281] width 170 height 9
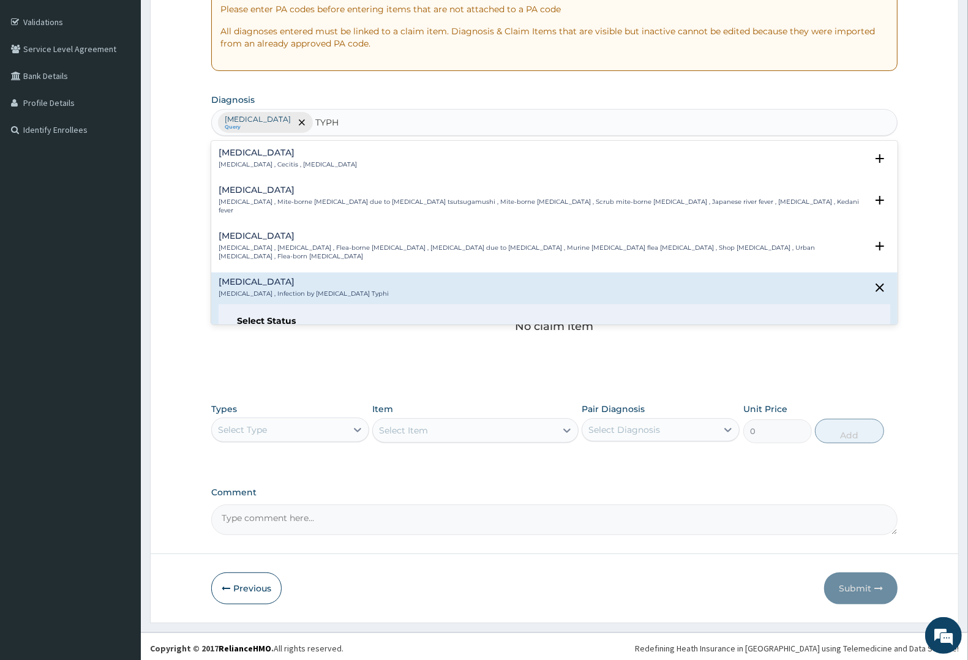
click at [265, 334] on span "Query" at bounding box center [273, 340] width 26 height 12
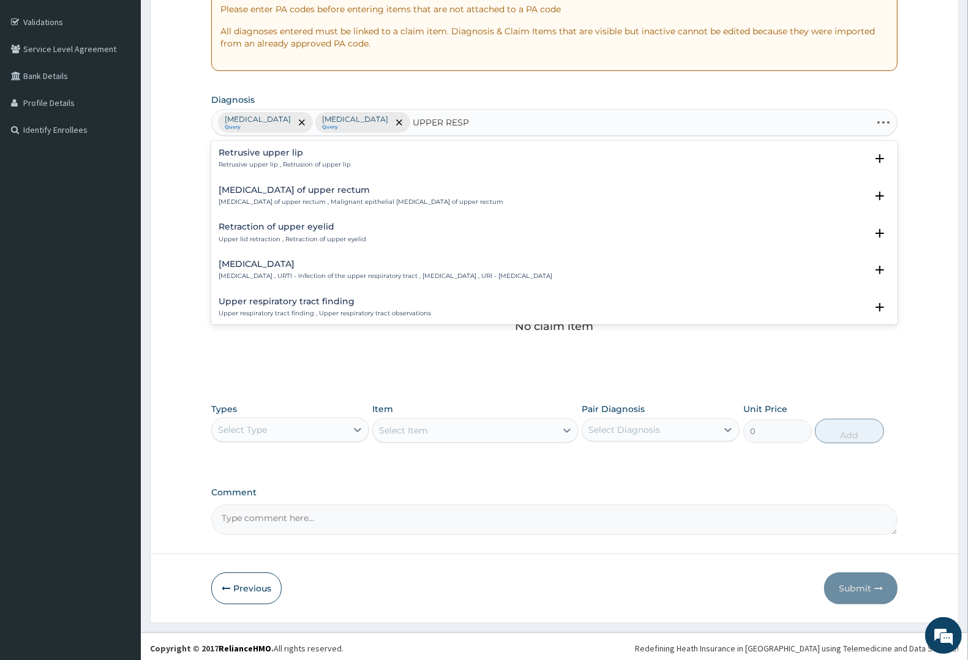
type input "UPPER RESPI"
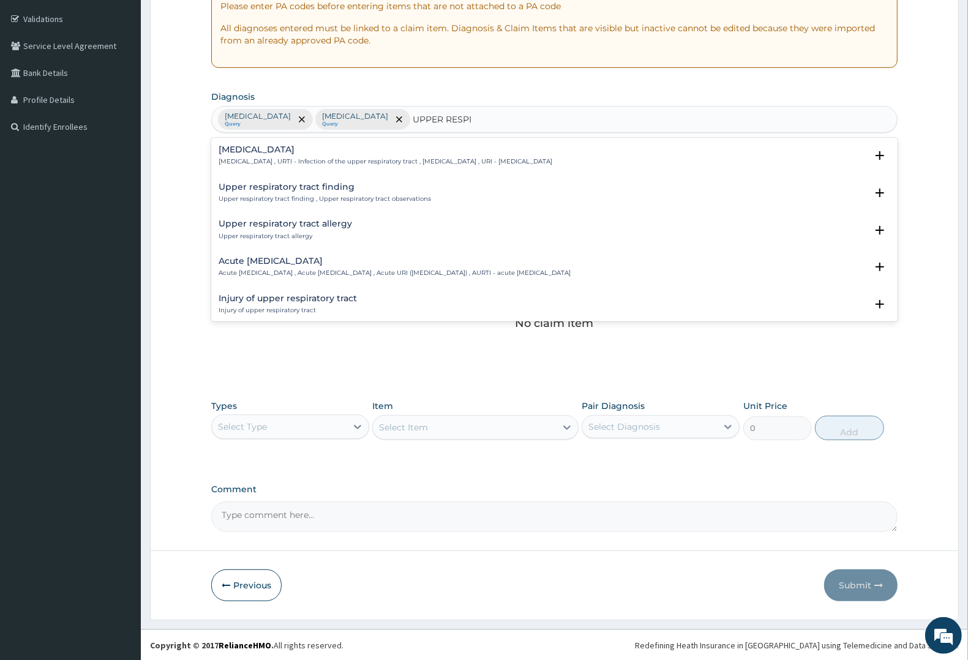
scroll to position [223, 0]
click at [326, 154] on h4 "Upper respiratory infection" at bounding box center [386, 148] width 334 height 9
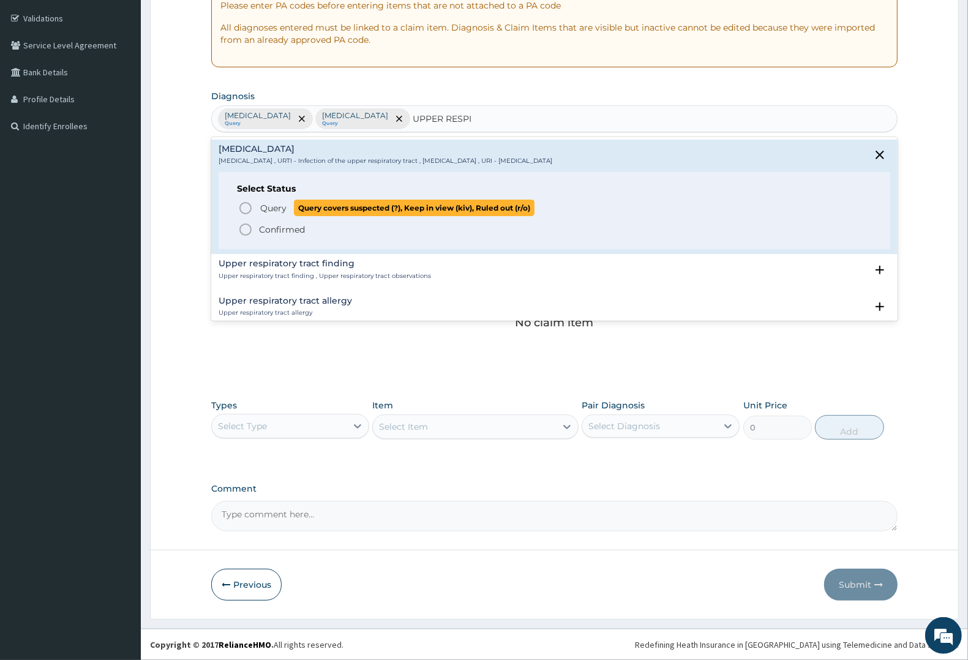
click at [276, 203] on span "Query" at bounding box center [273, 208] width 26 height 12
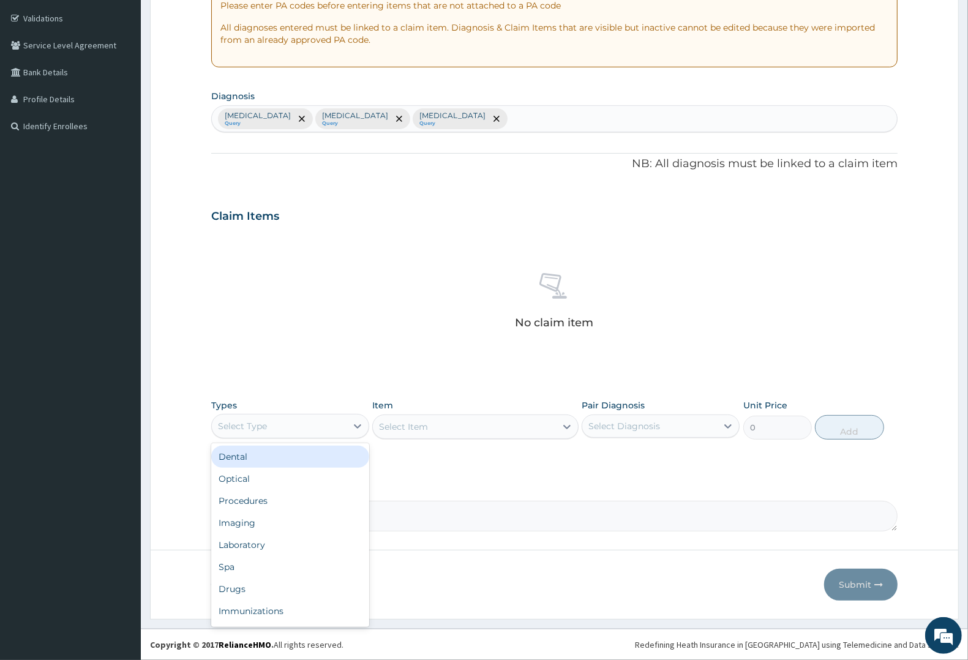
click at [258, 427] on div "Select Type" at bounding box center [242, 426] width 49 height 12
drag, startPoint x: 236, startPoint y: 502, endPoint x: 258, endPoint y: 496, distance: 22.7
click at [241, 500] on div "Procedures" at bounding box center [290, 501] width 158 height 22
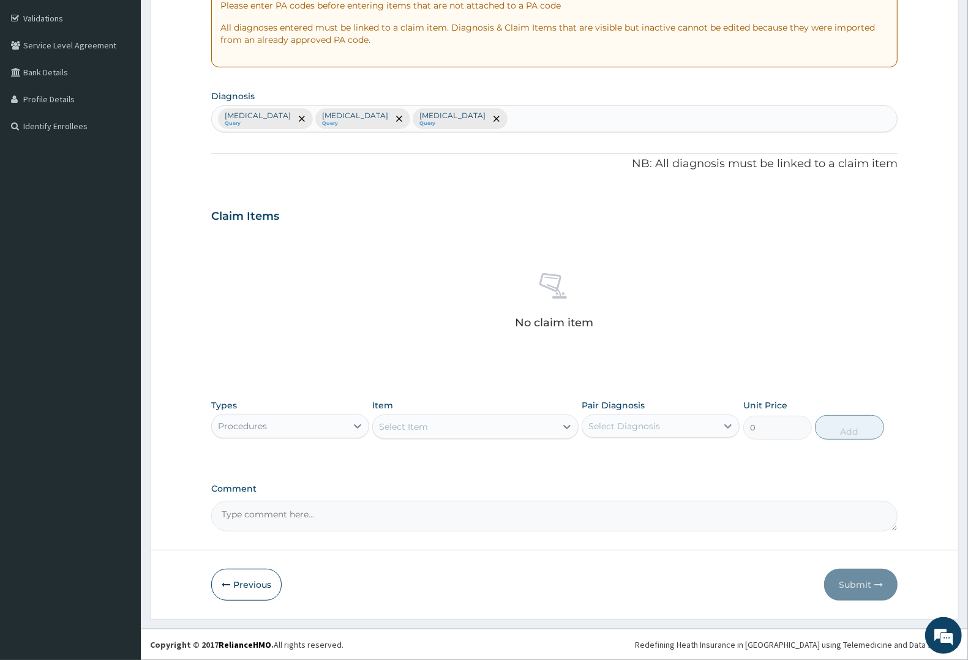
click at [507, 427] on div "Select Item" at bounding box center [464, 427] width 182 height 20
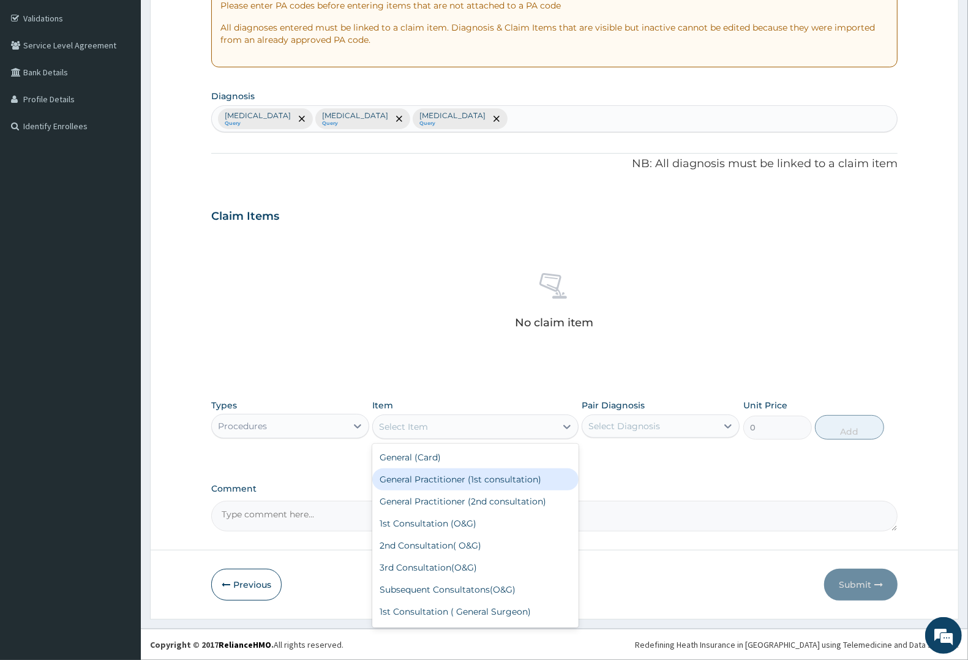
click at [477, 474] on div "General Practitioner (1st consultation)" at bounding box center [475, 479] width 206 height 22
type input "2250"
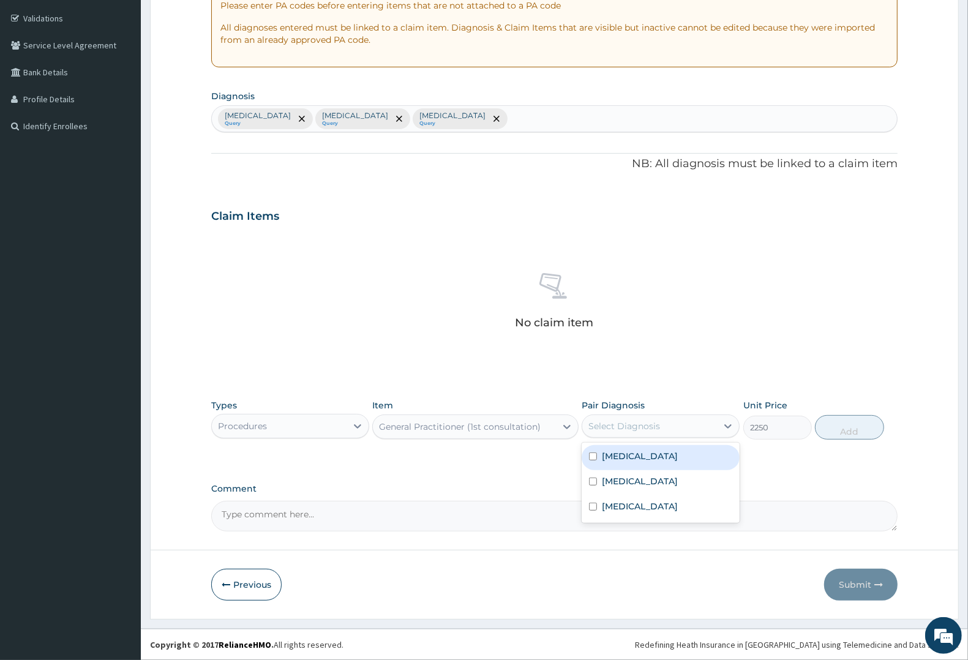
drag, startPoint x: 672, startPoint y: 427, endPoint x: 664, endPoint y: 459, distance: 33.4
click at [670, 433] on div "Select Diagnosis" at bounding box center [649, 426] width 135 height 20
drag, startPoint x: 664, startPoint y: 459, endPoint x: 646, endPoint y: 481, distance: 28.3
click at [662, 462] on div "Malaria" at bounding box center [661, 457] width 158 height 25
checkbox input "true"
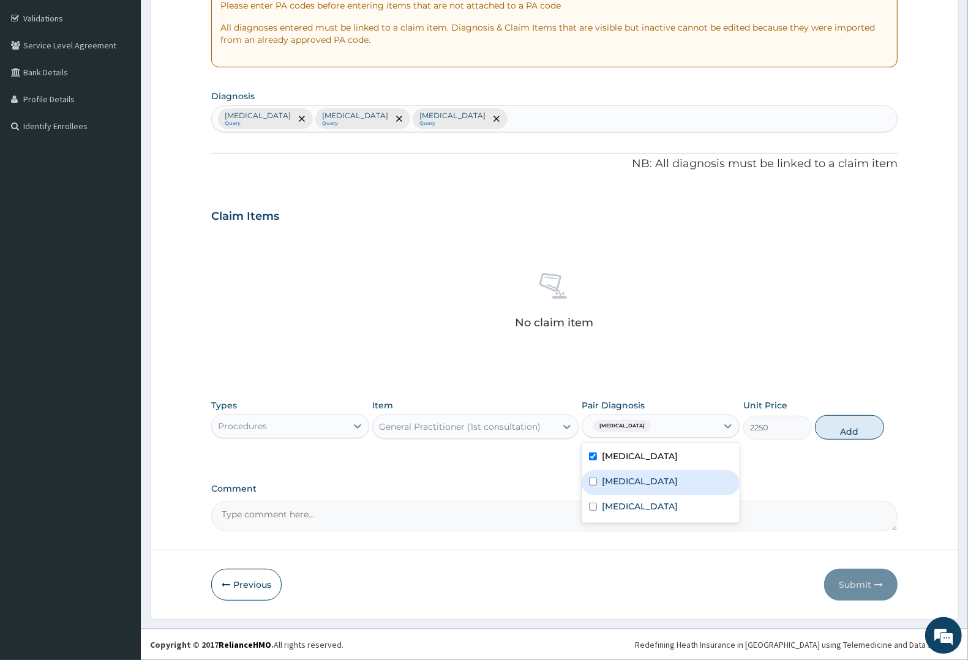
drag, startPoint x: 646, startPoint y: 481, endPoint x: 644, endPoint y: 493, distance: 11.9
click at [646, 482] on label "Typhoid fever" at bounding box center [640, 481] width 76 height 12
checkbox input "true"
click at [641, 513] on div "Upper respiratory infection" at bounding box center [661, 507] width 158 height 25
checkbox input "true"
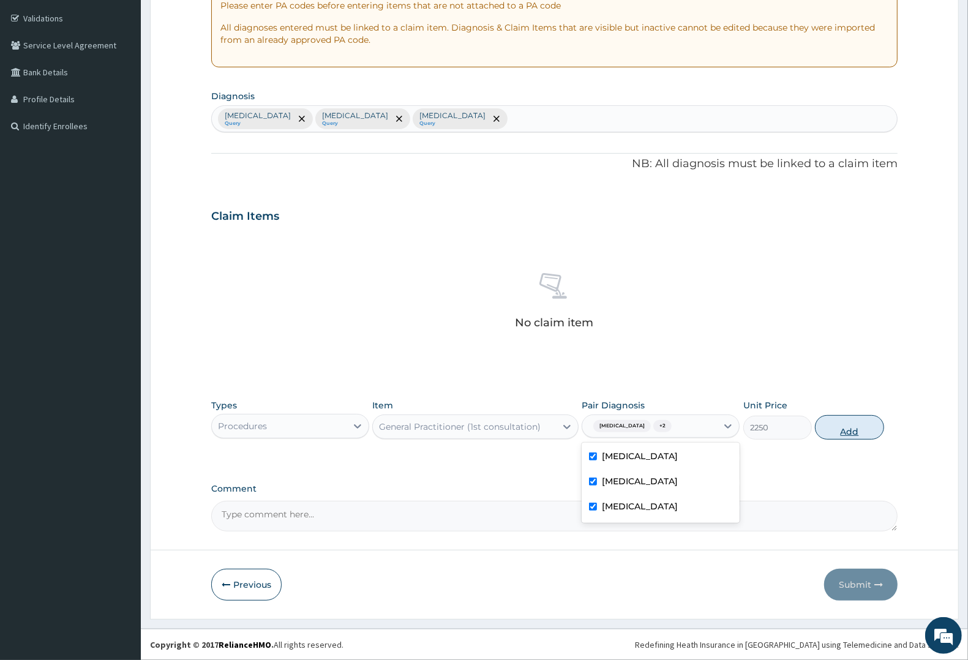
drag, startPoint x: 850, startPoint y: 430, endPoint x: 834, endPoint y: 436, distance: 16.3
click at [851, 430] on button "Add" at bounding box center [849, 427] width 69 height 24
type input "0"
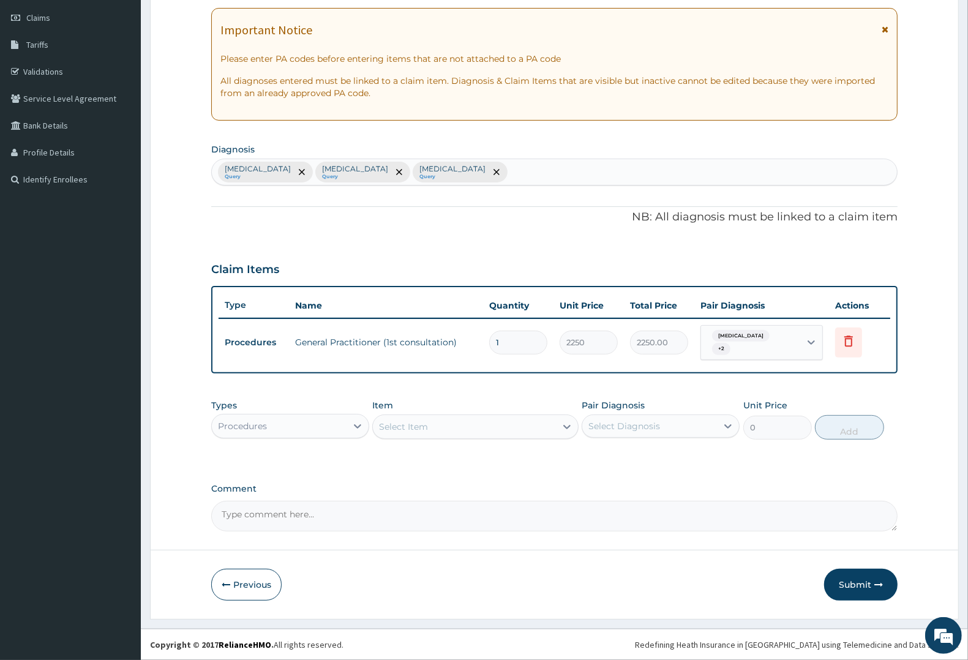
scroll to position [163, 0]
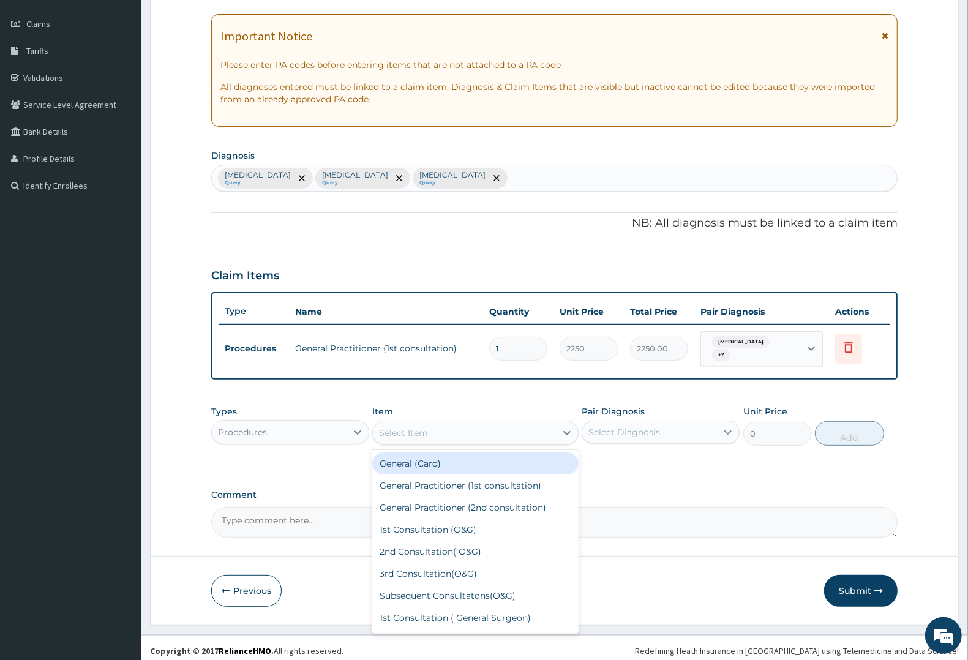
click at [425, 430] on div "Select Item" at bounding box center [403, 433] width 49 height 12
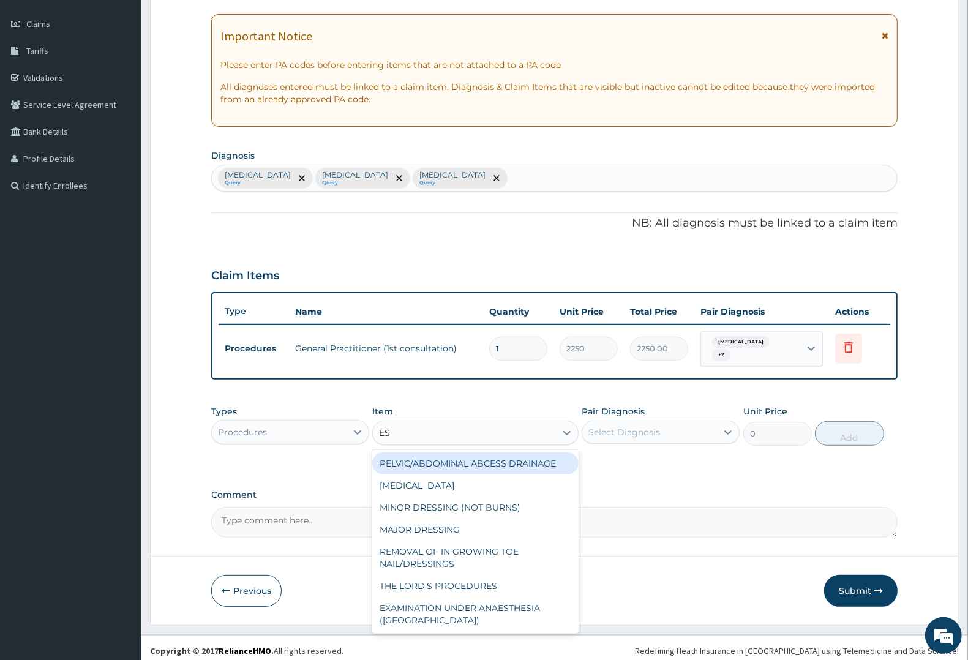
type input "ESR"
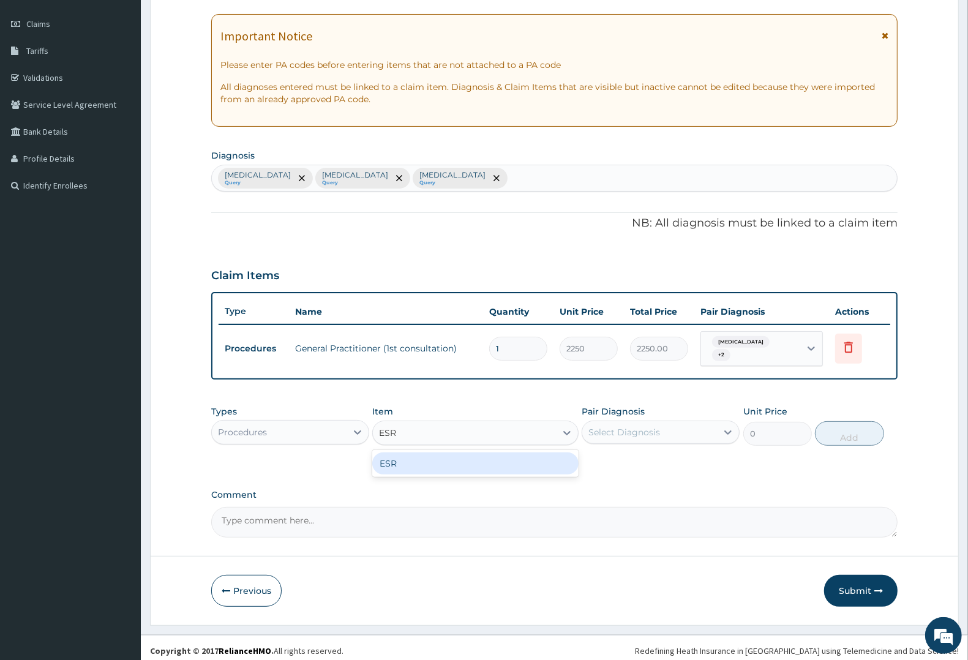
click at [435, 452] on div "ESR" at bounding box center [475, 463] width 206 height 22
type input "4000"
drag, startPoint x: 621, startPoint y: 426, endPoint x: 626, endPoint y: 435, distance: 9.9
click at [622, 426] on div "Select Diagnosis" at bounding box center [624, 432] width 72 height 12
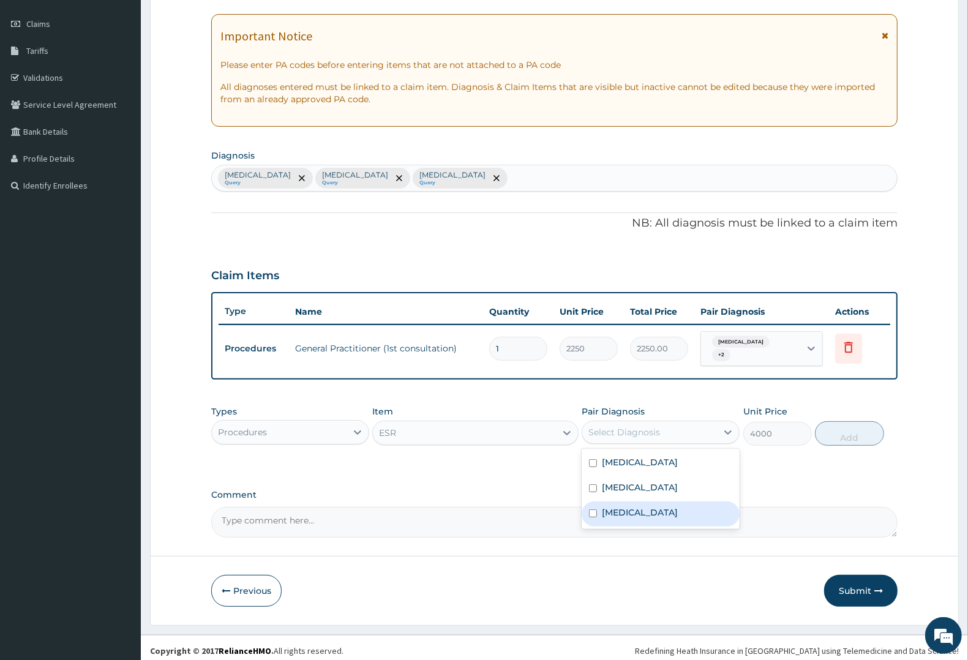
click at [650, 508] on label "Upper respiratory infection" at bounding box center [640, 512] width 76 height 12
checkbox input "true"
click at [854, 433] on button "Add" at bounding box center [849, 433] width 69 height 24
type input "0"
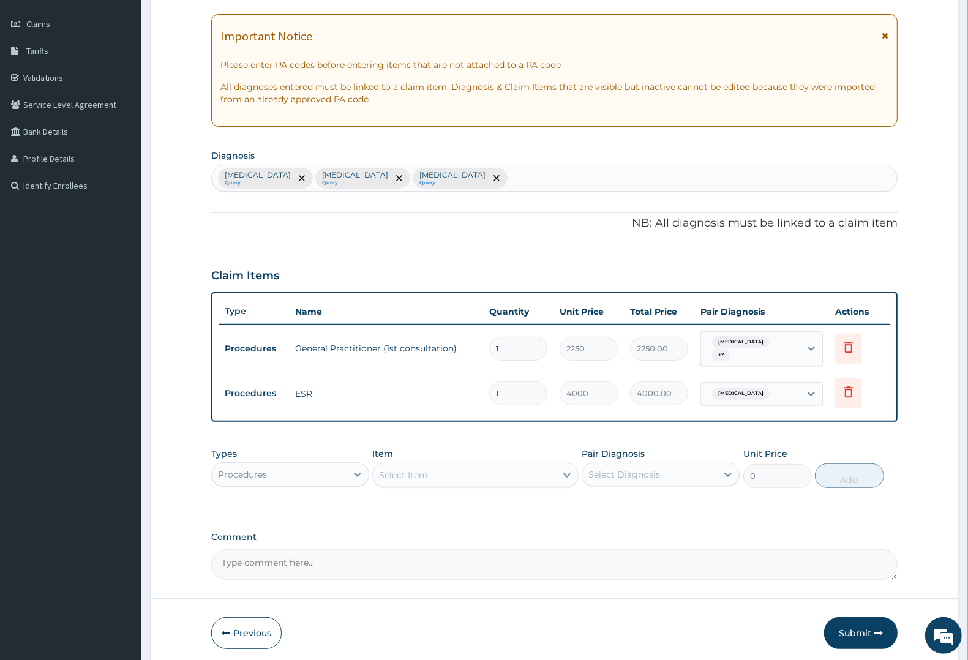
click at [414, 470] on div "Select Item" at bounding box center [403, 475] width 49 height 12
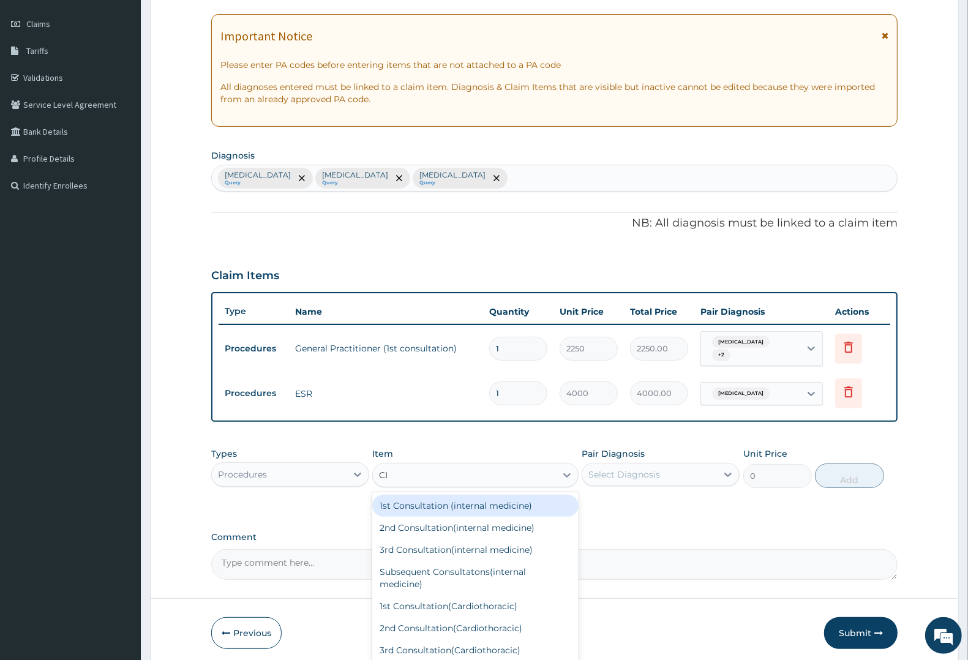
type input "CIP"
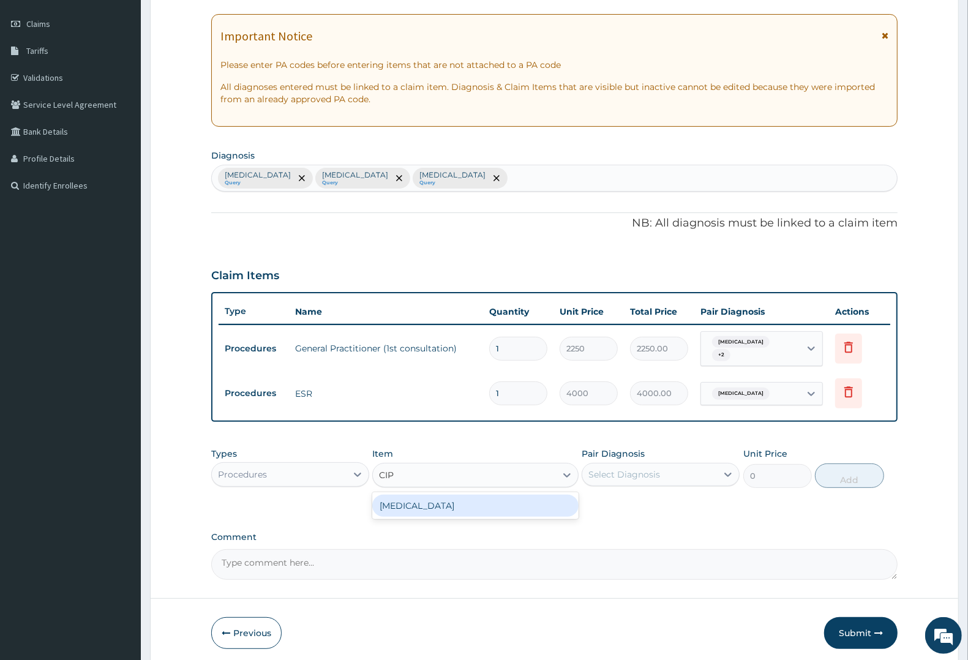
drag, startPoint x: 427, startPoint y: 490, endPoint x: 558, endPoint y: 490, distance: 131.0
click at [436, 495] on div "CIPROFLOXACIN" at bounding box center [475, 506] width 206 height 22
type input "150"
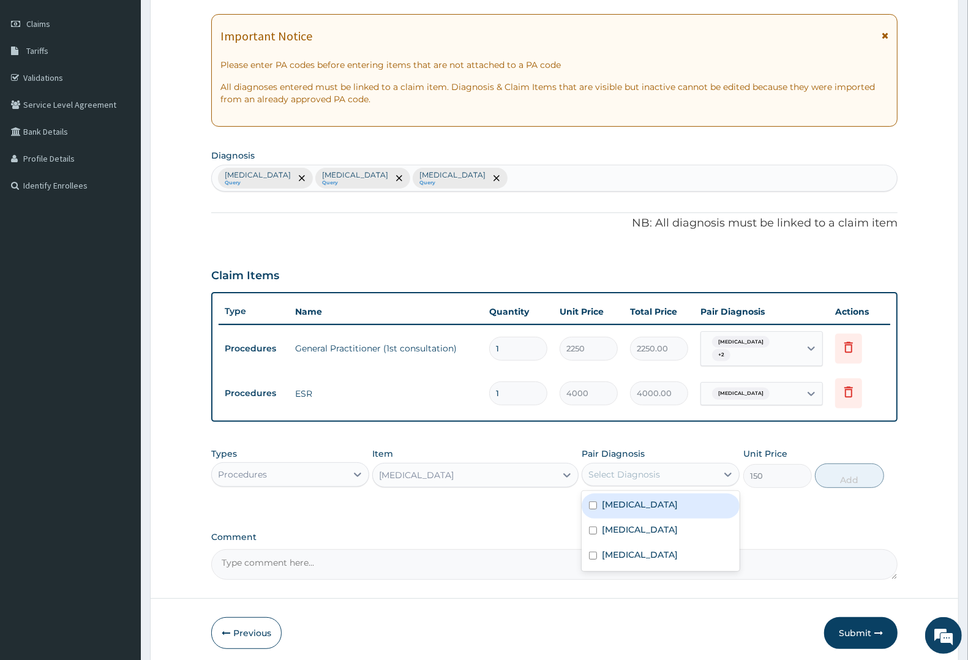
drag, startPoint x: 653, startPoint y: 463, endPoint x: 652, endPoint y: 504, distance: 40.4
click at [654, 473] on div "Select Diagnosis" at bounding box center [624, 474] width 72 height 12
click at [642, 523] on label "Typhoid fever" at bounding box center [640, 529] width 76 height 12
checkbox input "true"
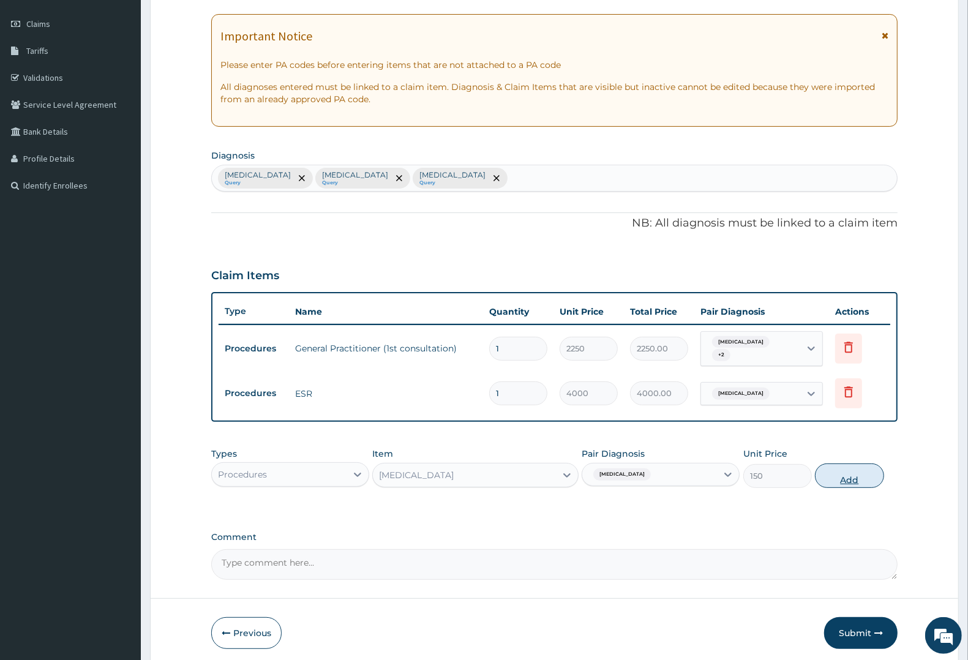
click at [839, 470] on button "Add" at bounding box center [849, 475] width 69 height 24
type input "0"
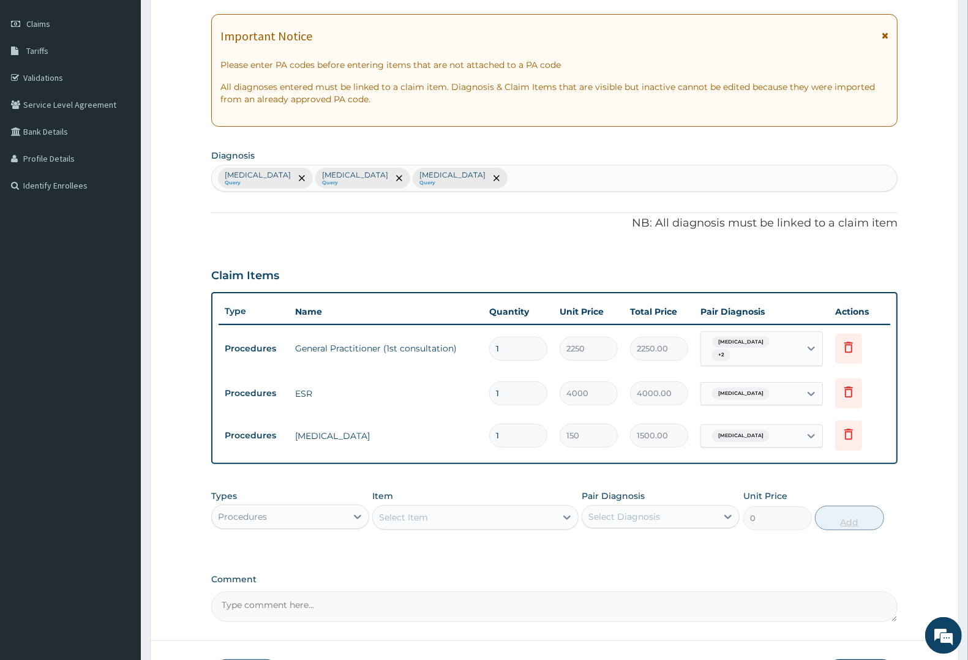
type input "10"
type input "1500.00"
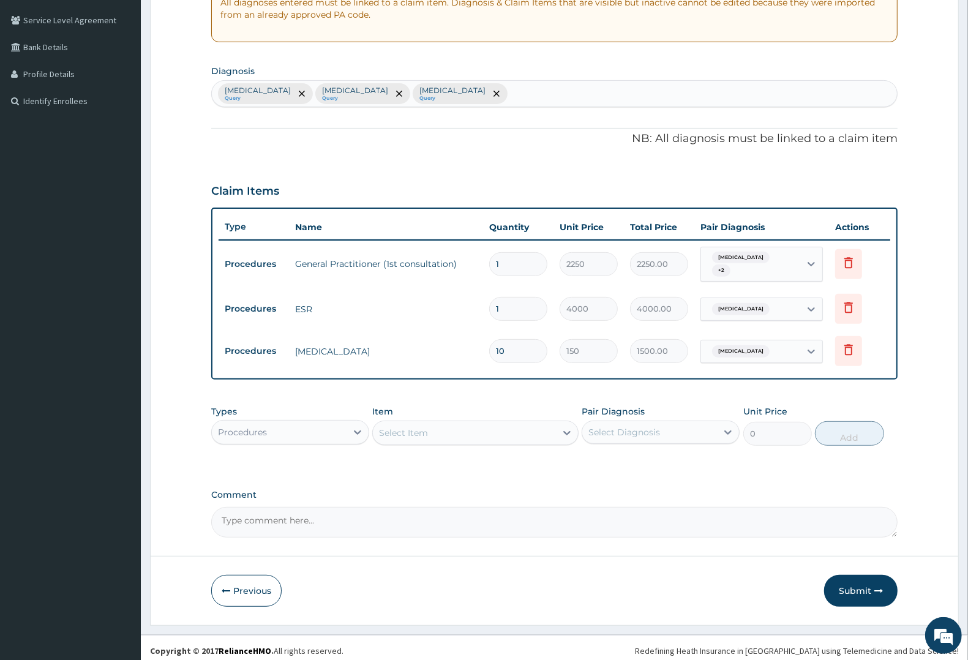
scroll to position [249, 0]
type input "10"
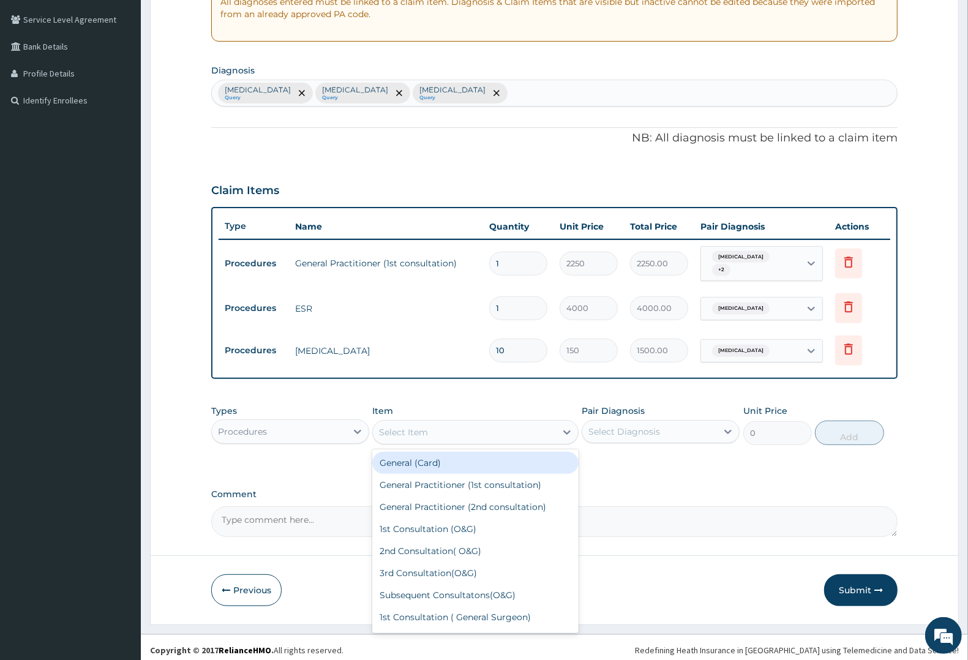
click at [412, 426] on div "Select Item" at bounding box center [403, 432] width 49 height 12
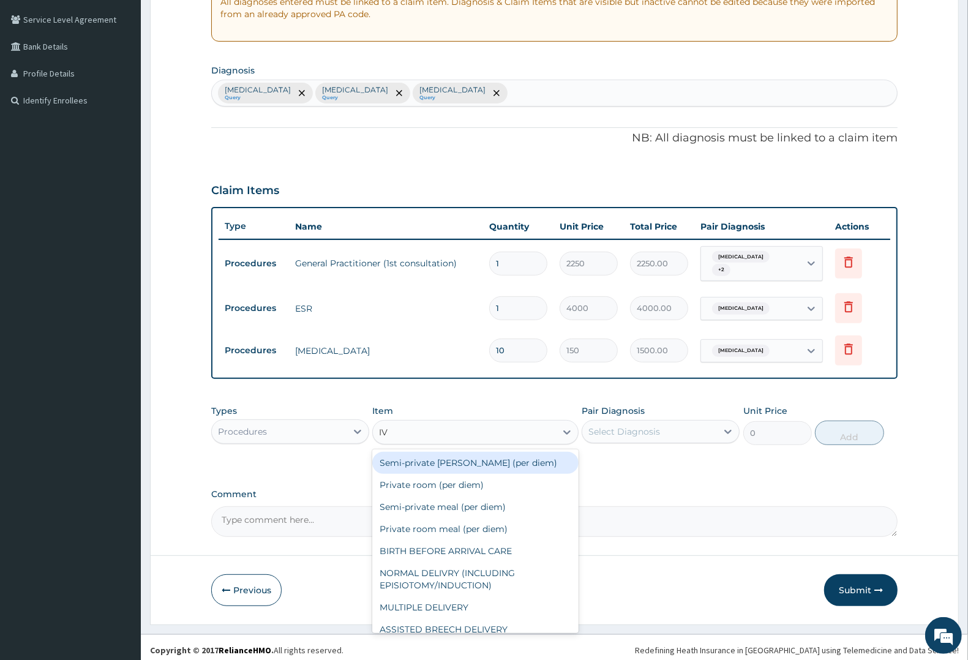
type input "IV P"
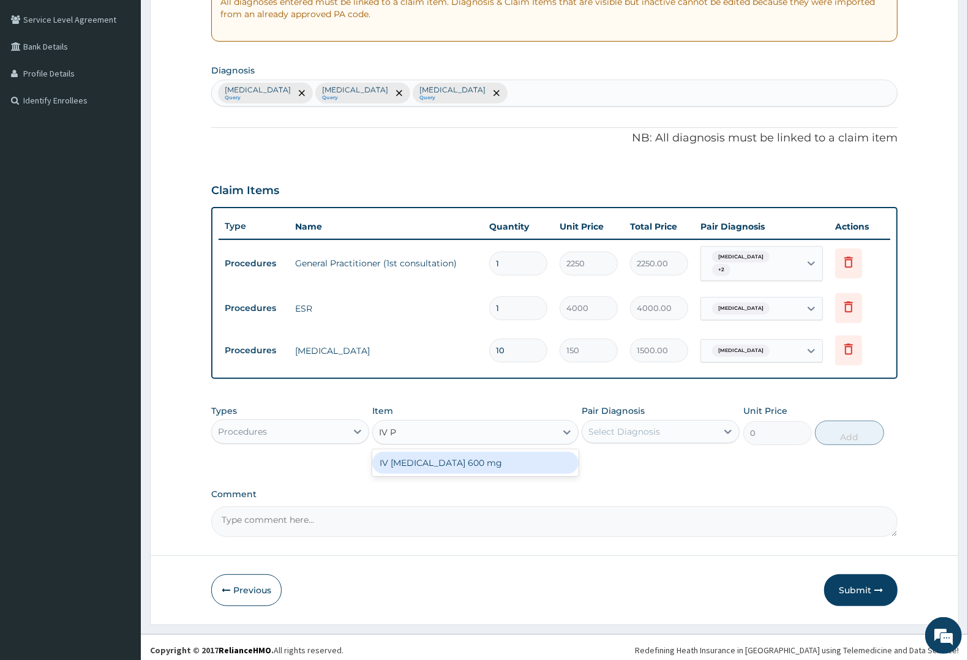
drag, startPoint x: 429, startPoint y: 454, endPoint x: 447, endPoint y: 452, distance: 18.5
click at [430, 454] on div "IV PARACETAMOL 600 mg" at bounding box center [475, 463] width 206 height 22
type input "800"
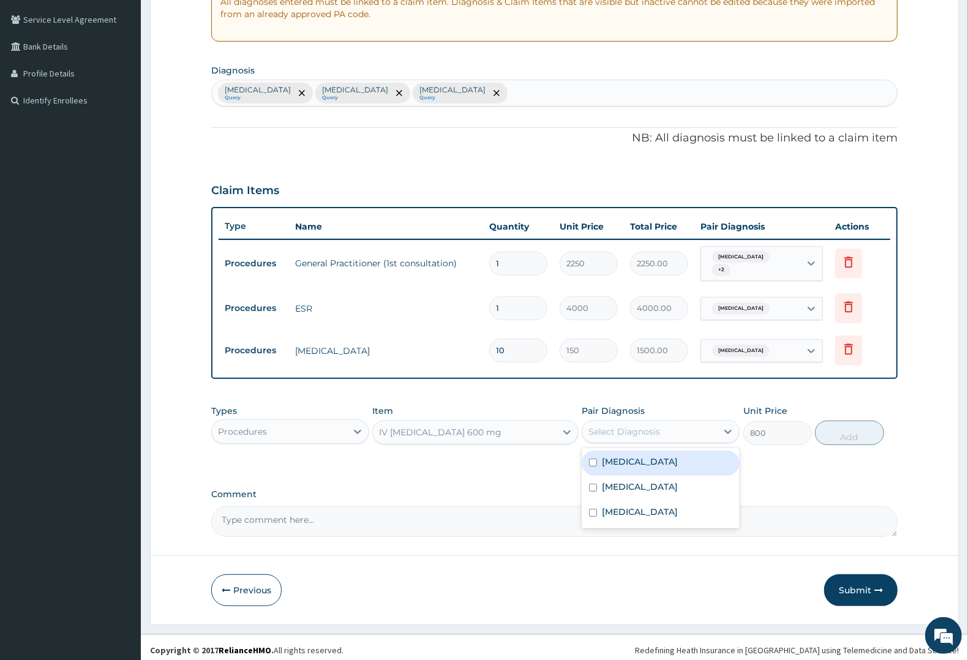
click at [650, 427] on div "Select Diagnosis" at bounding box center [624, 431] width 72 height 12
click at [650, 464] on div "Malaria" at bounding box center [661, 463] width 158 height 25
checkbox input "true"
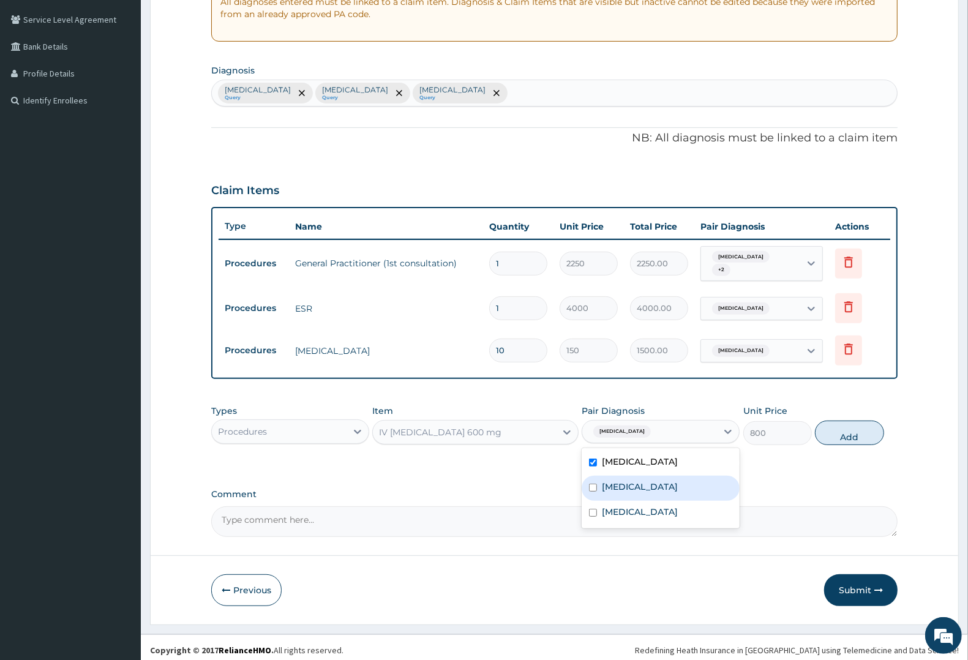
click at [650, 481] on label "Typhoid fever" at bounding box center [640, 487] width 76 height 12
checkbox input "true"
click at [648, 506] on label "Upper respiratory infection" at bounding box center [640, 512] width 76 height 12
checkbox input "true"
click at [848, 433] on button "Add" at bounding box center [849, 433] width 69 height 24
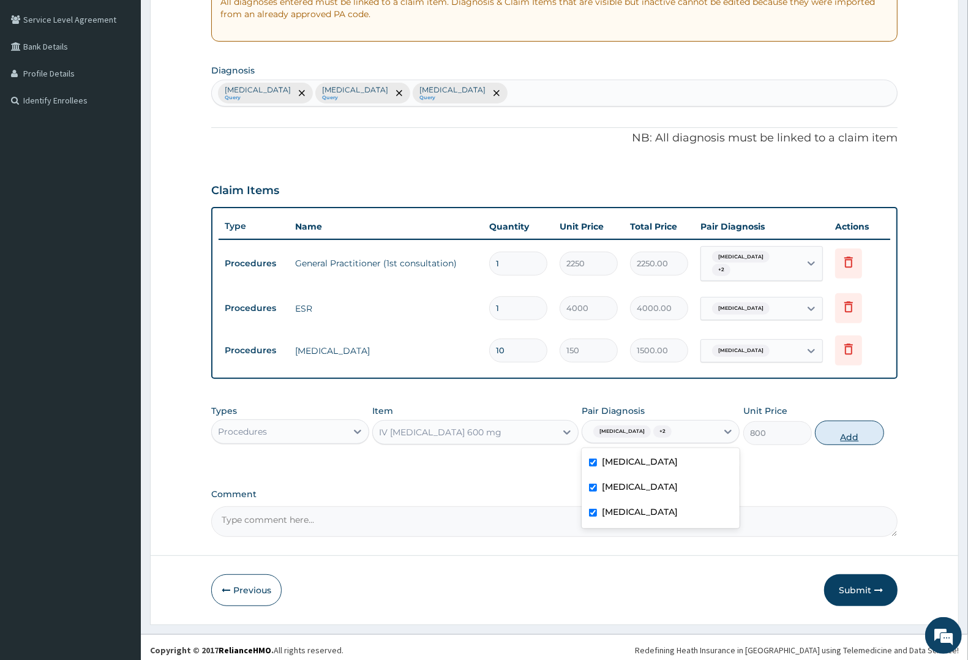
type input "0"
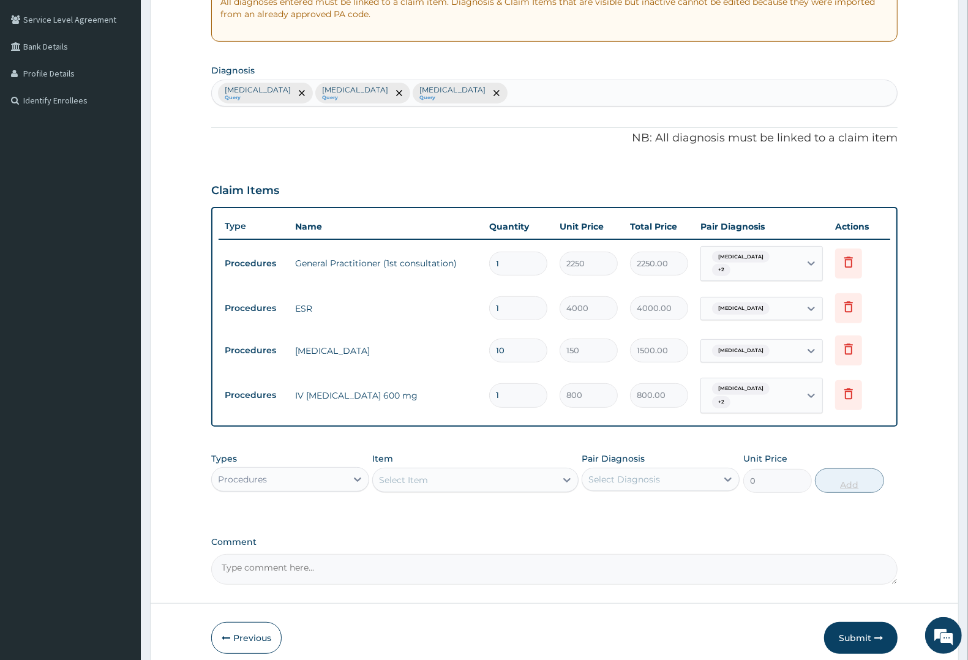
type input "0.00"
type input "2"
type input "1600.00"
type input "2"
click at [273, 470] on div "Procedures" at bounding box center [279, 480] width 135 height 20
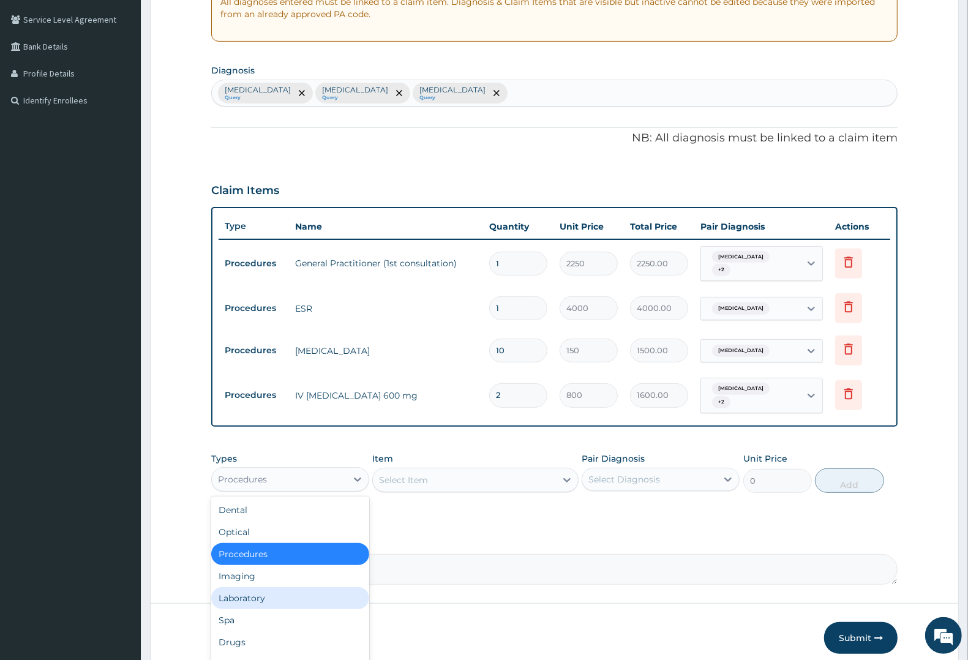
click at [261, 587] on div "Laboratory" at bounding box center [290, 598] width 158 height 22
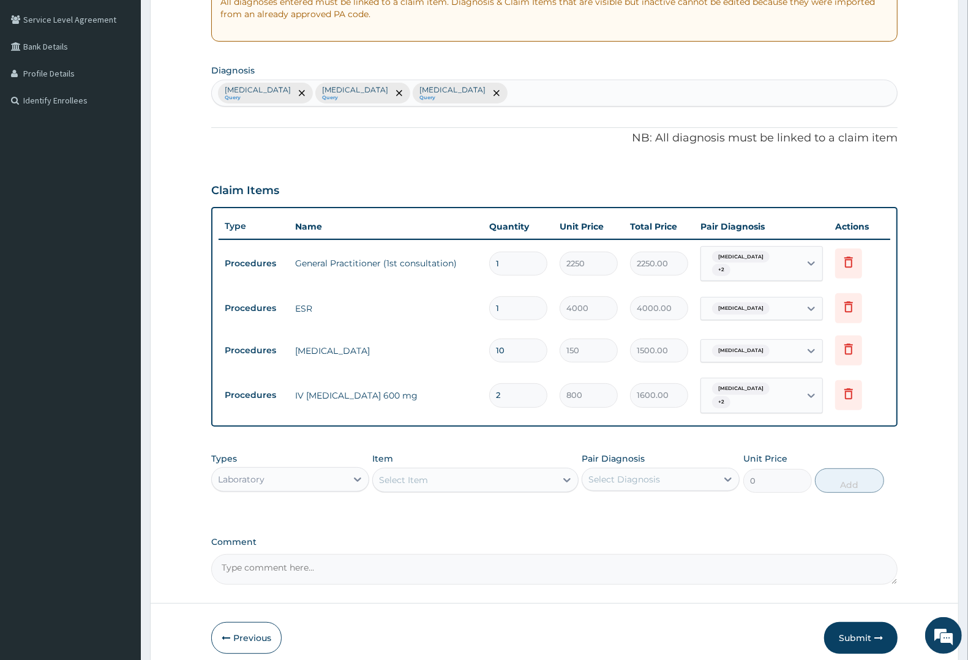
click at [424, 468] on div "Select Item" at bounding box center [475, 480] width 206 height 24
click at [456, 470] on div "Select Item" at bounding box center [464, 480] width 182 height 20
click at [433, 654] on div "Full blood count" at bounding box center [475, 665] width 206 height 22
type input "3000"
click at [668, 470] on div "Select Diagnosis" at bounding box center [649, 480] width 135 height 20
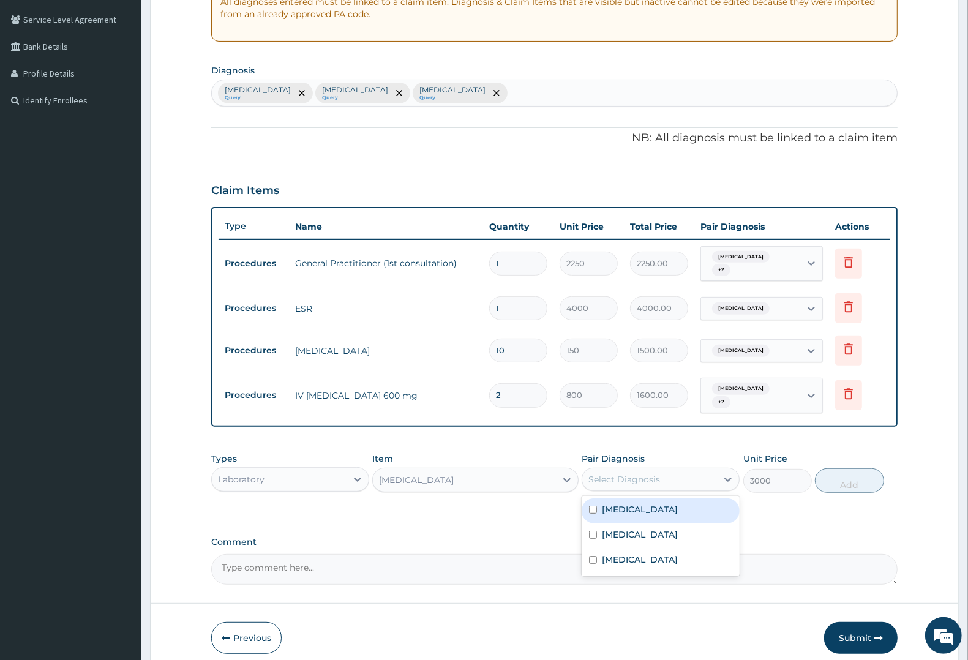
drag, startPoint x: 622, startPoint y: 496, endPoint x: 622, endPoint y: 517, distance: 21.4
click at [622, 503] on label "Malaria" at bounding box center [640, 509] width 76 height 12
checkbox input "true"
click at [622, 531] on div "Typhoid fever" at bounding box center [661, 535] width 158 height 25
checkbox input "true"
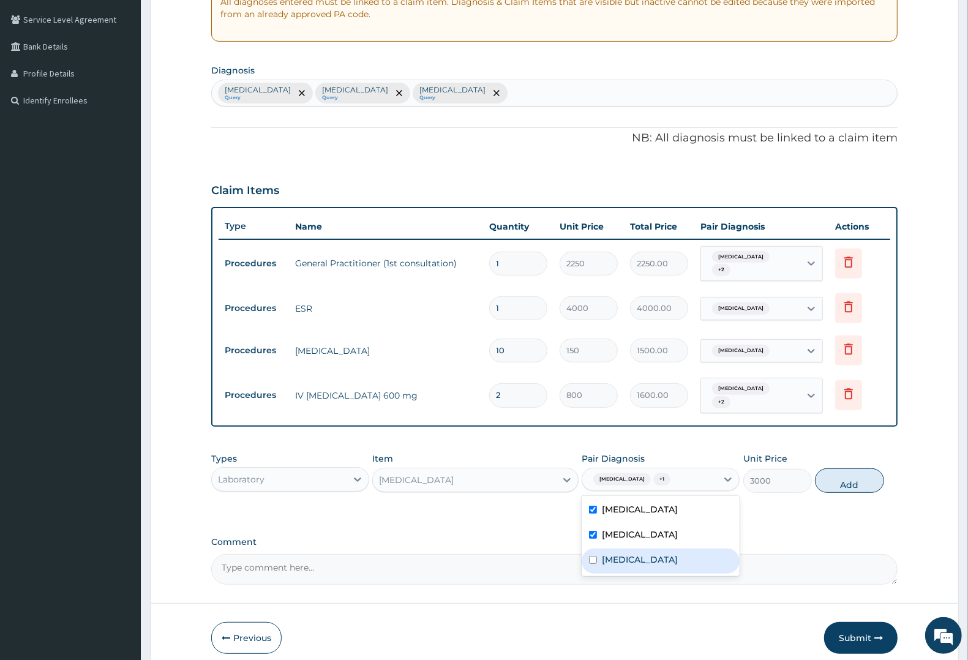
click at [629, 553] on label "Upper respiratory infection" at bounding box center [640, 559] width 76 height 12
checkbox input "true"
click at [854, 468] on button "Add" at bounding box center [849, 480] width 69 height 24
type input "0"
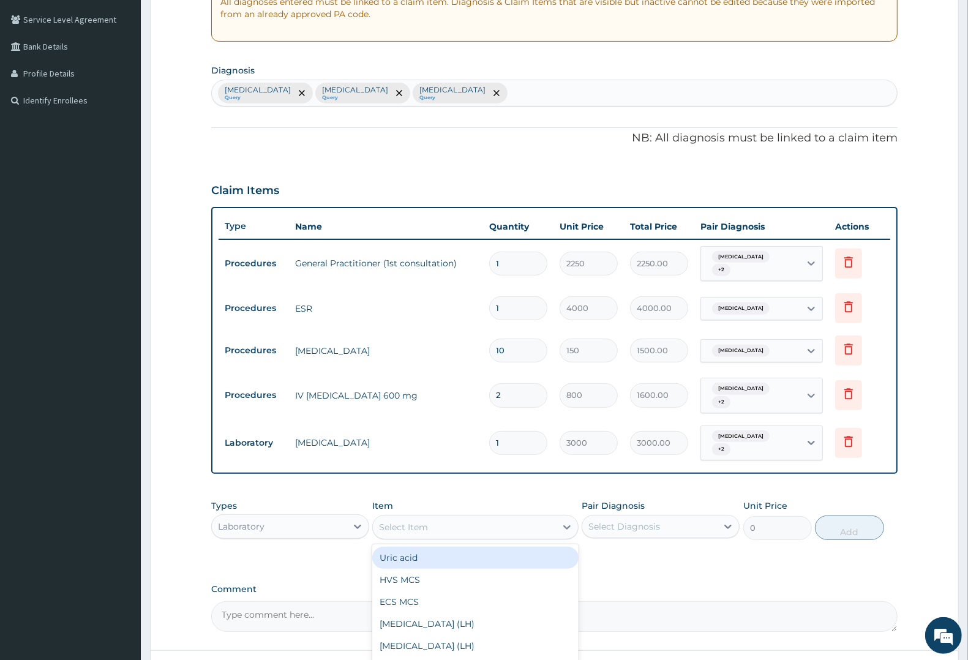
click at [414, 521] on div "Select Item" at bounding box center [403, 527] width 49 height 12
type input "SPU"
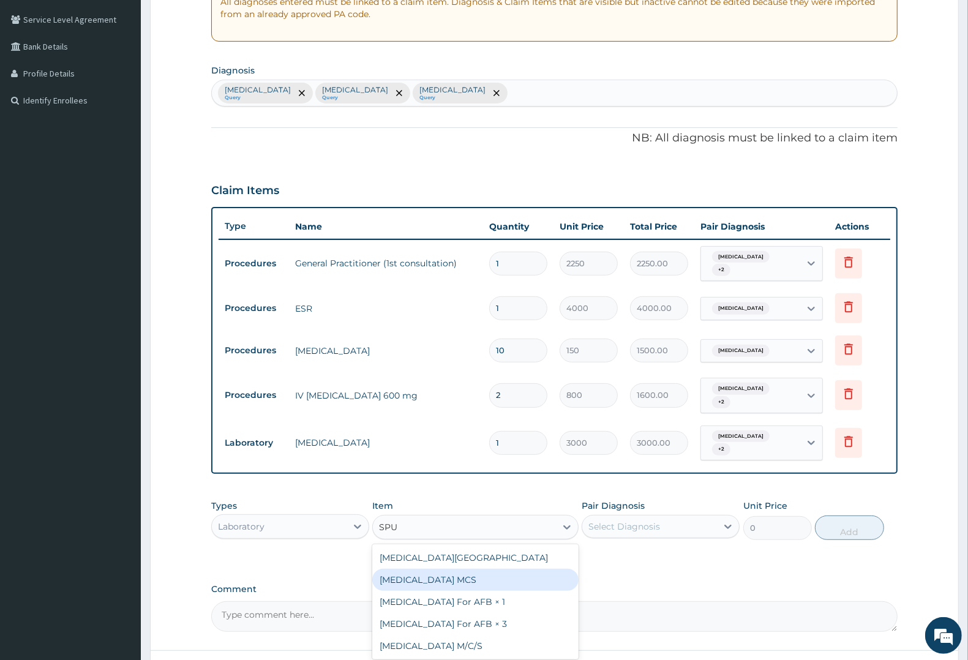
click at [412, 569] on div "Sputum MCS" at bounding box center [475, 580] width 206 height 22
type input "3000"
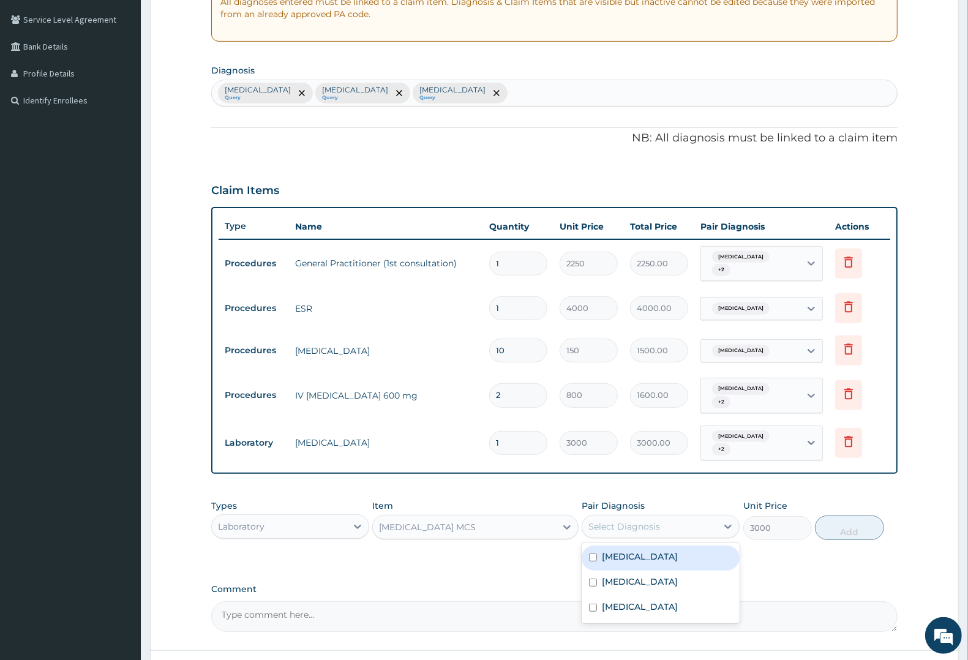
click at [657, 520] on div "Select Diagnosis" at bounding box center [624, 526] width 72 height 12
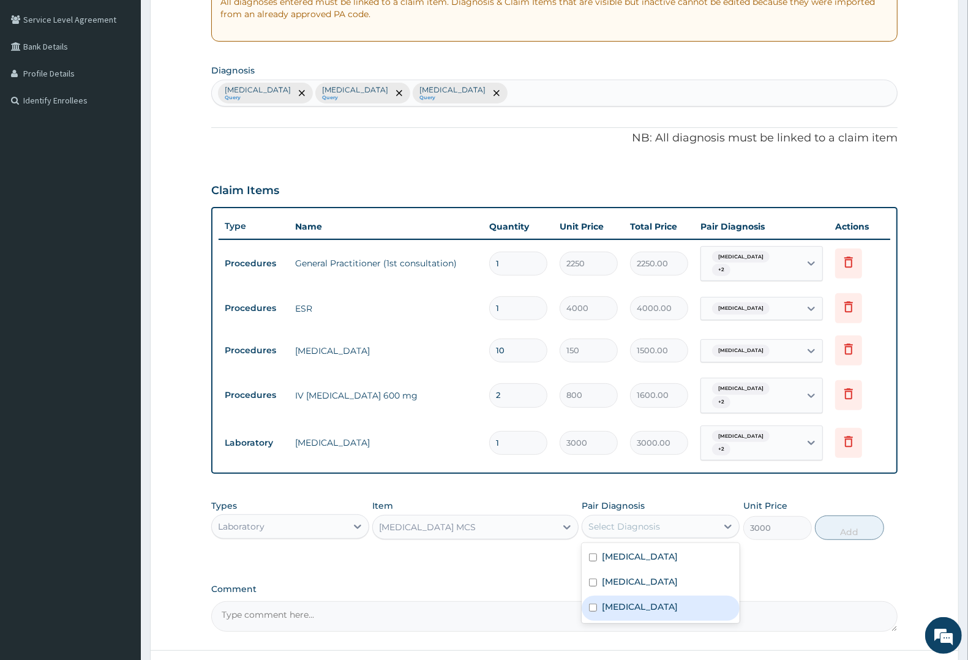
click at [632, 601] on label "Upper respiratory infection" at bounding box center [640, 607] width 76 height 12
checkbox input "true"
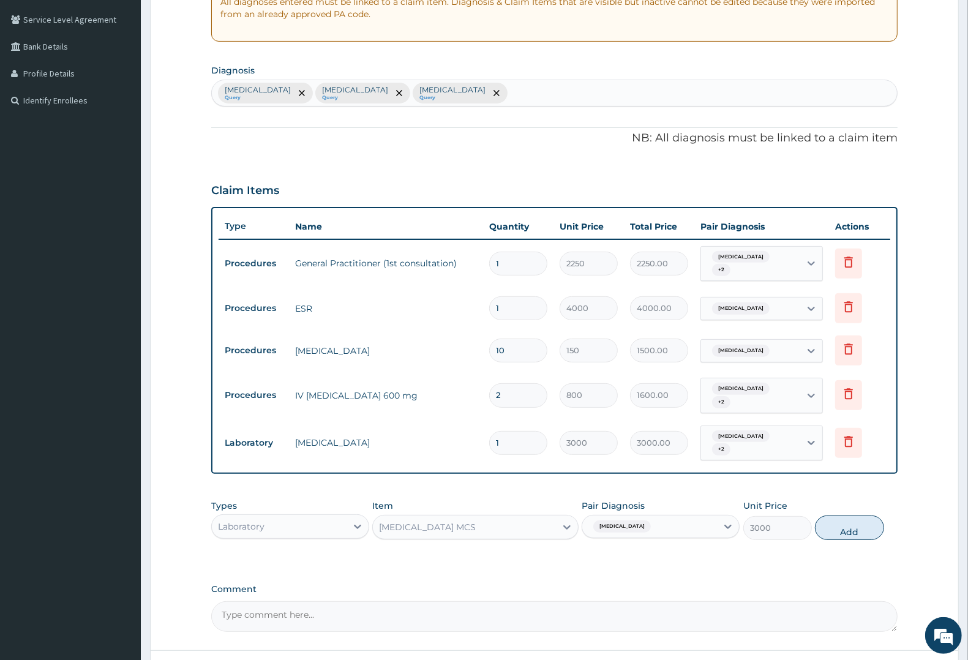
click at [845, 515] on button "Add" at bounding box center [849, 527] width 69 height 24
type input "0"
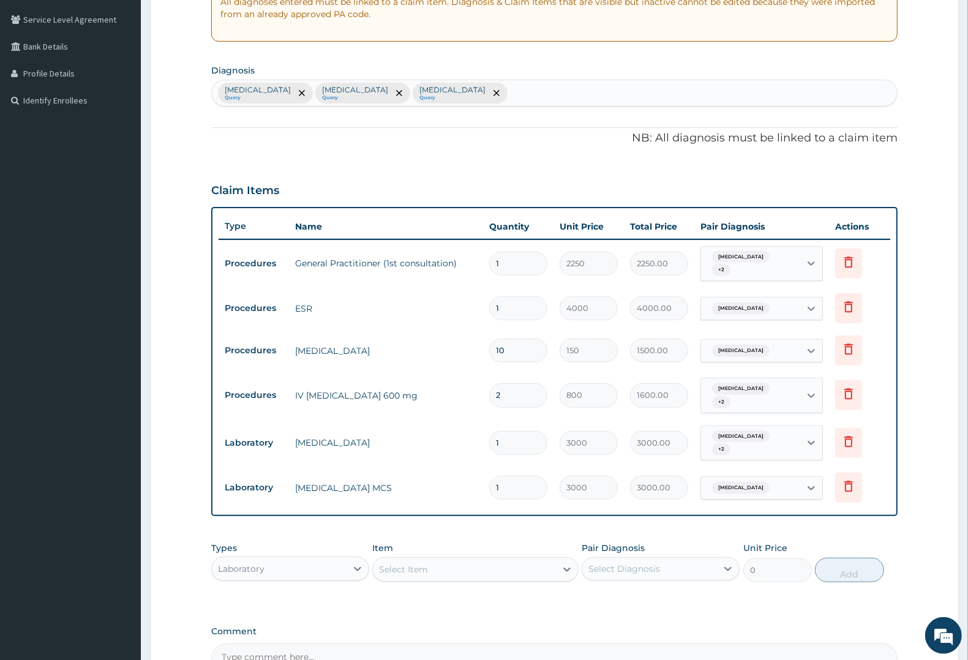
click at [430, 560] on div "Select Item" at bounding box center [464, 570] width 182 height 20
type input "MAL"
drag, startPoint x: 473, startPoint y: 592, endPoint x: 655, endPoint y: 556, distance: 186.0
click at [499, 589] on div "QBC MALARIA CONCENTRATION AND FLUORESCENT STAINING" at bounding box center [475, 606] width 206 height 34
type input "1800"
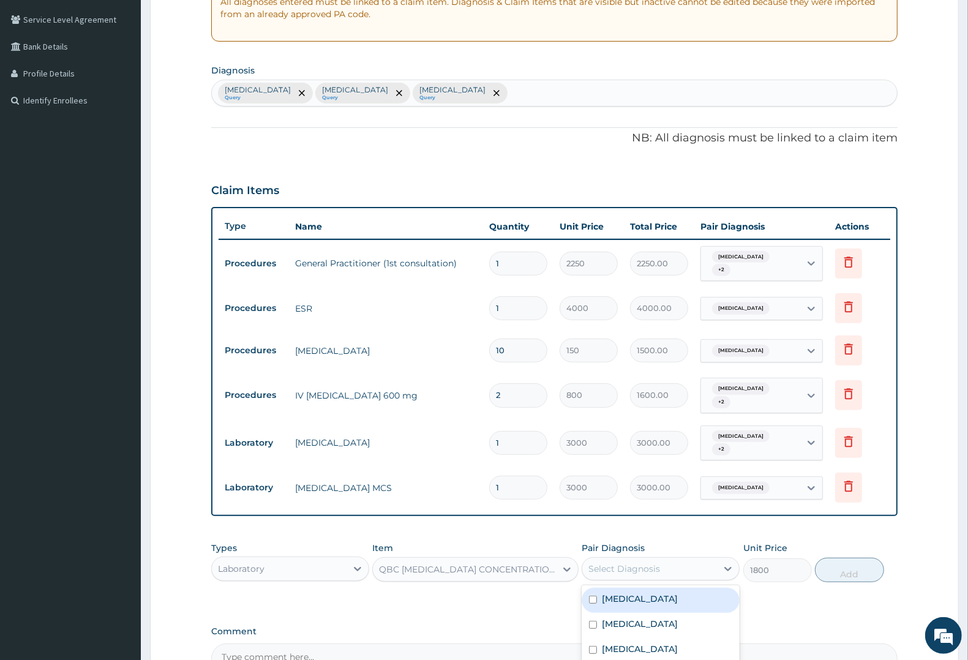
click at [667, 559] on div "Select Diagnosis" at bounding box center [649, 569] width 135 height 20
click at [651, 588] on div "Malaria" at bounding box center [661, 600] width 158 height 25
checkbox input "true"
click at [840, 559] on button "Add" at bounding box center [849, 570] width 69 height 24
type input "0"
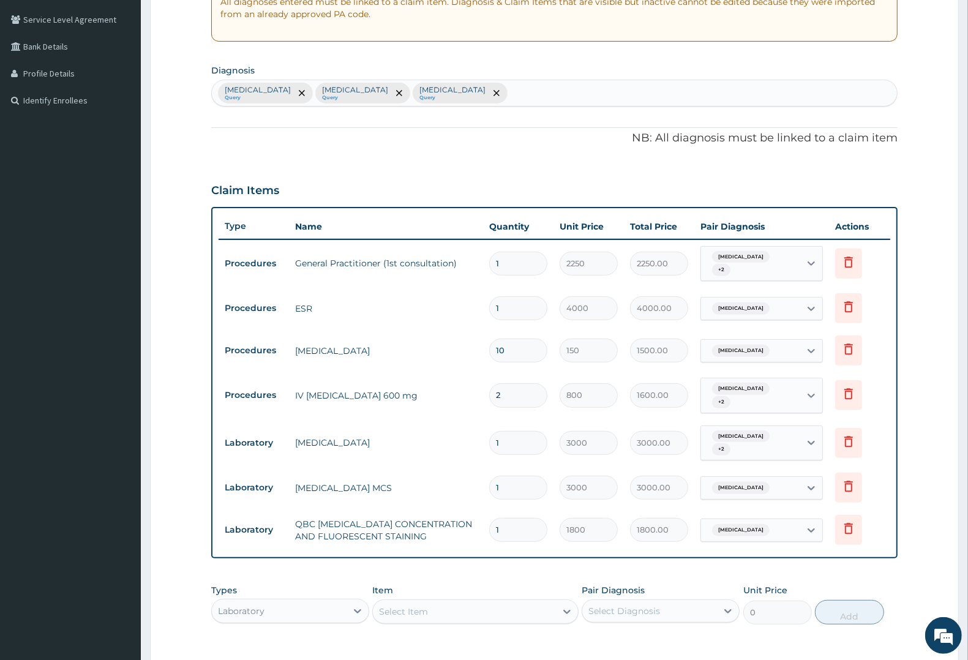
type input "1"
type input "1800.00"
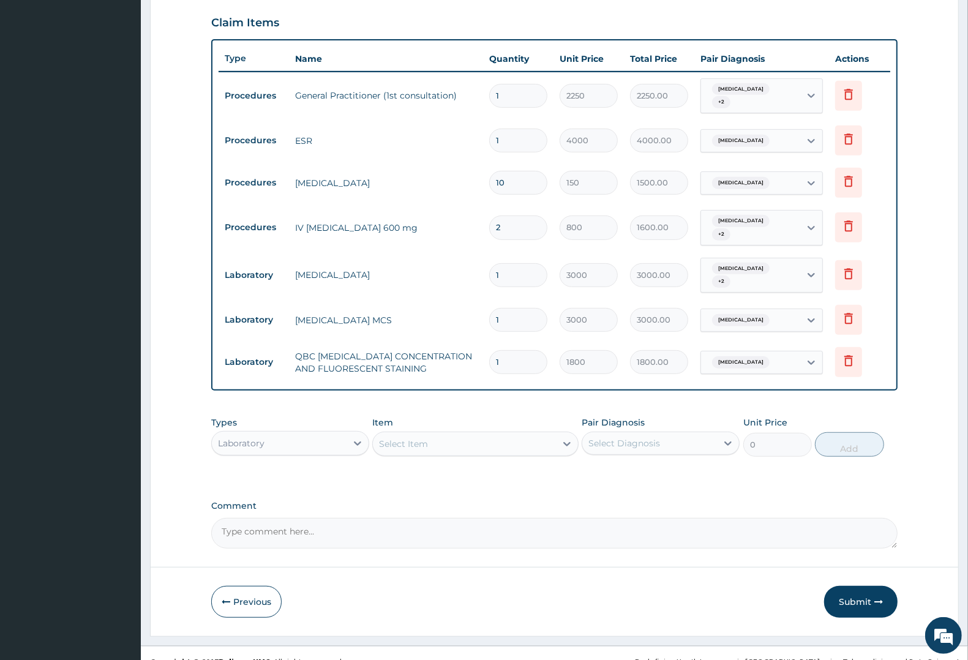
scroll to position [417, 0]
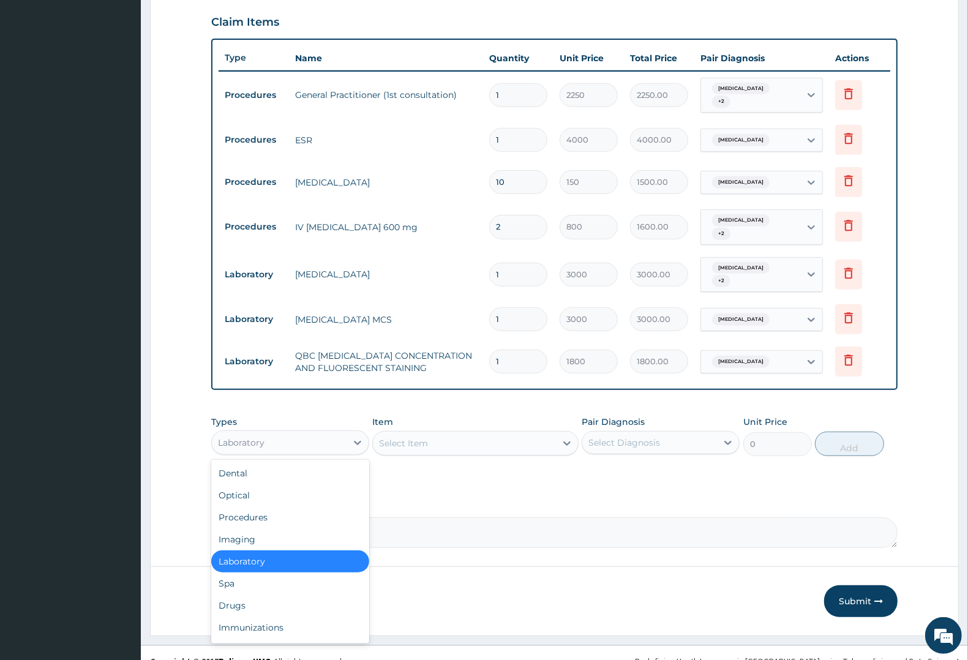
click at [279, 433] on div "Laboratory" at bounding box center [279, 443] width 135 height 20
drag, startPoint x: 230, startPoint y: 589, endPoint x: 313, endPoint y: 525, distance: 105.7
click at [233, 594] on div "Drugs" at bounding box center [290, 605] width 158 height 22
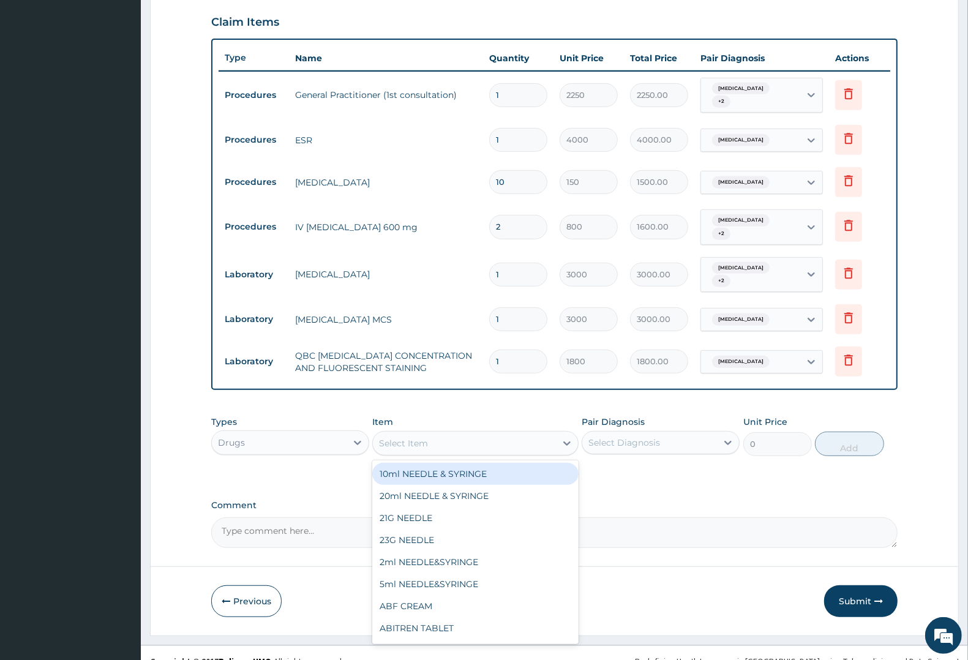
click at [498, 433] on div "Select Item" at bounding box center [464, 443] width 182 height 20
type input "COA"
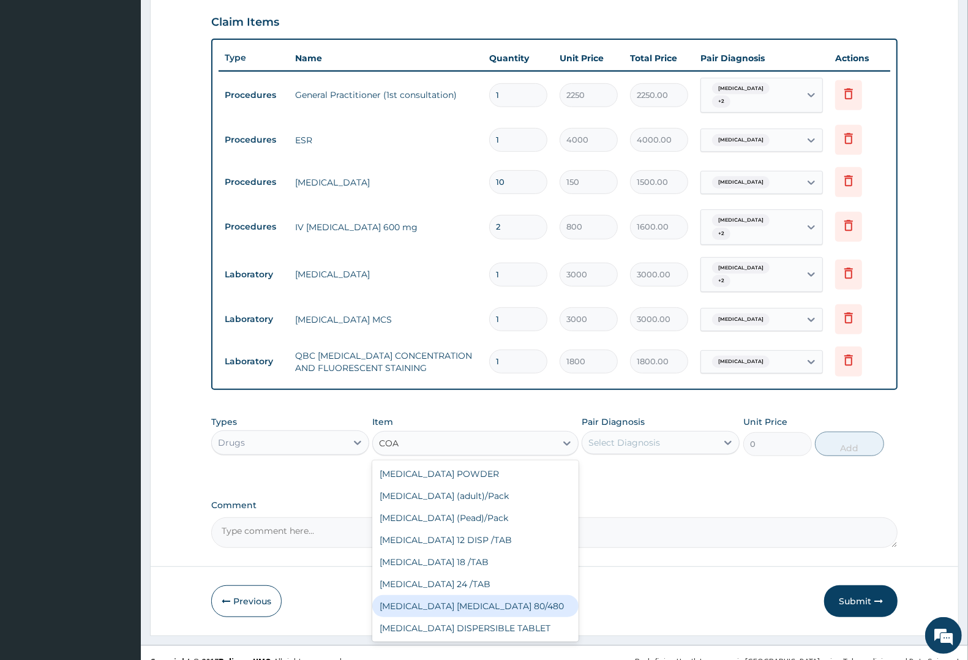
drag, startPoint x: 440, startPoint y: 590, endPoint x: 551, endPoint y: 477, distance: 158.0
click at [456, 576] on div "ACTIVATED CHARCOAL POWDER Coartem (adult)/Pack Coartem (Pead)/Pack COARTEM 12 D…" at bounding box center [475, 550] width 206 height 181
drag, startPoint x: 451, startPoint y: 585, endPoint x: 508, endPoint y: 551, distance: 67.0
click at [465, 595] on div "COARTEM D TAB 80/480" at bounding box center [475, 606] width 206 height 22
type input "1299.38"
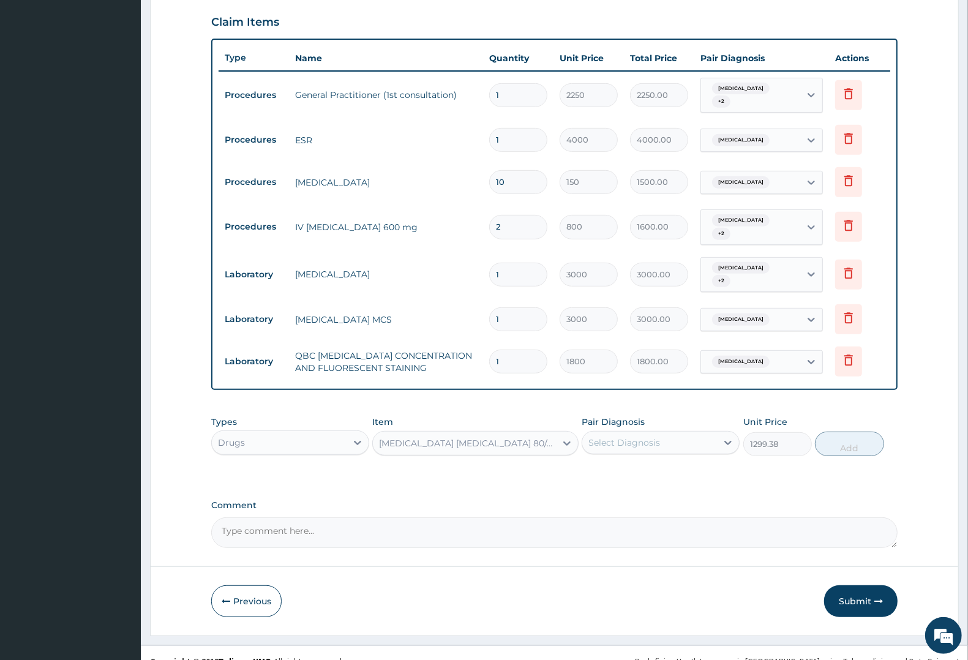
drag, startPoint x: 696, startPoint y: 424, endPoint x: 684, endPoint y: 441, distance: 20.7
click at [694, 433] on div "Select Diagnosis" at bounding box center [649, 443] width 135 height 20
click at [659, 462] on div "Malaria" at bounding box center [661, 474] width 158 height 25
checkbox input "true"
click at [846, 432] on button "Add" at bounding box center [849, 444] width 69 height 24
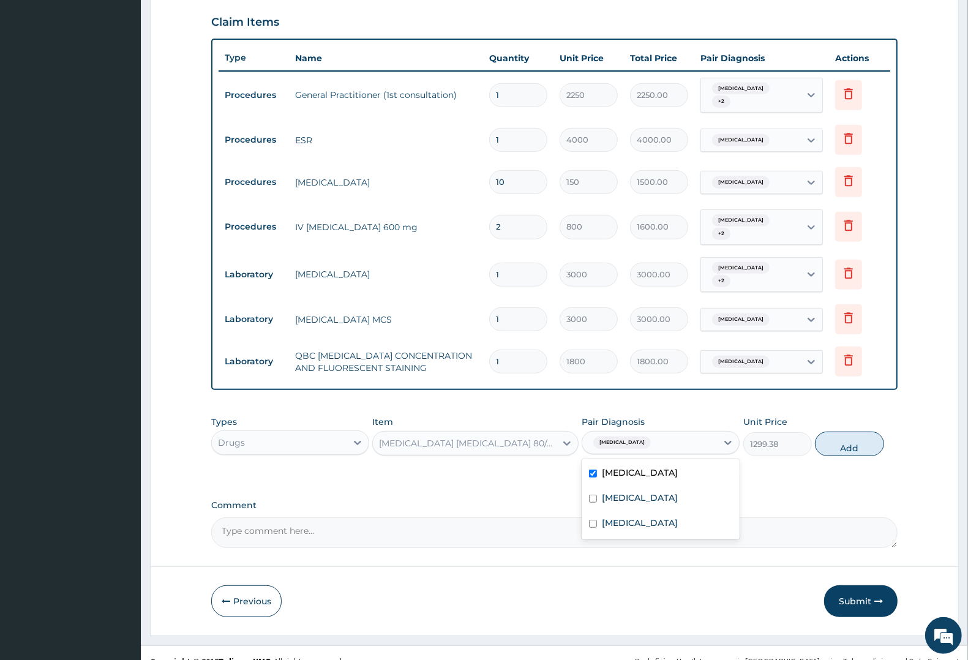
type input "0"
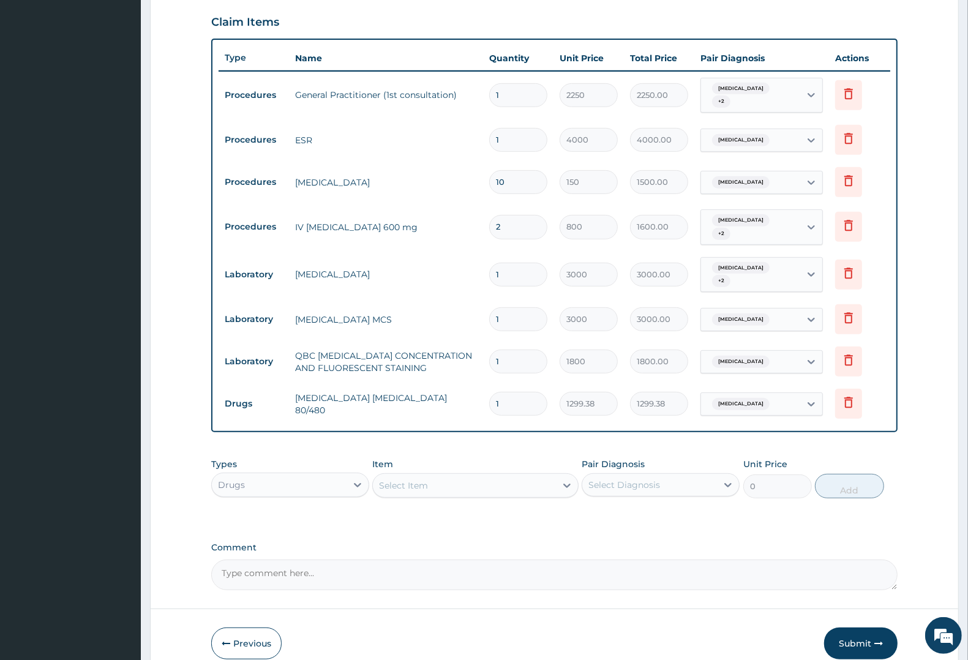
type input "0.00"
type input "6"
type input "7796.28"
type input "6"
click at [436, 476] on div "Select Item" at bounding box center [464, 486] width 182 height 20
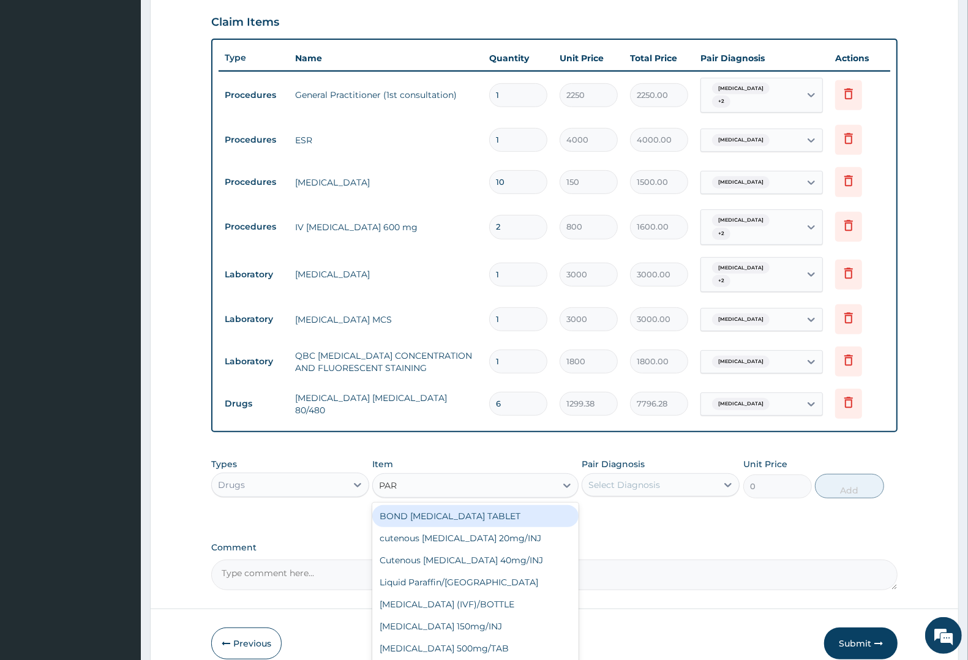
type input "PARA"
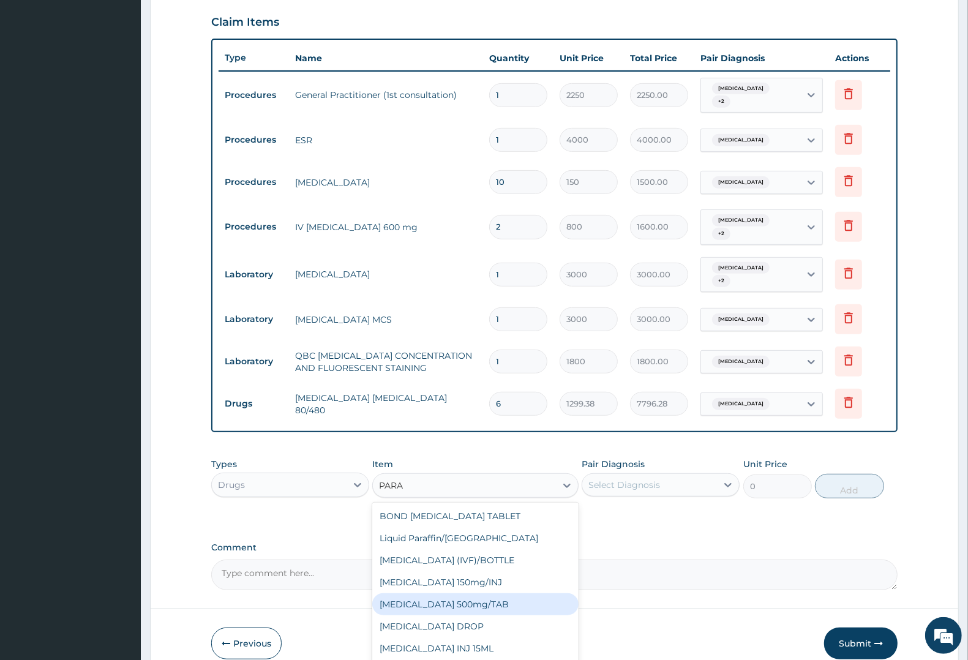
drag, startPoint x: 461, startPoint y: 588, endPoint x: 491, endPoint y: 561, distance: 40.7
click at [470, 593] on div "PARACETAMOL 500mg/TAB" at bounding box center [475, 604] width 206 height 22
type input "7.88"
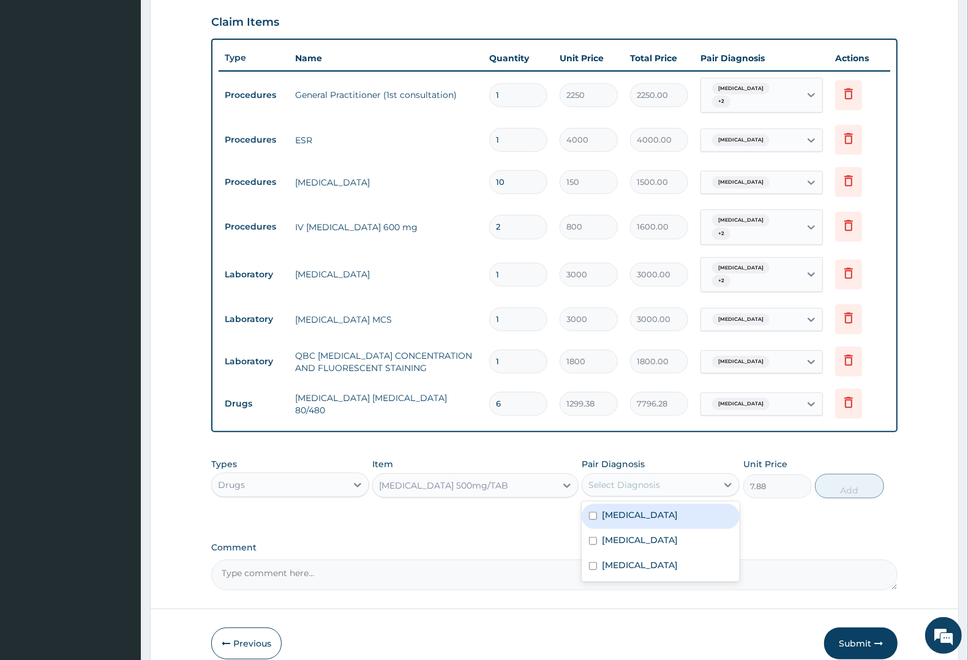
click at [631, 479] on div "Select Diagnosis" at bounding box center [624, 485] width 72 height 12
drag, startPoint x: 631, startPoint y: 498, endPoint x: 644, endPoint y: 492, distance: 14.2
click at [632, 509] on label "Malaria" at bounding box center [640, 515] width 76 height 12
checkbox input "true"
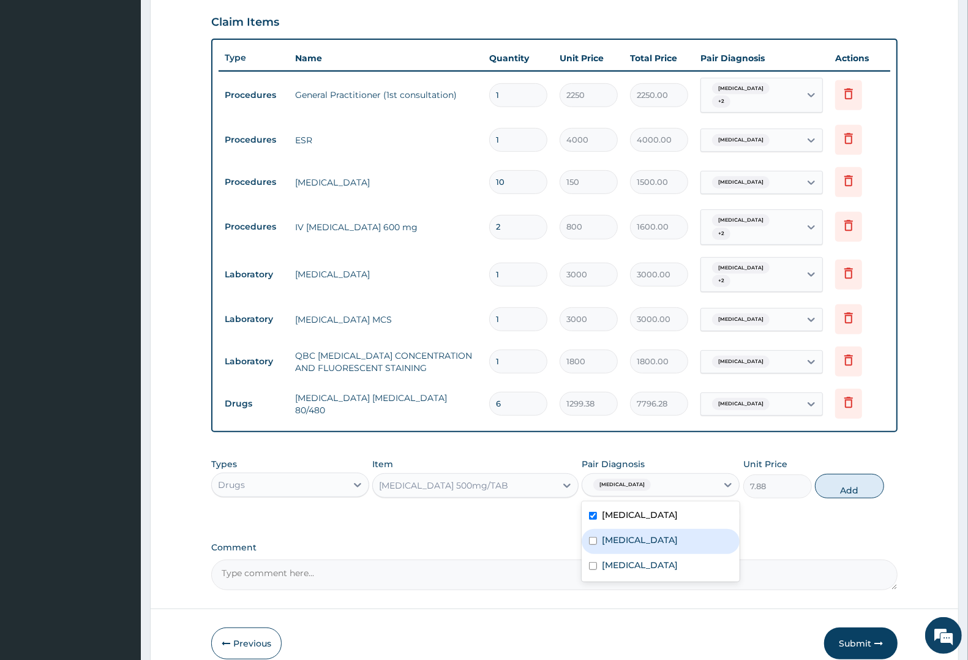
drag, startPoint x: 660, startPoint y: 525, endPoint x: 761, endPoint y: 490, distance: 106.9
click at [664, 529] on div "Typhoid fever" at bounding box center [661, 541] width 158 height 25
checkbox input "true"
click at [831, 474] on button "Add" at bounding box center [849, 486] width 69 height 24
type input "0"
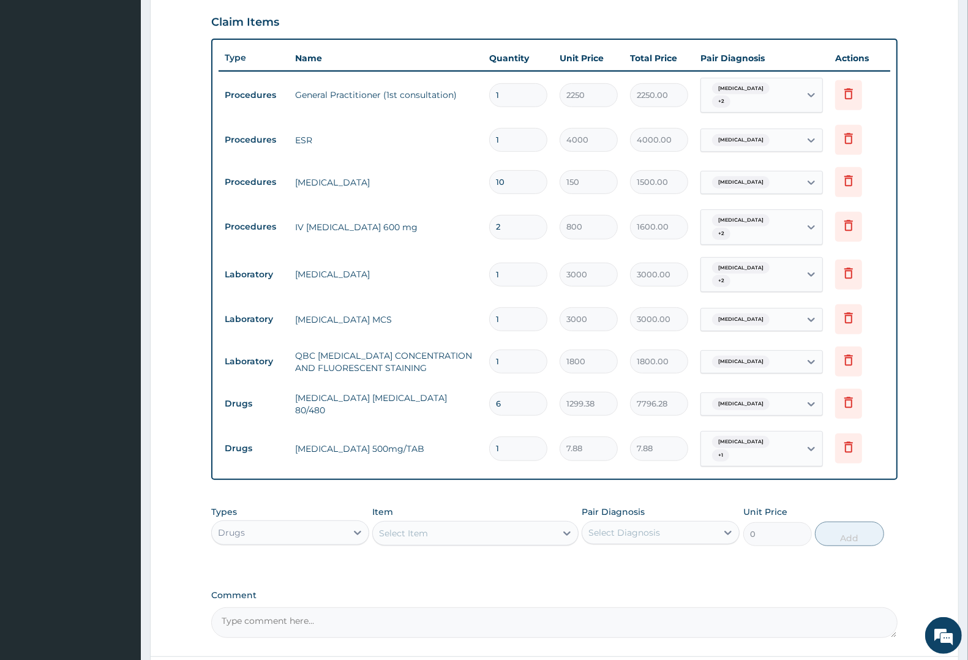
type input "12"
type input "94.56"
type input "12"
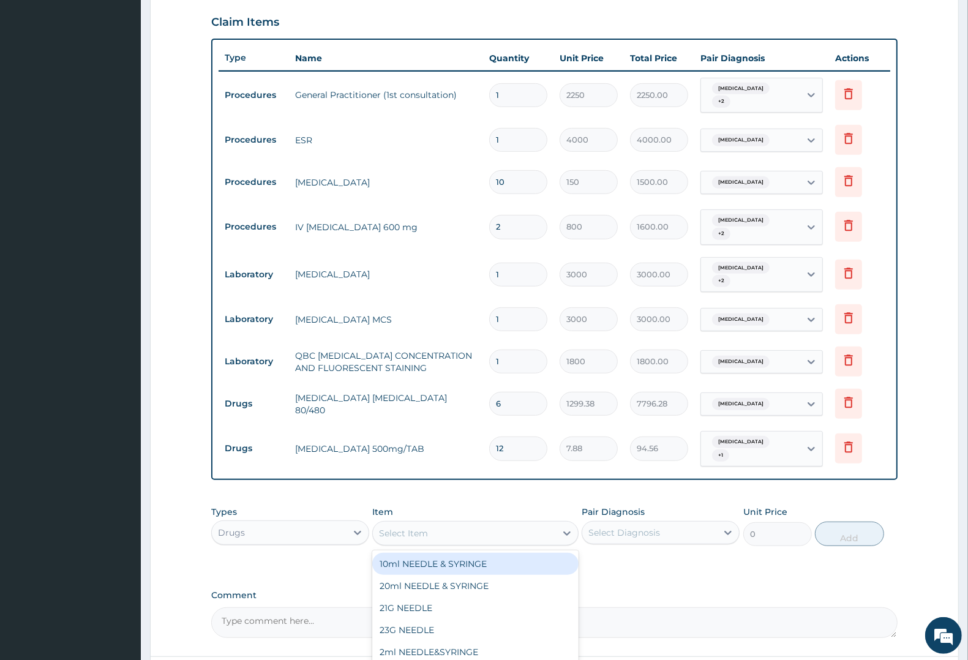
click at [441, 523] on div "Select Item" at bounding box center [464, 533] width 182 height 20
type input "EMA"
drag, startPoint x: 459, startPoint y: 539, endPoint x: 580, endPoint y: 514, distance: 123.1
click at [461, 553] on div "EMAL INJECTION" at bounding box center [475, 564] width 206 height 22
type input "1063.12"
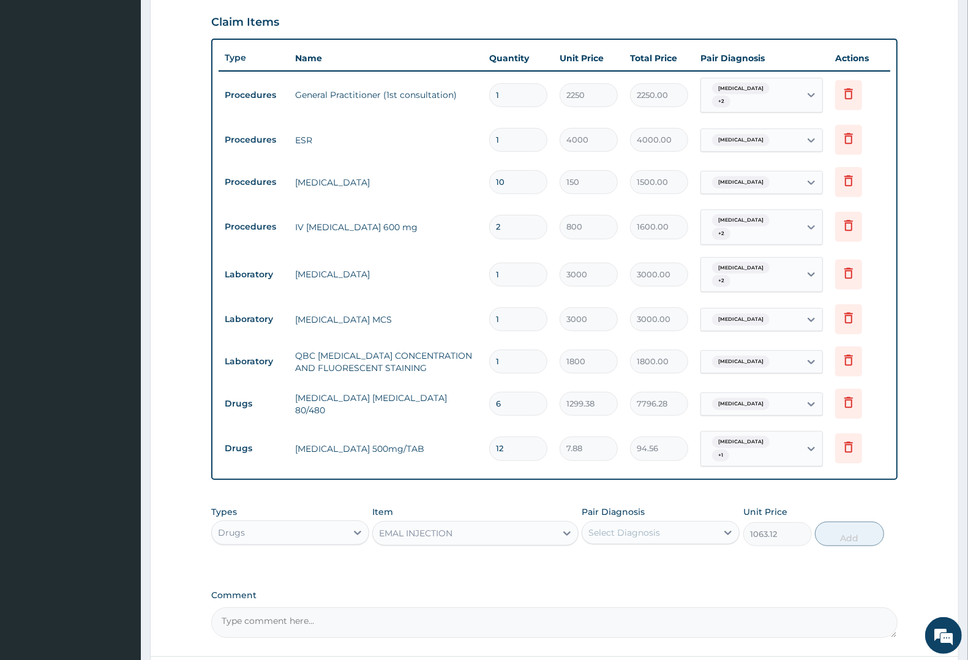
click at [627, 526] on div "Select Diagnosis" at bounding box center [624, 532] width 72 height 12
click at [634, 556] on label "Malaria" at bounding box center [640, 562] width 76 height 12
checkbox input "true"
click at [834, 522] on button "Add" at bounding box center [849, 534] width 69 height 24
type input "0"
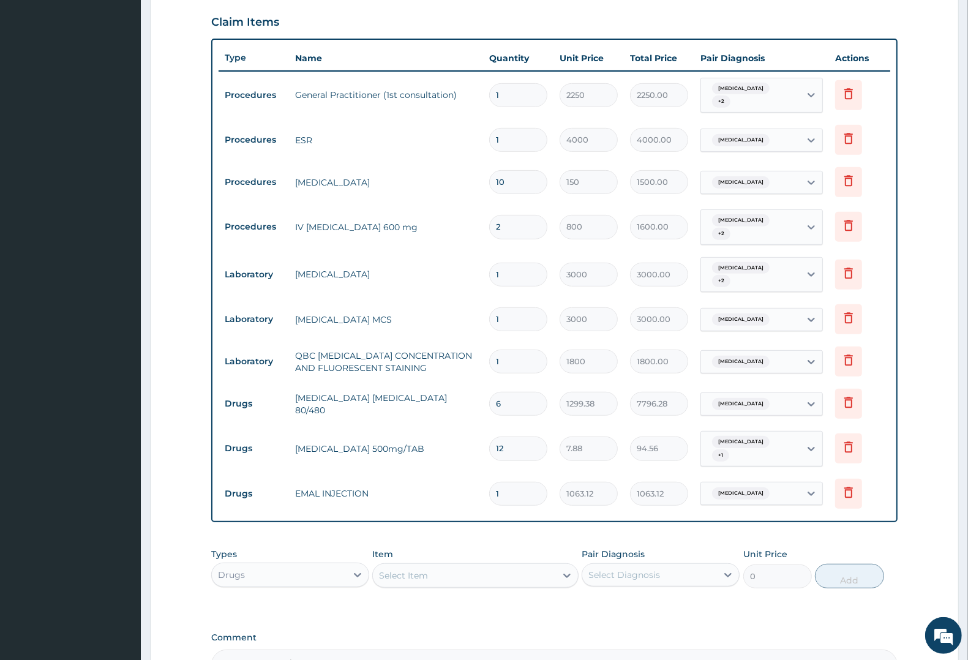
type input "0.00"
type input "3"
type input "3189.36"
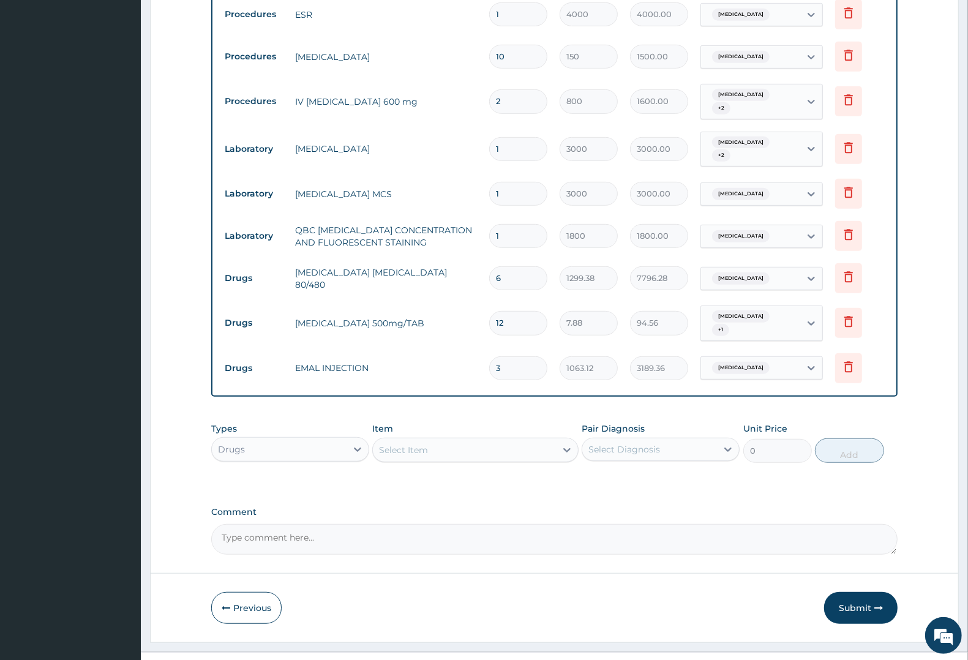
scroll to position [544, 0]
type input "3"
click at [411, 443] on div "Select Item" at bounding box center [403, 449] width 49 height 12
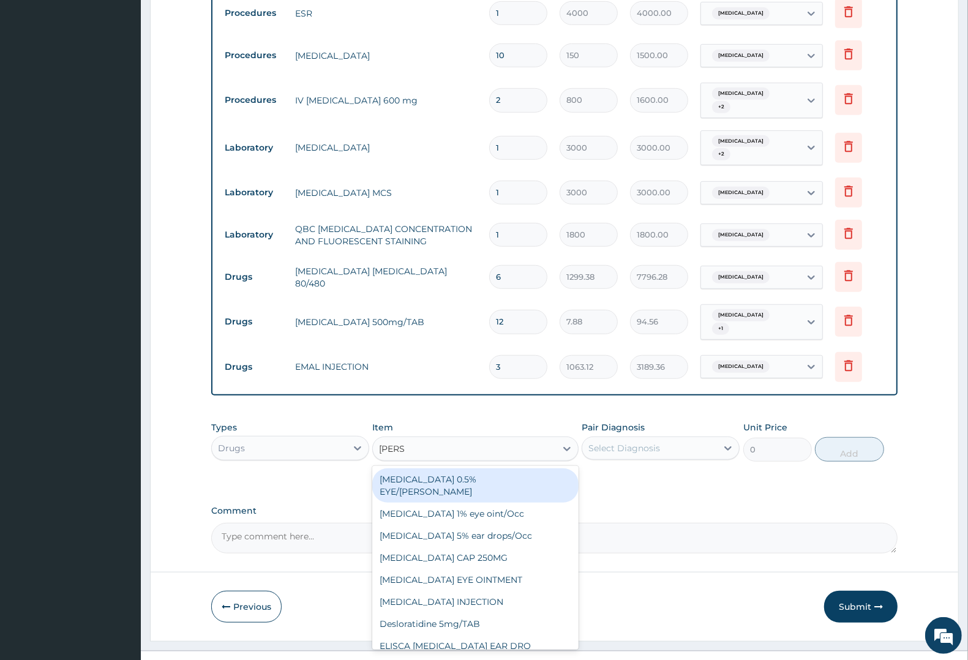
type input "LORAT"
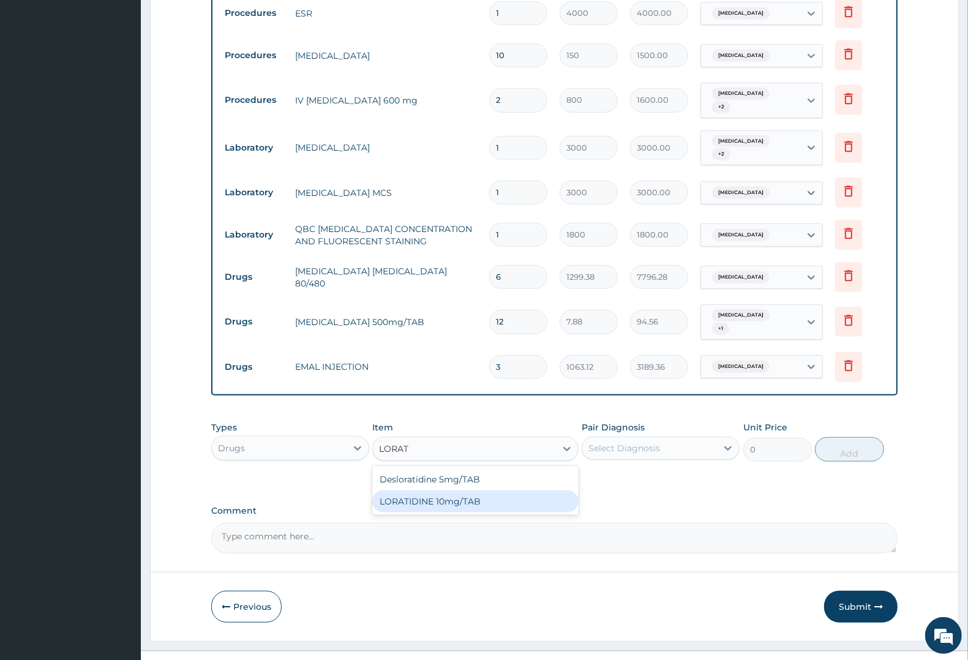
click at [420, 490] on div "LORATIDINE 10mg/TAB" at bounding box center [475, 501] width 206 height 22
type input "17.33"
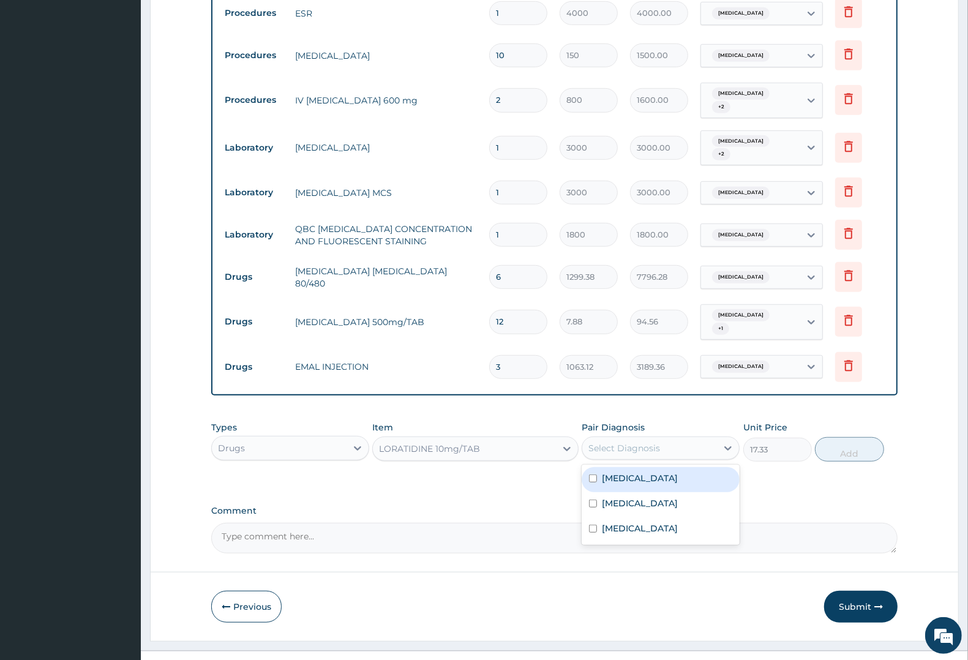
click at [618, 442] on div "Select Diagnosis" at bounding box center [624, 448] width 72 height 12
drag, startPoint x: 642, startPoint y: 505, endPoint x: 667, endPoint y: 494, distance: 28.0
click at [652, 522] on label "[MEDICAL_DATA]" at bounding box center [640, 528] width 76 height 12
checkbox input "true"
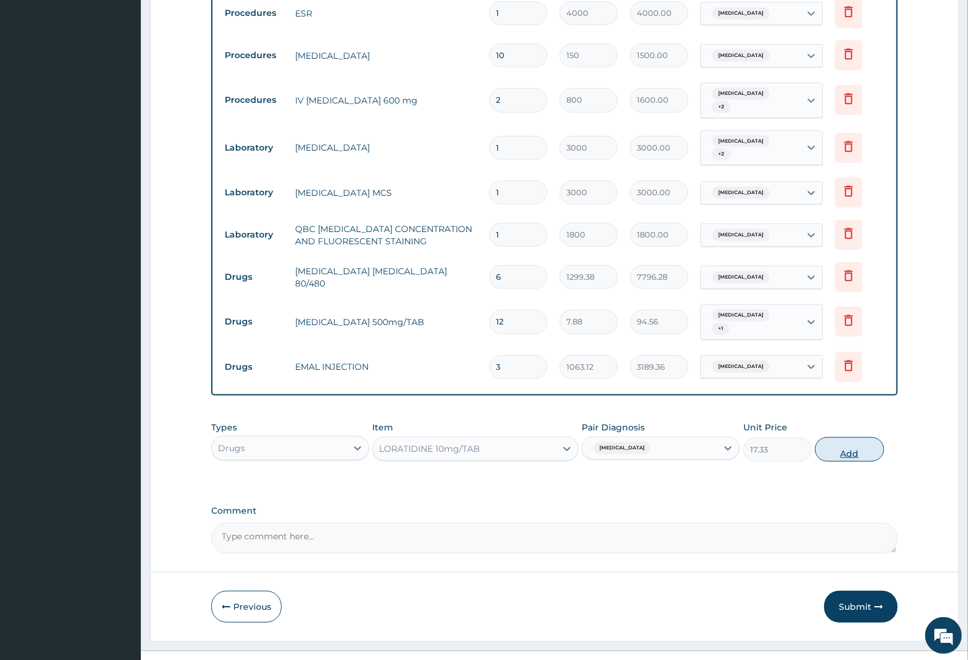
click at [849, 437] on button "Add" at bounding box center [849, 449] width 69 height 24
type input "0"
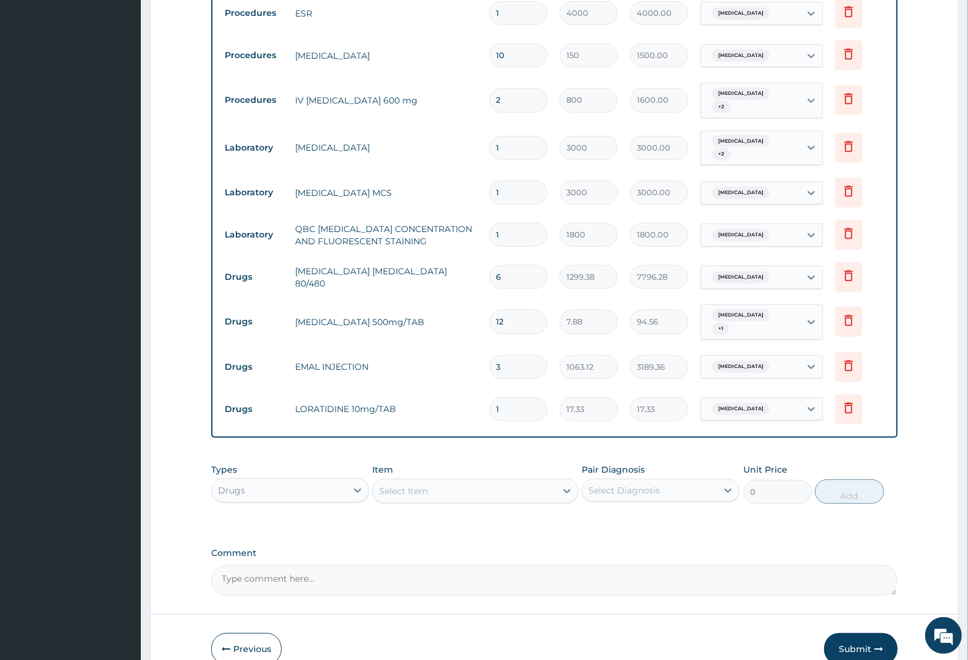
type input "0.00"
type input "5"
type input "86.65"
type input "5"
click at [412, 485] on div "Select Item" at bounding box center [403, 491] width 49 height 12
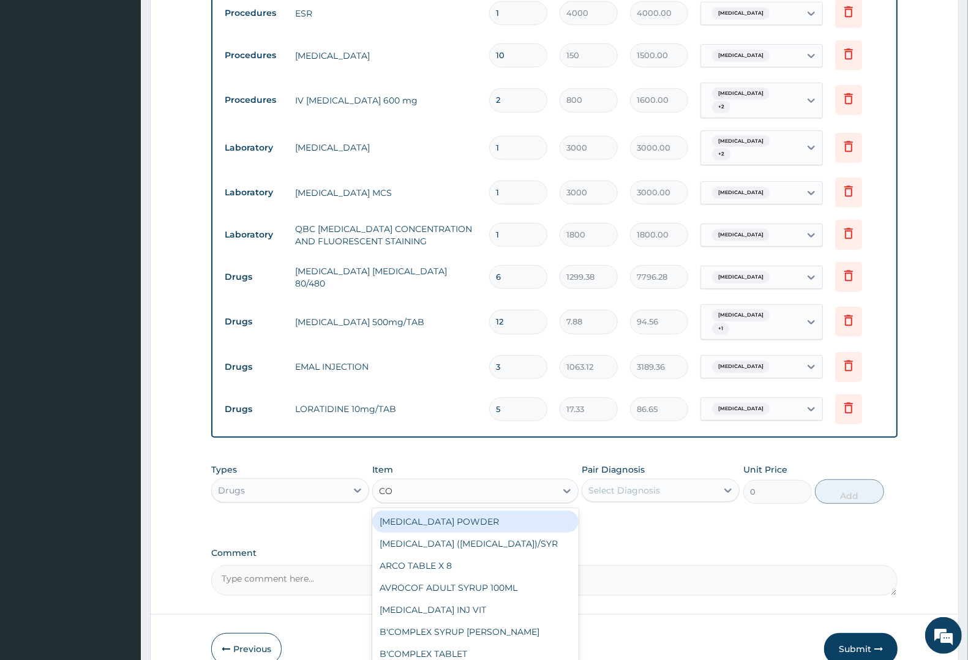
type input "COU"
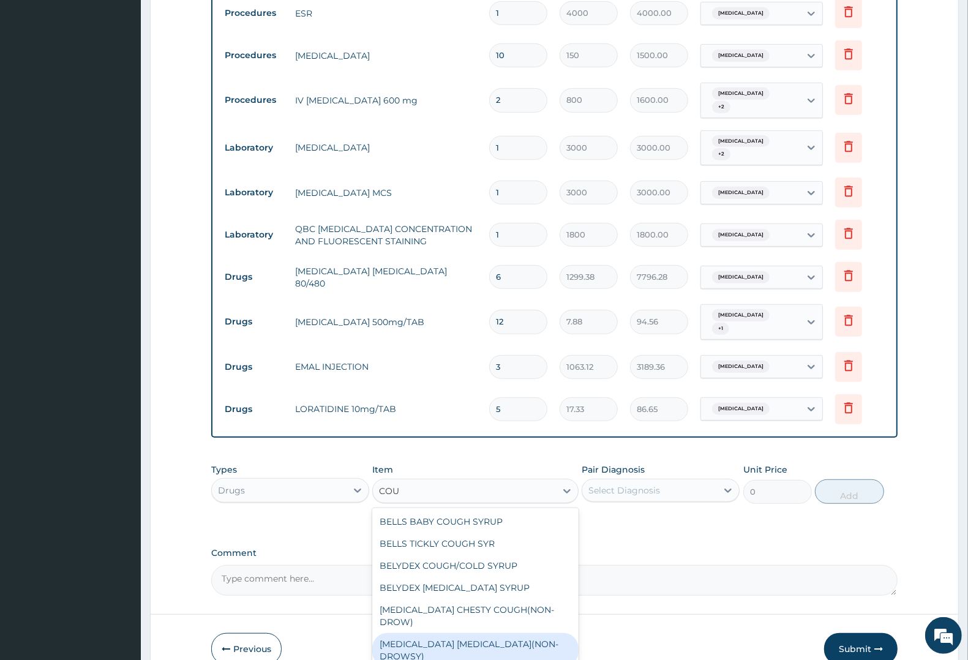
drag, startPoint x: 425, startPoint y: 612, endPoint x: 484, endPoint y: 574, distance: 70.3
click at [427, 633] on div "[MEDICAL_DATA] [MEDICAL_DATA](NON-DROWSY)" at bounding box center [475, 650] width 206 height 34
type input "1063.12"
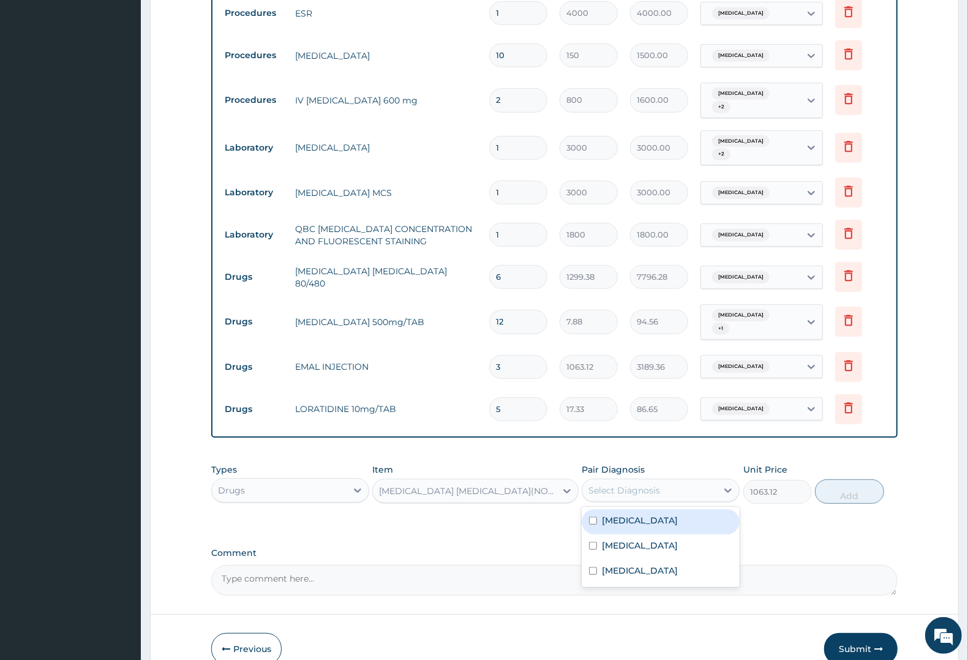
click at [654, 484] on div "Select Diagnosis" at bounding box center [624, 490] width 72 height 12
click at [635, 560] on div "[MEDICAL_DATA]" at bounding box center [661, 572] width 158 height 25
checkbox input "true"
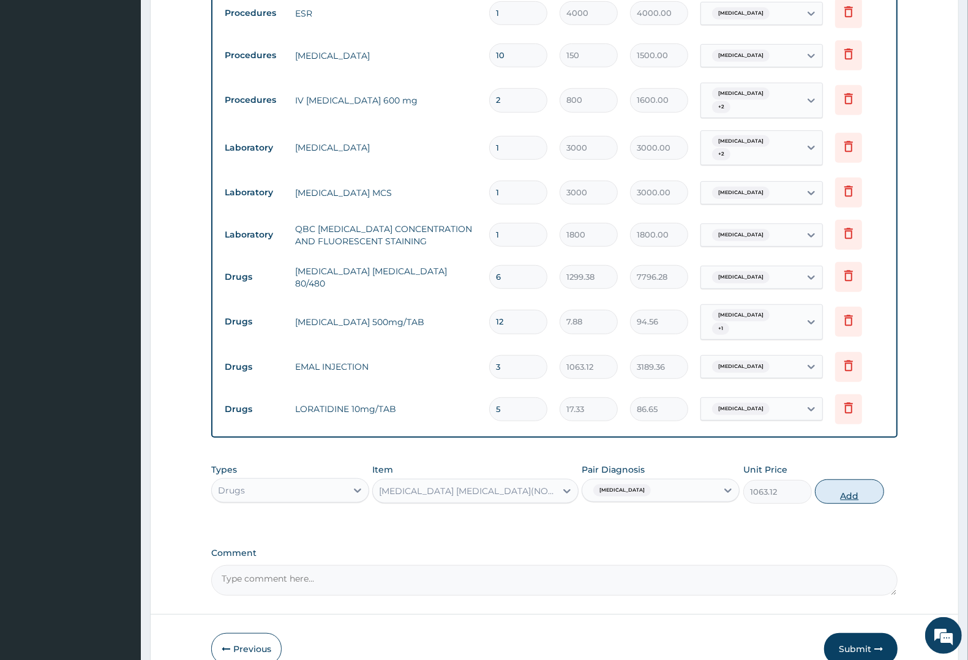
click at [855, 479] on button "Add" at bounding box center [849, 491] width 69 height 24
type input "0"
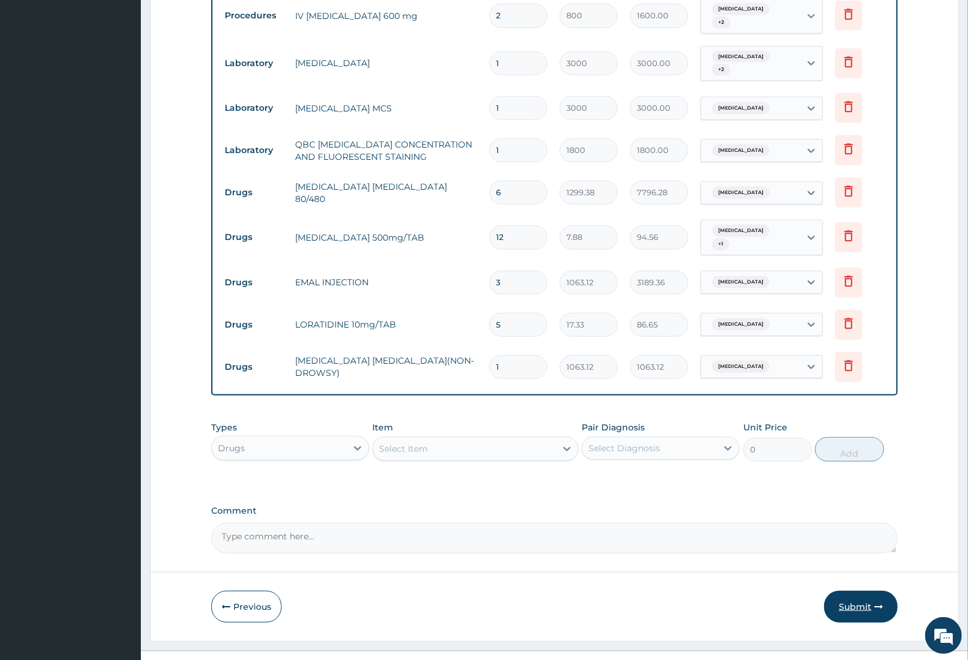
click at [854, 591] on button "Submit" at bounding box center [860, 607] width 73 height 32
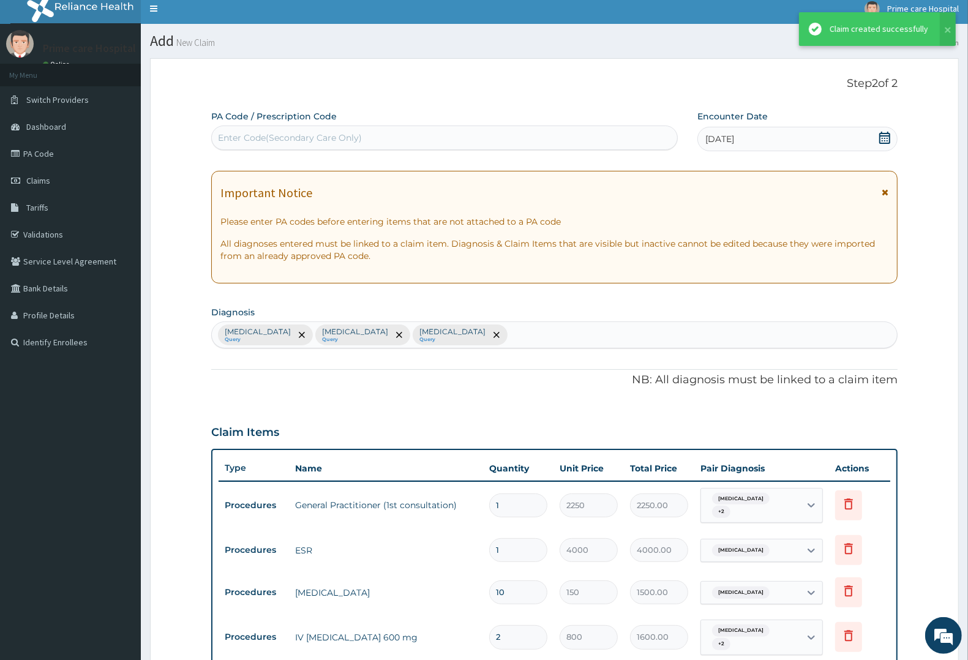
scroll to position [628, 0]
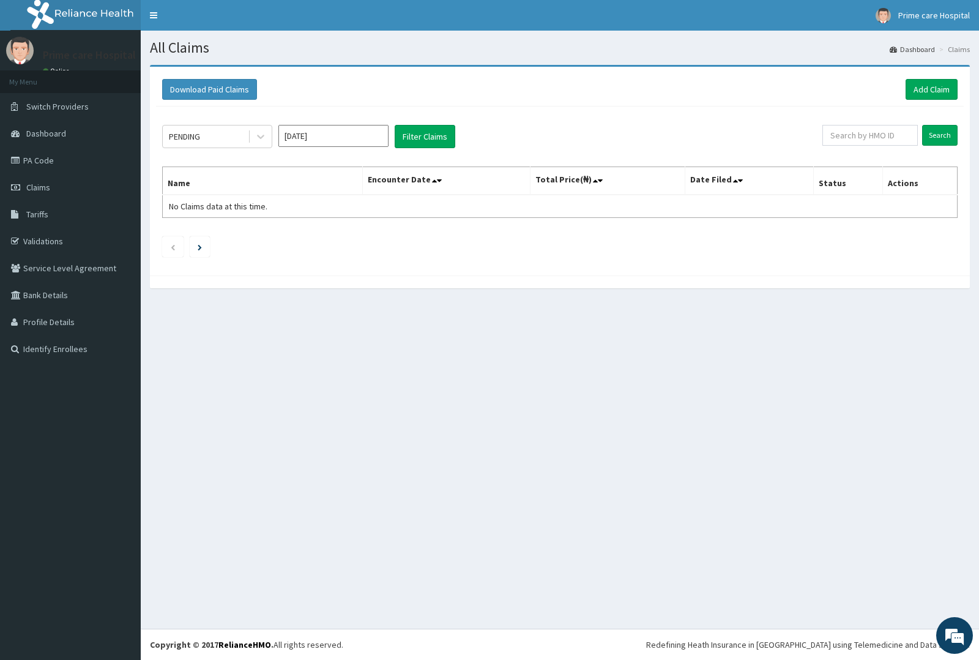
click at [353, 142] on input "[DATE]" at bounding box center [334, 136] width 110 height 22
click at [335, 236] on div "Aug" at bounding box center [333, 238] width 24 height 23
type input "[DATE]"
click at [221, 137] on div "PENDING" at bounding box center [205, 137] width 85 height 20
click at [425, 138] on button "Filter Claims" at bounding box center [425, 136] width 61 height 23
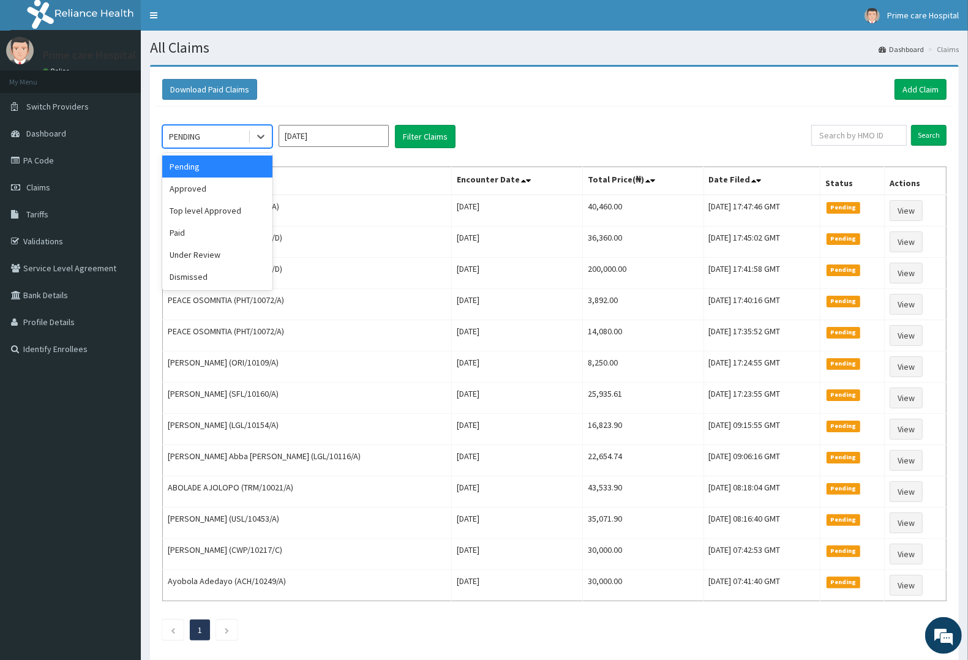
click at [217, 138] on div "PENDING" at bounding box center [205, 137] width 85 height 20
click at [206, 187] on div "Approved" at bounding box center [217, 189] width 110 height 22
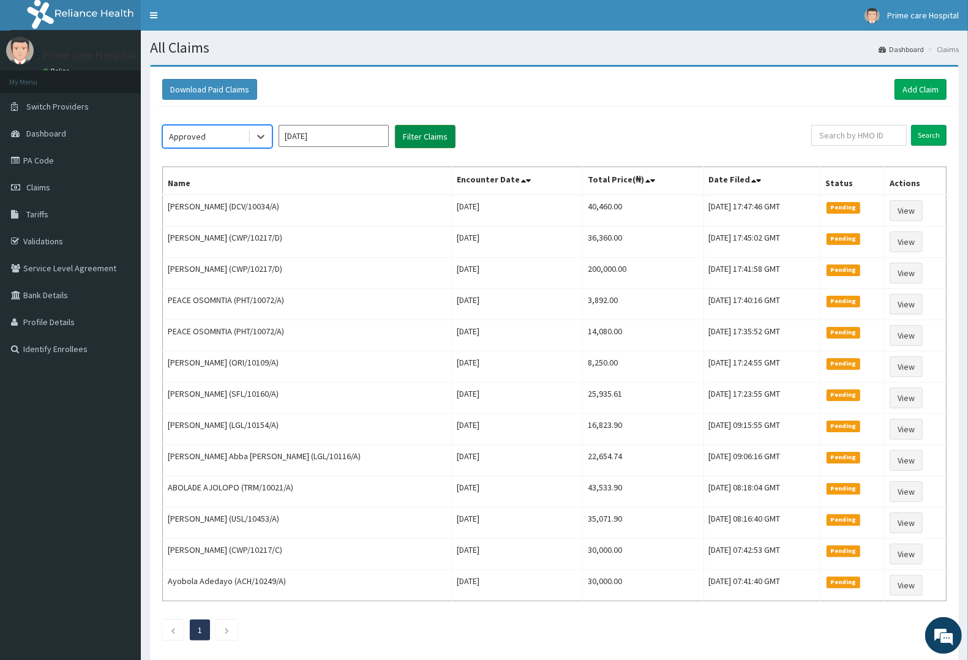
click at [433, 138] on button "Filter Claims" at bounding box center [425, 136] width 61 height 23
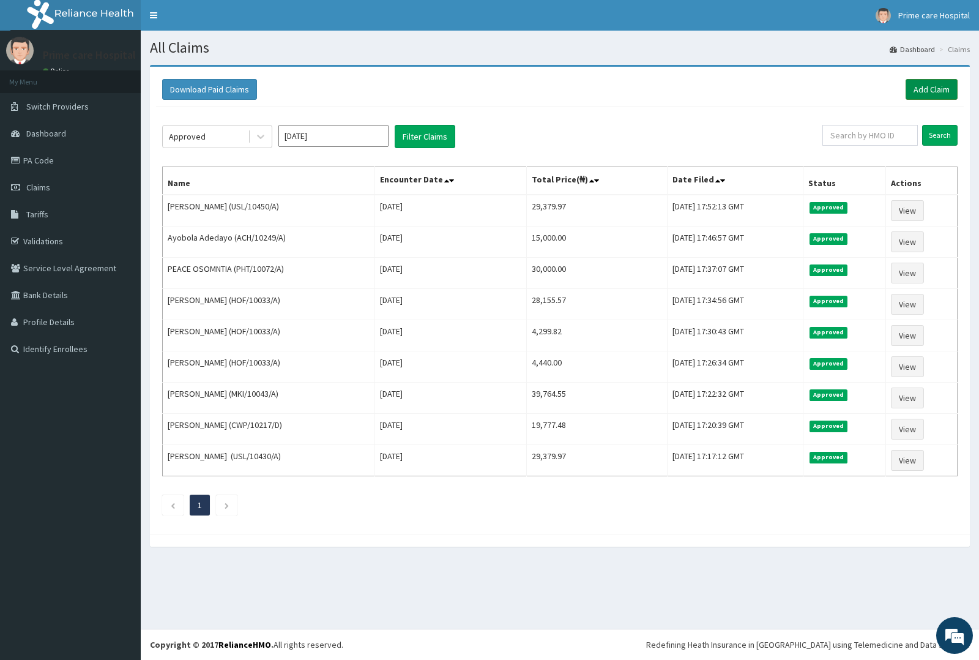
click at [932, 87] on link "Add Claim" at bounding box center [932, 89] width 52 height 21
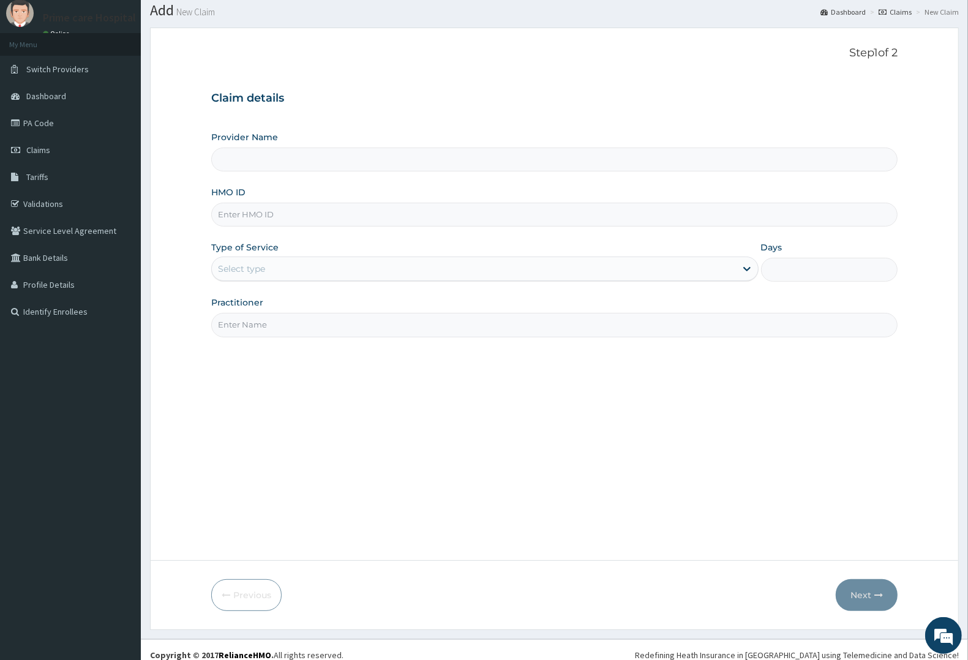
scroll to position [48, 0]
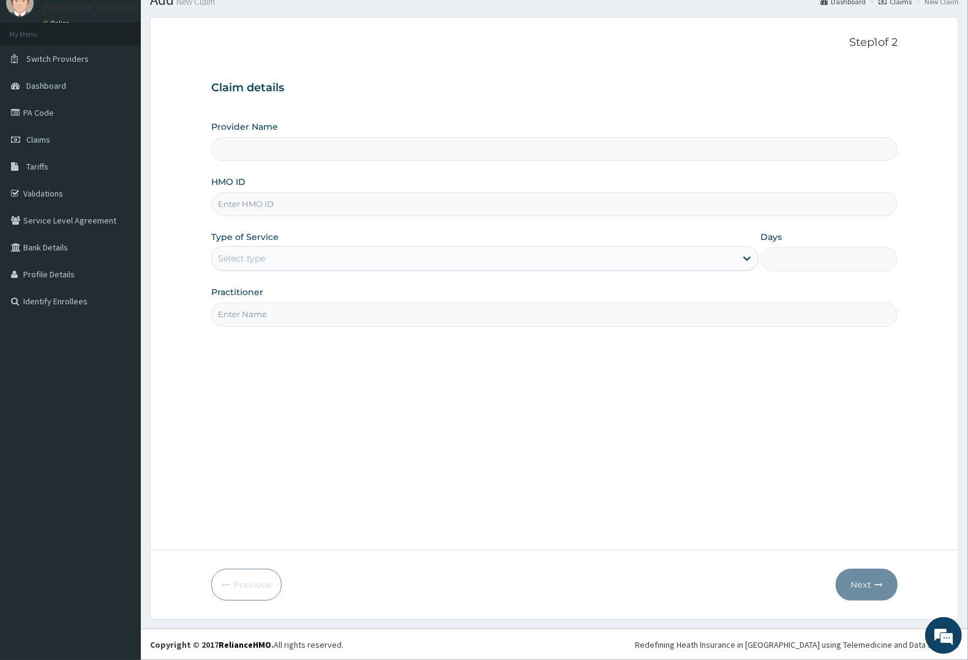
click at [329, 205] on input "HMO ID" at bounding box center [554, 204] width 686 height 24
type input "Prime care hospital"
type input "LGL/10254/A"
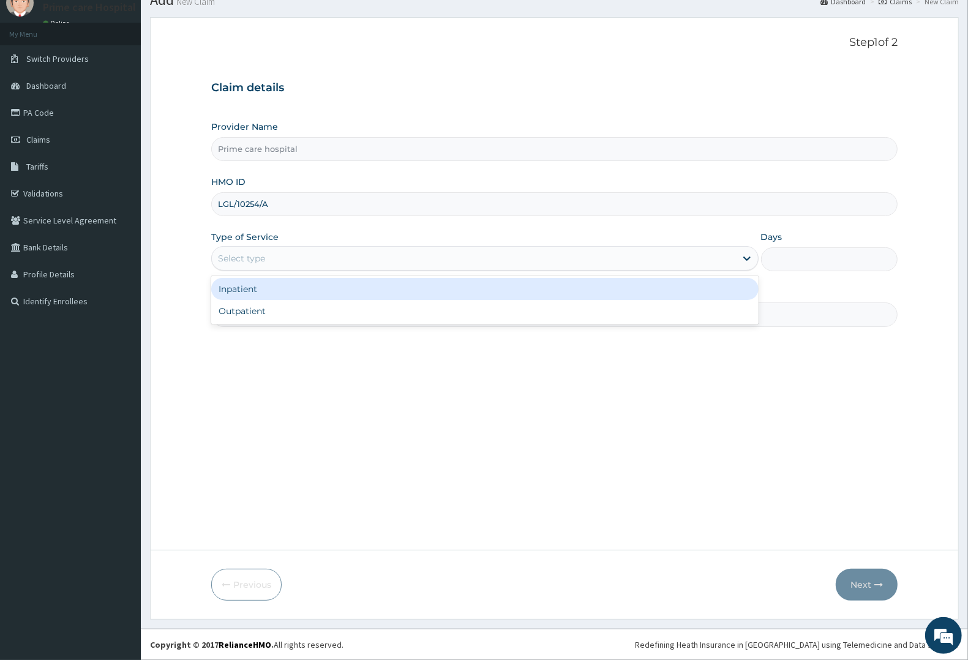
drag, startPoint x: 280, startPoint y: 258, endPoint x: 270, endPoint y: 297, distance: 40.4
click at [279, 259] on div "Select type" at bounding box center [474, 259] width 524 height 20
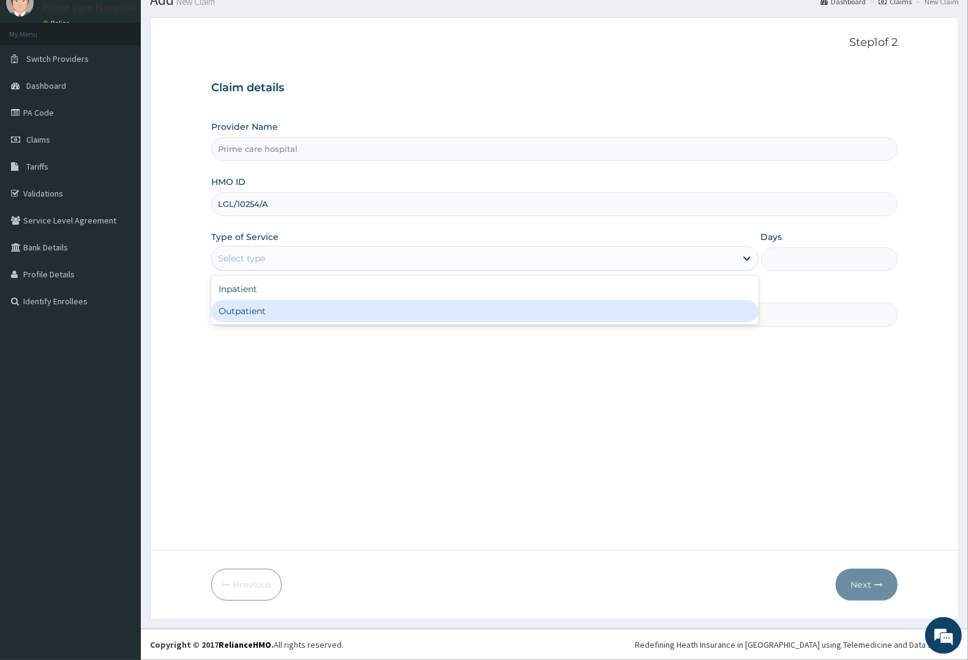
click at [267, 310] on div "Outpatient" at bounding box center [484, 311] width 547 height 22
type input "1"
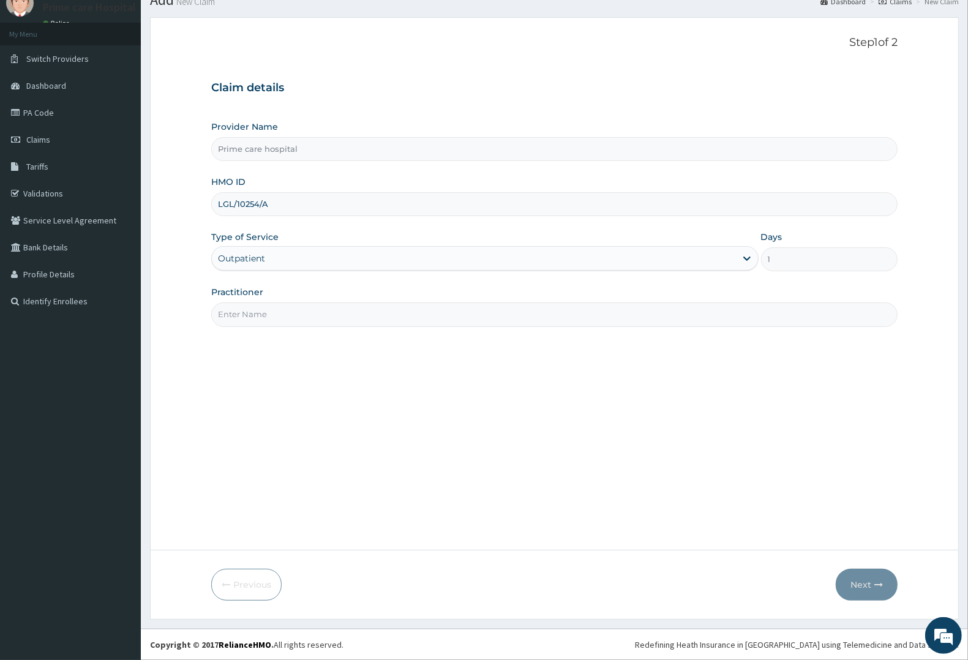
click at [267, 310] on input "Practitioner" at bounding box center [554, 314] width 686 height 24
type input "DR [PERSON_NAME]"
click at [873, 582] on button "Next" at bounding box center [867, 585] width 62 height 32
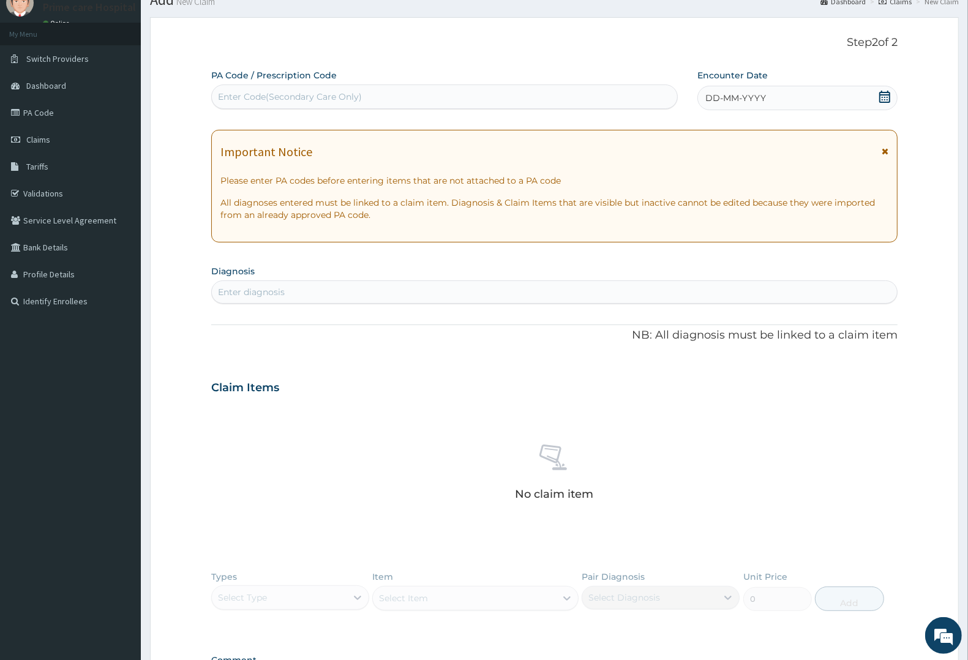
click at [729, 98] on span "DD-MM-YYYY" at bounding box center [735, 98] width 61 height 12
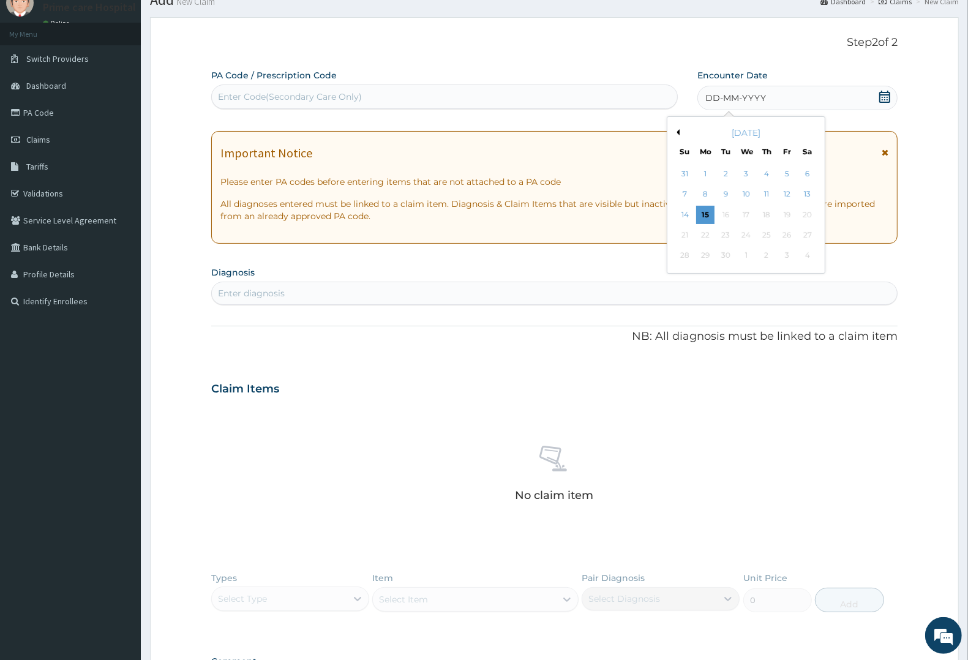
click at [680, 133] on div "[DATE]" at bounding box center [746, 133] width 148 height 12
click at [687, 129] on div "[DATE]" at bounding box center [746, 133] width 148 height 12
click at [676, 130] on button "Previous Month" at bounding box center [676, 132] width 6 height 6
click at [788, 254] on div "29" at bounding box center [787, 256] width 18 height 18
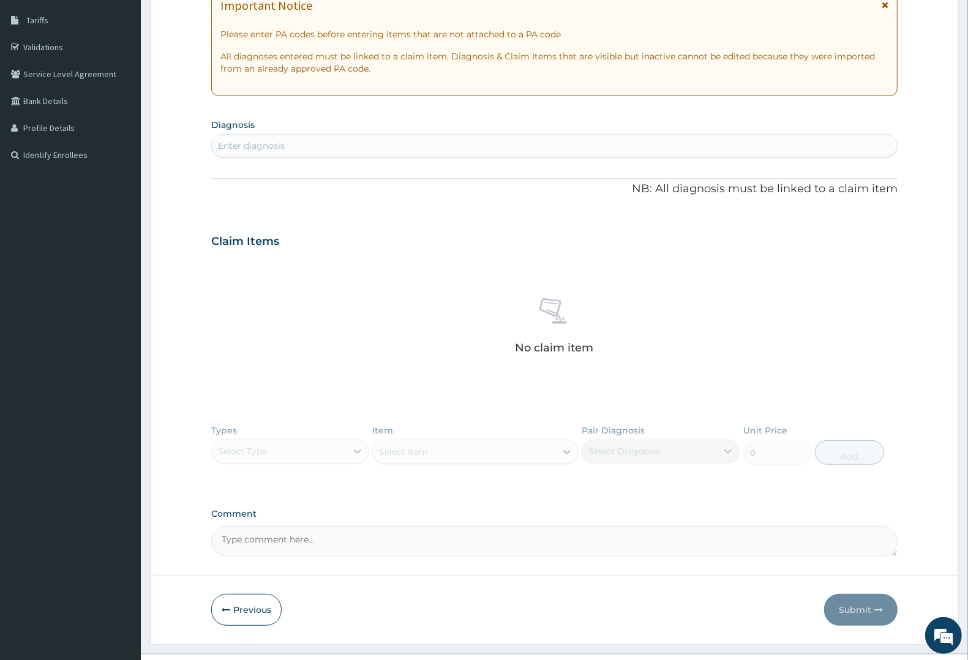
scroll to position [219, 0]
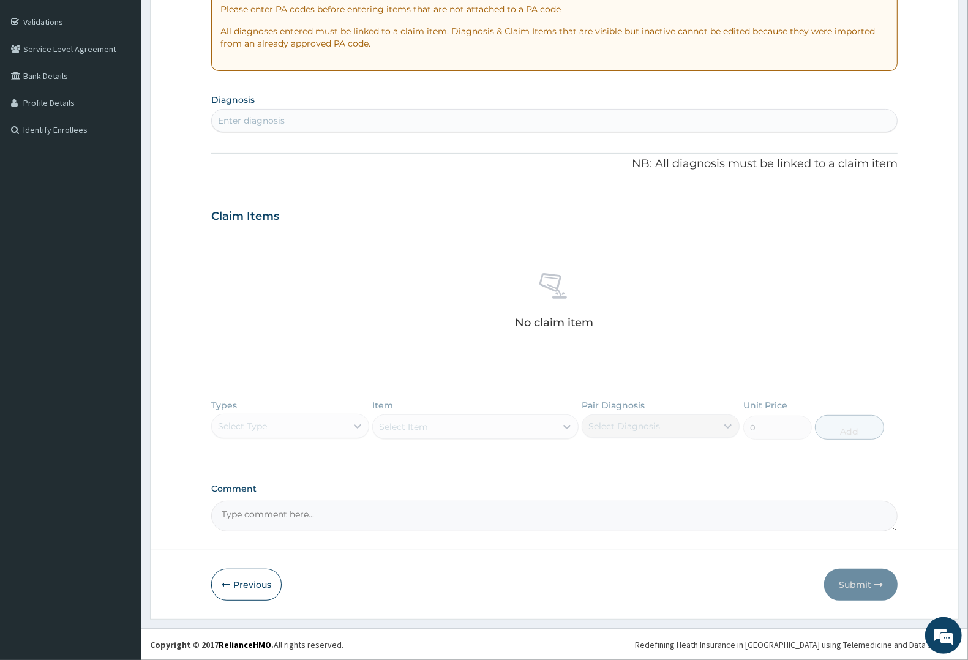
click at [307, 117] on div "Enter diagnosis" at bounding box center [554, 121] width 685 height 20
type input "MALAR"
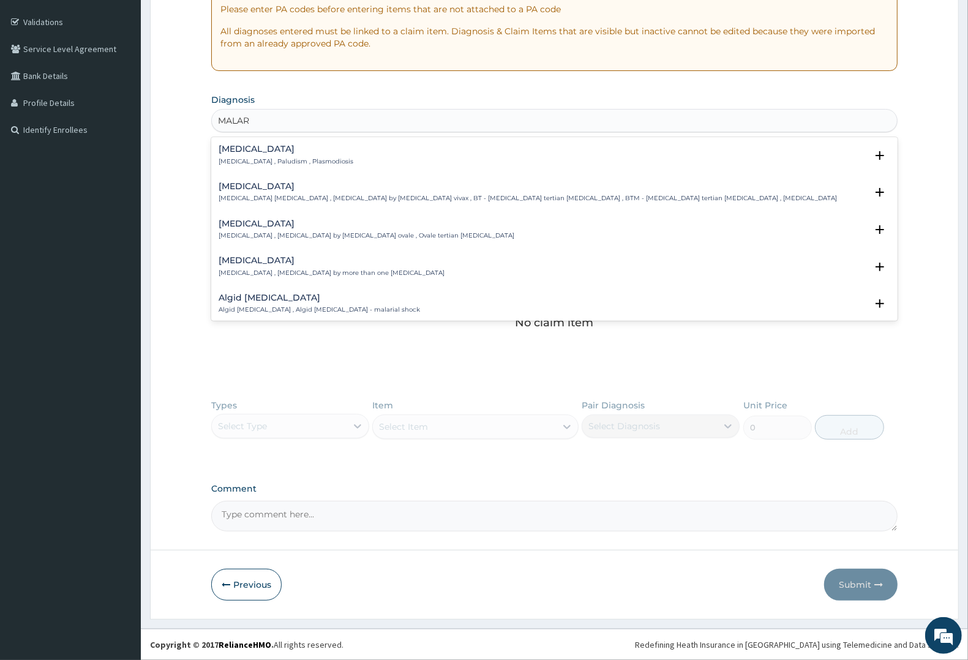
click at [273, 157] on p "Malaria , Paludism , Plasmodiosis" at bounding box center [286, 161] width 135 height 9
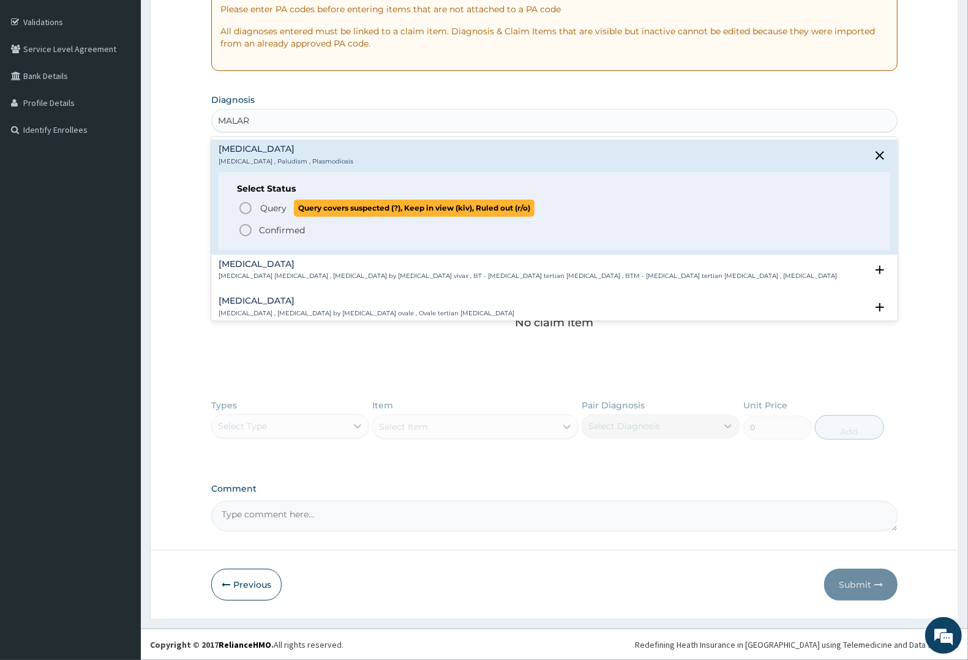
click at [258, 203] on span "Query Query covers suspected (?), Keep in view (kiv), Ruled out (r/o)" at bounding box center [555, 208] width 634 height 17
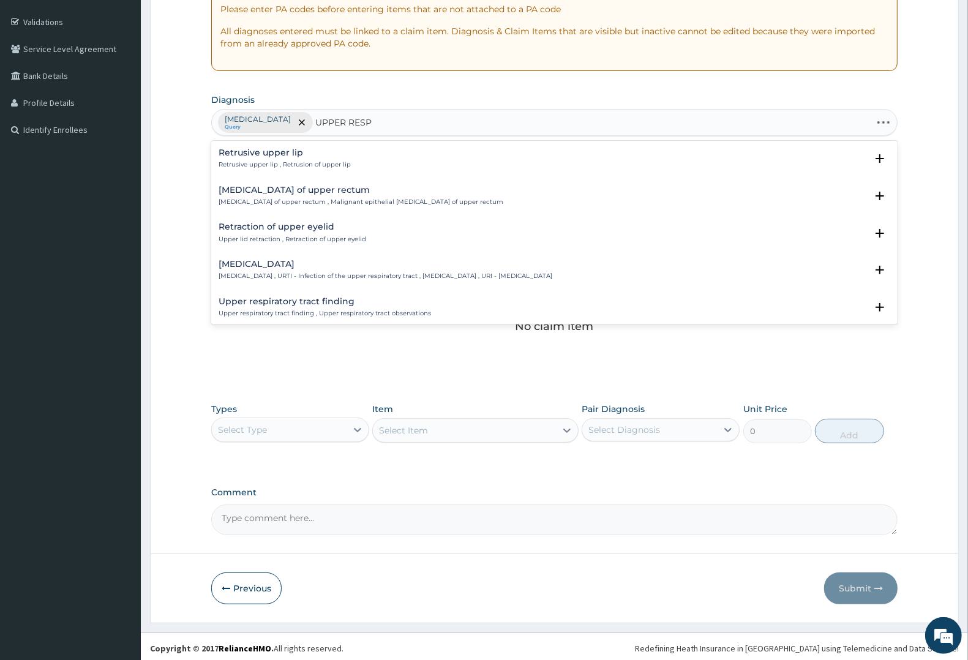
type input "UPPER RESPI"
click at [290, 153] on h4 "Upper respiratory infection" at bounding box center [386, 152] width 334 height 9
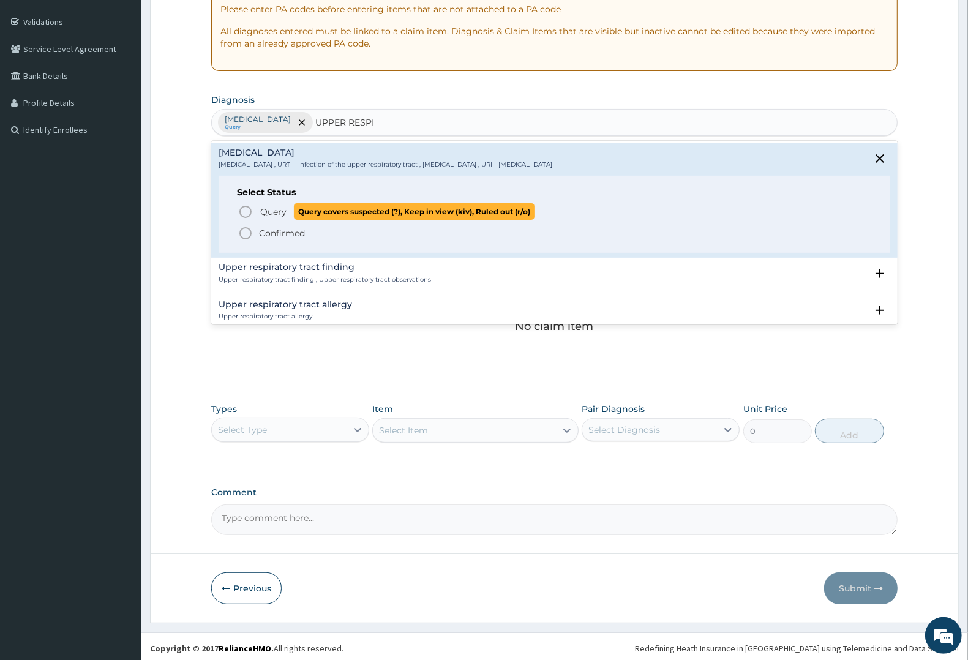
click at [274, 207] on span "Query" at bounding box center [273, 212] width 26 height 12
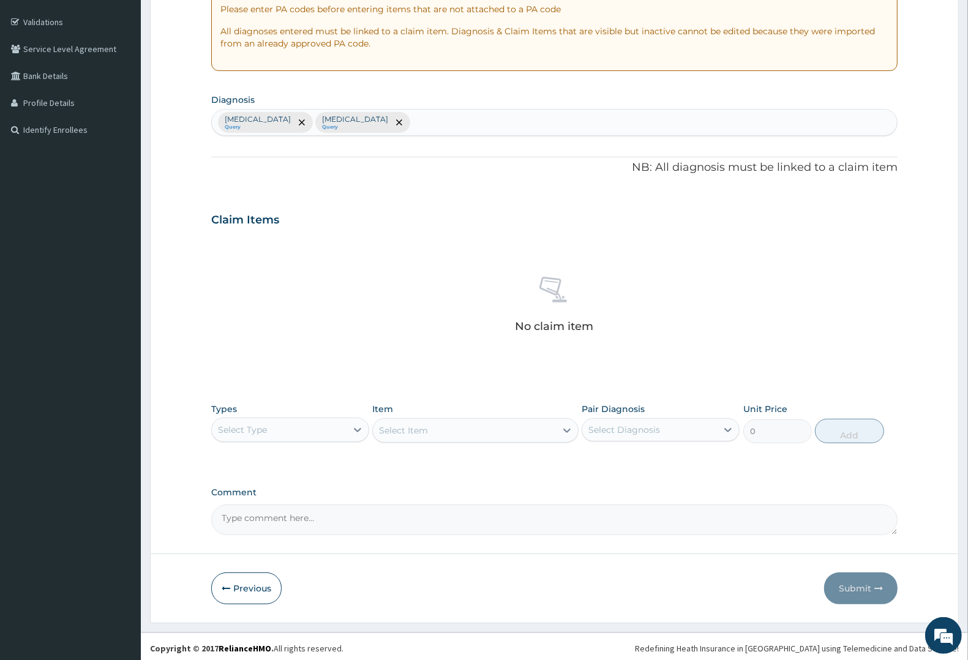
scroll to position [223, 0]
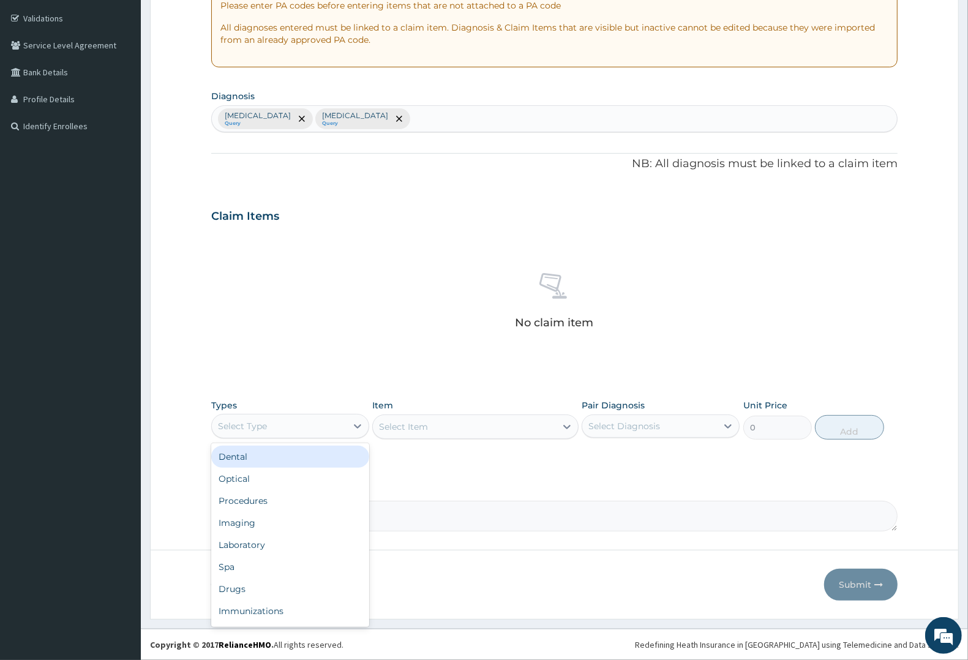
drag, startPoint x: 279, startPoint y: 421, endPoint x: 285, endPoint y: 420, distance: 6.2
click at [283, 421] on div "Select Type" at bounding box center [279, 426] width 135 height 20
drag, startPoint x: 255, startPoint y: 501, endPoint x: 353, endPoint y: 470, distance: 102.6
click at [271, 494] on div "Procedures" at bounding box center [290, 501] width 158 height 22
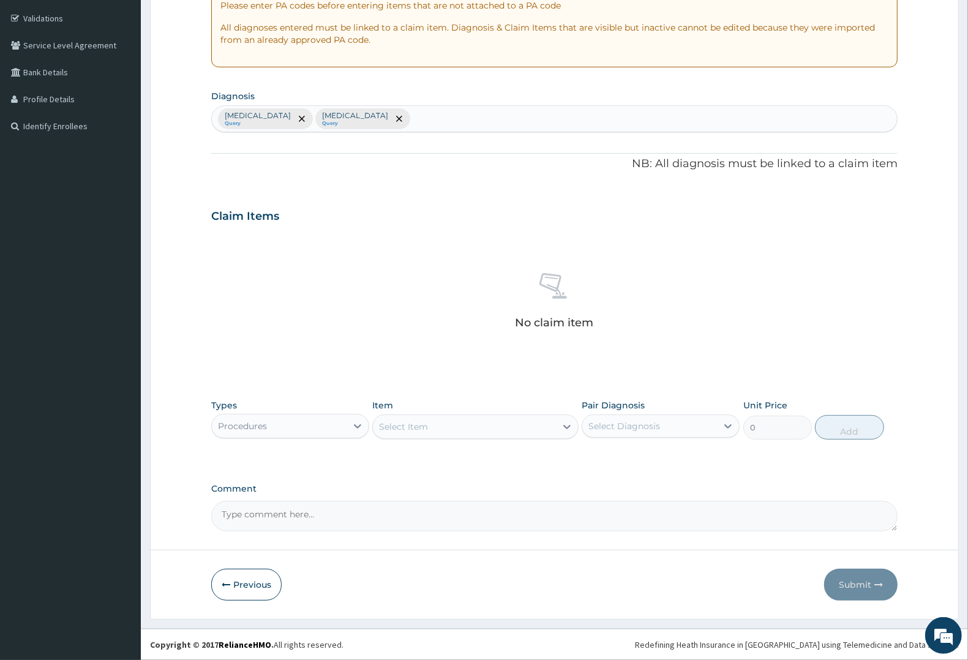
click at [505, 425] on div "Select Item" at bounding box center [464, 427] width 182 height 20
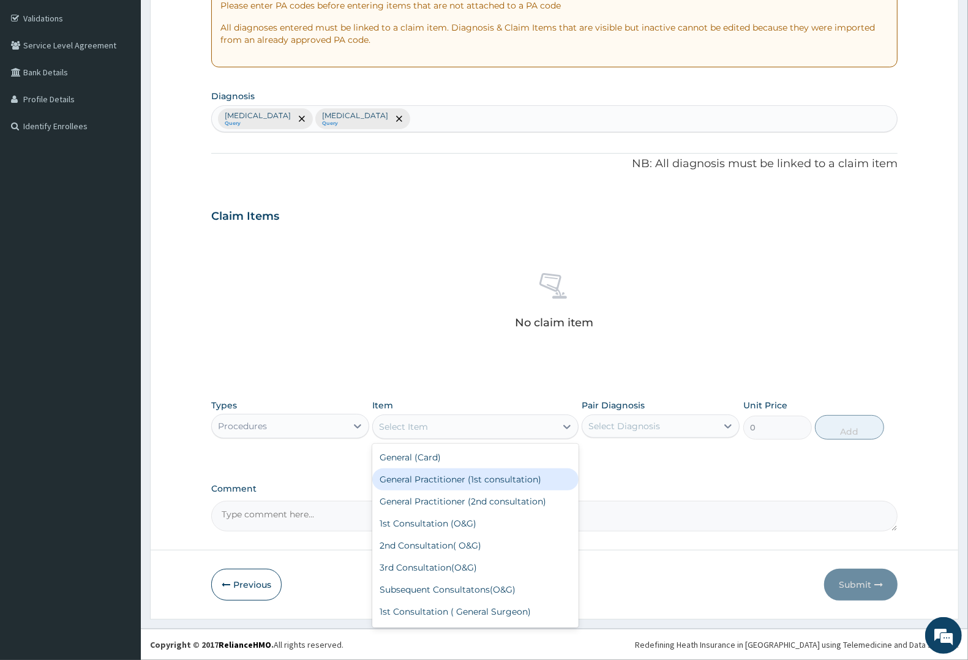
click at [476, 482] on div "General Practitioner (1st consultation)" at bounding box center [475, 479] width 206 height 22
type input "2250"
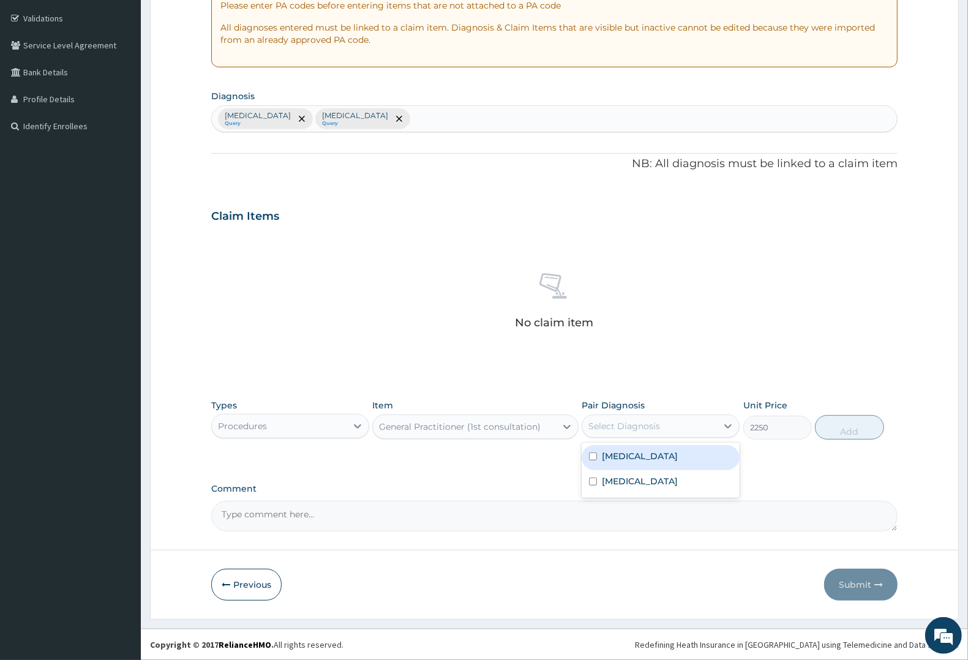
click at [671, 426] on div "Select Diagnosis" at bounding box center [649, 426] width 135 height 20
click at [659, 456] on div "Malaria" at bounding box center [661, 457] width 158 height 25
checkbox input "true"
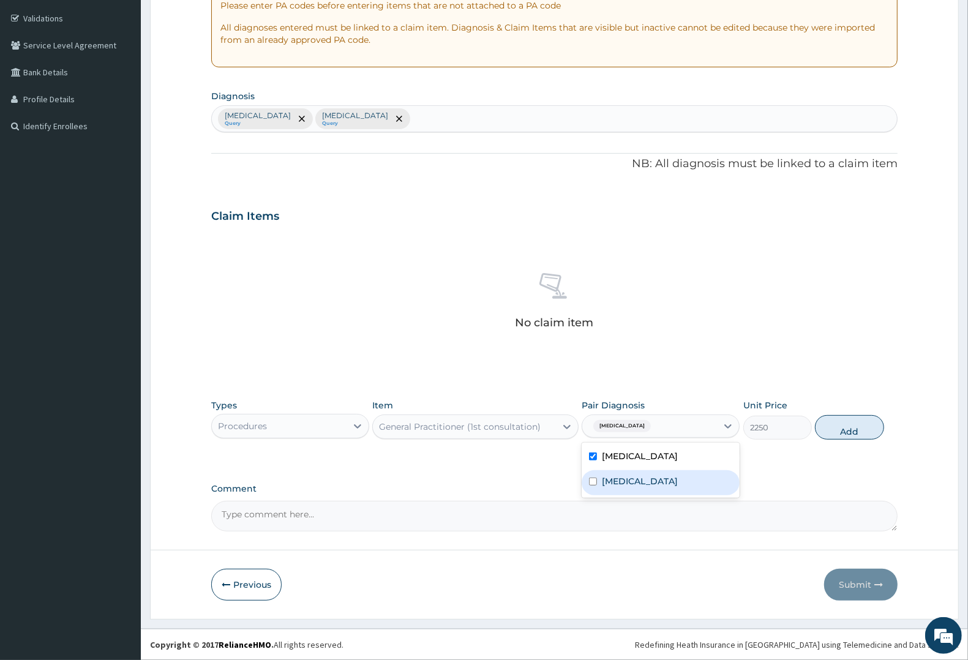
click at [655, 477] on label "Upper respiratory infection" at bounding box center [640, 481] width 76 height 12
checkbox input "true"
drag, startPoint x: 851, startPoint y: 429, endPoint x: 846, endPoint y: 433, distance: 6.5
click at [852, 427] on button "Add" at bounding box center [849, 427] width 69 height 24
type input "0"
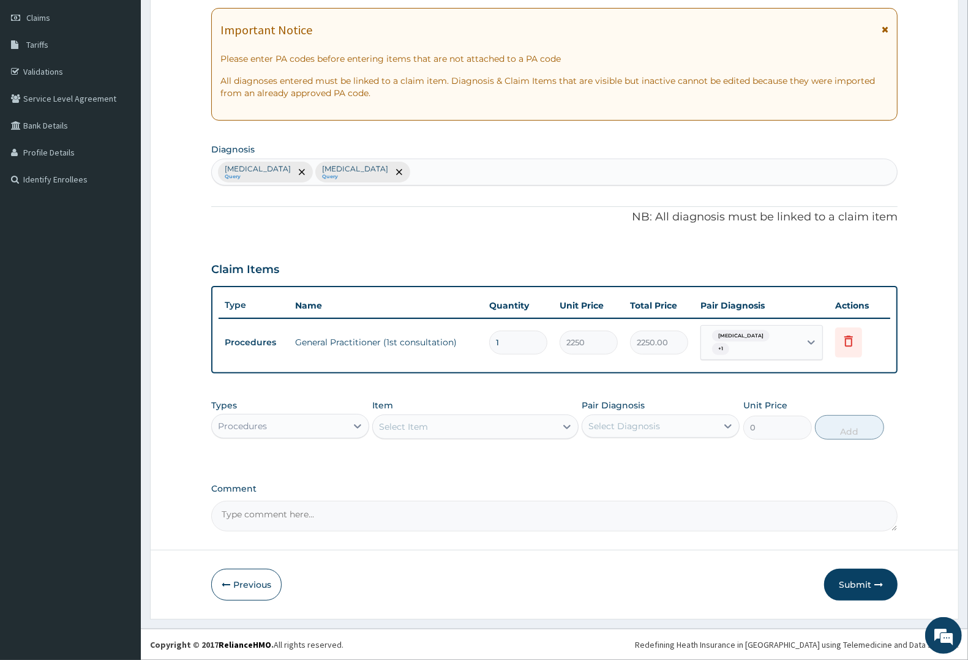
scroll to position [163, 0]
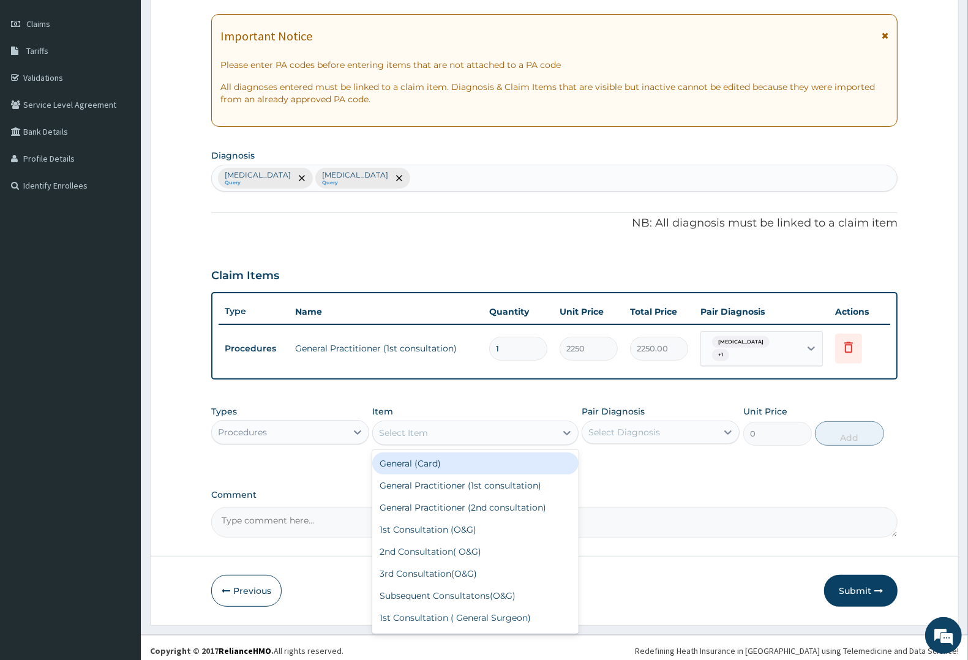
click at [411, 430] on div "Select Item" at bounding box center [403, 433] width 49 height 12
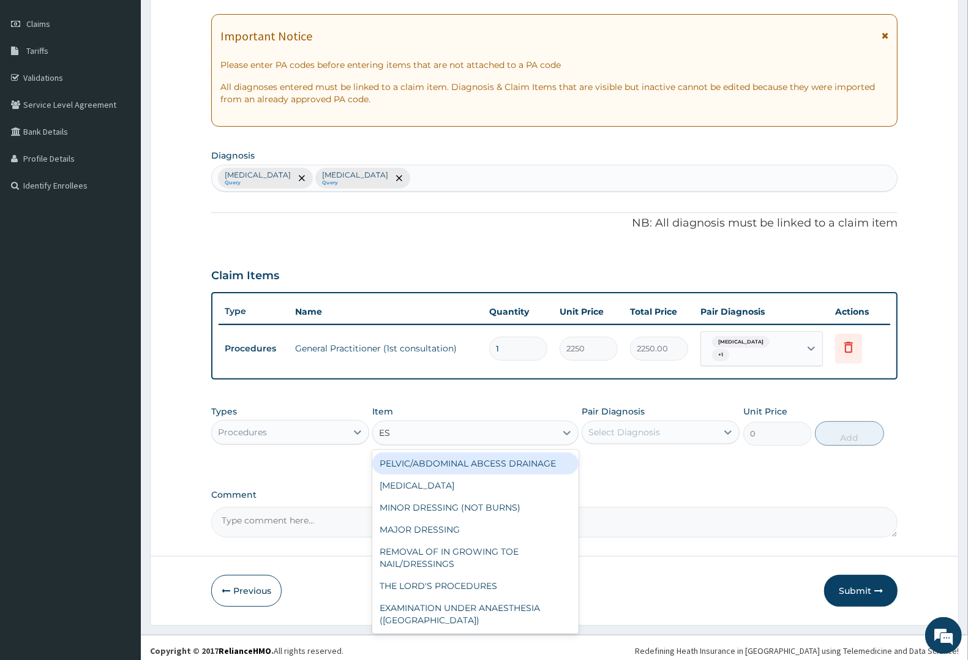
type input "ESR"
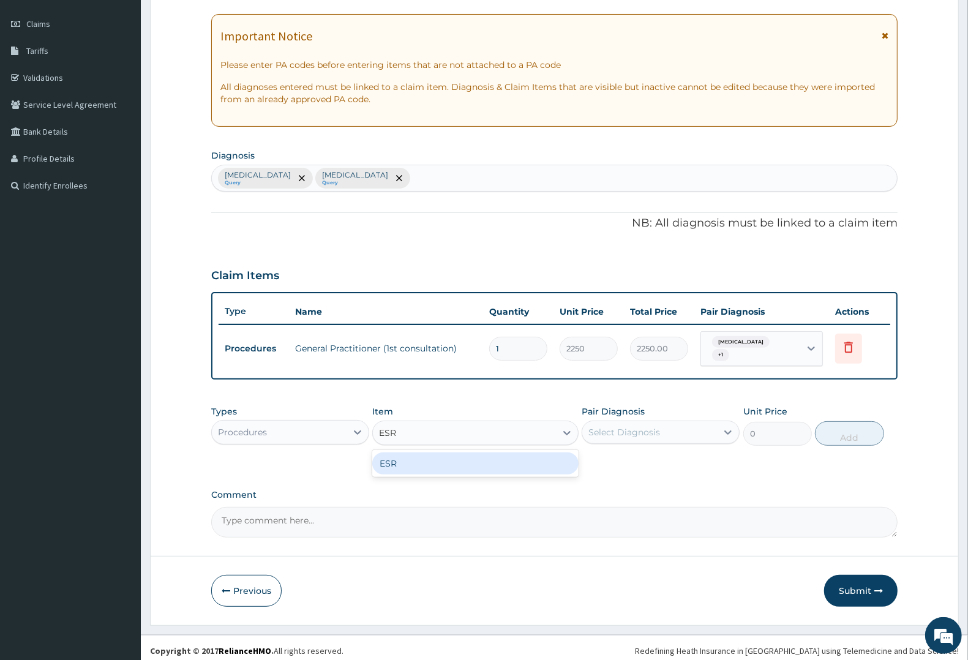
drag, startPoint x: 414, startPoint y: 452, endPoint x: 472, endPoint y: 452, distance: 57.5
click at [429, 452] on div "ESR" at bounding box center [475, 463] width 206 height 22
type input "4000"
drag, startPoint x: 662, startPoint y: 424, endPoint x: 662, endPoint y: 430, distance: 6.2
click at [662, 424] on div "Select Diagnosis" at bounding box center [649, 432] width 135 height 20
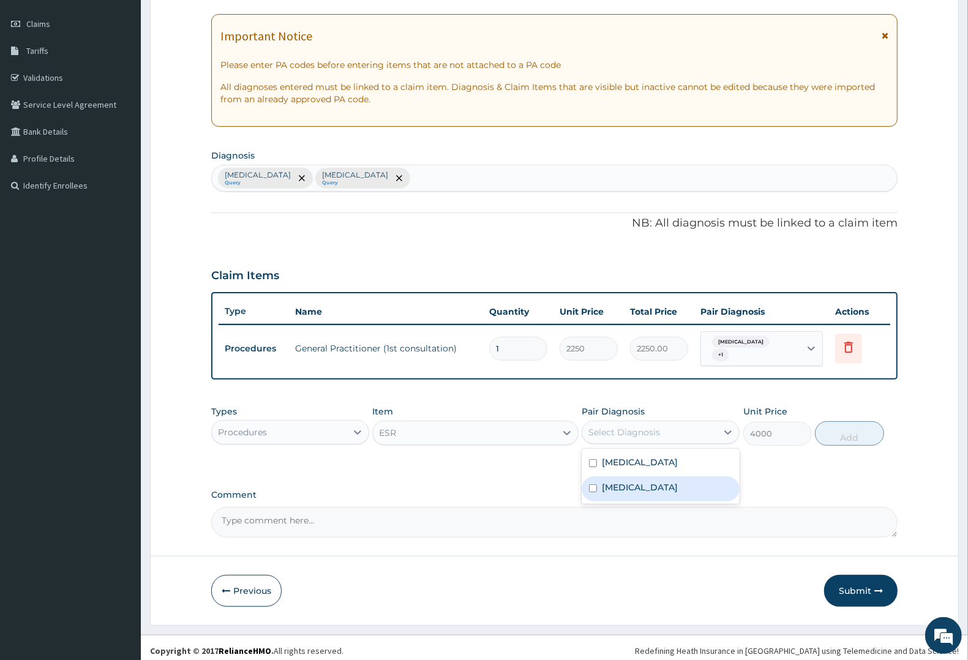
click at [659, 481] on label "Upper respiratory infection" at bounding box center [640, 487] width 76 height 12
checkbox input "true"
click at [846, 427] on button "Add" at bounding box center [849, 433] width 69 height 24
type input "0"
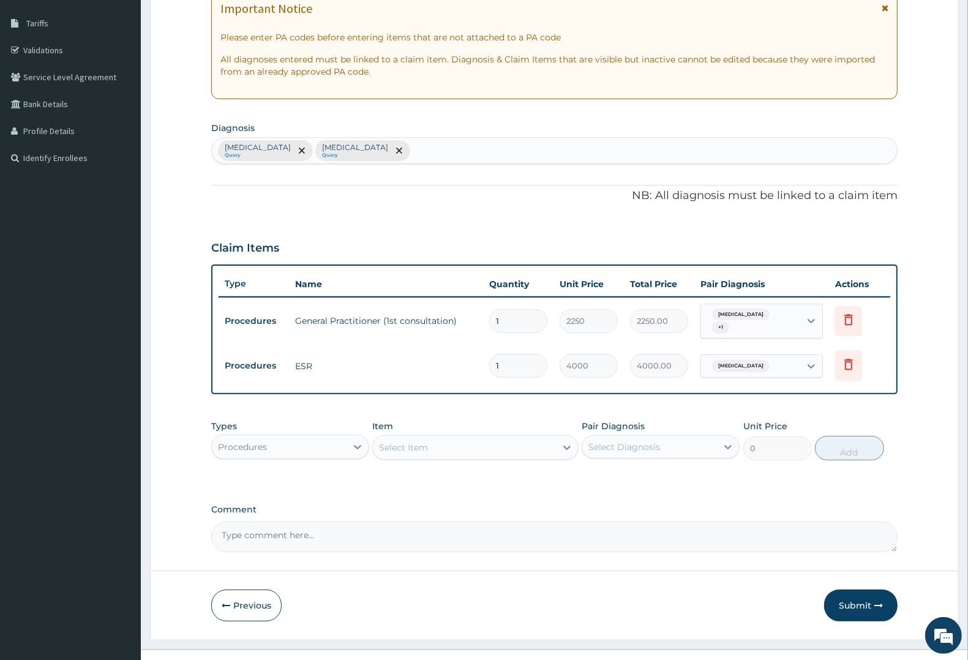
scroll to position [206, 0]
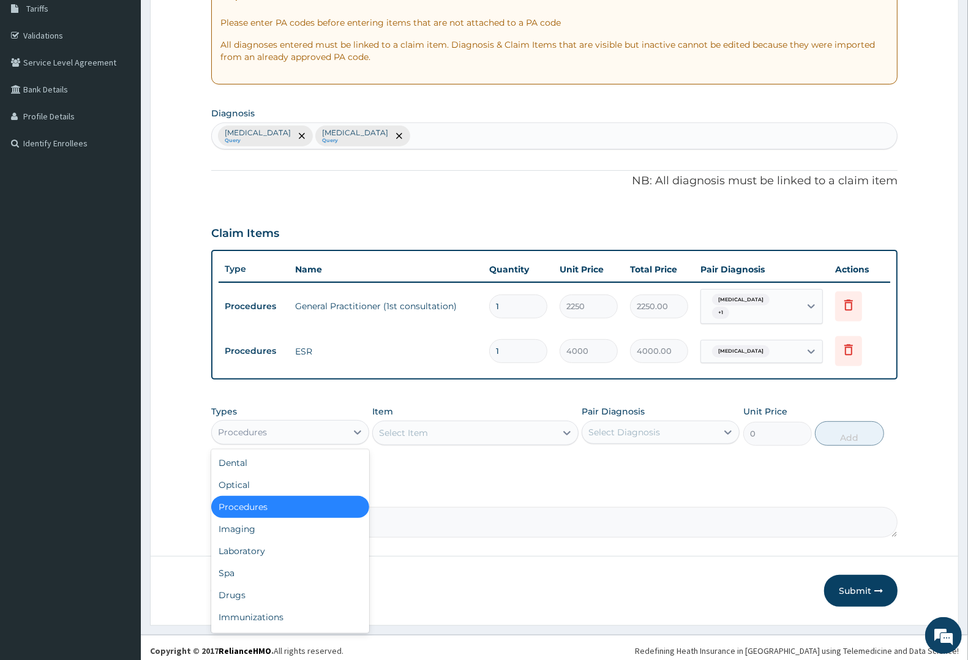
click at [249, 426] on div "Procedures" at bounding box center [242, 432] width 49 height 12
drag, startPoint x: 245, startPoint y: 546, endPoint x: 341, endPoint y: 456, distance: 131.2
click at [253, 540] on div "Laboratory" at bounding box center [290, 551] width 158 height 22
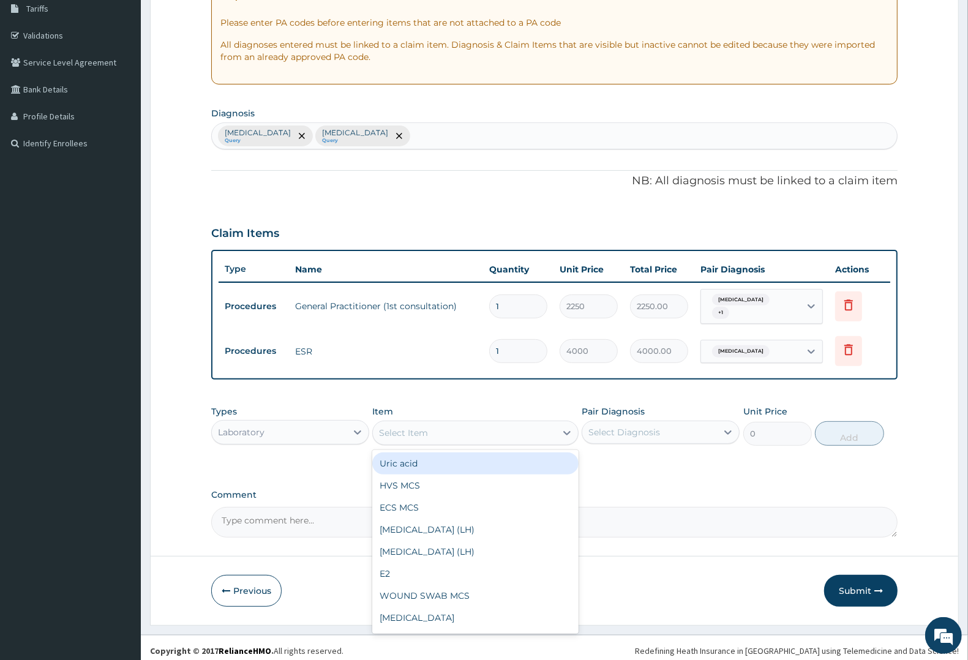
click at [475, 424] on div "Select Item" at bounding box center [464, 433] width 182 height 20
type input "SPU"
click at [441, 467] on div "Sputum AFB" at bounding box center [475, 463] width 206 height 22
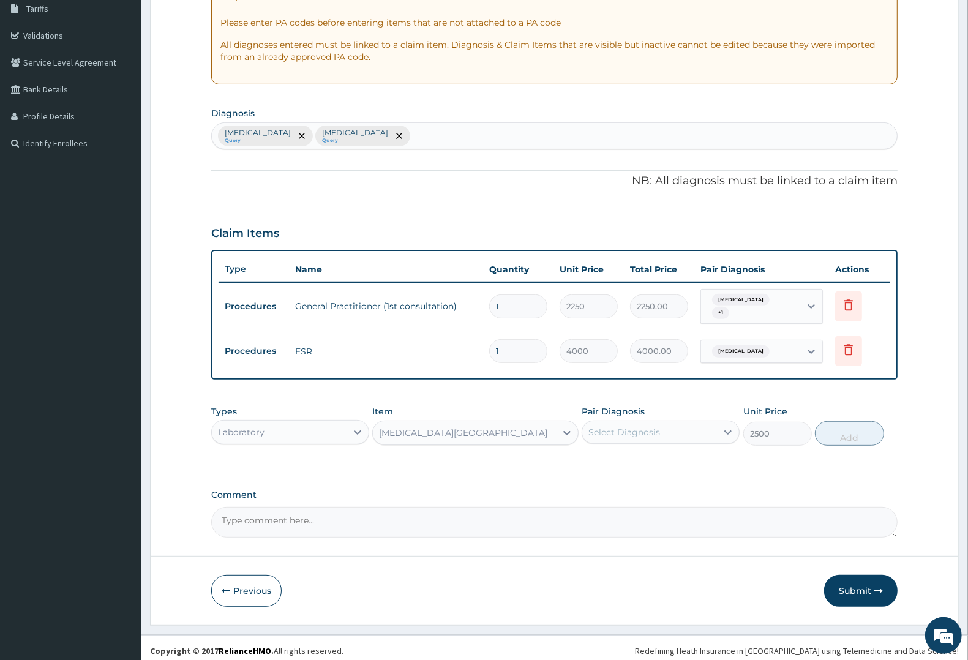
click at [439, 432] on div "Sputum AFB" at bounding box center [464, 433] width 182 height 20
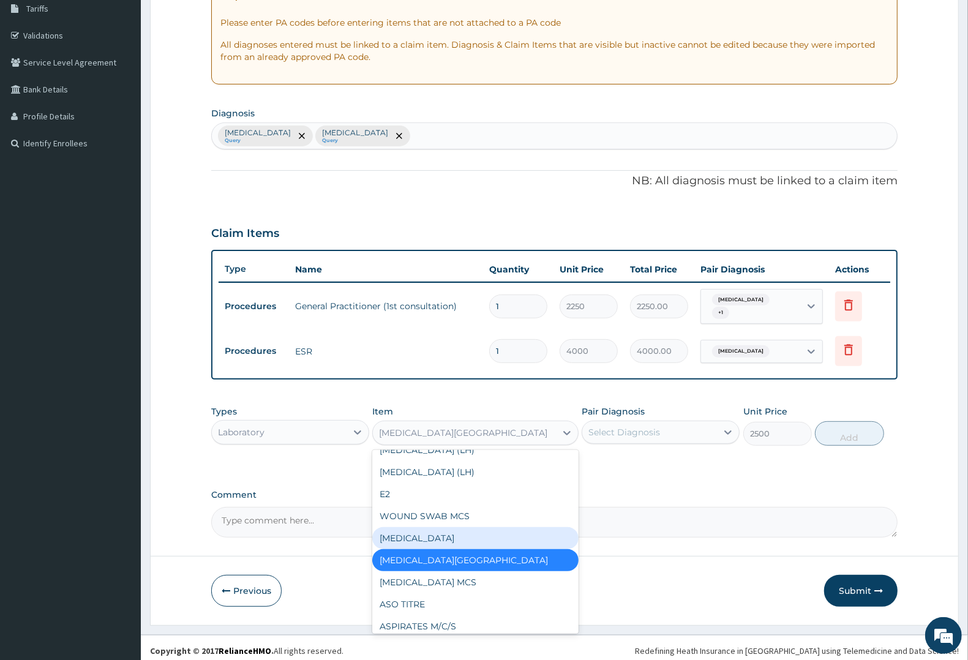
scroll to position [101, 0]
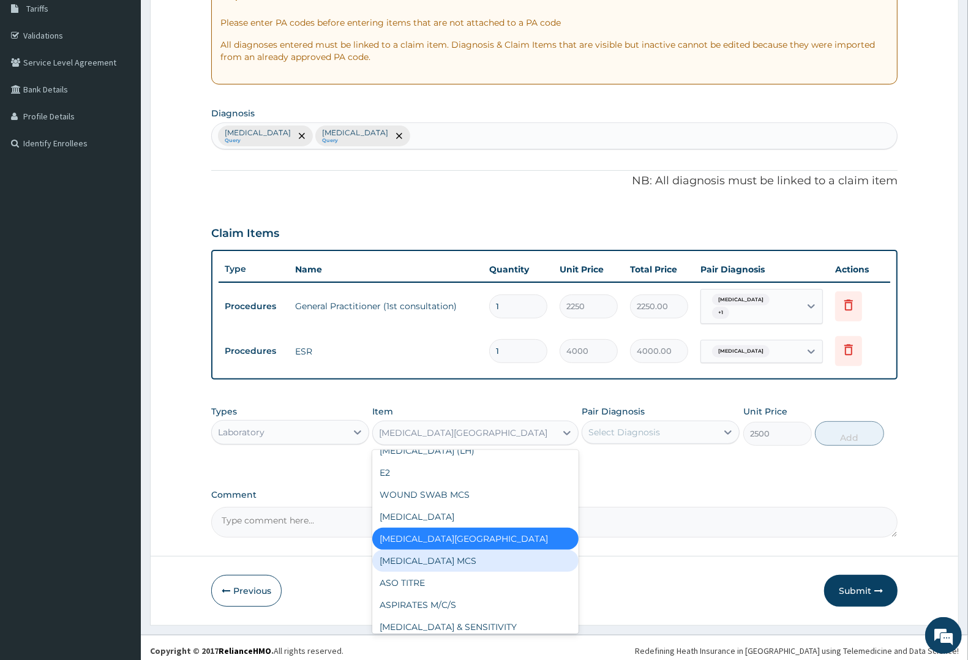
drag, startPoint x: 420, startPoint y: 551, endPoint x: 555, endPoint y: 466, distance: 159.8
click at [421, 550] on div "Sputum MCS" at bounding box center [475, 561] width 206 height 22
type input "3000"
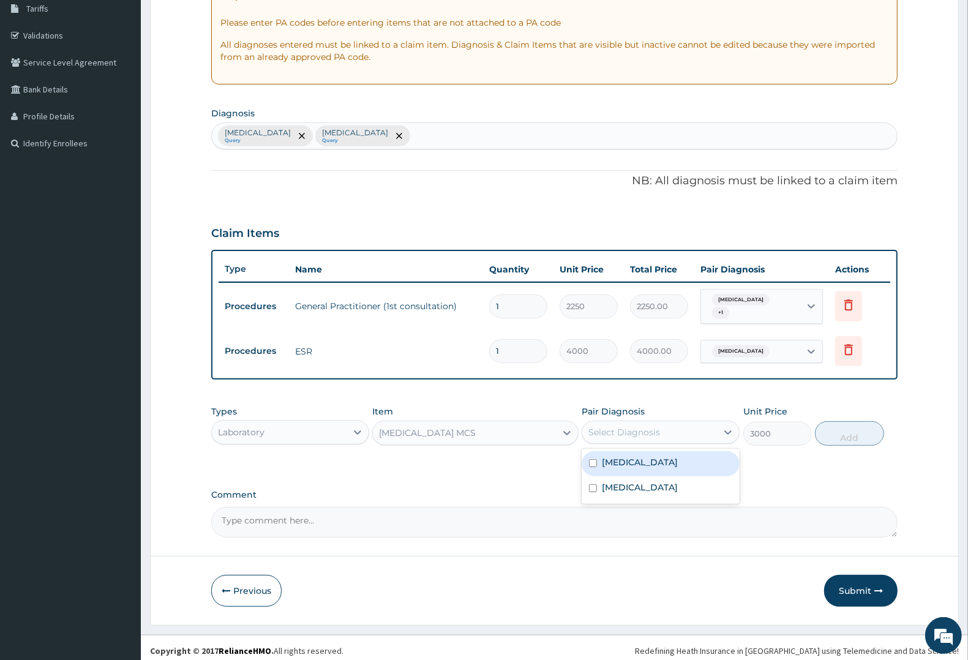
drag, startPoint x: 662, startPoint y: 421, endPoint x: 656, endPoint y: 447, distance: 27.0
click at [660, 427] on div "Select Diagnosis" at bounding box center [649, 432] width 135 height 20
drag, startPoint x: 653, startPoint y: 484, endPoint x: 741, endPoint y: 444, distance: 97.0
click at [667, 476] on div "Upper respiratory infection" at bounding box center [661, 488] width 158 height 25
checkbox input "true"
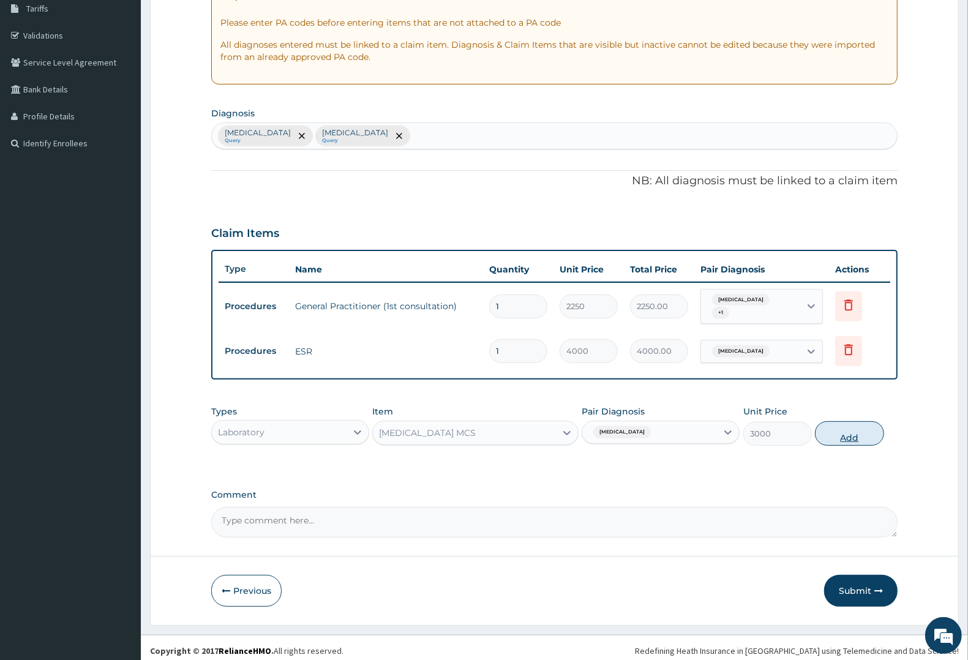
click at [845, 421] on button "Add" at bounding box center [849, 433] width 69 height 24
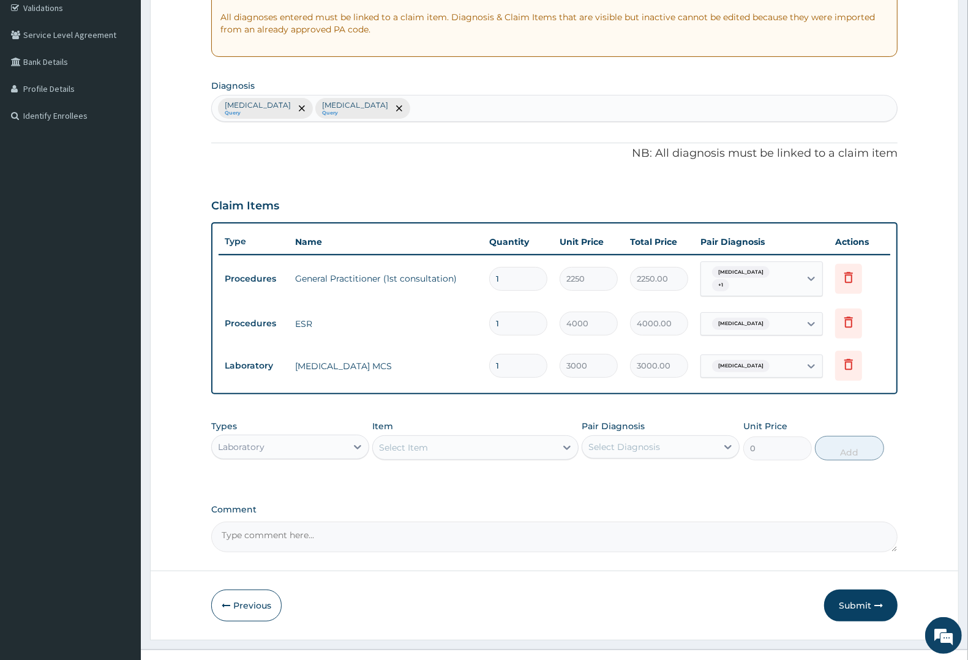
scroll to position [249, 0]
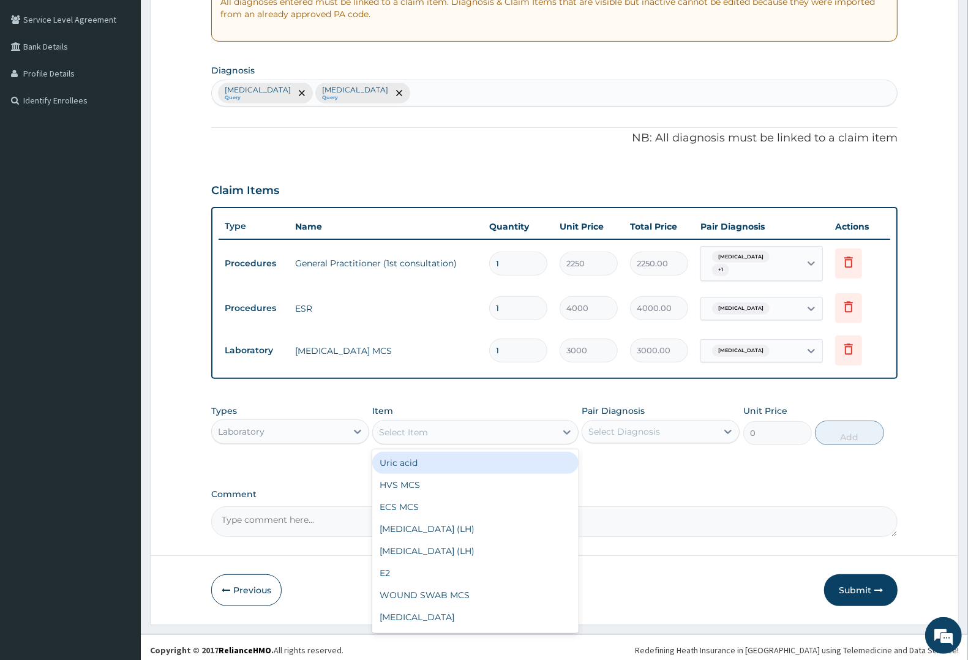
drag, startPoint x: 426, startPoint y: 420, endPoint x: 442, endPoint y: 481, distance: 62.7
click at [426, 426] on div "Select Item" at bounding box center [403, 432] width 49 height 12
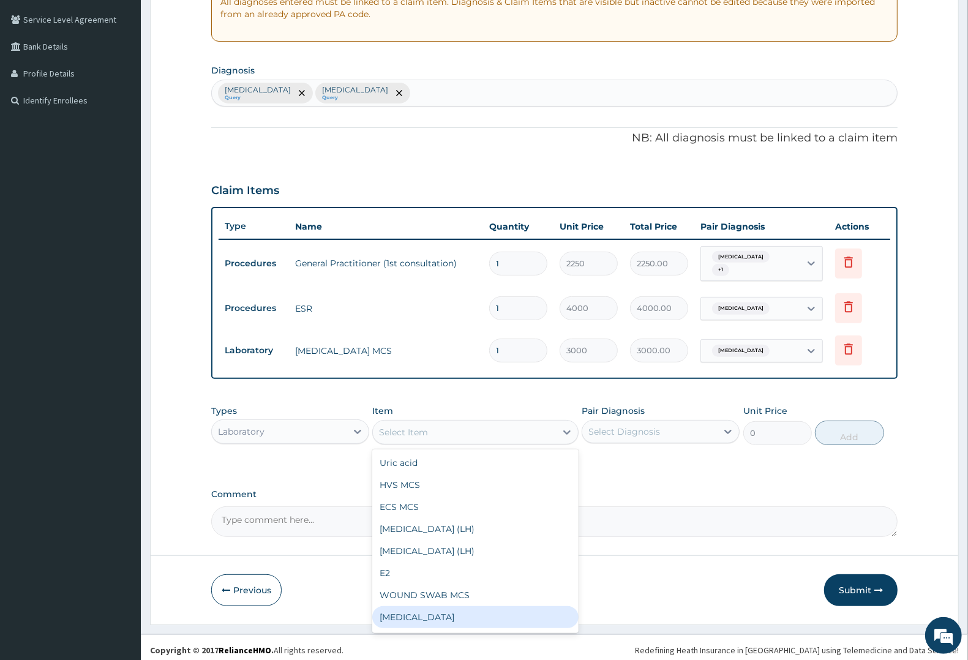
drag, startPoint x: 436, startPoint y: 610, endPoint x: 466, endPoint y: 589, distance: 37.4
click at [439, 608] on div "Full blood count" at bounding box center [475, 617] width 206 height 22
type input "3000"
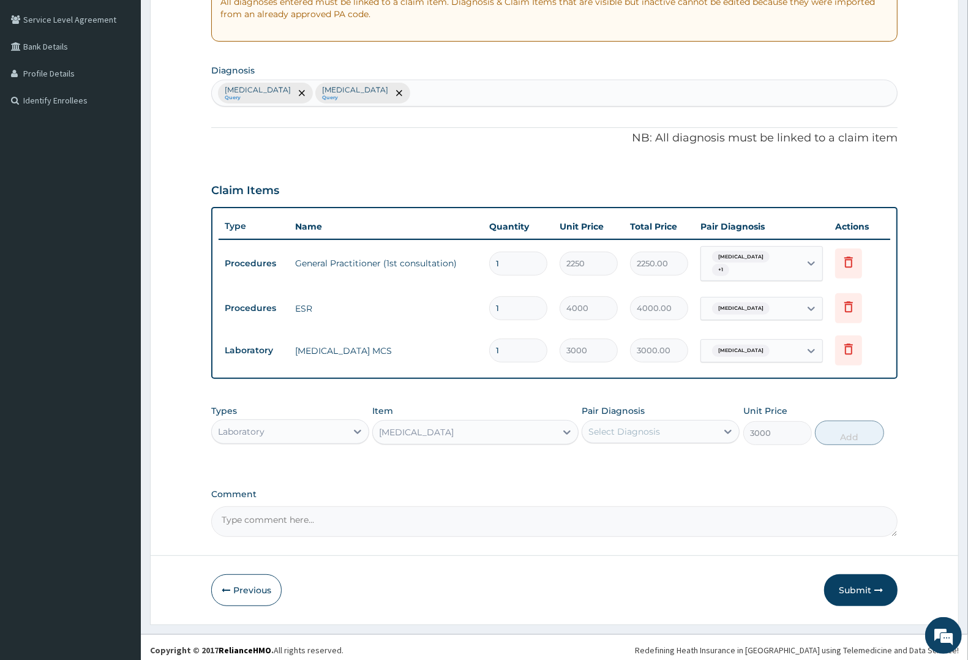
click at [640, 425] on div "Select Diagnosis" at bounding box center [624, 431] width 72 height 12
drag, startPoint x: 628, startPoint y: 460, endPoint x: 626, endPoint y: 477, distance: 17.3
click at [626, 467] on div "Malaria" at bounding box center [661, 463] width 158 height 25
checkbox input "true"
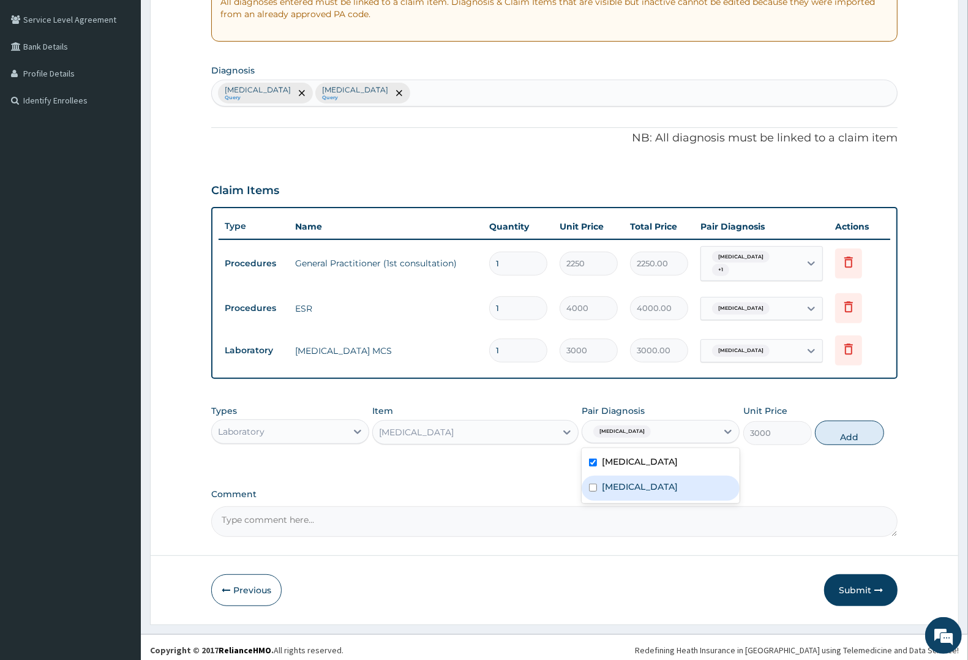
drag, startPoint x: 626, startPoint y: 477, endPoint x: 711, endPoint y: 461, distance: 86.7
click at [626, 481] on label "Upper respiratory infection" at bounding box center [640, 487] width 76 height 12
checkbox input "true"
click at [839, 427] on button "Add" at bounding box center [849, 433] width 69 height 24
type input "0"
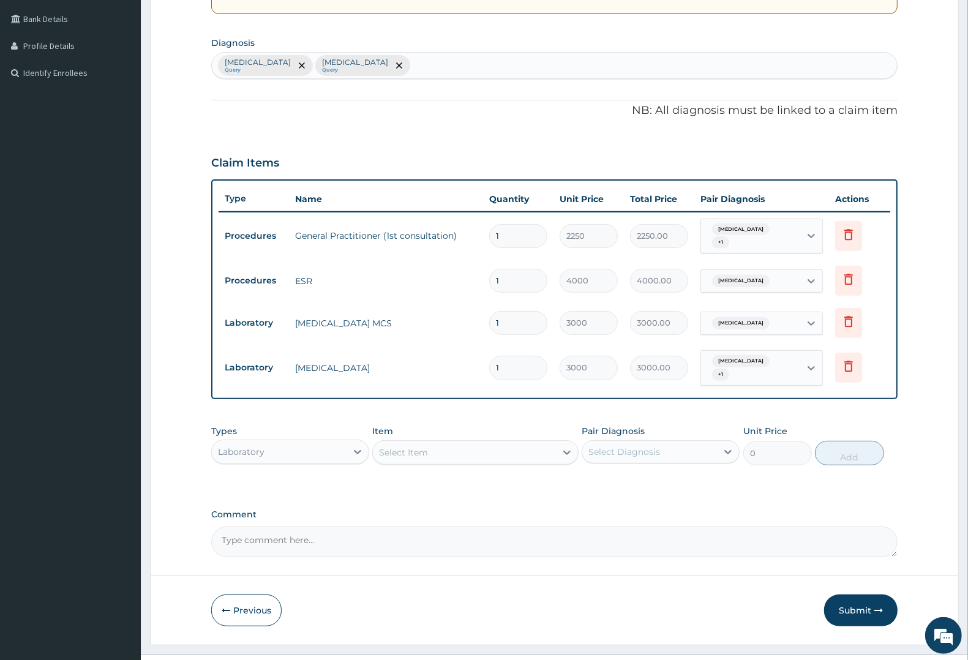
scroll to position [291, 0]
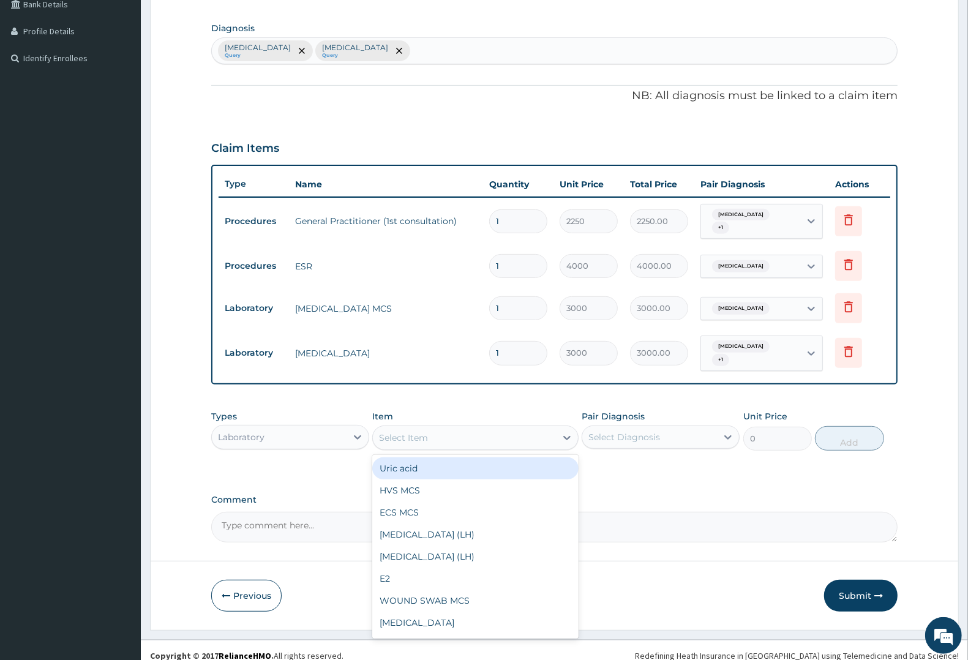
click at [419, 432] on div "Select Item" at bounding box center [403, 438] width 49 height 12
type input "MA"
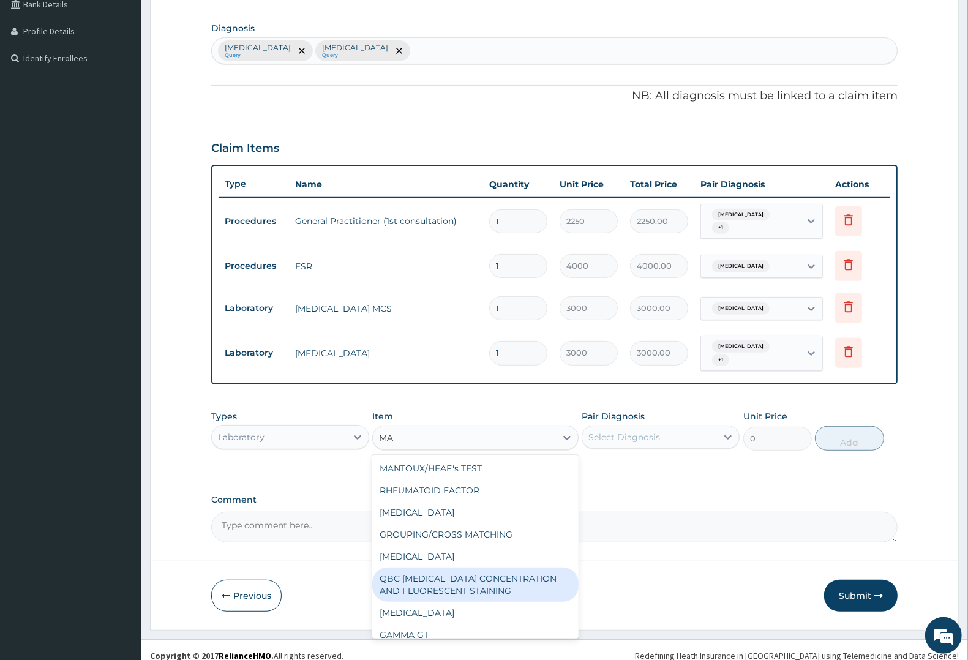
drag, startPoint x: 485, startPoint y: 579, endPoint x: 533, endPoint y: 533, distance: 66.7
click at [488, 575] on div "QBC MALARIA CONCENTRATION AND FLUORESCENT STAINING" at bounding box center [475, 584] width 206 height 34
type input "1800"
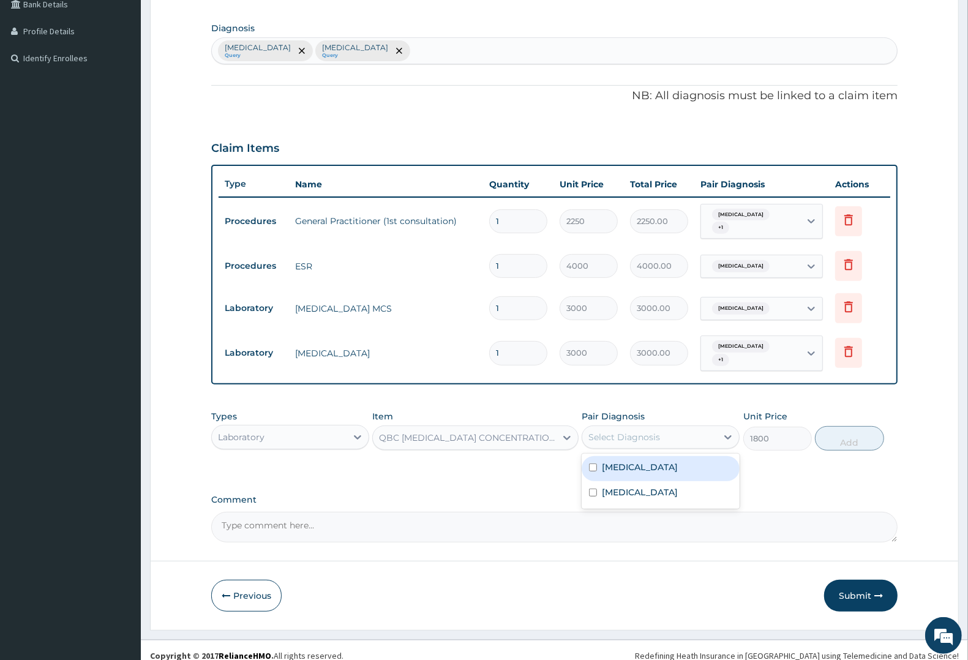
click at [665, 427] on div "Select Diagnosis" at bounding box center [649, 437] width 135 height 20
click at [631, 463] on div "Malaria" at bounding box center [661, 468] width 158 height 25
checkbox input "true"
click at [848, 429] on button "Add" at bounding box center [849, 438] width 69 height 24
type input "0"
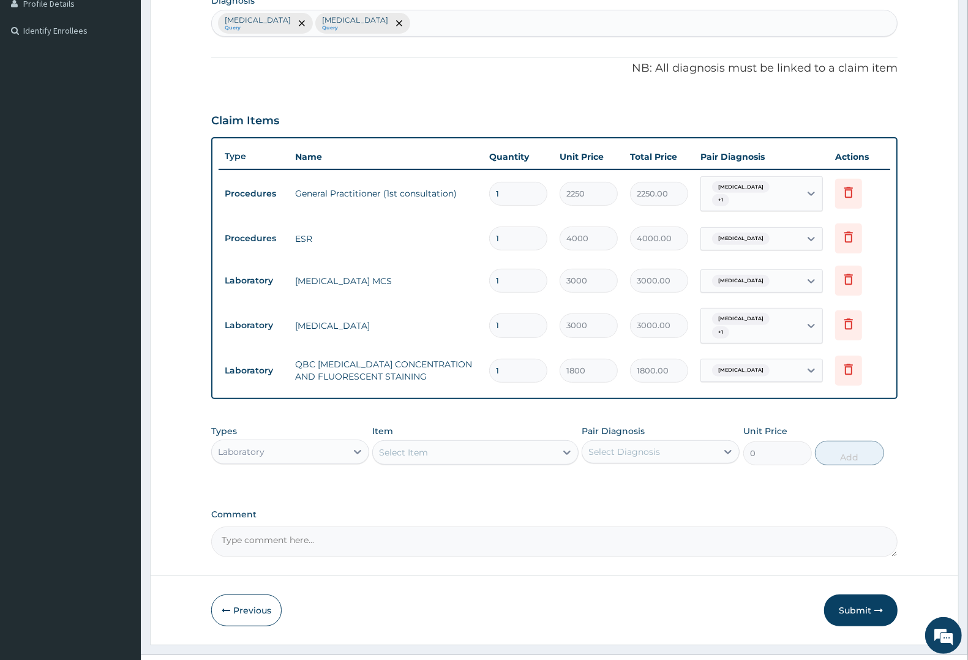
scroll to position [332, 0]
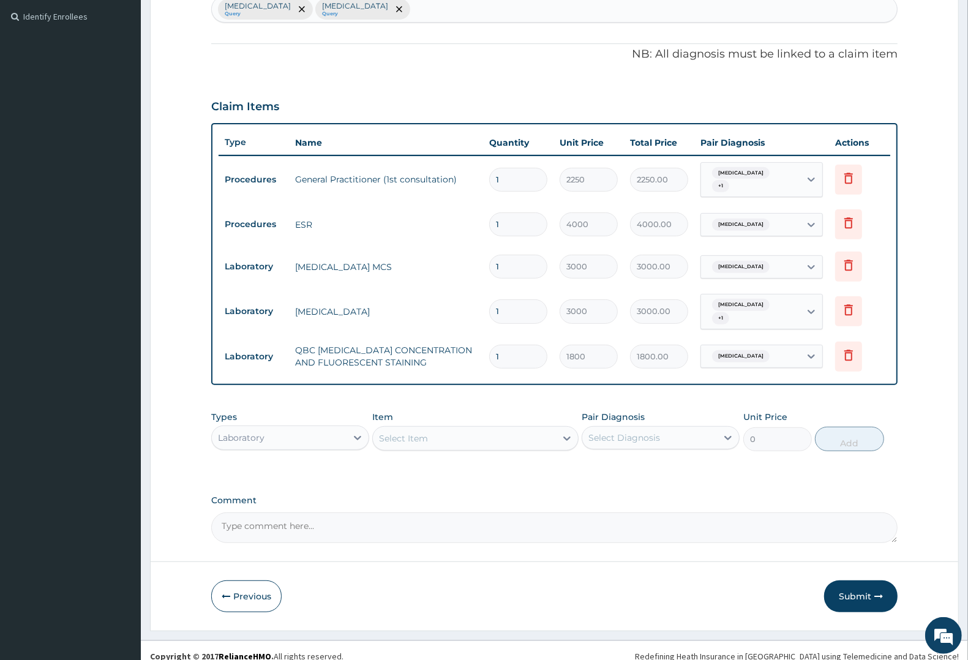
click at [274, 435] on div "Laboratory" at bounding box center [279, 438] width 135 height 20
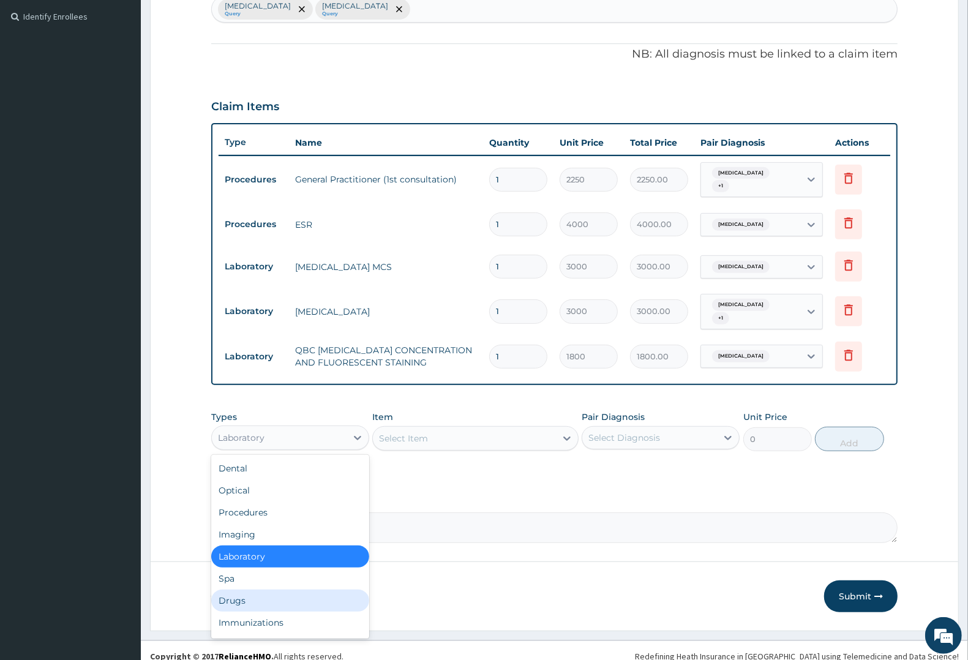
click at [247, 590] on div "Drugs" at bounding box center [290, 601] width 158 height 22
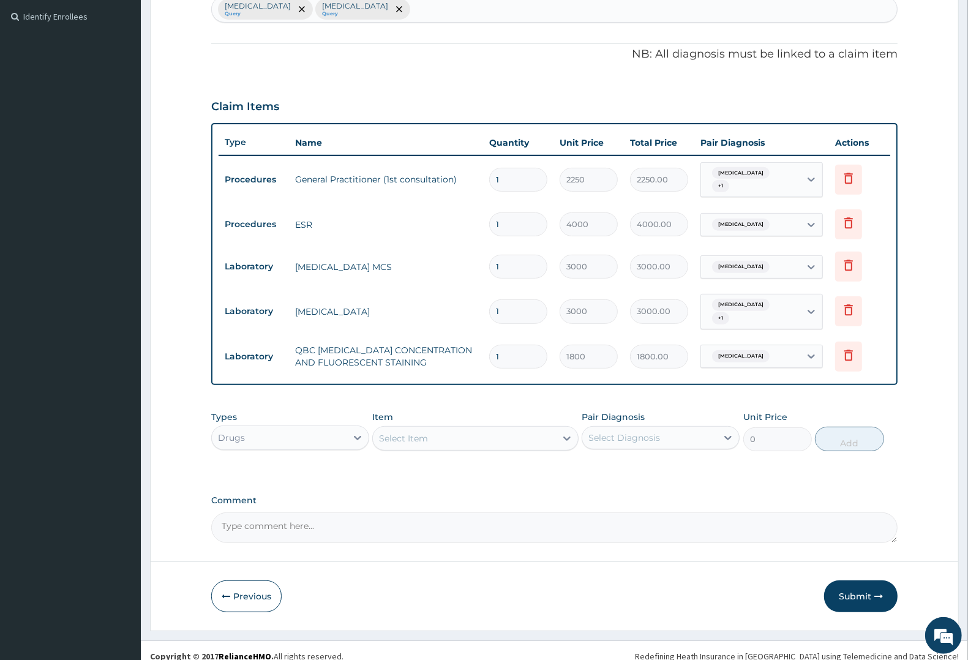
click at [421, 432] on div "Select Item" at bounding box center [403, 438] width 49 height 12
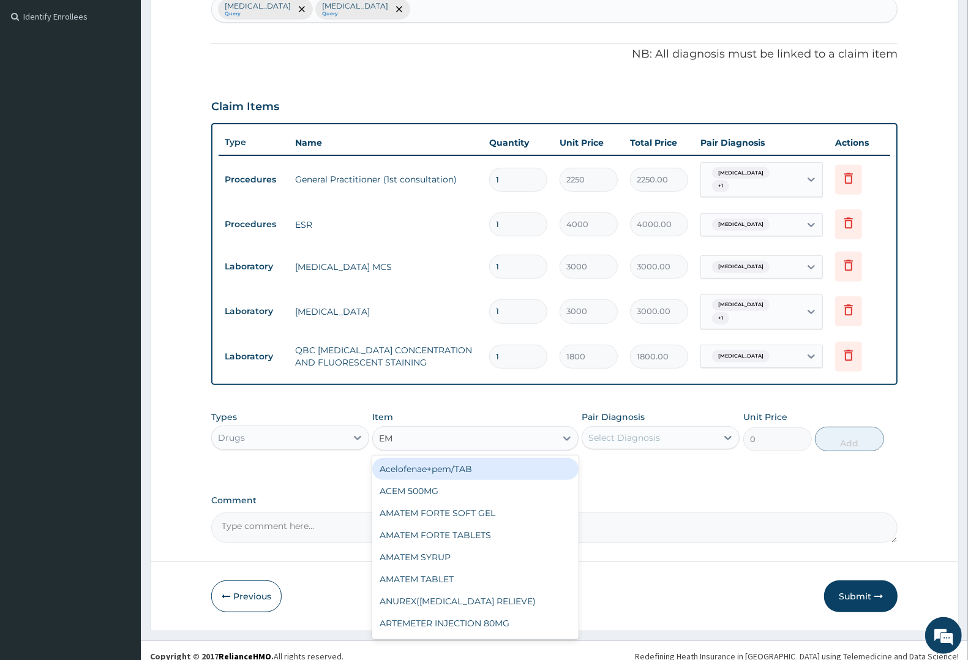
type input "EMA"
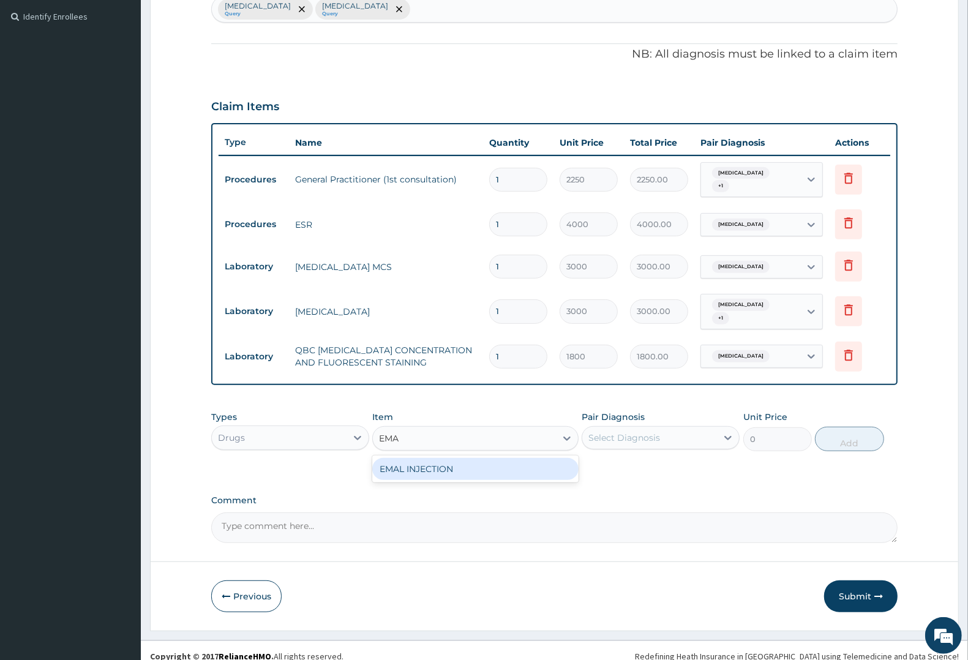
click at [464, 455] on div "EMAL INJECTION" at bounding box center [475, 468] width 206 height 27
drag, startPoint x: 471, startPoint y: 458, endPoint x: 479, endPoint y: 451, distance: 10.8
click at [472, 458] on div "EMAL INJECTION" at bounding box center [475, 469] width 206 height 22
type input "1063.12"
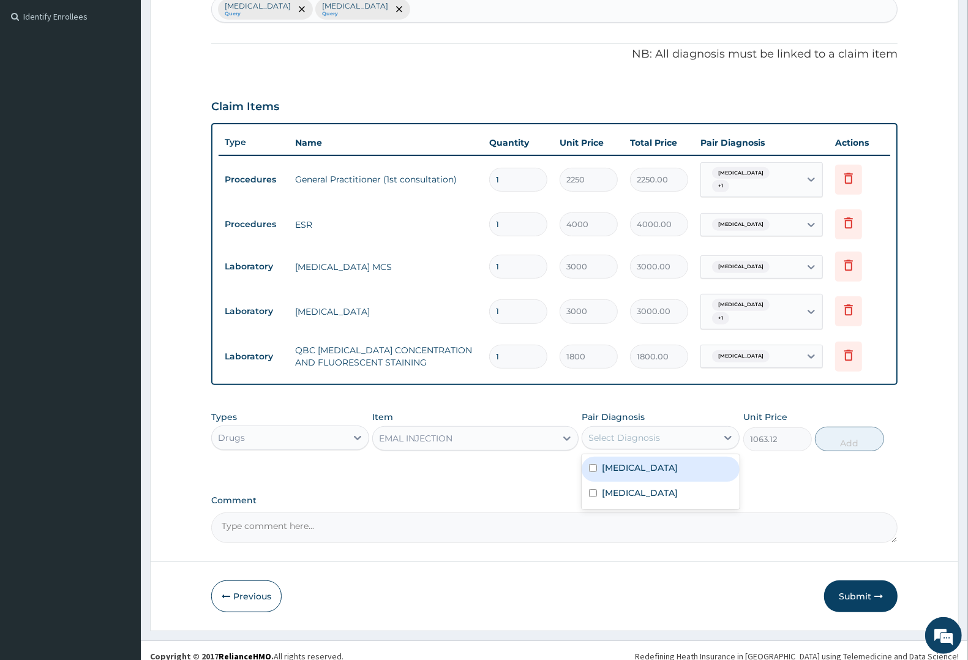
click at [668, 428] on div "Select Diagnosis" at bounding box center [649, 438] width 135 height 20
click at [637, 457] on div "Malaria" at bounding box center [661, 469] width 158 height 25
checkbox input "true"
click at [845, 427] on button "Add" at bounding box center [849, 439] width 69 height 24
type input "0"
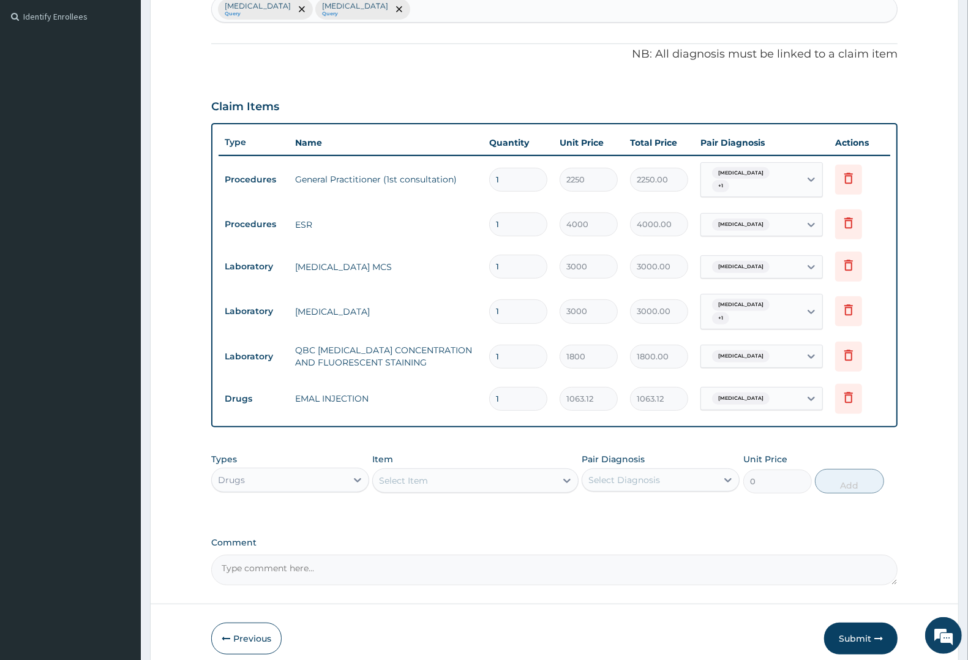
type input "0.00"
type input "3"
type input "3189.36"
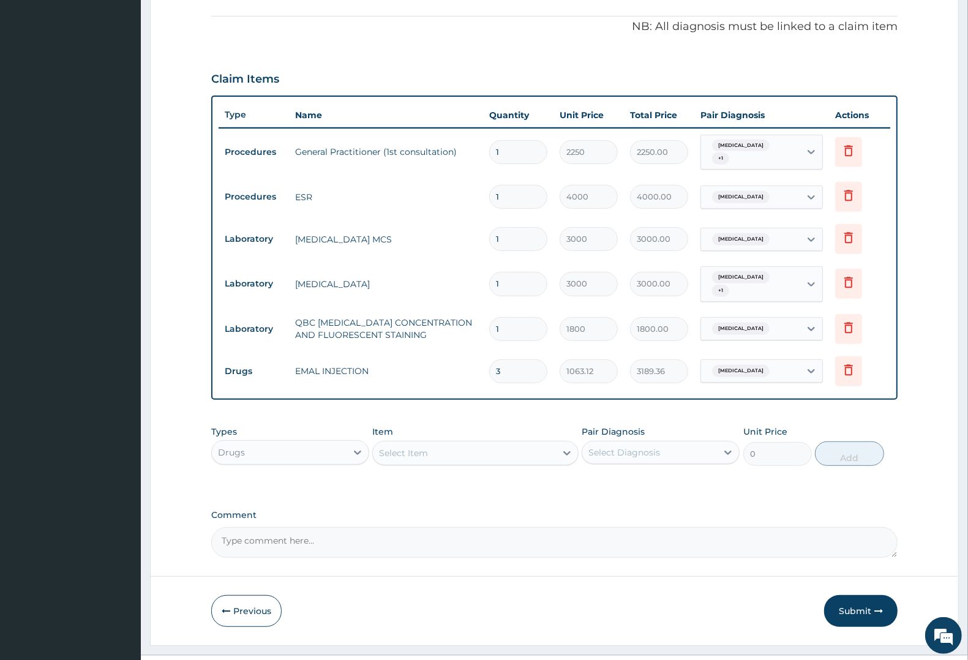
scroll to position [375, 0]
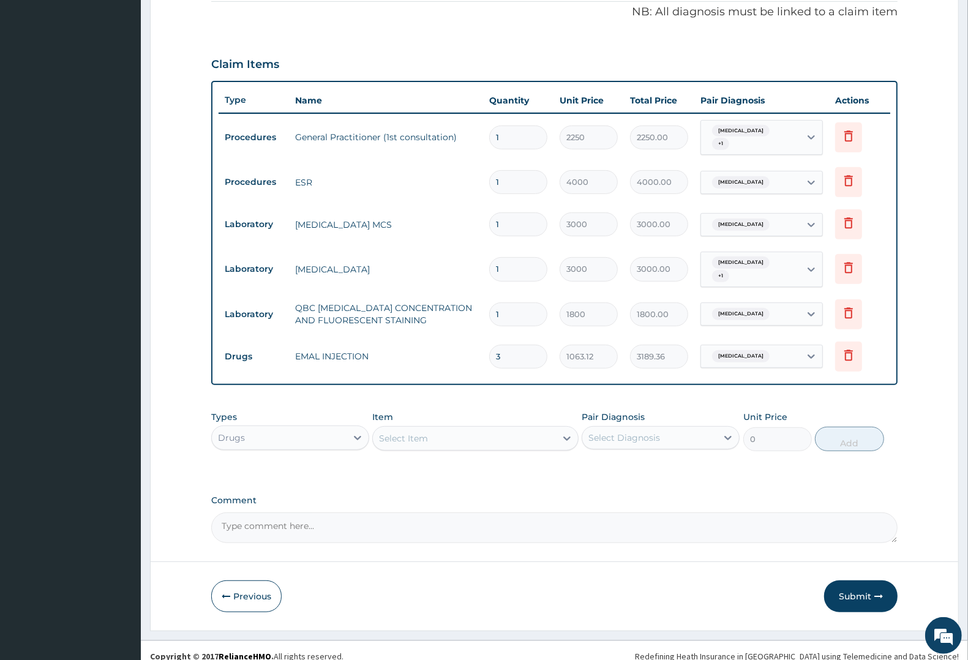
type input "3"
click at [405, 432] on div "Select Item" at bounding box center [403, 438] width 49 height 12
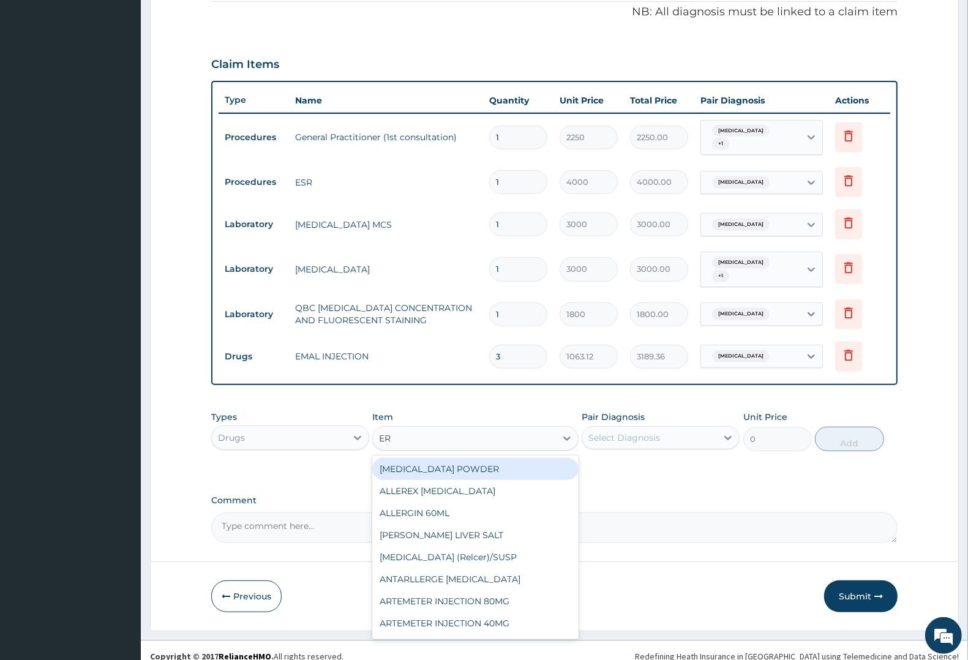
type input "ERY"
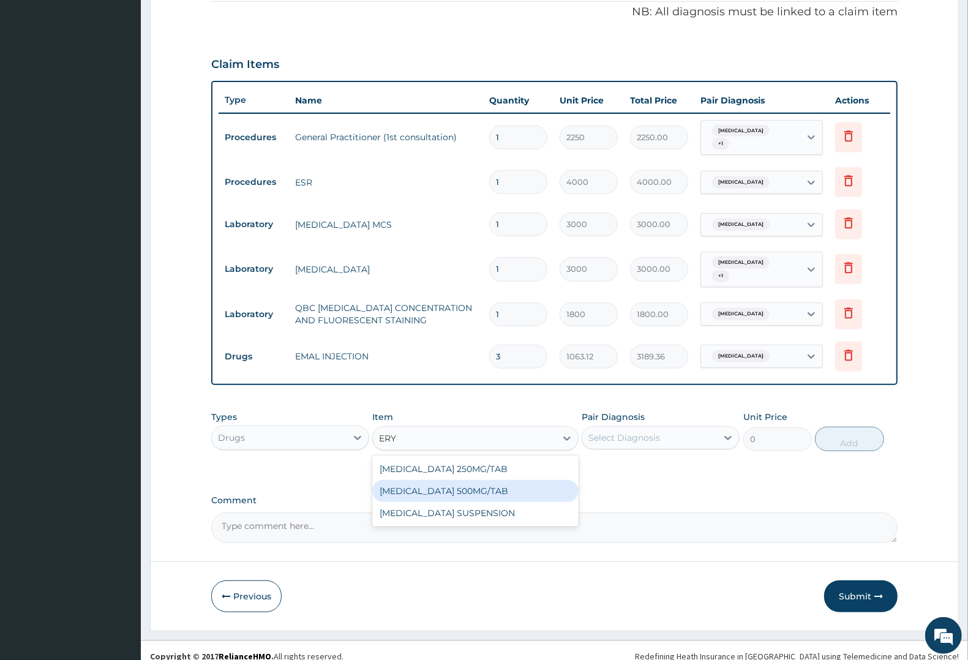
drag, startPoint x: 469, startPoint y: 473, endPoint x: 509, endPoint y: 460, distance: 42.0
click at [479, 480] on div "ERYTHROMYCIN 500MG/TAB" at bounding box center [475, 491] width 206 height 22
type input "27.56"
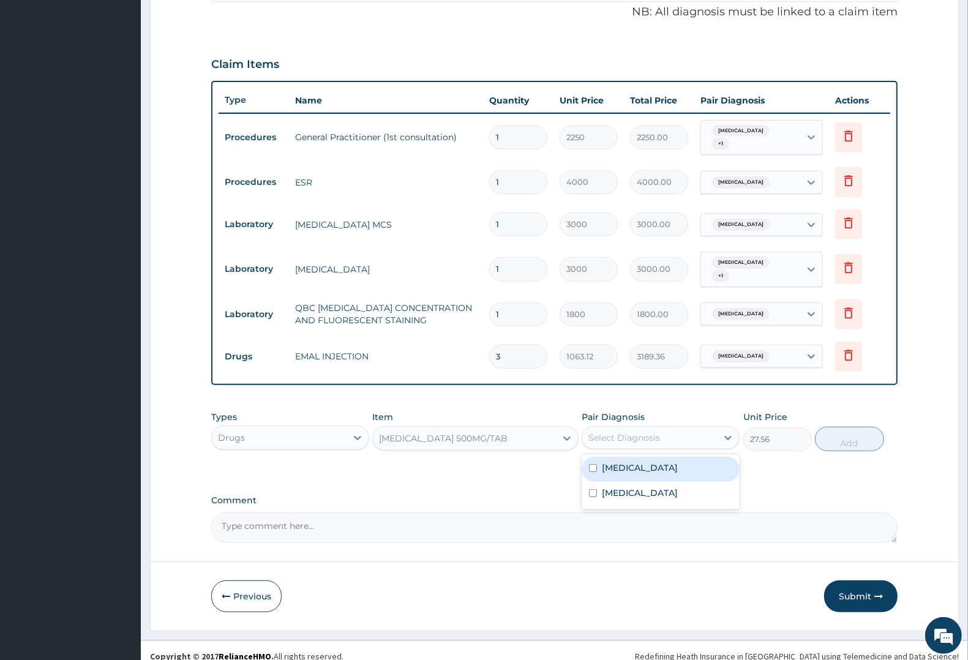
click at [635, 432] on div "Select Diagnosis" at bounding box center [624, 438] width 72 height 12
click at [639, 466] on div "Malaria" at bounding box center [661, 469] width 158 height 25
checkbox input "true"
drag, startPoint x: 640, startPoint y: 481, endPoint x: 632, endPoint y: 470, distance: 13.1
click at [640, 487] on label "Upper respiratory infection" at bounding box center [640, 493] width 76 height 12
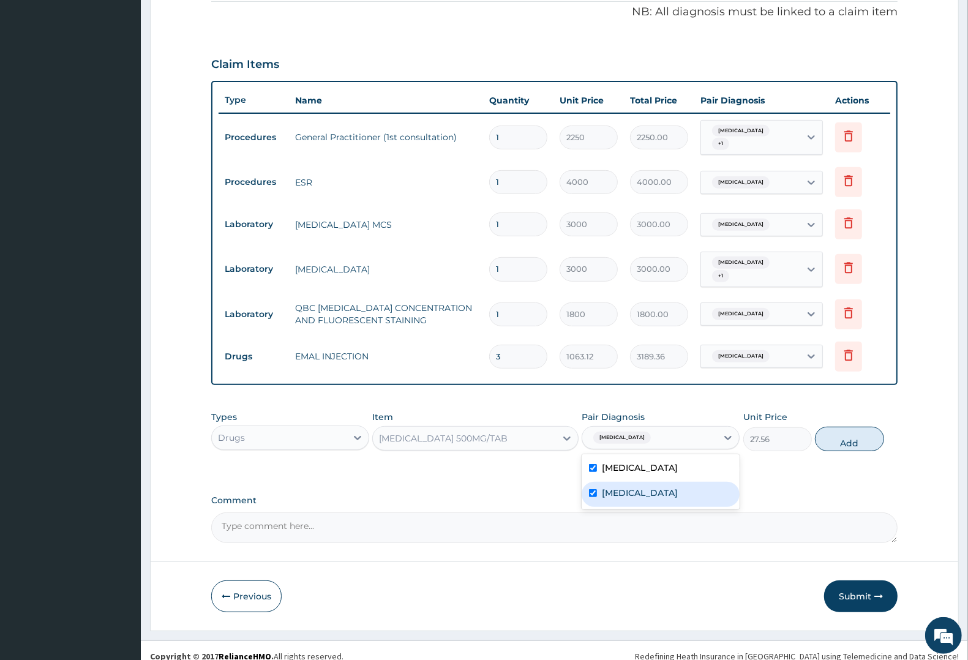
checkbox input "true"
click at [626, 462] on label "Malaria" at bounding box center [640, 468] width 76 height 12
checkbox input "false"
click at [845, 432] on button "Add" at bounding box center [849, 439] width 69 height 24
type input "0"
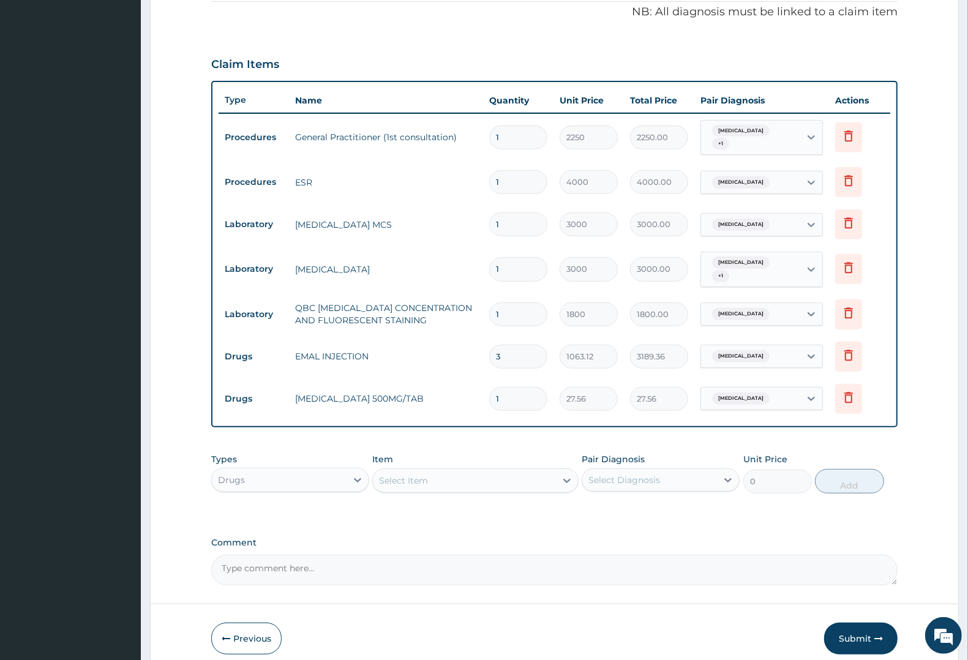
type input "10"
type input "275.60"
type input "10"
click at [418, 474] on div "Select Item" at bounding box center [403, 480] width 49 height 12
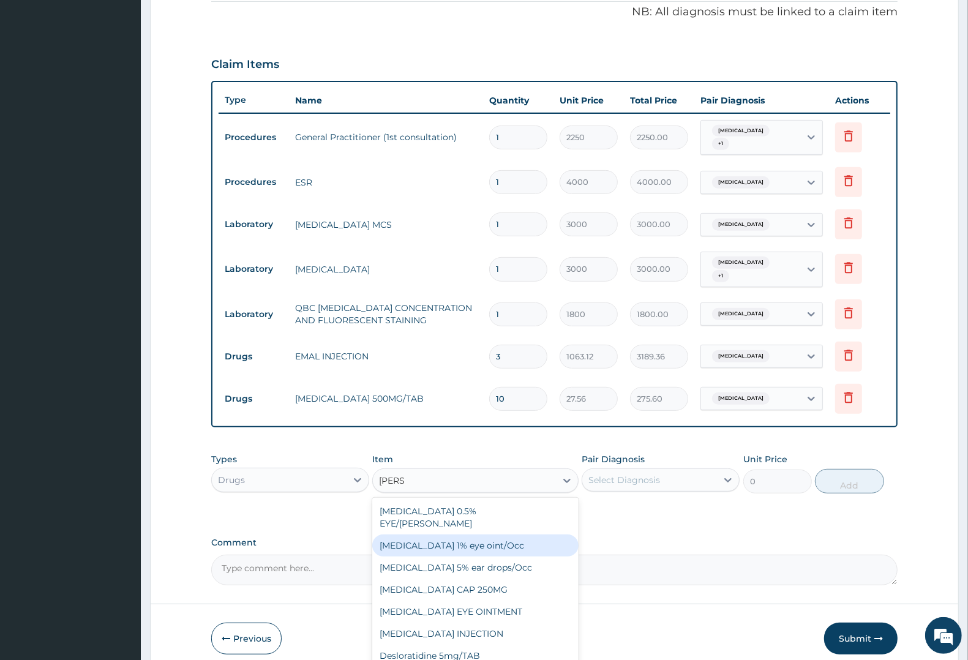
type input "LORAT"
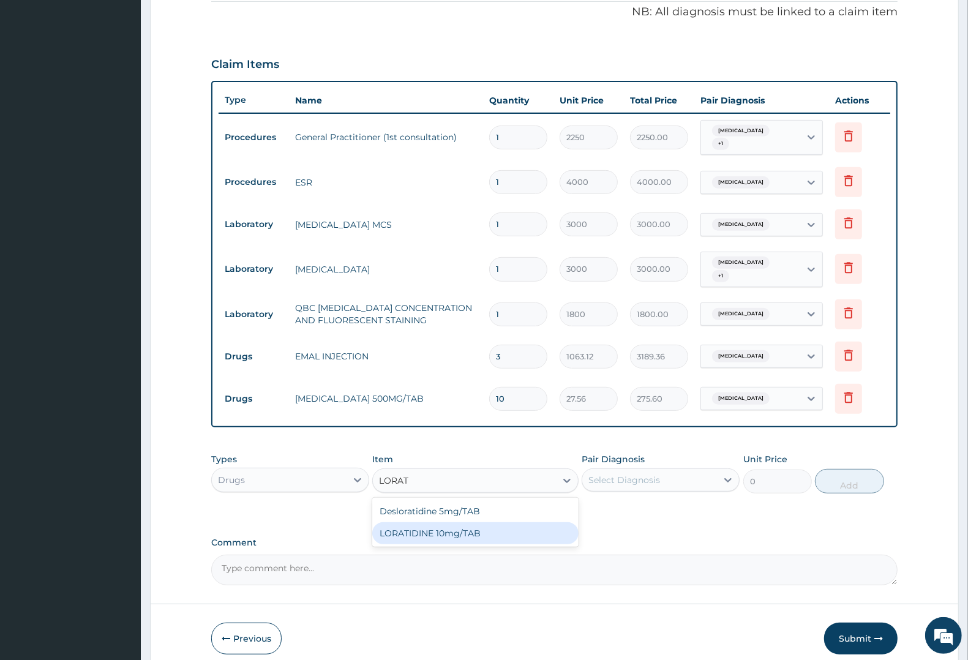
drag, startPoint x: 485, startPoint y: 523, endPoint x: 638, endPoint y: 472, distance: 161.5
click at [504, 522] on div "LORATIDINE 10mg/TAB" at bounding box center [475, 533] width 206 height 22
type input "17.33"
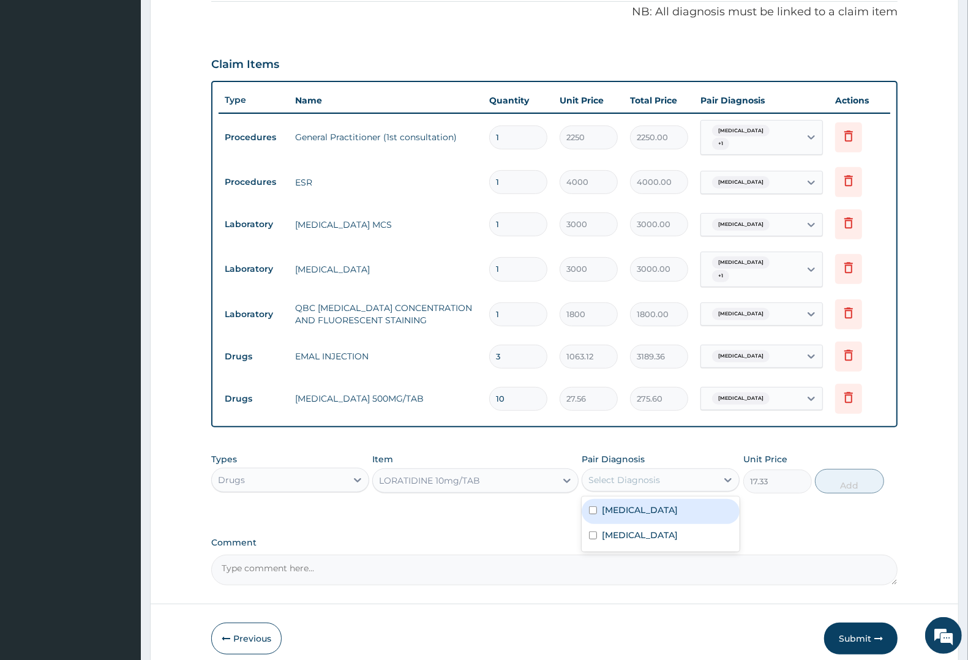
click at [674, 471] on div "Select Diagnosis" at bounding box center [649, 480] width 135 height 20
drag, startPoint x: 671, startPoint y: 521, endPoint x: 796, endPoint y: 491, distance: 128.4
click at [678, 529] on label "Upper respiratory infection" at bounding box center [640, 535] width 76 height 12
checkbox input "true"
click at [847, 474] on button "Add" at bounding box center [849, 481] width 69 height 24
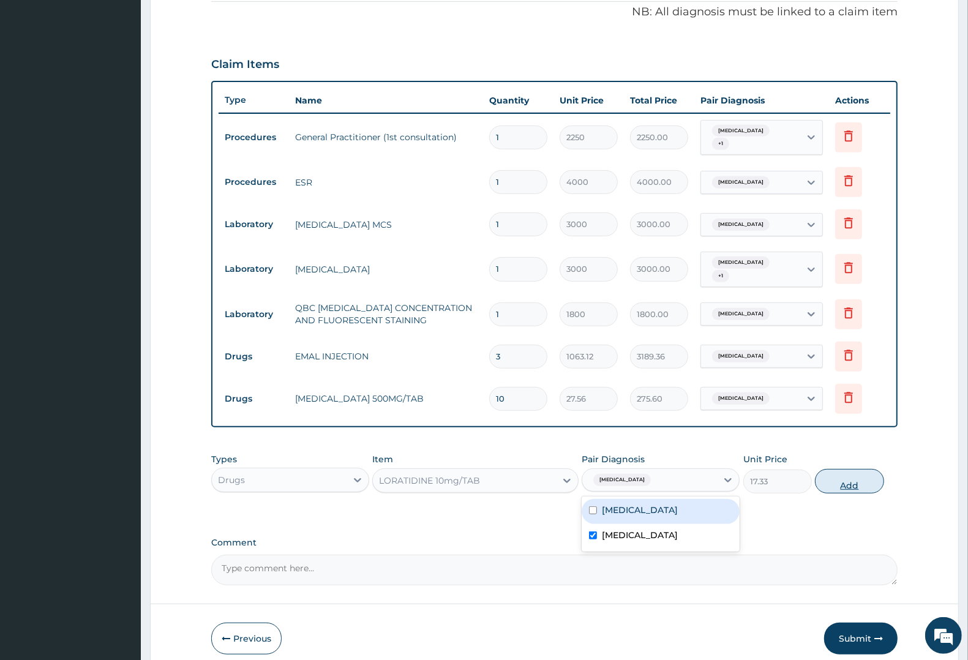
type input "0"
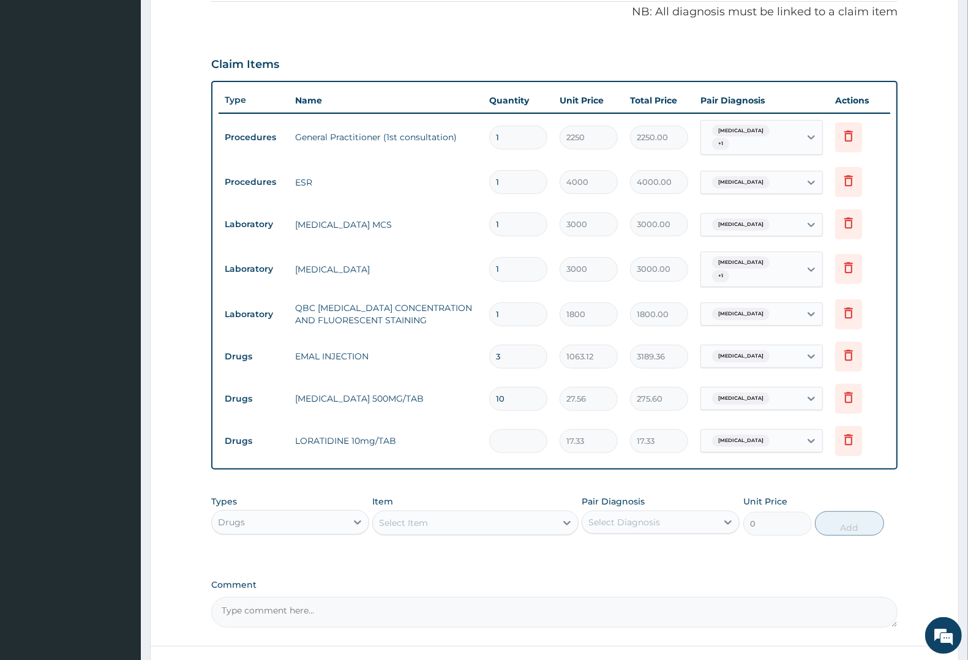
type input "0.00"
type input "5"
type input "86.65"
type input "5"
click at [400, 517] on div "Select Item" at bounding box center [403, 523] width 49 height 12
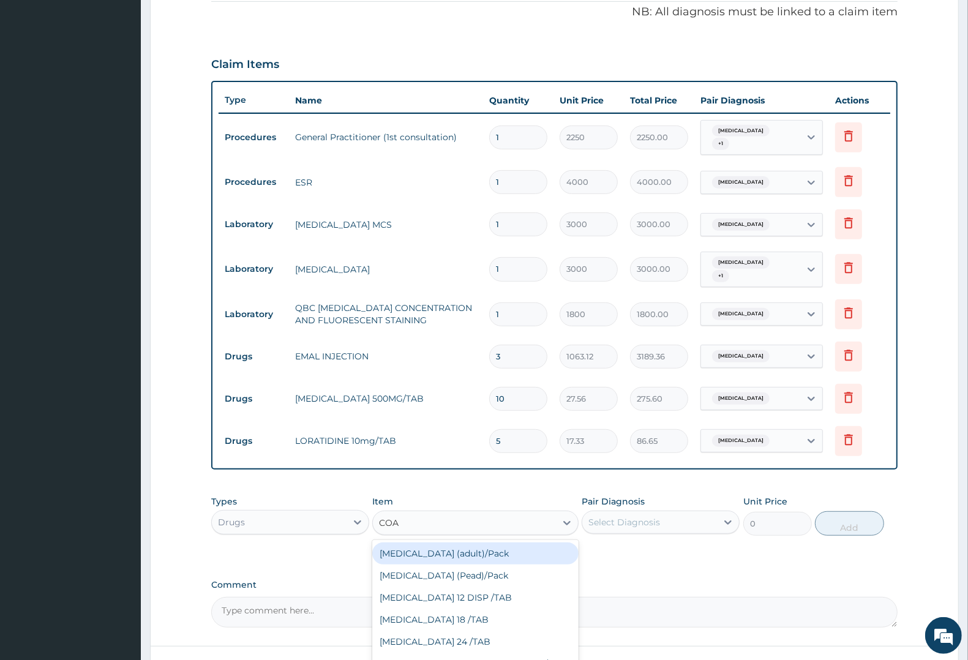
type input "COAR"
click at [464, 653] on div "COARTEM D TAB 80/480" at bounding box center [475, 664] width 206 height 22
type input "1299.38"
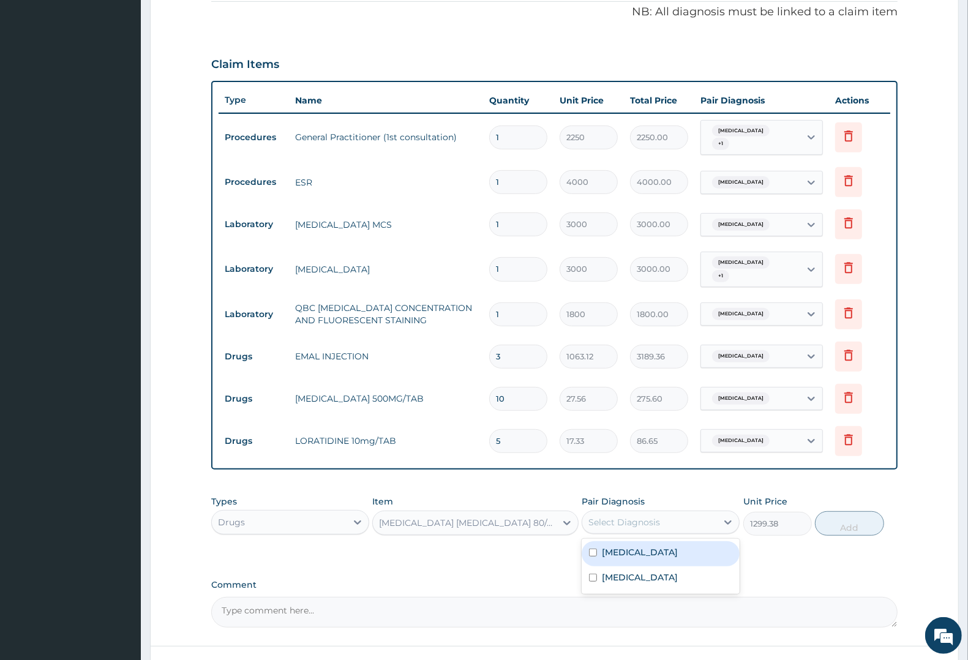
drag, startPoint x: 604, startPoint y: 507, endPoint x: 612, endPoint y: 534, distance: 28.3
click at [604, 516] on div "Select Diagnosis" at bounding box center [624, 522] width 72 height 12
drag, startPoint x: 634, startPoint y: 542, endPoint x: 699, endPoint y: 522, distance: 68.7
click at [639, 541] on div "Malaria" at bounding box center [661, 553] width 158 height 25
checkbox input "true"
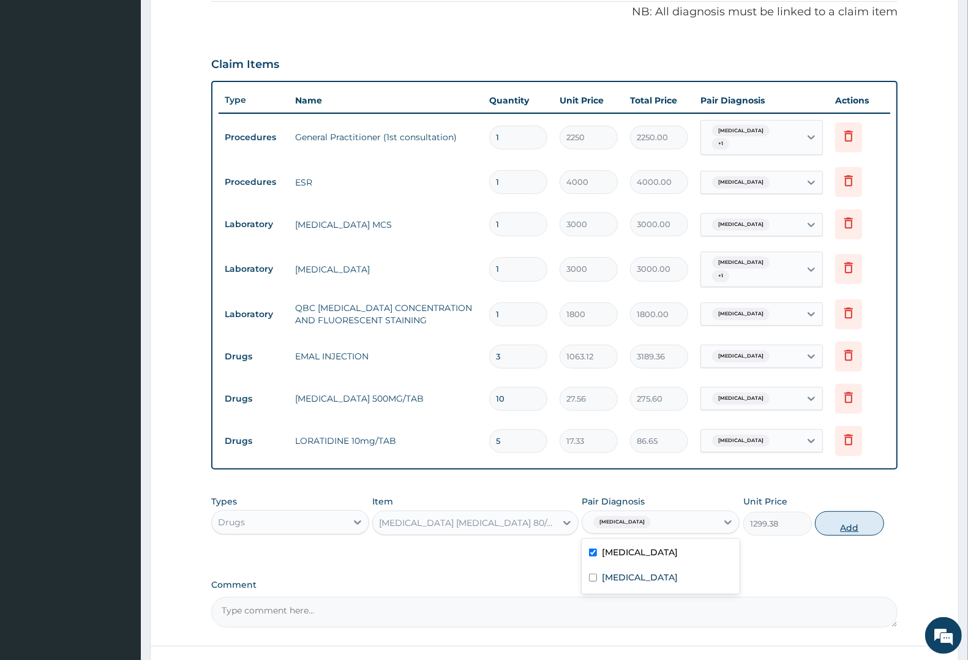
click at [831, 513] on button "Add" at bounding box center [849, 523] width 69 height 24
type input "0"
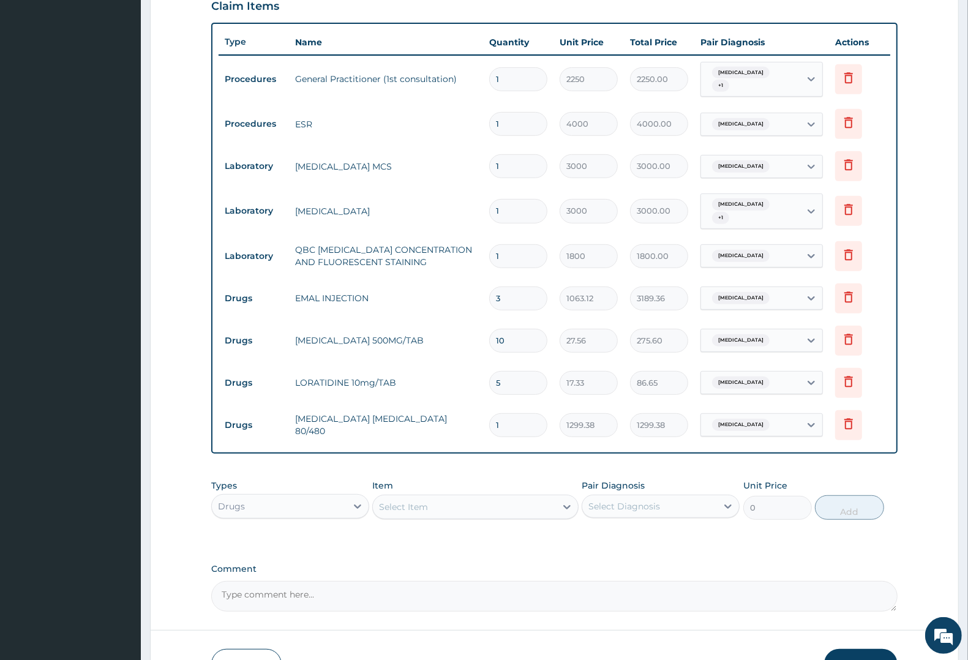
scroll to position [502, 0]
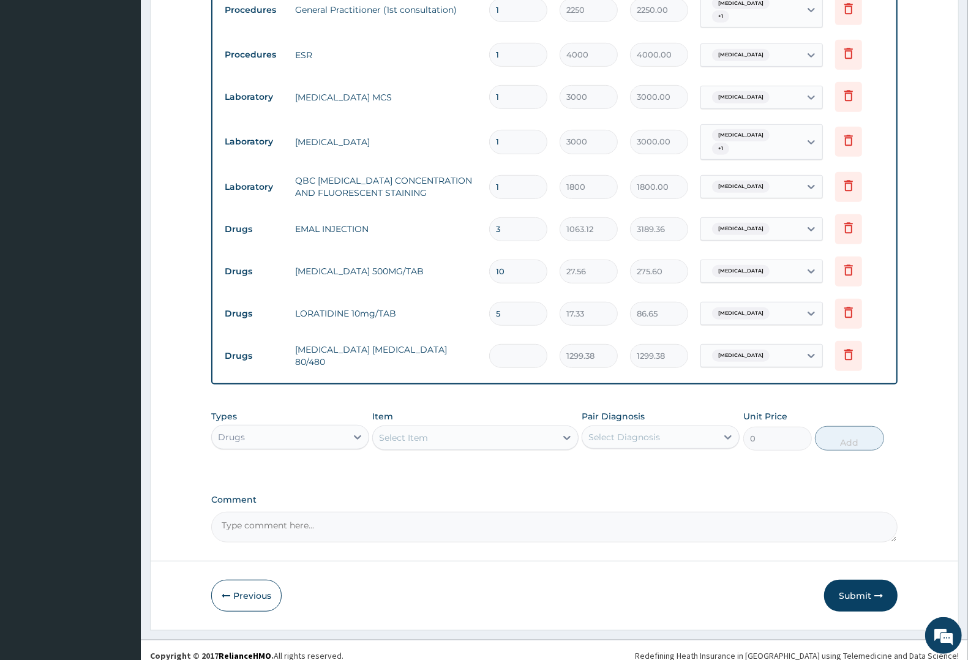
type input "0.00"
type input "6"
type input "7796.28"
type input "6"
click at [421, 432] on div "Select Item" at bounding box center [403, 438] width 49 height 12
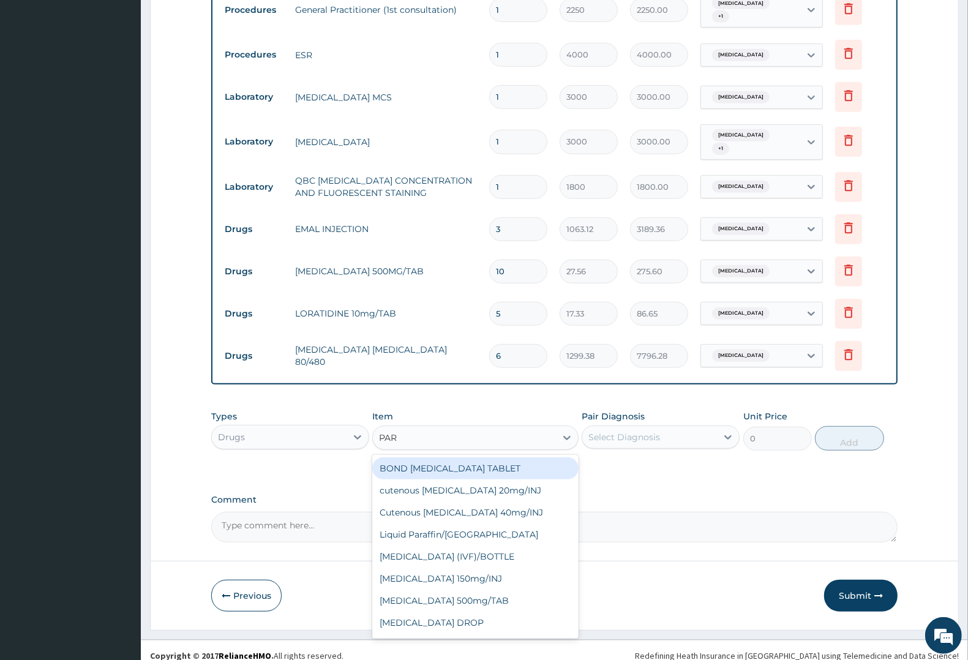
type input "PARA"
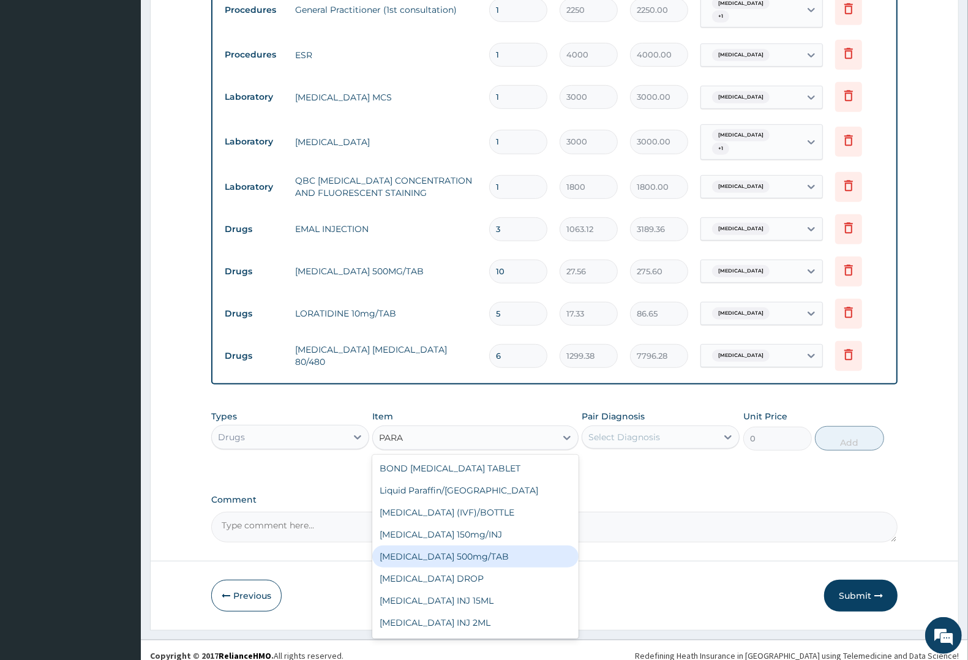
click at [451, 545] on div "PARACETAMOL 500mg/TAB" at bounding box center [475, 556] width 206 height 22
type input "7.88"
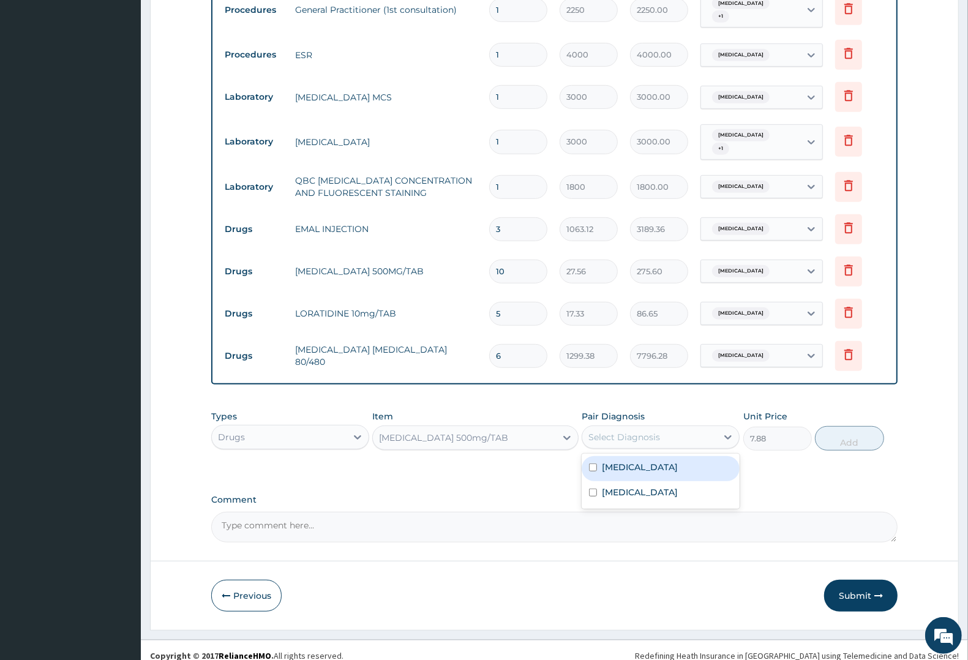
click at [658, 431] on div "Select Diagnosis" at bounding box center [624, 437] width 72 height 12
click at [635, 468] on div "Malaria" at bounding box center [661, 468] width 158 height 25
checkbox input "true"
drag, startPoint x: 635, startPoint y: 476, endPoint x: 650, endPoint y: 474, distance: 14.2
click at [639, 486] on label "Upper respiratory infection" at bounding box center [640, 492] width 76 height 12
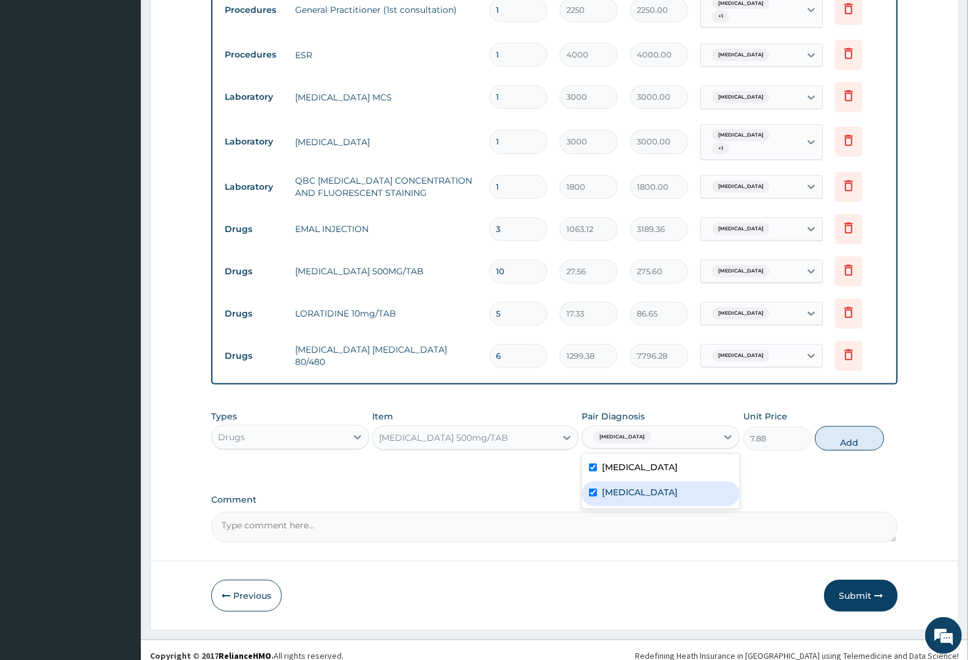
checkbox input "true"
click at [847, 432] on button "Add" at bounding box center [849, 438] width 69 height 24
type input "0"
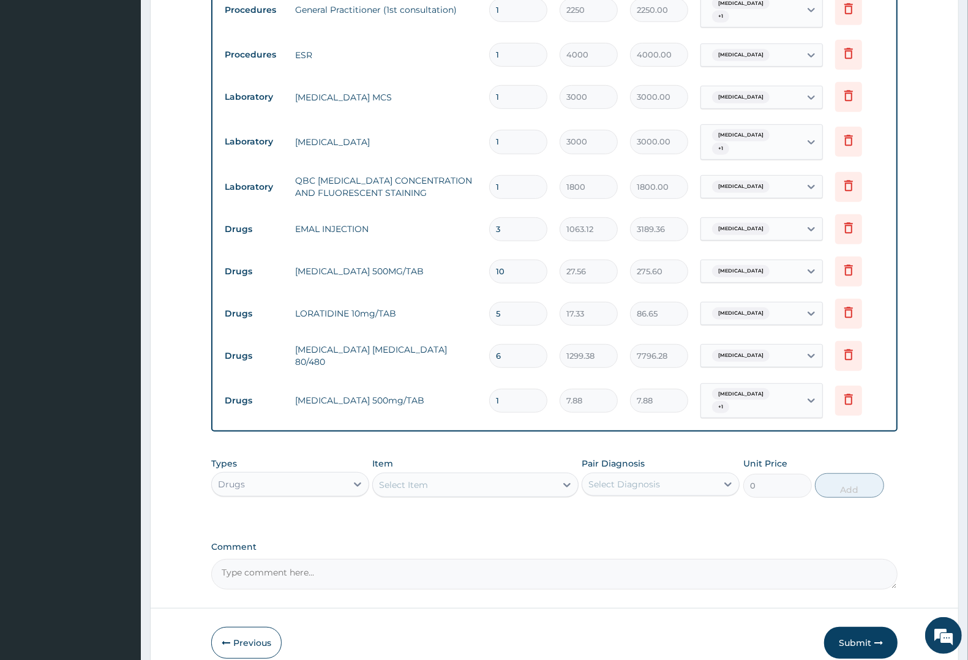
type input "18"
type input "141.84"
type input "18"
click at [861, 627] on button "Submit" at bounding box center [860, 643] width 73 height 32
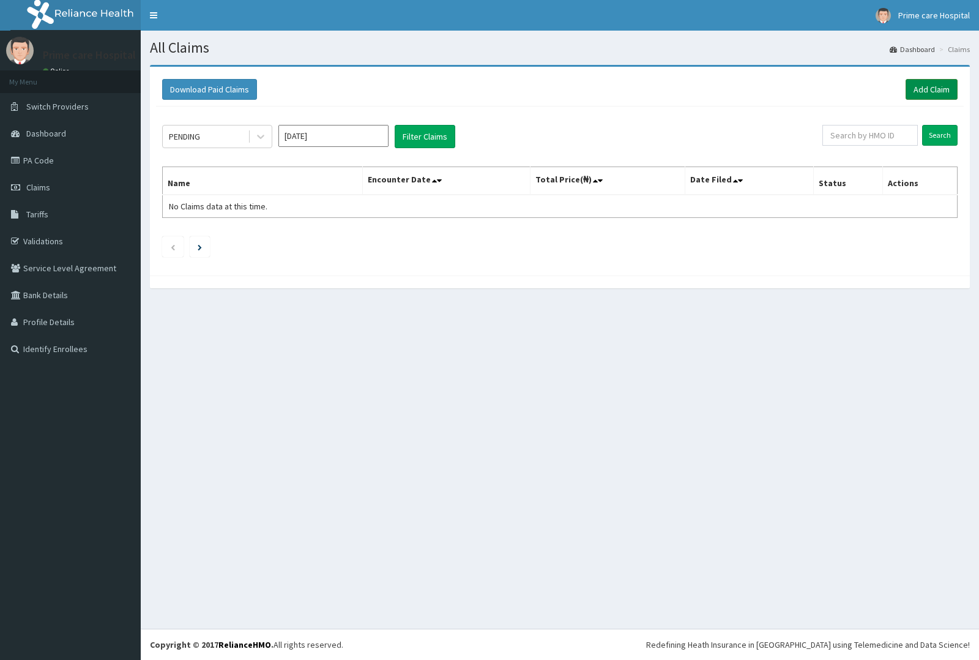
click at [938, 87] on link "Add Claim" at bounding box center [932, 89] width 52 height 21
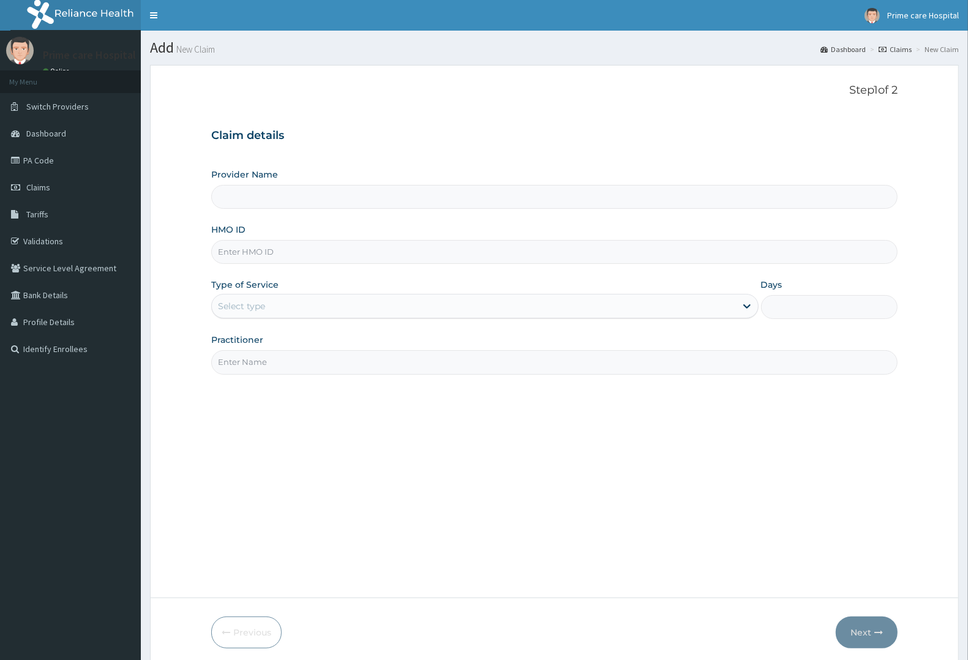
scroll to position [48, 0]
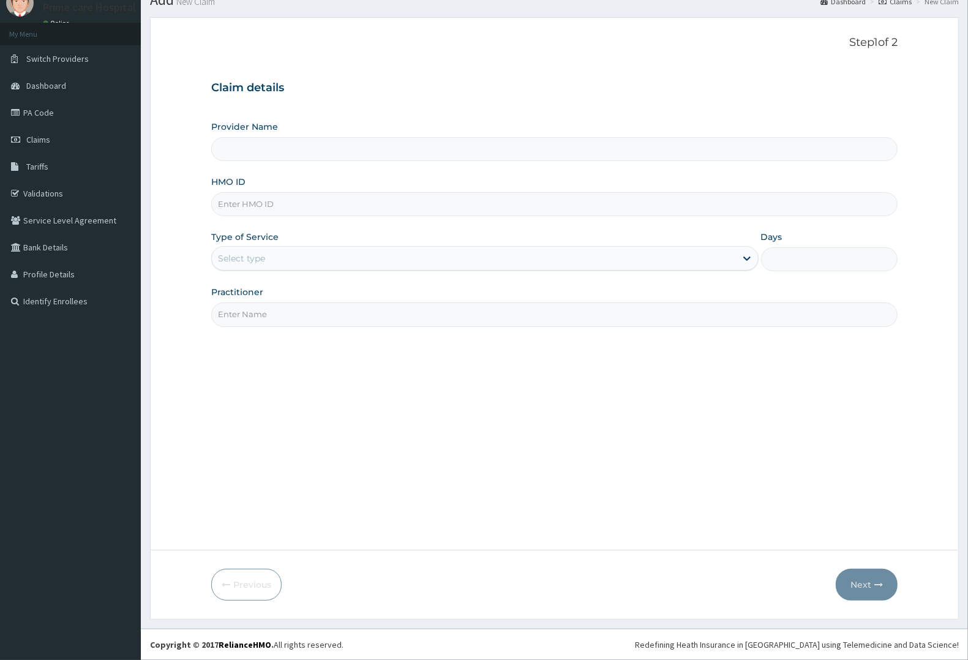
click at [306, 200] on input "HMO ID" at bounding box center [554, 204] width 686 height 24
type input "Prime care hospital"
type input "DCV/10034/A"
drag, startPoint x: 289, startPoint y: 251, endPoint x: 290, endPoint y: 270, distance: 19.0
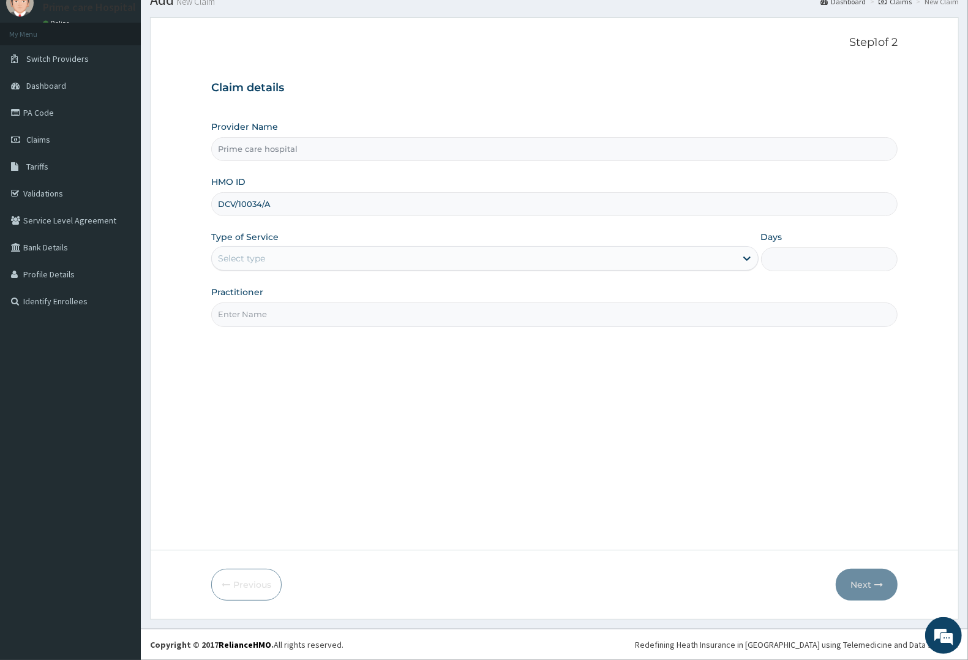
click at [290, 257] on div "Select type" at bounding box center [474, 259] width 524 height 20
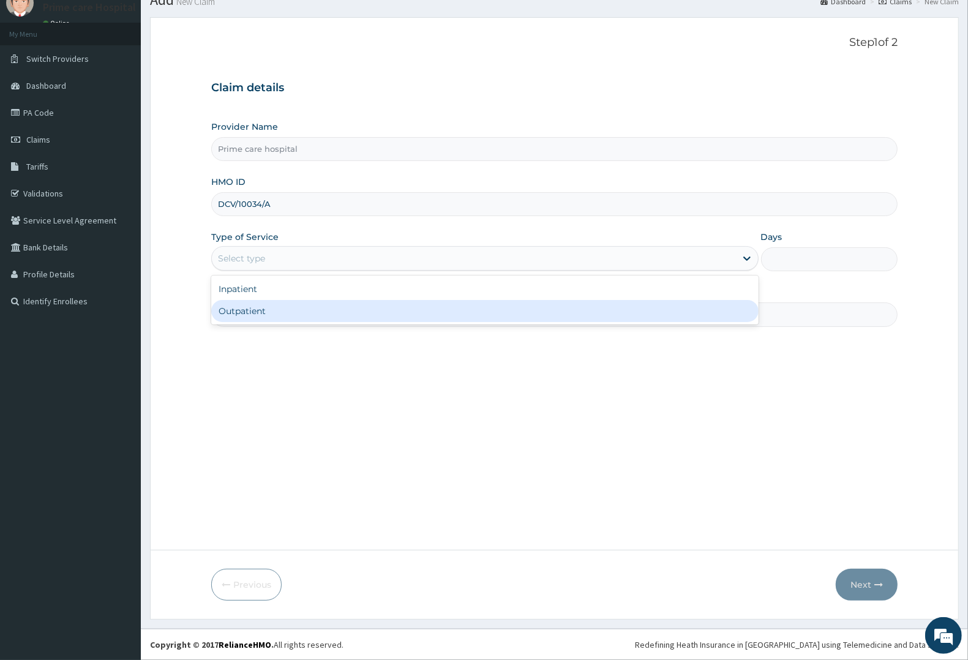
click at [286, 307] on div "Outpatient" at bounding box center [484, 311] width 547 height 22
type input "1"
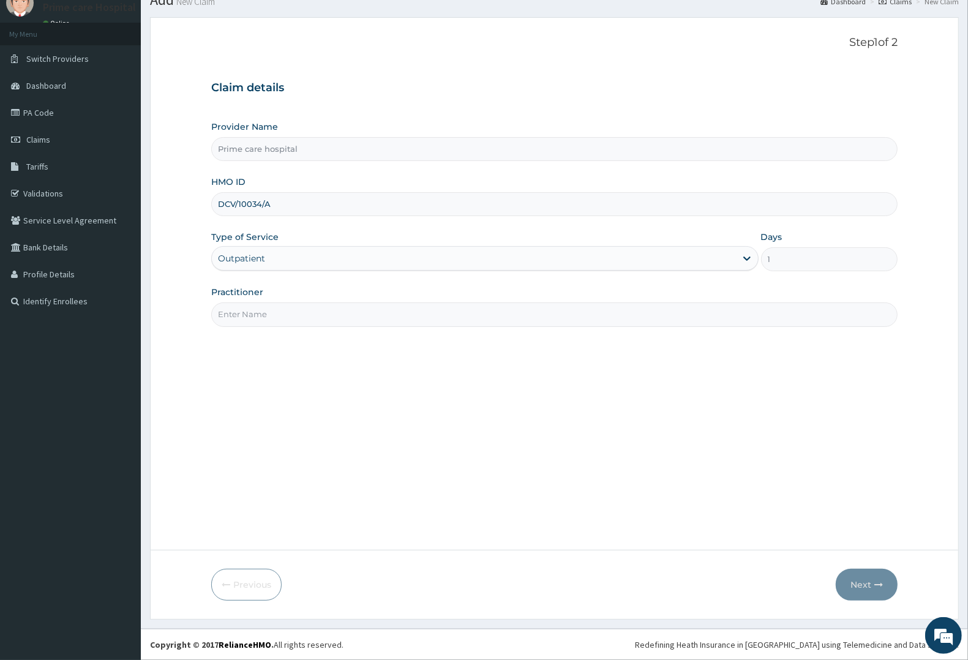
click at [286, 307] on input "Practitioner" at bounding box center [554, 314] width 686 height 24
type input "DR MIKE"
click at [870, 580] on button "Next" at bounding box center [867, 585] width 62 height 32
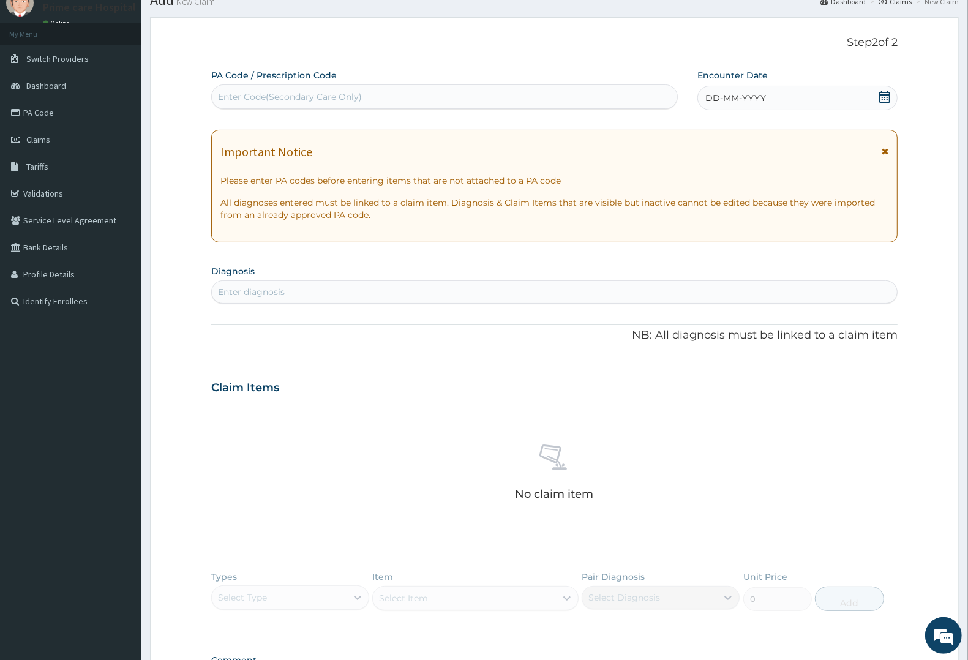
click at [457, 96] on div "Enter Code(Secondary Care Only)" at bounding box center [444, 97] width 465 height 20
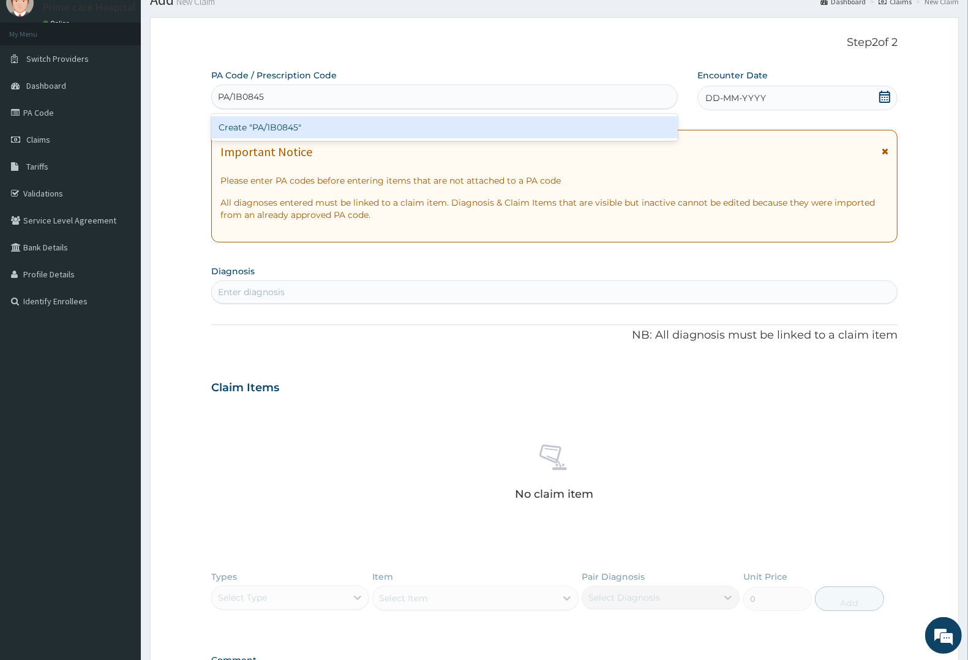
type input "PA/1B0845"
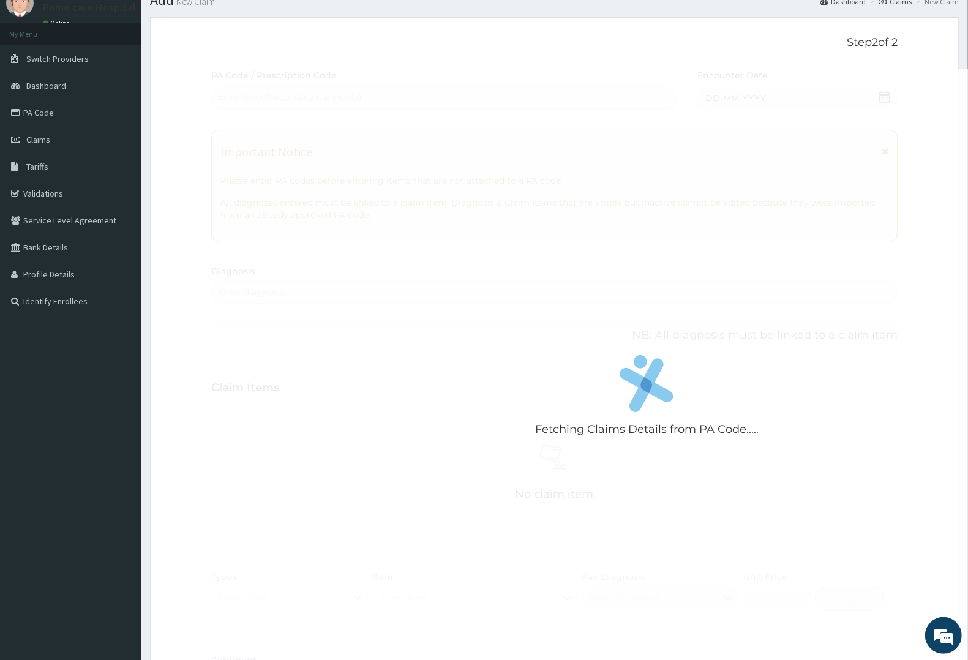
click at [768, 99] on div "Fetching Claims Details from PA Code..... PA Code / Prescription Code Enter Cod…" at bounding box center [554, 386] width 686 height 634
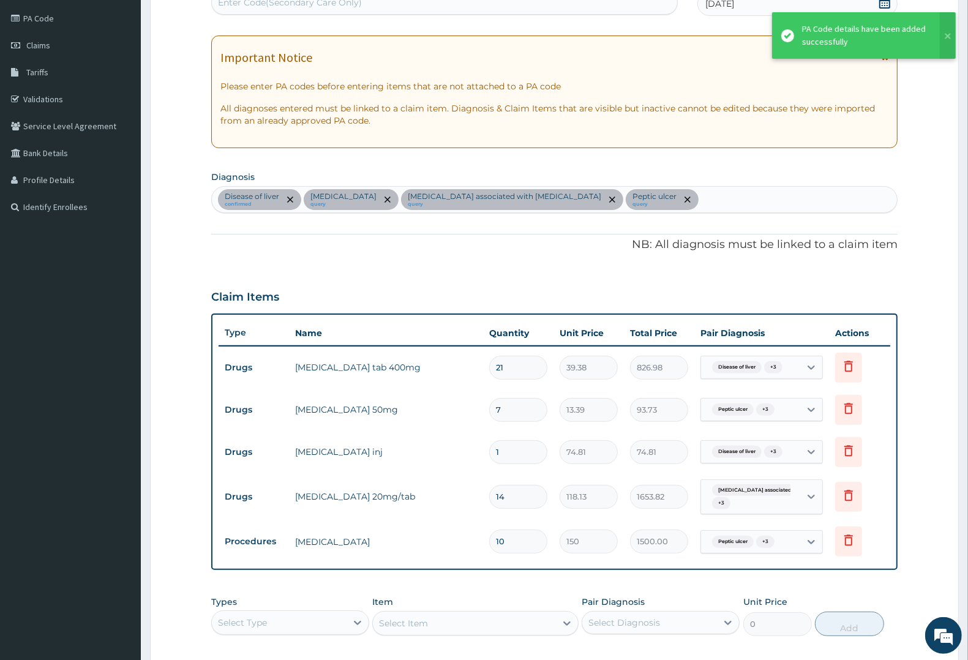
scroll to position [338, 0]
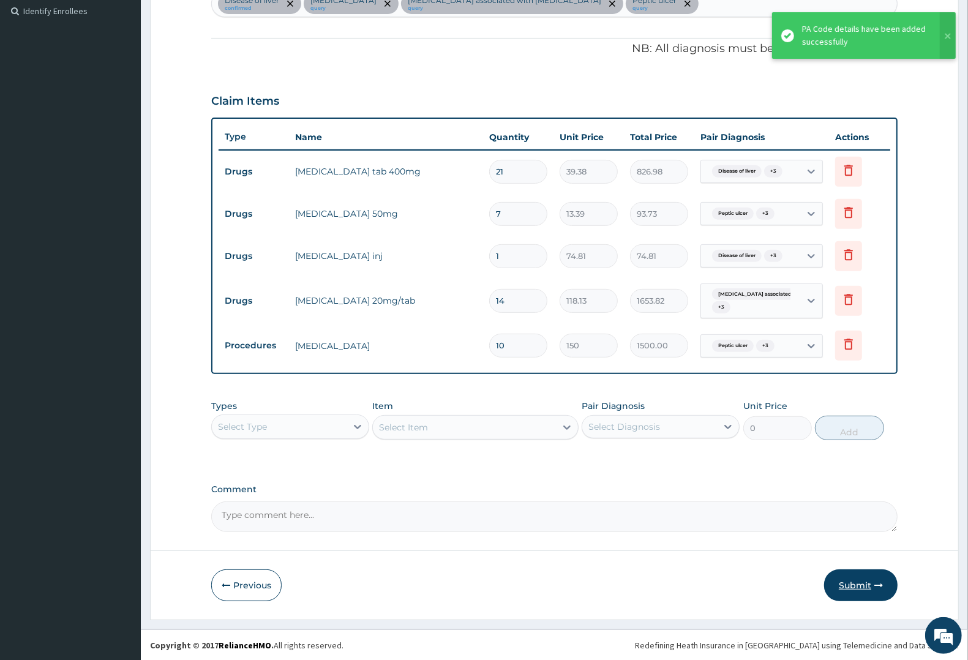
click at [852, 583] on button "Submit" at bounding box center [860, 585] width 73 height 32
